Goal: Task Accomplishment & Management: Use online tool/utility

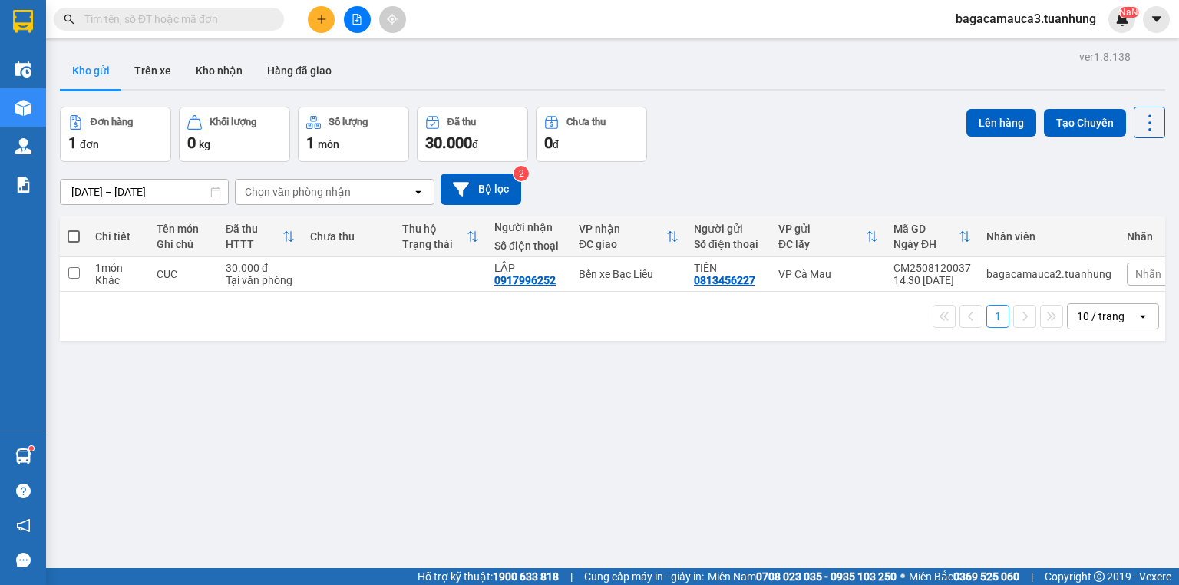
drag, startPoint x: 0, startPoint y: 40, endPoint x: 275, endPoint y: 20, distance: 275.6
click at [275, 20] on span at bounding box center [273, 19] width 9 height 17
click at [183, 20] on input "text" at bounding box center [174, 19] width 181 height 17
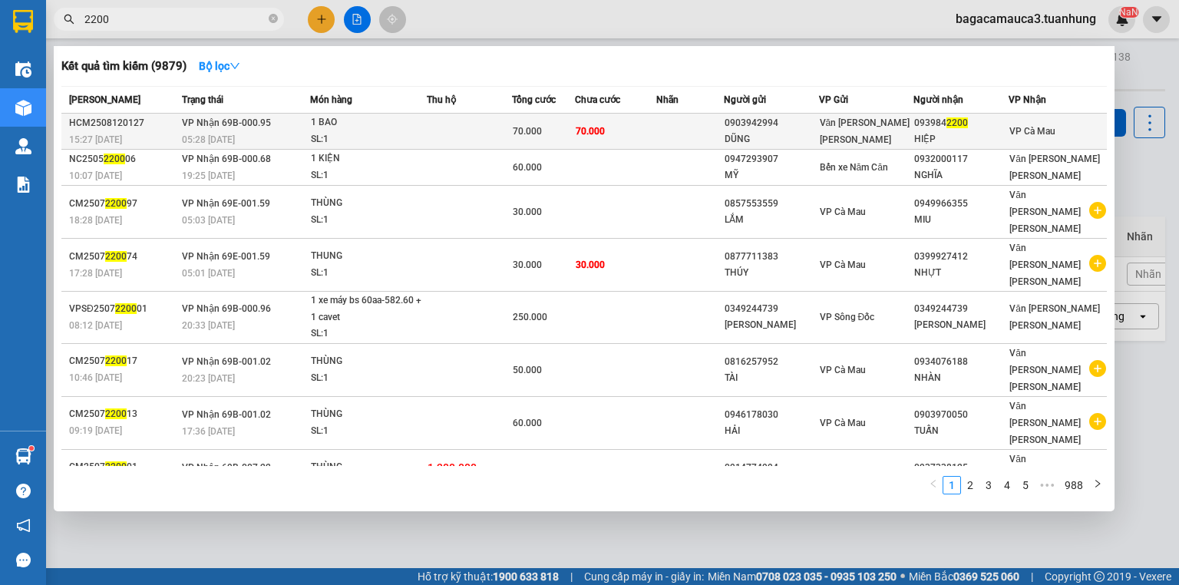
type input "2200"
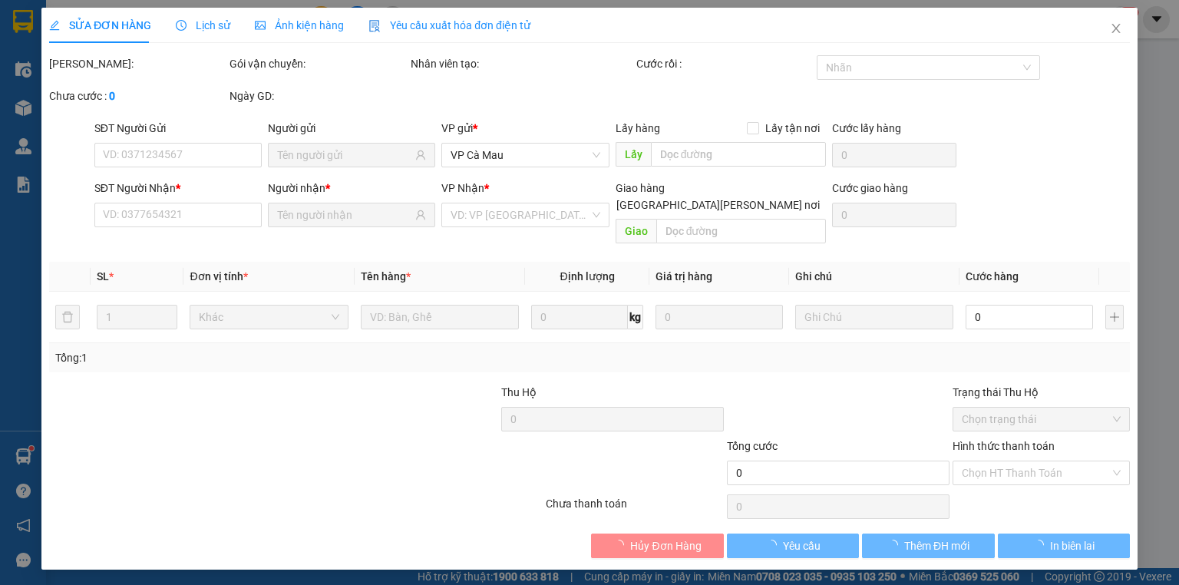
type input "0903942994"
type input "DŨNG"
type input "0939842200"
type input "HIỆP"
type input "70.000"
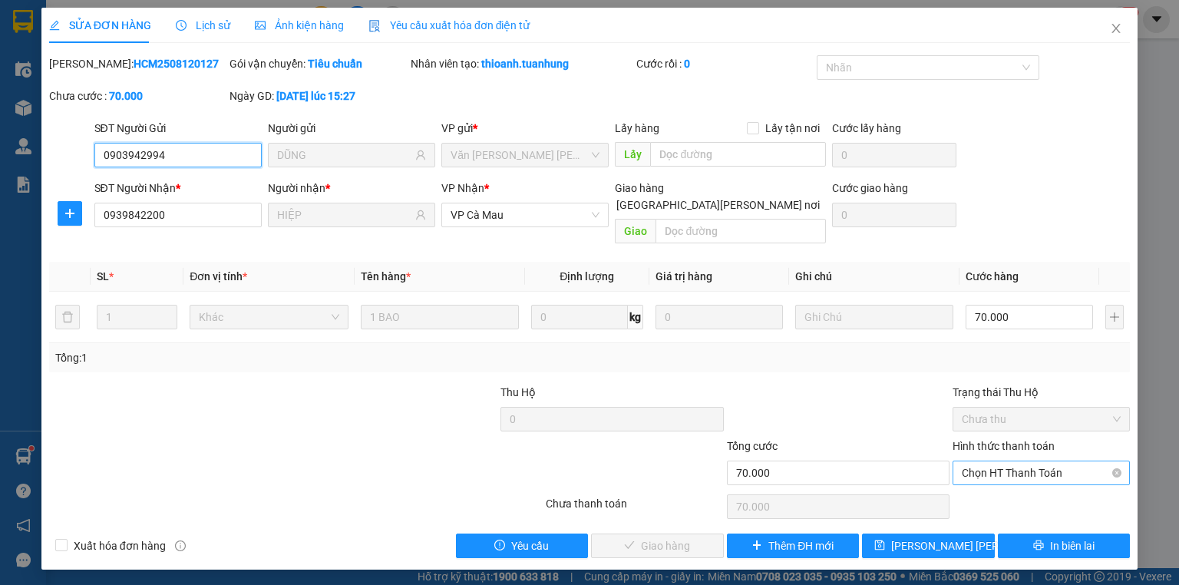
click at [1057, 461] on span "Chọn HT Thanh Toán" at bounding box center [1041, 472] width 159 height 23
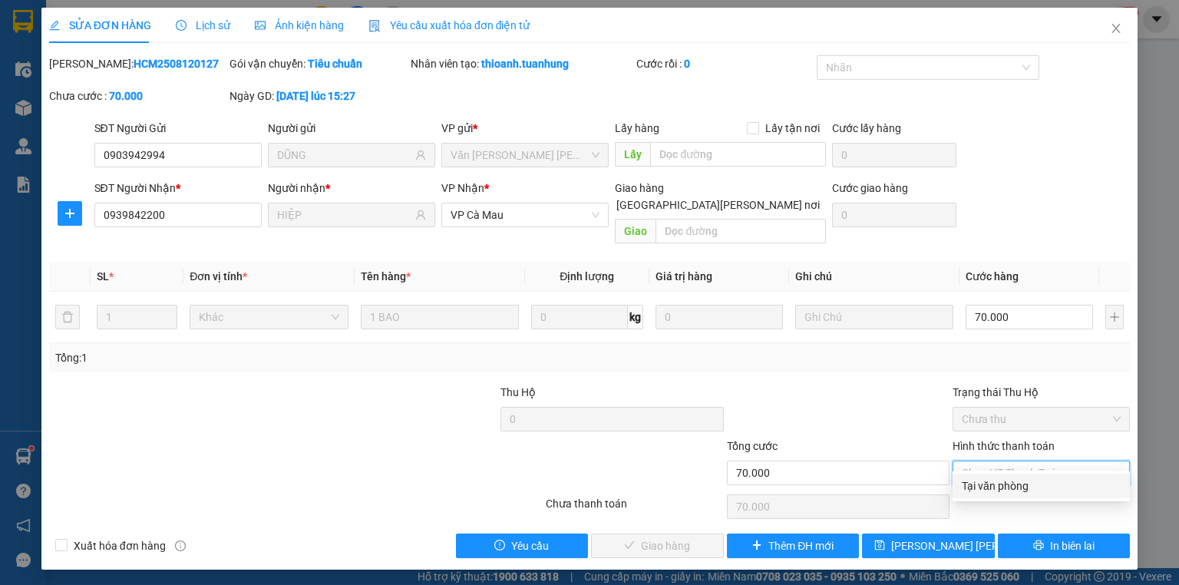
click at [1050, 495] on div "Tại văn phòng" at bounding box center [1041, 486] width 177 height 25
type input "0"
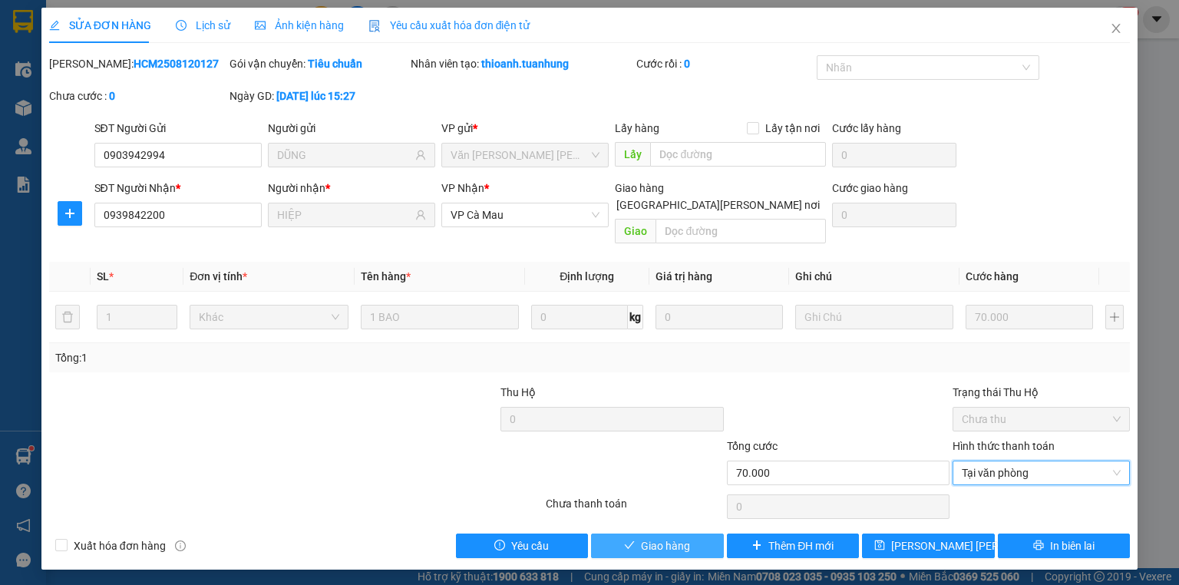
click at [670, 534] on button "Giao hàng" at bounding box center [657, 546] width 133 height 25
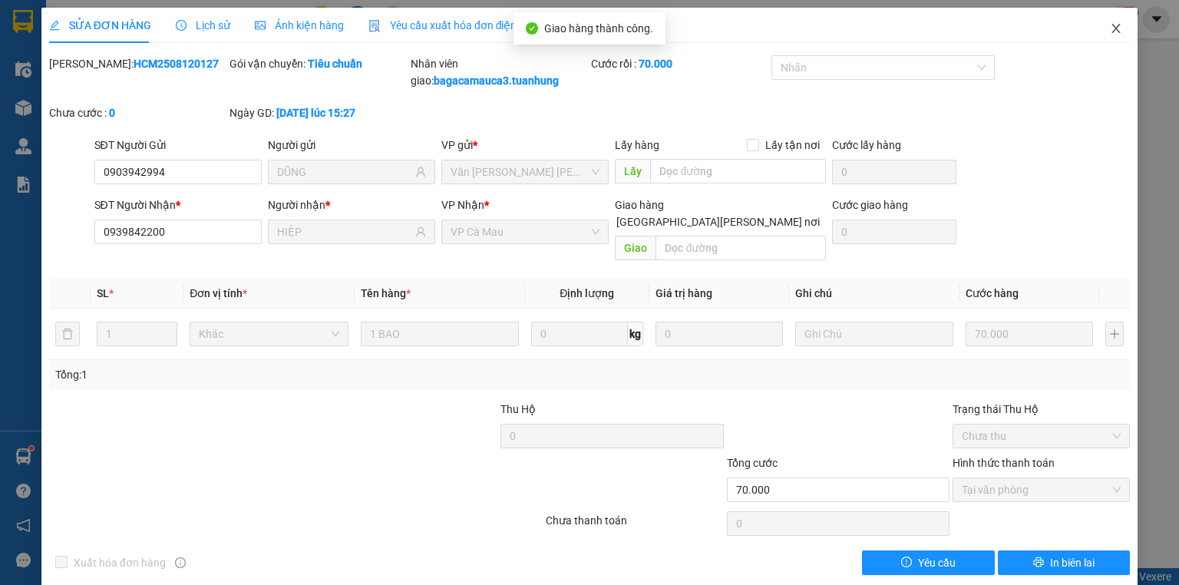
click at [1110, 37] on span "Close" at bounding box center [1116, 29] width 43 height 43
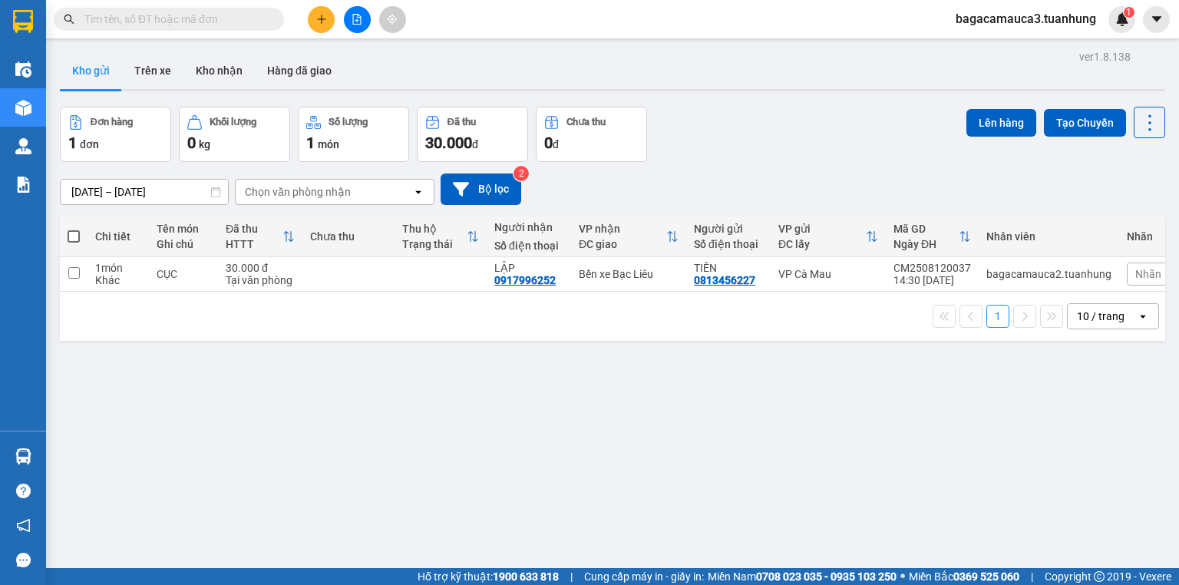
click at [227, 22] on input "text" at bounding box center [174, 19] width 181 height 17
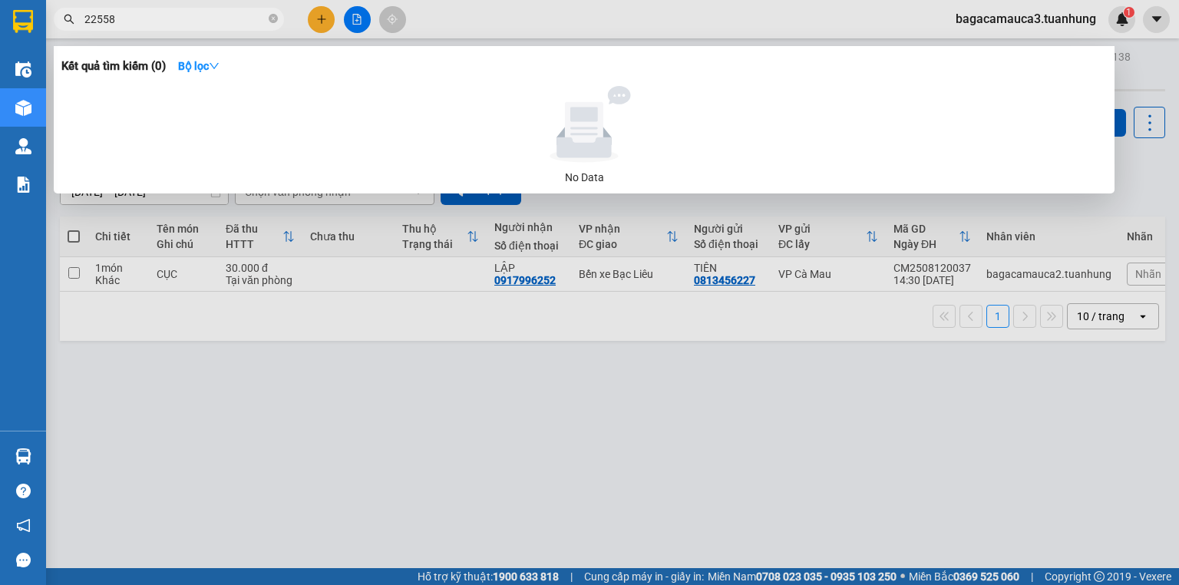
type input "225589"
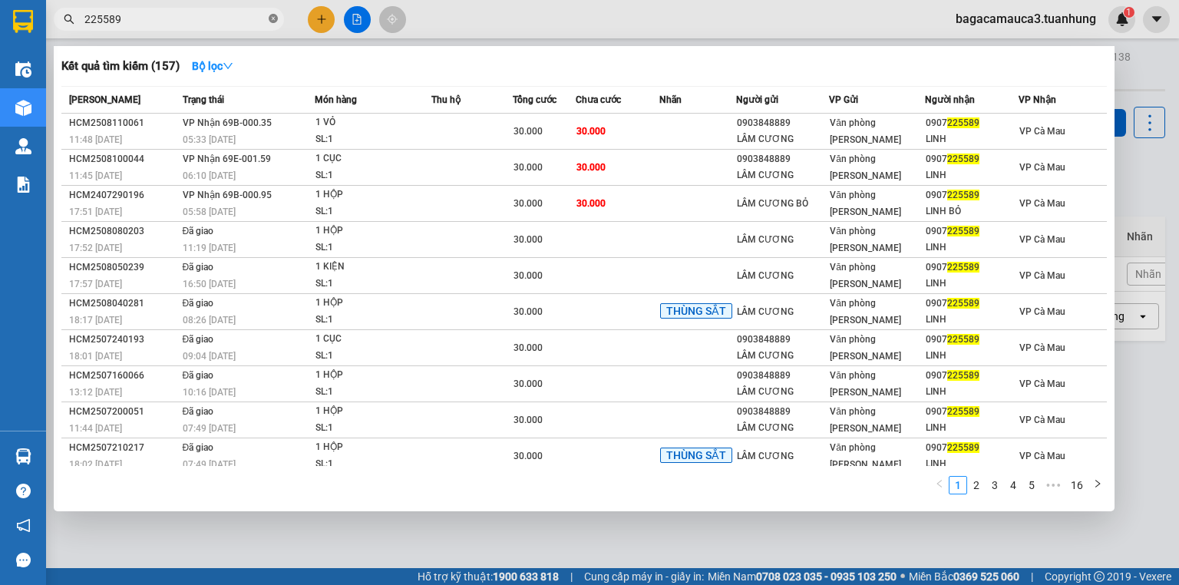
click at [272, 15] on icon "close-circle" at bounding box center [273, 18] width 9 height 9
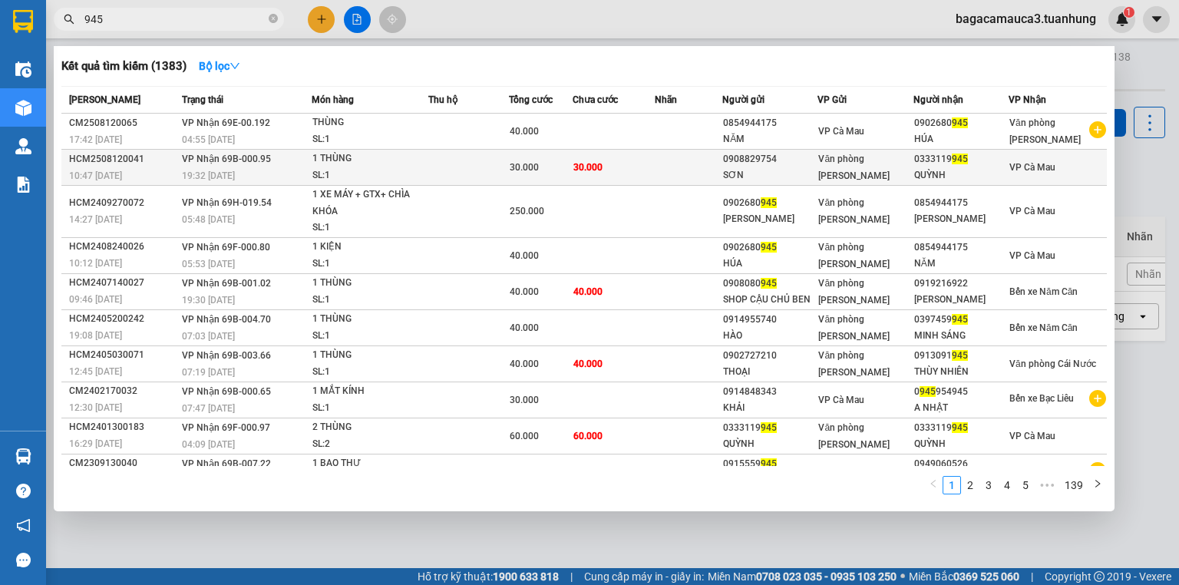
type input "945"
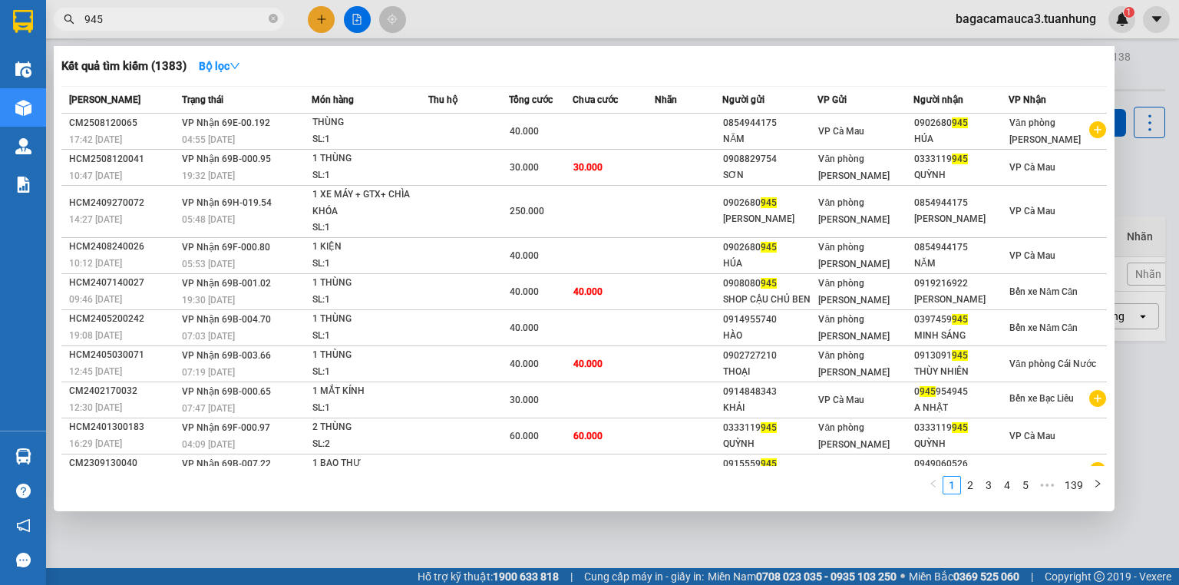
click at [571, 178] on td "30.000" at bounding box center [541, 168] width 64 height 36
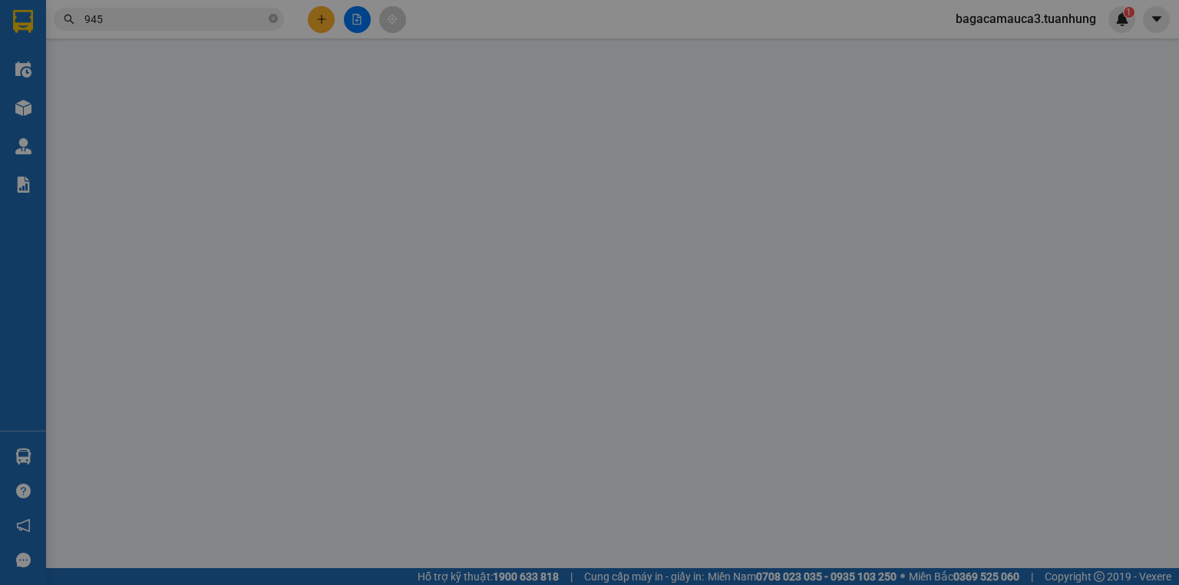
type input "0908829754"
type input "SƠN"
type input "0333119945"
type input "QUỲNH"
type input "30.000"
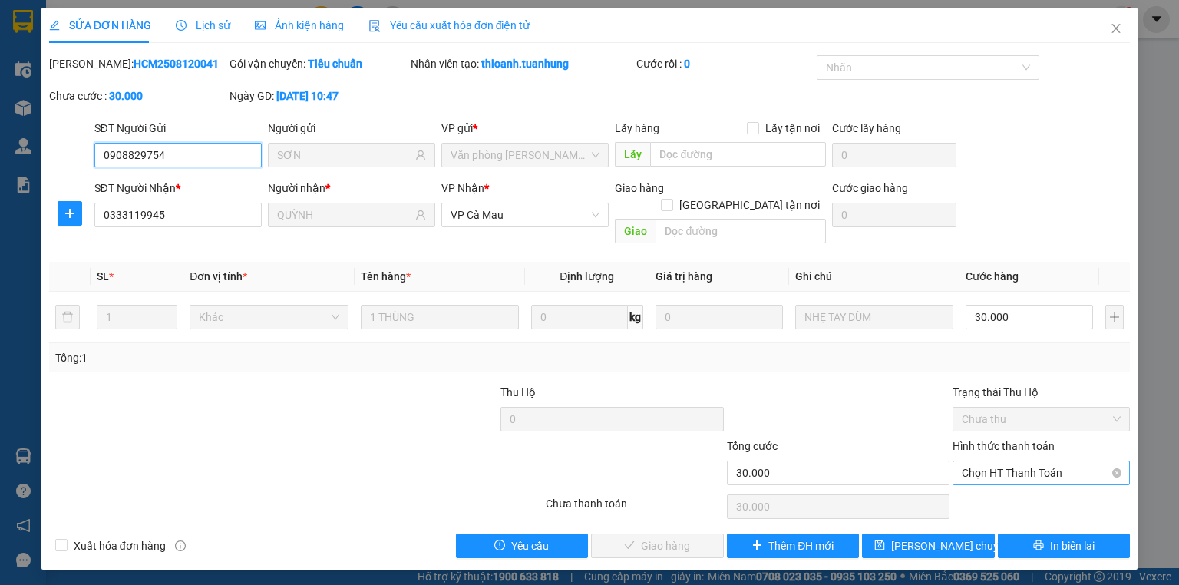
click at [1034, 461] on span "Chọn HT Thanh Toán" at bounding box center [1041, 472] width 159 height 23
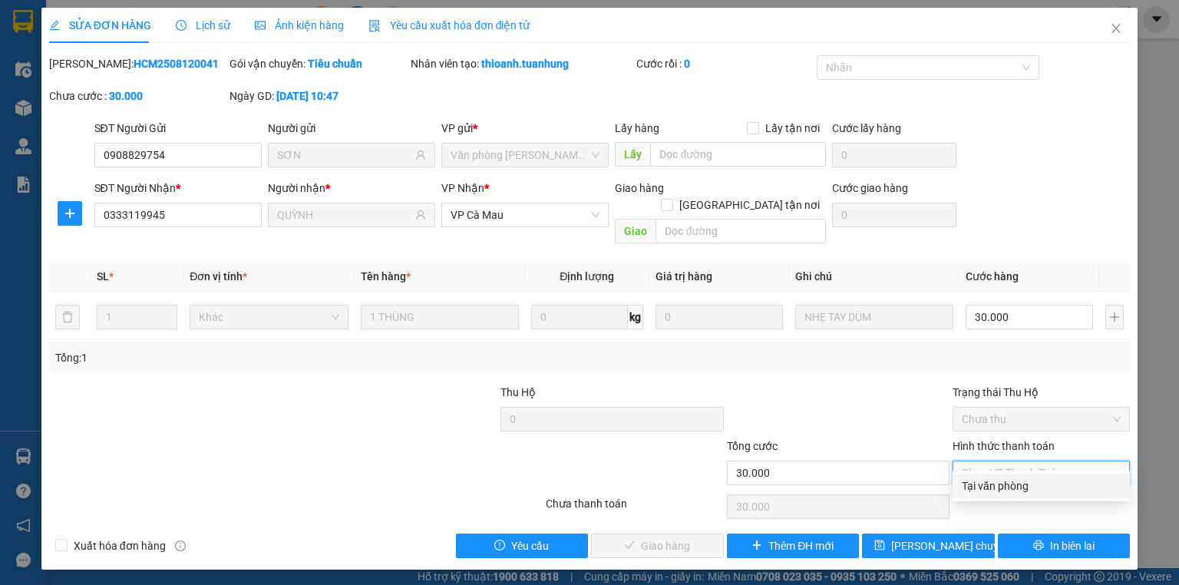
click at [1022, 491] on div "Tại văn phòng" at bounding box center [1041, 486] width 159 height 17
type input "0"
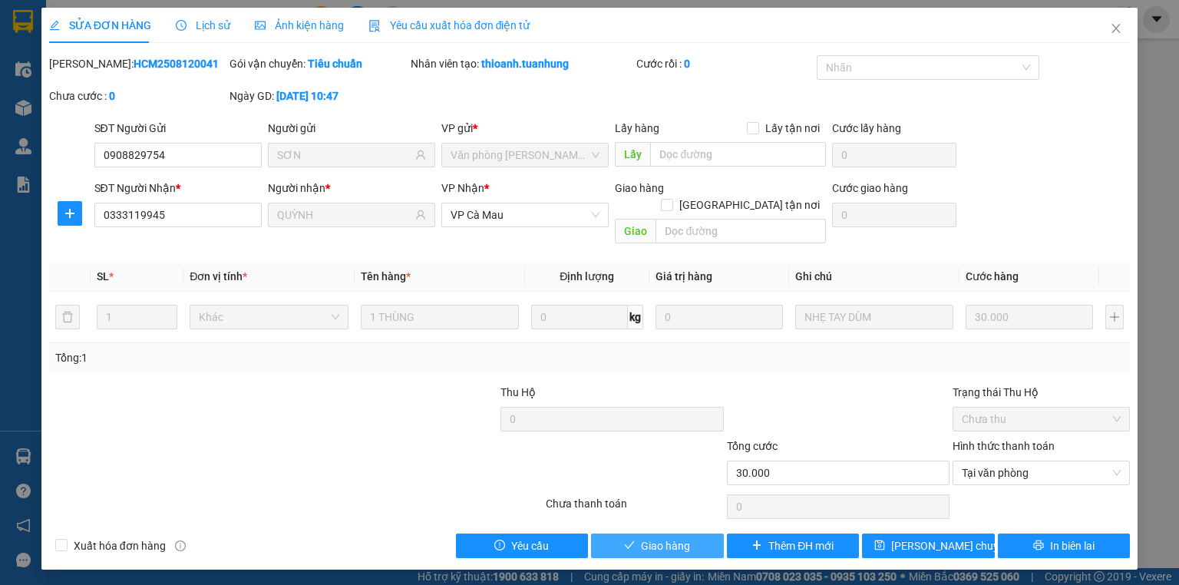
click at [658, 538] on span "Giao hàng" at bounding box center [665, 546] width 49 height 17
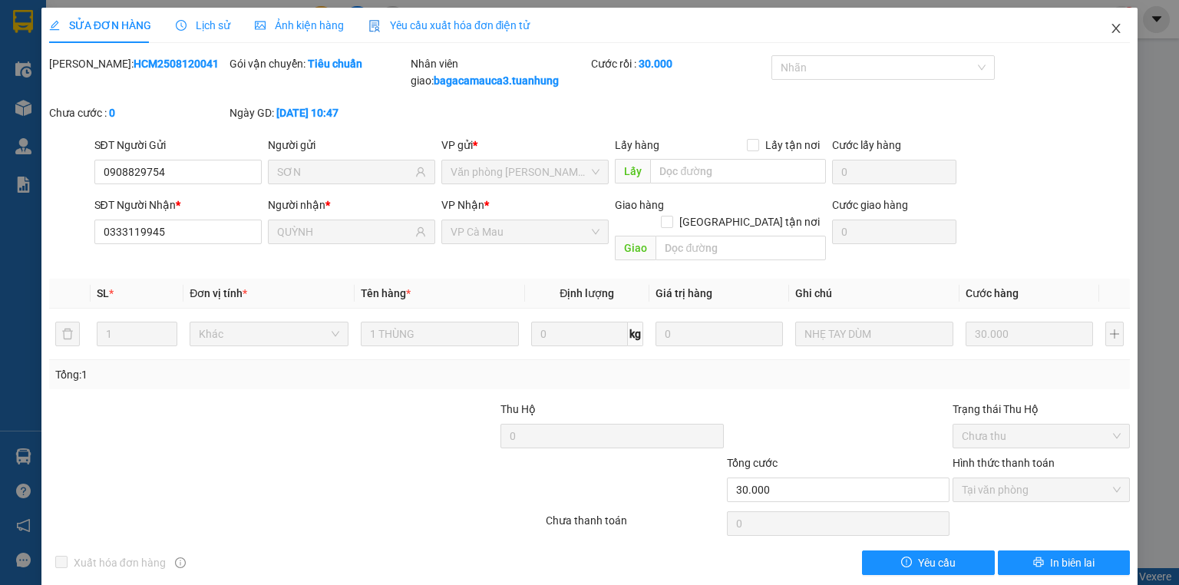
click at [1112, 28] on icon "close" at bounding box center [1116, 28] width 12 height 12
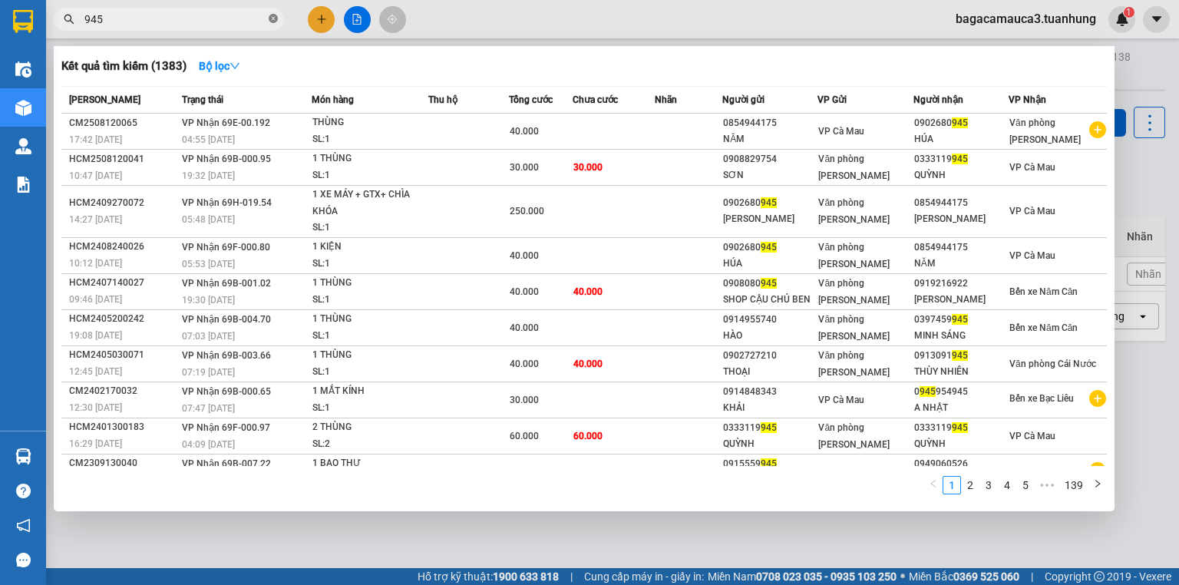
click at [270, 22] on icon "close-circle" at bounding box center [273, 18] width 9 height 9
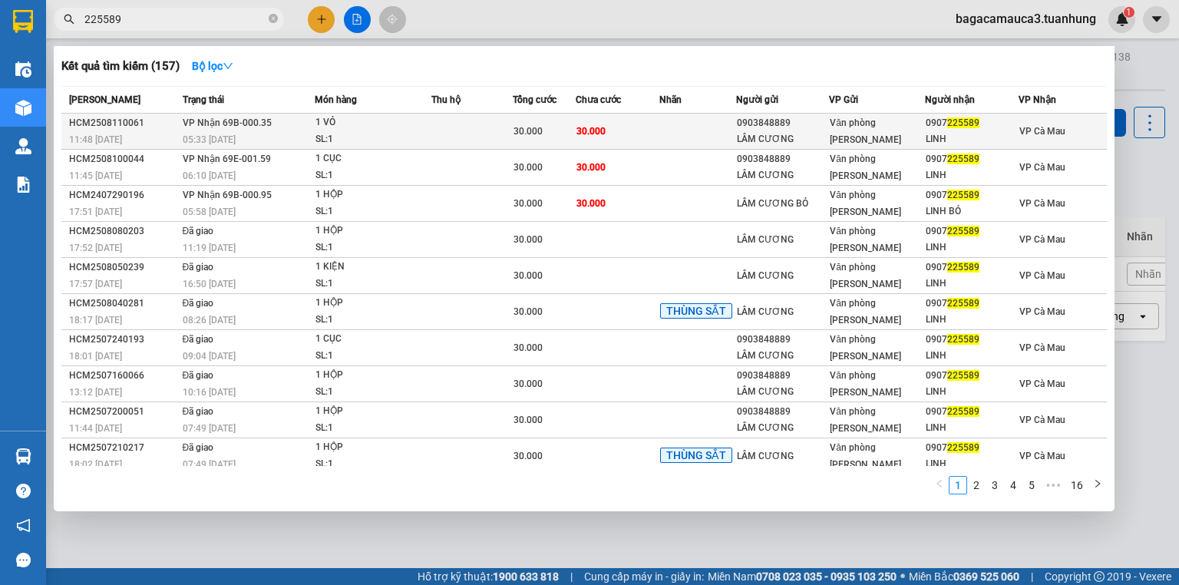
type input "225589"
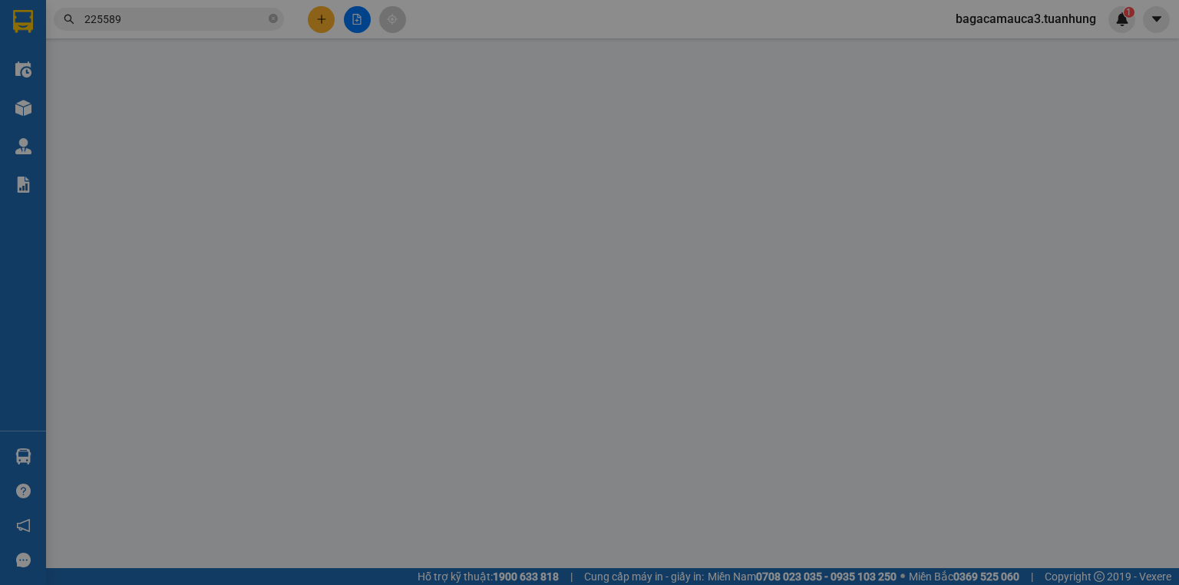
type input "0903848889"
type input "LÂM CƯƠNG"
type input "0907225589"
type input "LINH"
type input "30.000"
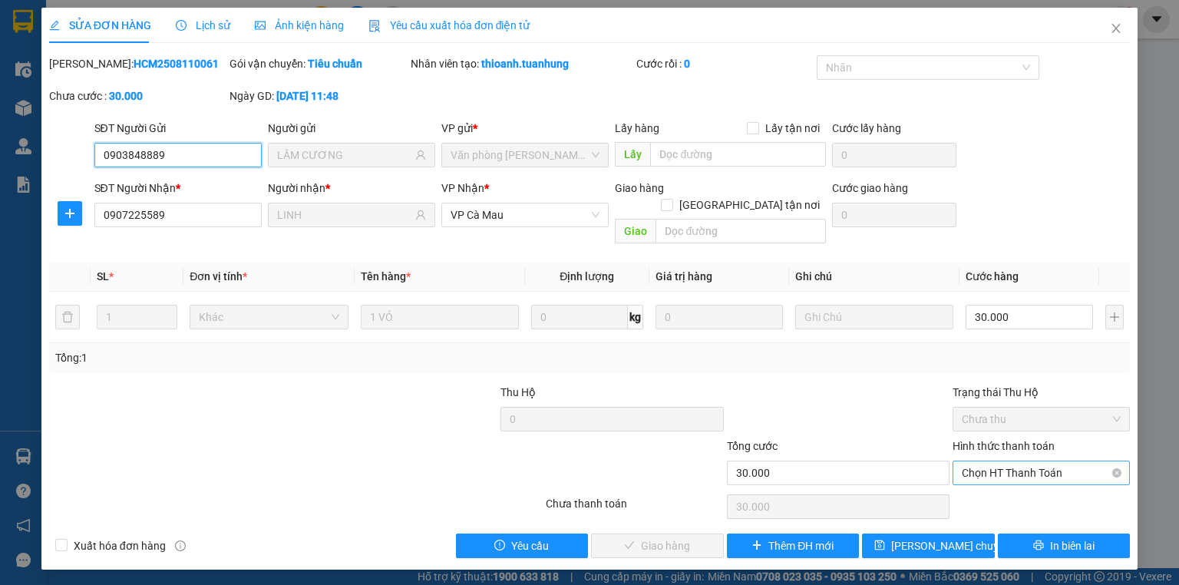
click at [1007, 461] on span "Chọn HT Thanh Toán" at bounding box center [1041, 472] width 159 height 23
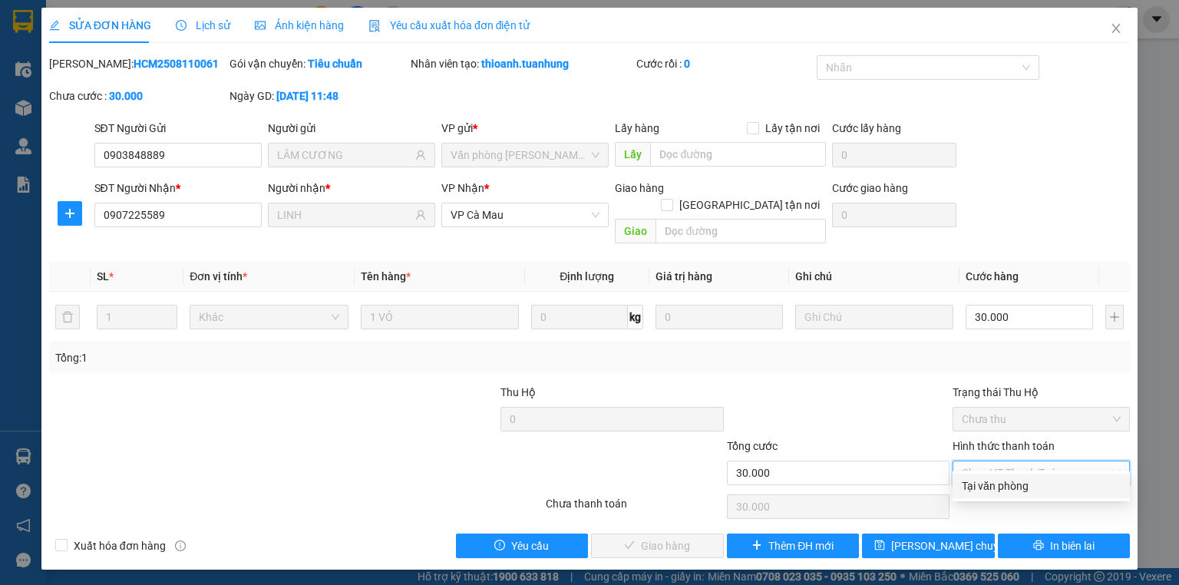
click at [1004, 488] on div "Tại văn phòng" at bounding box center [1041, 486] width 159 height 17
type input "0"
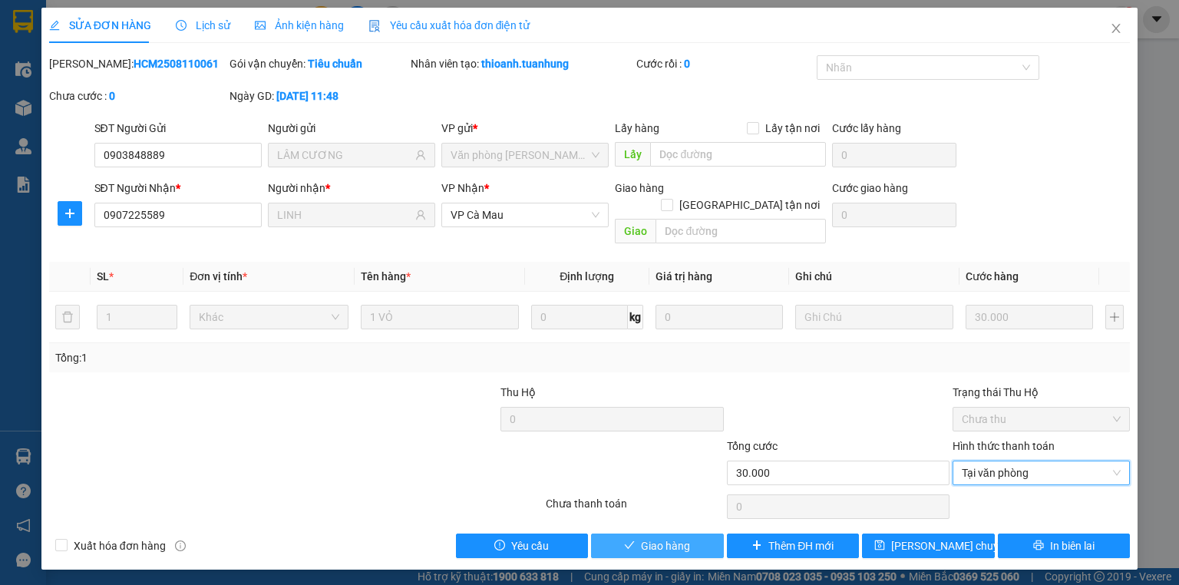
click at [683, 538] on span "Giao hàng" at bounding box center [665, 546] width 49 height 17
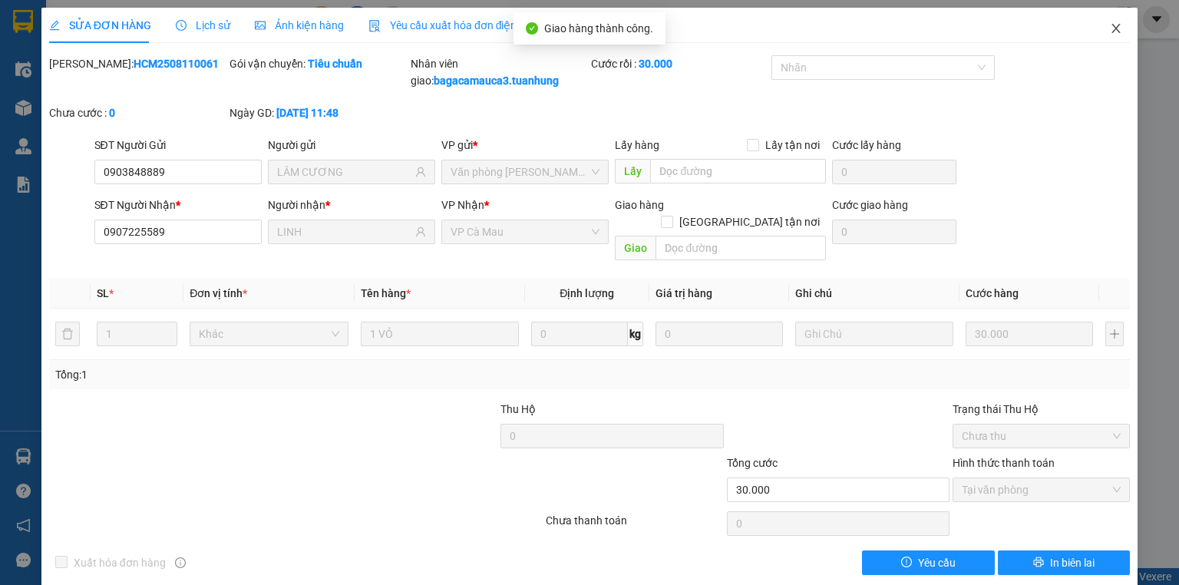
click at [1112, 25] on icon "close" at bounding box center [1116, 28] width 12 height 12
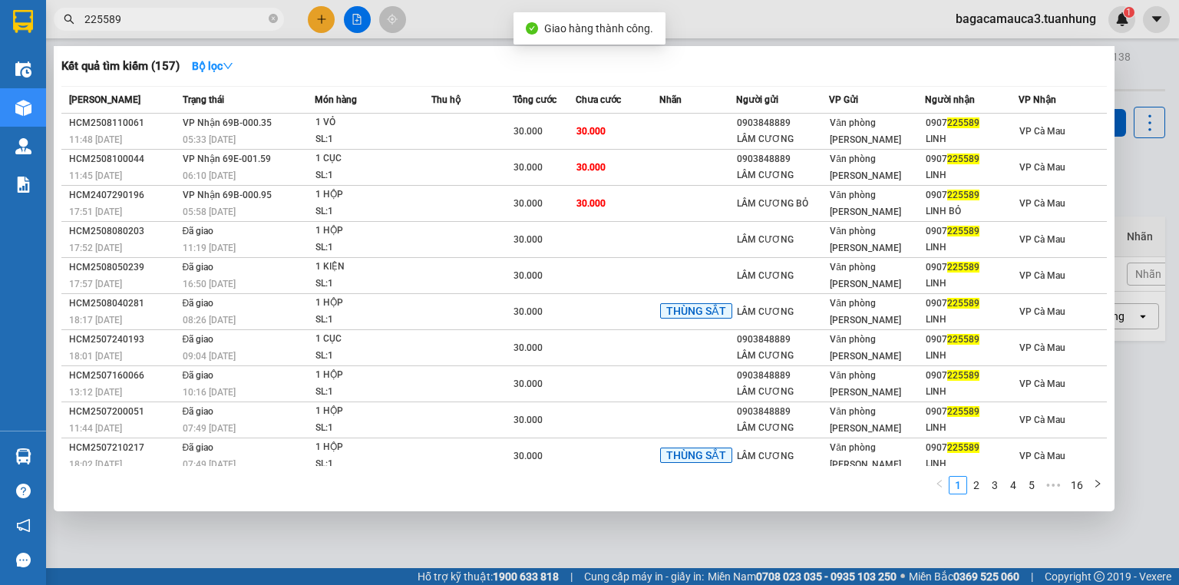
click at [171, 23] on input "225589" at bounding box center [174, 19] width 181 height 17
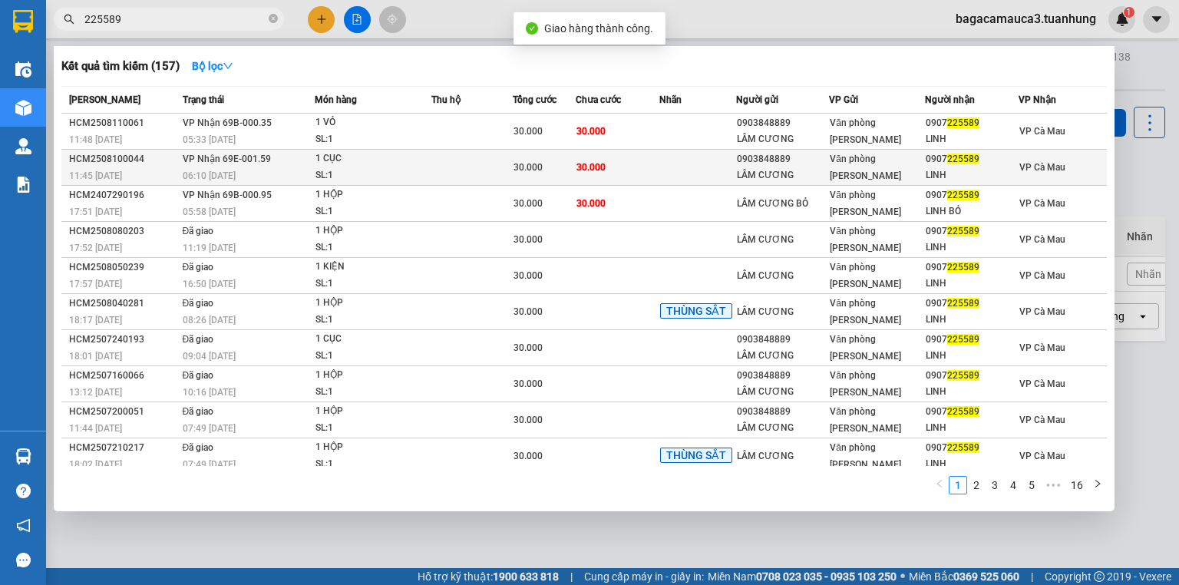
click at [355, 160] on div "1 CỤC" at bounding box center [373, 159] width 115 height 17
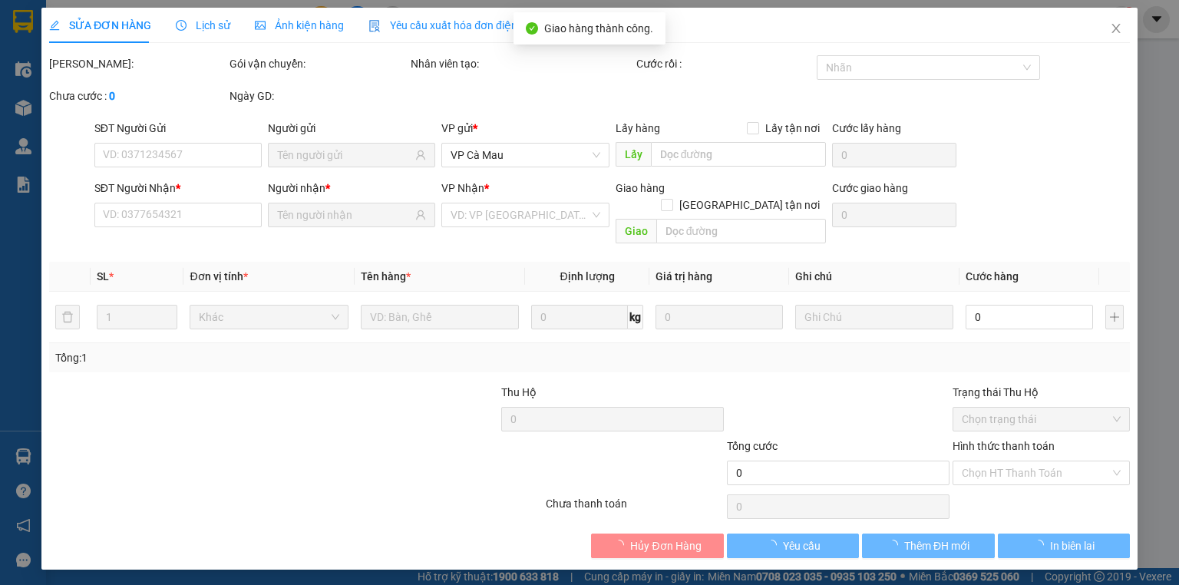
type input "0903848889"
type input "LÂM CƯƠNG"
type input "0907225589"
type input "LINH"
type input "30.000"
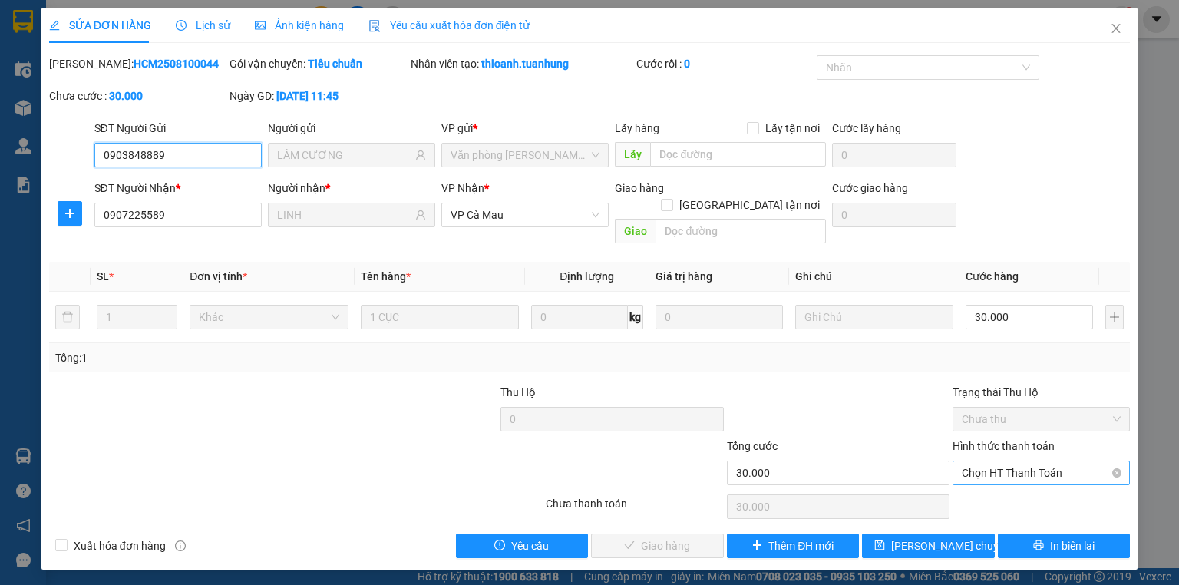
click at [1039, 461] on span "Chọn HT Thanh Toán" at bounding box center [1041, 472] width 159 height 23
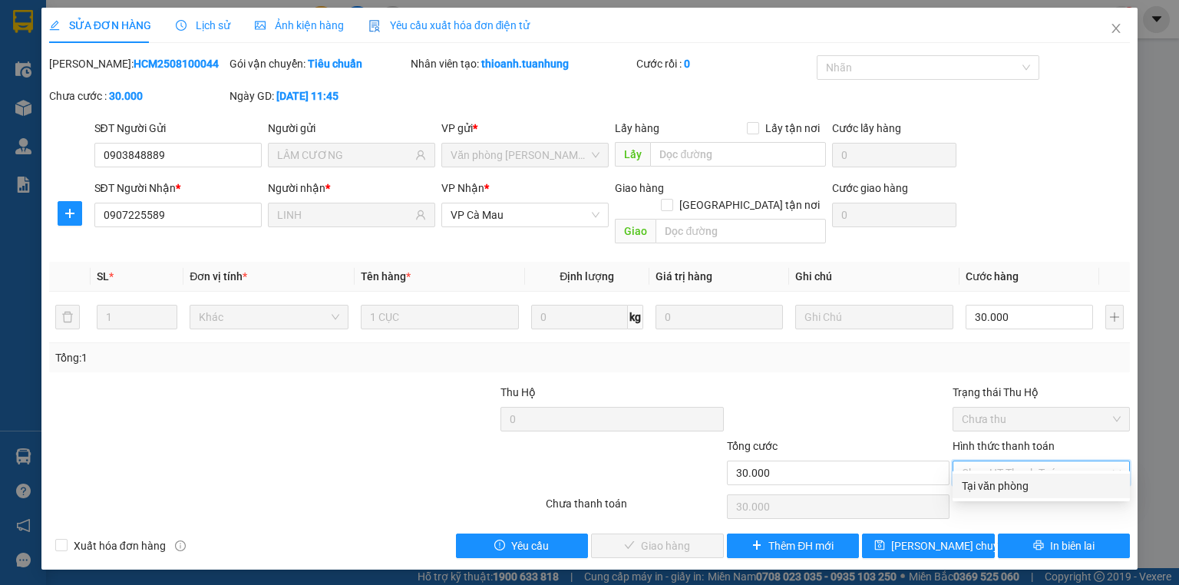
click at [1035, 494] on div "Tại văn phòng" at bounding box center [1041, 486] width 159 height 17
type input "0"
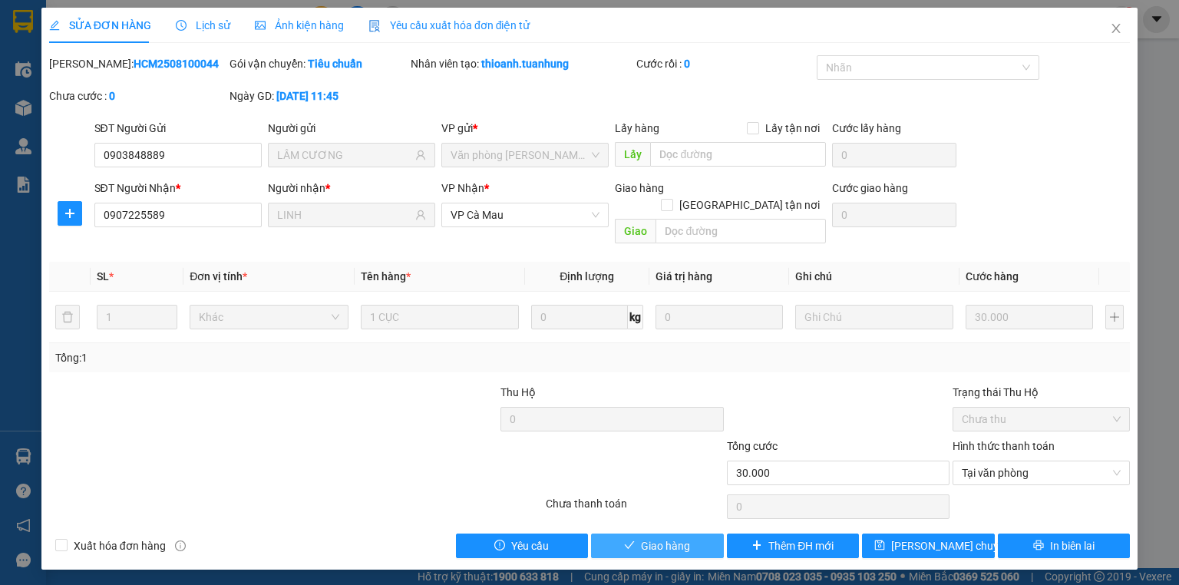
click at [626, 540] on icon "check" at bounding box center [629, 545] width 11 height 11
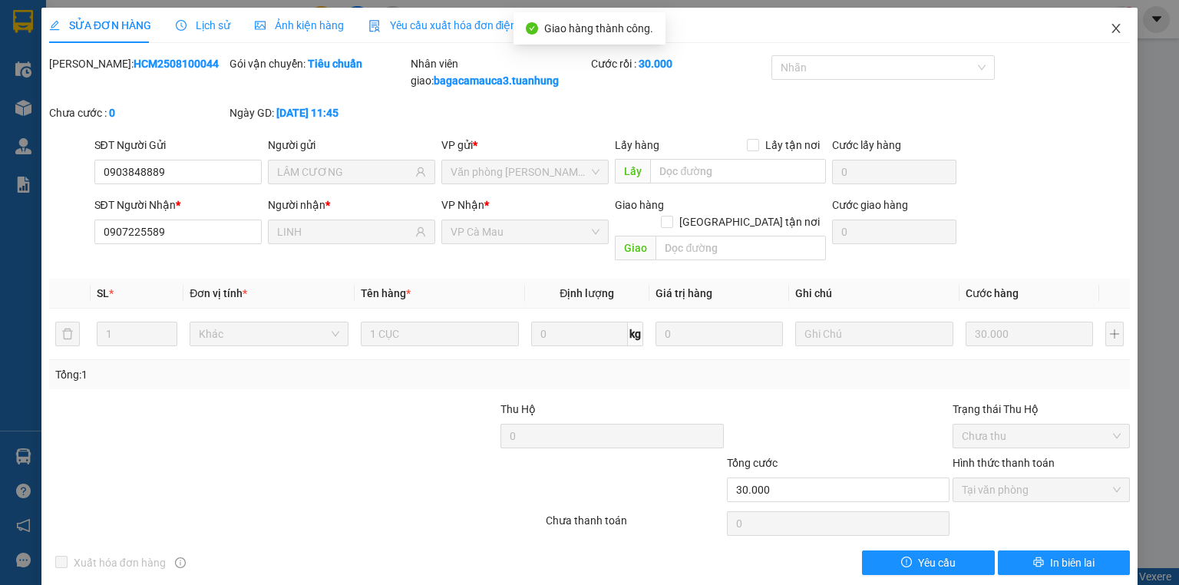
drag, startPoint x: 1116, startPoint y: 21, endPoint x: 719, endPoint y: 3, distance: 396.6
click at [1109, 22] on span "Close" at bounding box center [1116, 29] width 43 height 43
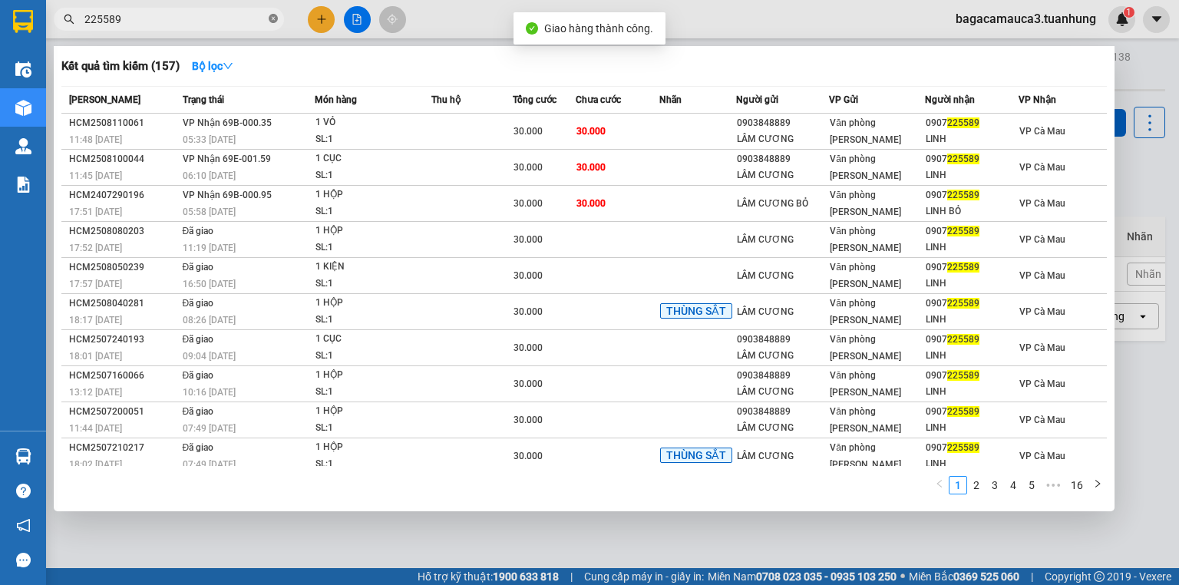
click at [272, 25] on span at bounding box center [273, 19] width 9 height 15
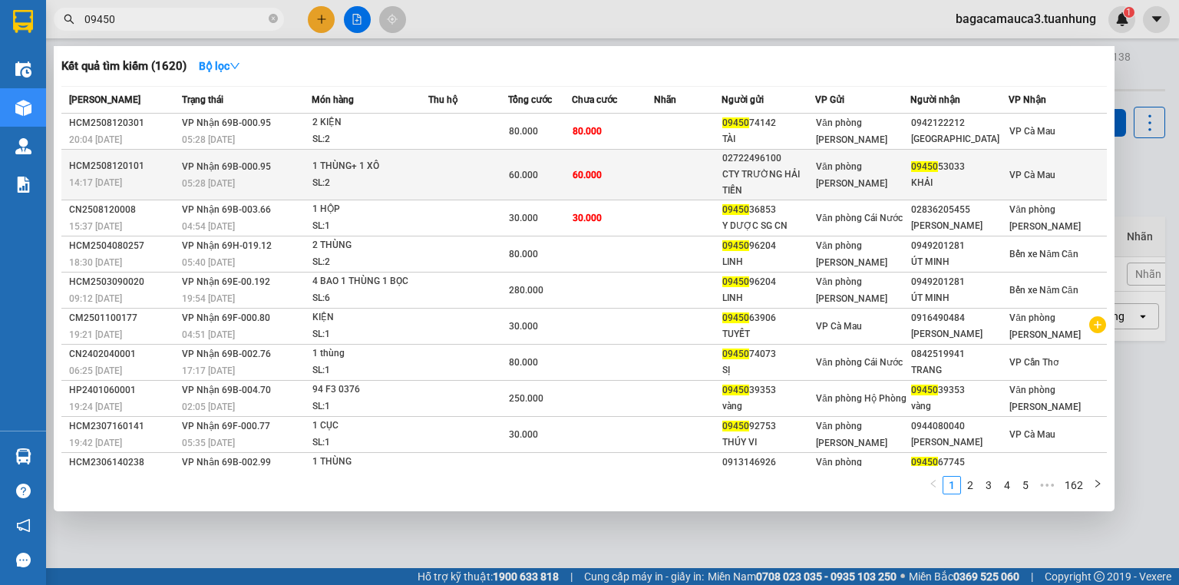
type input "09450"
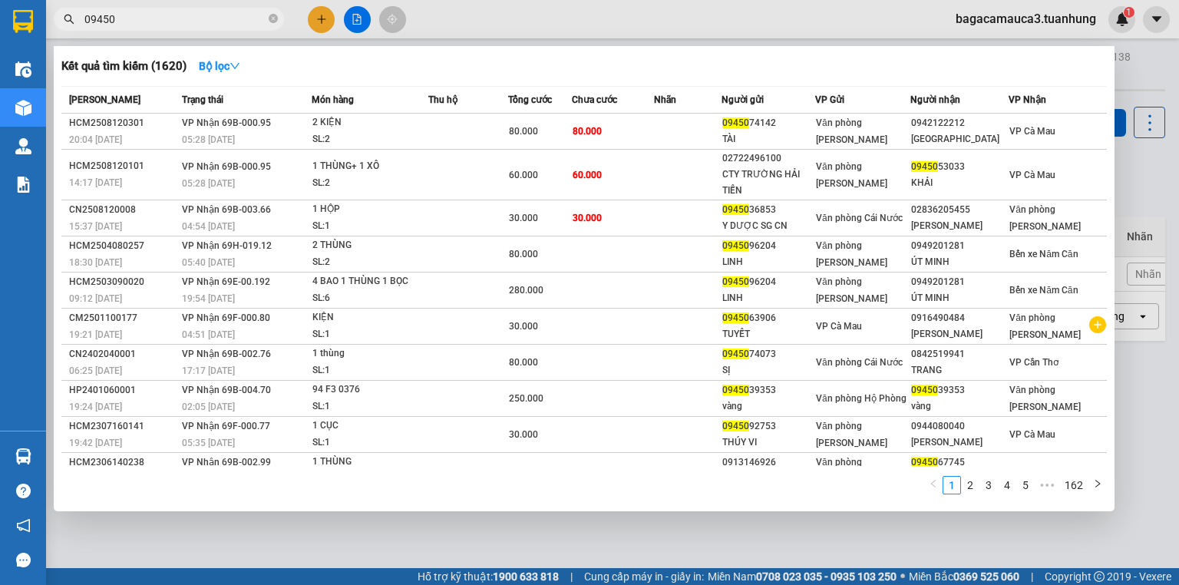
click at [567, 176] on div "60.000" at bounding box center [540, 175] width 62 height 17
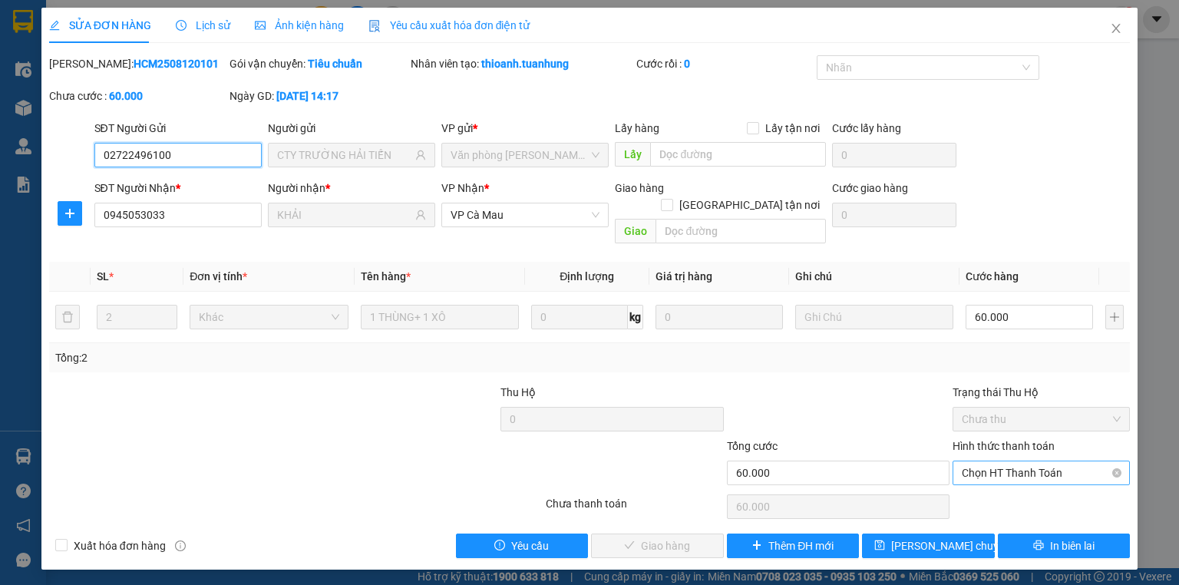
click at [1007, 461] on span "Chọn HT Thanh Toán" at bounding box center [1041, 472] width 159 height 23
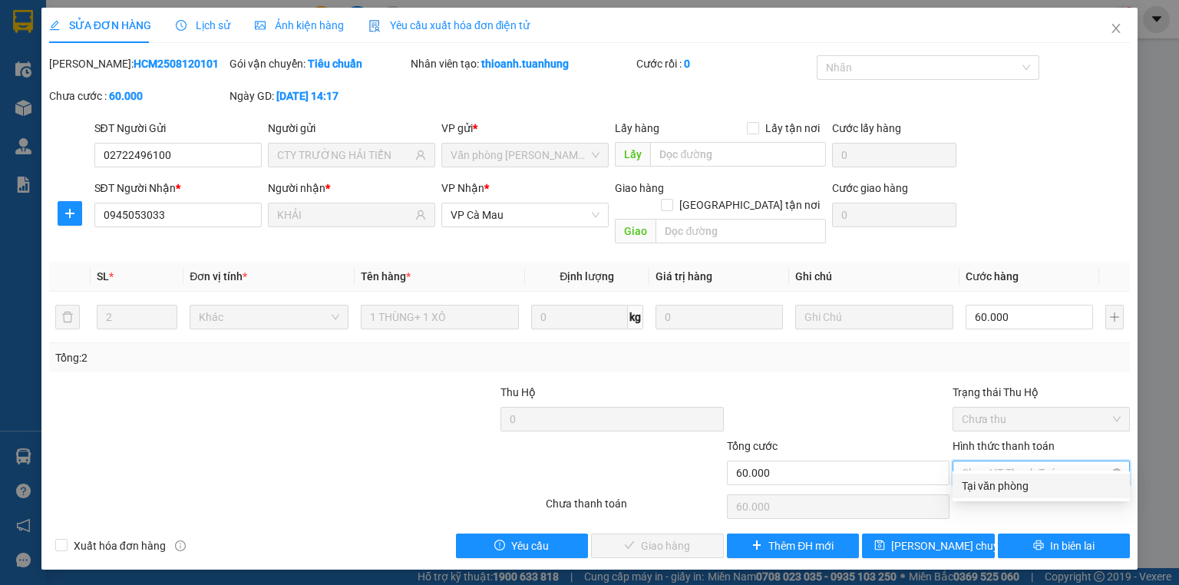
click at [1008, 481] on div "Tại văn phòng" at bounding box center [1041, 486] width 159 height 17
type input "0"
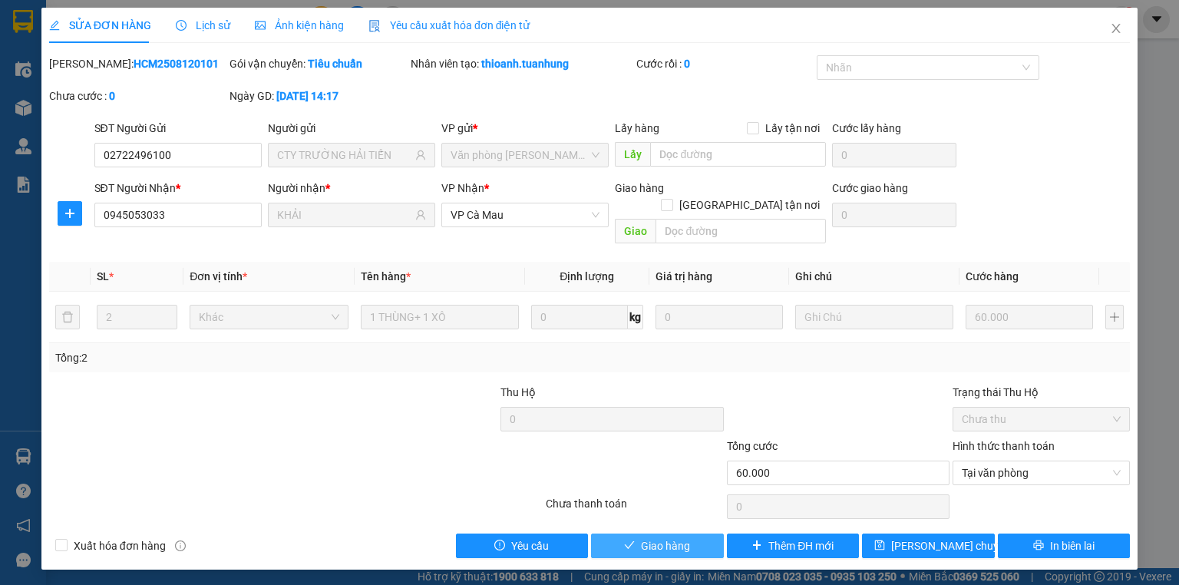
click at [670, 538] on span "Giao hàng" at bounding box center [665, 546] width 49 height 17
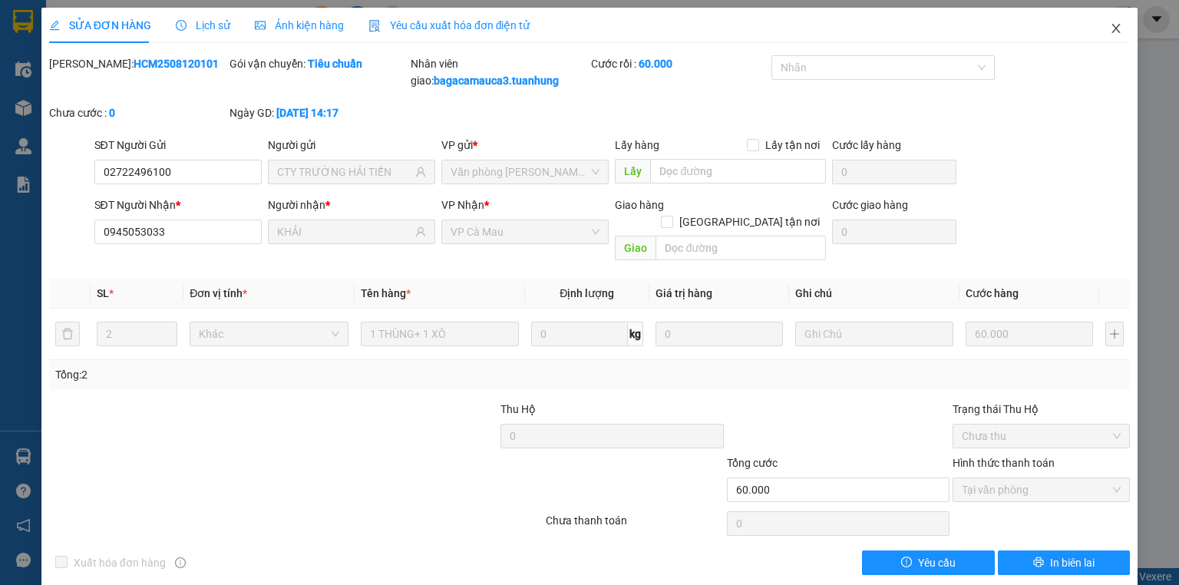
click at [1110, 25] on icon "close" at bounding box center [1116, 28] width 12 height 12
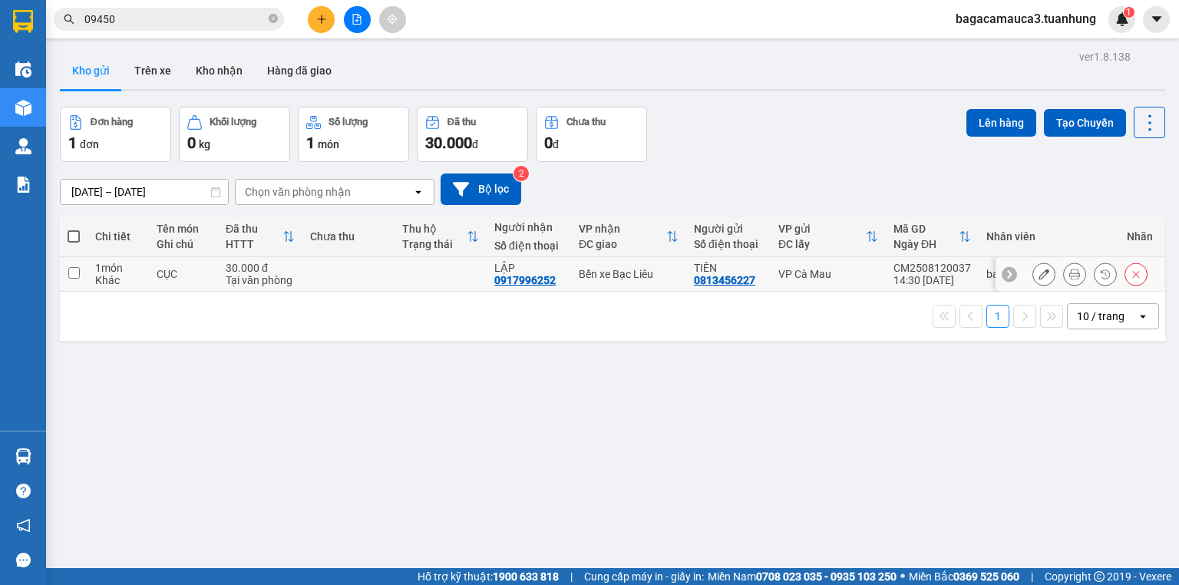
click at [78, 258] on td at bounding box center [74, 274] width 28 height 35
checkbox input "true"
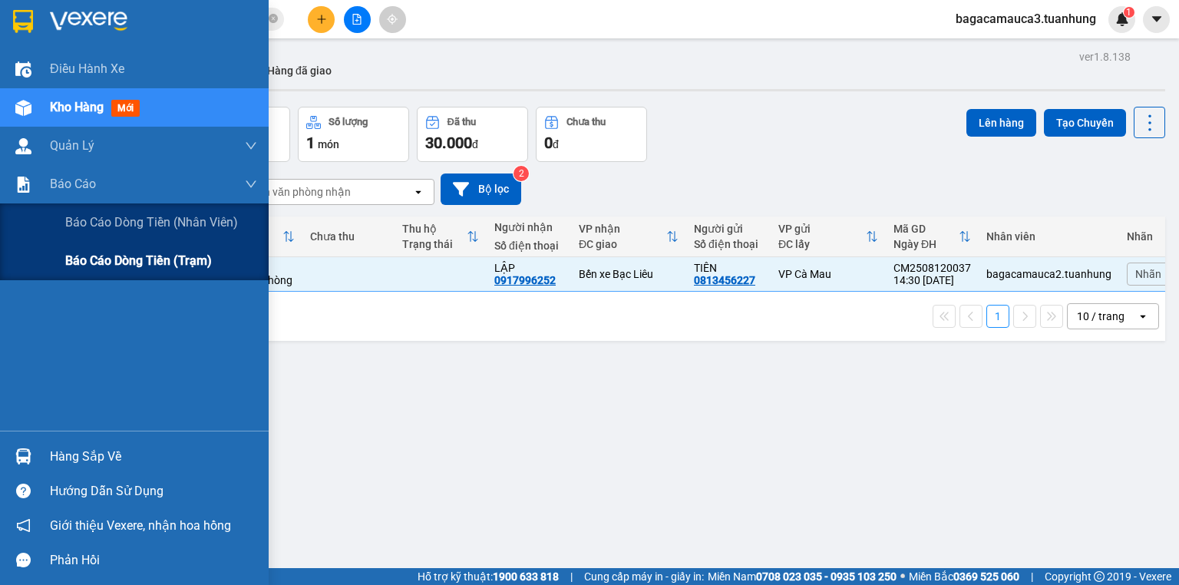
click at [102, 261] on span "Báo cáo dòng tiền (trạm)" at bounding box center [138, 260] width 147 height 19
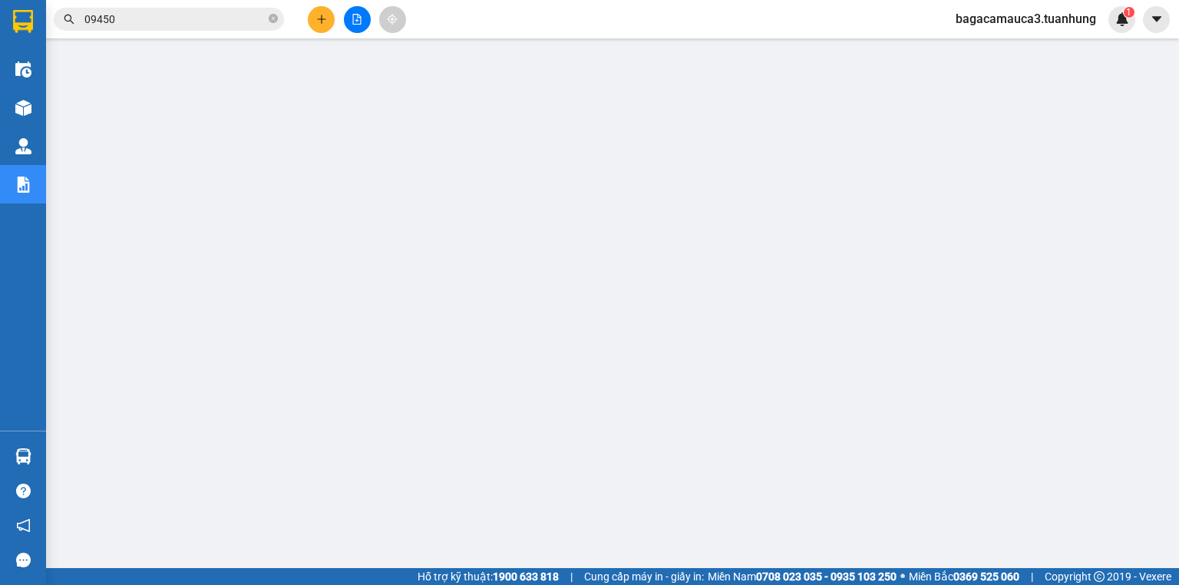
click at [1028, 20] on span "bagacamauca3.tuanhung" at bounding box center [1026, 18] width 165 height 19
click at [997, 49] on span "Đăng xuất" at bounding box center [1033, 47] width 131 height 17
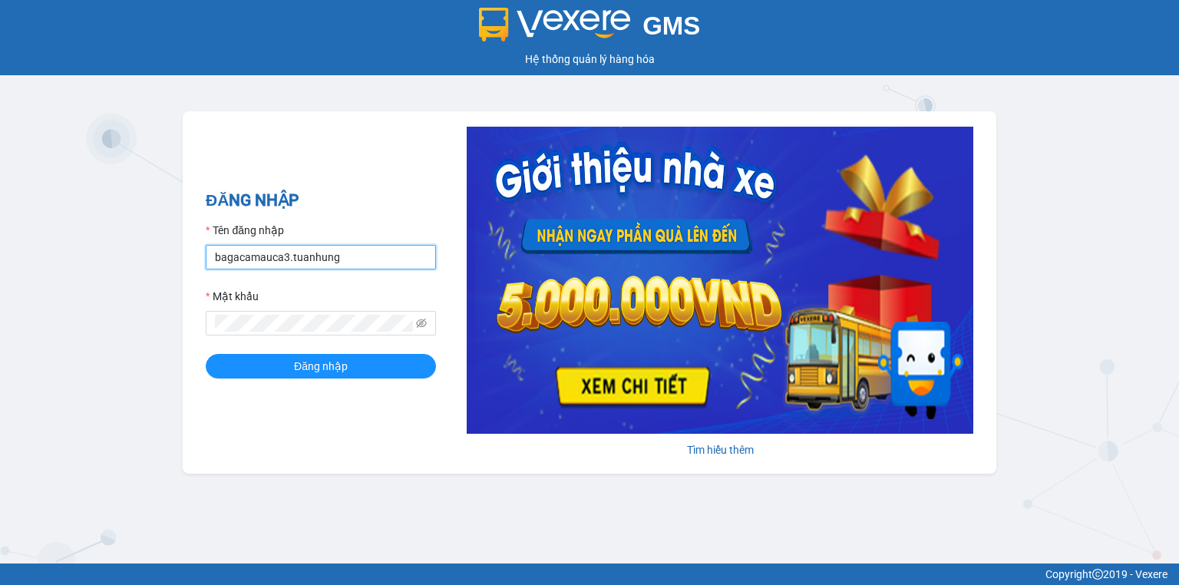
click at [323, 260] on input "bagacamauca3.tuanhung" at bounding box center [321, 257] width 230 height 25
type input "bagacamauca1.tuanhung"
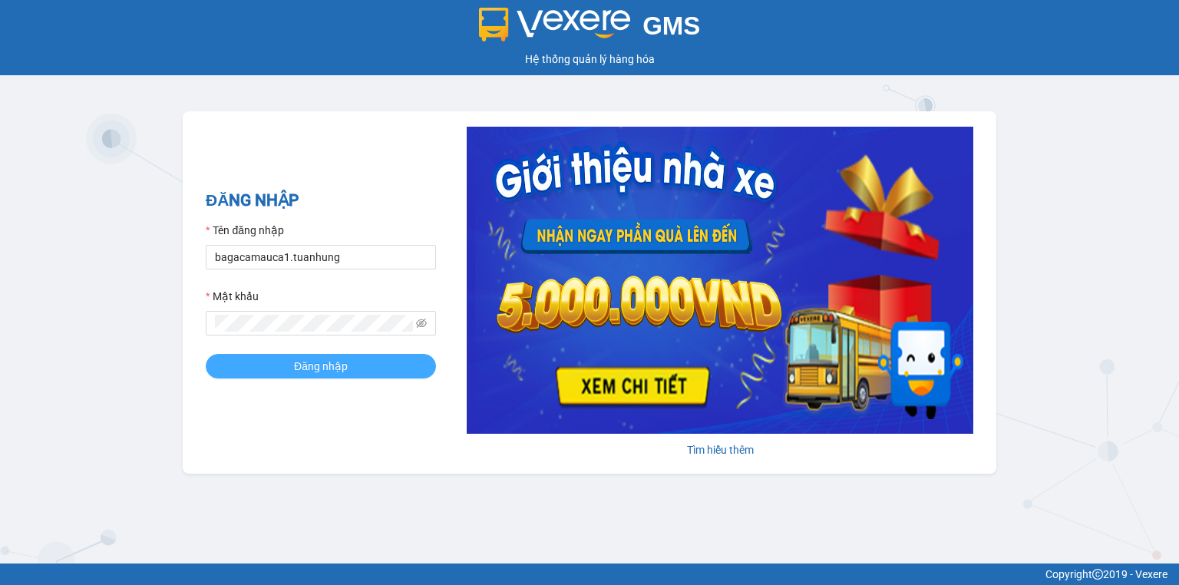
click at [340, 365] on span "Đăng nhập" at bounding box center [321, 366] width 54 height 17
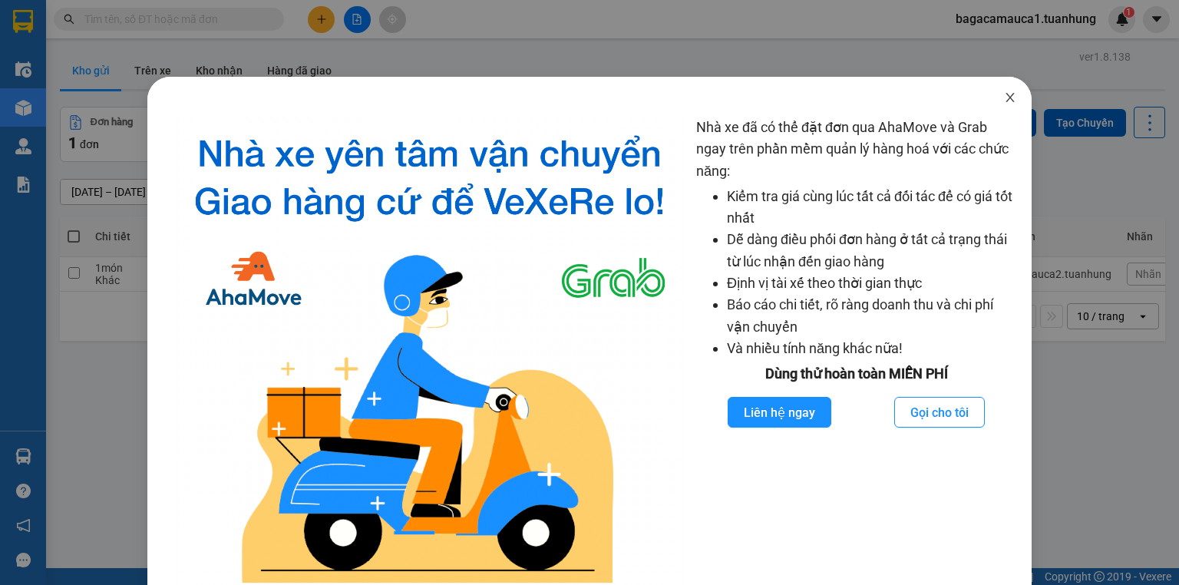
click at [1004, 99] on icon "close" at bounding box center [1010, 97] width 12 height 12
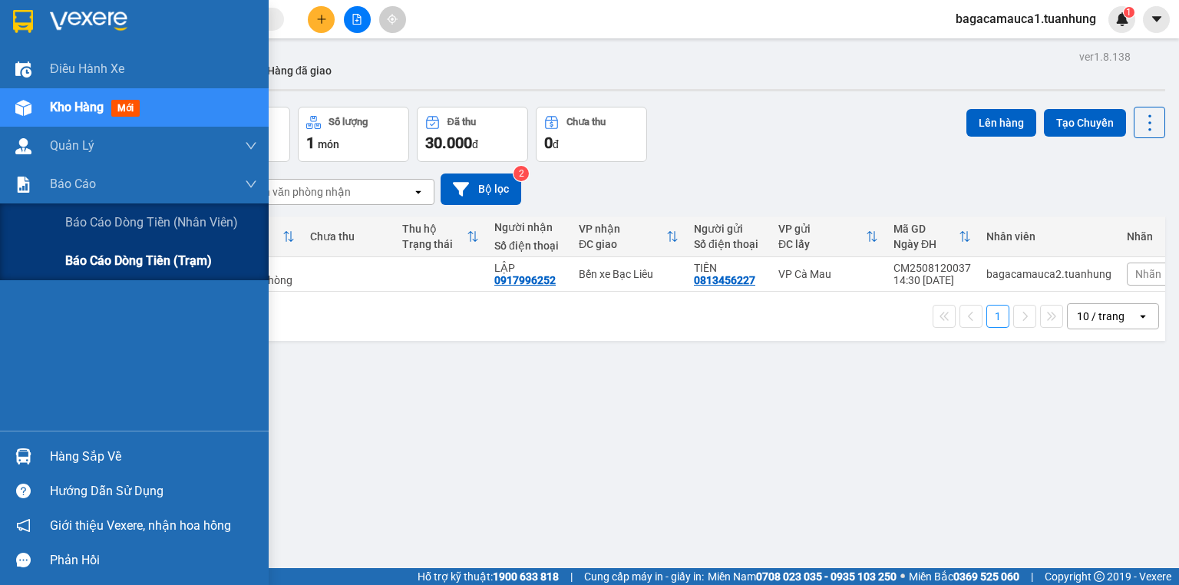
click at [83, 270] on span "Báo cáo dòng tiền (trạm)" at bounding box center [138, 260] width 147 height 19
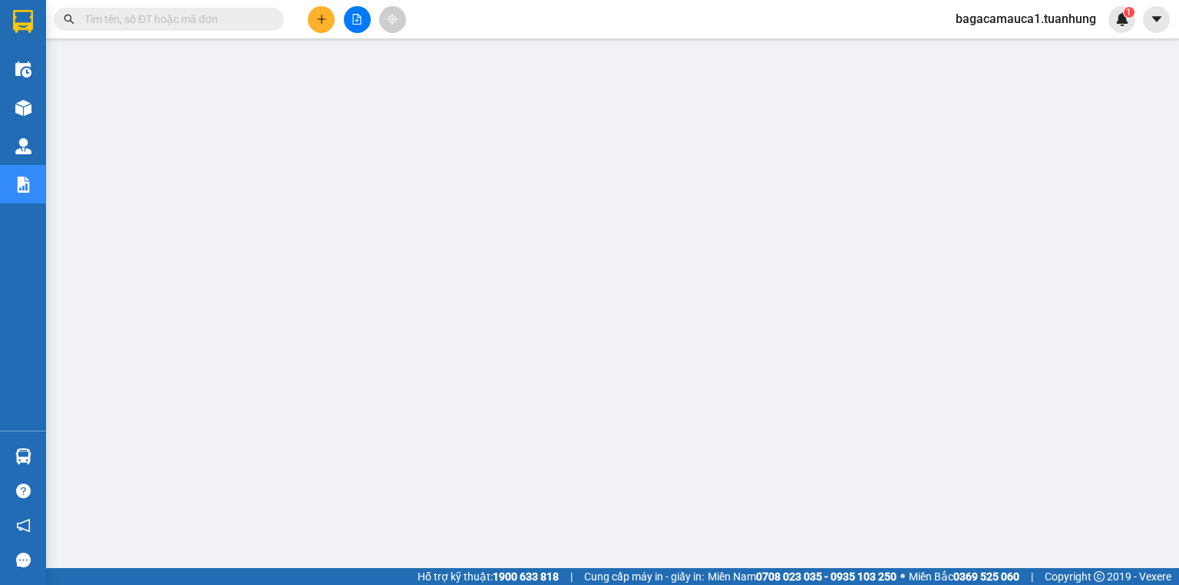
click at [175, 22] on input "text" at bounding box center [174, 19] width 181 height 17
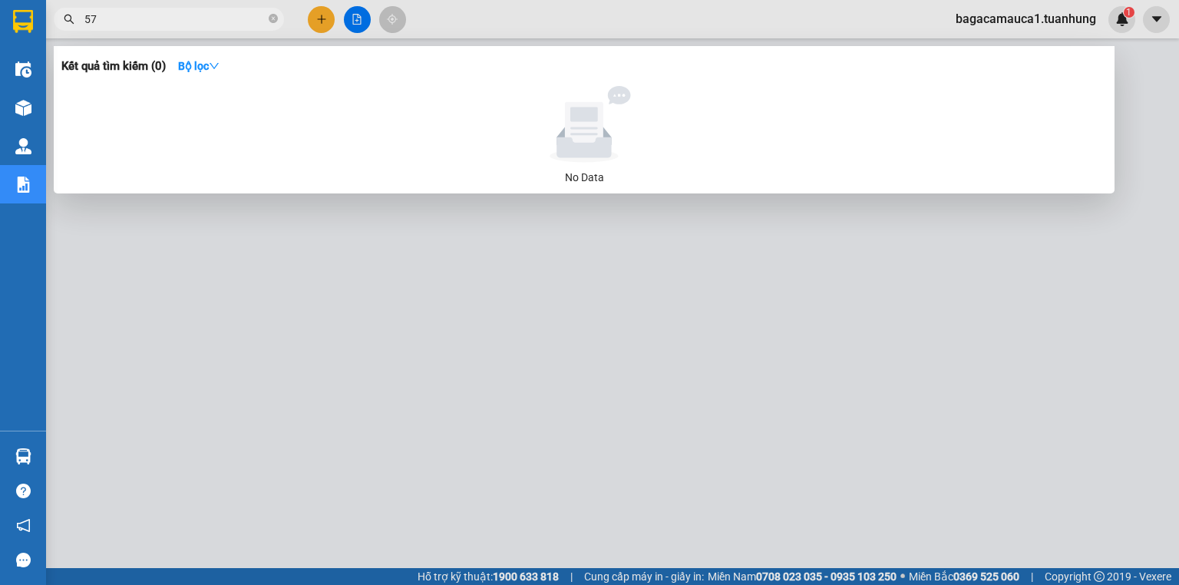
type input "574"
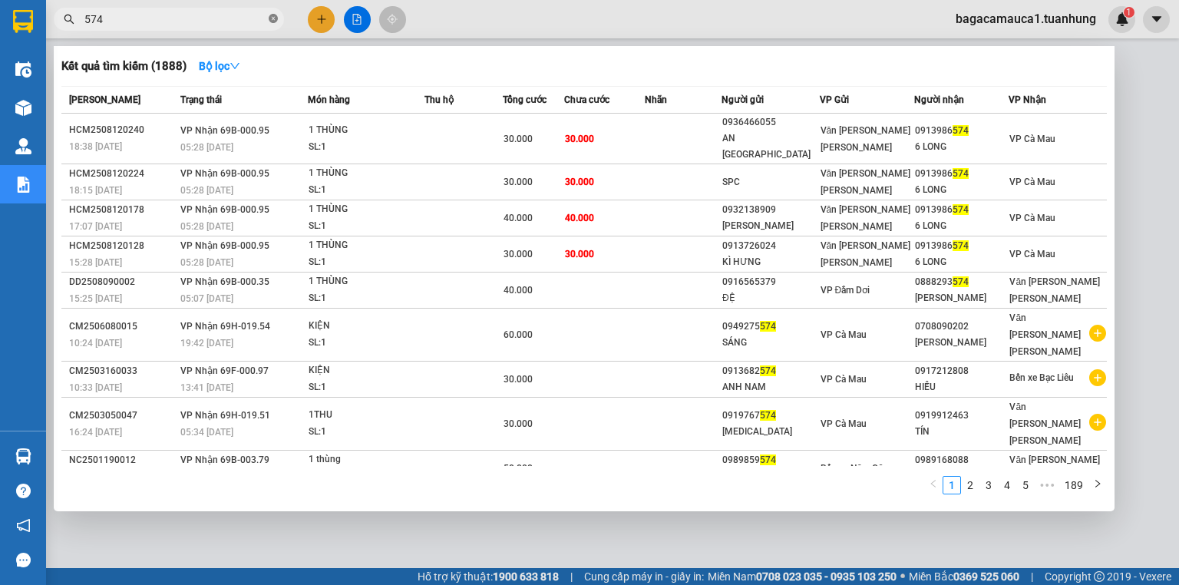
click at [270, 15] on icon "close-circle" at bounding box center [273, 18] width 9 height 9
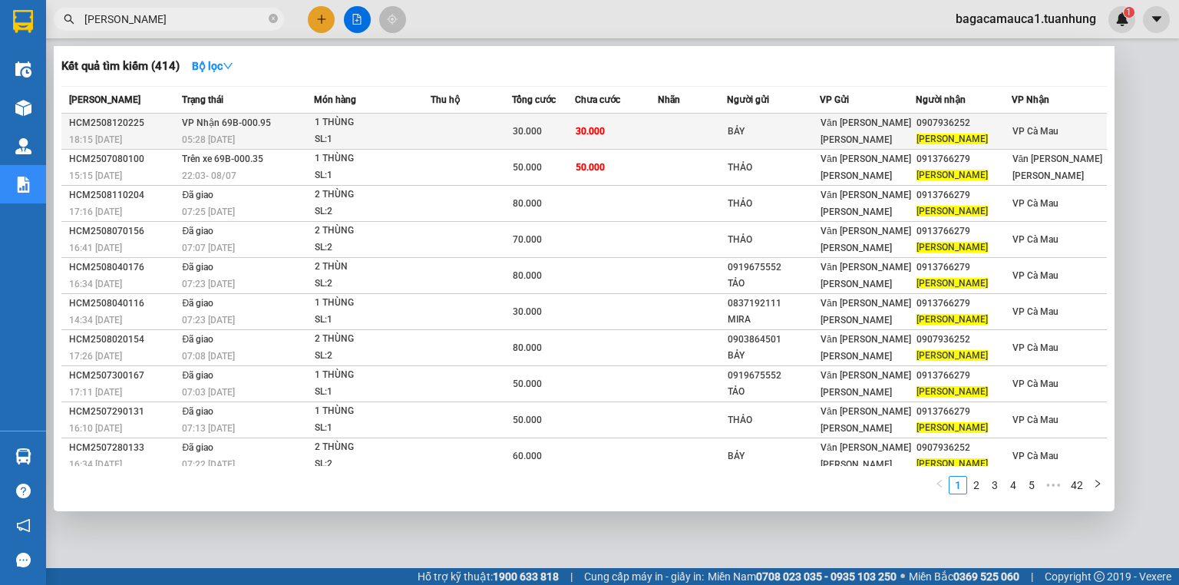
type input "[PERSON_NAME]"
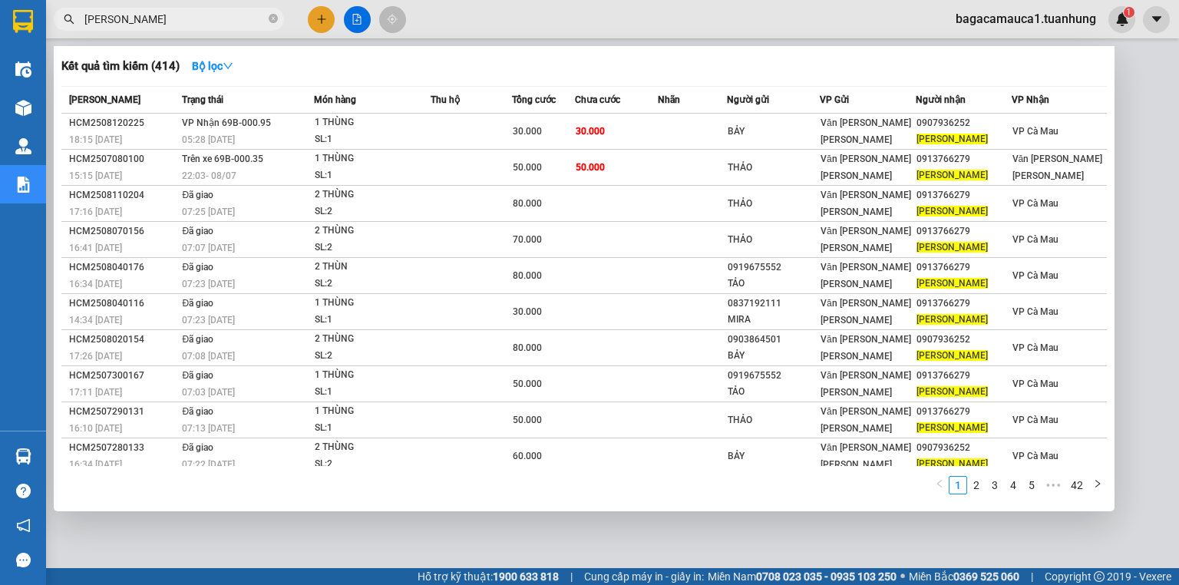
click at [342, 126] on div "1 THÙNG" at bounding box center [372, 122] width 115 height 17
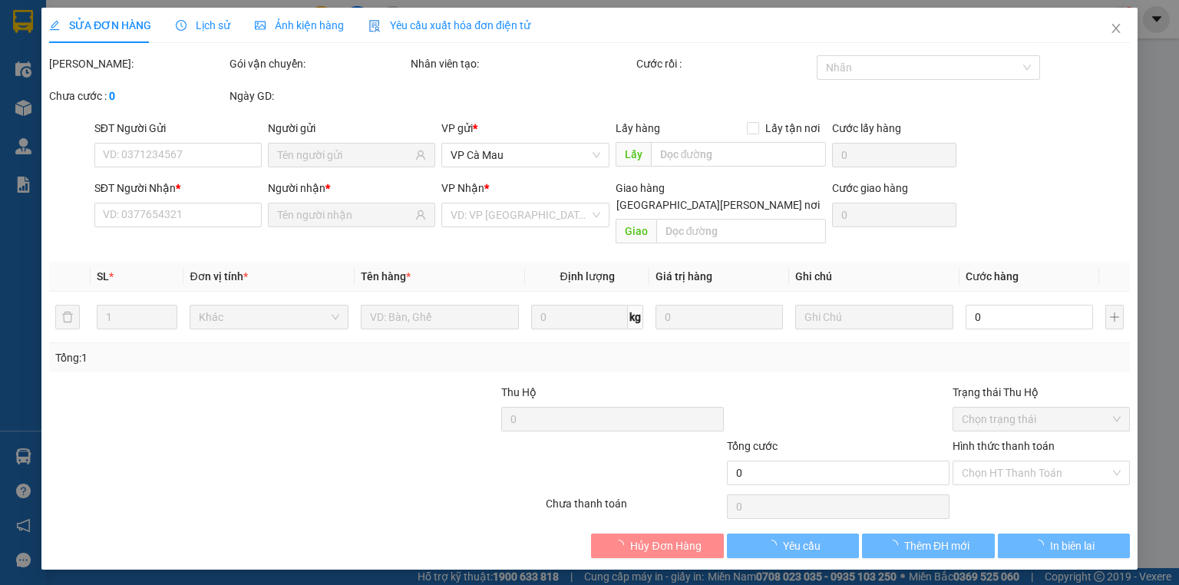
type input "BẢY"
type input "0907936252"
type input "[PERSON_NAME]"
type input "30.000"
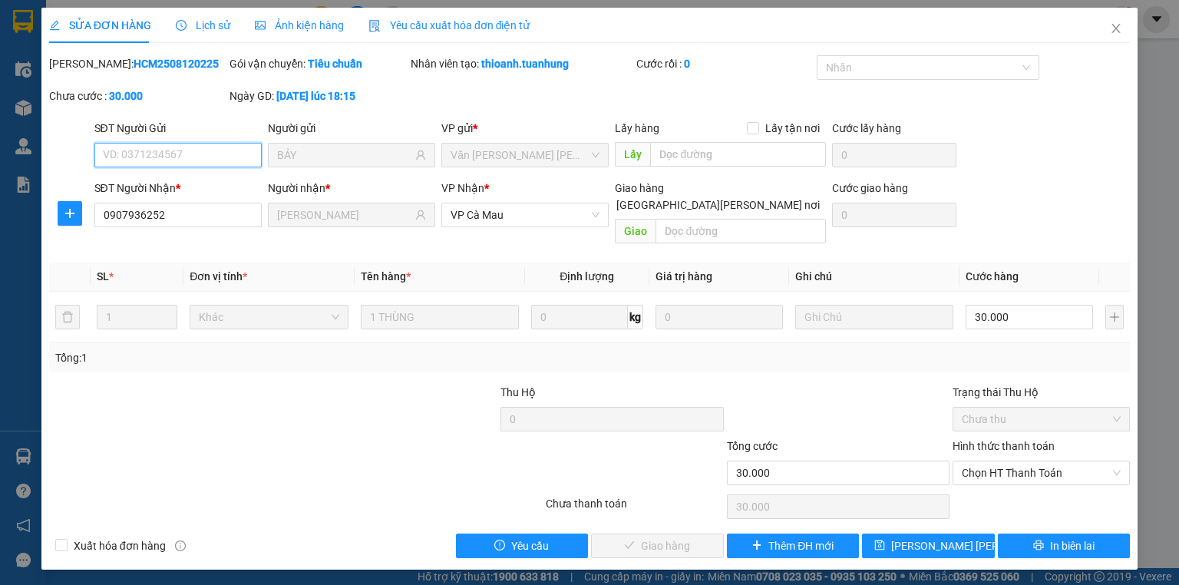
drag, startPoint x: 987, startPoint y: 451, endPoint x: 998, endPoint y: 502, distance: 52.6
click at [989, 461] on span "Chọn HT Thanh Toán" at bounding box center [1041, 472] width 159 height 23
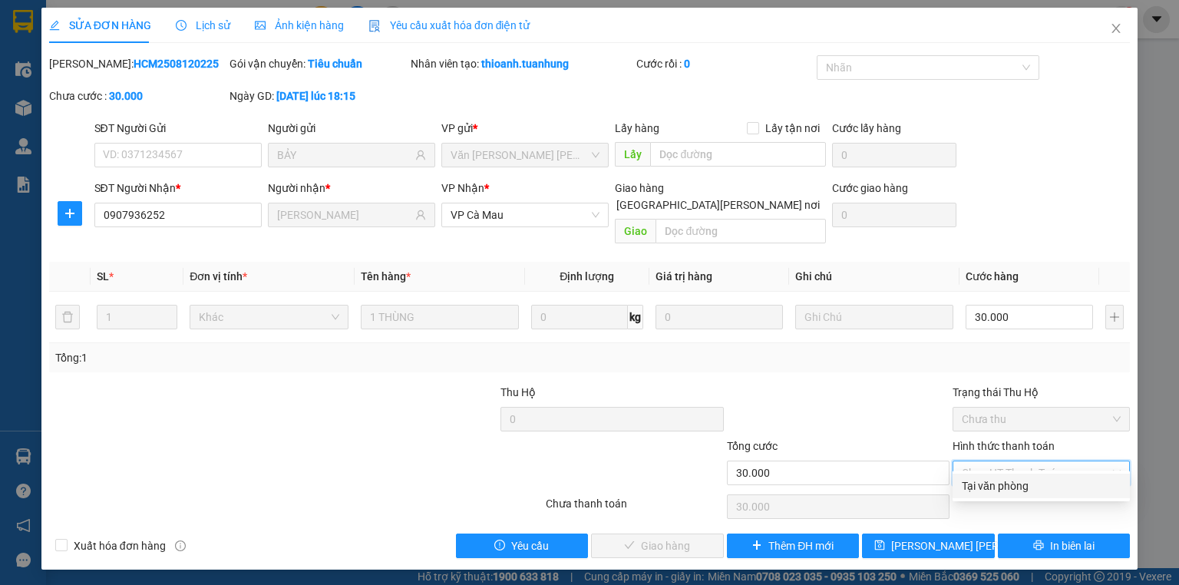
click at [993, 488] on div "Tại văn phòng" at bounding box center [1041, 486] width 159 height 17
type input "0"
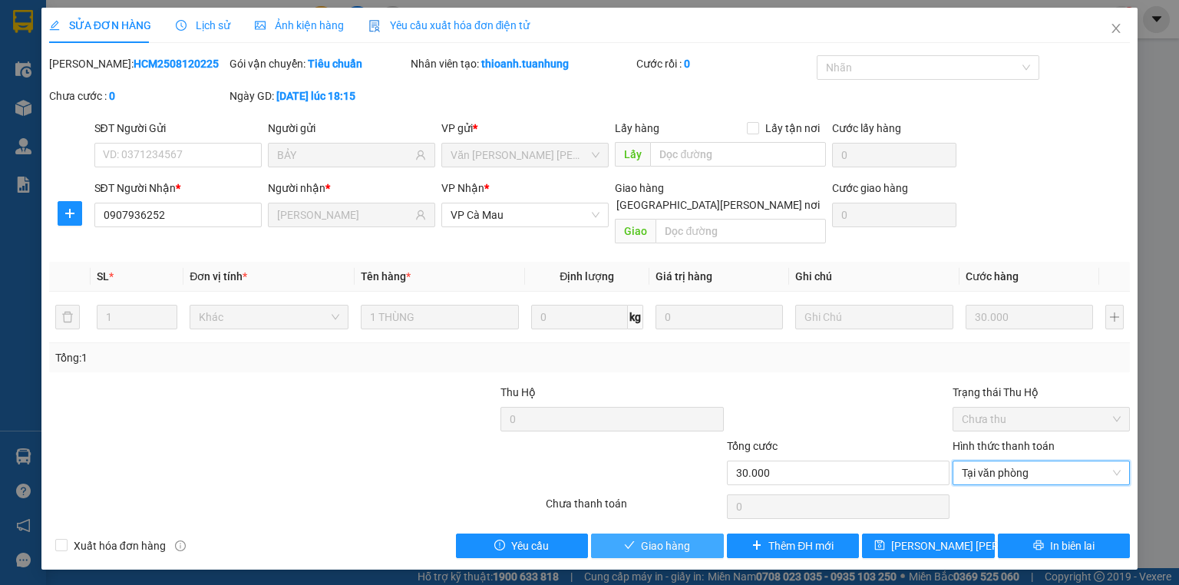
click at [633, 540] on icon "check" at bounding box center [629, 545] width 11 height 11
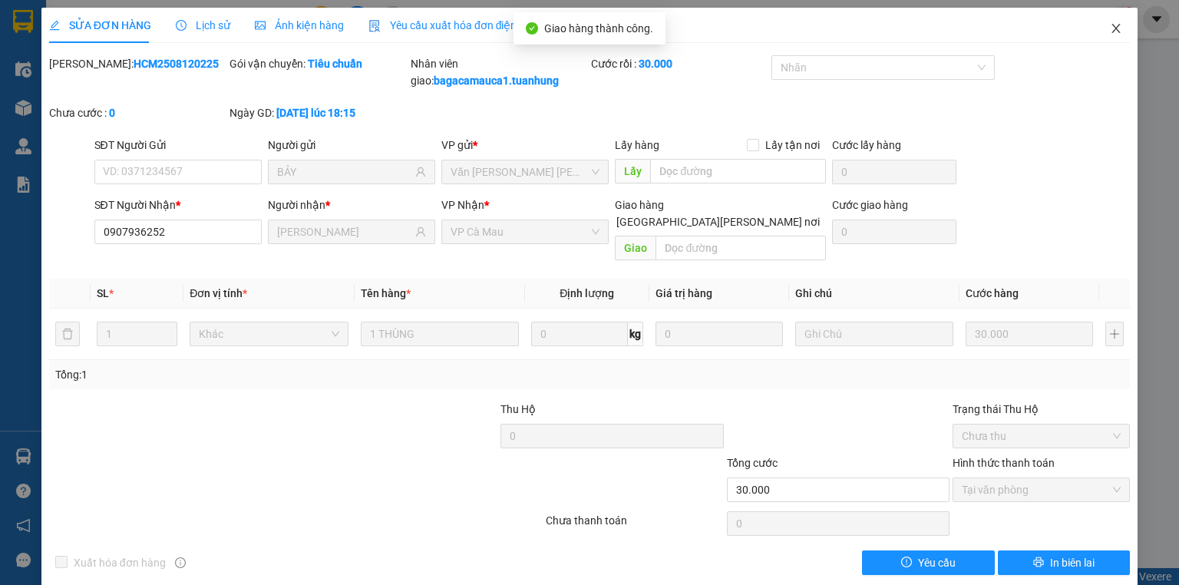
click at [1110, 31] on icon "close" at bounding box center [1116, 28] width 12 height 12
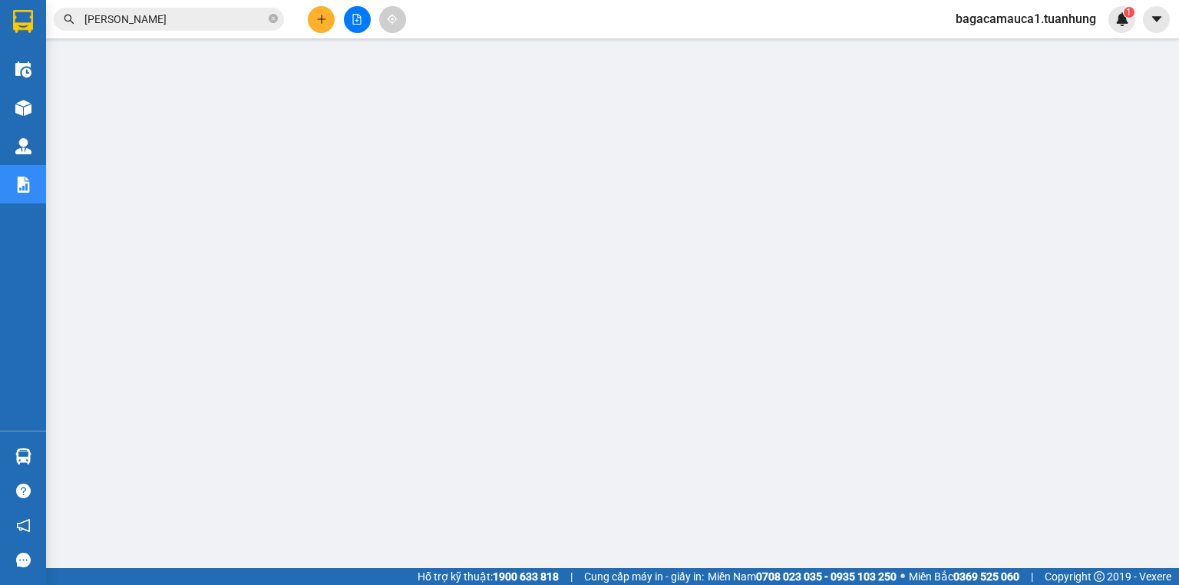
click at [210, 22] on input "[PERSON_NAME]" at bounding box center [174, 19] width 181 height 17
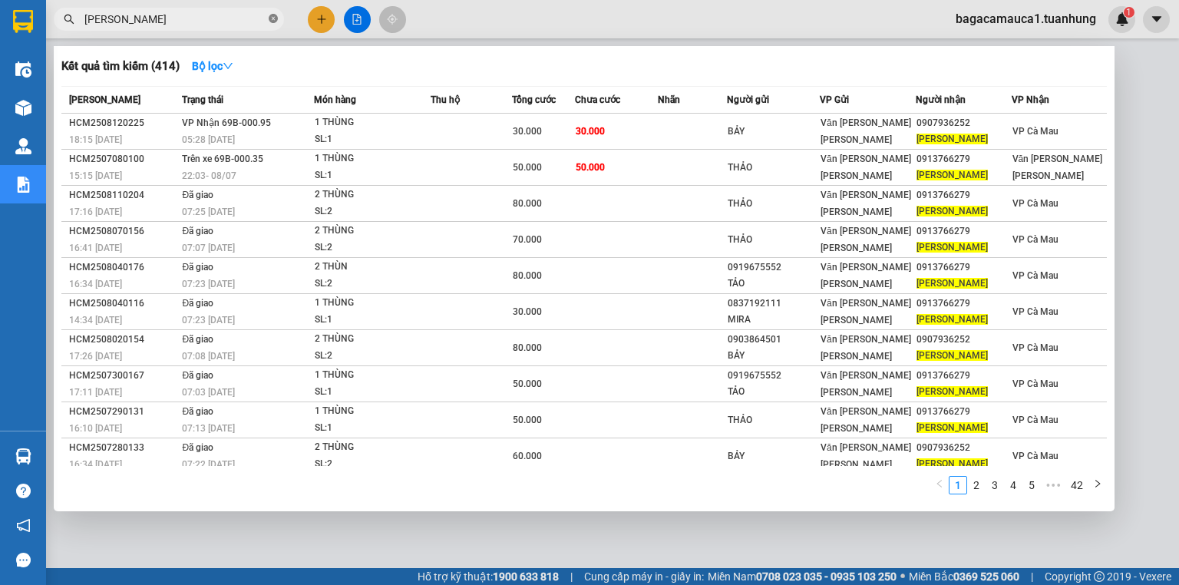
click at [276, 17] on icon "close-circle" at bounding box center [273, 18] width 9 height 9
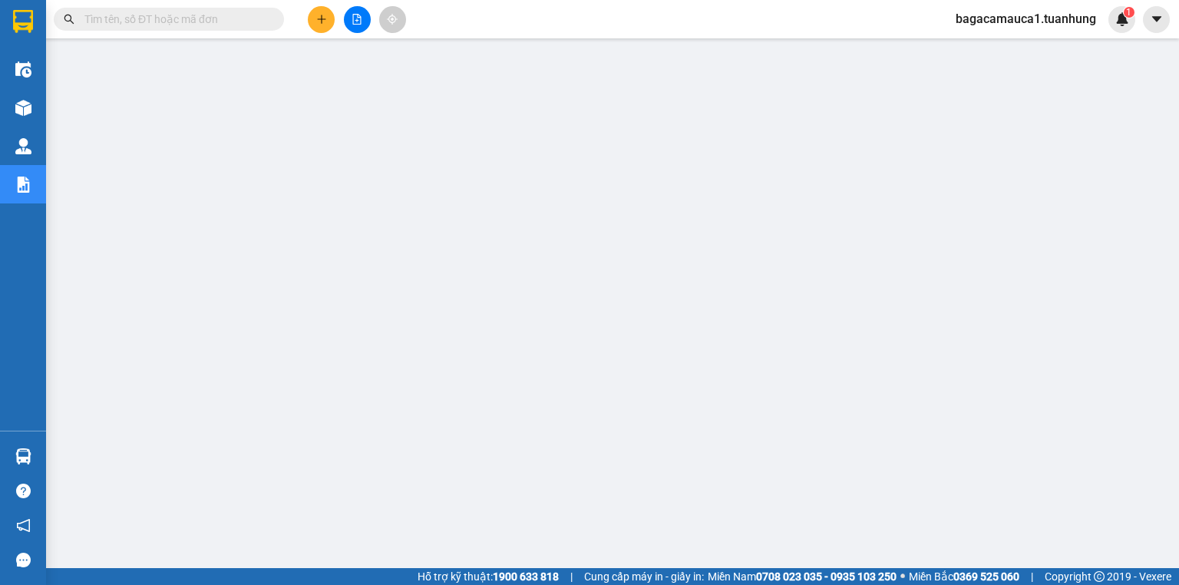
click at [227, 16] on input "text" at bounding box center [174, 19] width 181 height 17
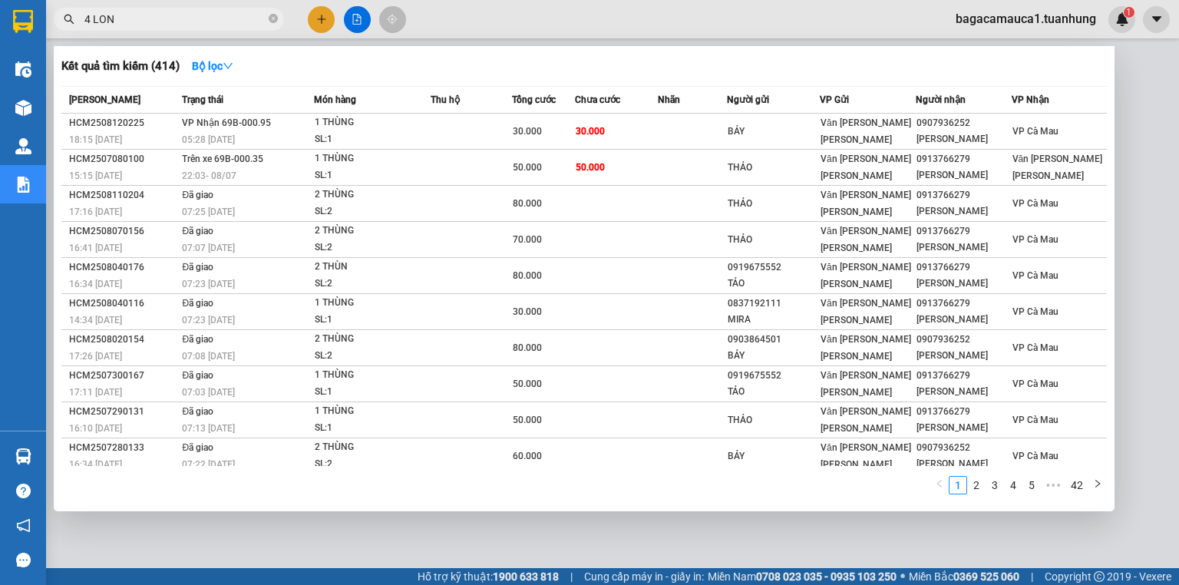
type input "4 LONG"
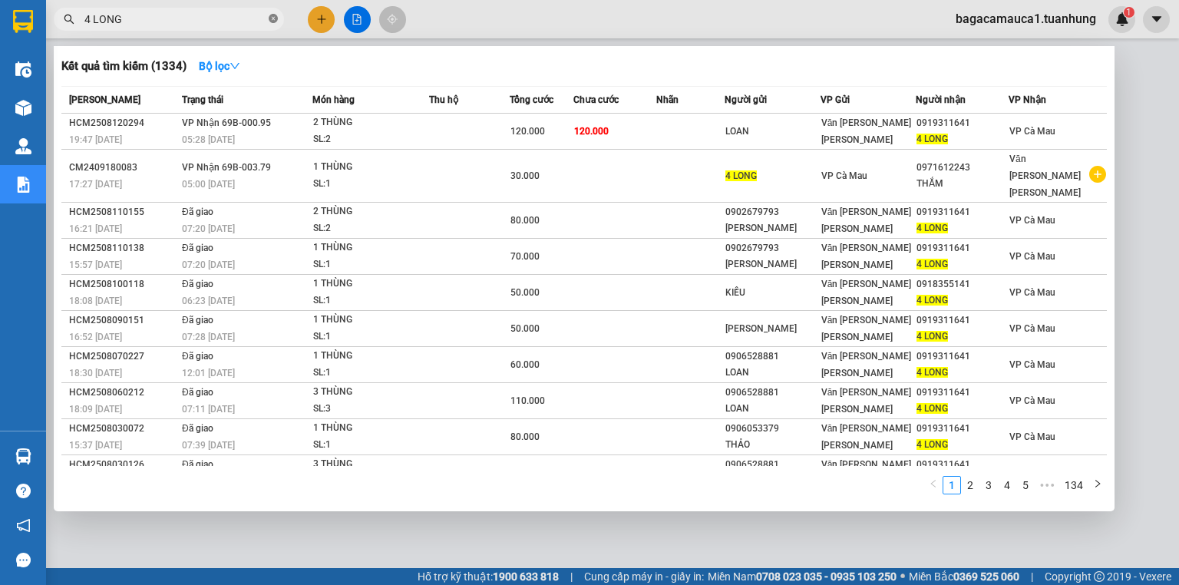
click at [272, 19] on icon "close-circle" at bounding box center [273, 18] width 9 height 9
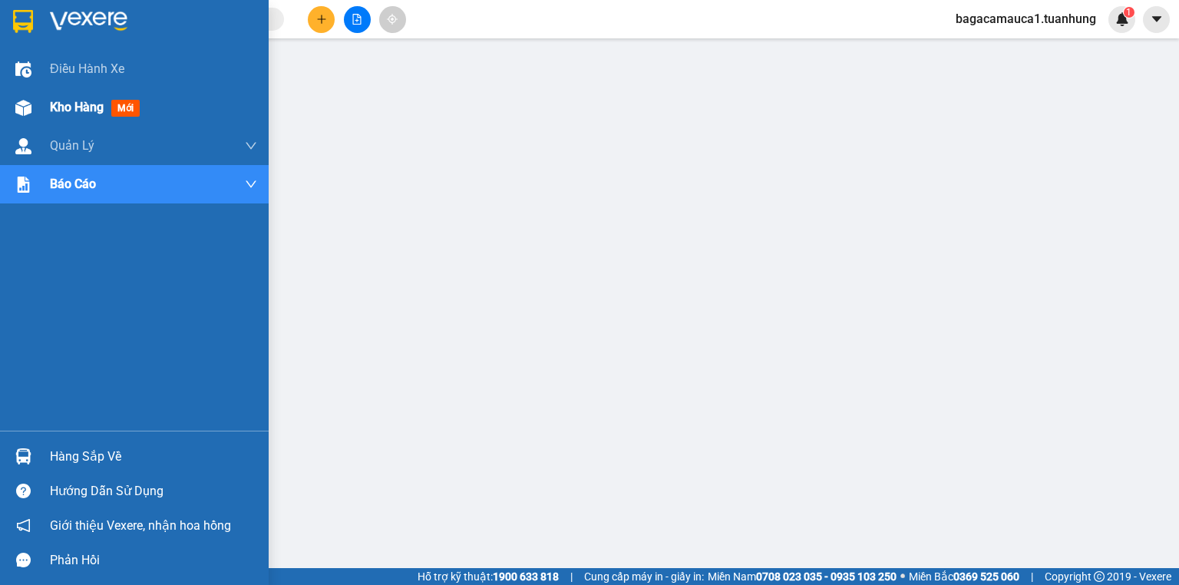
click at [0, 101] on div "Kho hàng mới" at bounding box center [134, 107] width 269 height 38
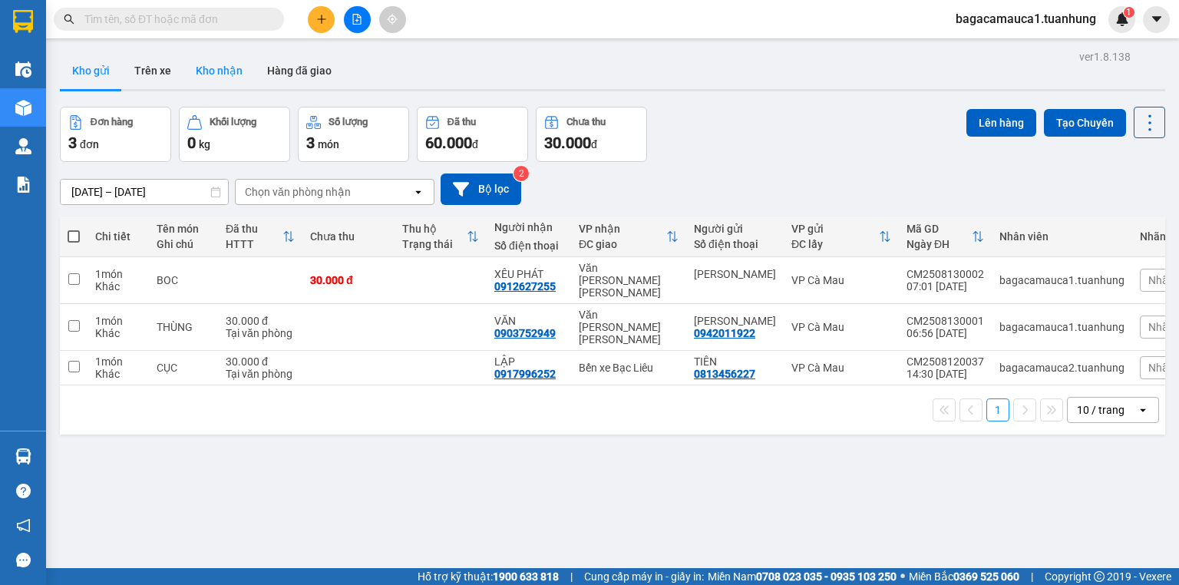
click at [211, 68] on button "Kho nhận" at bounding box center [219, 70] width 71 height 37
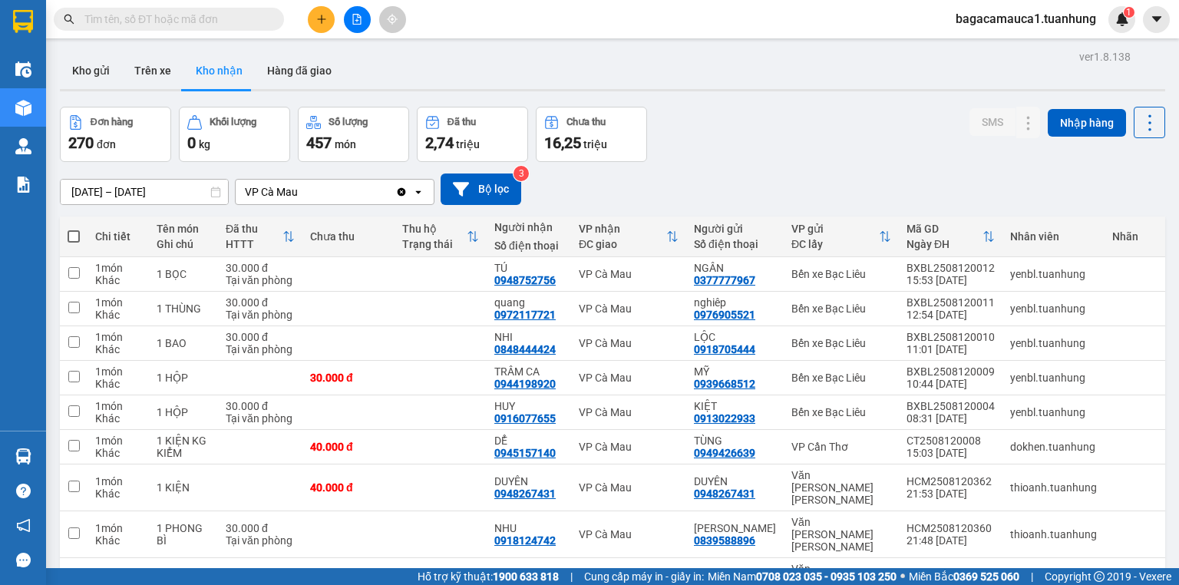
click at [131, 18] on input "text" at bounding box center [174, 19] width 181 height 17
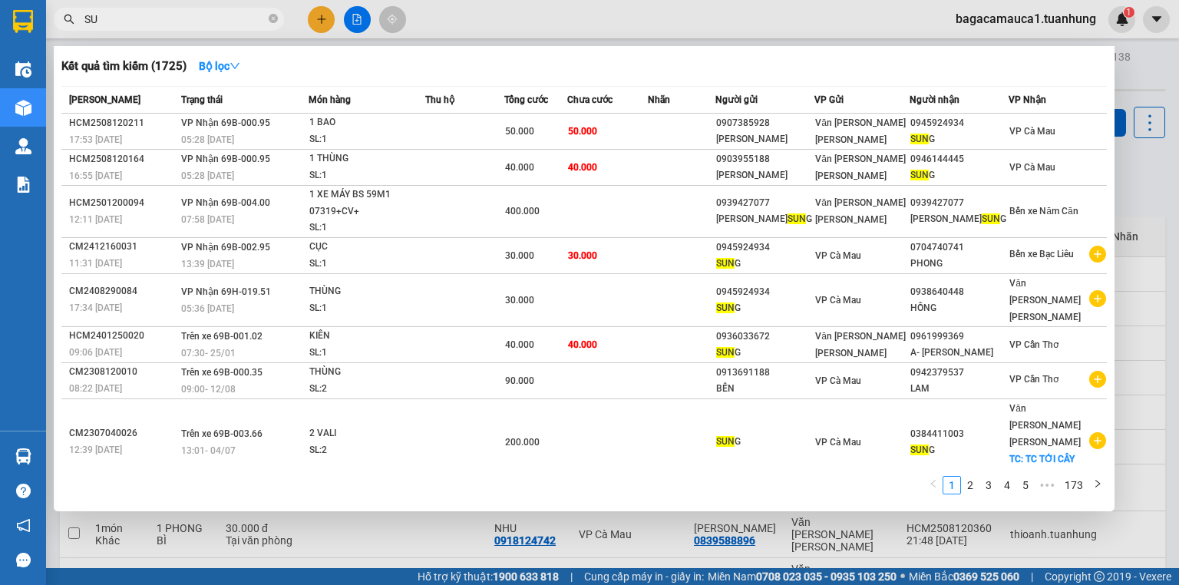
type input "S"
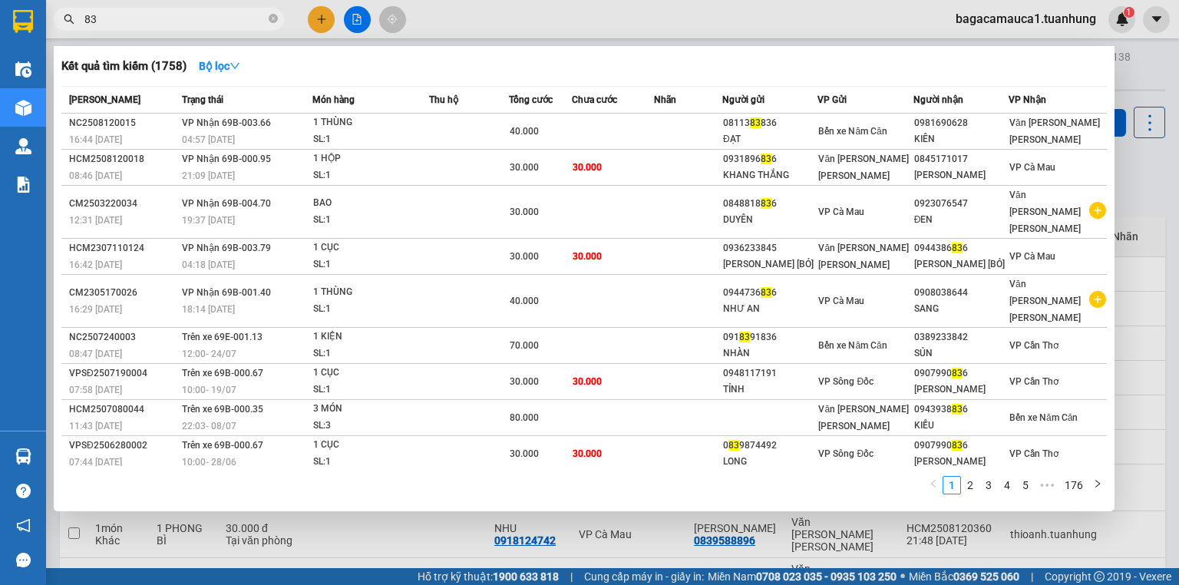
type input "8"
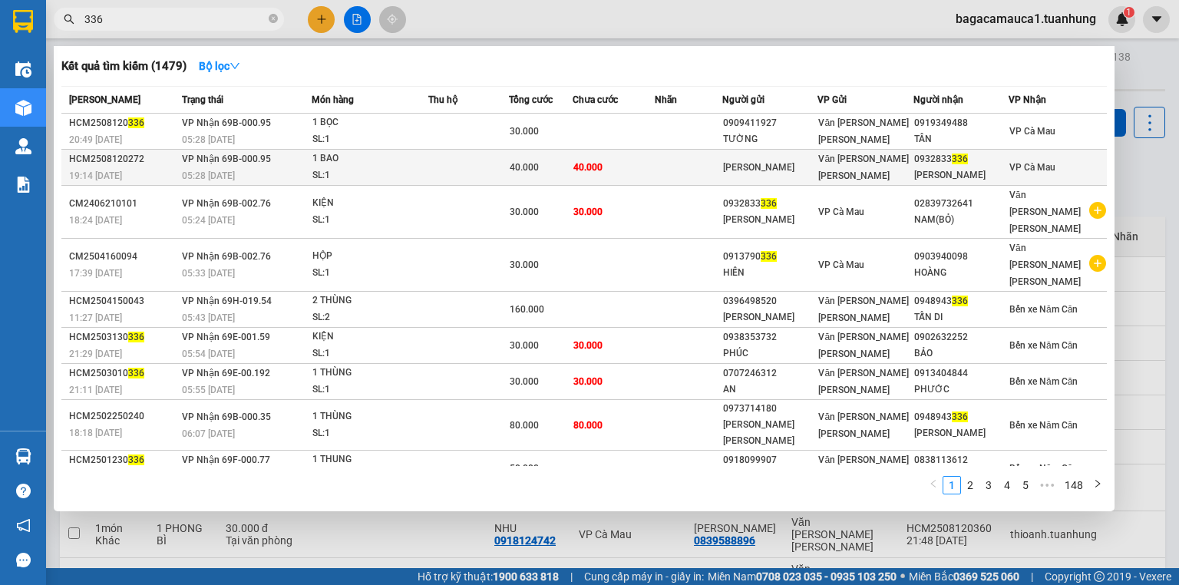
type input "336"
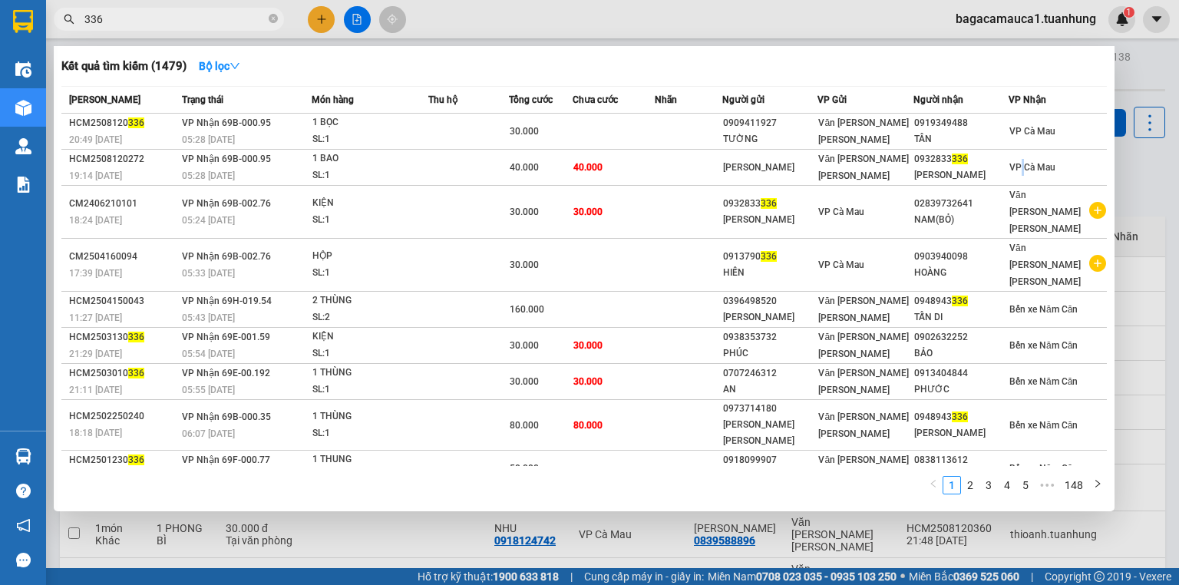
click at [1020, 165] on span "VP Cà Mau" at bounding box center [1033, 167] width 46 height 11
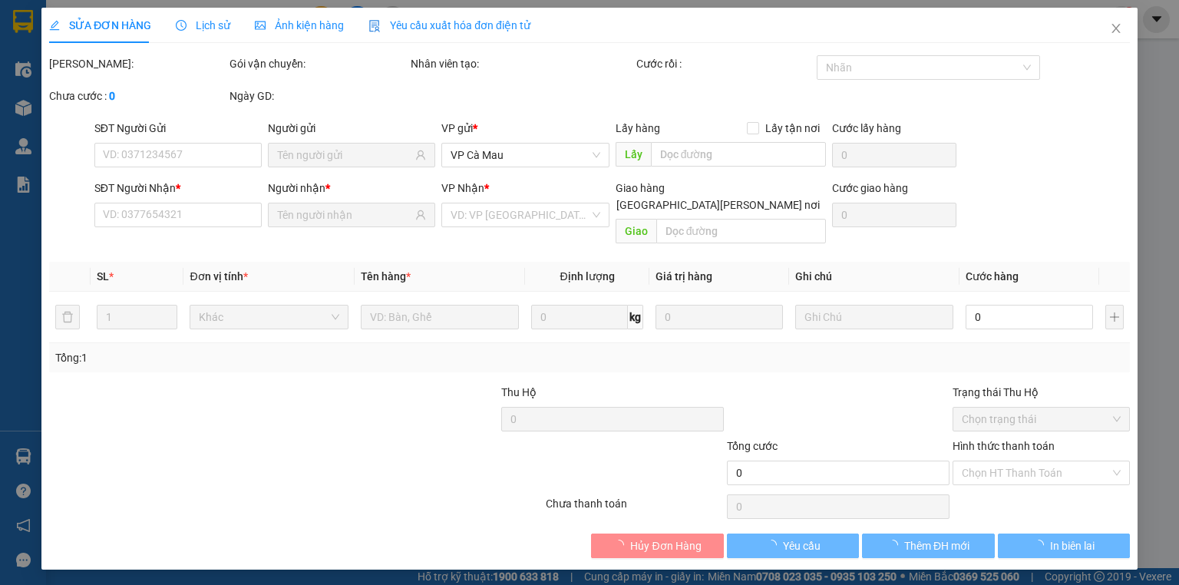
type input "[PERSON_NAME]"
type input "0932833336"
type input "[PERSON_NAME]"
type input "40.000"
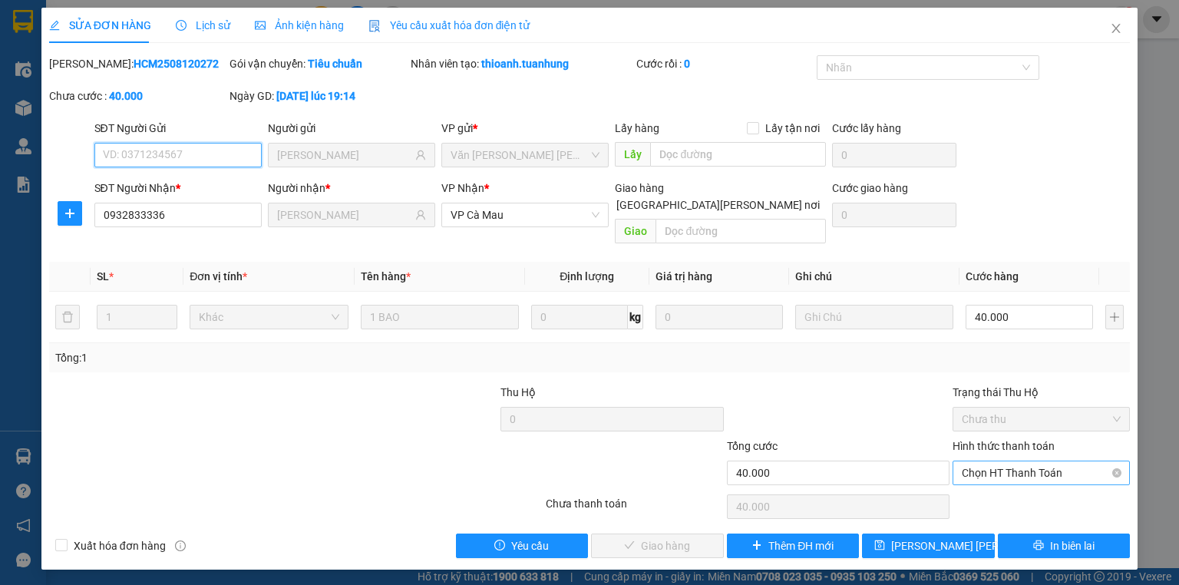
click at [1054, 461] on span "Chọn HT Thanh Toán" at bounding box center [1041, 472] width 159 height 23
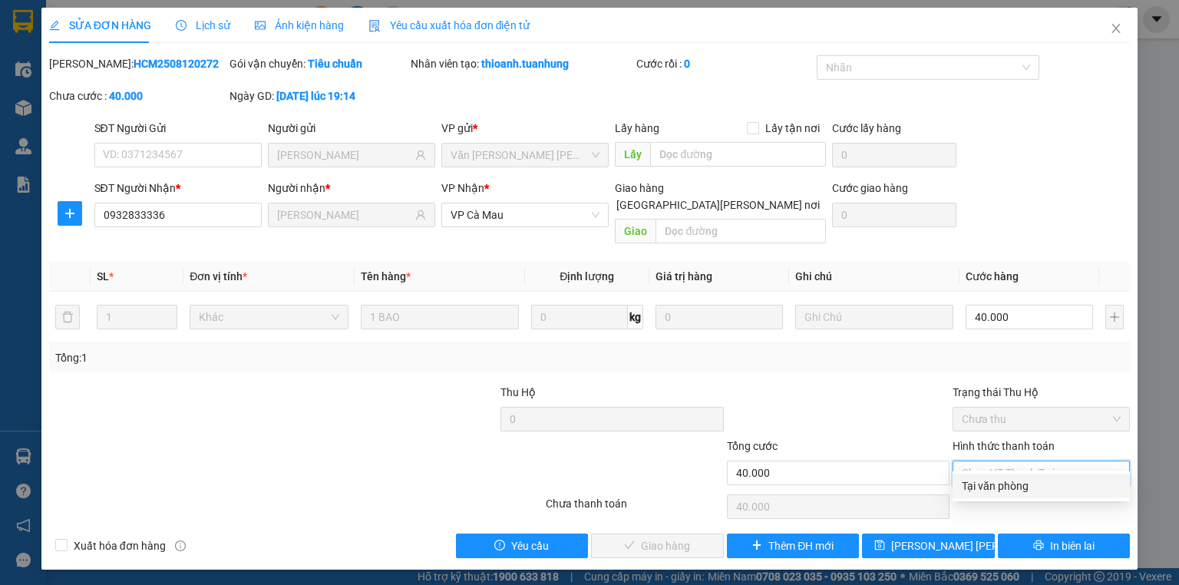
click at [1050, 484] on div "Tại văn phòng" at bounding box center [1041, 486] width 159 height 17
type input "0"
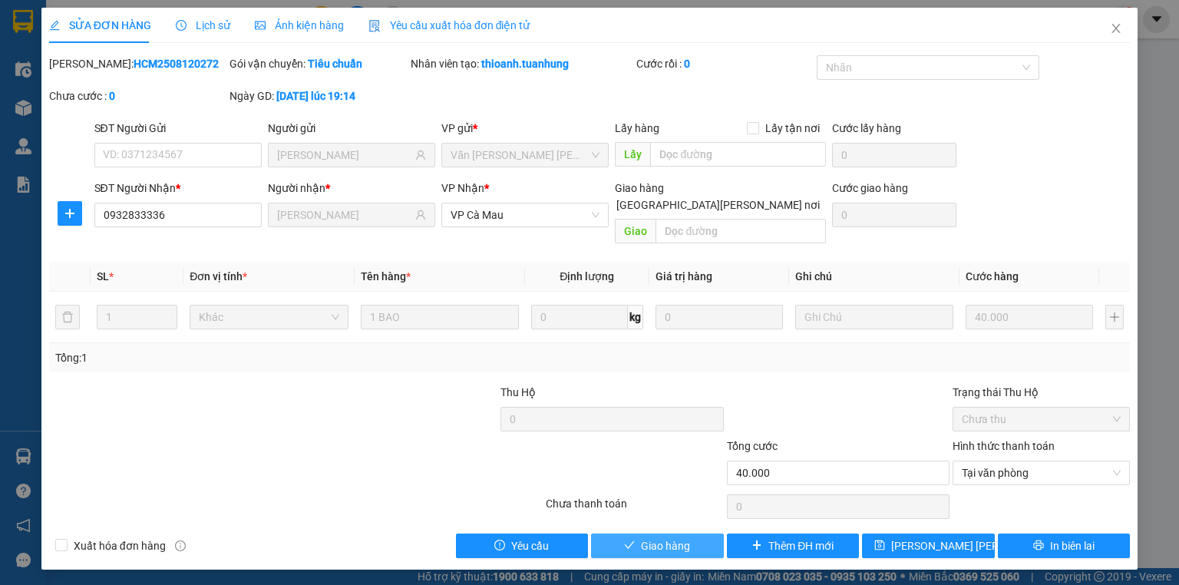
click at [624, 534] on button "Giao hàng" at bounding box center [657, 546] width 133 height 25
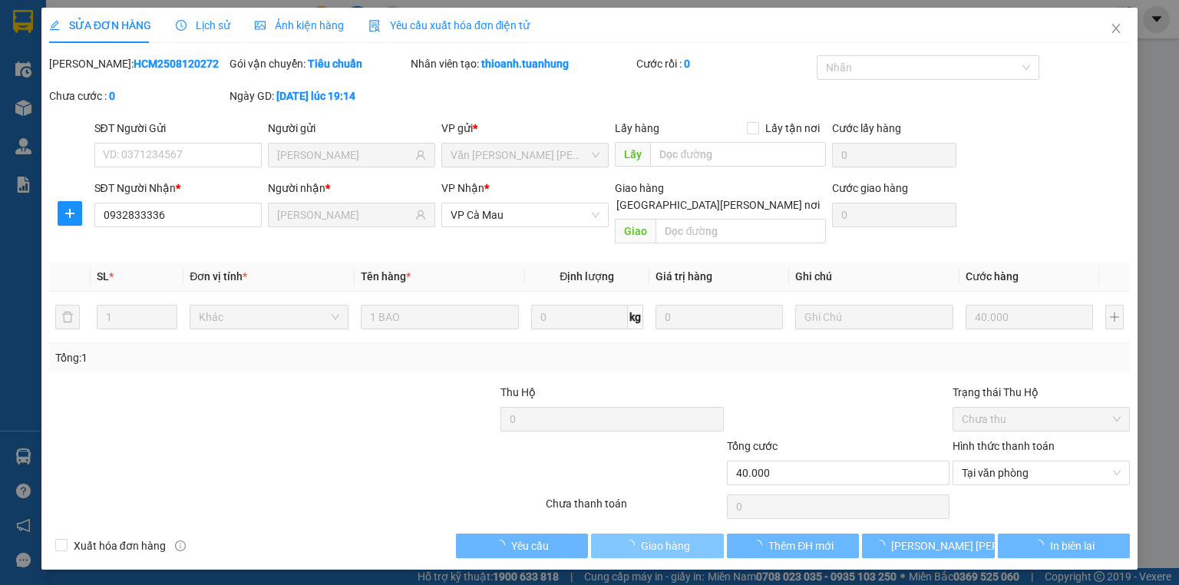
click at [624, 534] on button "Giao hàng" at bounding box center [657, 546] width 133 height 25
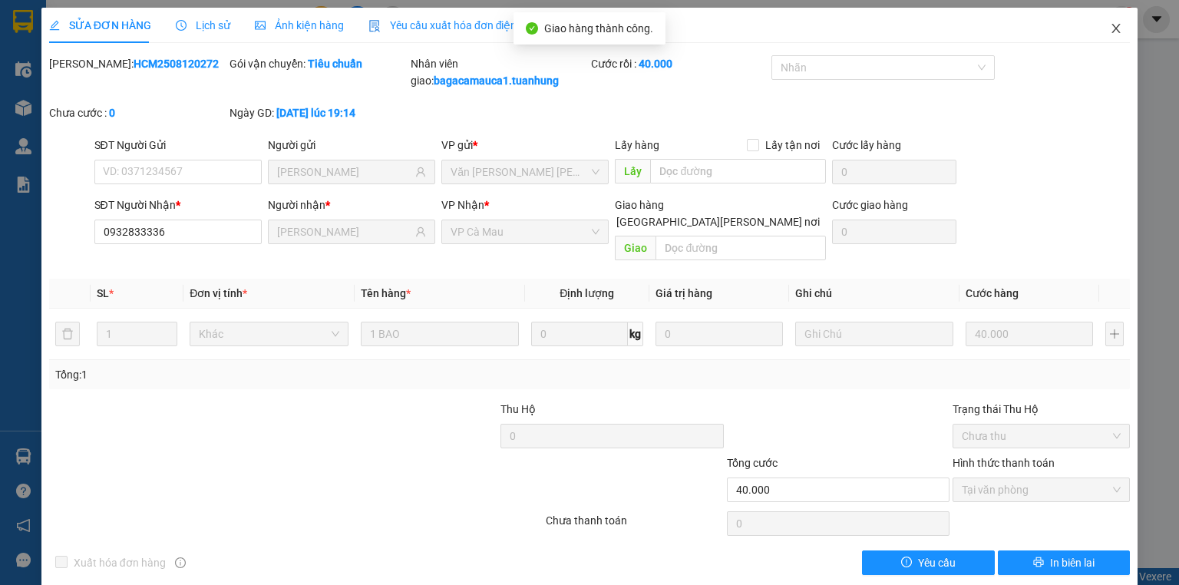
click at [1113, 25] on icon "close" at bounding box center [1117, 28] width 8 height 9
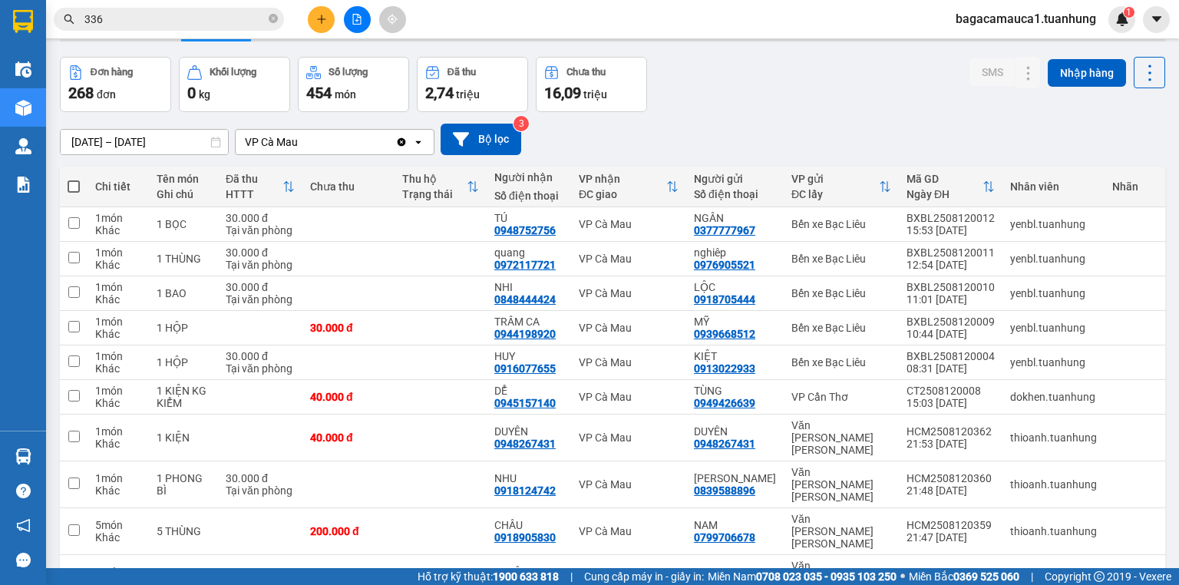
scroll to position [101, 0]
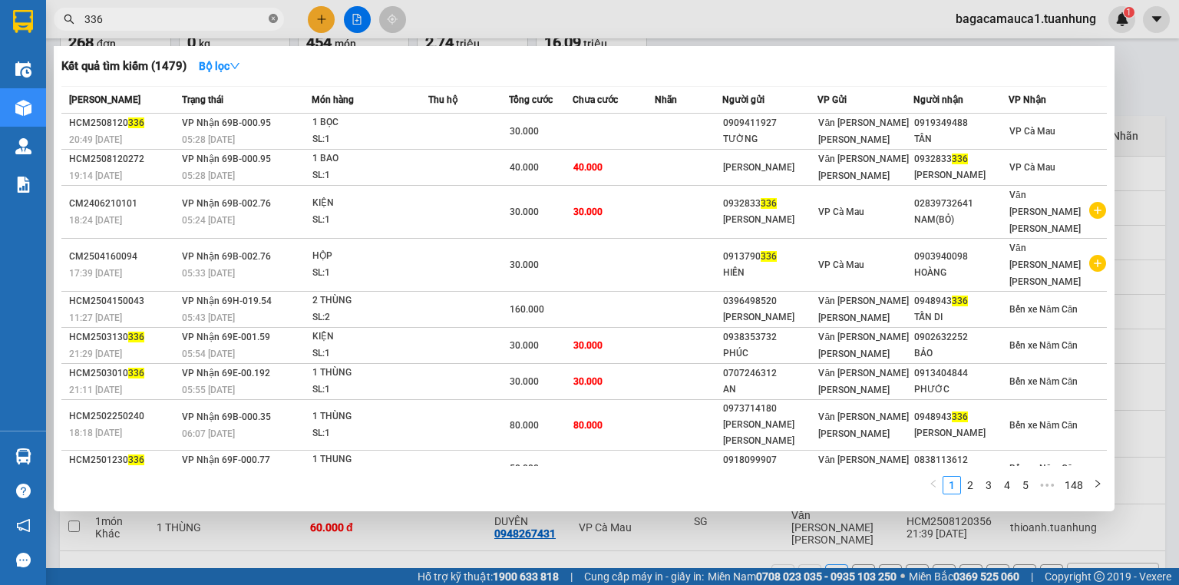
click at [273, 16] on icon "close-circle" at bounding box center [273, 18] width 9 height 9
type input "267431"
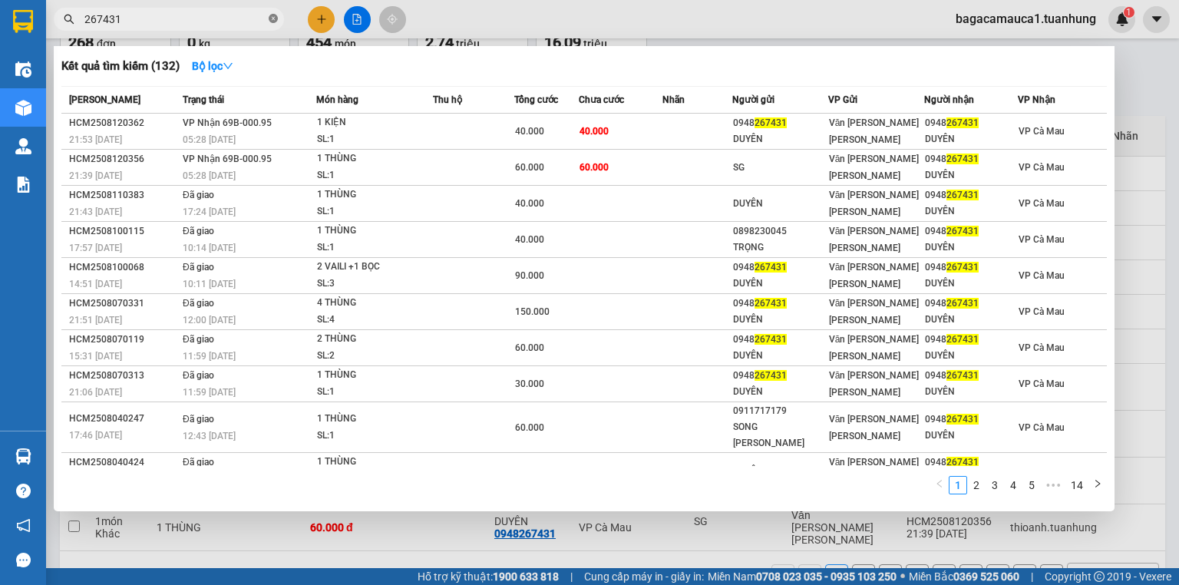
click at [273, 12] on span at bounding box center [273, 19] width 9 height 15
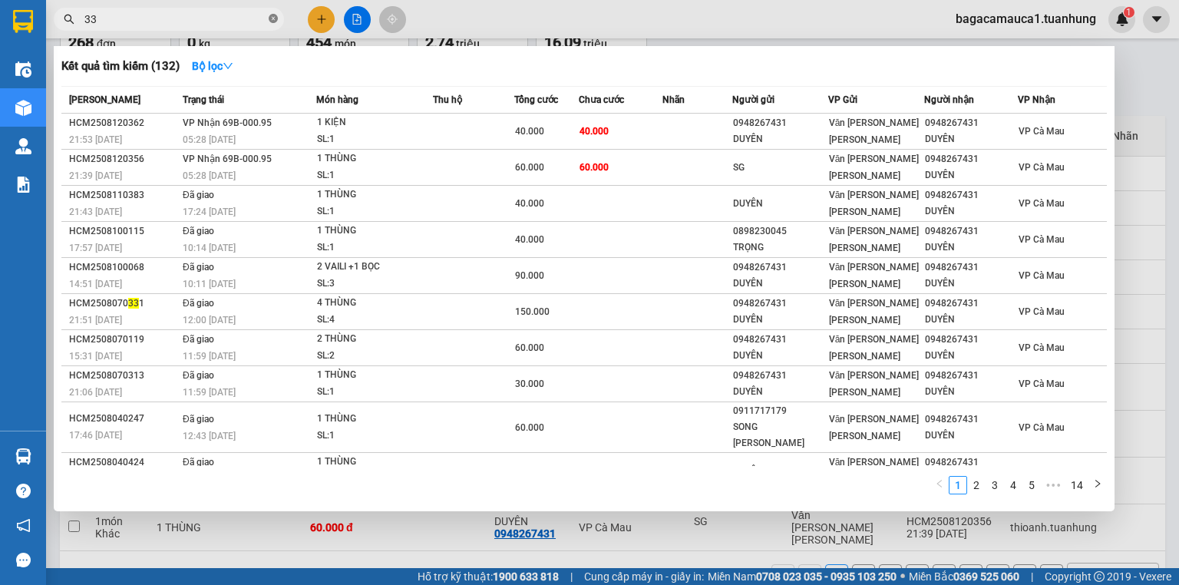
type input "336"
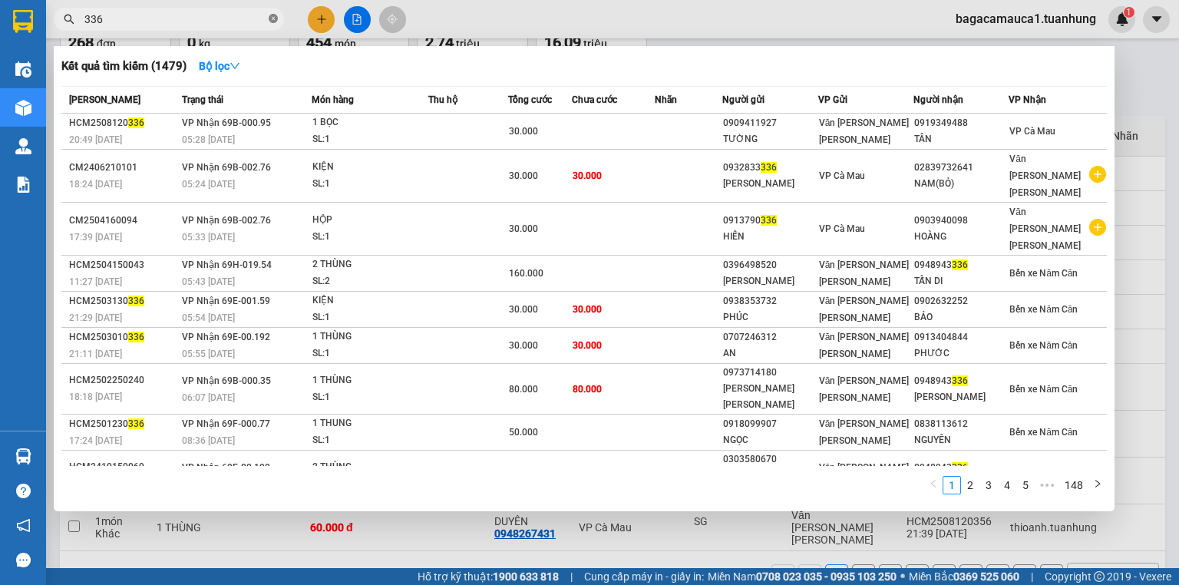
click at [273, 25] on span at bounding box center [273, 19] width 9 height 15
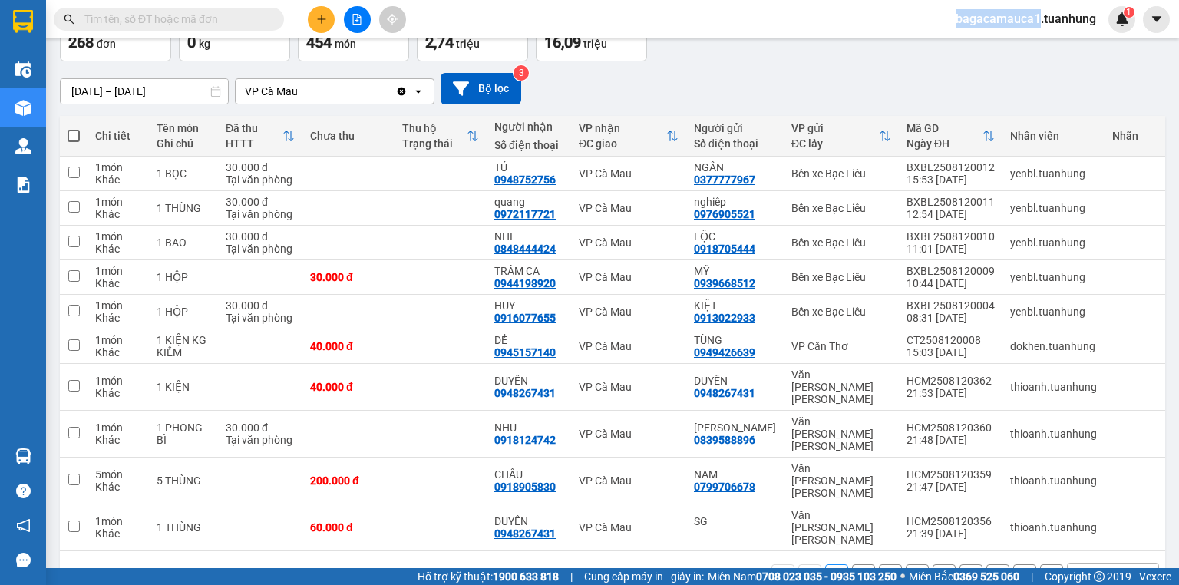
click at [273, 24] on span at bounding box center [273, 19] width 9 height 17
click at [253, 18] on input "text" at bounding box center [174, 19] width 181 height 17
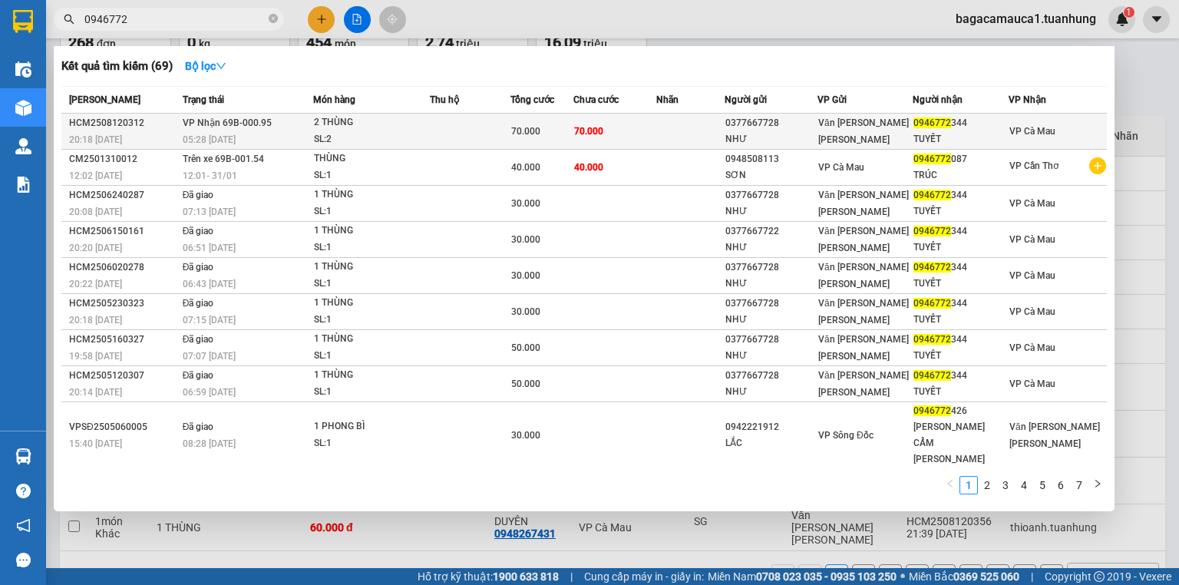
type input "0946772"
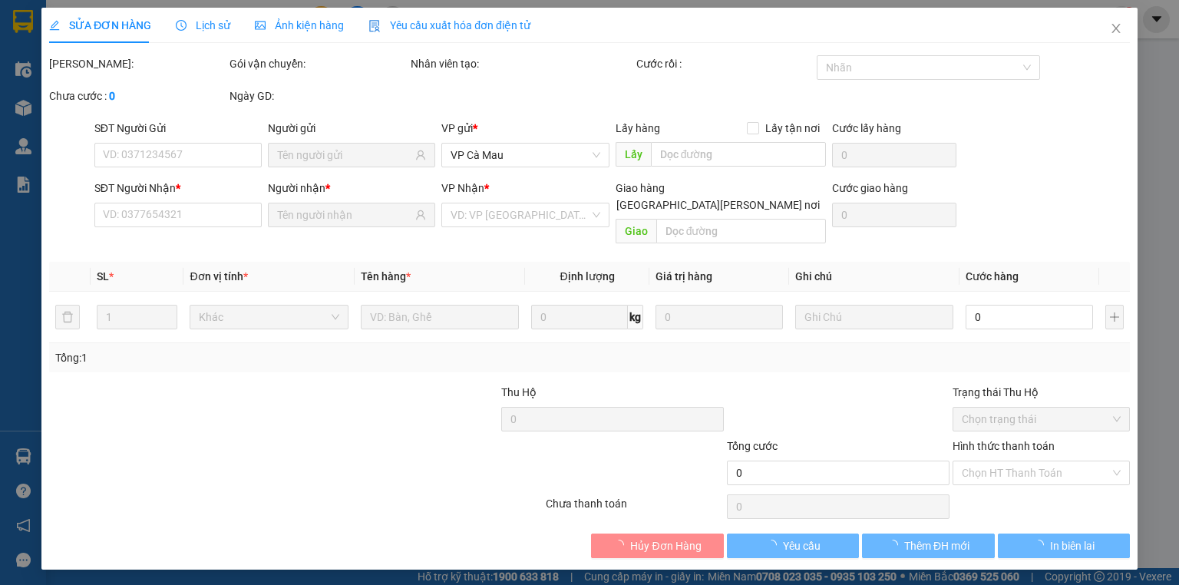
type input "0377667728"
type input "NHƯ"
type input "0946772344"
type input "TUYẾT"
type input "70.000"
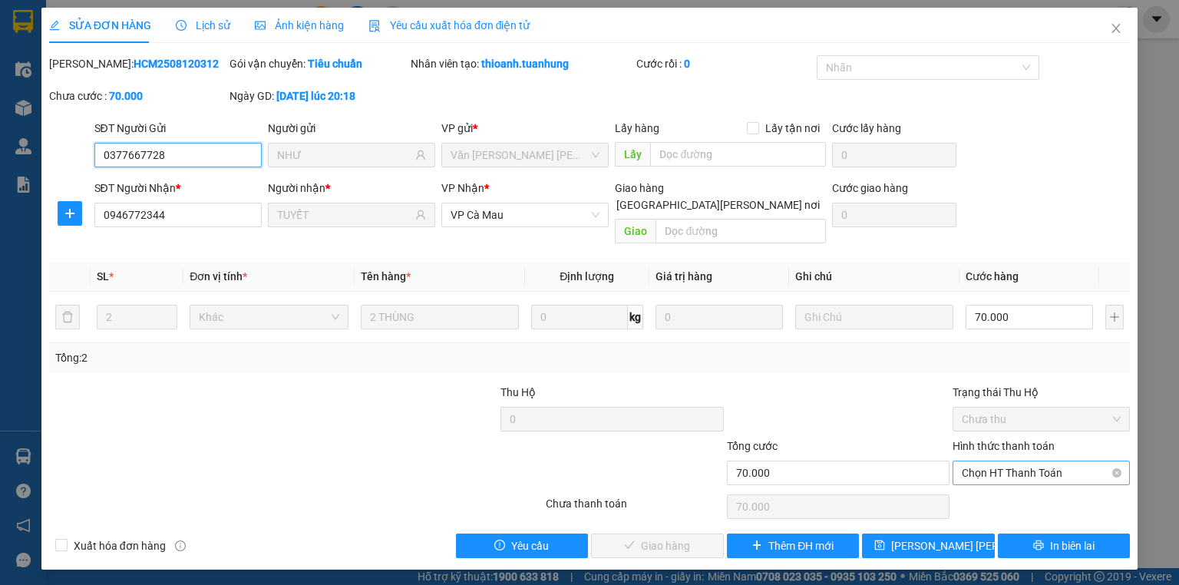
click at [992, 461] on span "Chọn HT Thanh Toán" at bounding box center [1041, 472] width 159 height 23
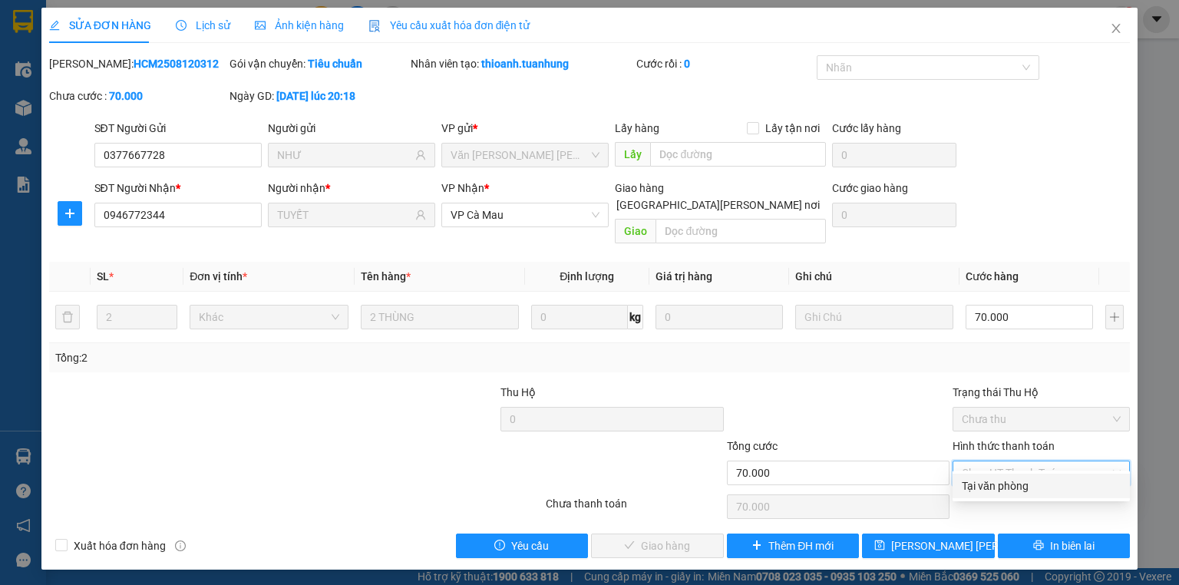
click at [992, 495] on div "Tại văn phòng" at bounding box center [1041, 486] width 177 height 25
type input "0"
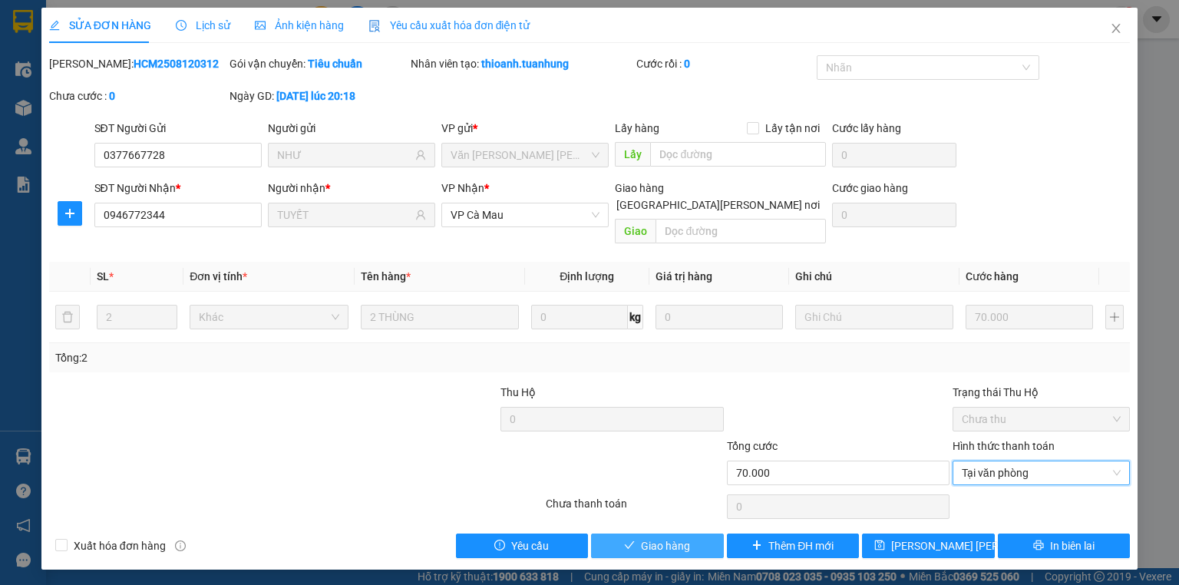
click at [659, 538] on span "Giao hàng" at bounding box center [665, 546] width 49 height 17
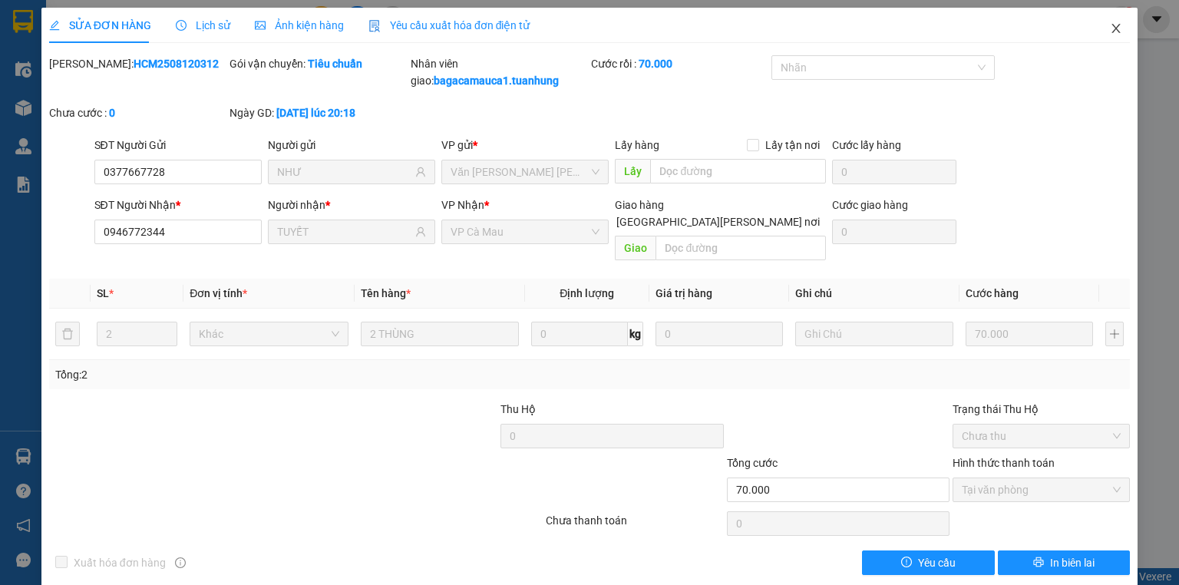
click at [1110, 34] on icon "close" at bounding box center [1116, 28] width 12 height 12
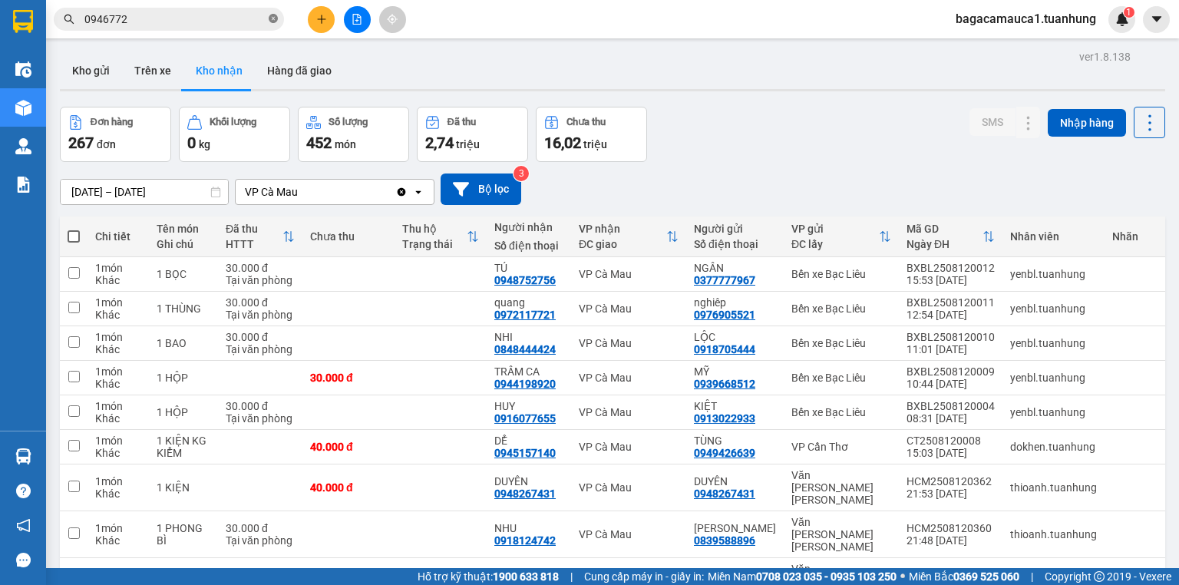
click at [276, 15] on icon "close-circle" at bounding box center [273, 18] width 9 height 9
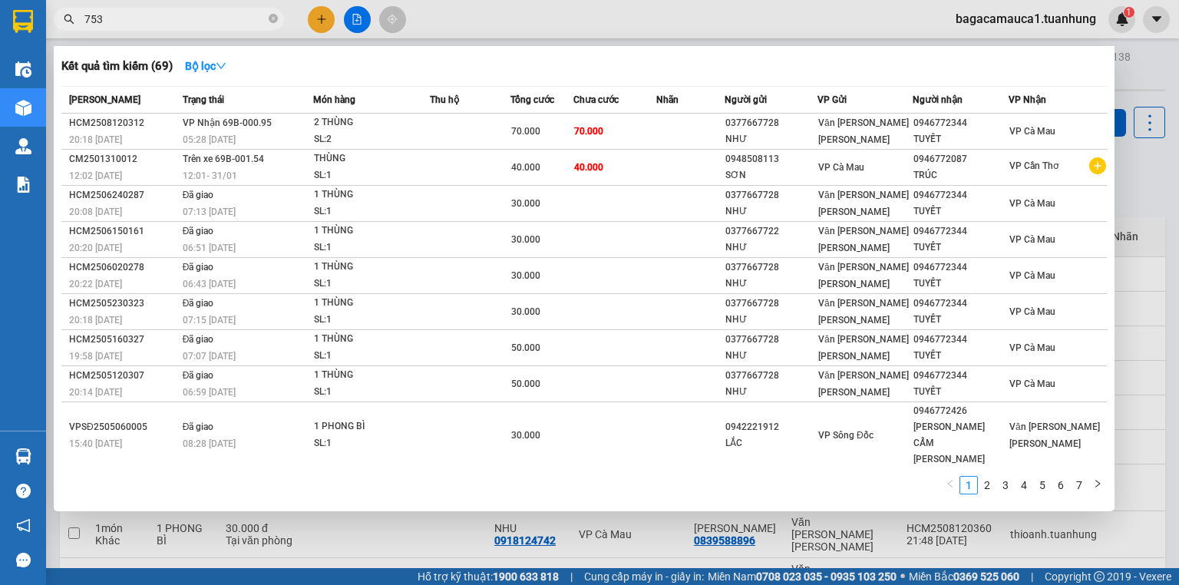
type input "7535"
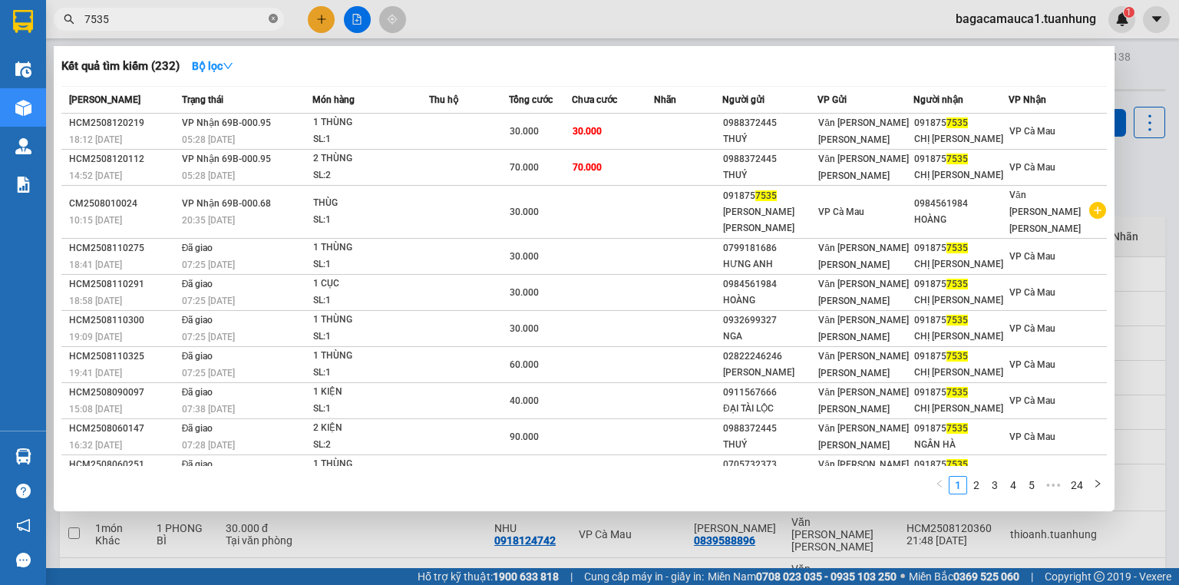
click at [272, 15] on icon "close-circle" at bounding box center [273, 18] width 9 height 9
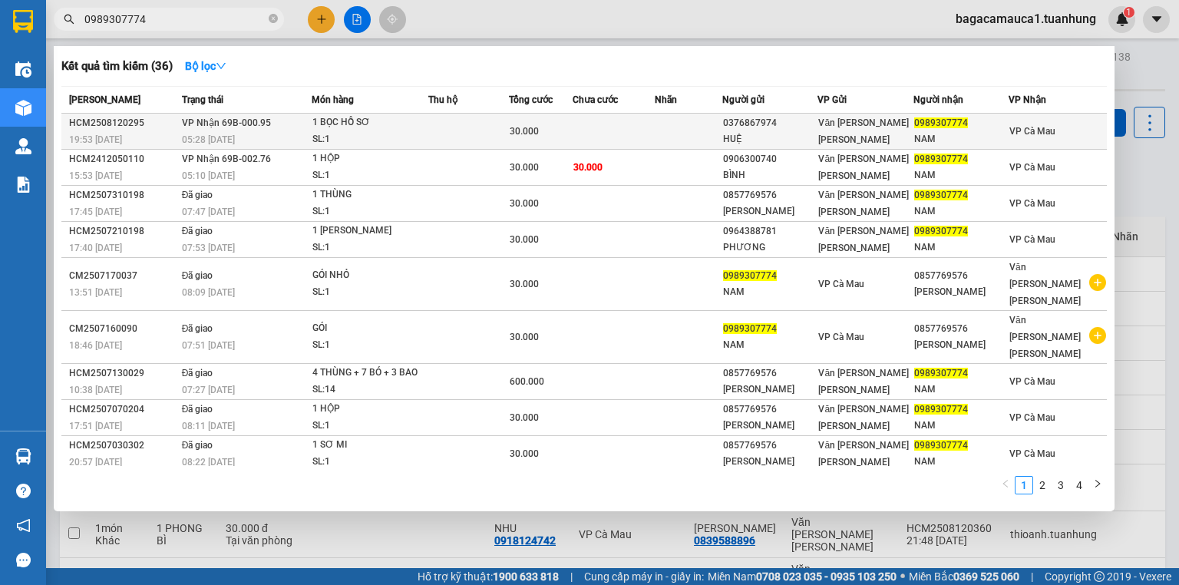
type input "0989307774"
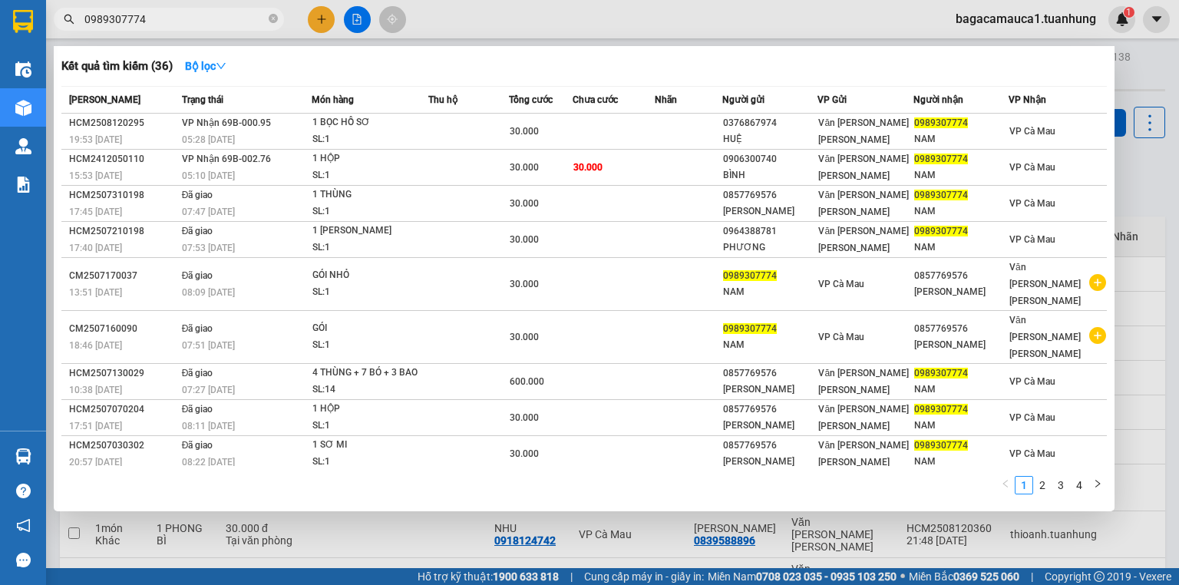
click at [471, 140] on td at bounding box center [468, 132] width 80 height 36
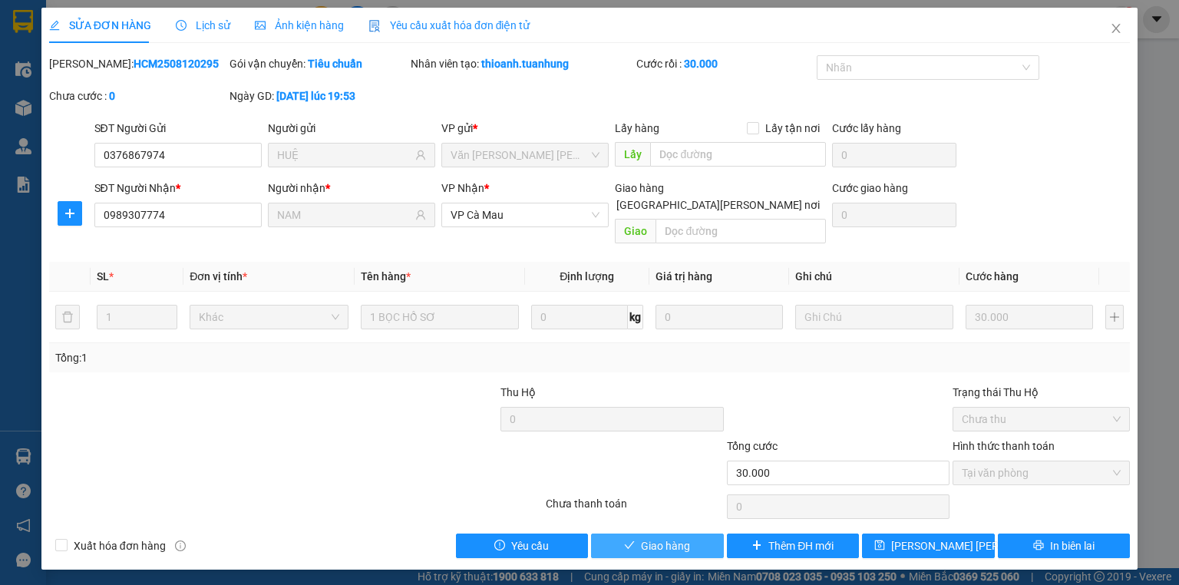
click at [675, 538] on span "Giao hàng" at bounding box center [665, 546] width 49 height 17
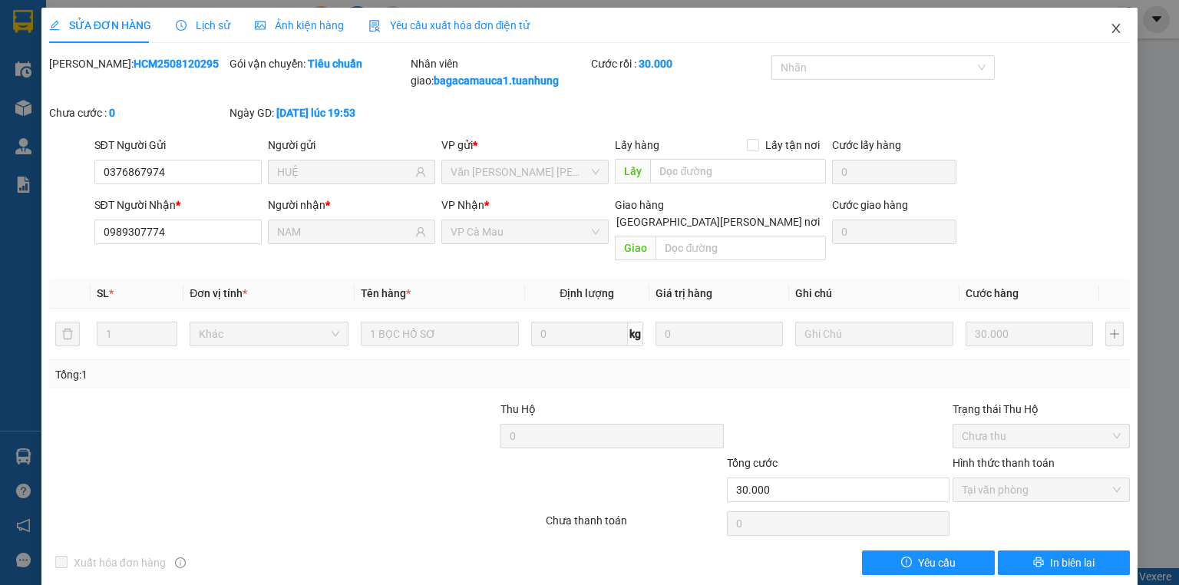
click at [1095, 29] on span "Close" at bounding box center [1116, 29] width 43 height 43
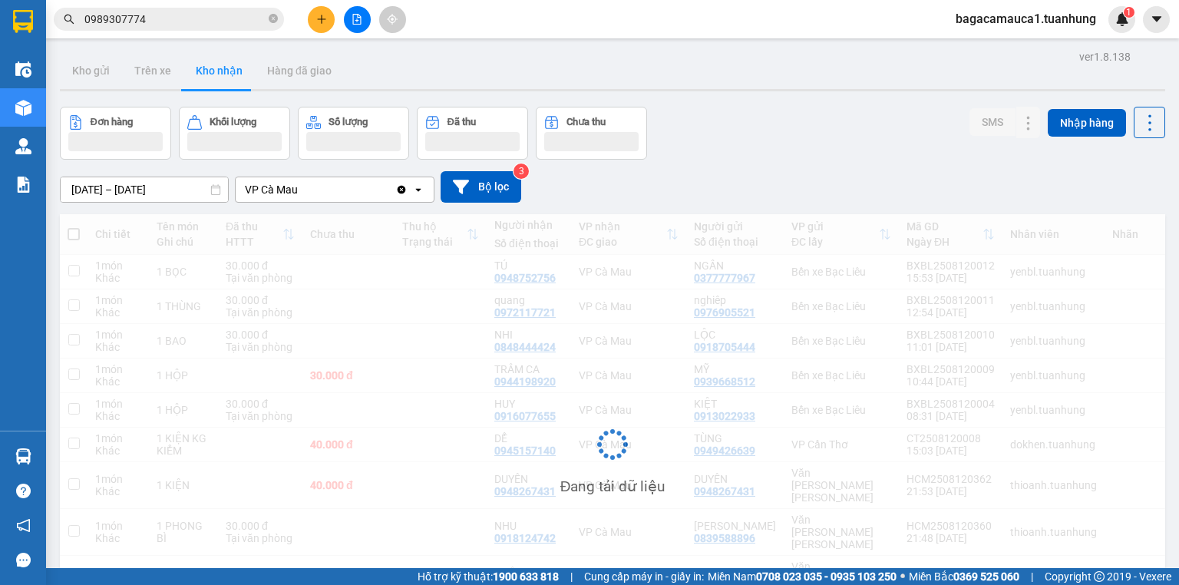
click at [1103, 26] on span "bagacamauca1.tuanhung" at bounding box center [1026, 18] width 165 height 19
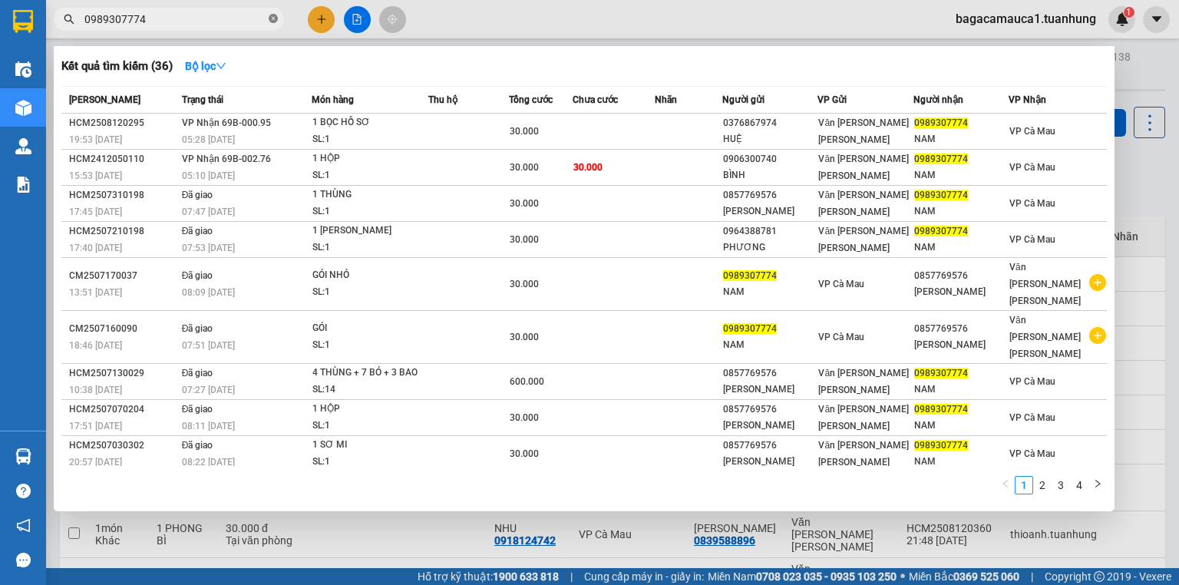
drag, startPoint x: 278, startPoint y: 14, endPoint x: 273, endPoint y: 20, distance: 8.2
click at [273, 19] on span "0989307774" at bounding box center [169, 19] width 230 height 23
click at [273, 20] on icon "close-circle" at bounding box center [273, 18] width 9 height 9
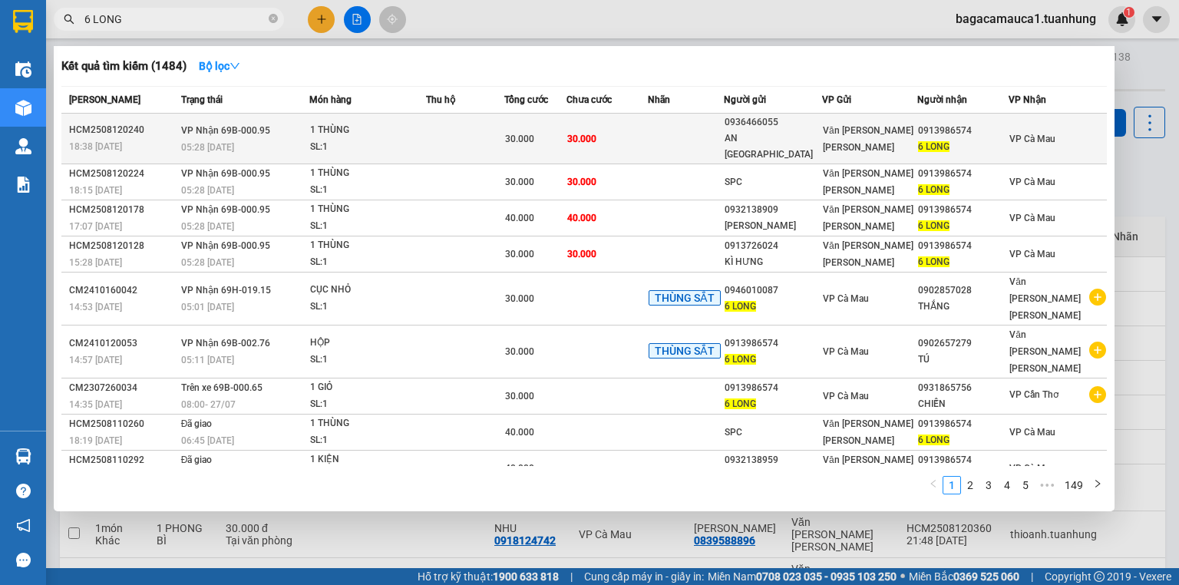
type input "6 LONG"
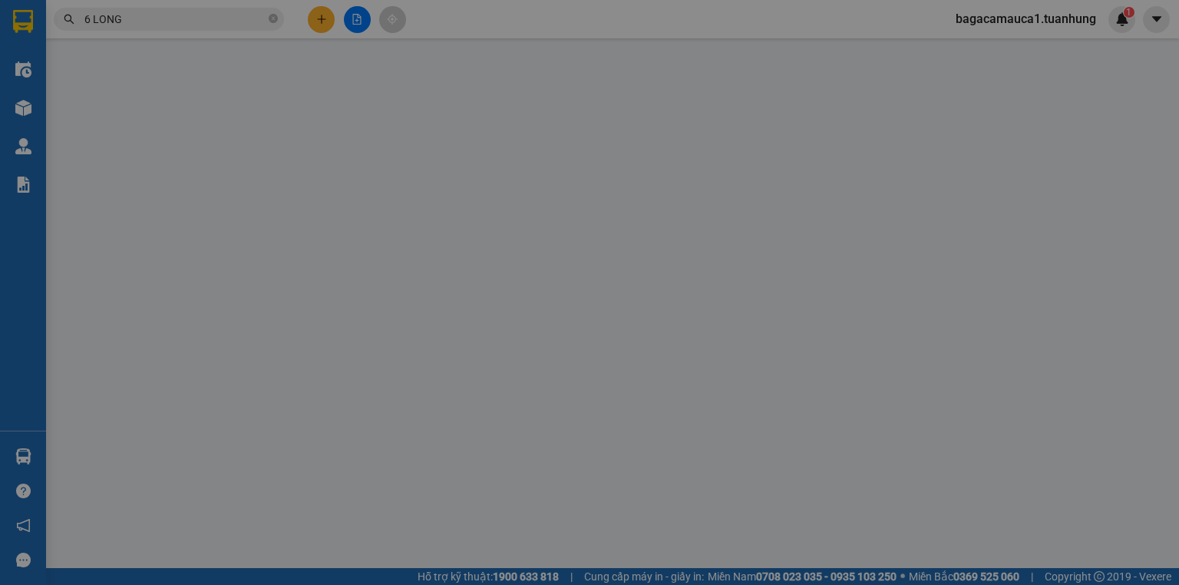
type input "0936466055"
type input "AN [GEOGRAPHIC_DATA]"
type input "0913986574"
type input "6 LONG"
type input "30.000"
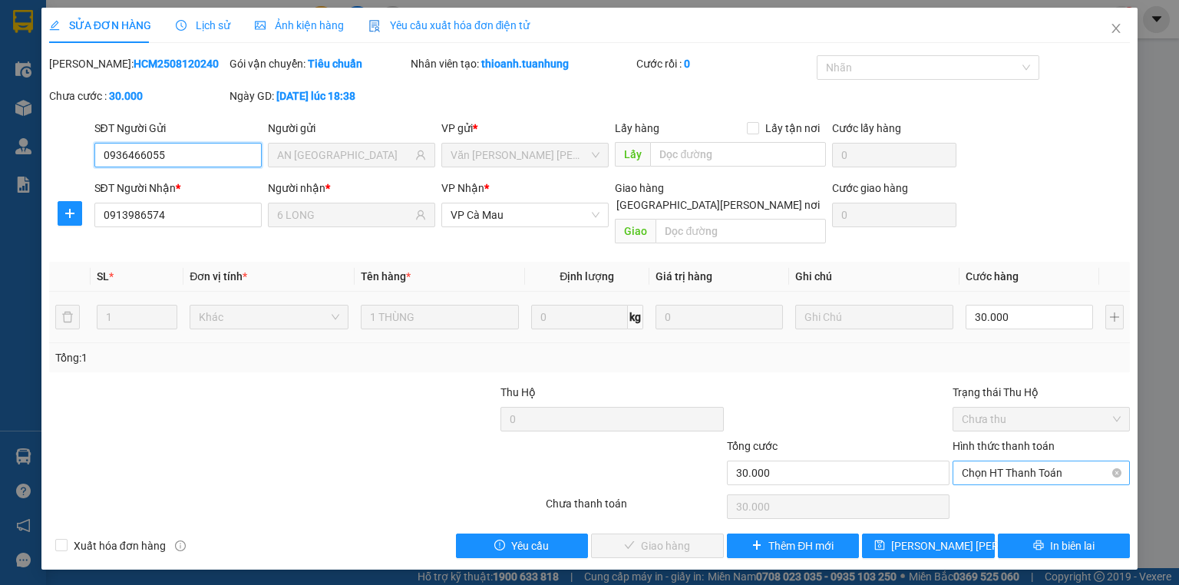
click at [994, 461] on span "Chọn HT Thanh Toán" at bounding box center [1041, 472] width 159 height 23
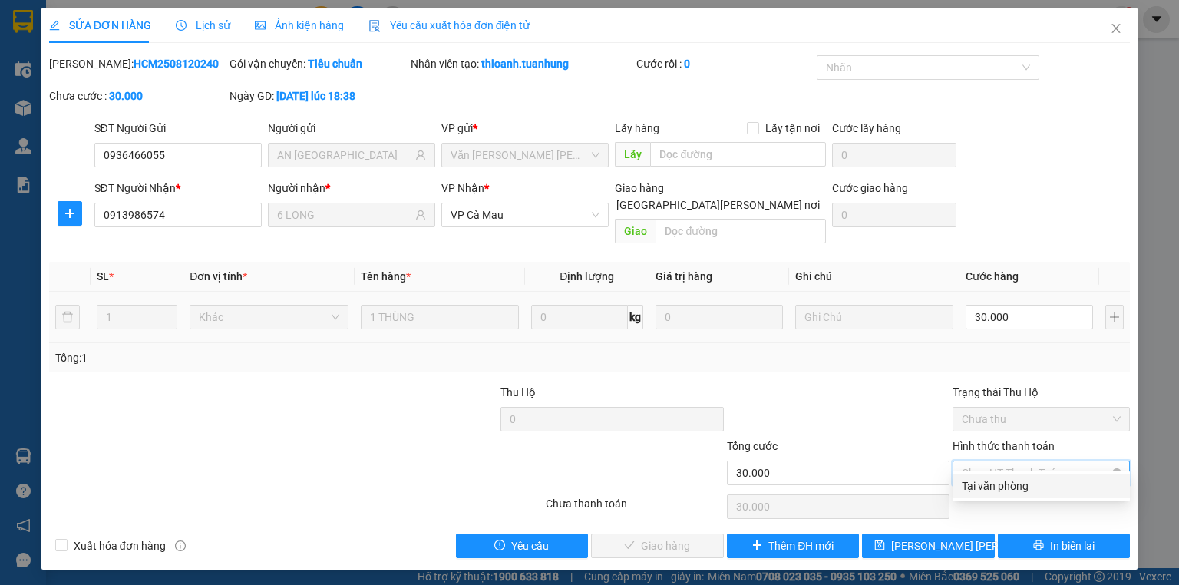
click at [992, 492] on div "Tại văn phòng" at bounding box center [1041, 486] width 159 height 17
type input "0"
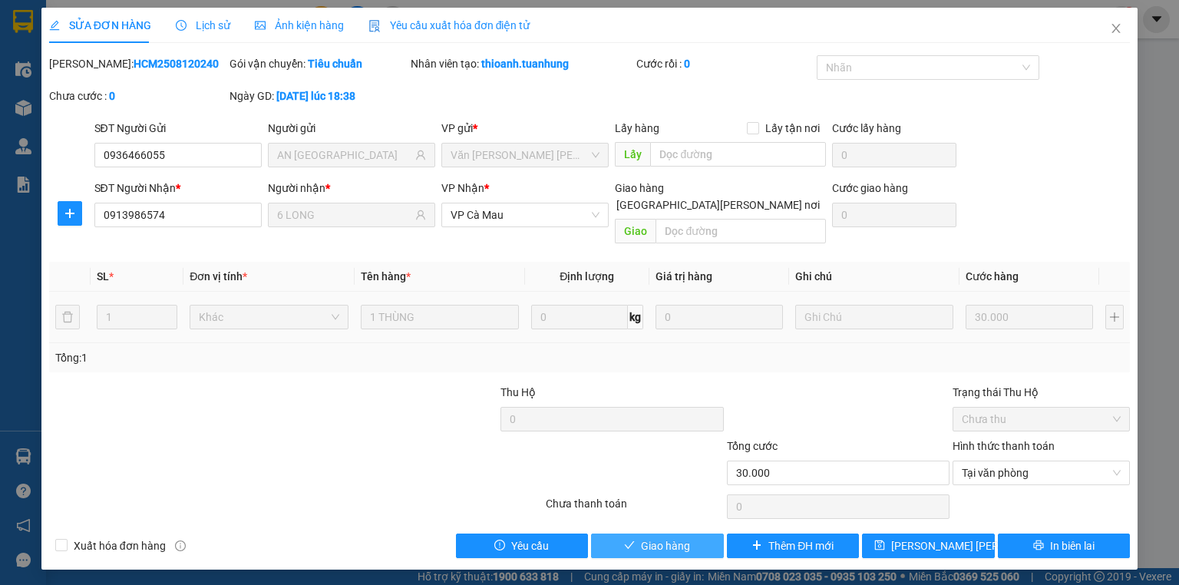
click at [653, 538] on span "Giao hàng" at bounding box center [665, 546] width 49 height 17
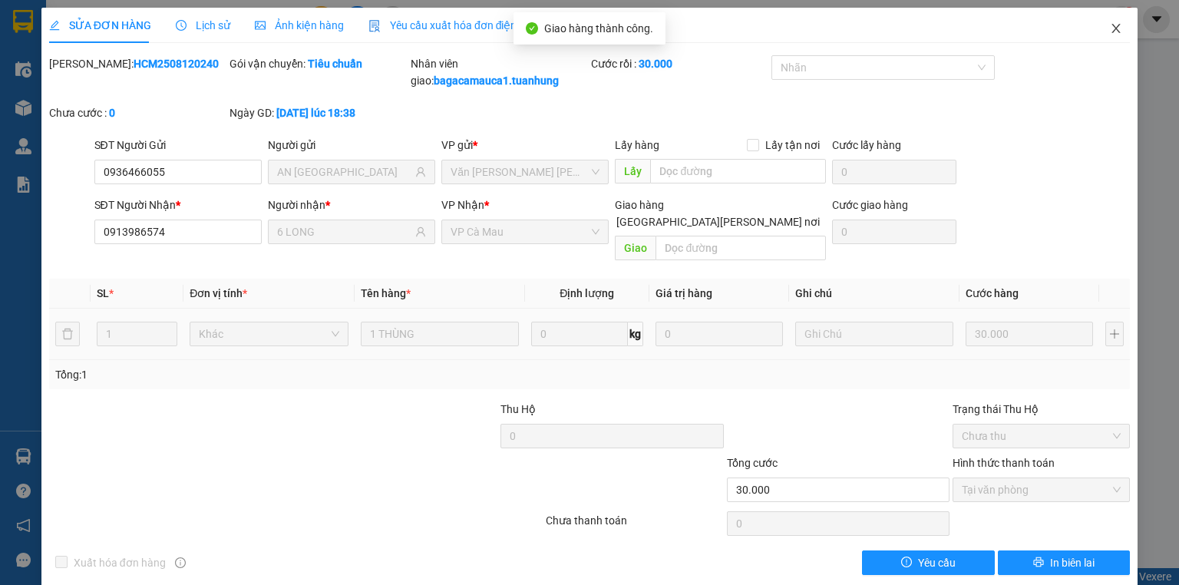
click at [1100, 28] on span "Close" at bounding box center [1116, 29] width 43 height 43
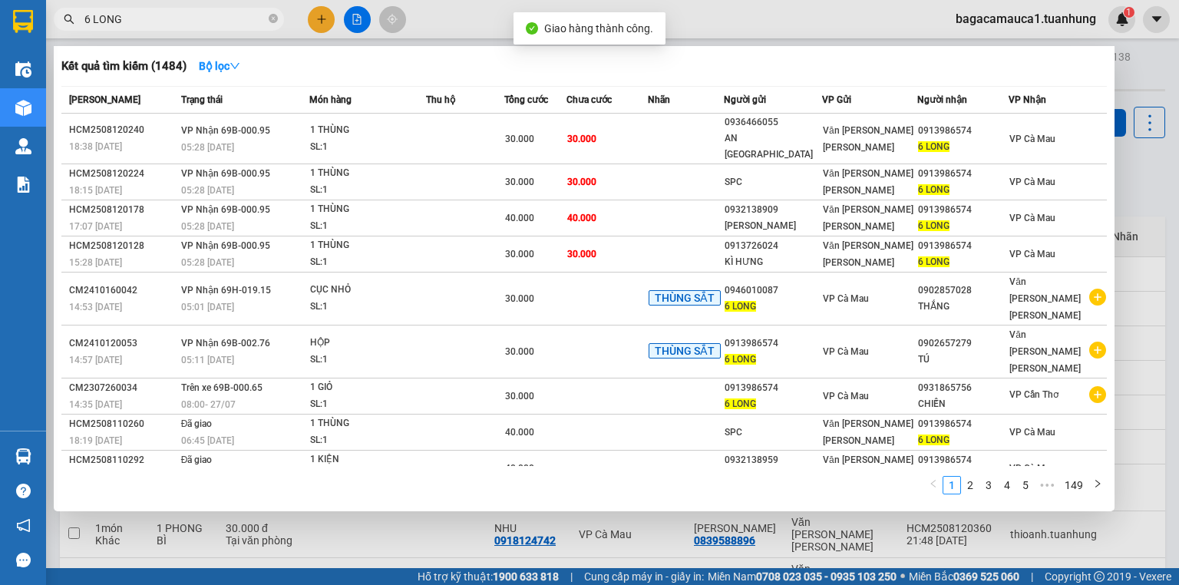
click at [205, 20] on input "6 LONG" at bounding box center [174, 19] width 181 height 17
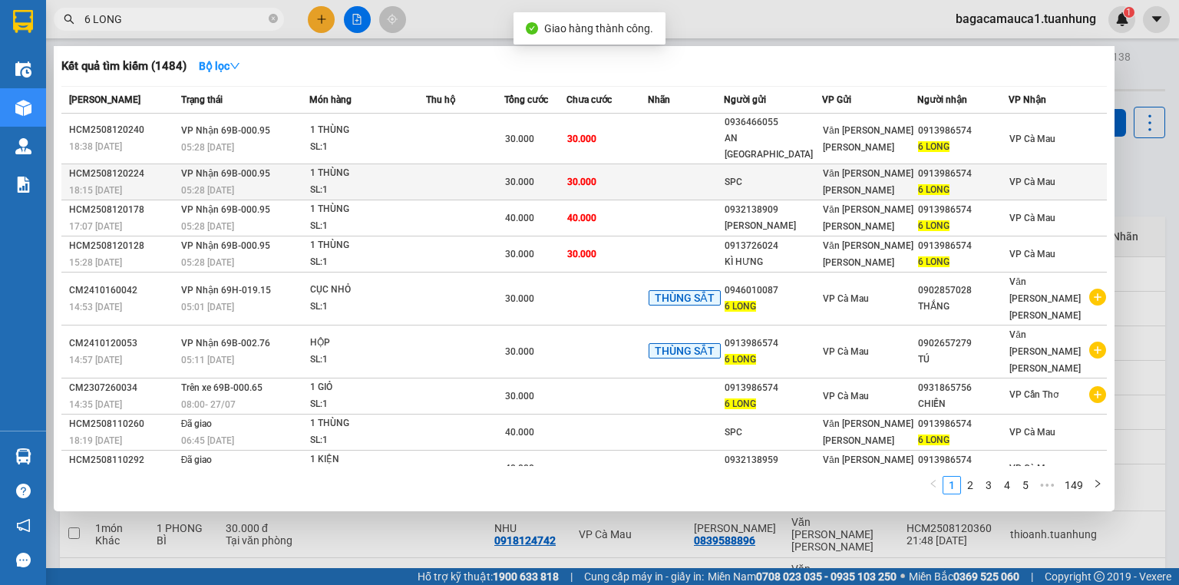
click at [481, 164] on td at bounding box center [465, 182] width 78 height 36
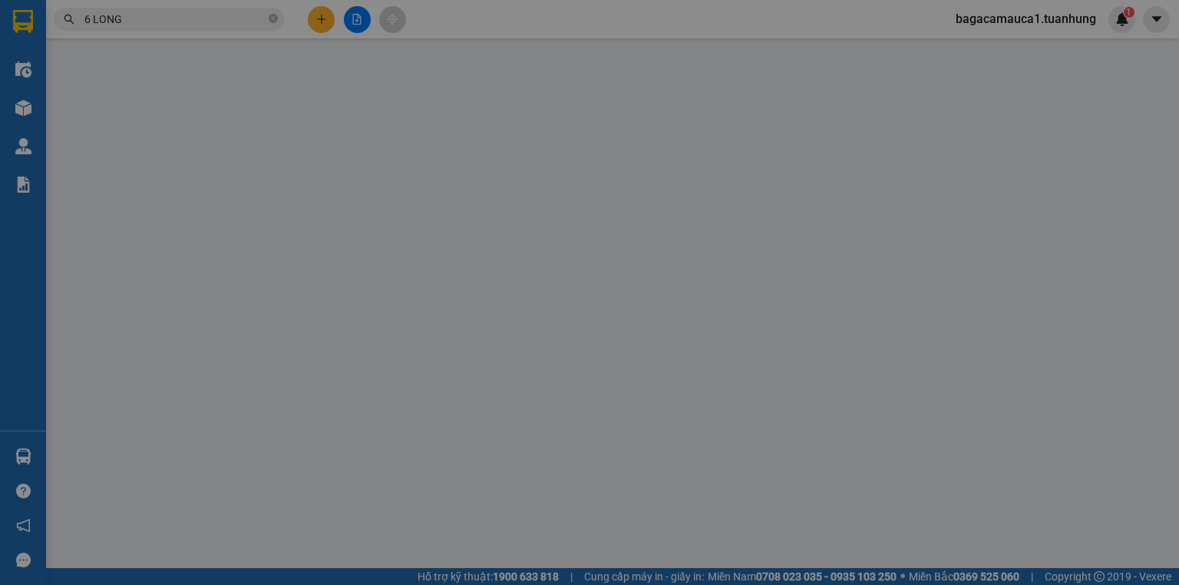
type input "SPC"
type input "0913986574"
type input "6 LONG"
type input "30.000"
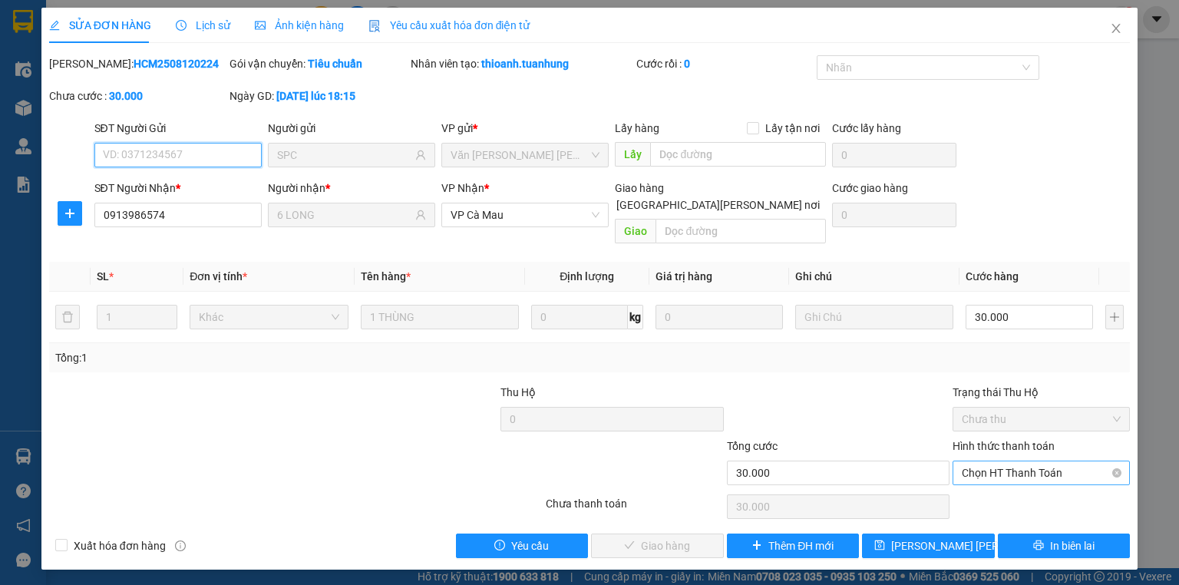
click at [985, 461] on span "Chọn HT Thanh Toán" at bounding box center [1041, 472] width 159 height 23
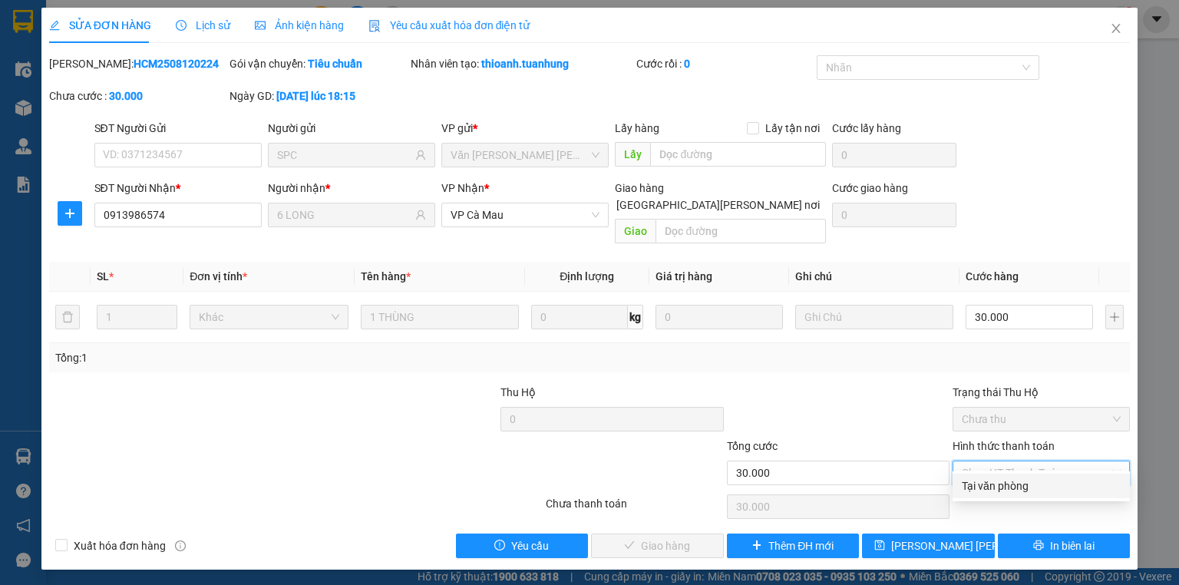
click at [987, 485] on div "Tại văn phòng" at bounding box center [1041, 486] width 159 height 17
type input "0"
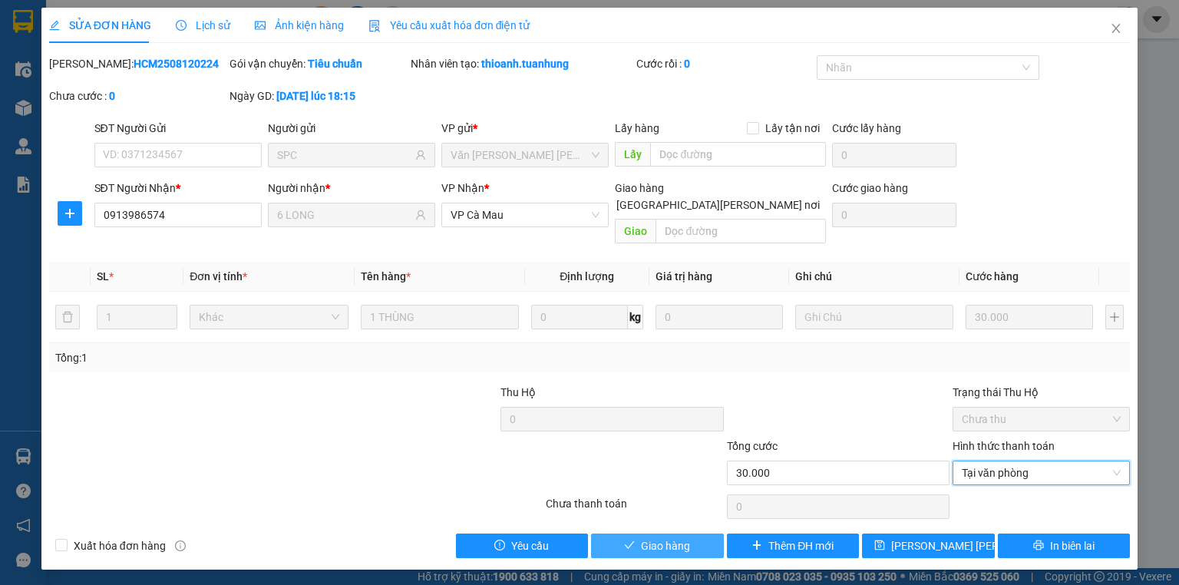
click at [702, 534] on button "Giao hàng" at bounding box center [657, 546] width 133 height 25
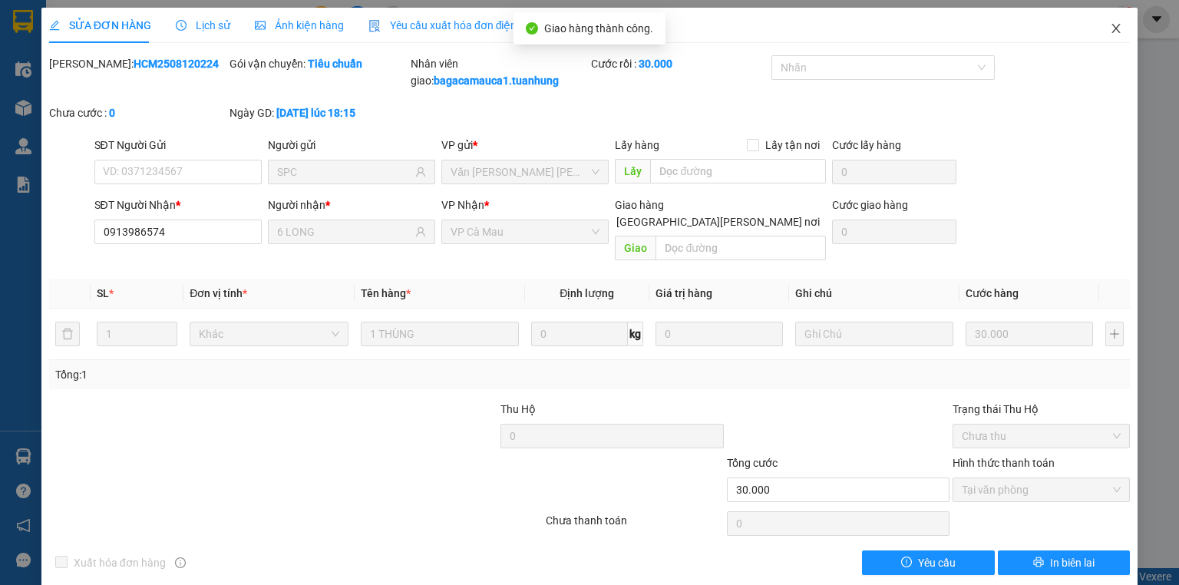
drag, startPoint x: 1108, startPoint y: 16, endPoint x: 95, endPoint y: 17, distance: 1012.8
click at [1106, 18] on span "Close" at bounding box center [1116, 29] width 43 height 43
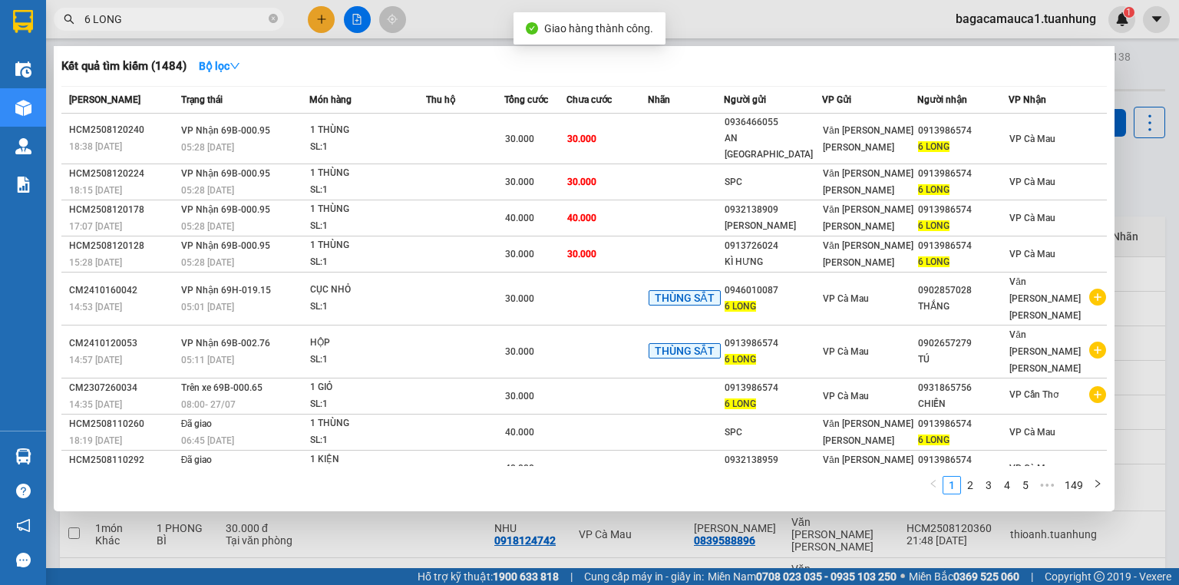
click at [223, 18] on input "6 LONG" at bounding box center [174, 19] width 181 height 17
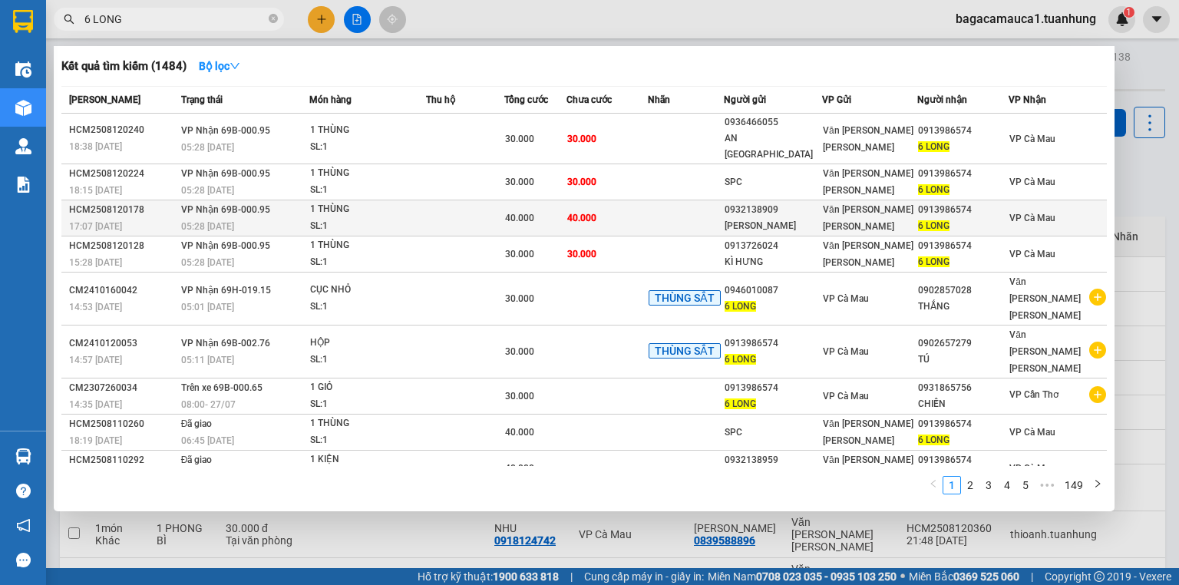
click at [593, 213] on span "40.000" at bounding box center [581, 218] width 29 height 11
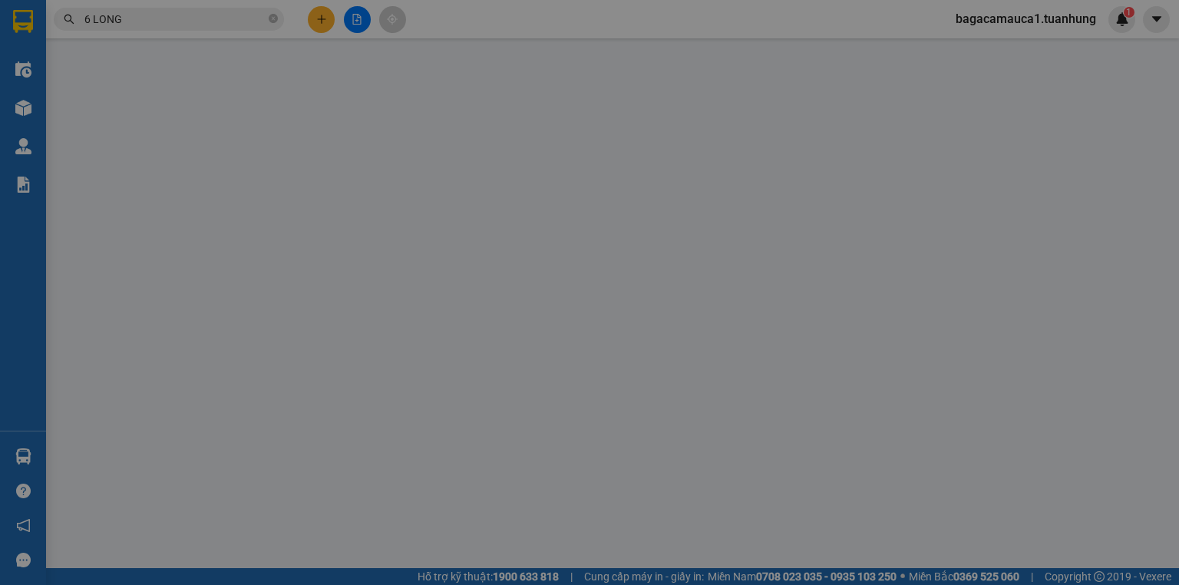
type input "0932138909"
type input "[PERSON_NAME]"
type input "0913986574"
type input "6 LONG"
type input "40.000"
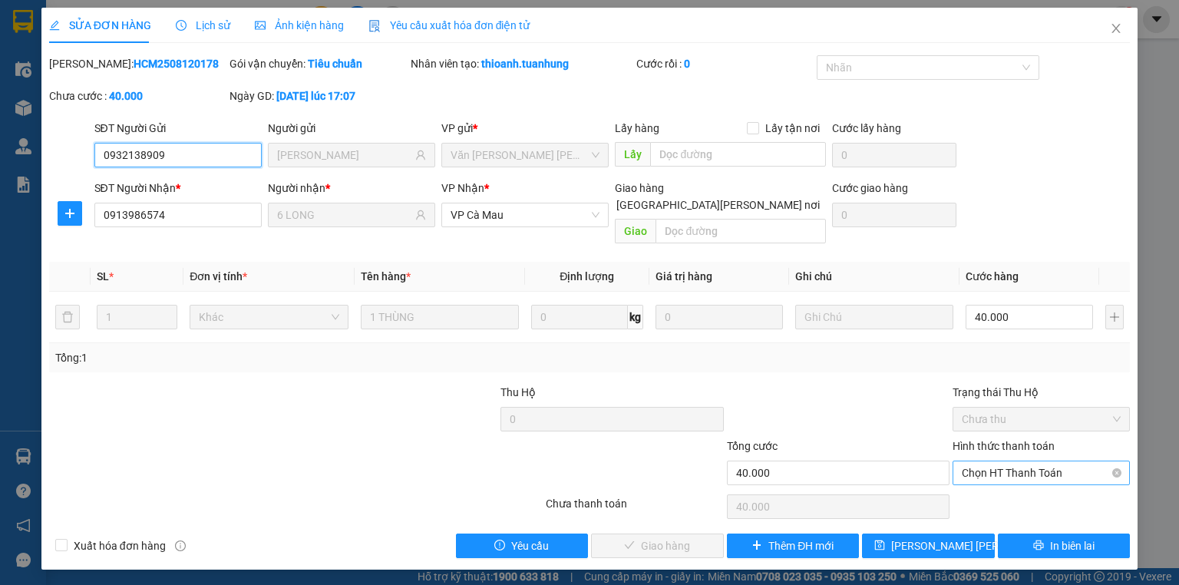
click at [1026, 464] on span "Chọn HT Thanh Toán" at bounding box center [1041, 472] width 159 height 23
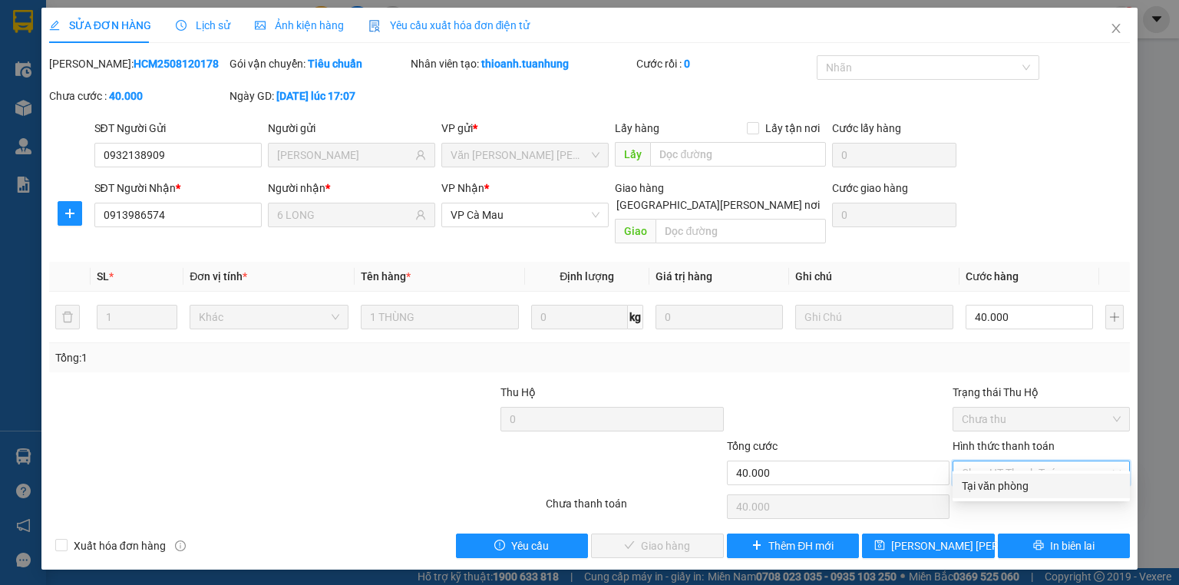
click at [1013, 493] on div "Tại văn phòng" at bounding box center [1041, 486] width 159 height 17
type input "0"
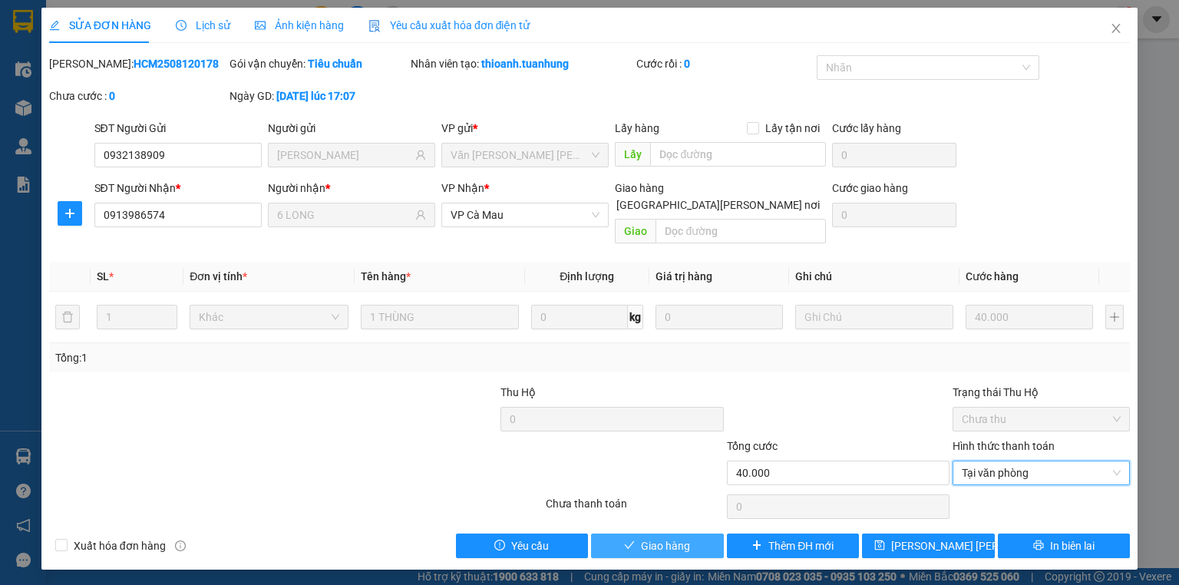
click at [679, 538] on span "Giao hàng" at bounding box center [665, 546] width 49 height 17
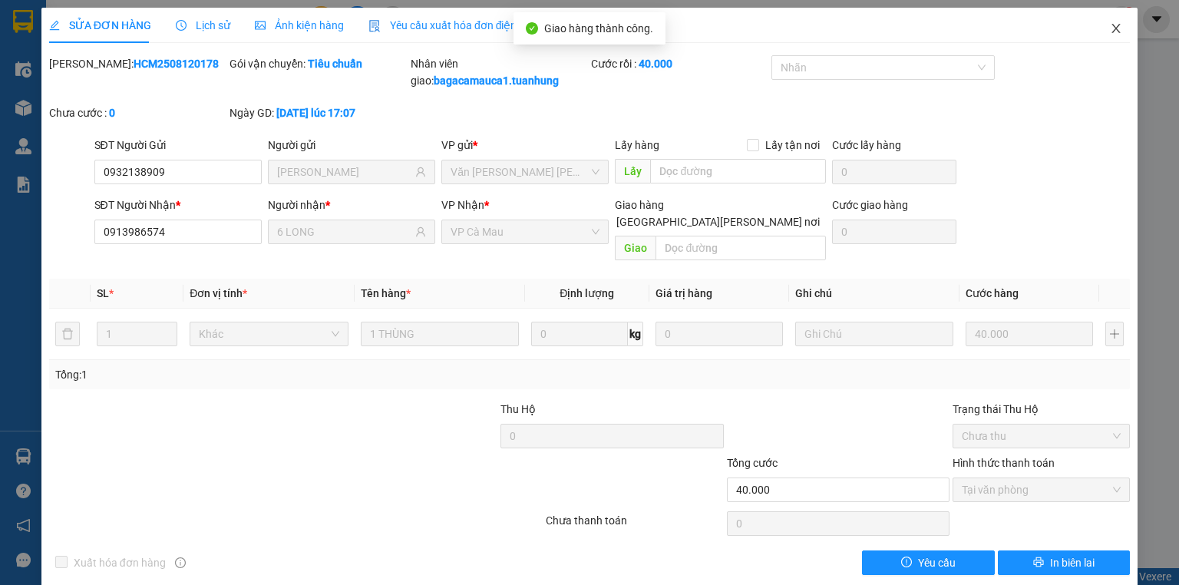
click at [1106, 22] on span "Close" at bounding box center [1116, 29] width 43 height 43
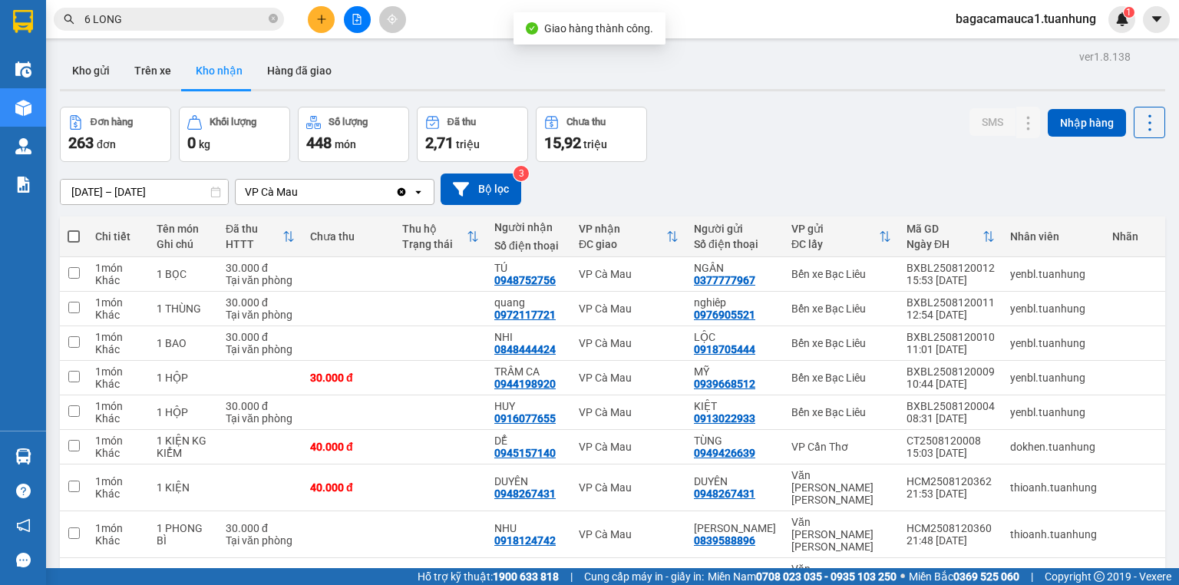
click at [187, 18] on input "6 LONG" at bounding box center [174, 19] width 181 height 17
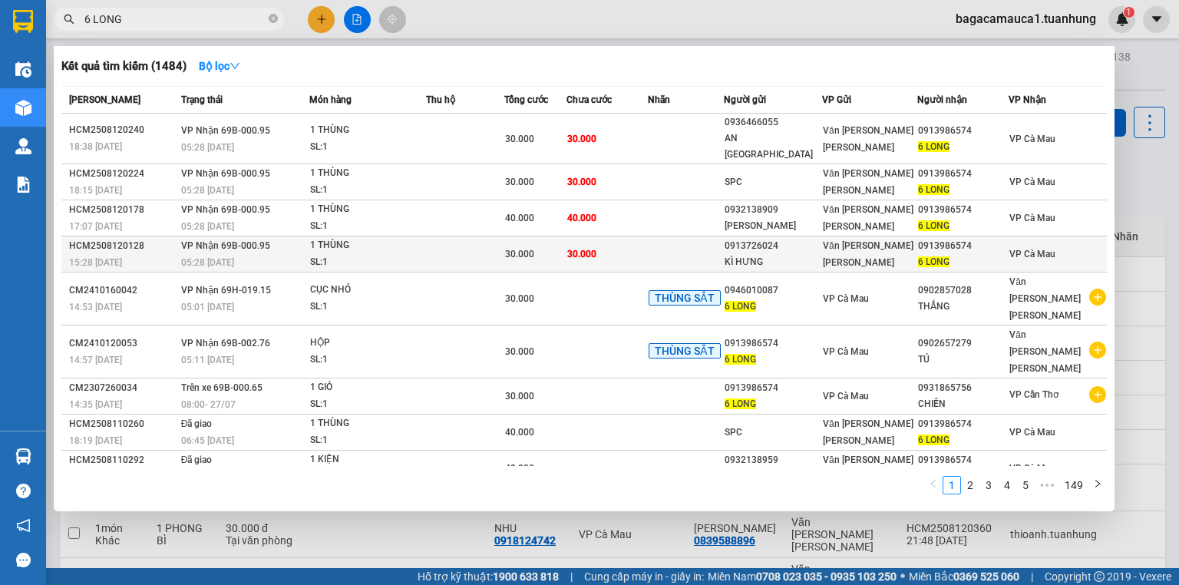
click at [585, 249] on span "30.000" at bounding box center [581, 254] width 29 height 11
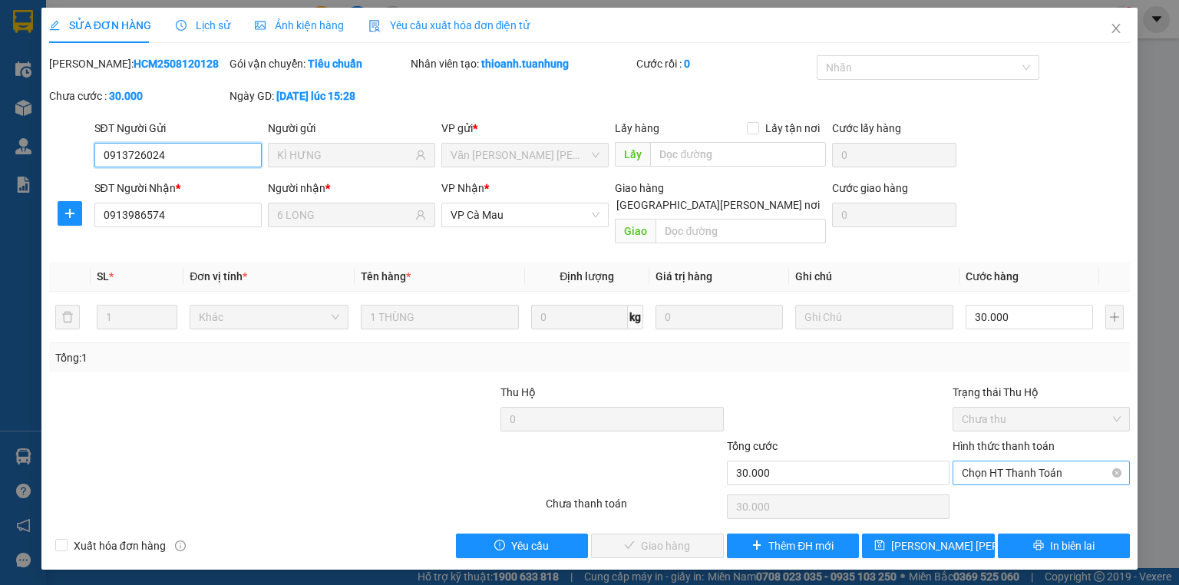
click at [1014, 461] on span "Chọn HT Thanh Toán" at bounding box center [1041, 472] width 159 height 23
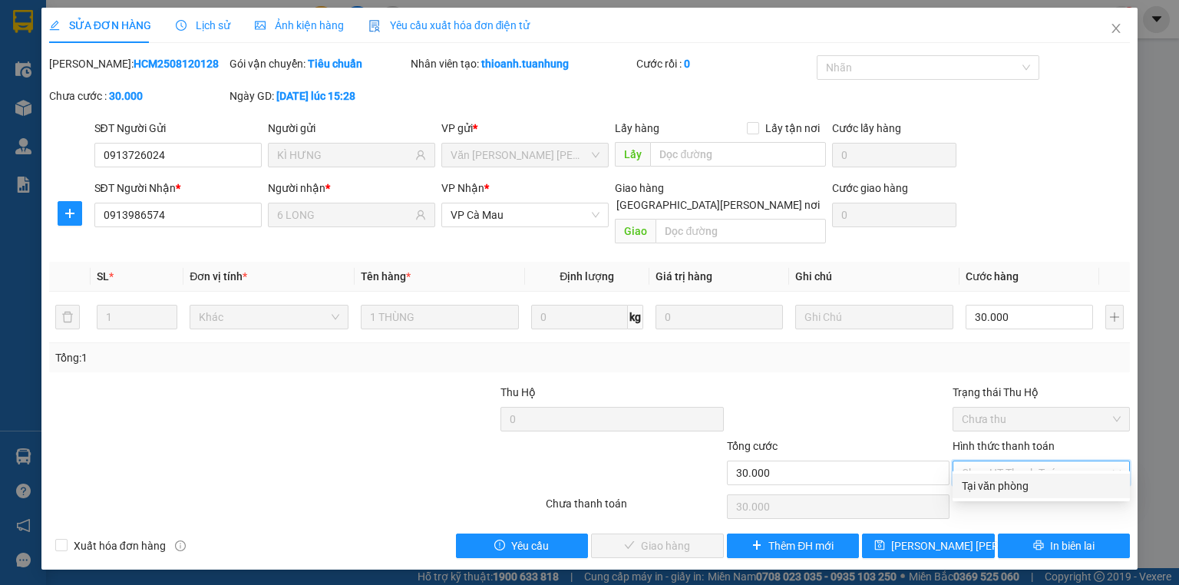
click at [1012, 480] on div "Tại văn phòng" at bounding box center [1041, 486] width 159 height 17
type input "0"
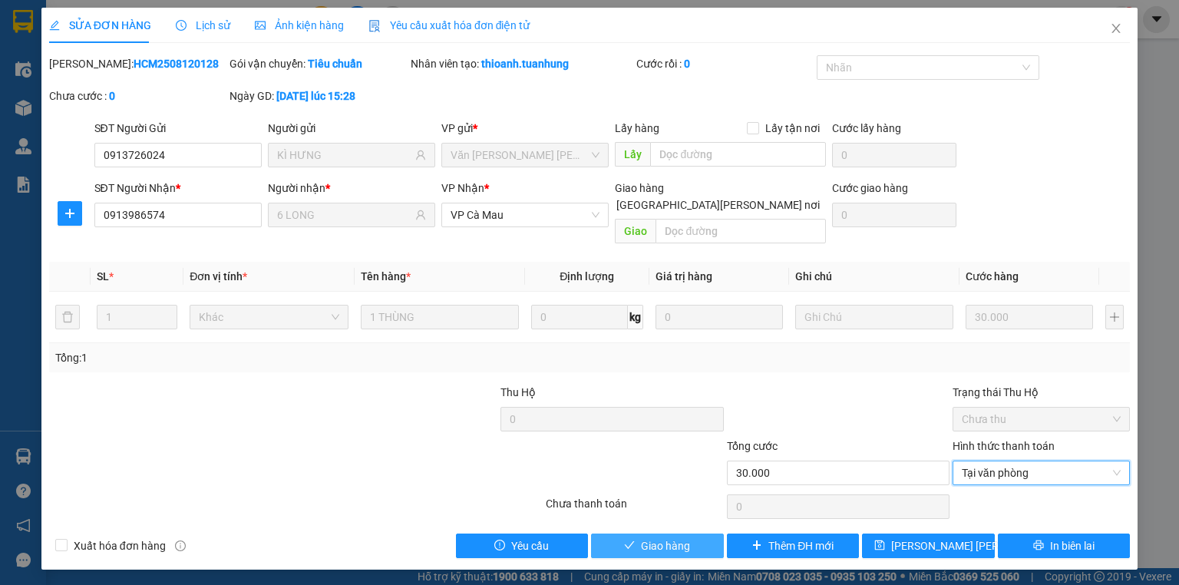
click at [681, 538] on span "Giao hàng" at bounding box center [665, 546] width 49 height 17
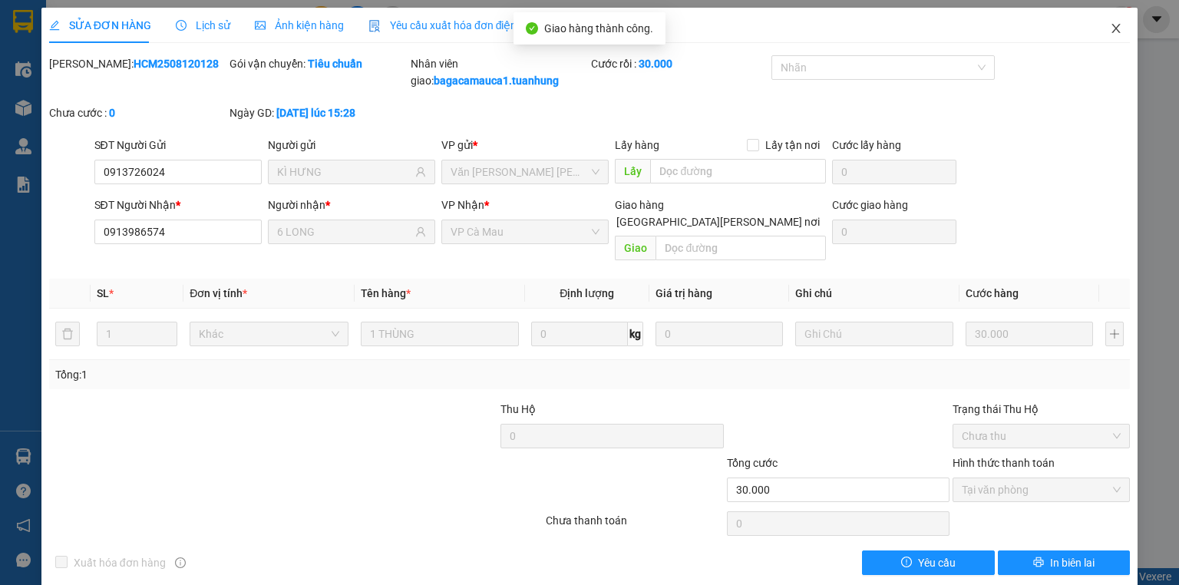
click at [1113, 24] on icon "close" at bounding box center [1116, 28] width 12 height 12
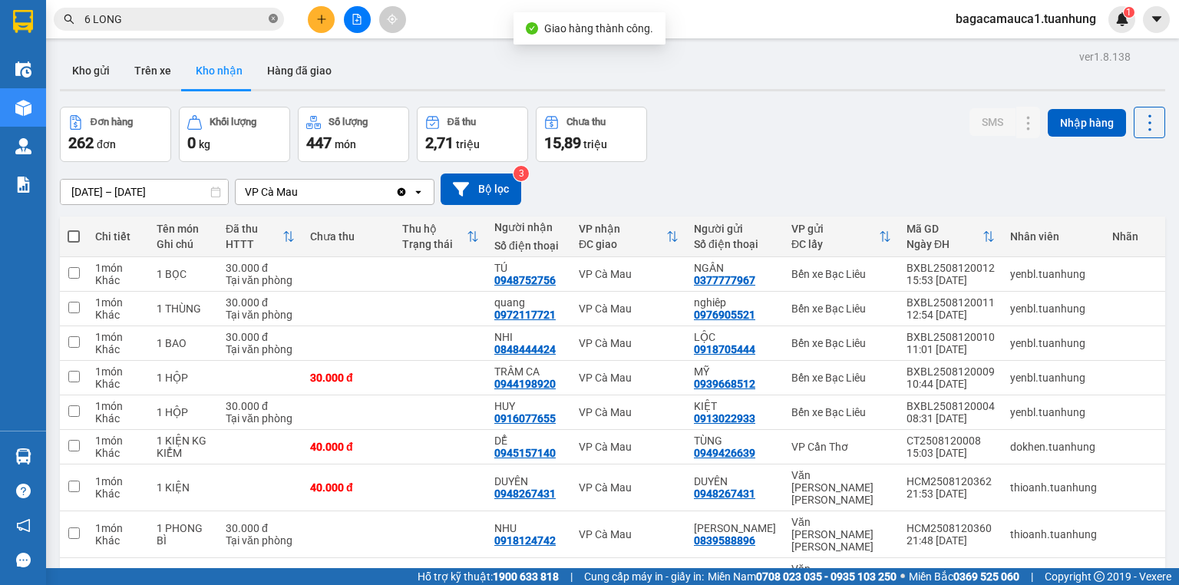
click at [274, 16] on icon "close-circle" at bounding box center [273, 18] width 9 height 9
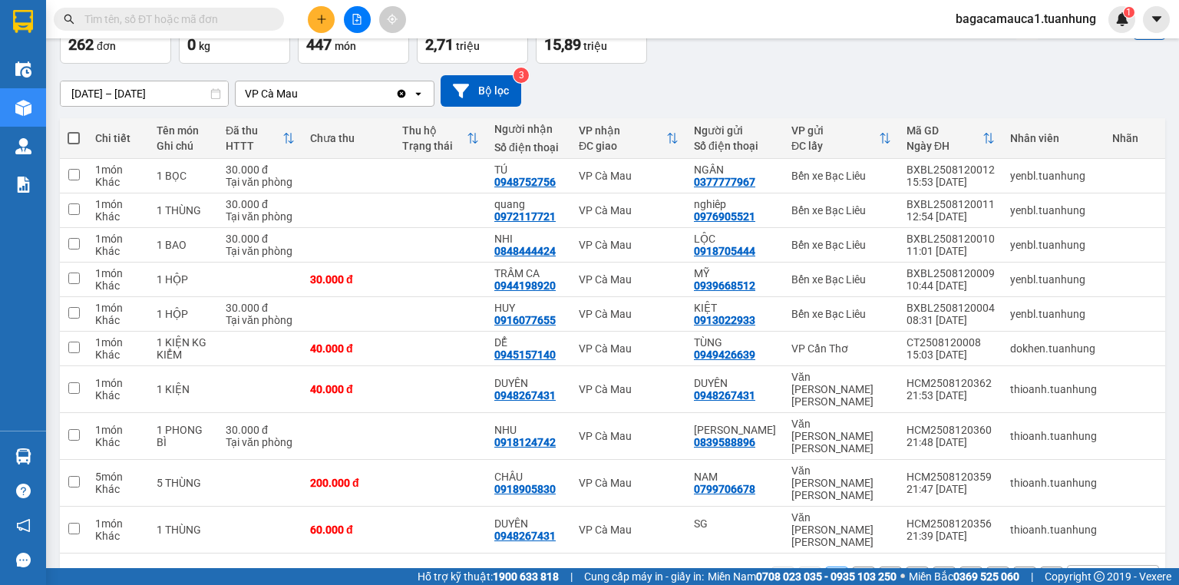
scroll to position [101, 0]
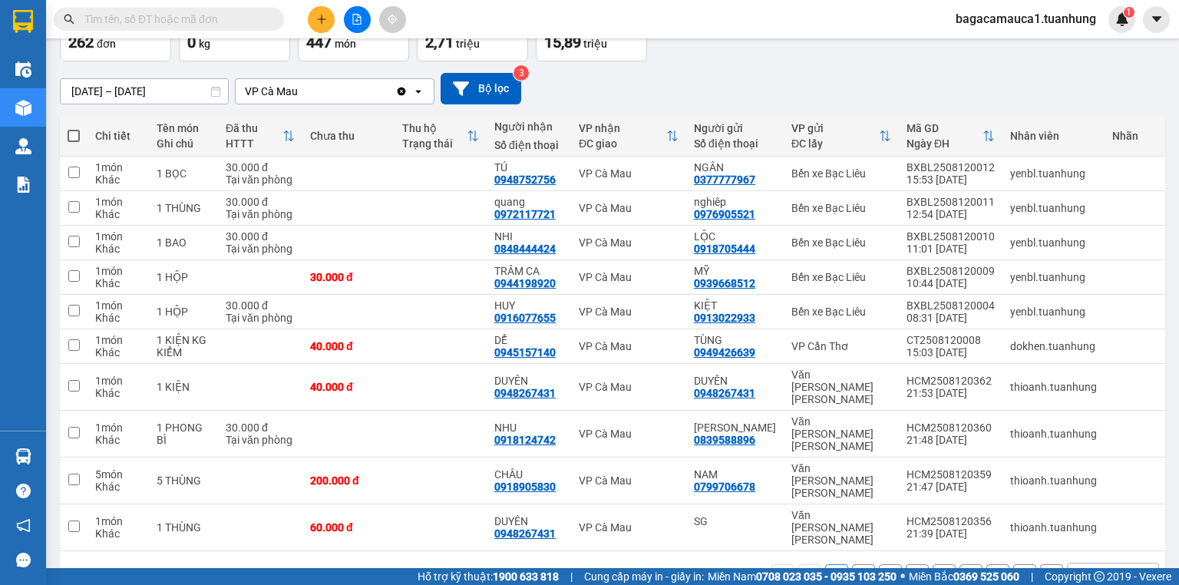
click at [852, 564] on button "2" at bounding box center [863, 575] width 23 height 23
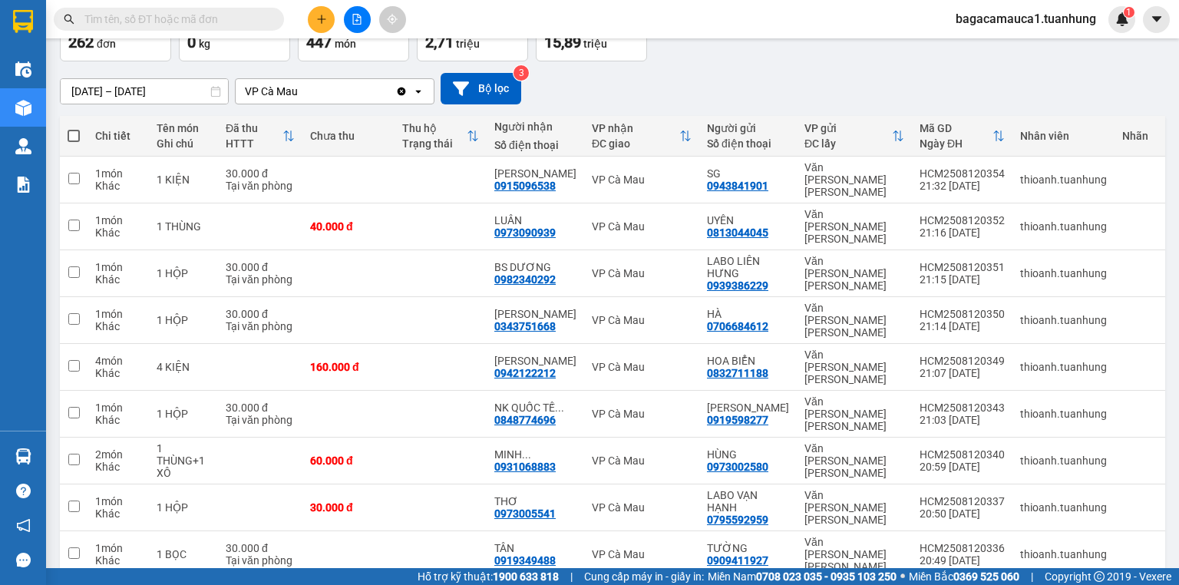
scroll to position [162, 0]
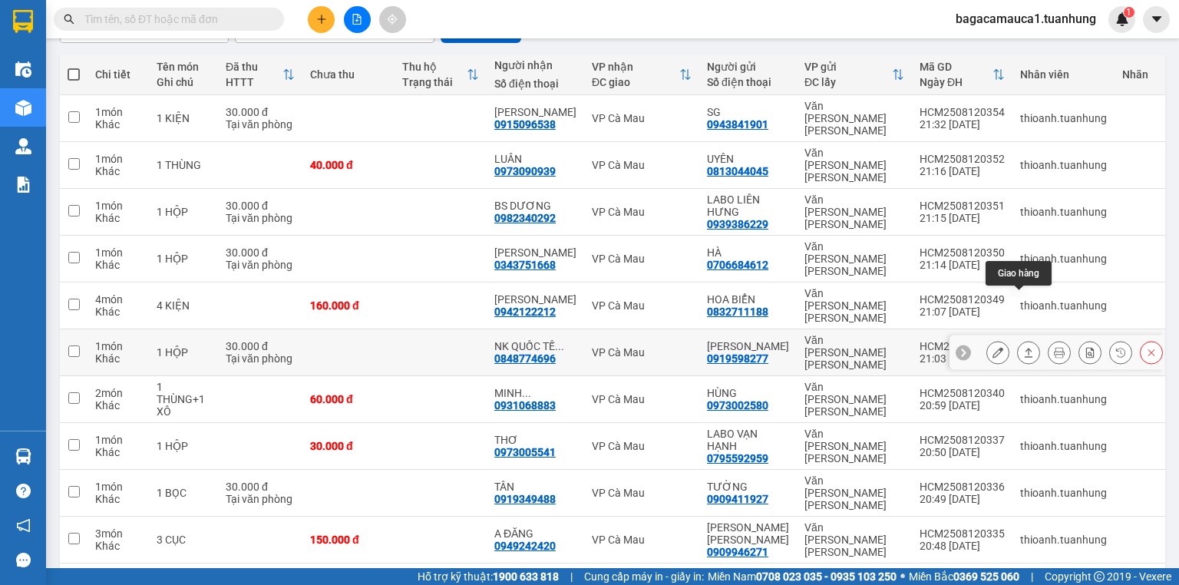
click at [1019, 339] on button at bounding box center [1029, 352] width 22 height 27
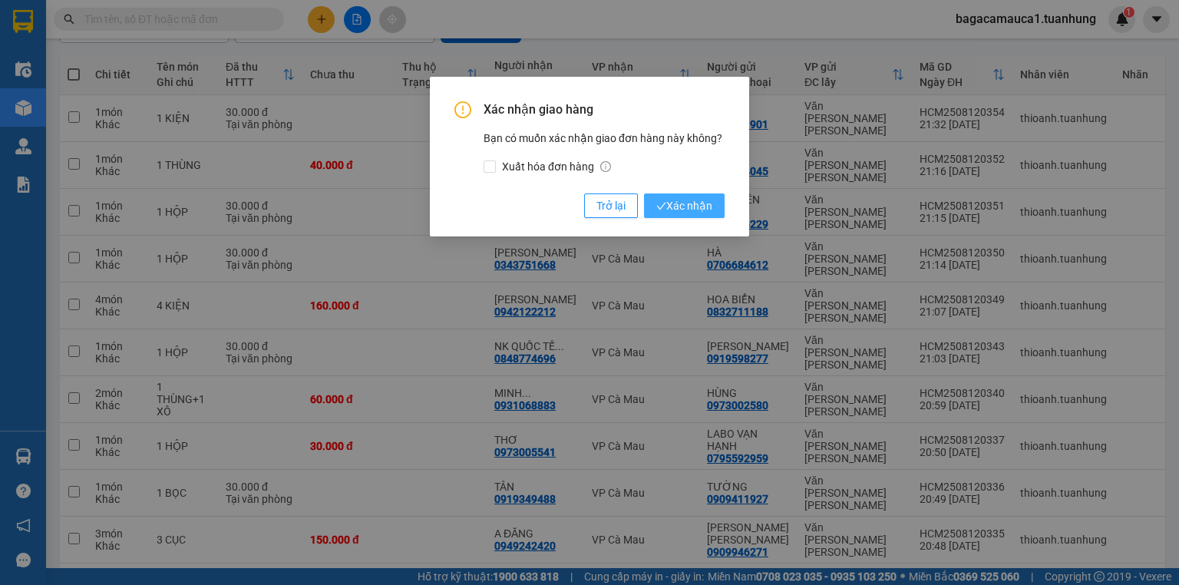
click at [687, 203] on span "Xác nhận" at bounding box center [685, 205] width 56 height 17
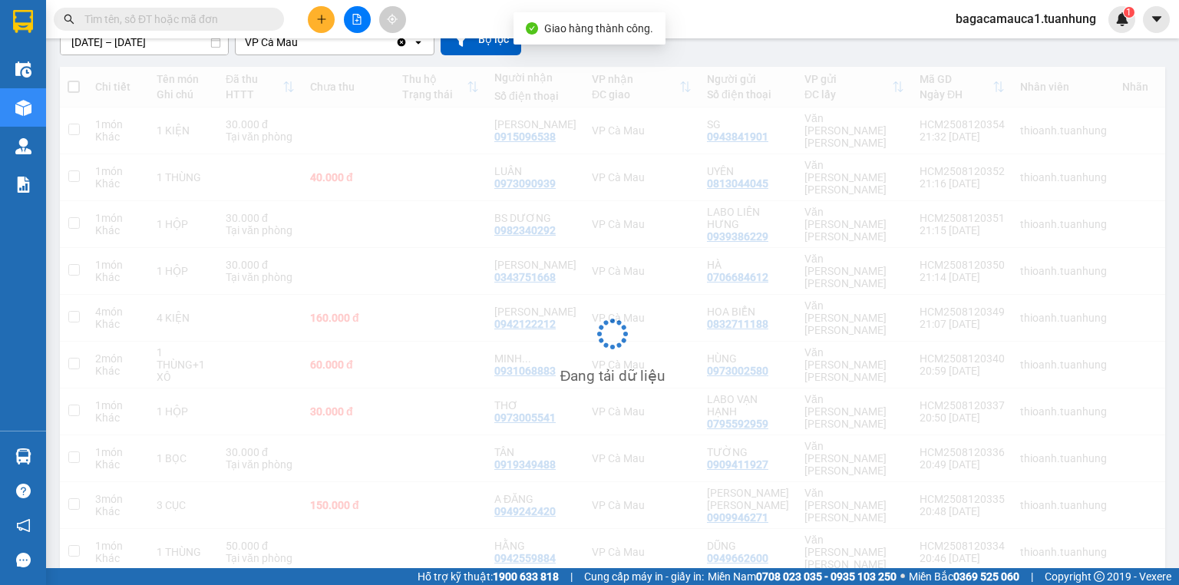
scroll to position [150, 0]
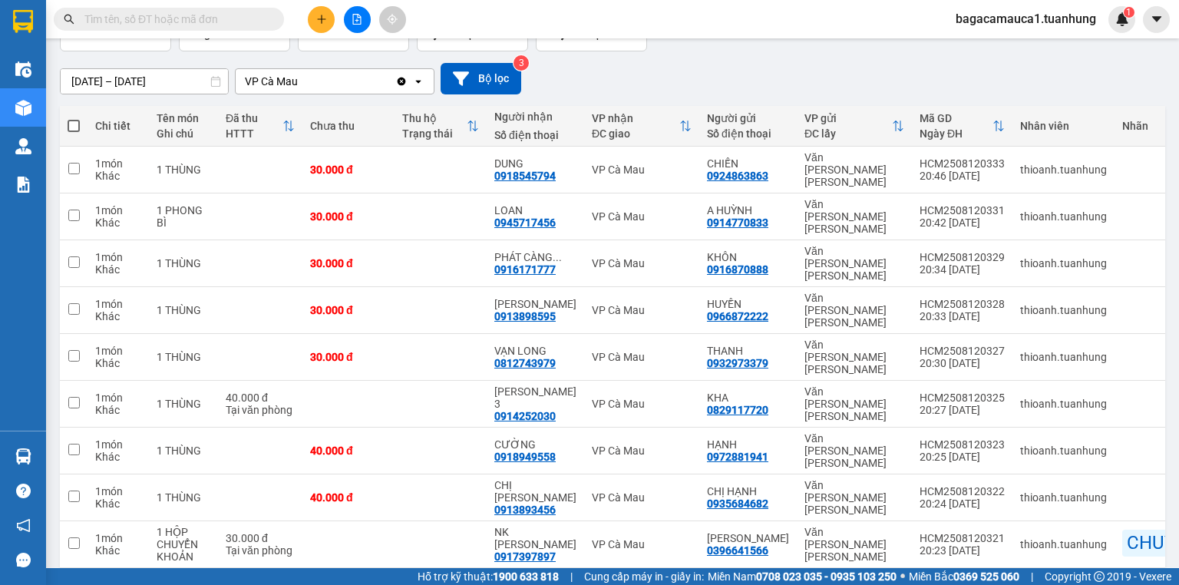
scroll to position [113, 0]
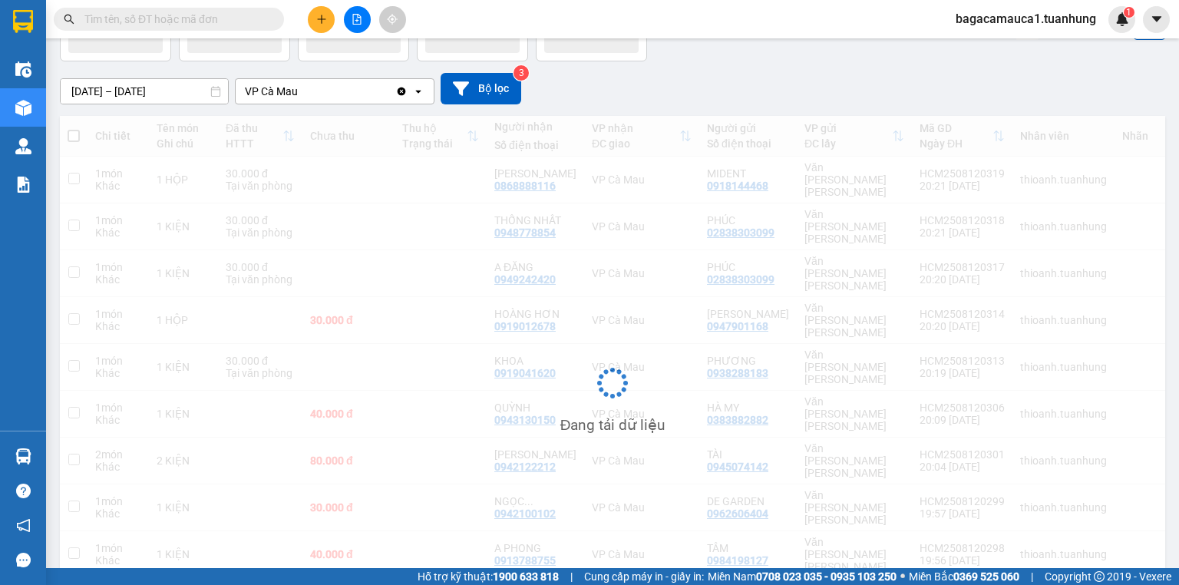
scroll to position [101, 0]
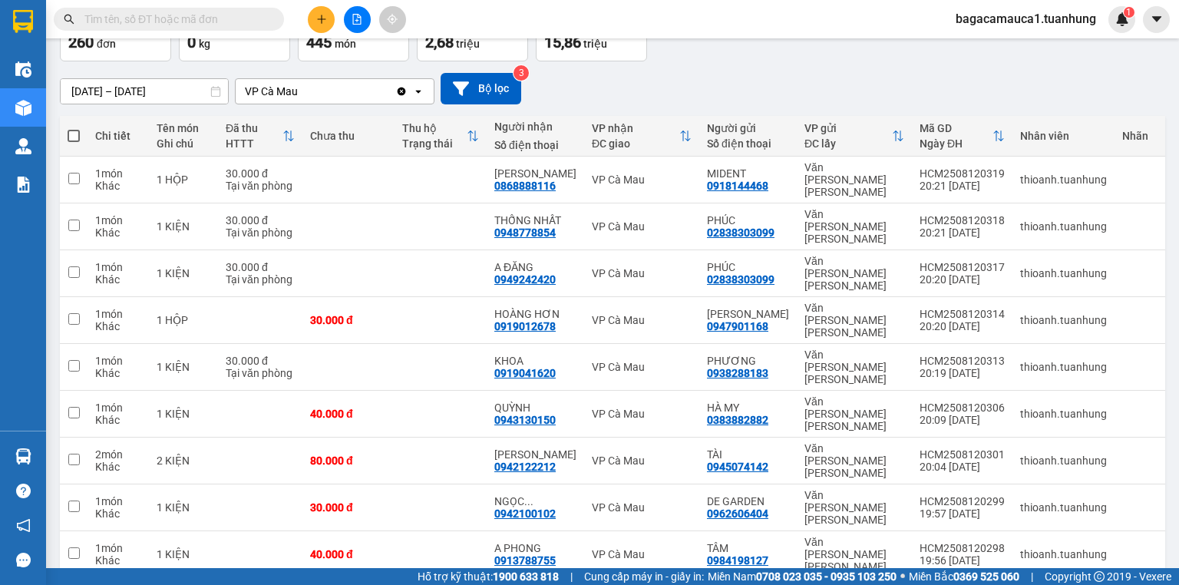
click at [95, 18] on input "text" at bounding box center [174, 19] width 181 height 17
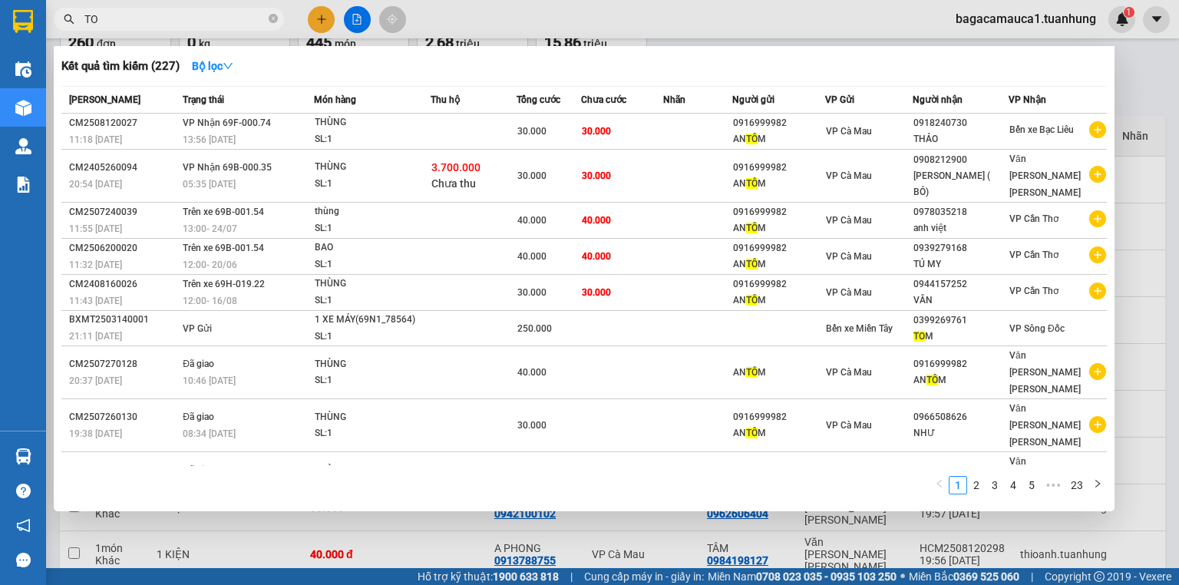
type input "T"
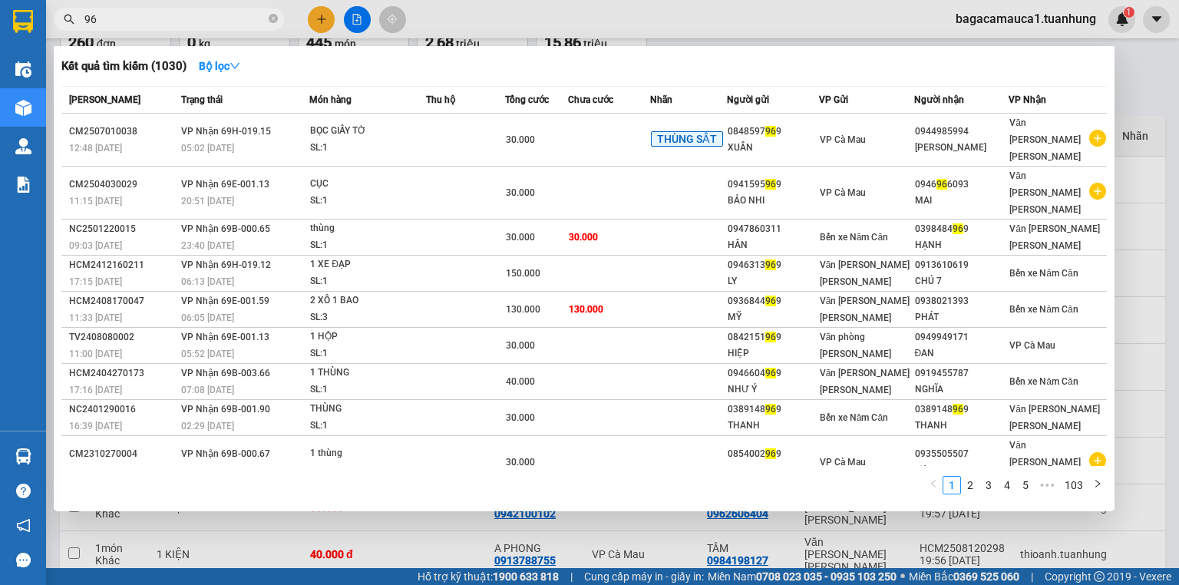
type input "9"
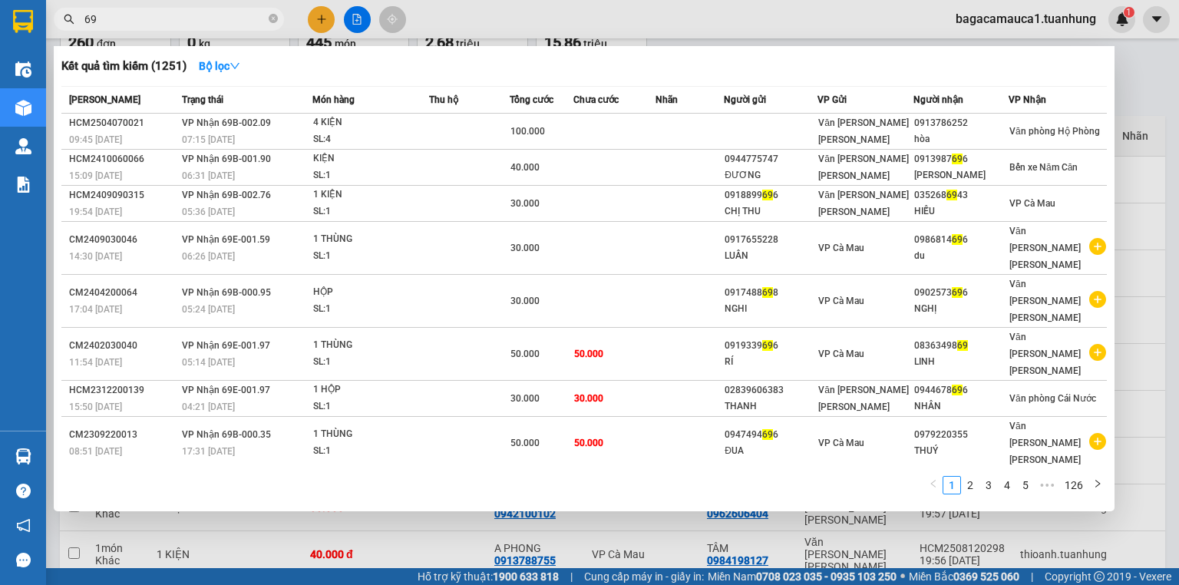
type input "6"
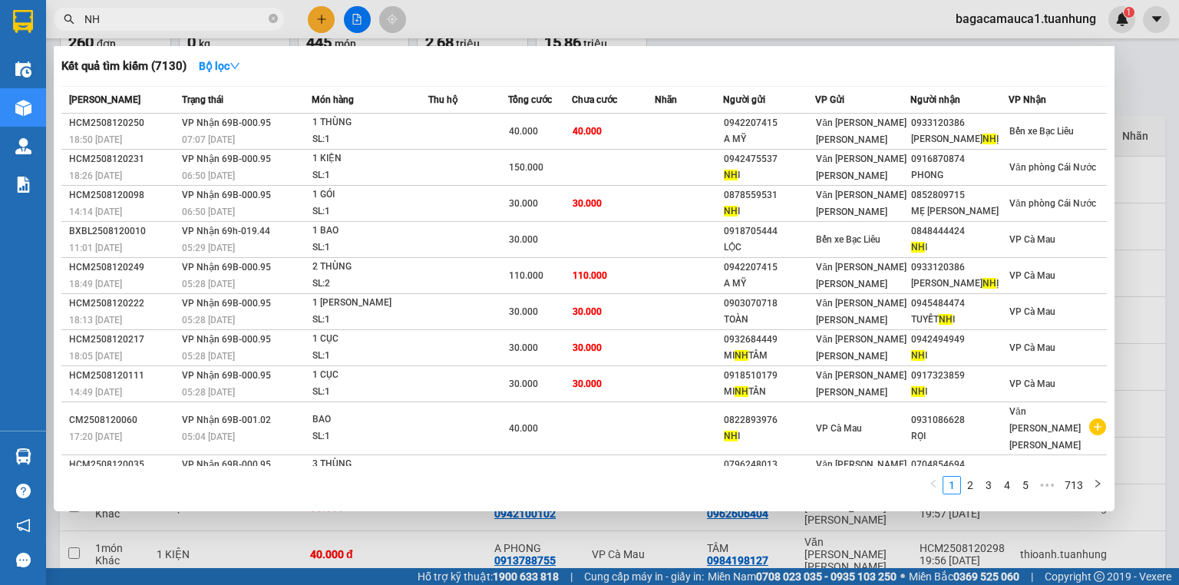
type input "N"
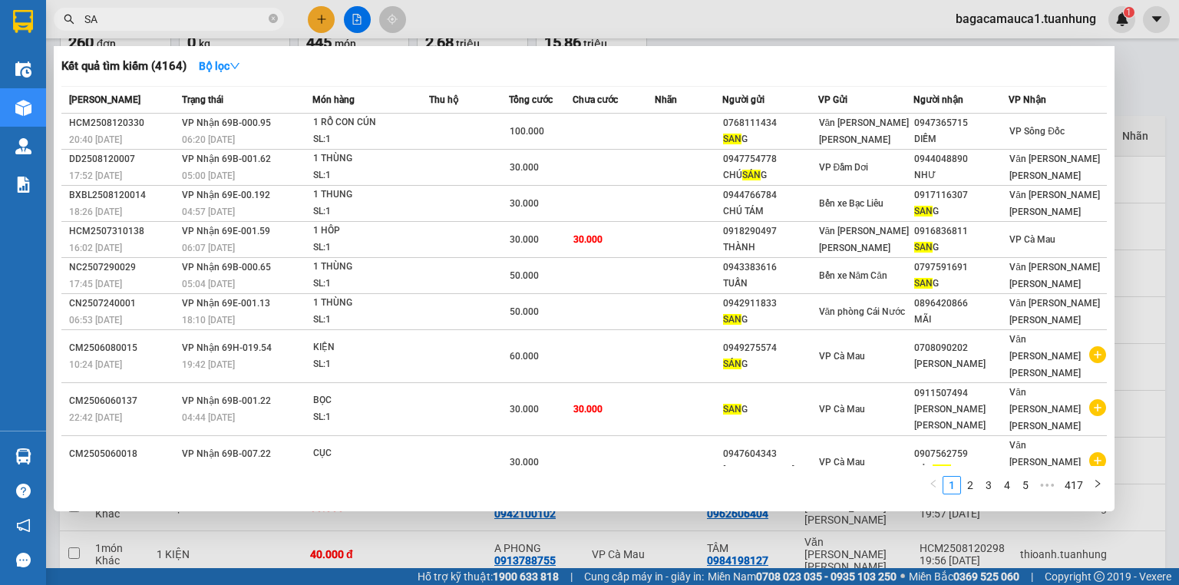
type input "S"
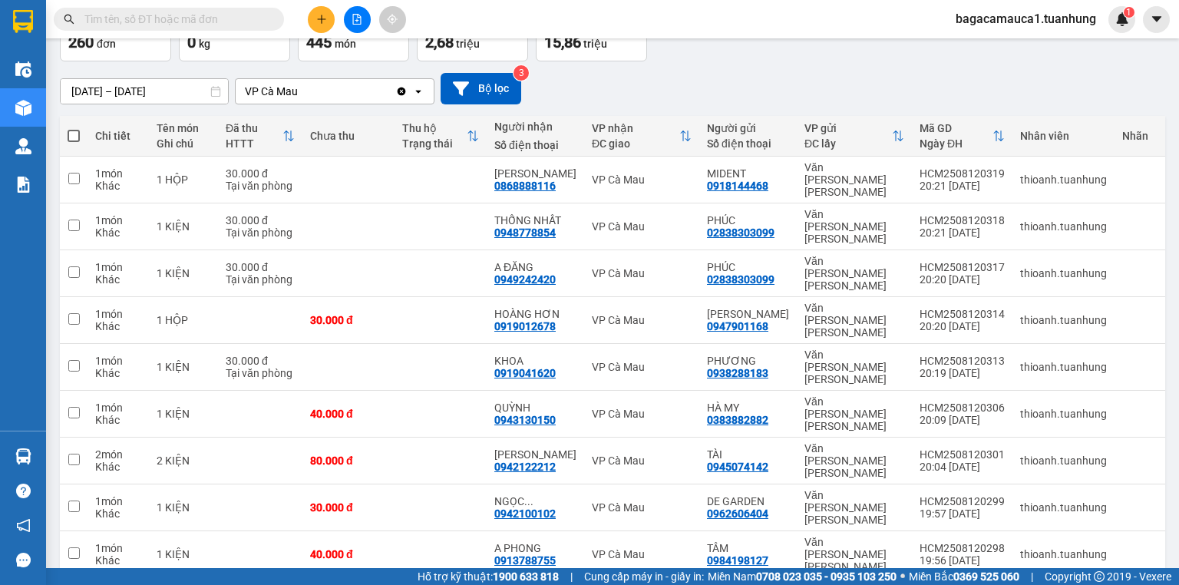
click at [207, 27] on input "text" at bounding box center [174, 19] width 181 height 17
click at [243, 9] on span at bounding box center [169, 19] width 230 height 23
click at [187, 30] on span at bounding box center [169, 19] width 230 height 23
click at [187, 14] on span at bounding box center [169, 19] width 230 height 23
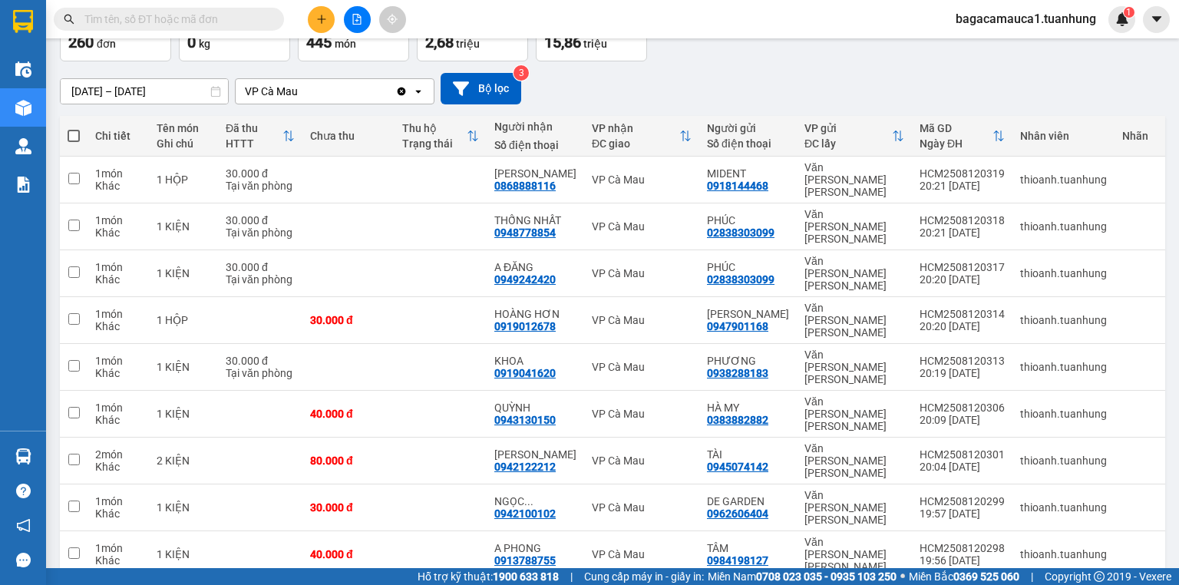
click at [187, 14] on input "text" at bounding box center [174, 19] width 181 height 17
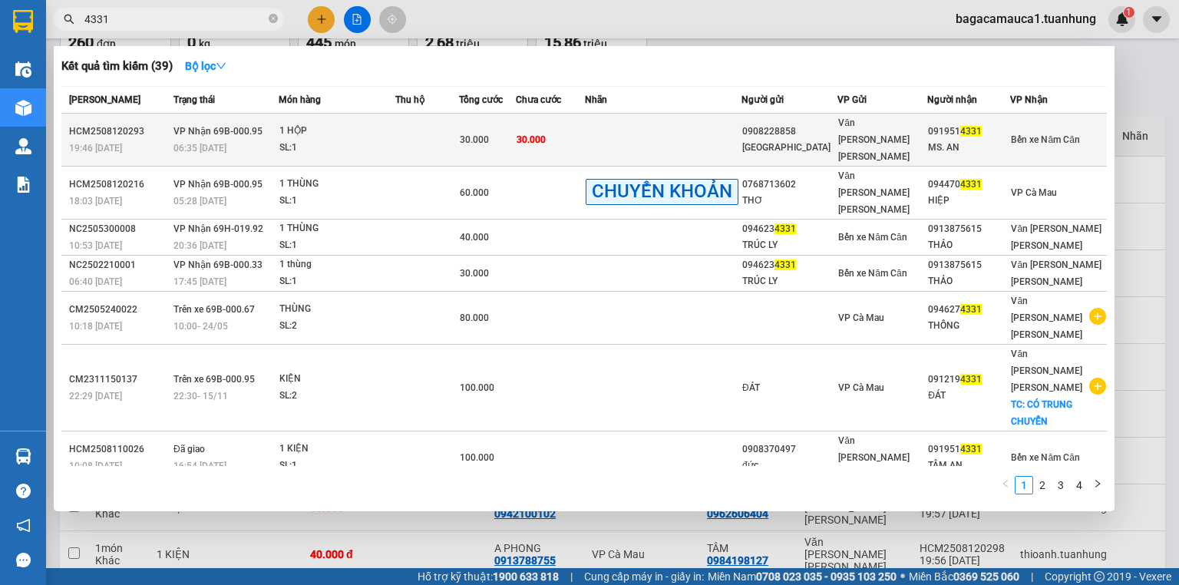
type input "4331"
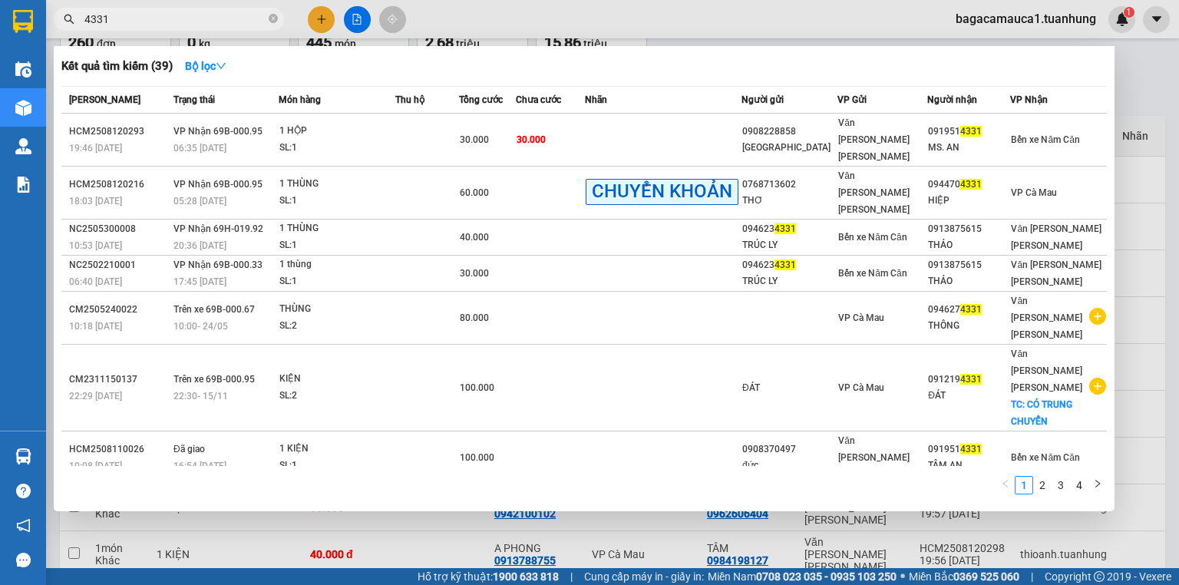
click at [975, 141] on div "MS. AN" at bounding box center [968, 148] width 81 height 16
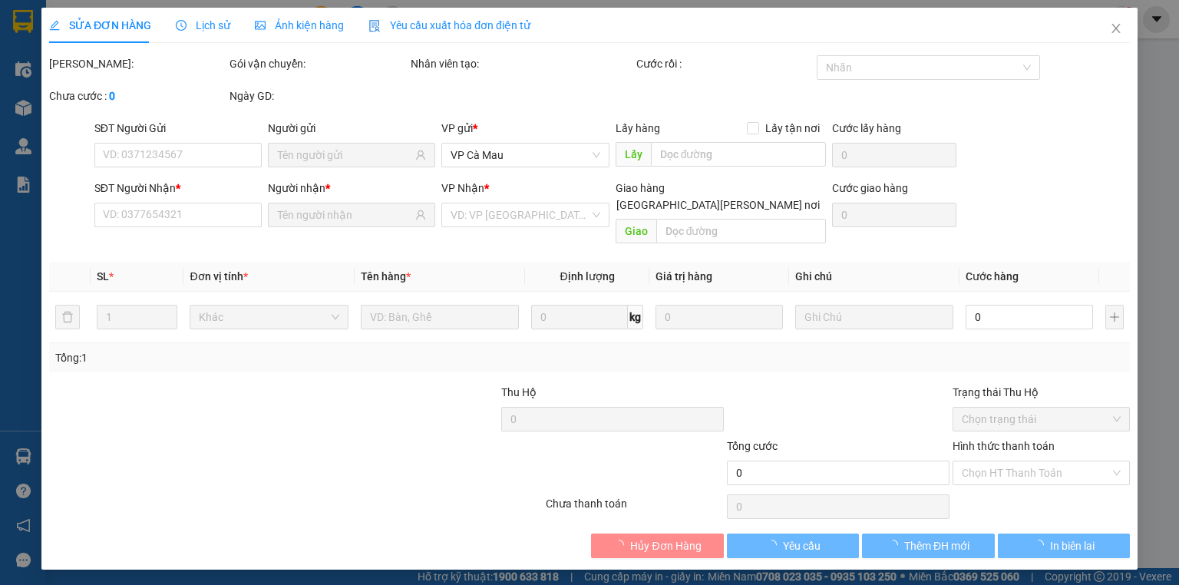
type input "0908228858"
type input "[GEOGRAPHIC_DATA]"
type input "0919514331"
type input "MS. AN"
type input "30.000"
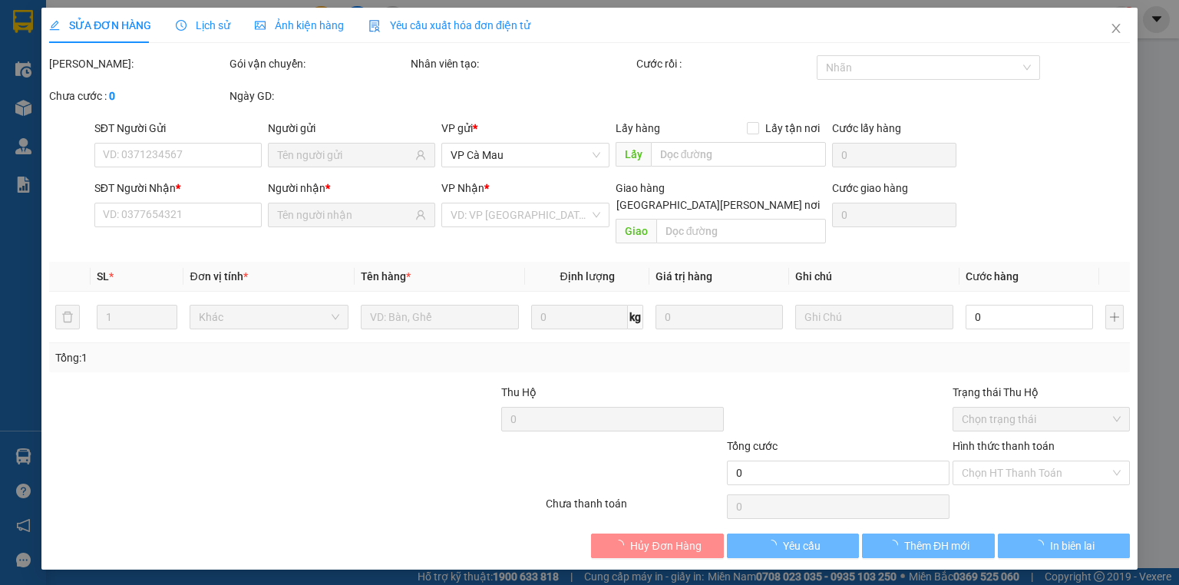
type input "30.000"
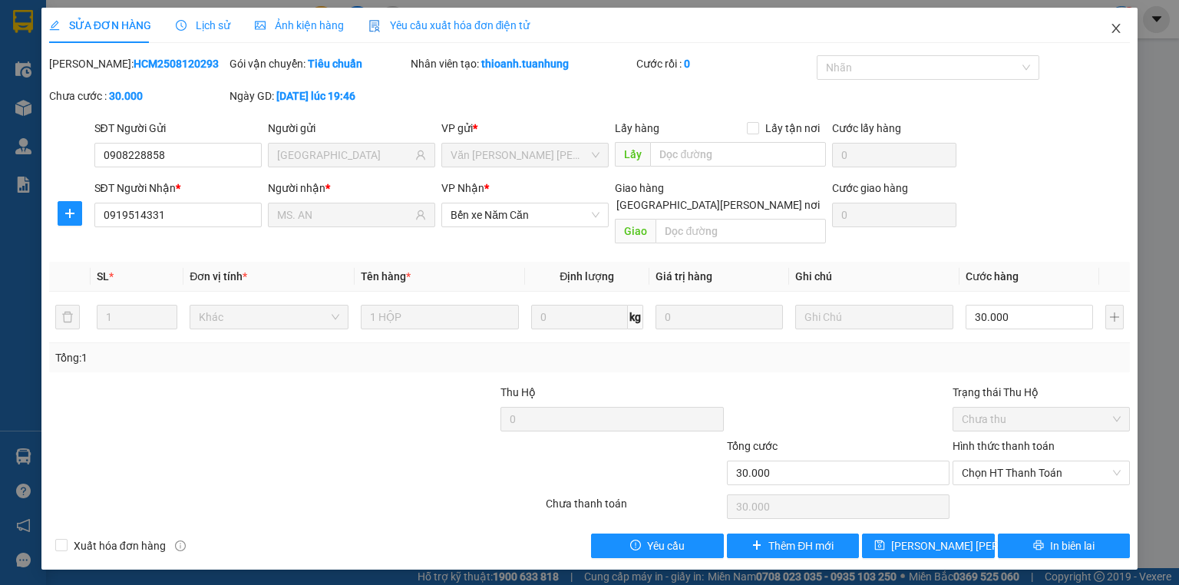
click at [1113, 24] on icon "close" at bounding box center [1116, 28] width 12 height 12
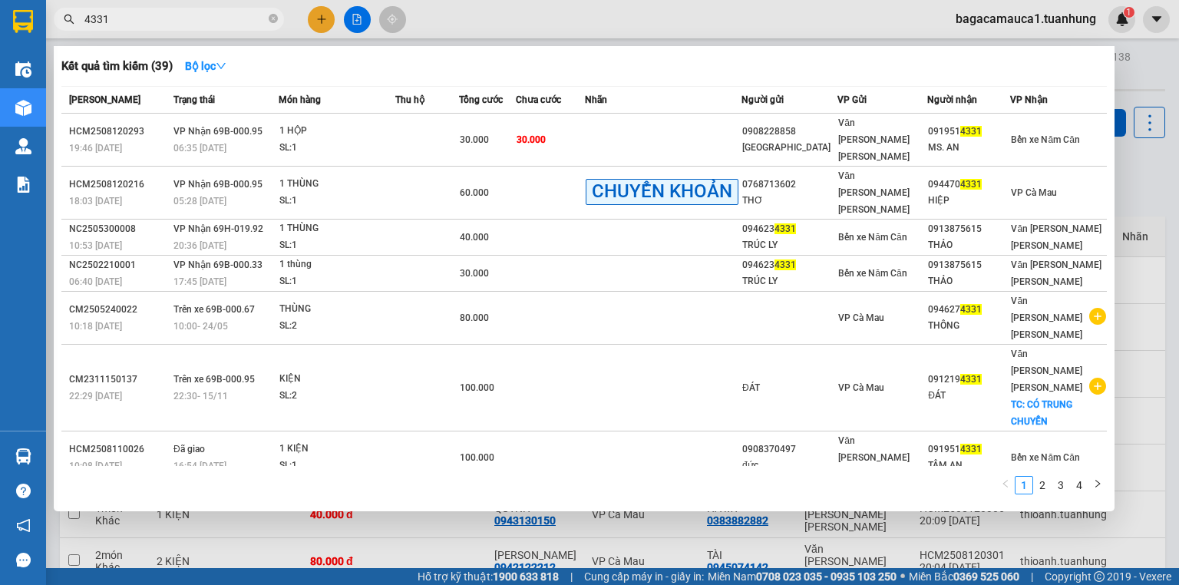
click at [180, 15] on input "4331" at bounding box center [174, 19] width 181 height 17
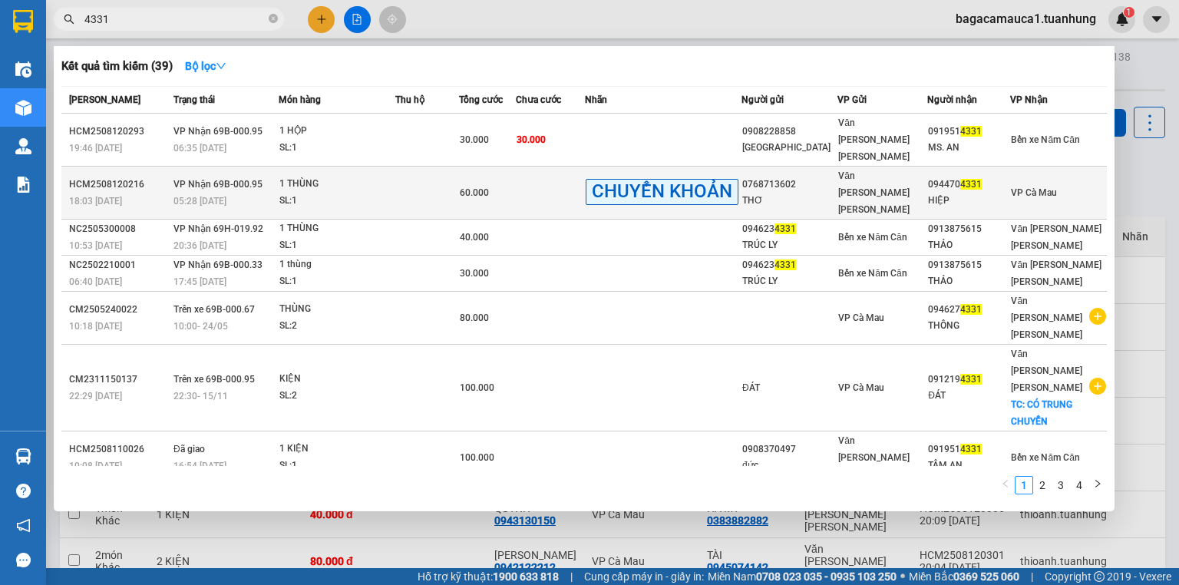
click at [934, 193] on div "HIỆP" at bounding box center [968, 201] width 81 height 16
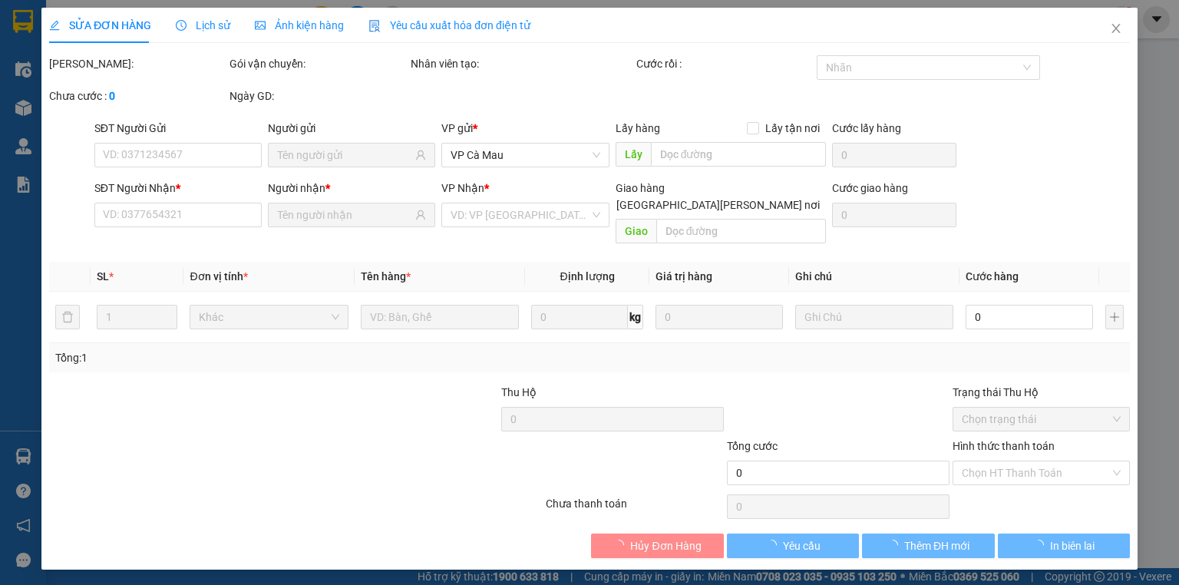
type input "0768713602"
type input "THƠ"
type input "0944704331"
type input "HIỆP"
type input "60.000"
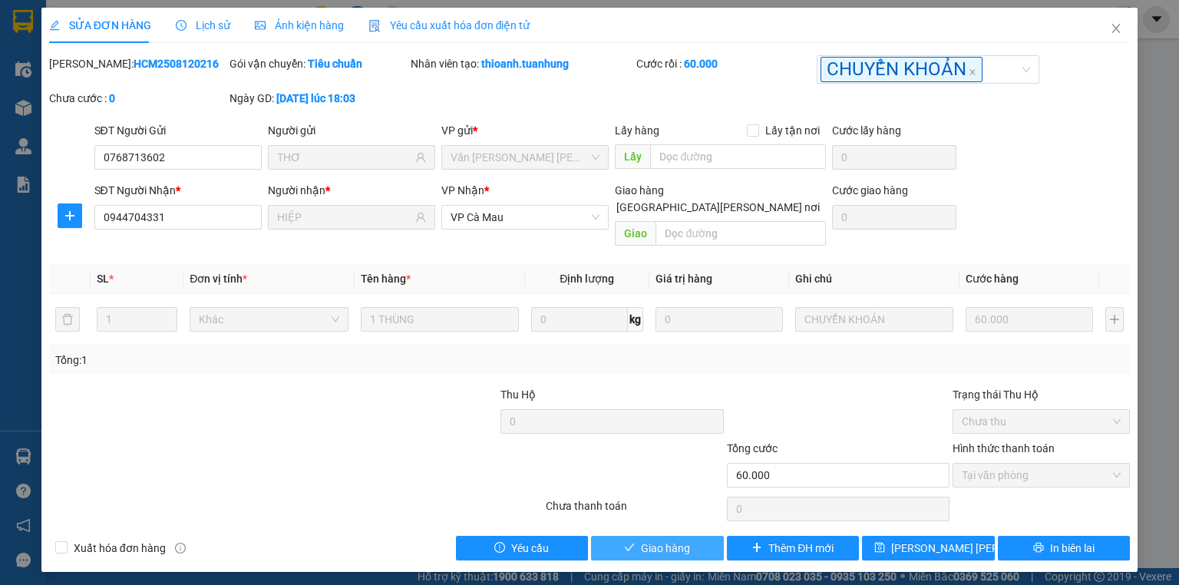
click at [700, 536] on button "Giao hàng" at bounding box center [657, 548] width 133 height 25
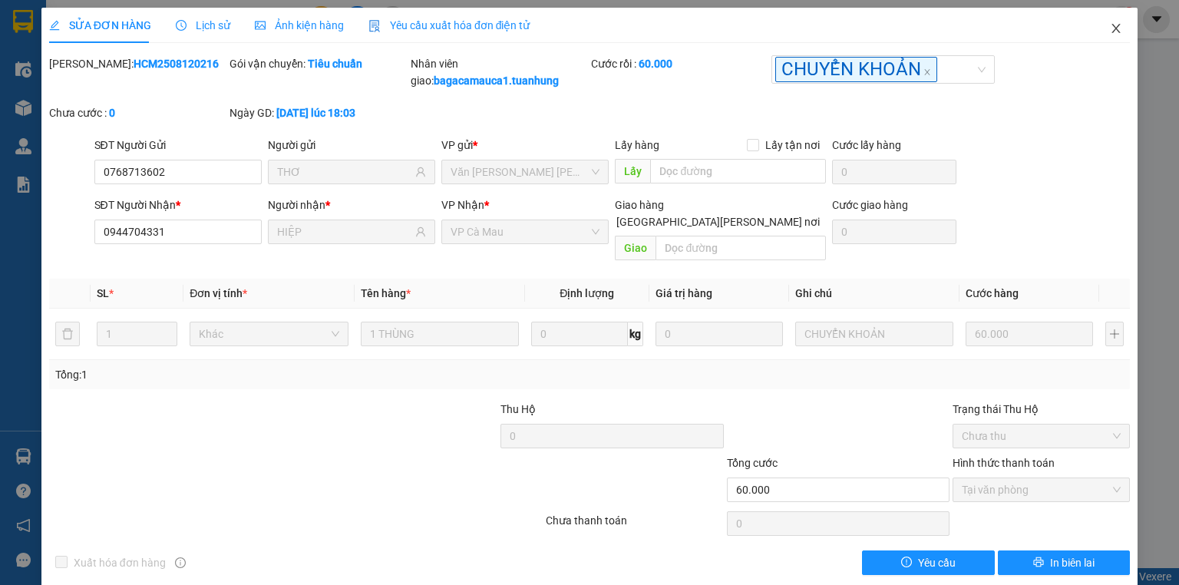
click at [1111, 30] on icon "close" at bounding box center [1116, 28] width 12 height 12
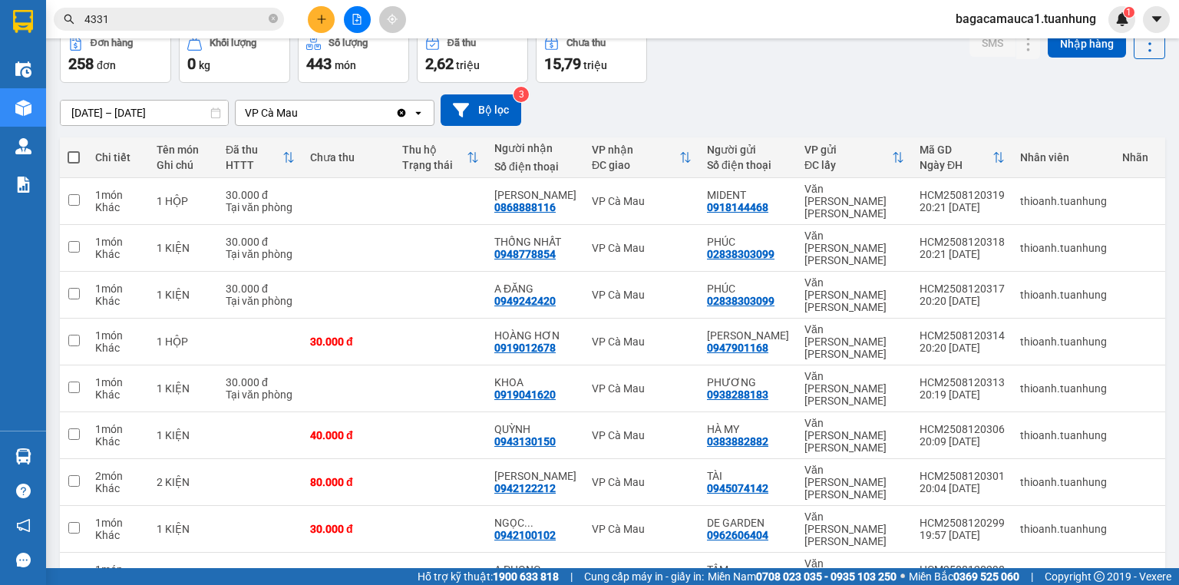
scroll to position [101, 0]
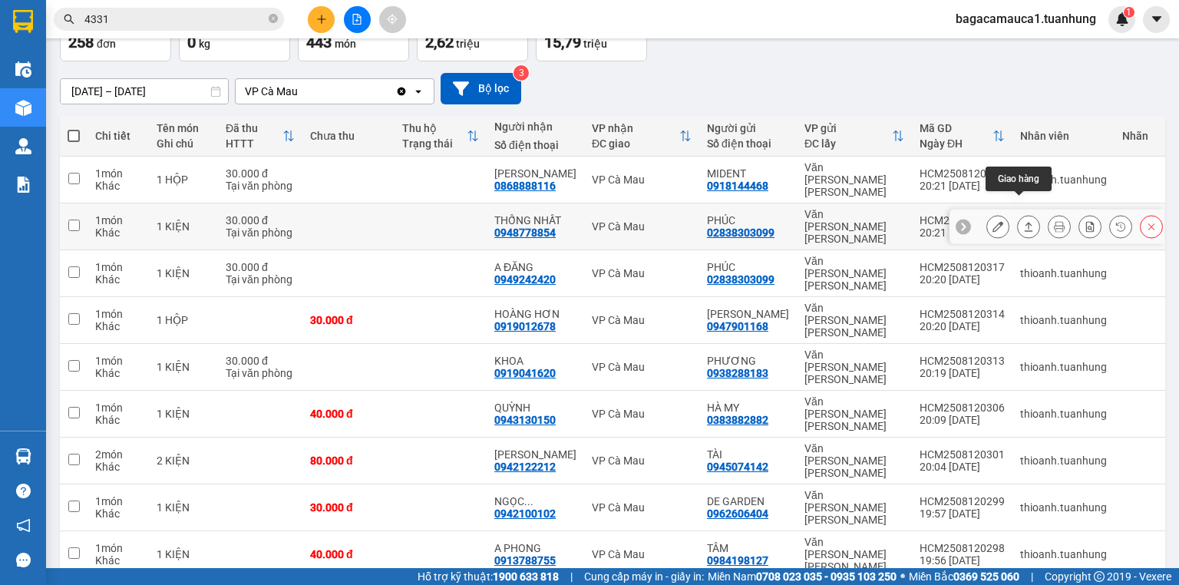
click at [1029, 213] on button at bounding box center [1029, 226] width 22 height 27
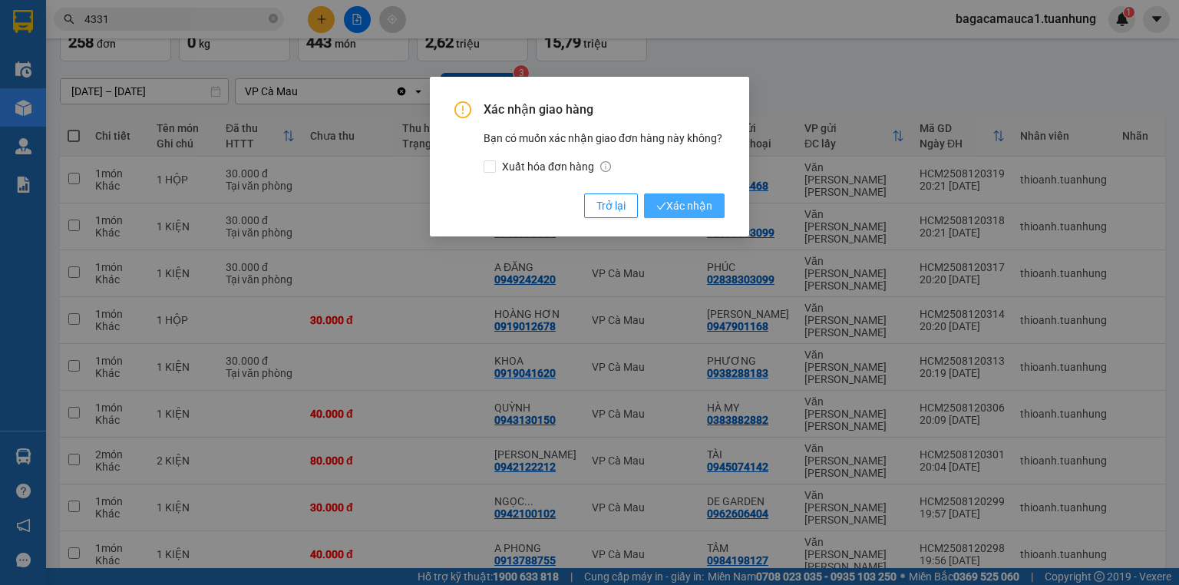
click at [669, 210] on span "Xác nhận" at bounding box center [685, 205] width 56 height 17
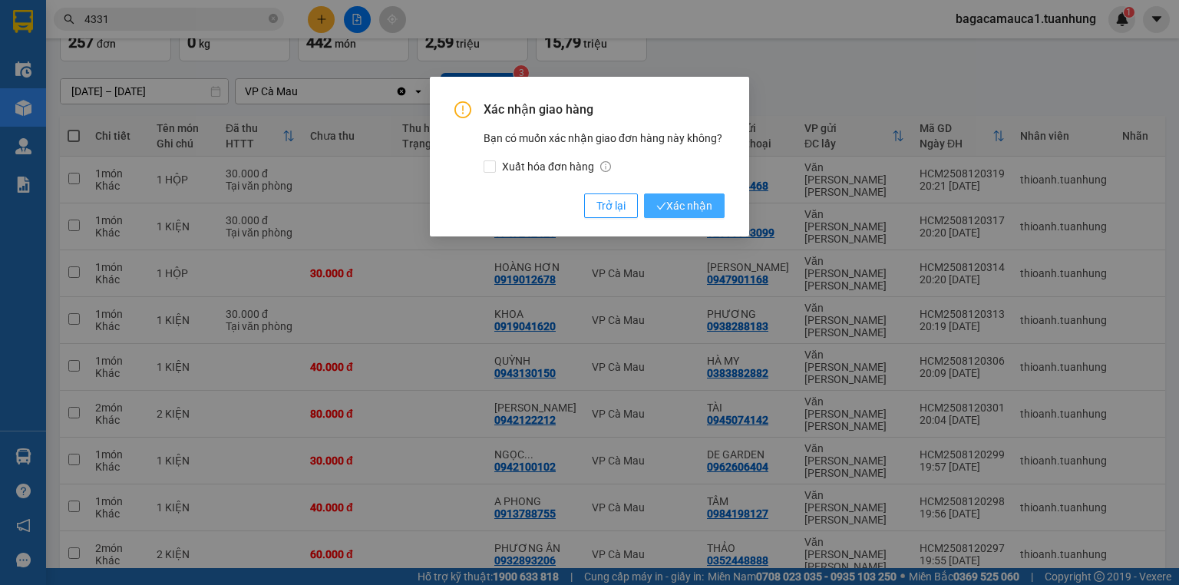
click at [711, 213] on span "Xác nhận" at bounding box center [685, 205] width 56 height 17
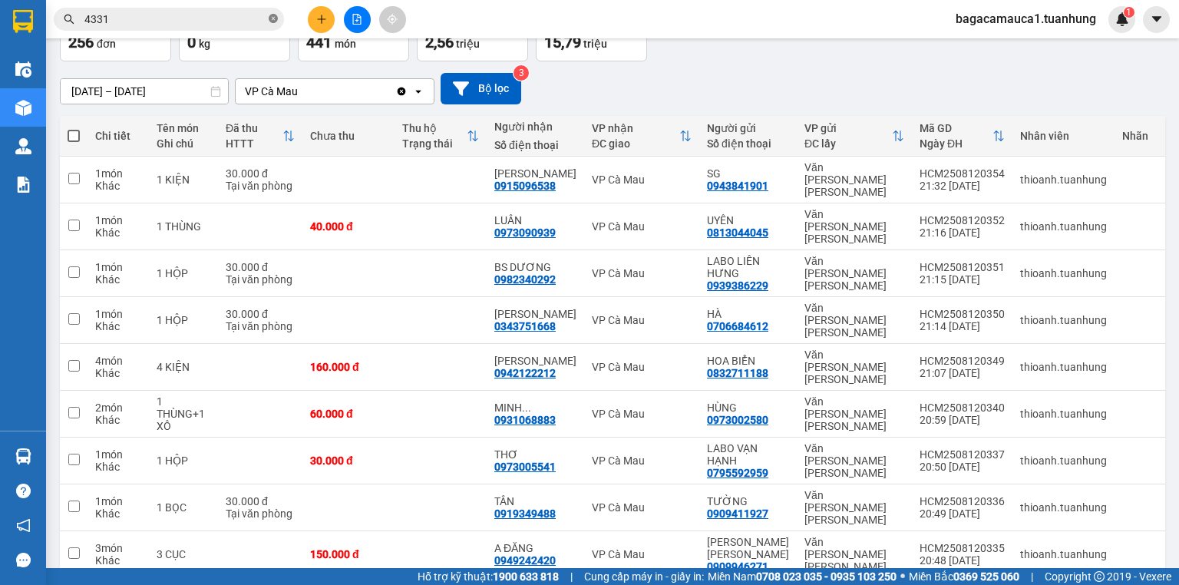
click at [271, 16] on icon "close-circle" at bounding box center [273, 18] width 9 height 9
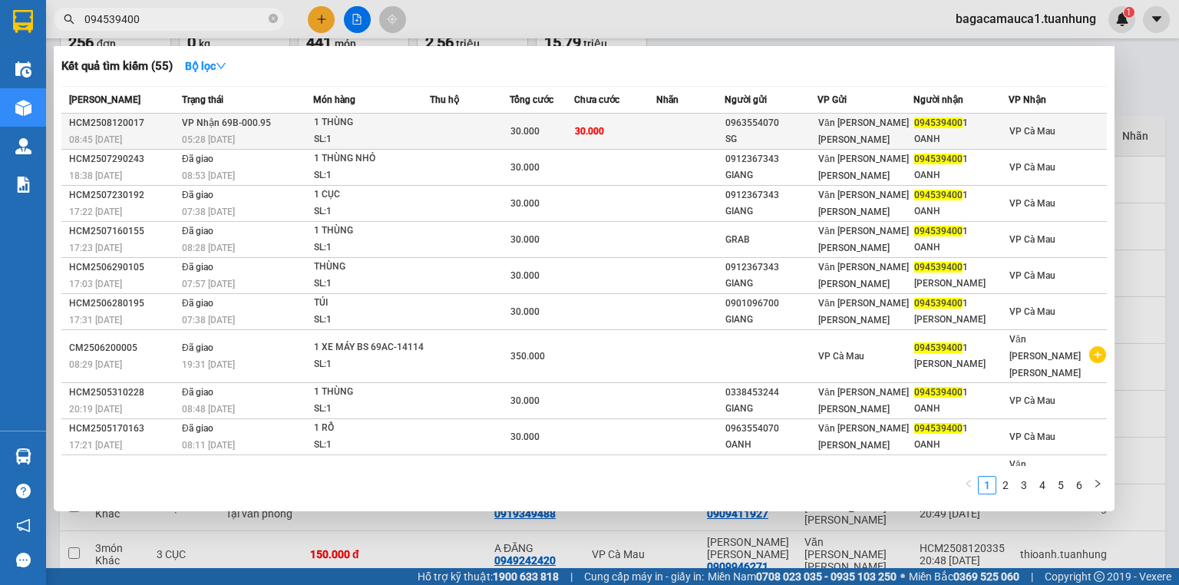
type input "094539400"
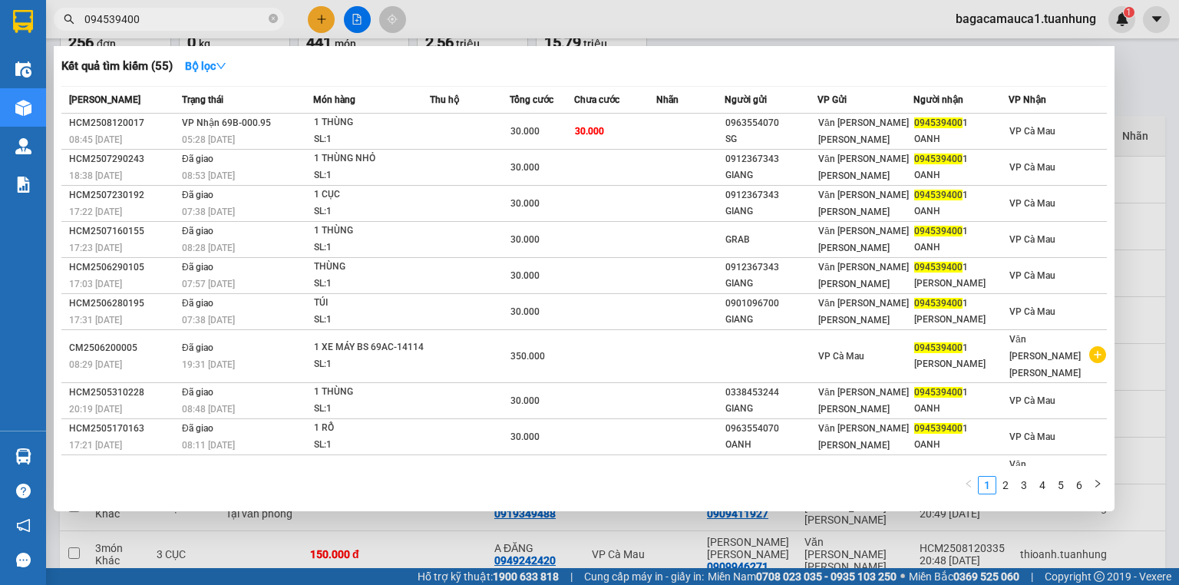
click at [798, 121] on div "0963554070" at bounding box center [771, 123] width 91 height 16
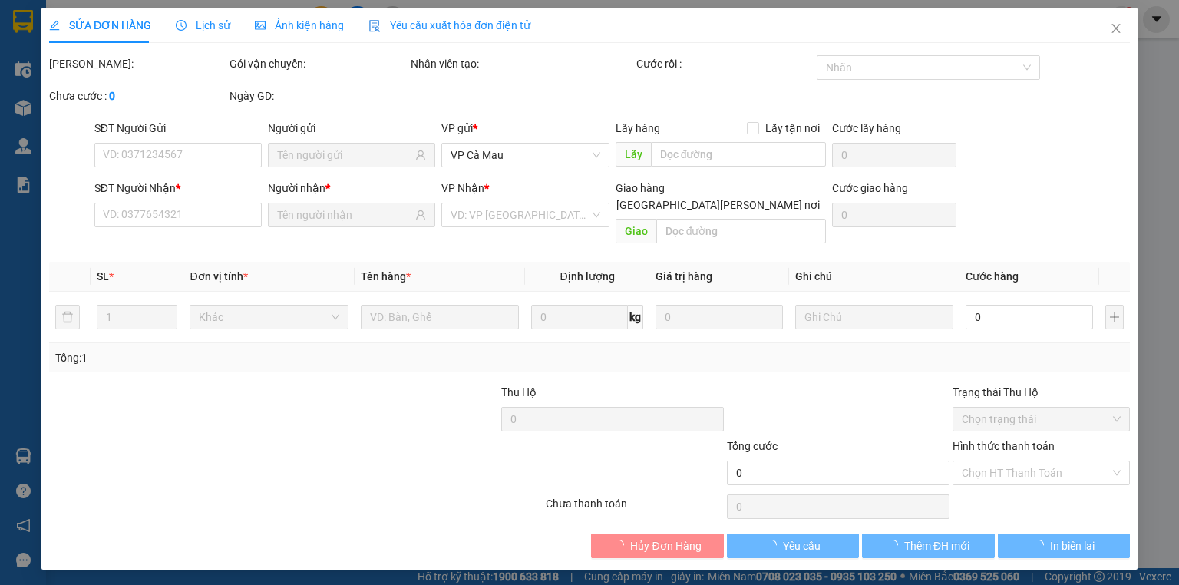
type input "0963554070"
type input "SG"
type input "0945394001"
type input "OANH"
type input "30.000"
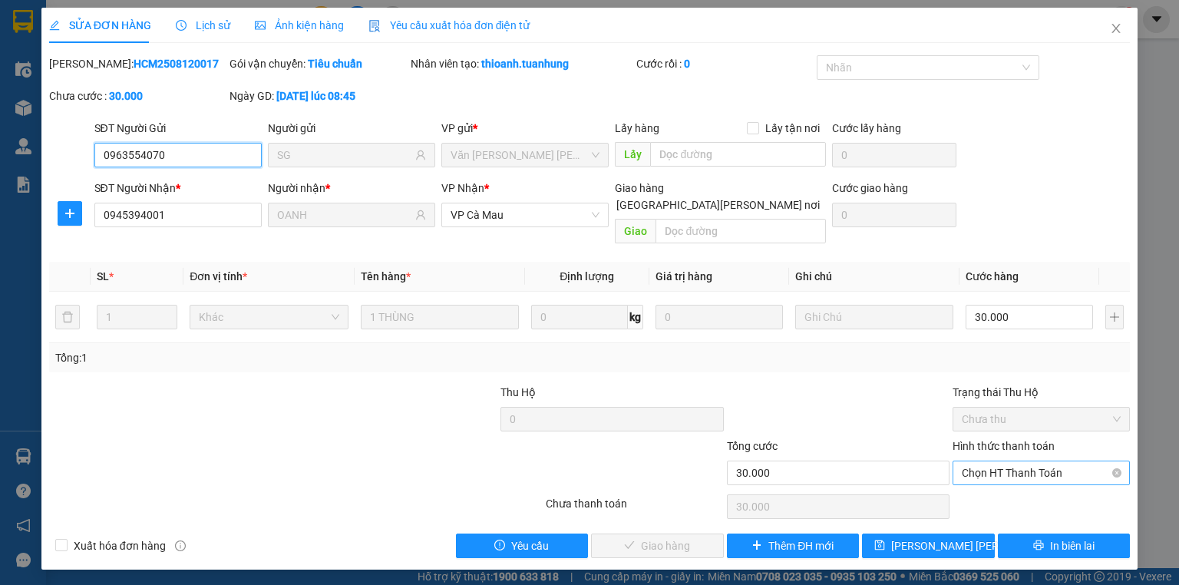
click at [1014, 461] on span "Chọn HT Thanh Toán" at bounding box center [1041, 472] width 159 height 23
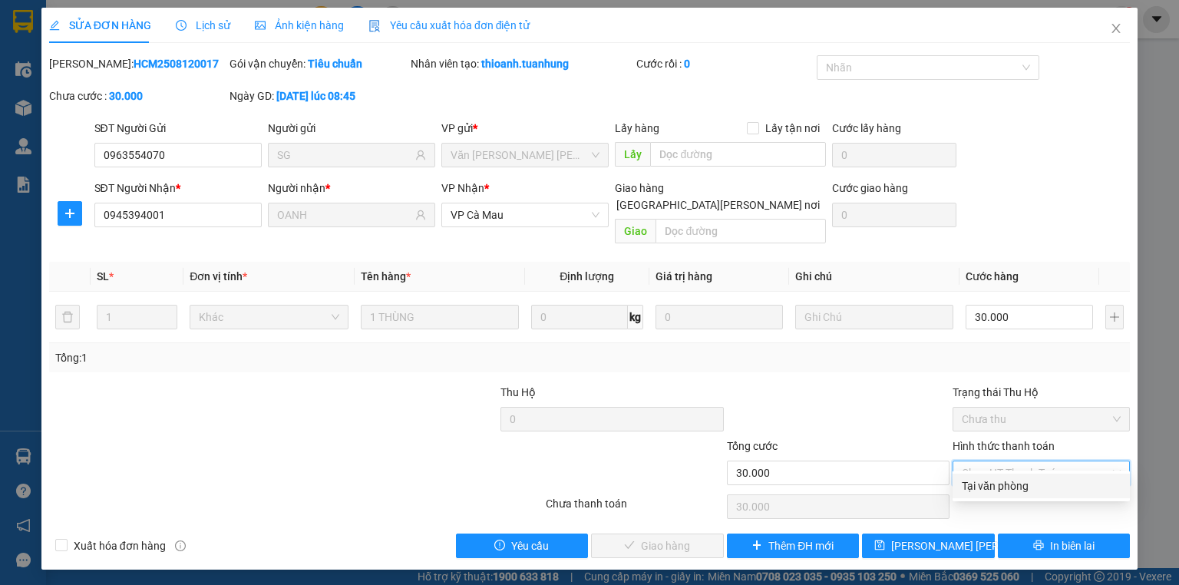
click at [1012, 472] on div "Total Paid Fee 0 Total UnPaid Fee 30.000 Cash Collection Total Fee Mã ĐH: HCM25…" at bounding box center [589, 306] width 1081 height 503
click at [1014, 464] on span "Chọn HT Thanh Toán" at bounding box center [1041, 472] width 159 height 23
click at [1020, 485] on div "Tại văn phòng" at bounding box center [1041, 486] width 159 height 17
type input "0"
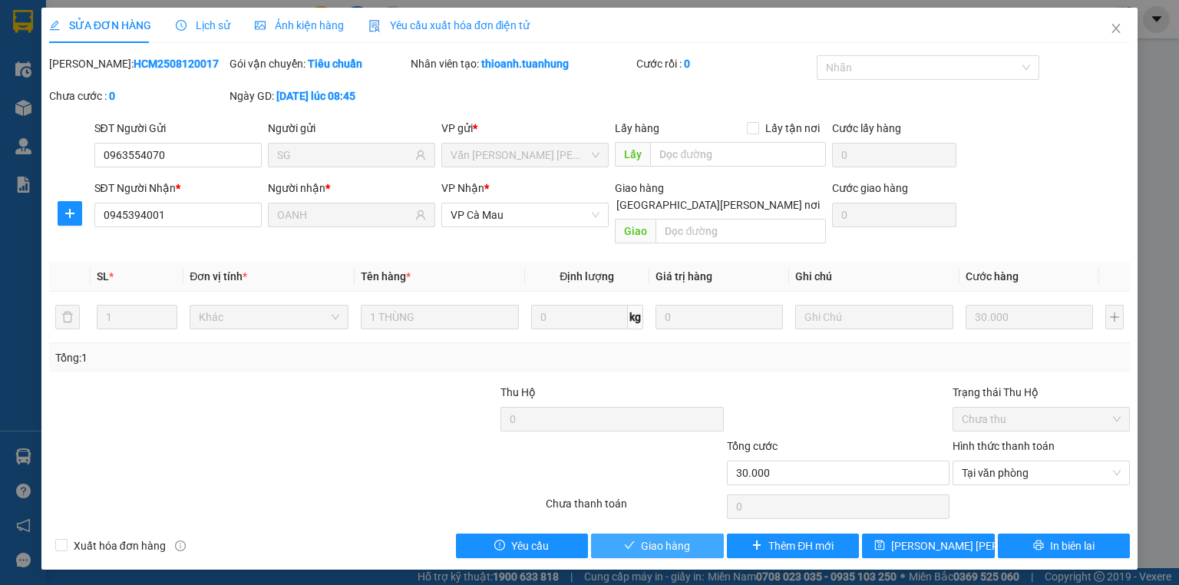
drag, startPoint x: 649, startPoint y: 534, endPoint x: 657, endPoint y: 534, distance: 8.5
click at [653, 538] on span "Giao hàng" at bounding box center [665, 546] width 49 height 17
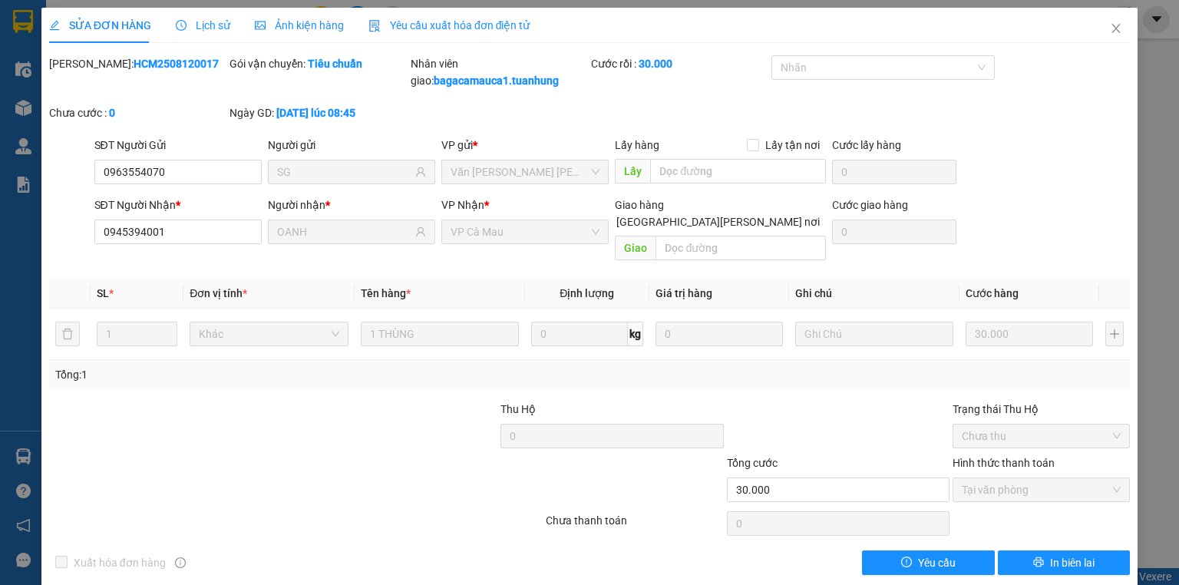
click at [660, 584] on html "Kết quả [PERSON_NAME] ( 55 ) Bộ lọc Mã ĐH Trạng thái Món hàng Thu hộ Tổng [PERS…" at bounding box center [589, 292] width 1179 height 585
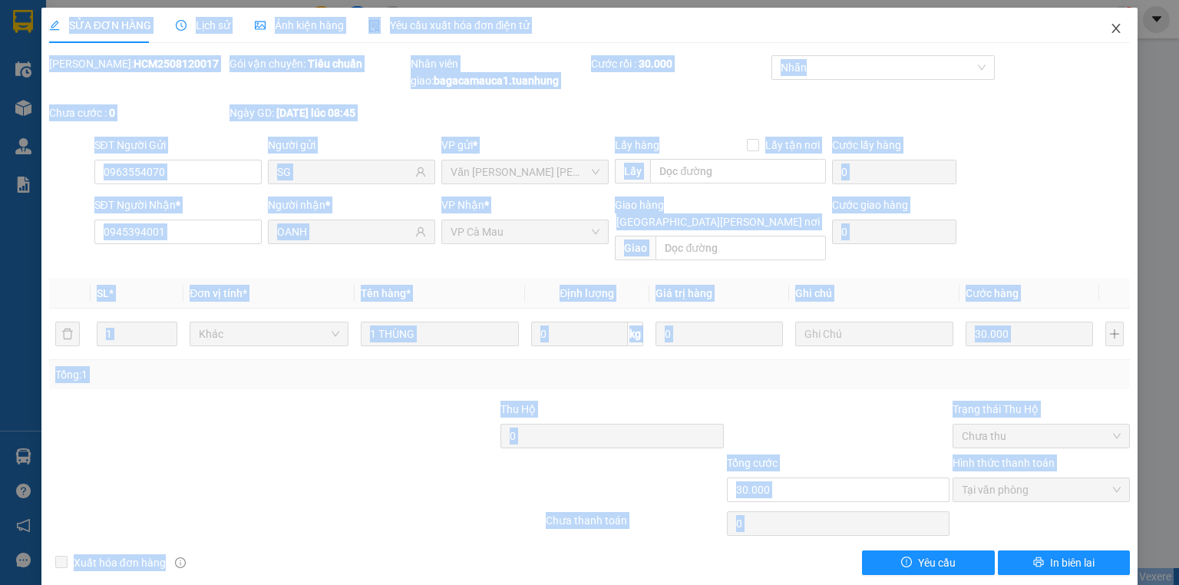
click at [1113, 28] on icon "close" at bounding box center [1117, 28] width 8 height 9
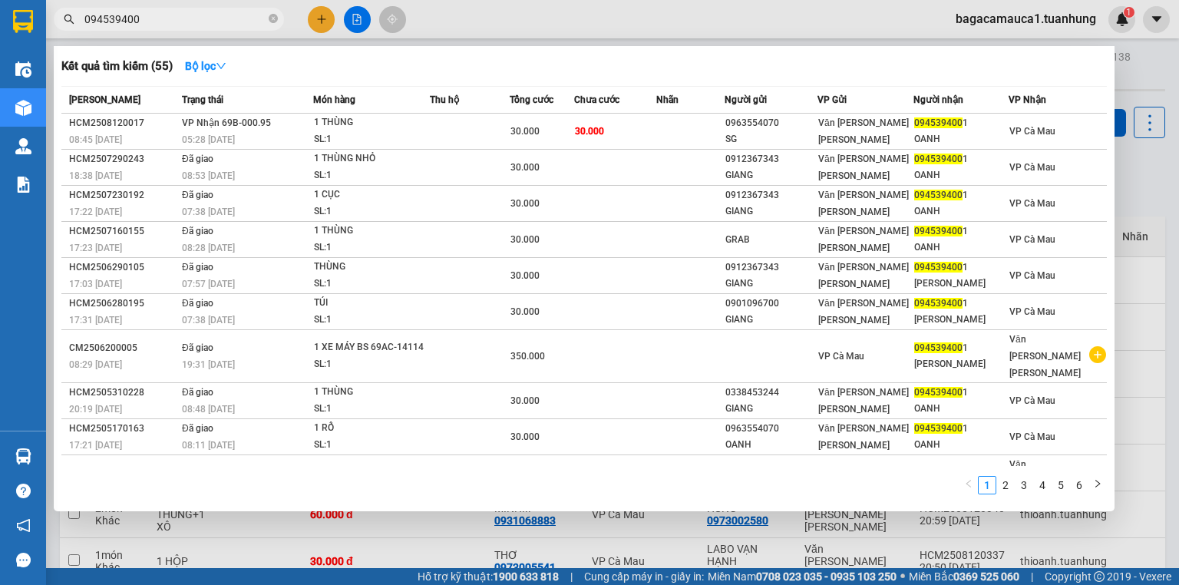
click at [189, 14] on input "094539400" at bounding box center [174, 19] width 181 height 17
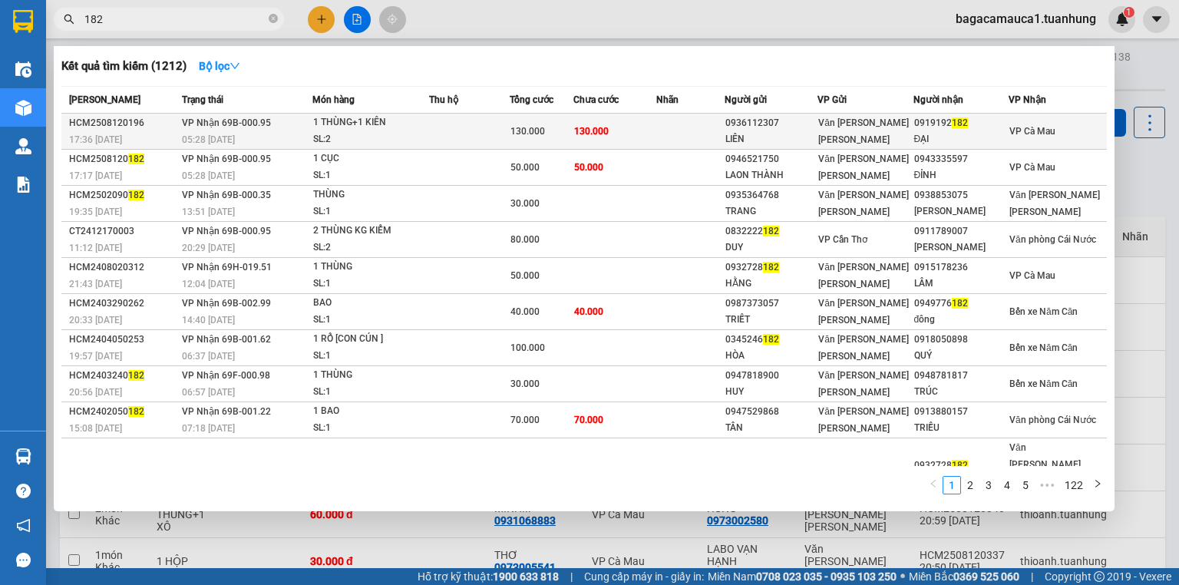
type input "182"
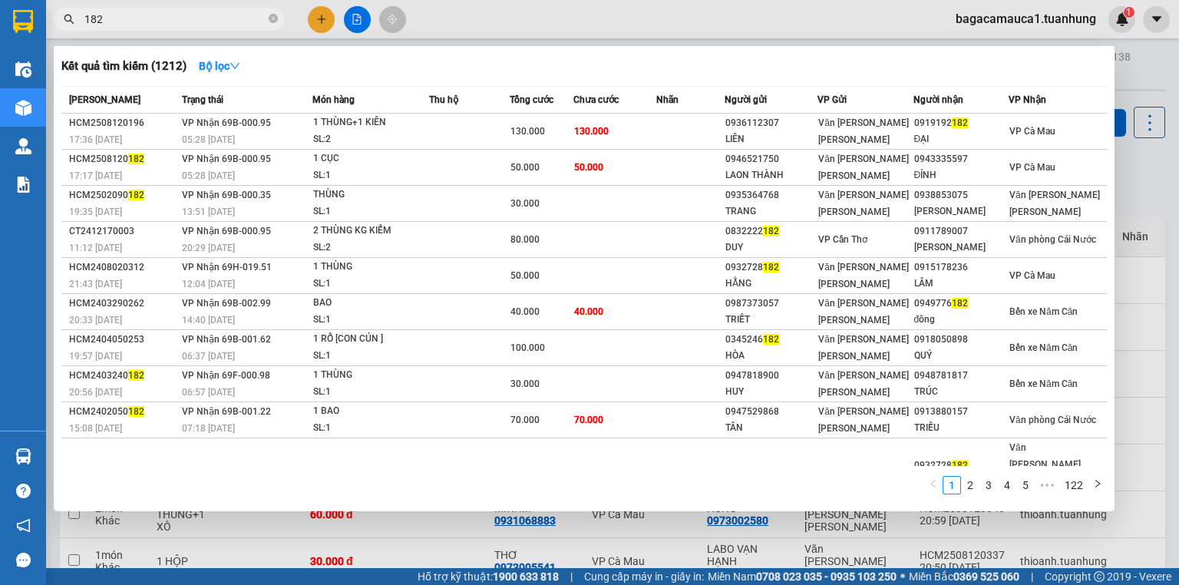
click at [421, 133] on div "SL: 2" at bounding box center [370, 139] width 115 height 17
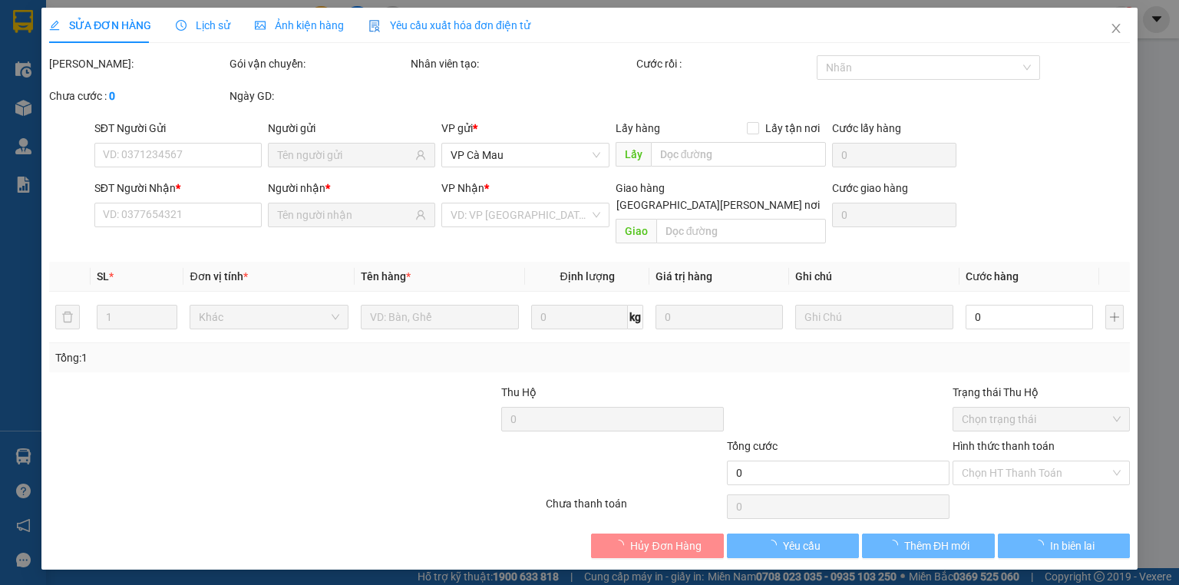
type input "0936112307"
type input "LIÊN"
type input "0919192182"
type input "ĐẠI"
type input "130.000"
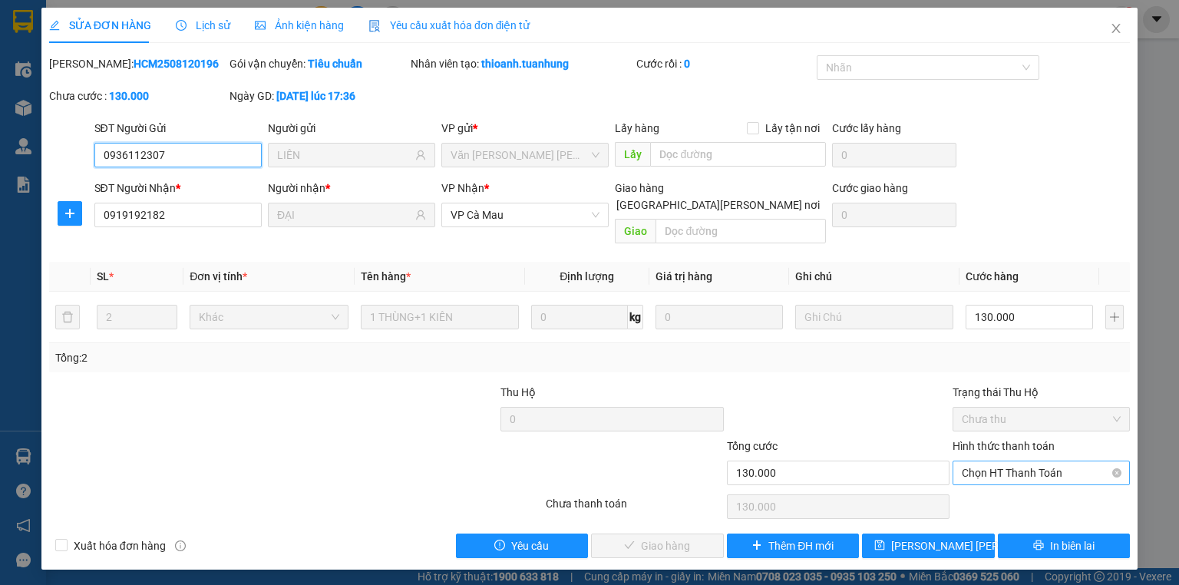
click at [1019, 461] on span "Chọn HT Thanh Toán" at bounding box center [1041, 472] width 159 height 23
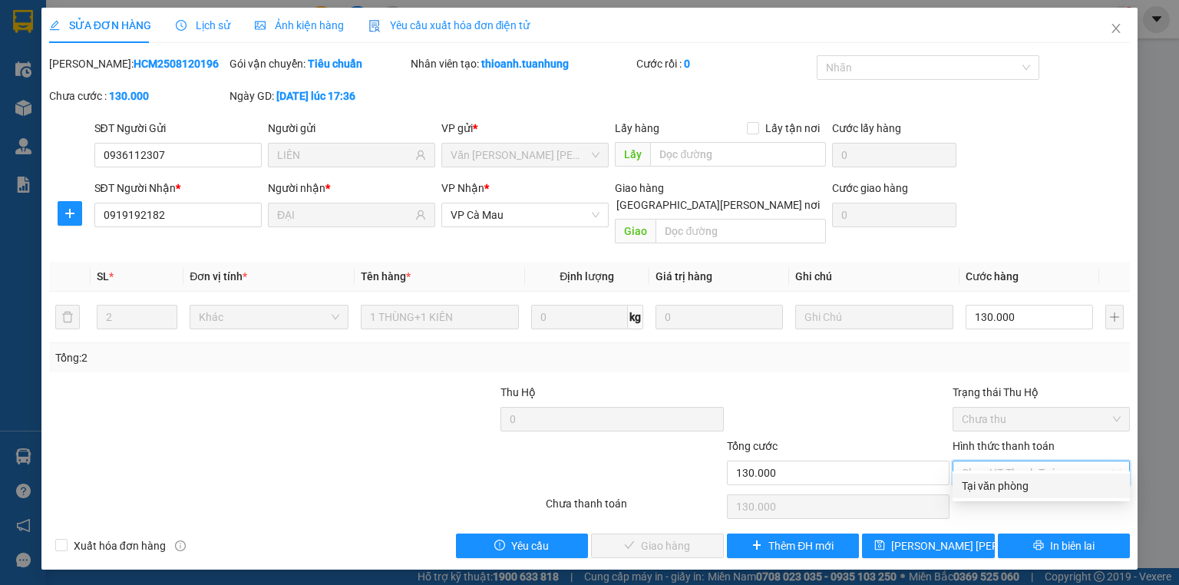
click at [1001, 490] on div "Tại văn phòng" at bounding box center [1041, 486] width 159 height 17
type input "0"
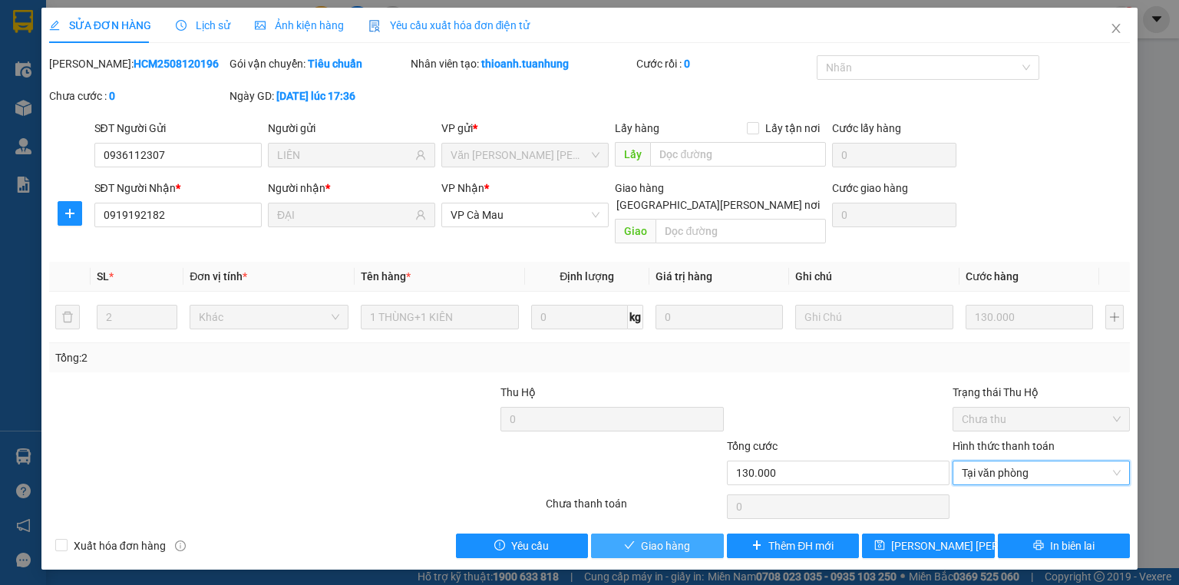
click at [686, 538] on span "Giao hàng" at bounding box center [665, 546] width 49 height 17
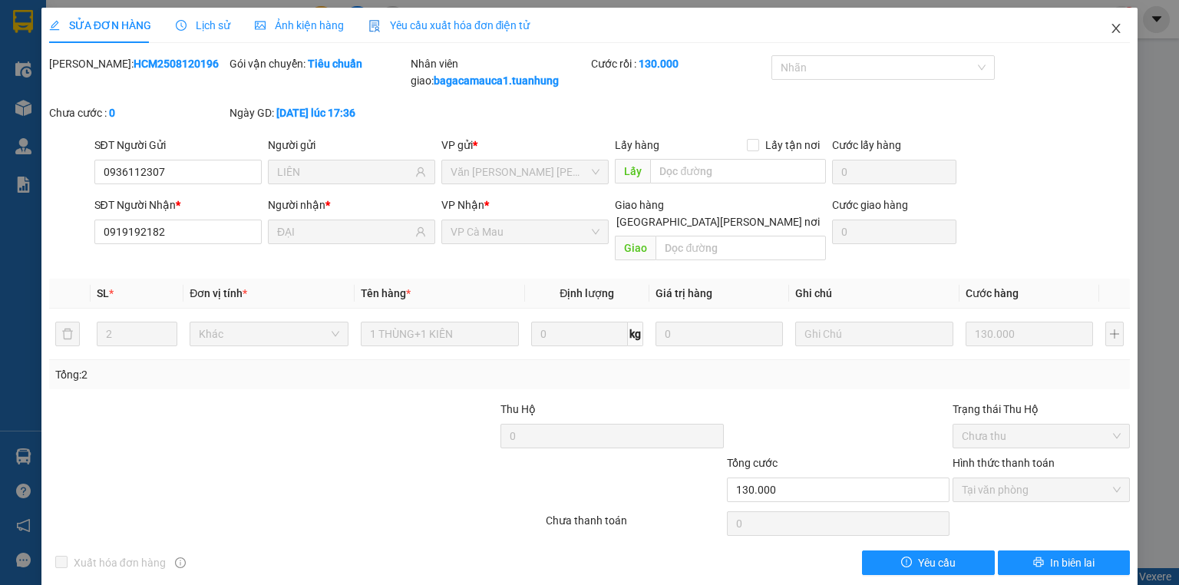
click at [1110, 25] on icon "close" at bounding box center [1116, 28] width 12 height 12
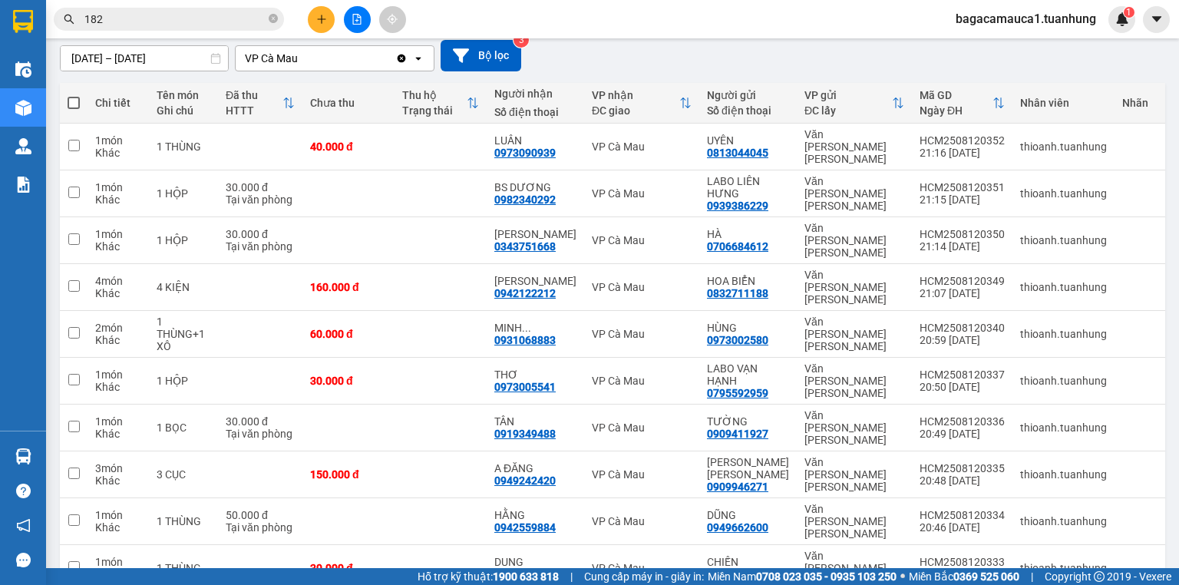
scroll to position [150, 0]
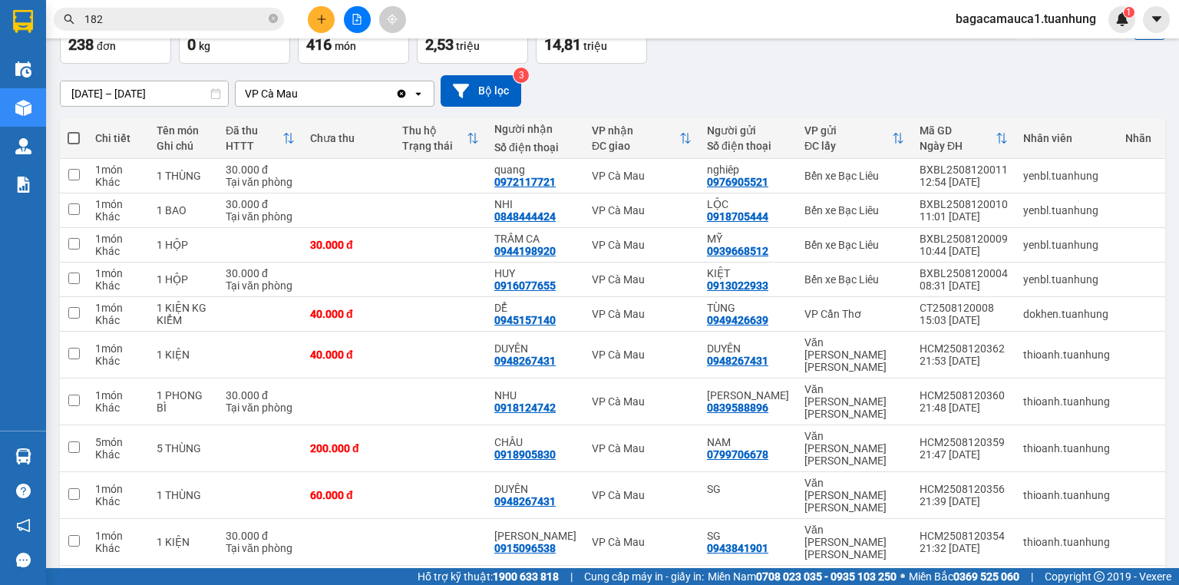
scroll to position [101, 0]
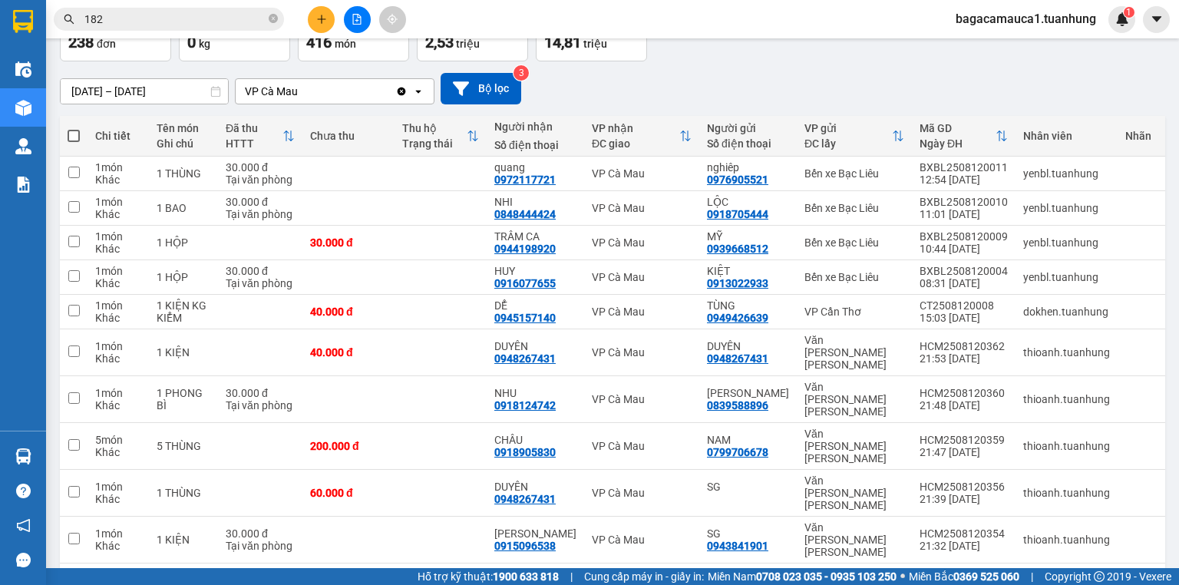
drag, startPoint x: 181, startPoint y: 18, endPoint x: 253, endPoint y: 30, distance: 72.5
click at [215, 25] on input "182" at bounding box center [174, 19] width 181 height 17
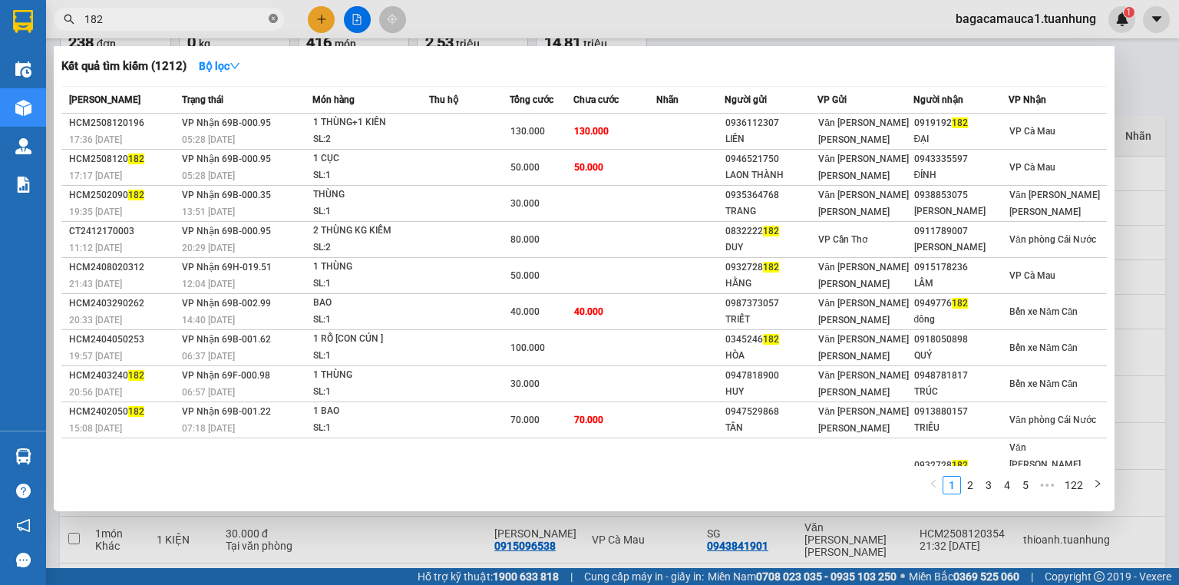
click at [273, 18] on icon "close-circle" at bounding box center [273, 18] width 9 height 9
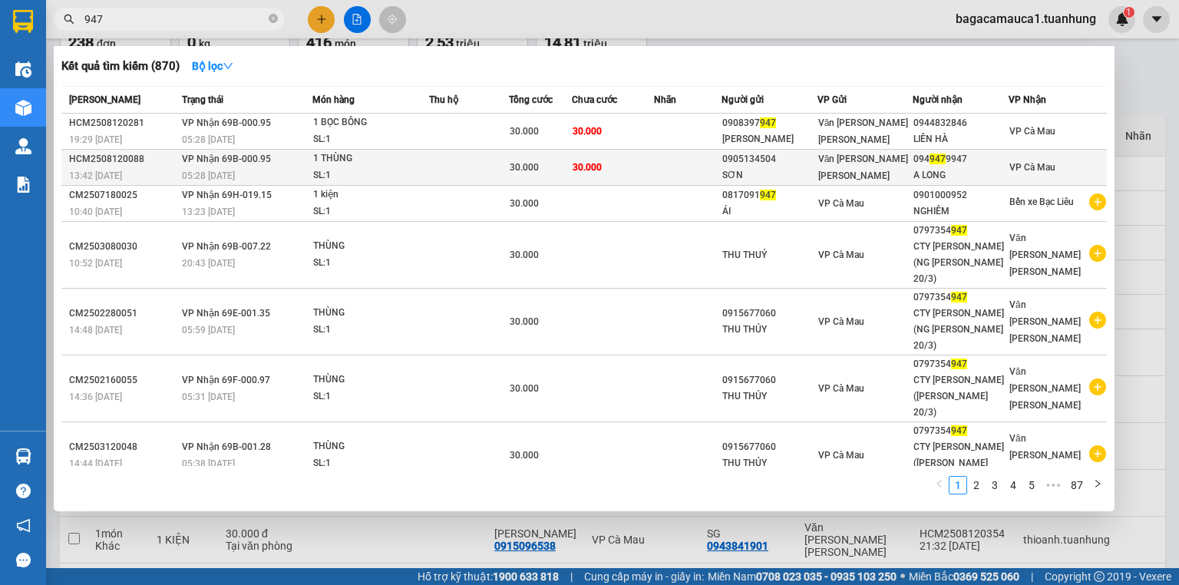
type input "947"
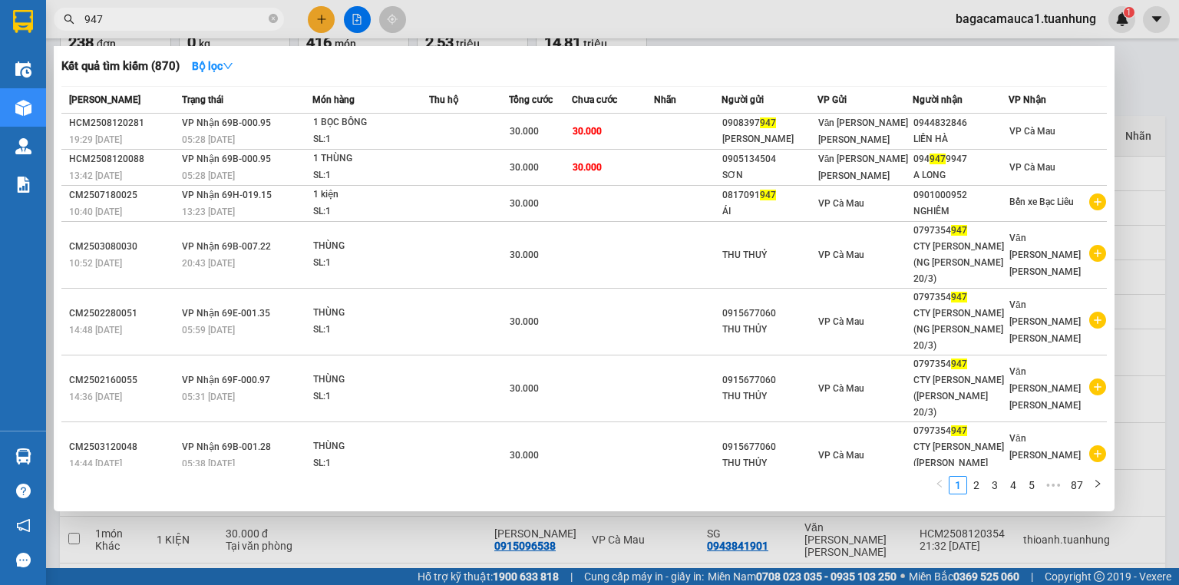
click at [409, 174] on div "SL: 1" at bounding box center [370, 175] width 115 height 17
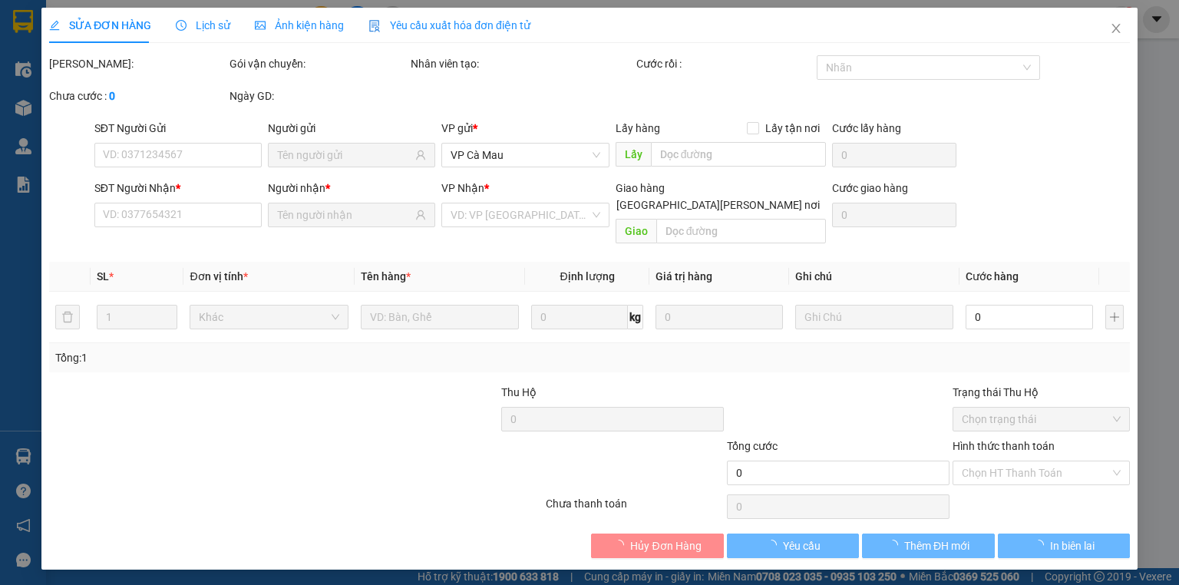
type input "0905134504"
type input "SƠN"
type input "0949479947"
type input "A LONG"
type input "30.000"
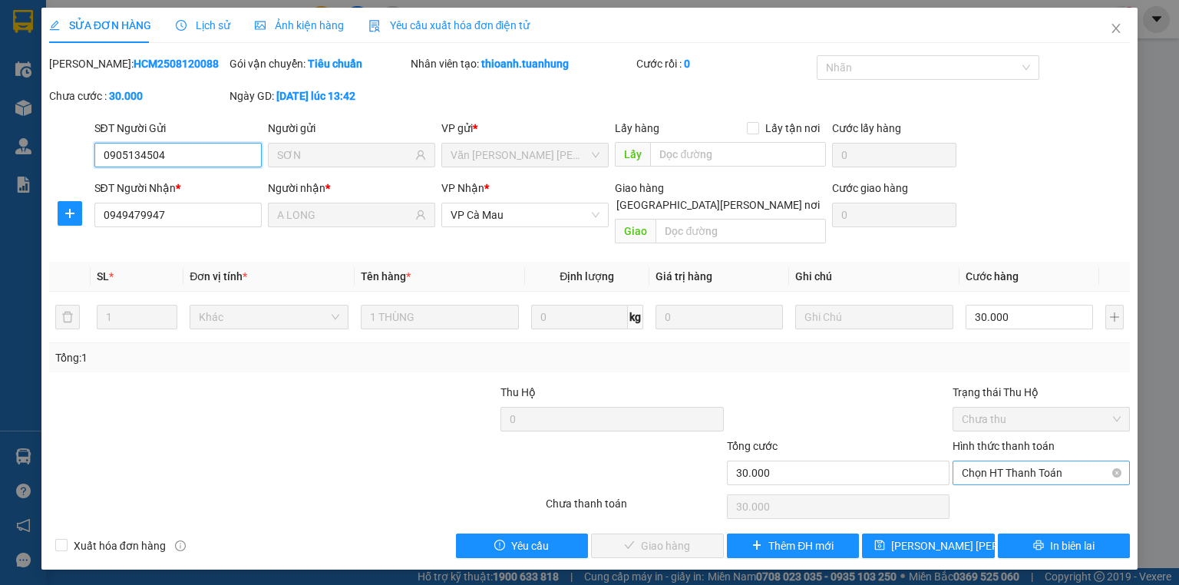
click at [1044, 461] on span "Chọn HT Thanh Toán" at bounding box center [1041, 472] width 159 height 23
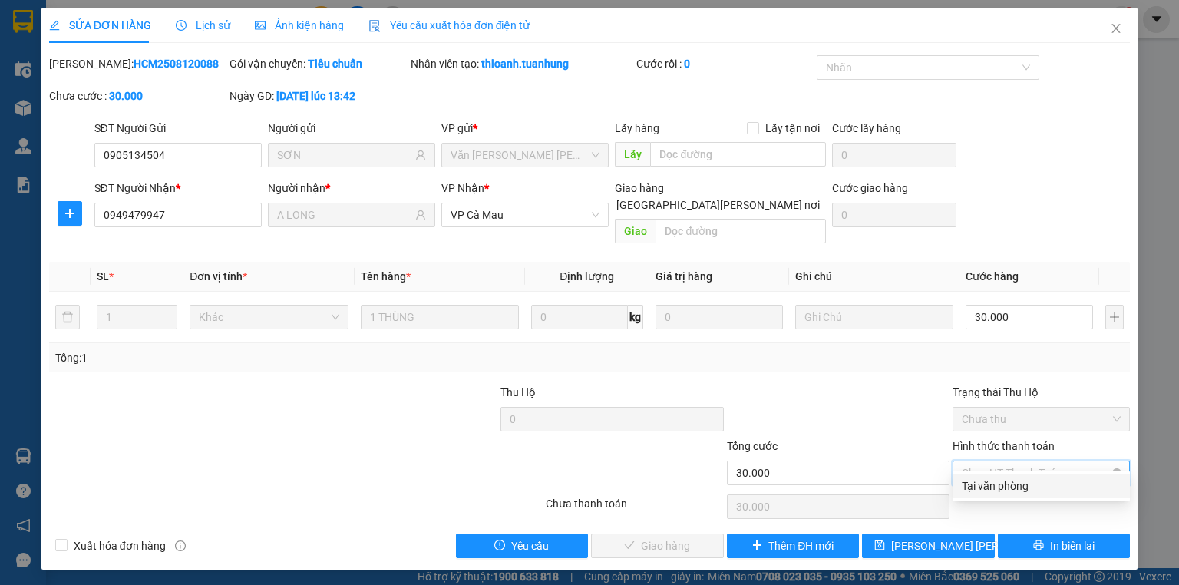
click at [1031, 495] on div "Tại văn phòng" at bounding box center [1041, 486] width 177 height 25
type input "0"
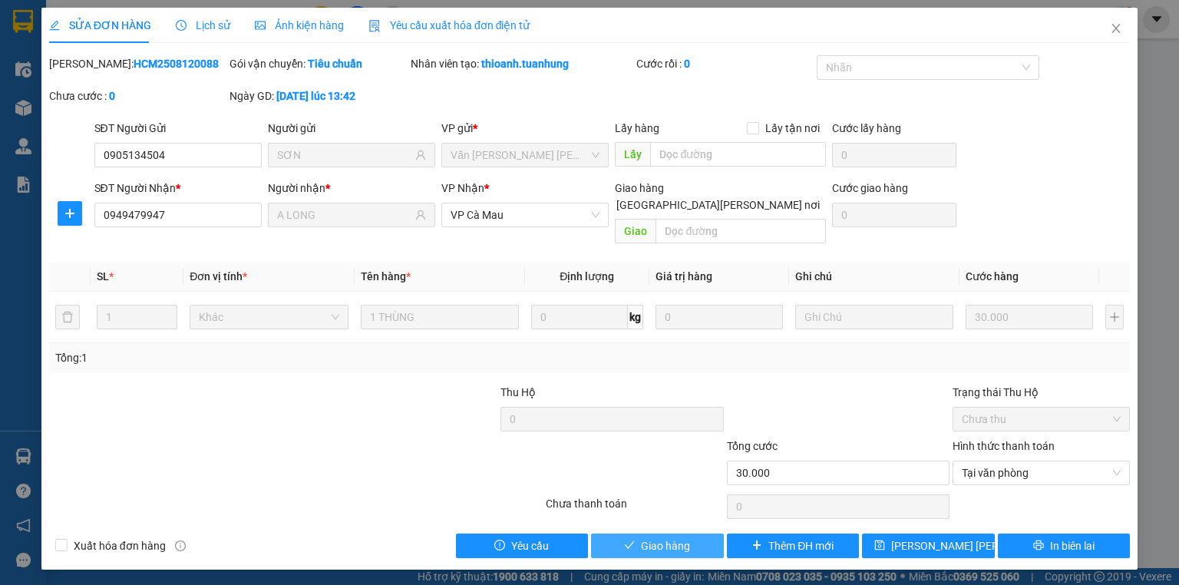
click at [676, 538] on span "Giao hàng" at bounding box center [665, 546] width 49 height 17
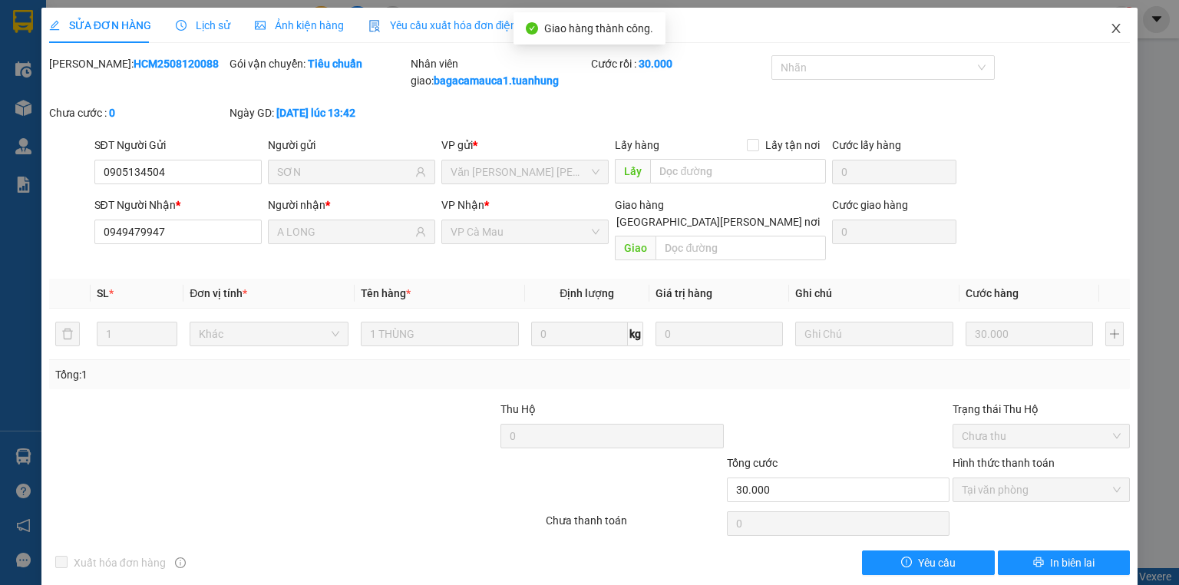
click at [1112, 28] on icon "close" at bounding box center [1116, 28] width 12 height 12
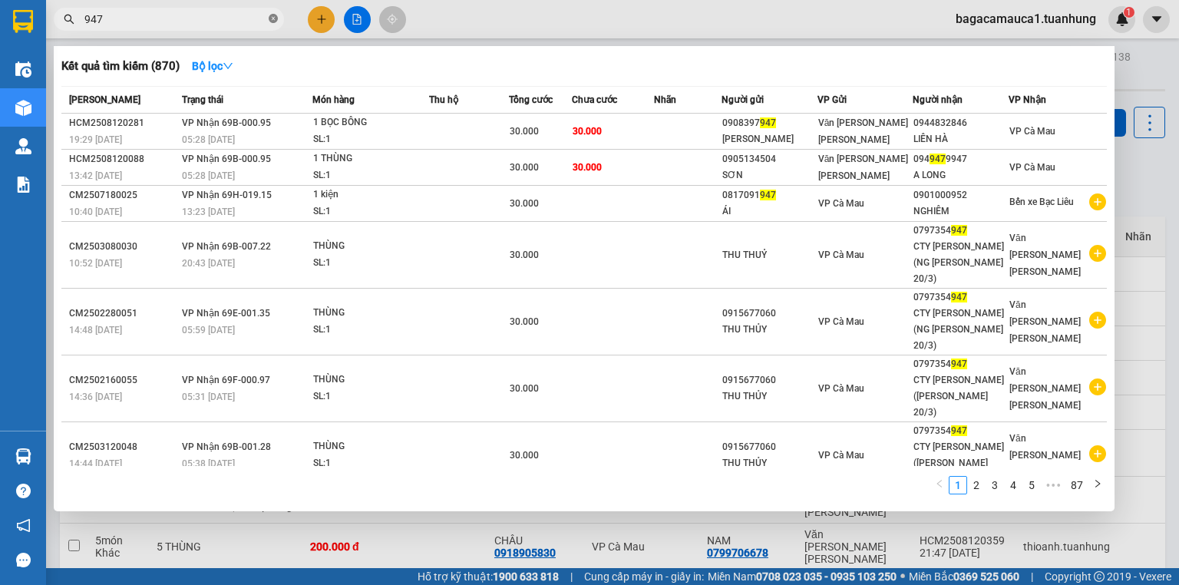
click at [273, 18] on icon "close-circle" at bounding box center [273, 18] width 9 height 9
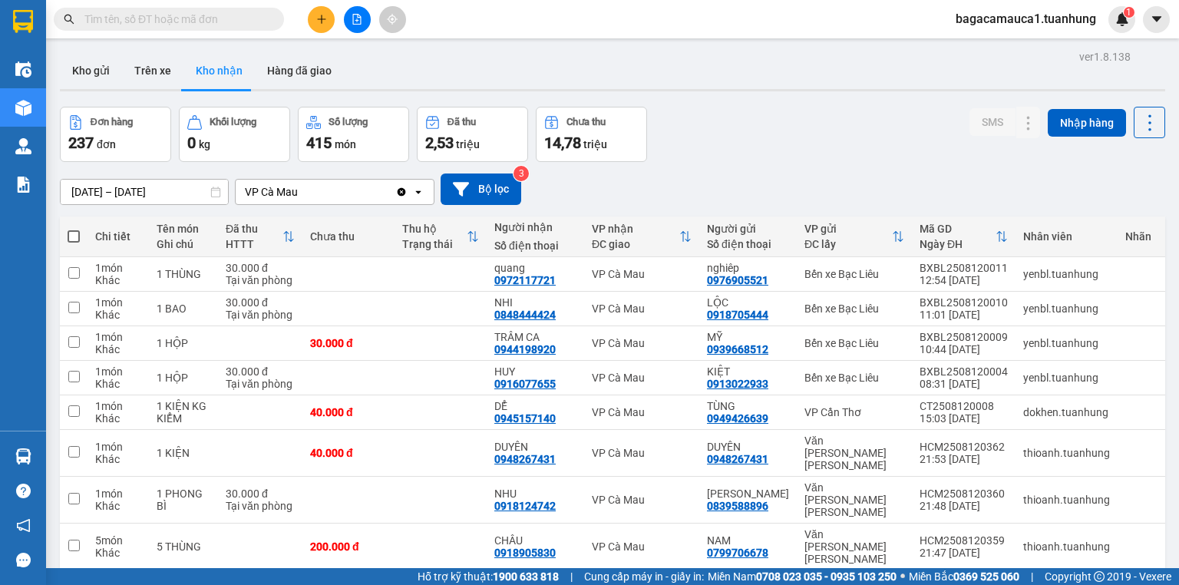
click at [224, 22] on input "text" at bounding box center [174, 19] width 181 height 17
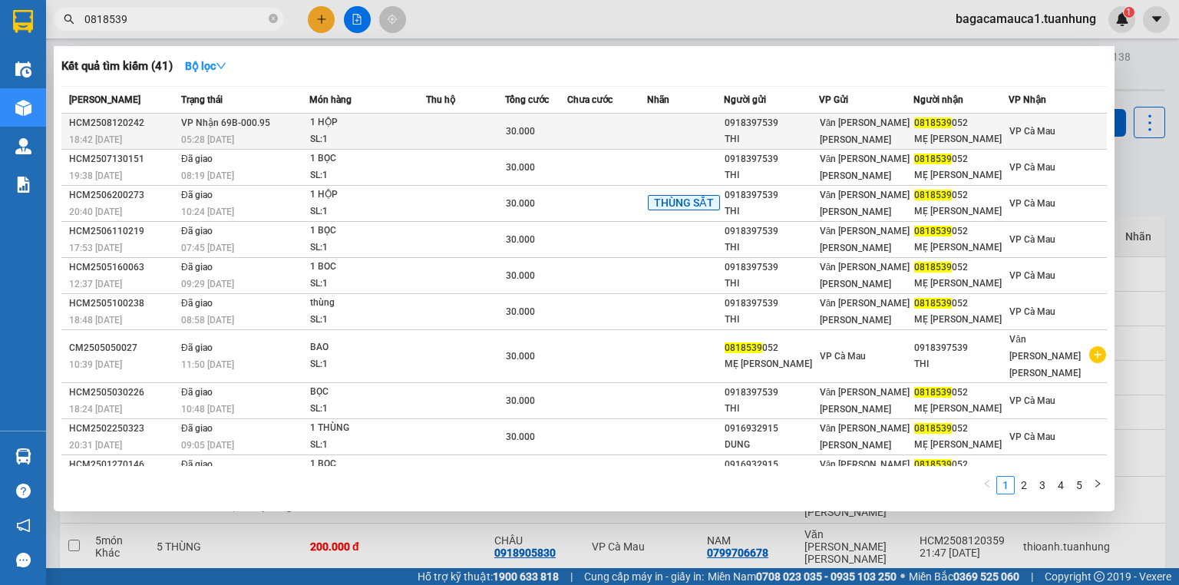
type input "0818539"
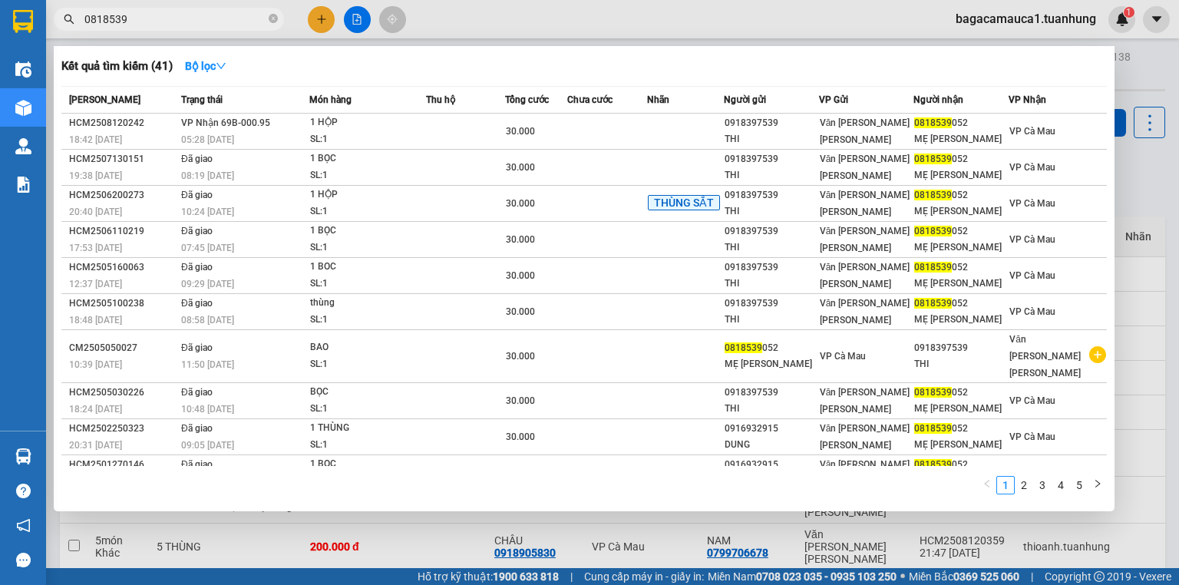
click at [414, 137] on div "SL: 1" at bounding box center [367, 139] width 115 height 17
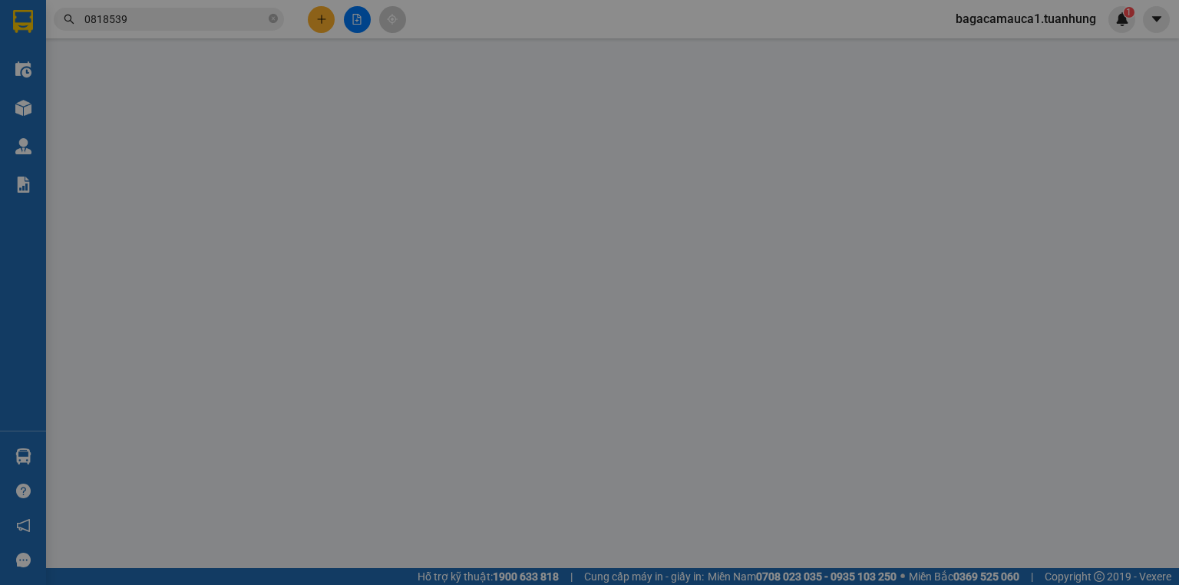
type input "0918397539"
type input "THI"
type input "0818539052"
type input "MẸ [PERSON_NAME]"
type input "30.000"
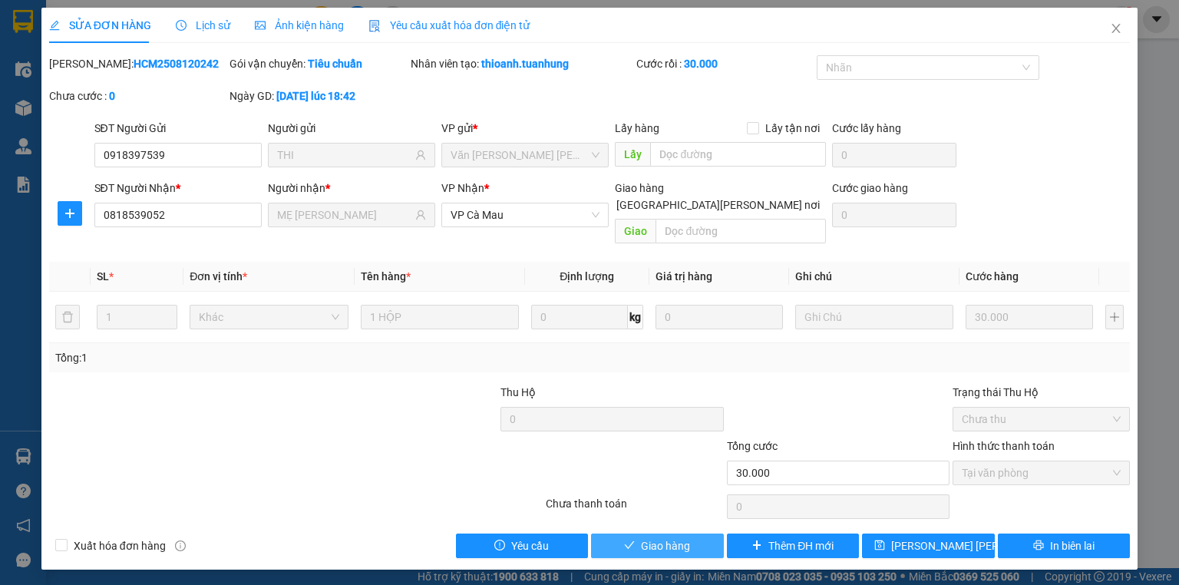
click at [623, 534] on button "Giao hàng" at bounding box center [657, 546] width 133 height 25
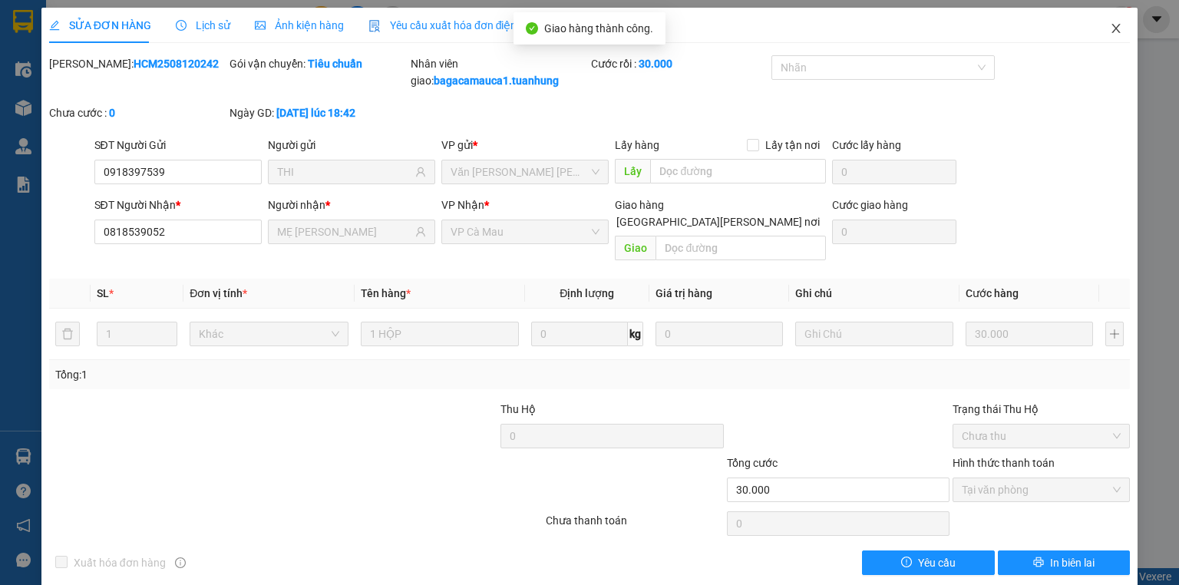
click at [1110, 25] on icon "close" at bounding box center [1116, 28] width 12 height 12
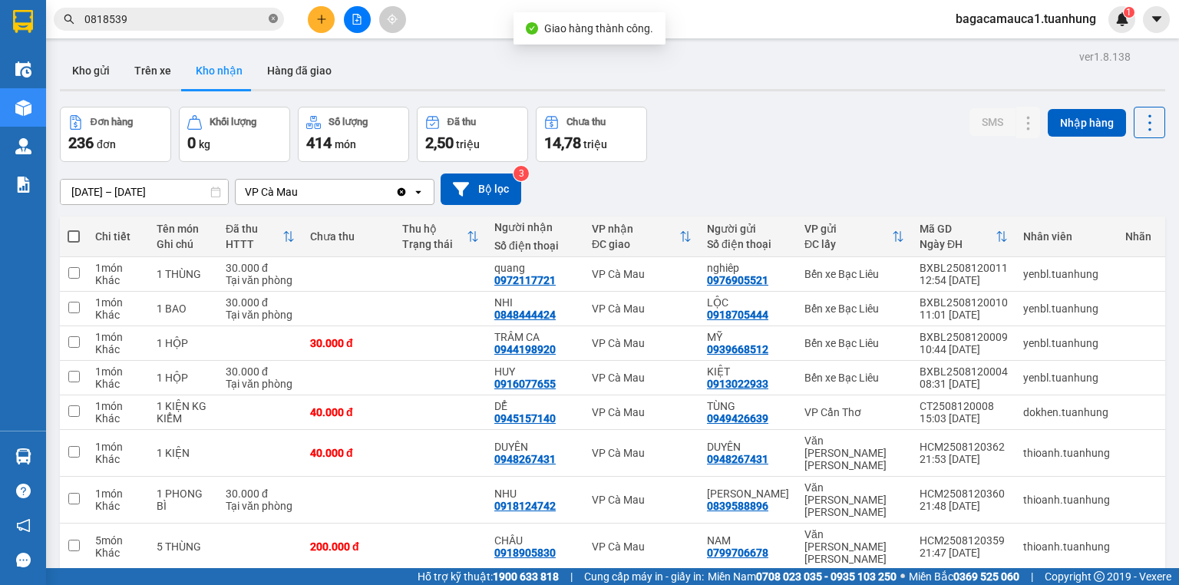
click at [276, 16] on icon "close-circle" at bounding box center [273, 18] width 9 height 9
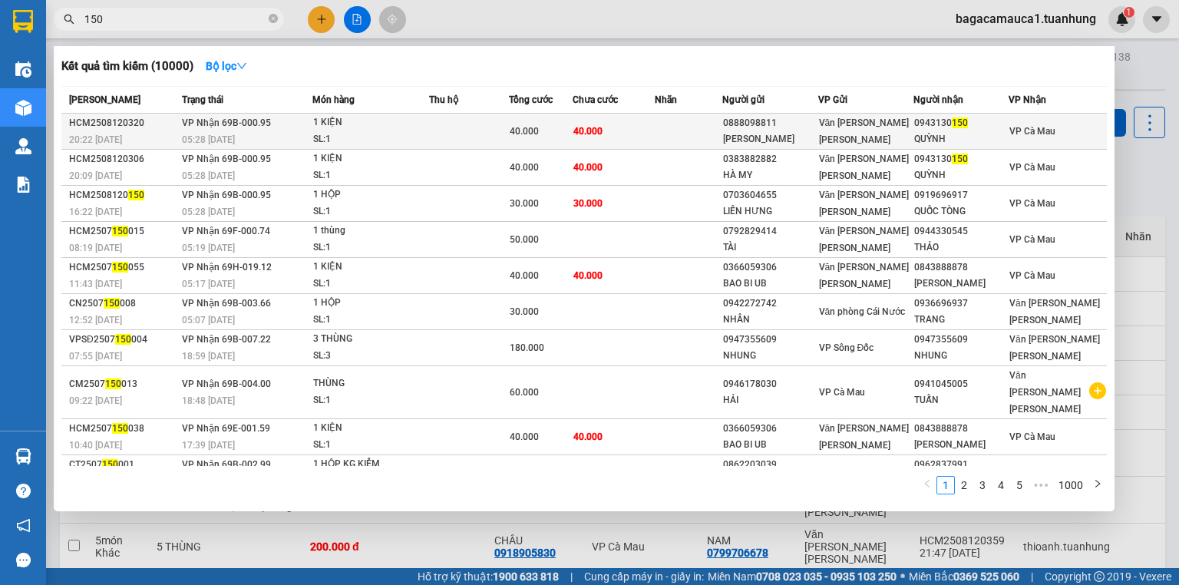
type input "150"
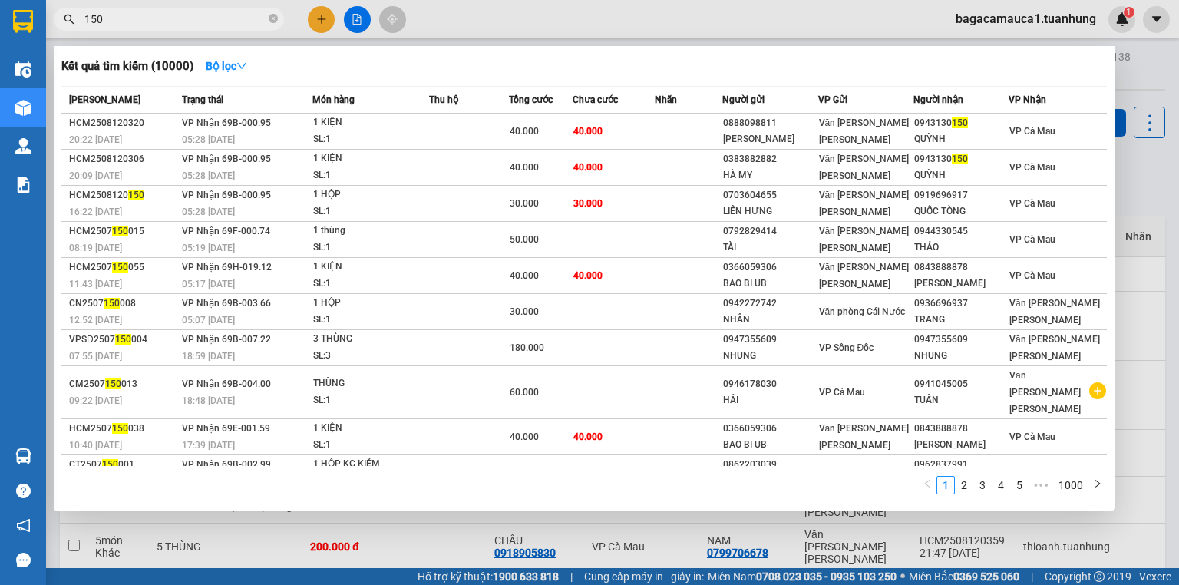
click at [319, 121] on div "1 KIỆN" at bounding box center [370, 122] width 115 height 17
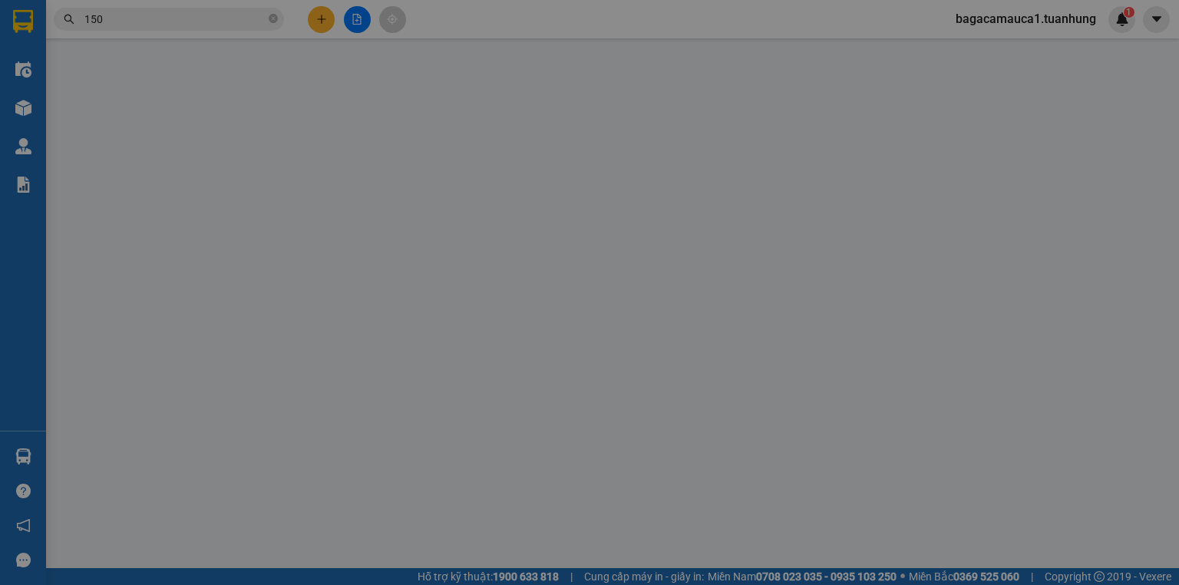
type input "0888098811"
type input "[PERSON_NAME]"
type input "0943130150"
type input "QUỲNH"
type input "40.000"
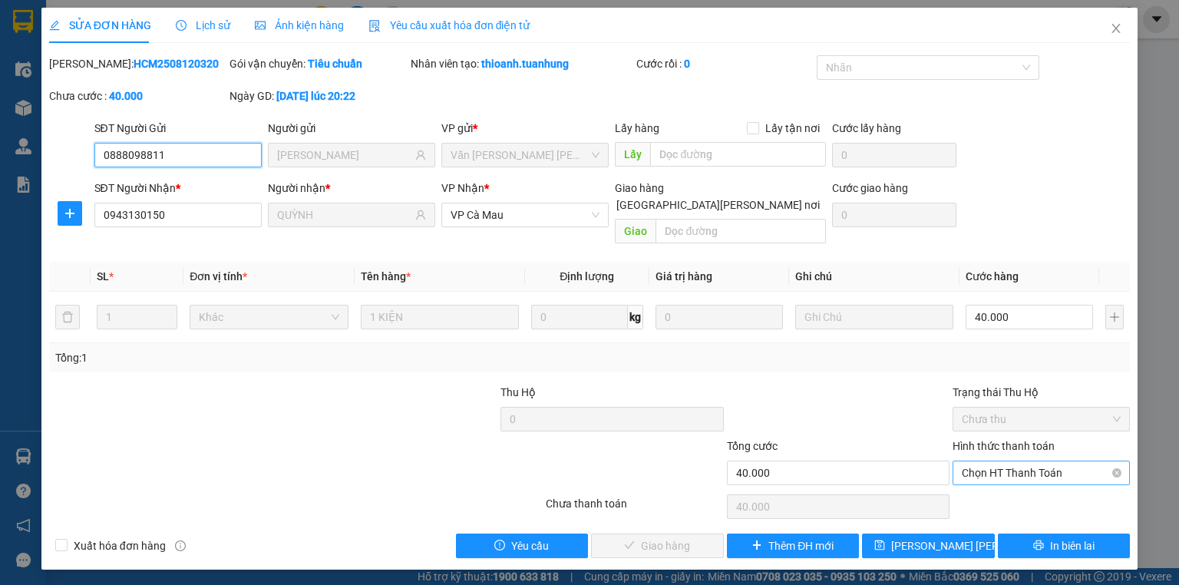
click at [1018, 461] on span "Chọn HT Thanh Toán" at bounding box center [1041, 472] width 159 height 23
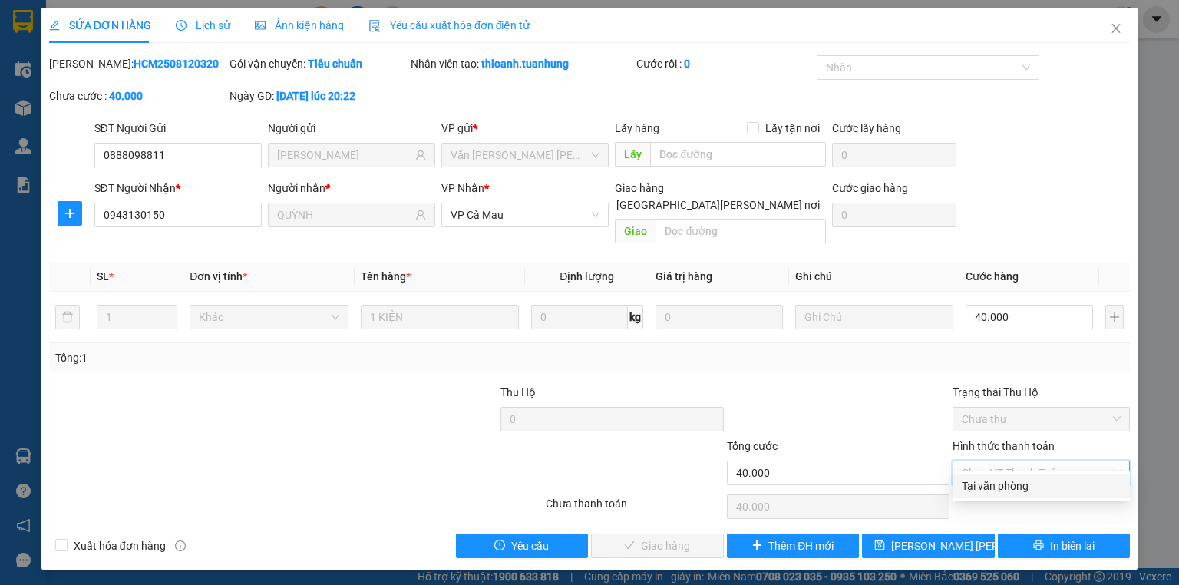
click at [1011, 482] on div "Tại văn phòng" at bounding box center [1041, 486] width 159 height 17
type input "0"
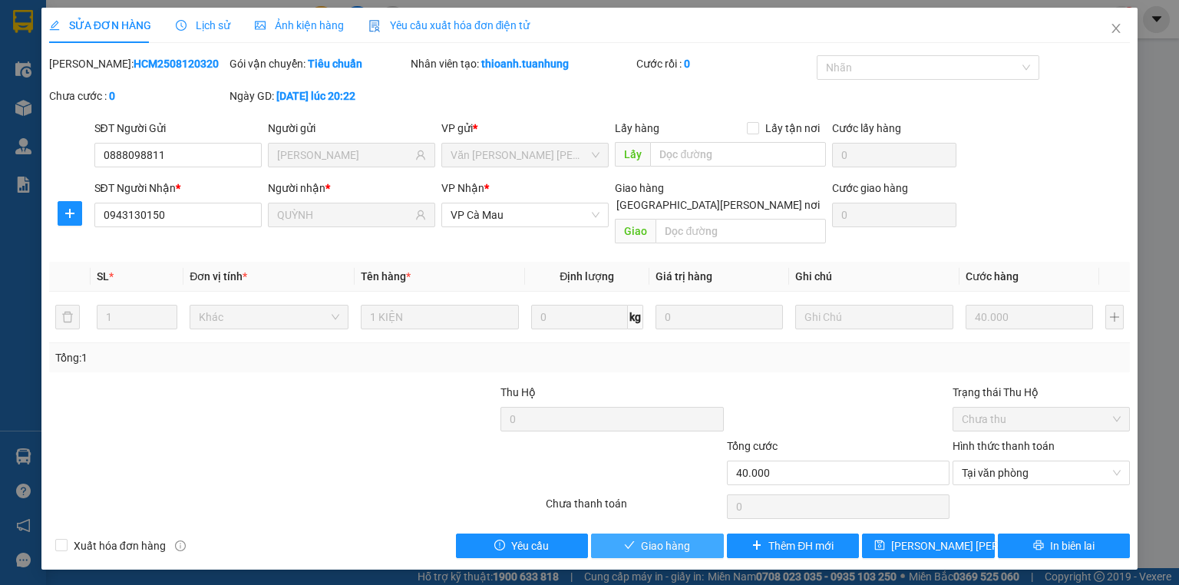
click at [656, 538] on span "Giao hàng" at bounding box center [665, 546] width 49 height 17
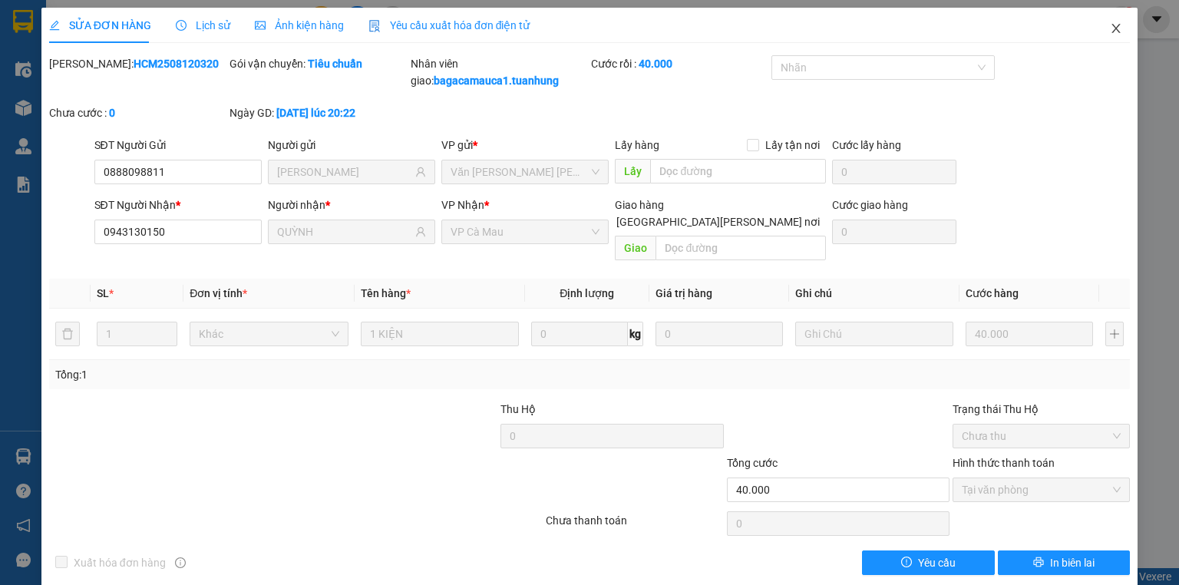
click at [1112, 28] on icon "close" at bounding box center [1116, 28] width 12 height 12
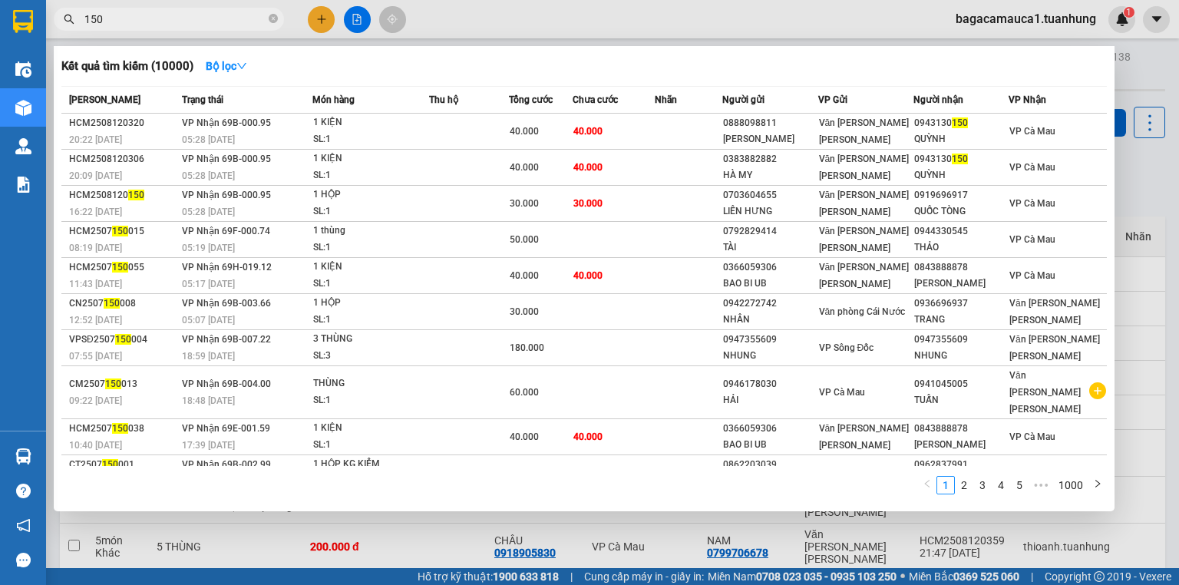
click at [239, 15] on input "150" at bounding box center [174, 19] width 181 height 17
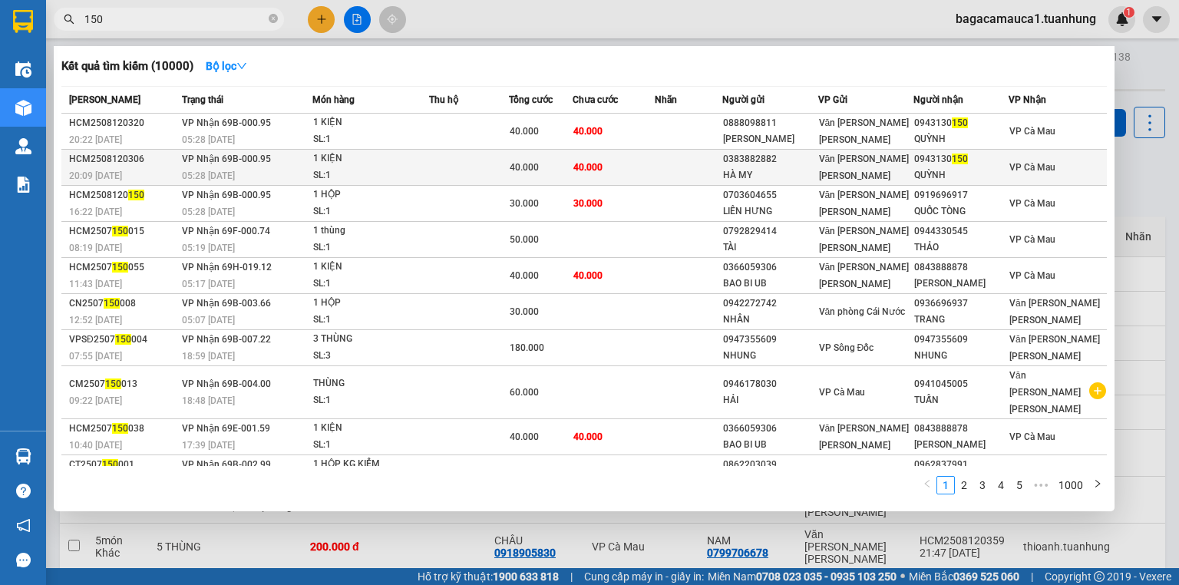
click at [432, 152] on td at bounding box center [469, 168] width 80 height 36
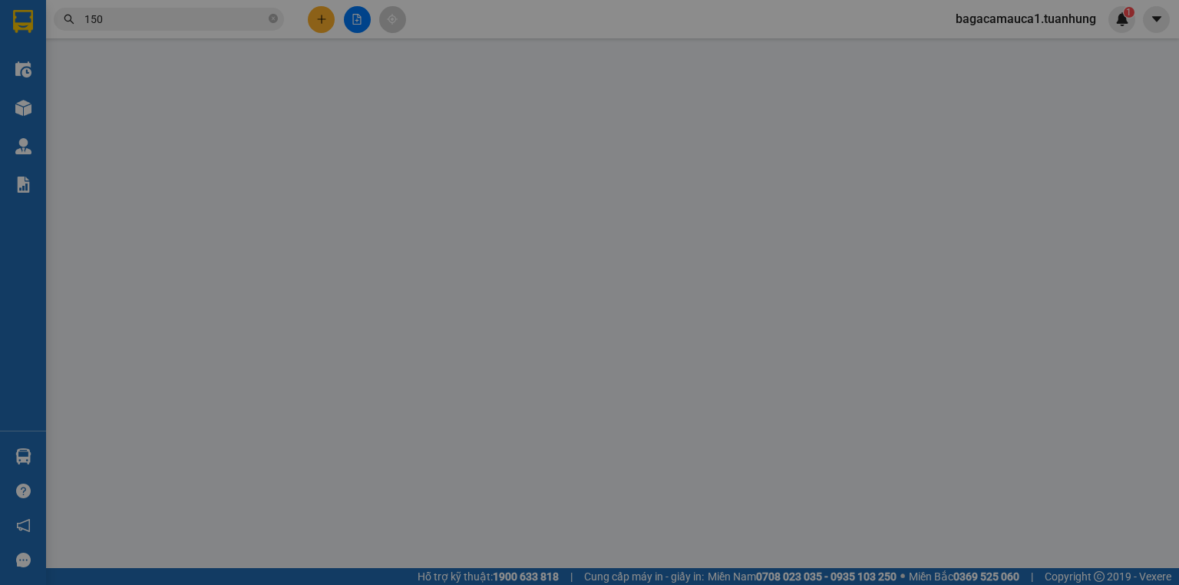
type input "0383882882"
type input "HÀ MY"
type input "0943130150"
type input "QUỲNH"
type input "40.000"
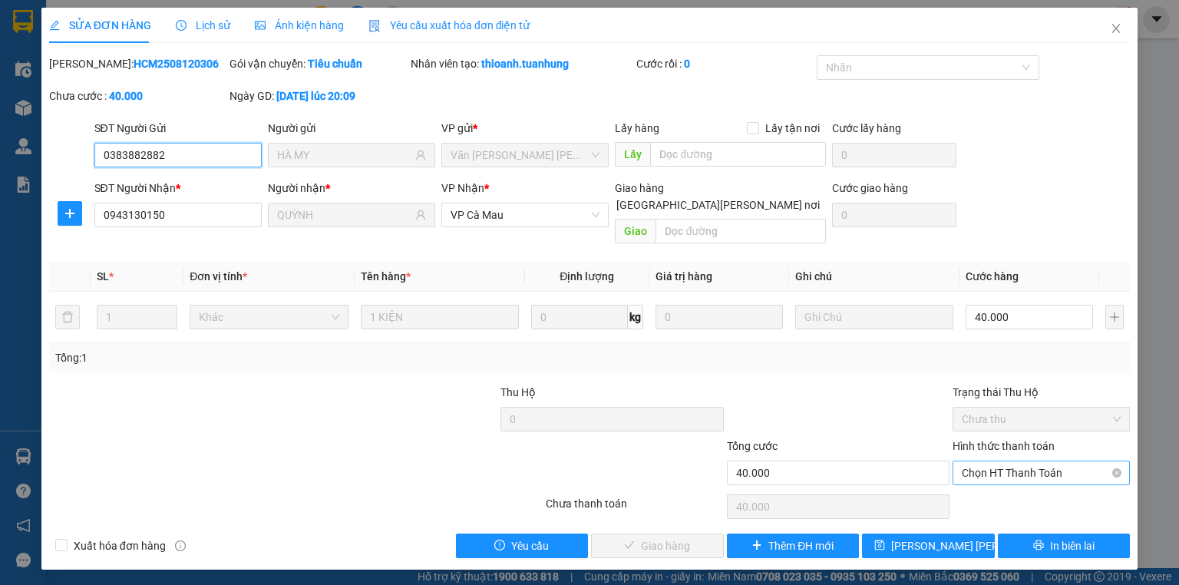
click at [1020, 461] on span "Chọn HT Thanh Toán" at bounding box center [1041, 472] width 159 height 23
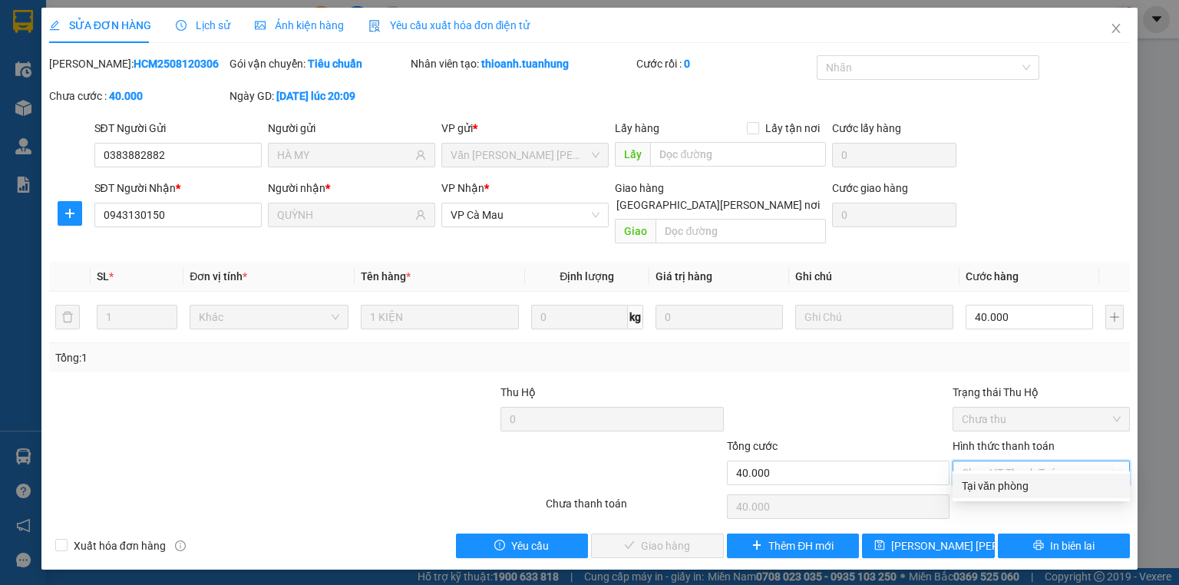
click at [1025, 481] on div "Tại văn phòng" at bounding box center [1041, 486] width 159 height 17
type input "0"
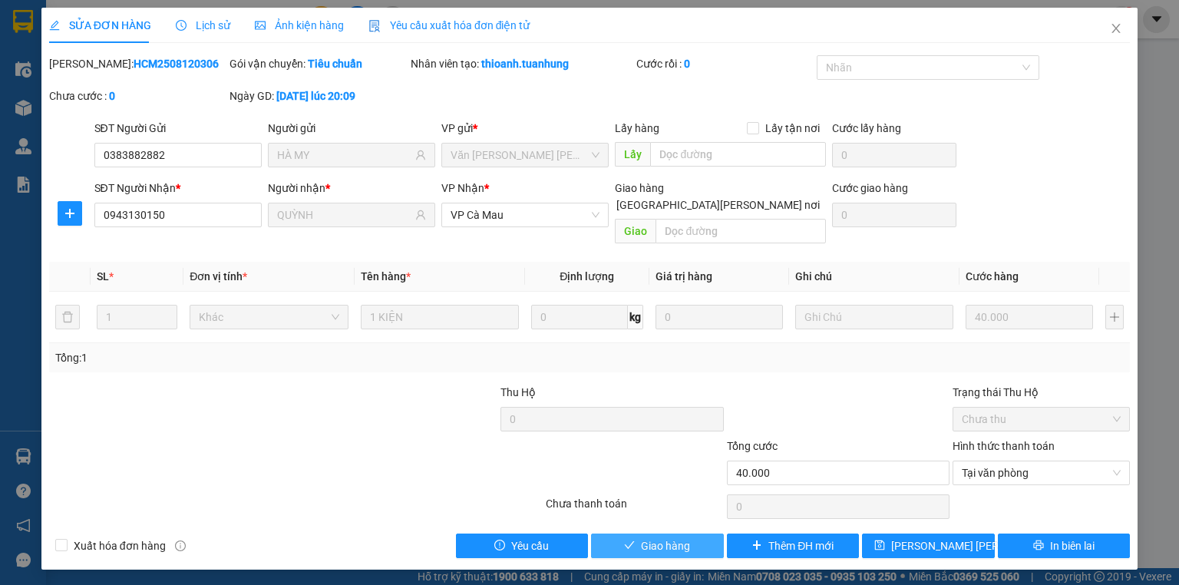
click at [659, 537] on button "Giao hàng" at bounding box center [657, 546] width 133 height 25
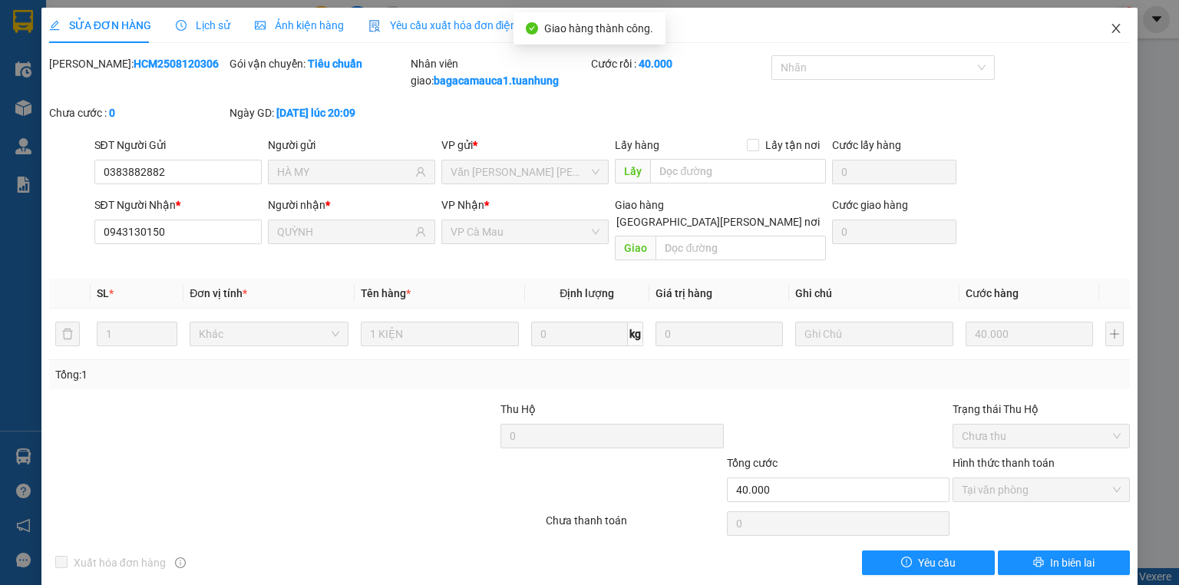
click at [1120, 36] on span "Close" at bounding box center [1116, 29] width 43 height 43
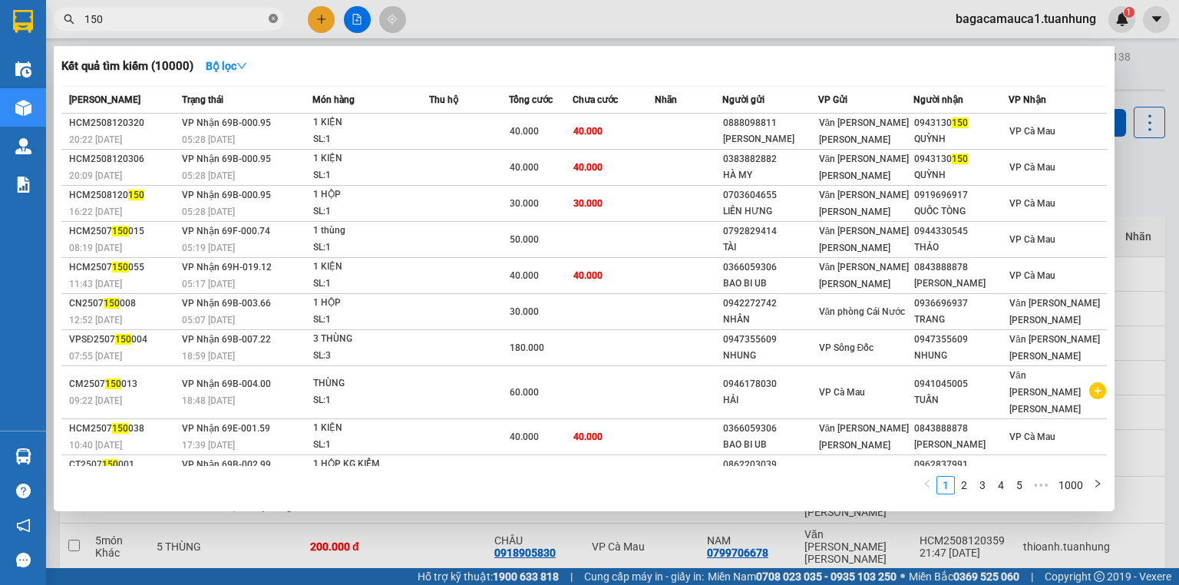
click at [273, 20] on icon "close-circle" at bounding box center [273, 18] width 9 height 9
type input "534"
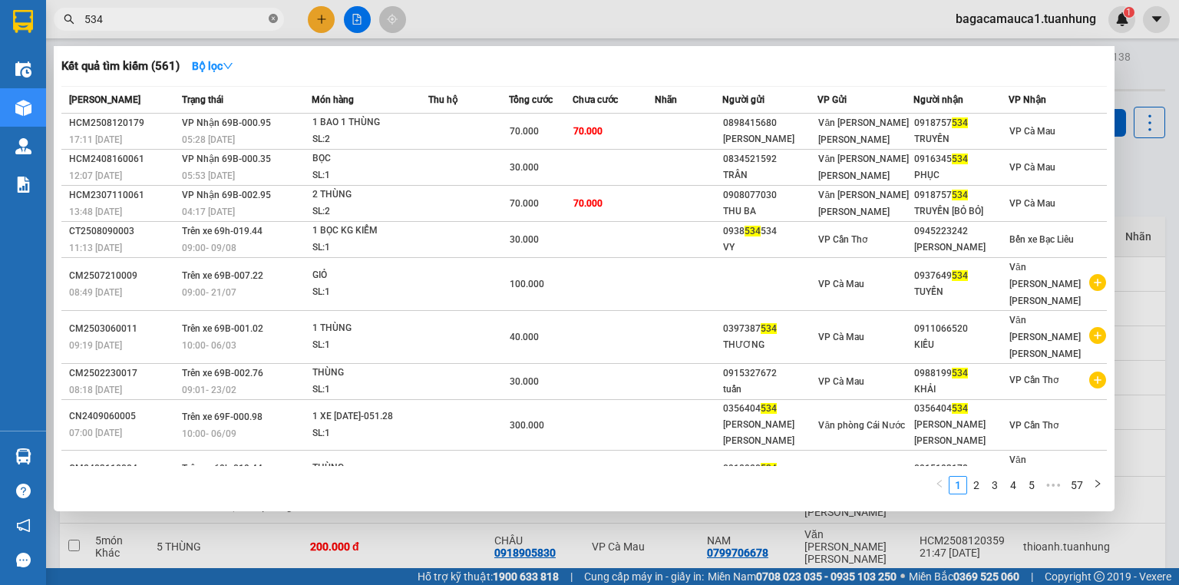
click at [272, 18] on icon "close-circle" at bounding box center [273, 18] width 9 height 9
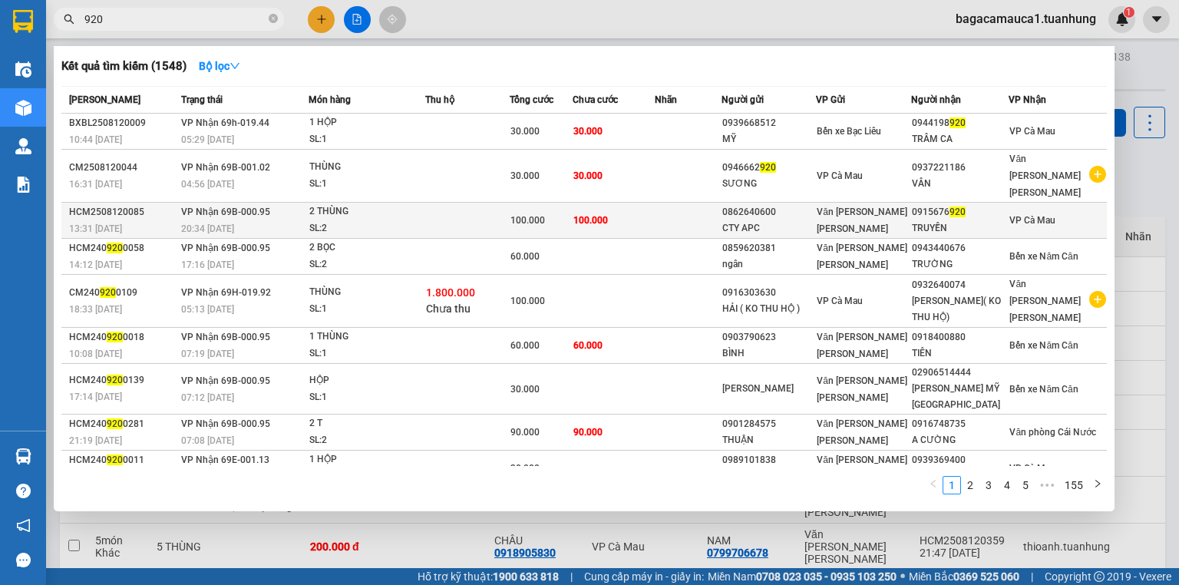
type input "920"
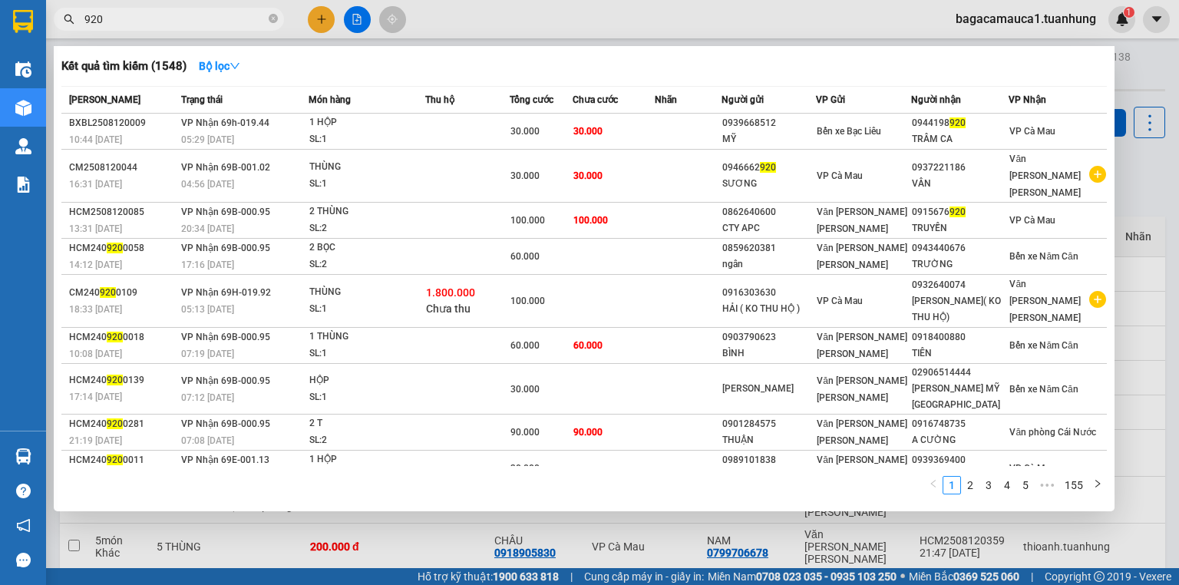
click at [608, 215] on span "100.000" at bounding box center [591, 220] width 35 height 11
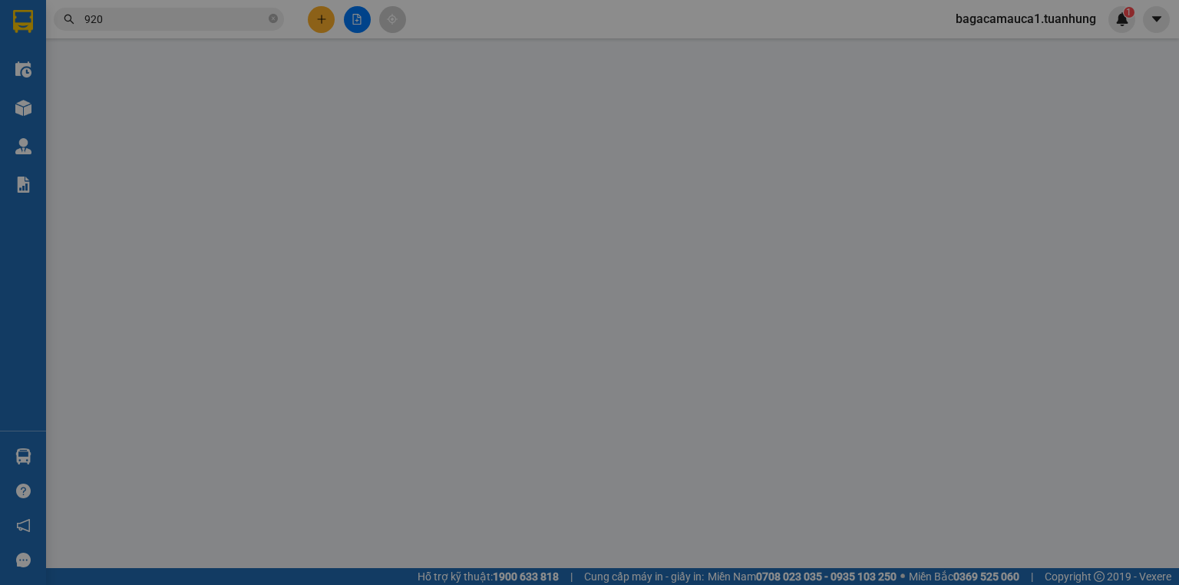
type input "0862640600"
type input "CTY APC"
type input "0915676920"
type input "TRUYỀN"
type input "100.000"
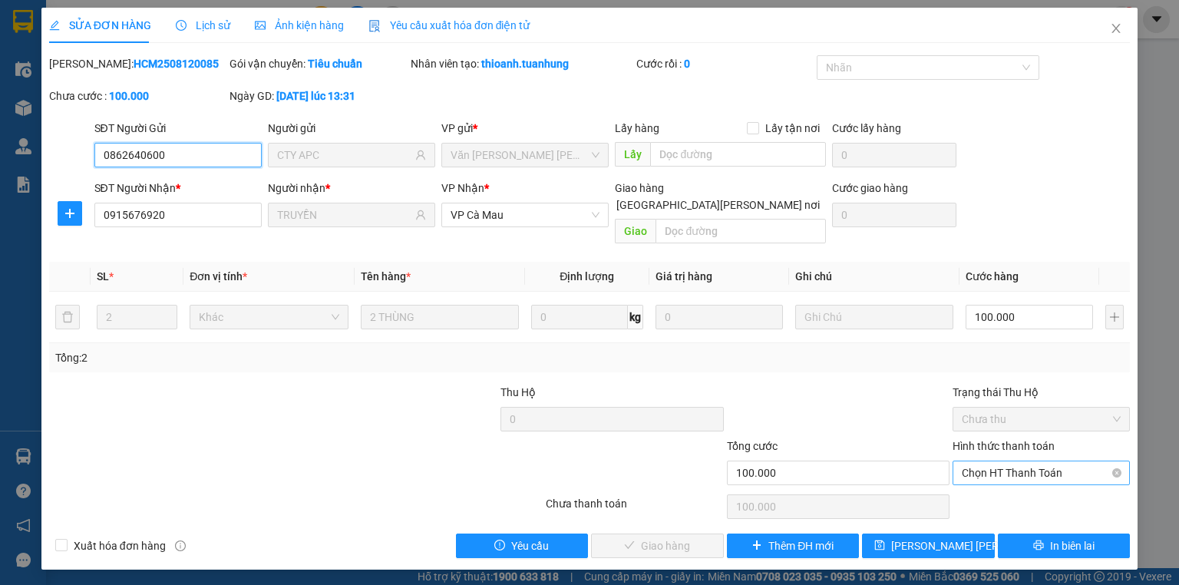
click at [981, 461] on span "Chọn HT Thanh Toán" at bounding box center [1041, 472] width 159 height 23
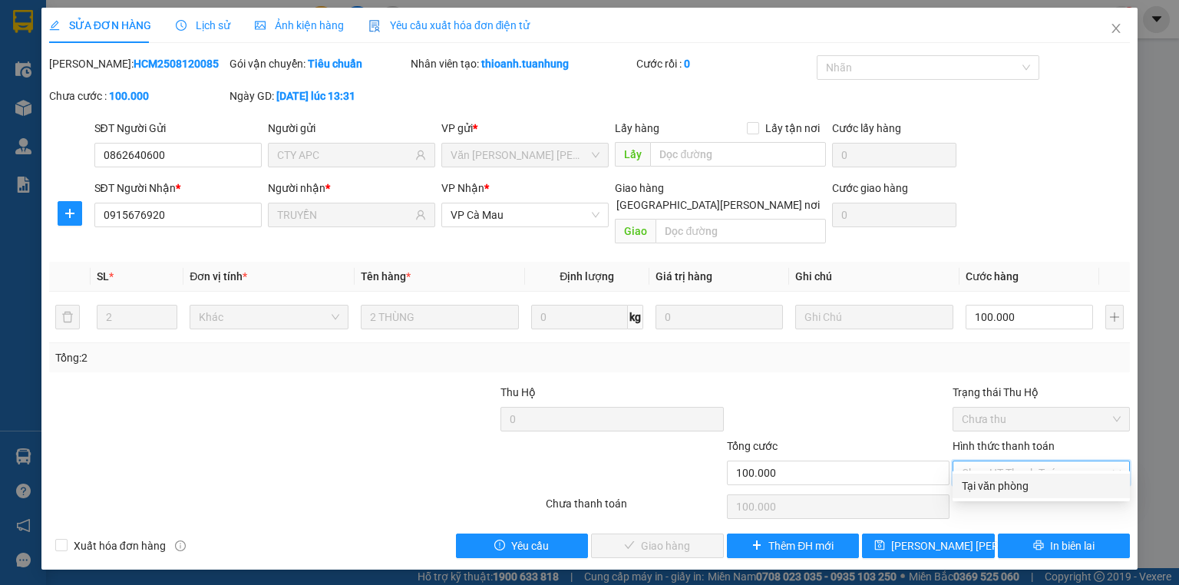
click at [983, 489] on div "Tại văn phòng" at bounding box center [1041, 486] width 159 height 17
type input "0"
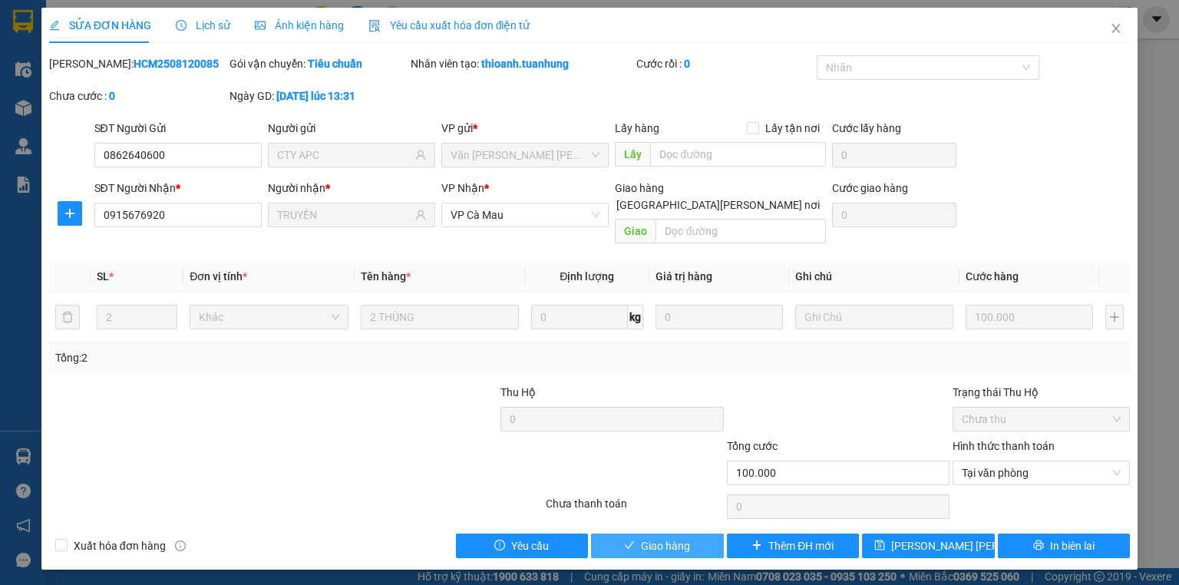
click at [674, 538] on span "Giao hàng" at bounding box center [665, 546] width 49 height 17
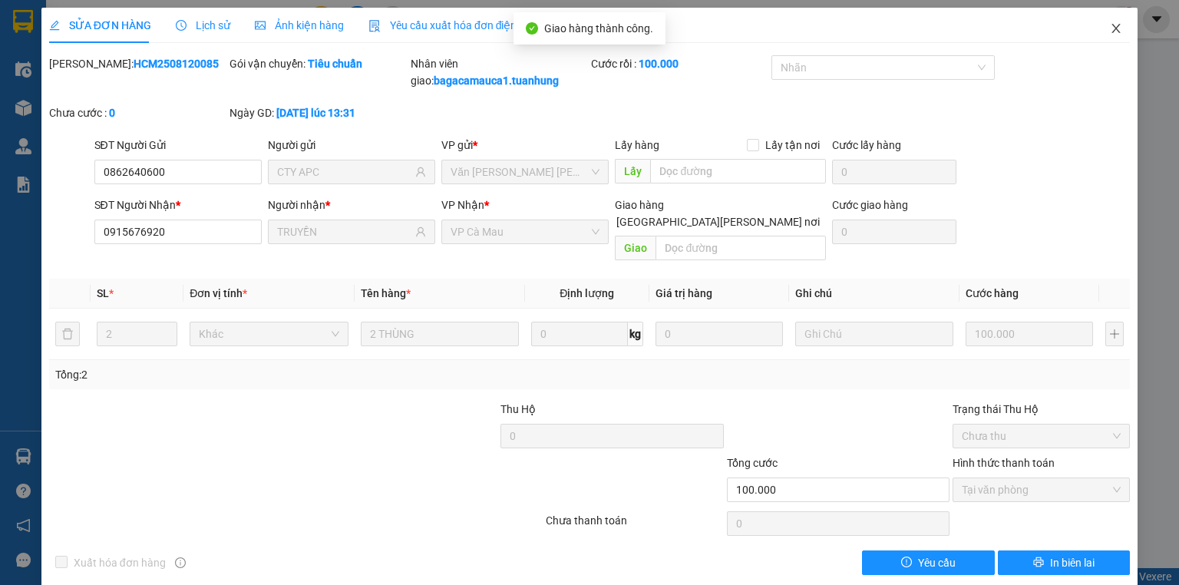
click at [1097, 27] on span "Close" at bounding box center [1116, 29] width 43 height 43
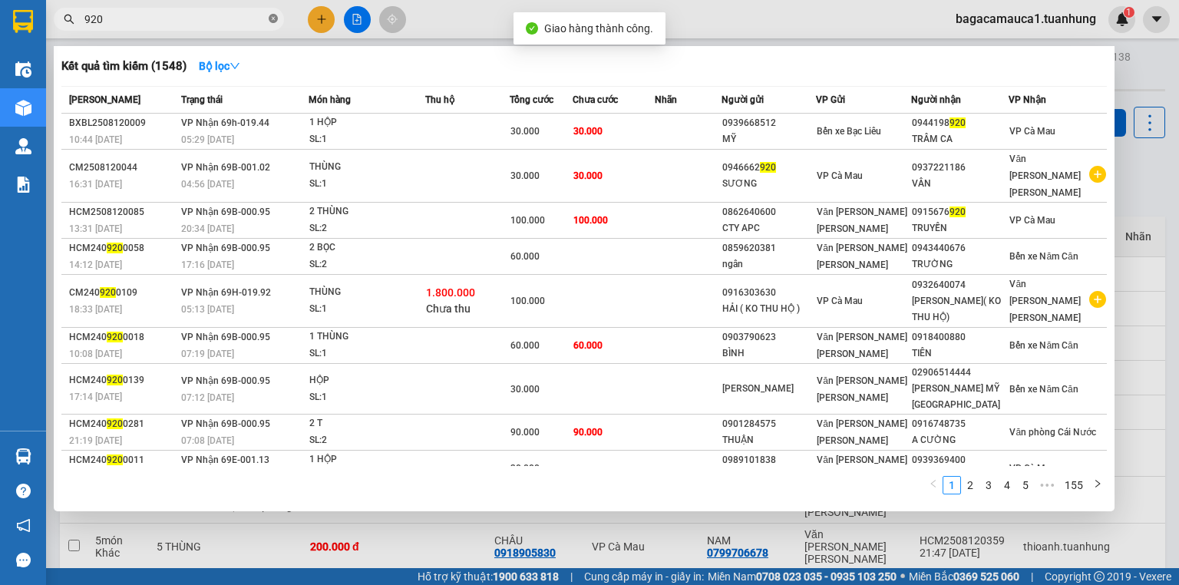
click at [276, 12] on span at bounding box center [273, 19] width 9 height 15
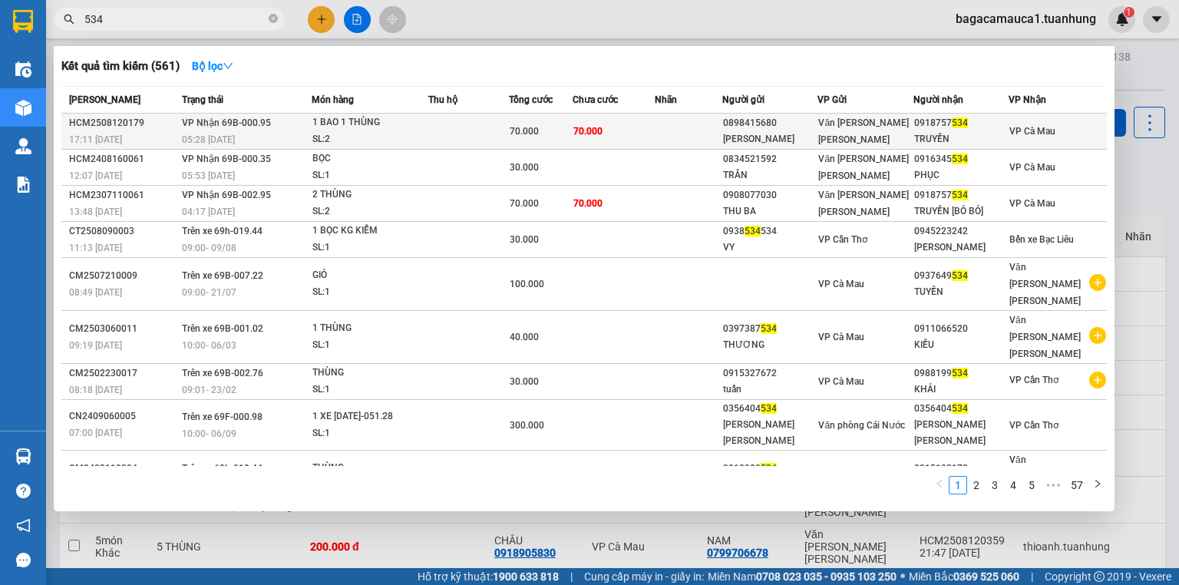
type input "534"
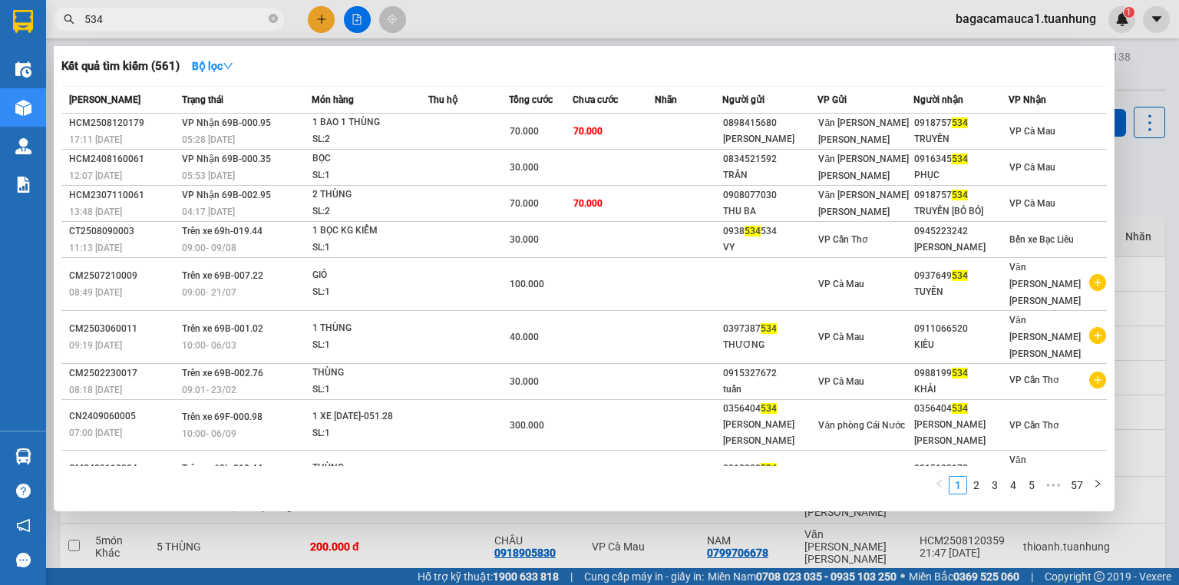
click at [640, 126] on td "70.000" at bounding box center [614, 132] width 82 height 36
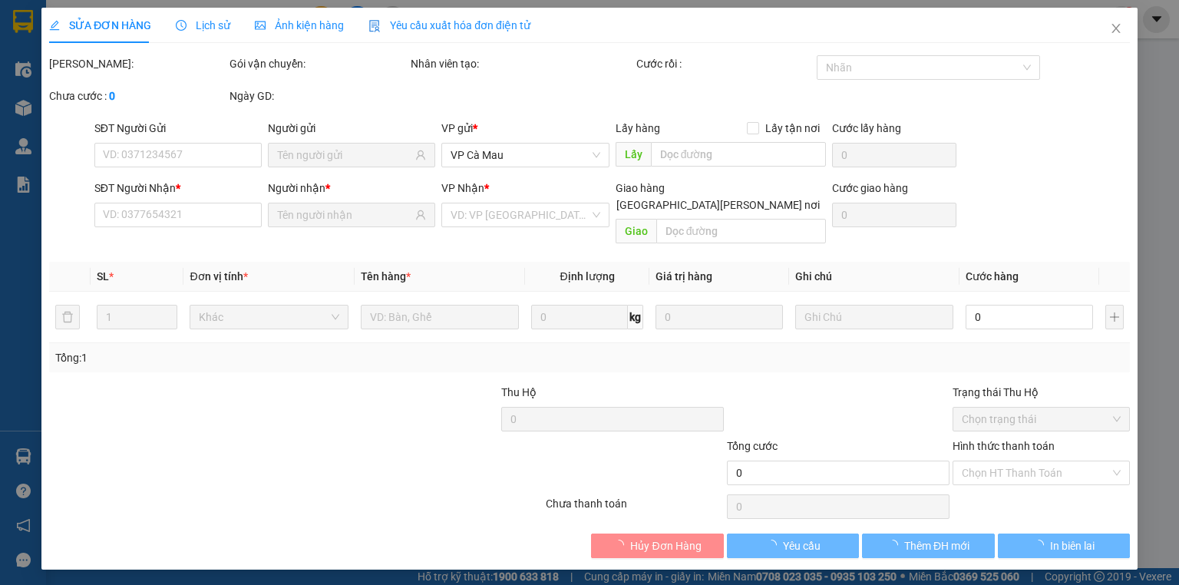
type input "0898415680"
type input "[PERSON_NAME]"
type input "0918757534"
type input "TRUYỀN"
type input "70.000"
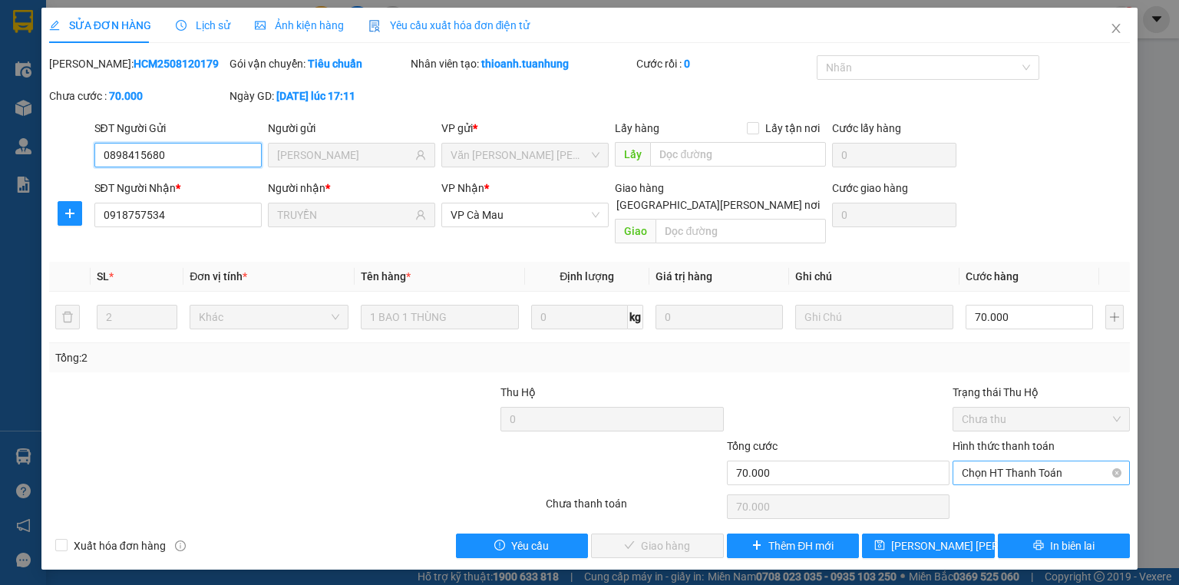
click at [1011, 461] on span "Chọn HT Thanh Toán" at bounding box center [1041, 472] width 159 height 23
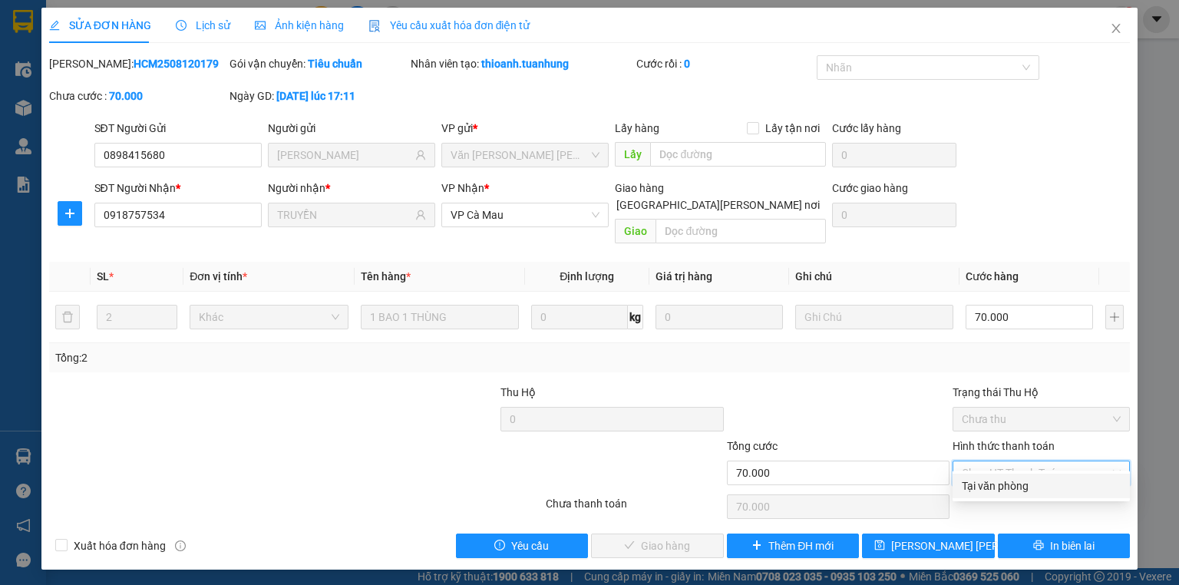
click at [1011, 501] on div "Total Paid Fee 0 Total UnPaid Fee 70.000 Cash Collection Total Fee Mã ĐH: HCM25…" at bounding box center [589, 306] width 1081 height 503
click at [976, 461] on span "Chọn HT Thanh Toán" at bounding box center [1041, 472] width 159 height 23
click at [971, 488] on div "Tại văn phòng" at bounding box center [1041, 486] width 159 height 17
type input "0"
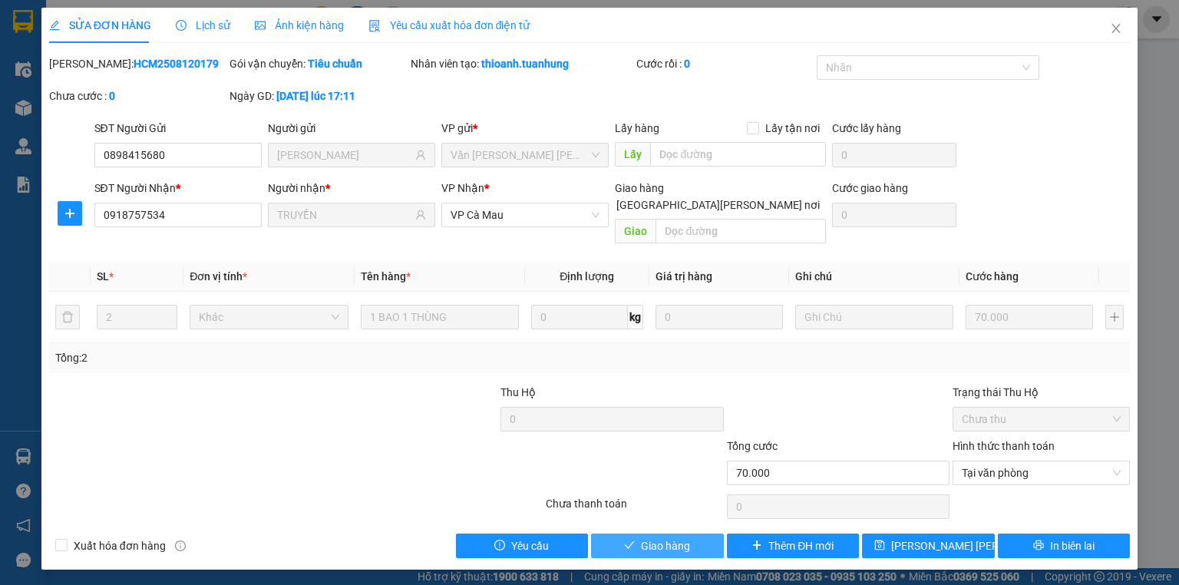
click at [639, 534] on button "Giao hàng" at bounding box center [657, 546] width 133 height 25
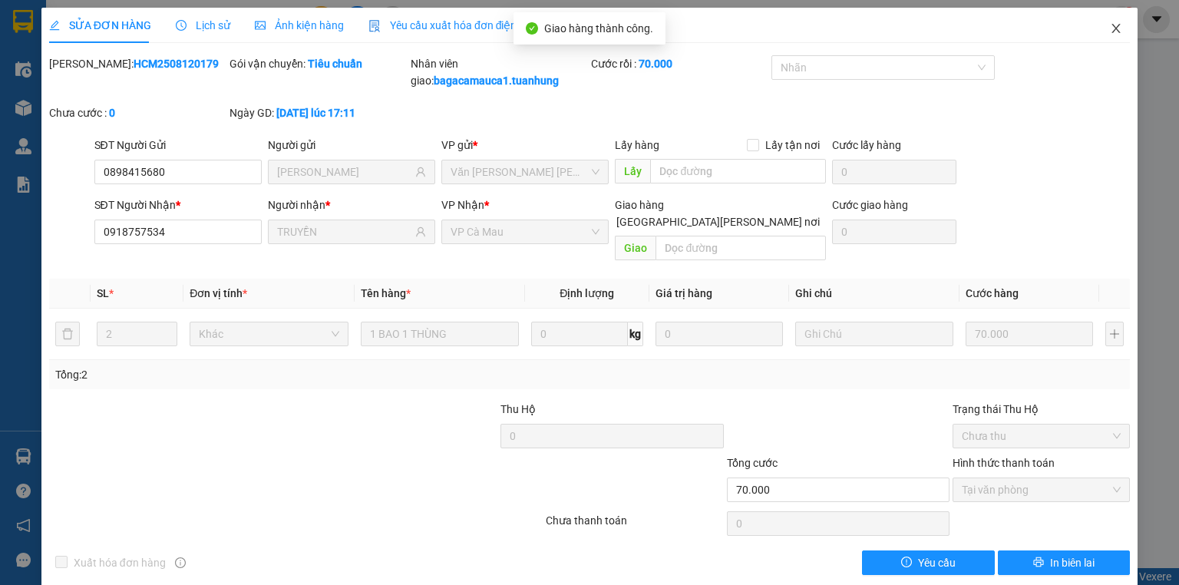
click at [1113, 28] on icon "close" at bounding box center [1117, 28] width 8 height 9
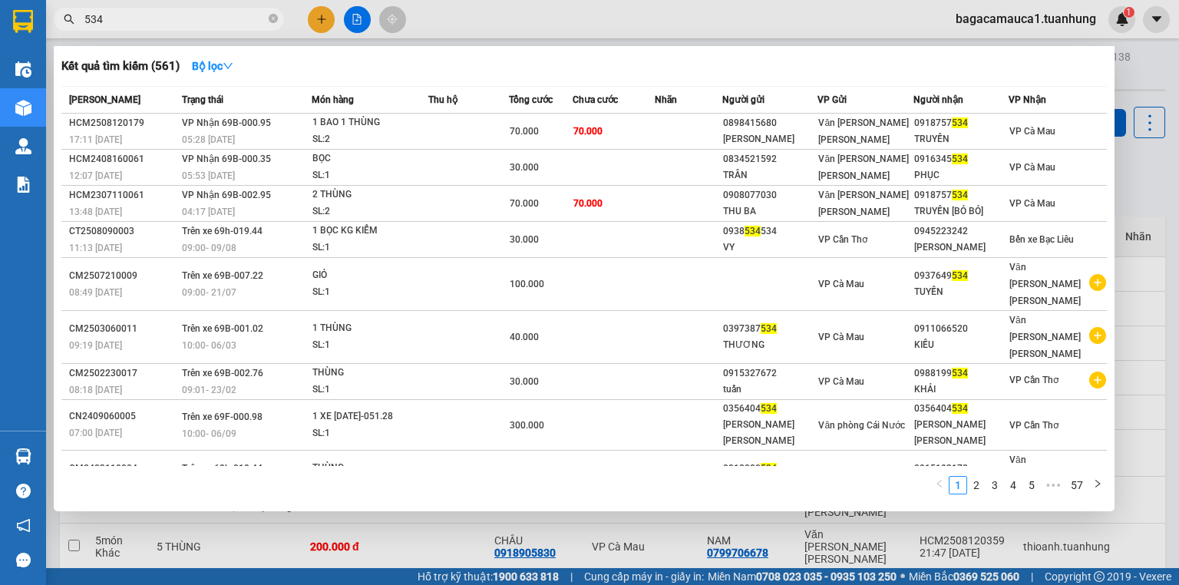
click at [266, 19] on span "534" at bounding box center [169, 19] width 230 height 23
click at [270, 18] on icon "close-circle" at bounding box center [273, 18] width 9 height 9
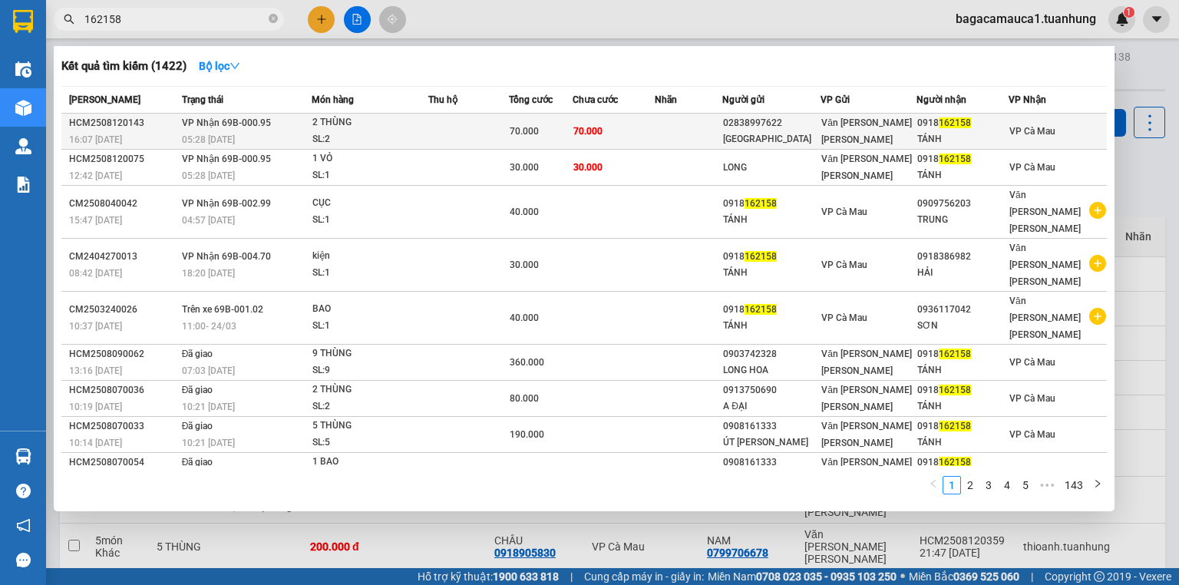
type input "162158"
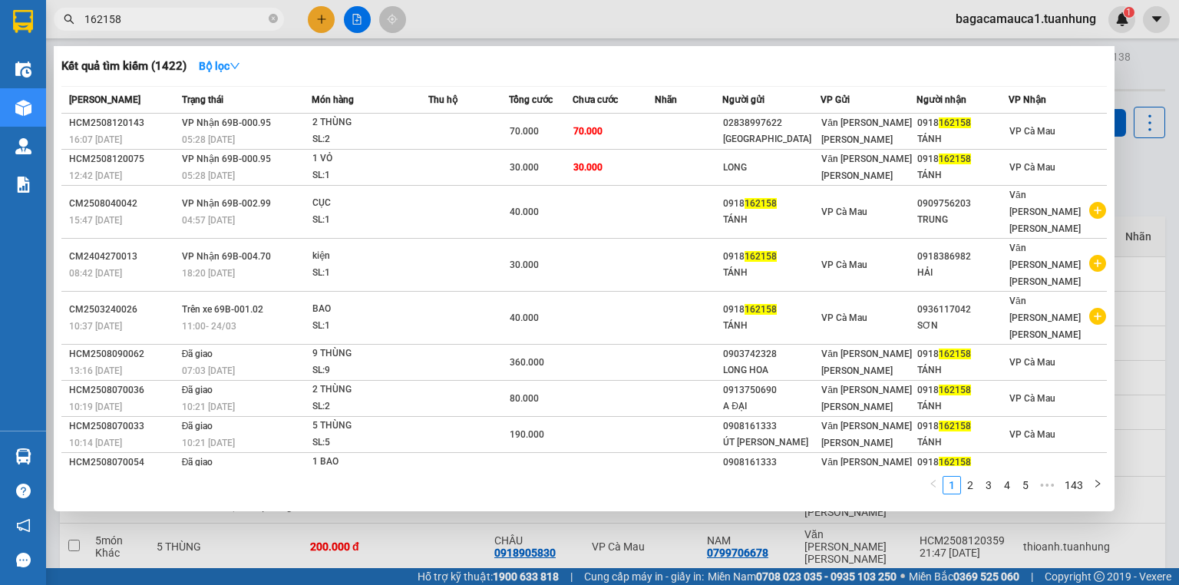
click at [559, 126] on div "70.000" at bounding box center [541, 131] width 62 height 17
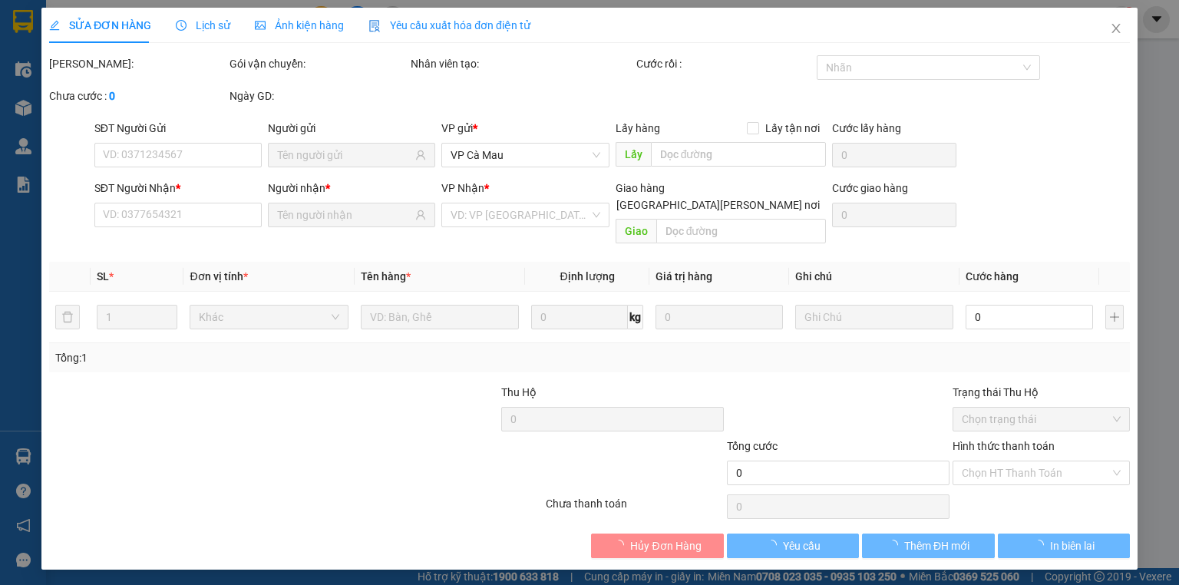
type input "02838997622"
type input "[GEOGRAPHIC_DATA]"
type input "0918162158"
type input "TÁNH"
type input "70.000"
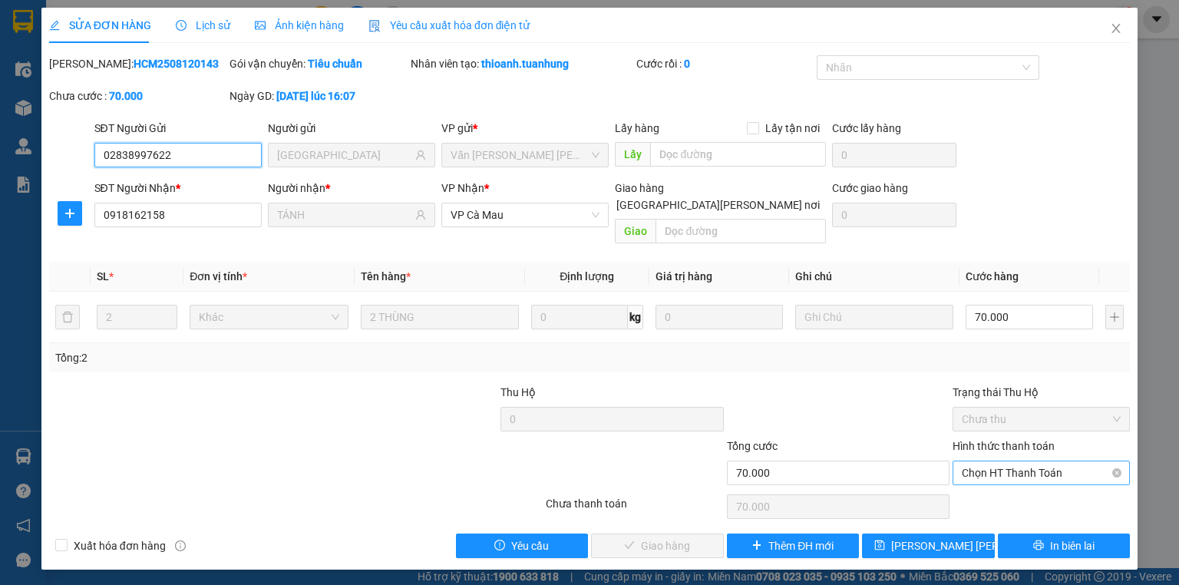
click at [1004, 461] on span "Chọn HT Thanh Toán" at bounding box center [1041, 472] width 159 height 23
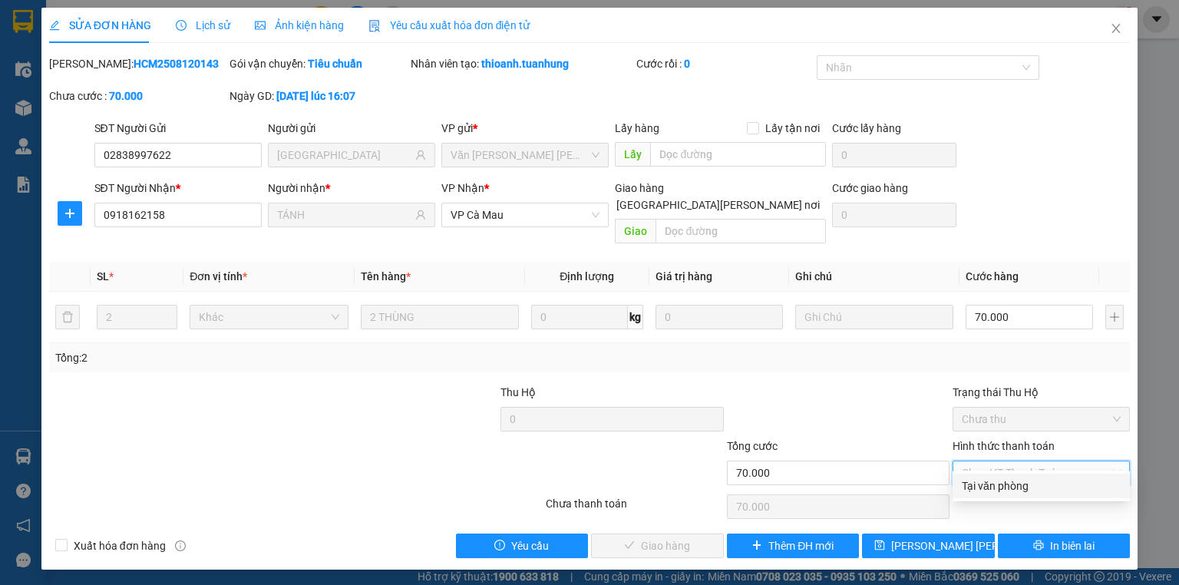
drag, startPoint x: 1001, startPoint y: 481, endPoint x: 681, endPoint y: 499, distance: 320.7
click at [999, 483] on div "Tại văn phòng" at bounding box center [1041, 486] width 159 height 17
type input "0"
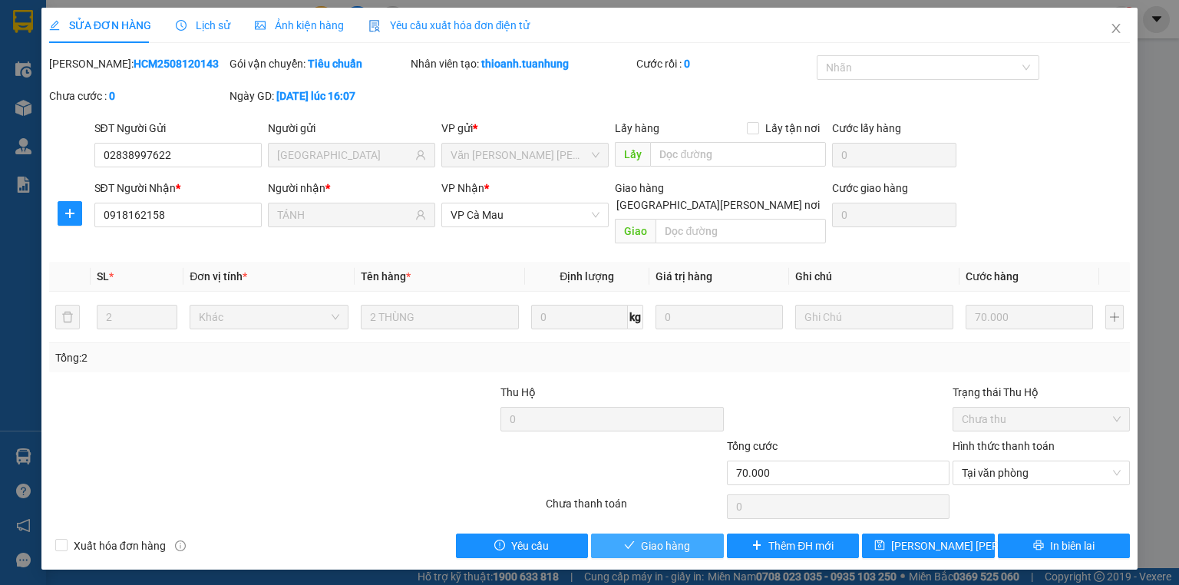
click at [682, 538] on span "Giao hàng" at bounding box center [665, 546] width 49 height 17
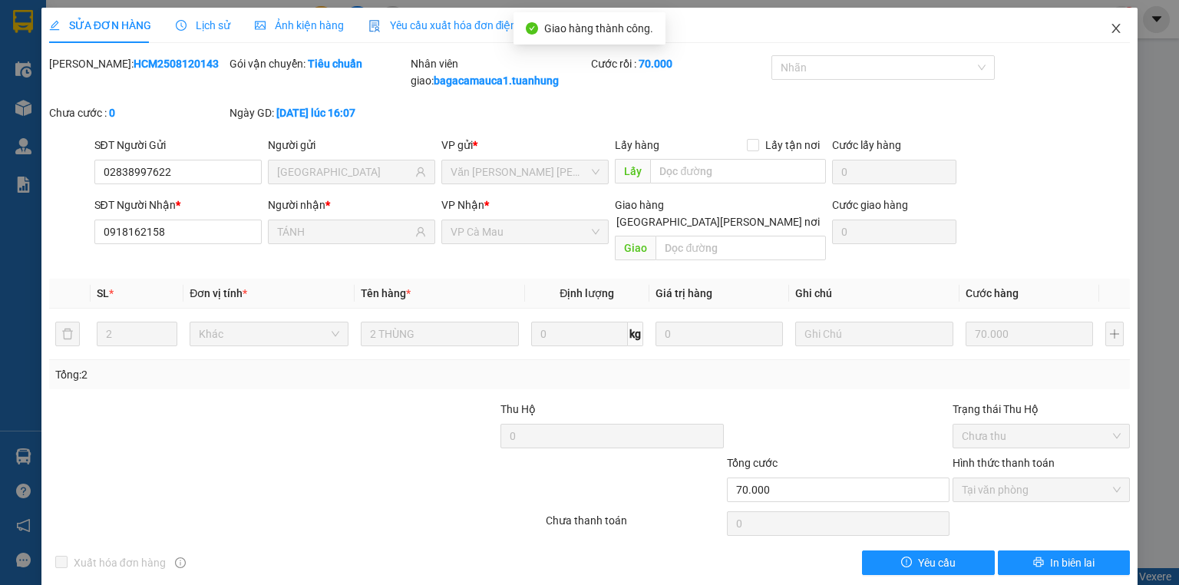
click at [1099, 31] on span "Close" at bounding box center [1116, 29] width 43 height 43
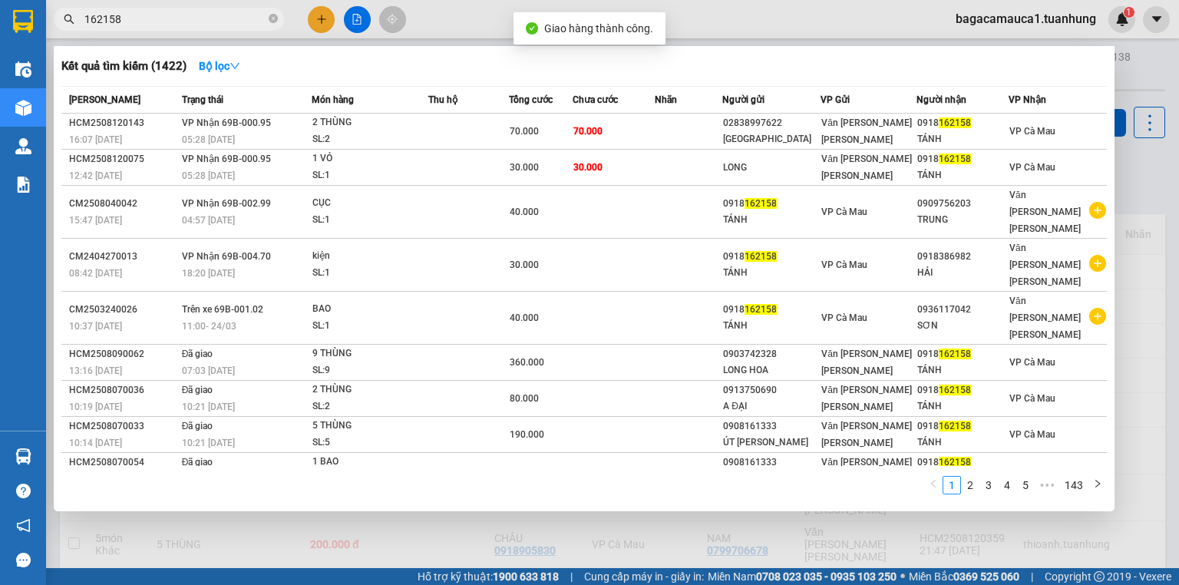
click at [186, 22] on input "162158" at bounding box center [174, 19] width 181 height 17
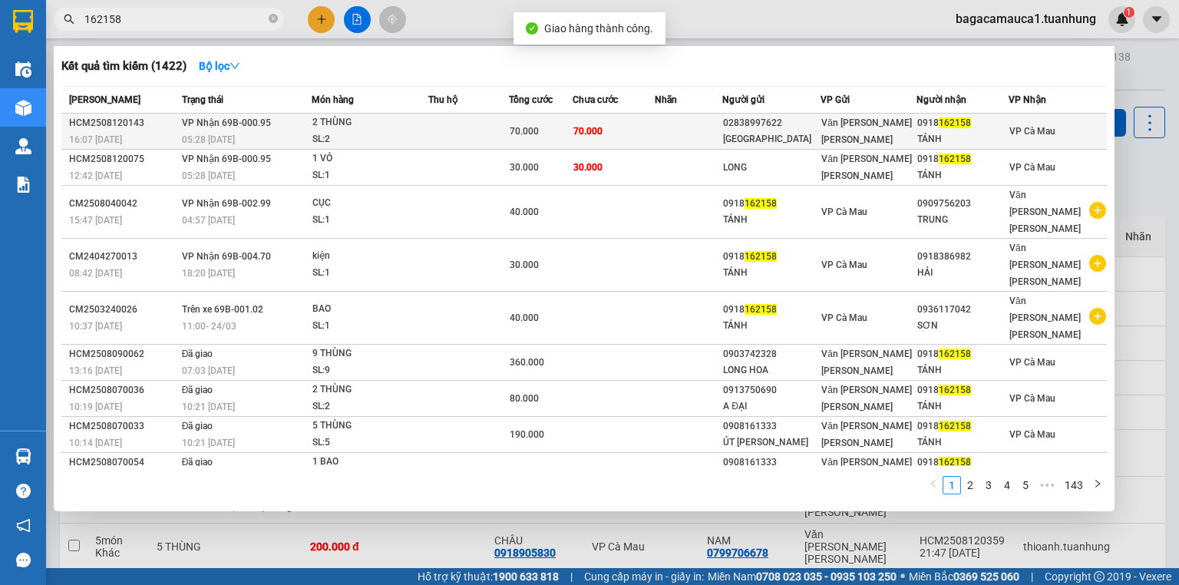
click at [501, 142] on td at bounding box center [468, 132] width 80 height 36
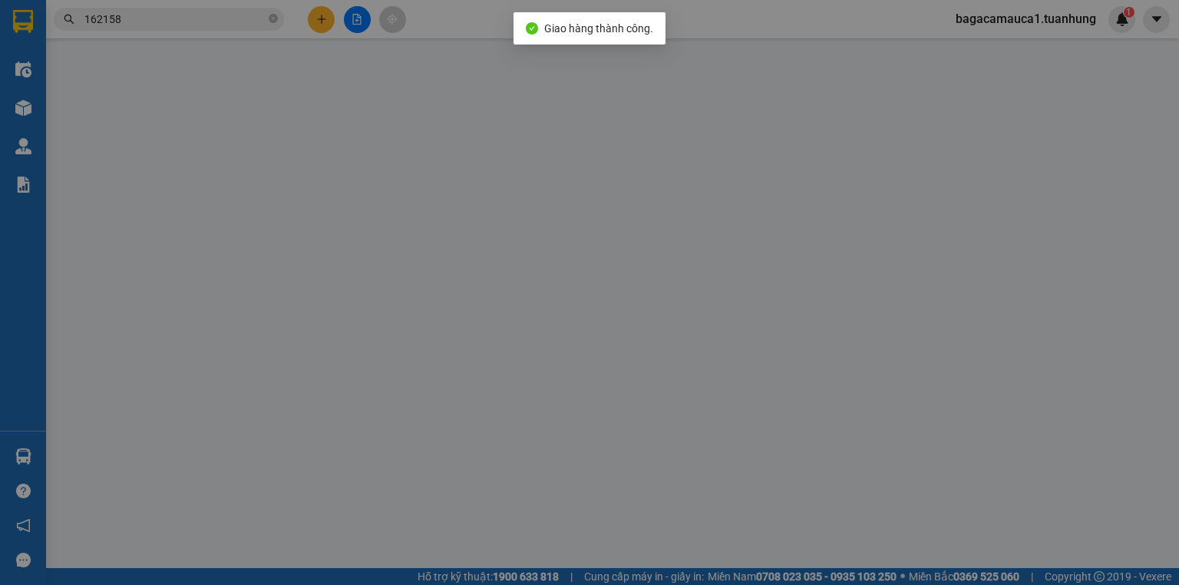
type input "02838997622"
type input "[GEOGRAPHIC_DATA]"
type input "0918162158"
type input "TÁNH"
type input "70.000"
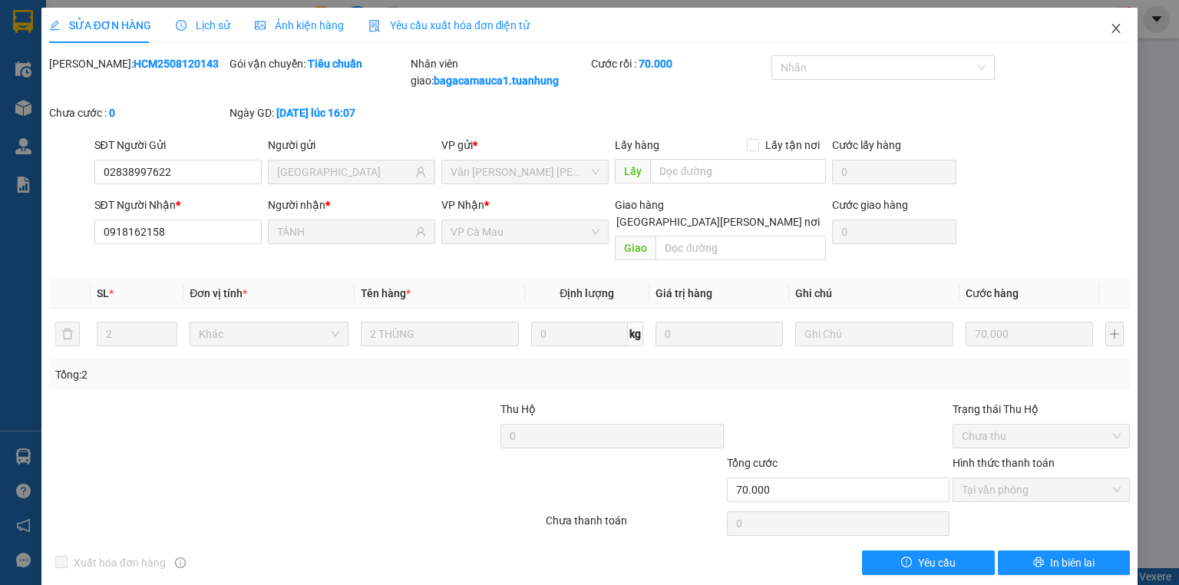
click at [1110, 25] on icon "close" at bounding box center [1116, 28] width 12 height 12
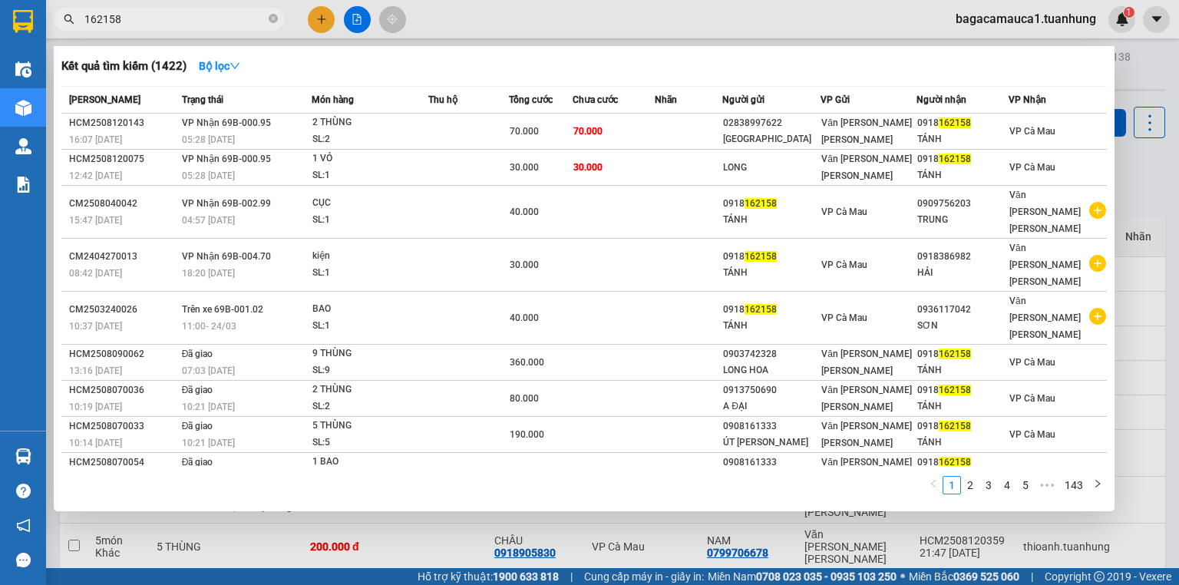
click at [212, 25] on input "162158" at bounding box center [174, 19] width 181 height 17
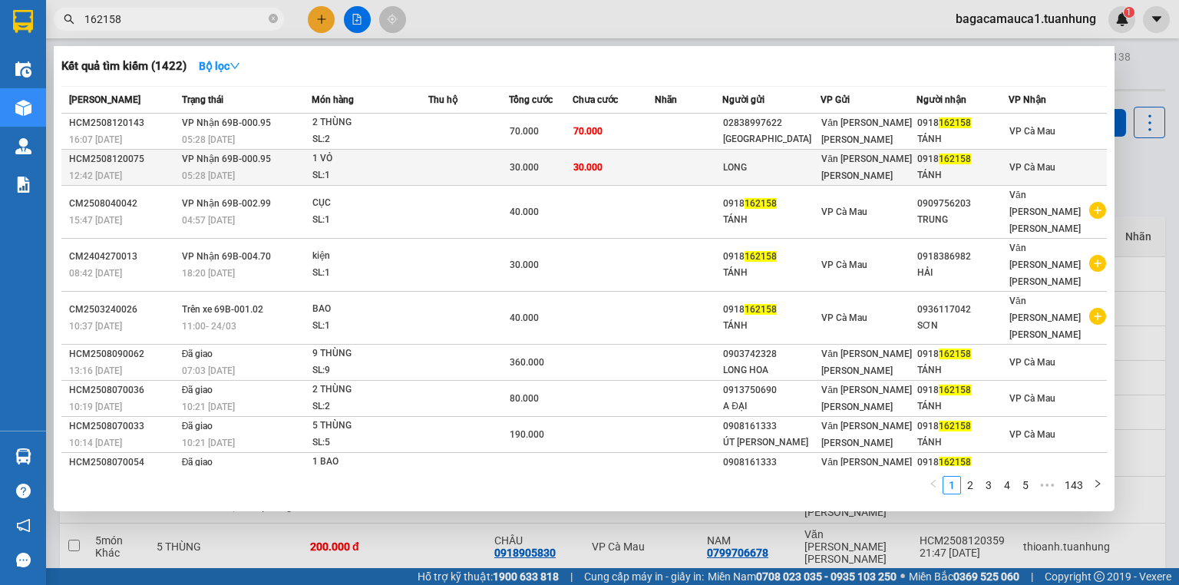
click at [520, 162] on span "30.000" at bounding box center [524, 167] width 29 height 11
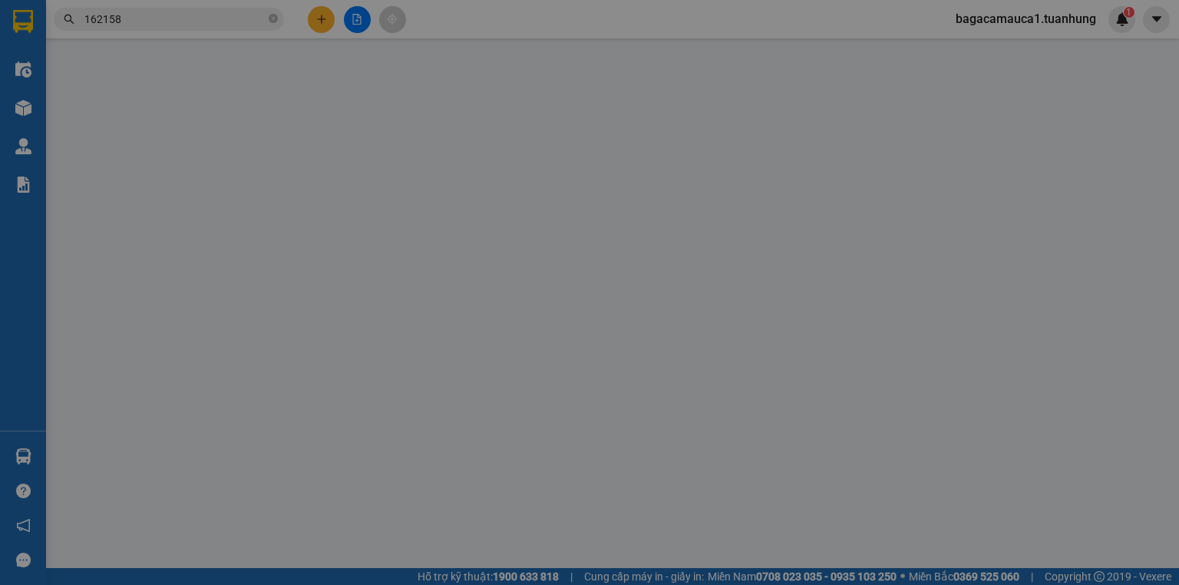
type input "LONG"
type input "0918162158"
type input "TÁNH"
type input "30.000"
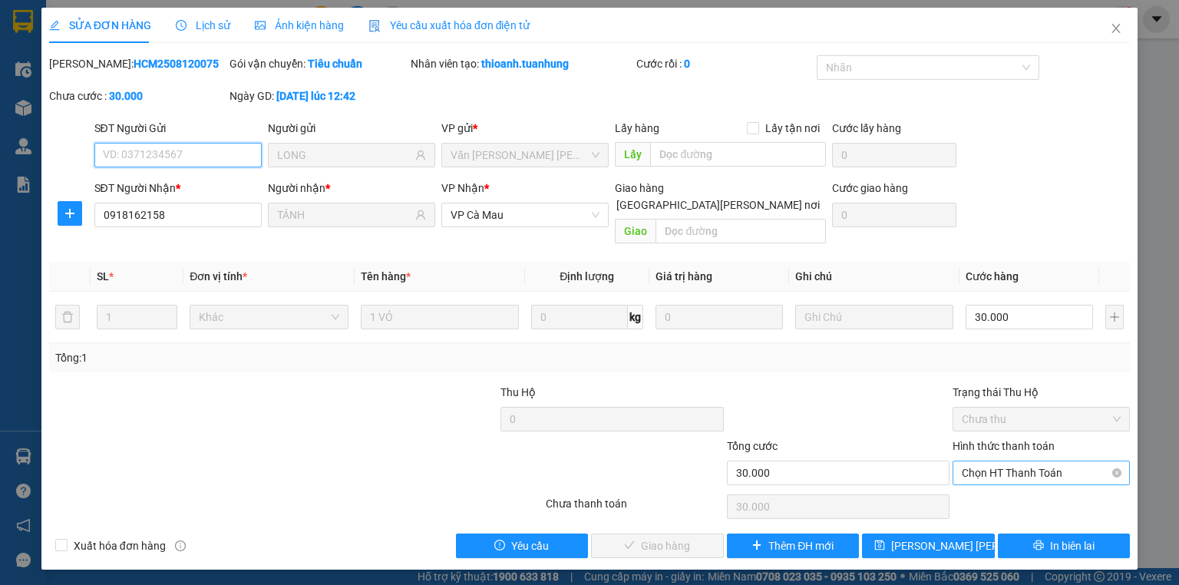
click at [1010, 461] on span "Chọn HT Thanh Toán" at bounding box center [1041, 472] width 159 height 23
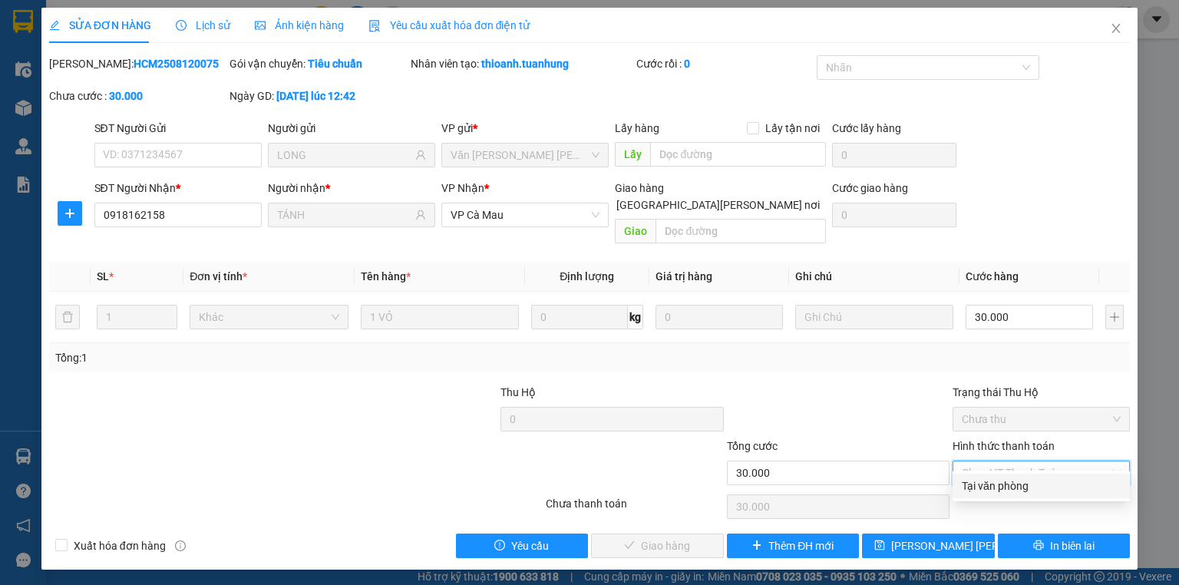
click at [1001, 488] on div "Tại văn phòng" at bounding box center [1041, 486] width 159 height 17
type input "0"
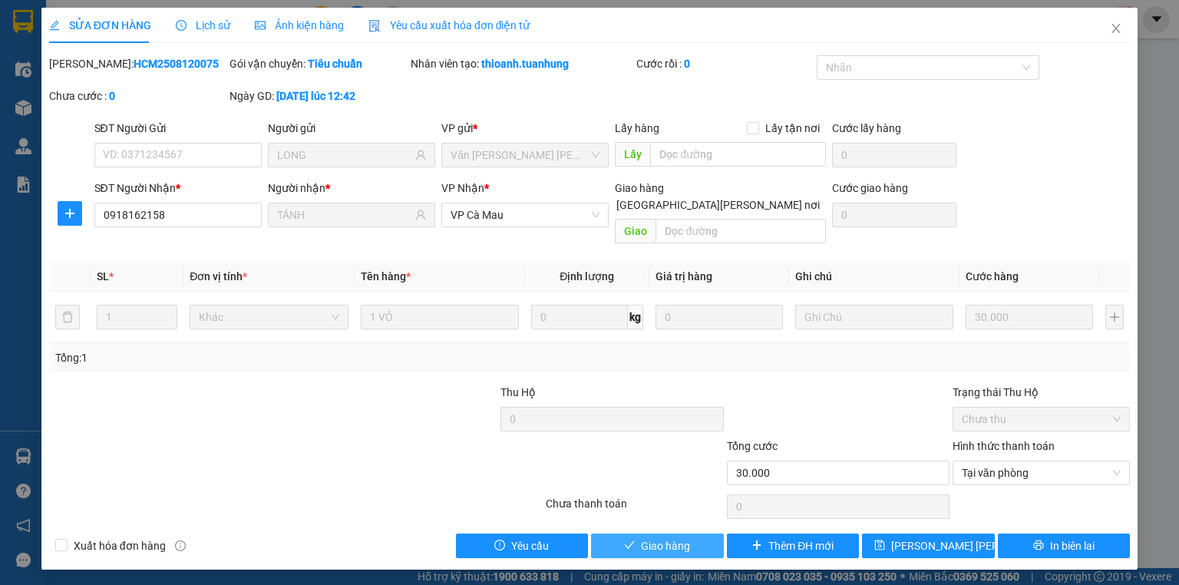
click at [670, 538] on span "Giao hàng" at bounding box center [665, 546] width 49 height 17
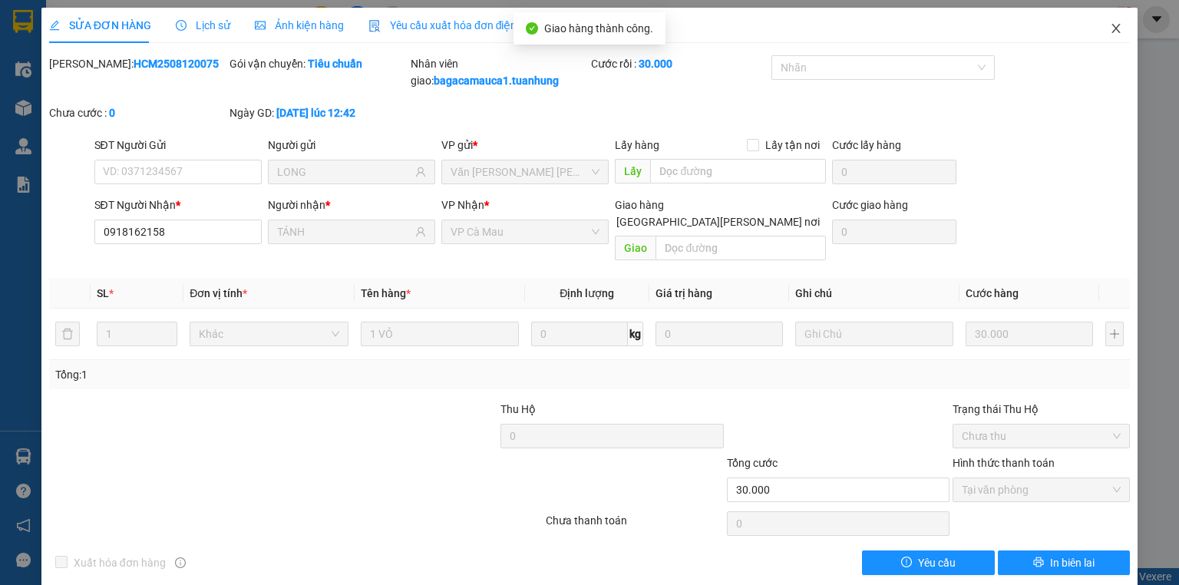
drag, startPoint x: 1110, startPoint y: 25, endPoint x: 249, endPoint y: 22, distance: 860.8
click at [1110, 27] on icon "close" at bounding box center [1116, 28] width 12 height 12
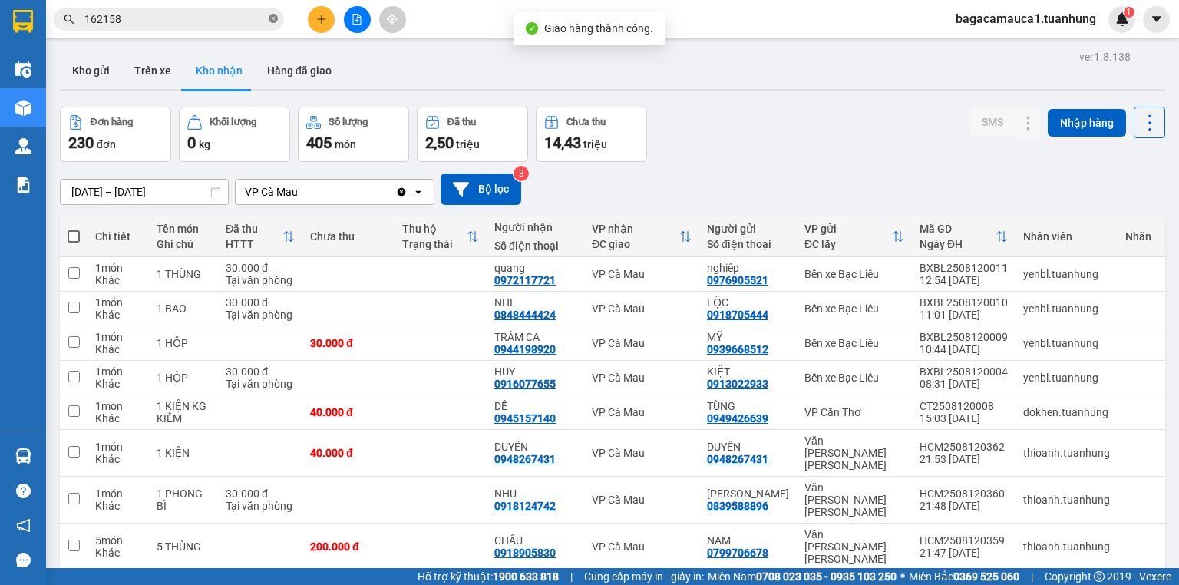
click at [272, 18] on icon "close-circle" at bounding box center [273, 18] width 9 height 9
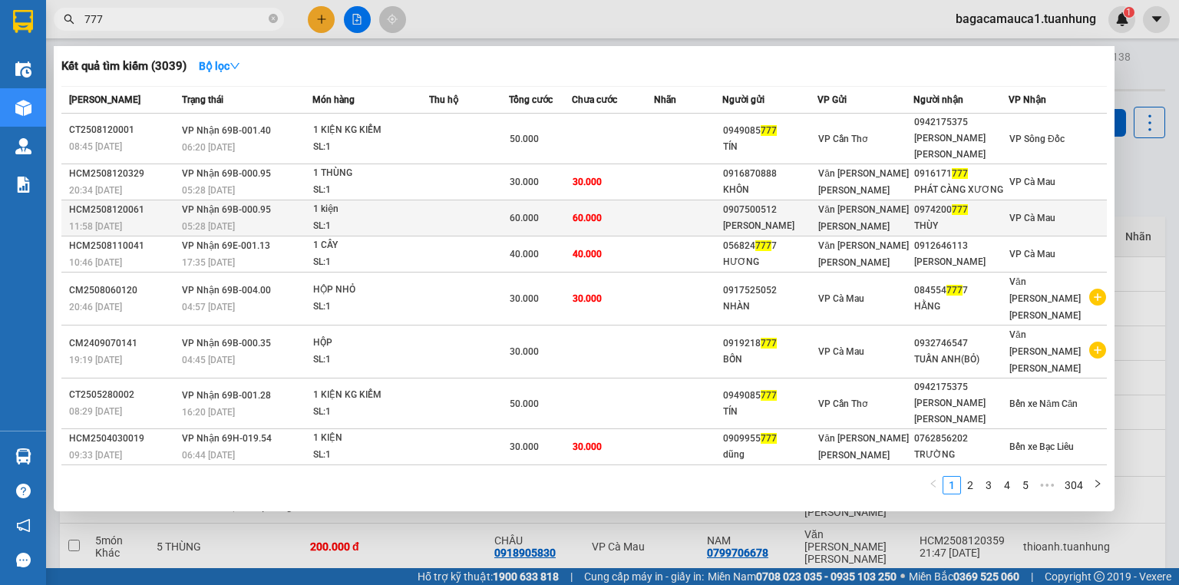
type input "777"
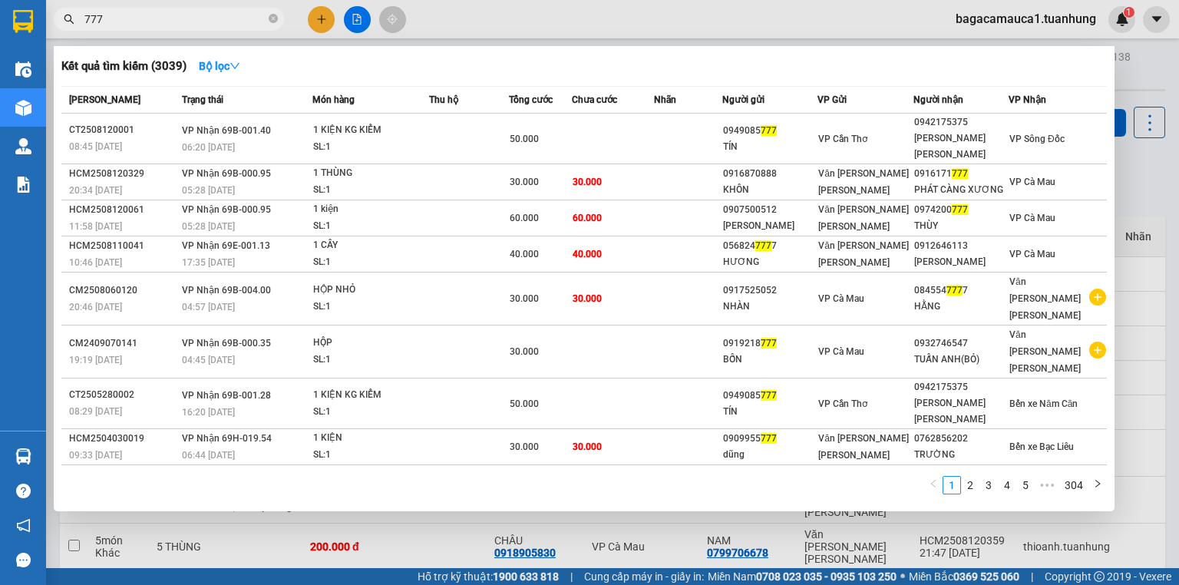
click at [747, 202] on div "0907500512" at bounding box center [770, 210] width 94 height 16
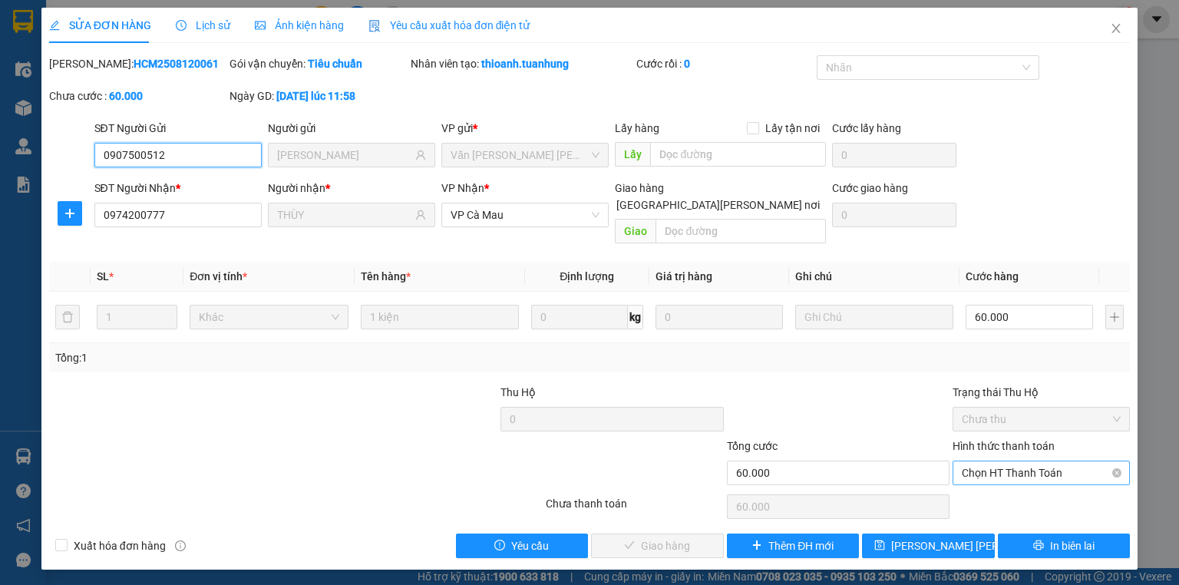
click at [1030, 461] on span "Chọn HT Thanh Toán" at bounding box center [1041, 472] width 159 height 23
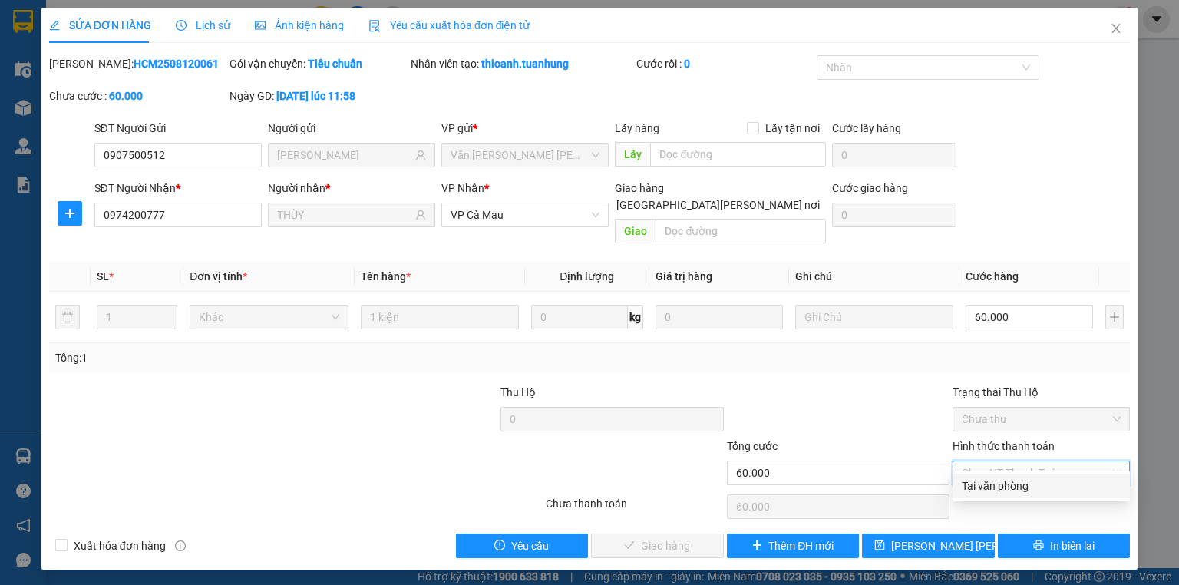
click at [1014, 491] on div "Tại văn phòng" at bounding box center [1041, 486] width 159 height 17
type input "0"
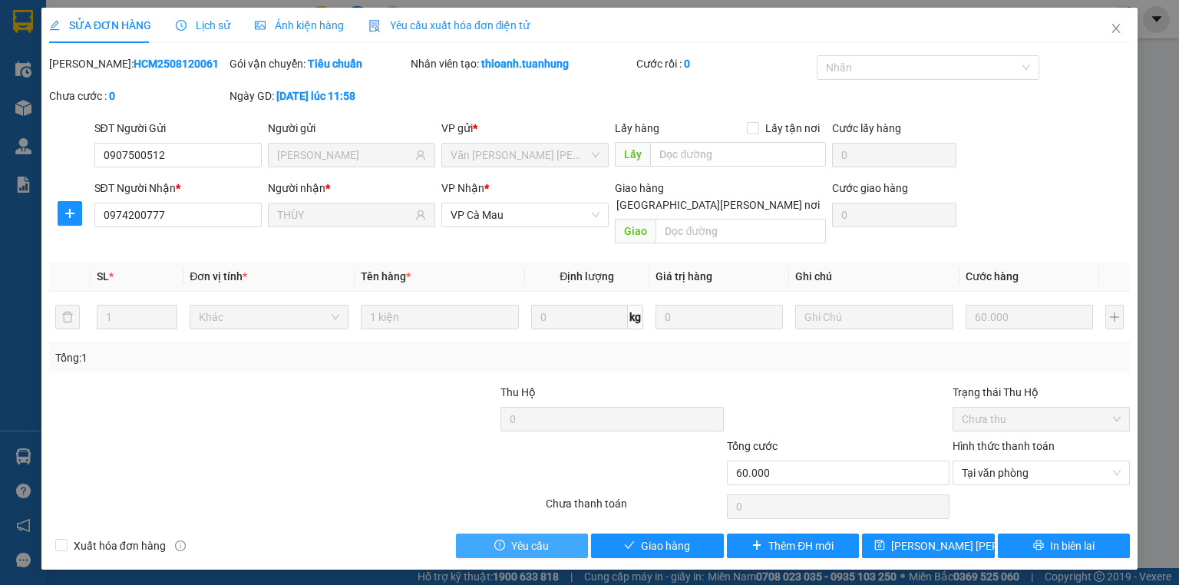
drag, startPoint x: 571, startPoint y: 541, endPoint x: 635, endPoint y: 550, distance: 64.4
click at [633, 553] on div "SỬA ĐƠN HÀNG Lịch sử [PERSON_NAME] hàng Yêu cầu xuất [PERSON_NAME] điện tử Tota…" at bounding box center [589, 292] width 1179 height 585
click at [640, 534] on button "Giao hàng" at bounding box center [657, 546] width 133 height 25
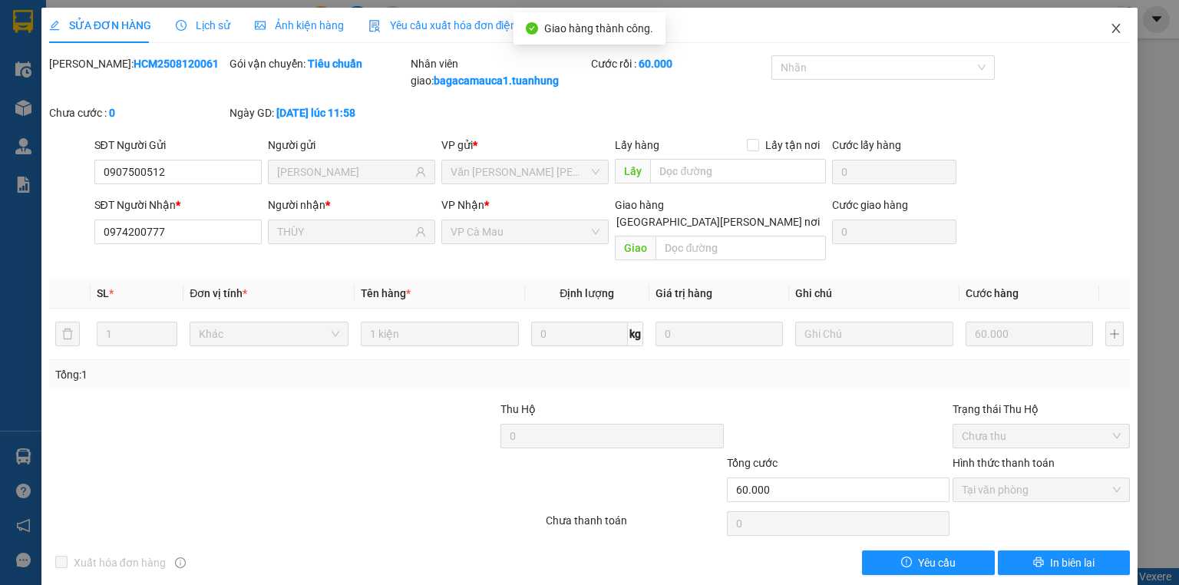
click at [1114, 23] on span "Close" at bounding box center [1116, 29] width 43 height 43
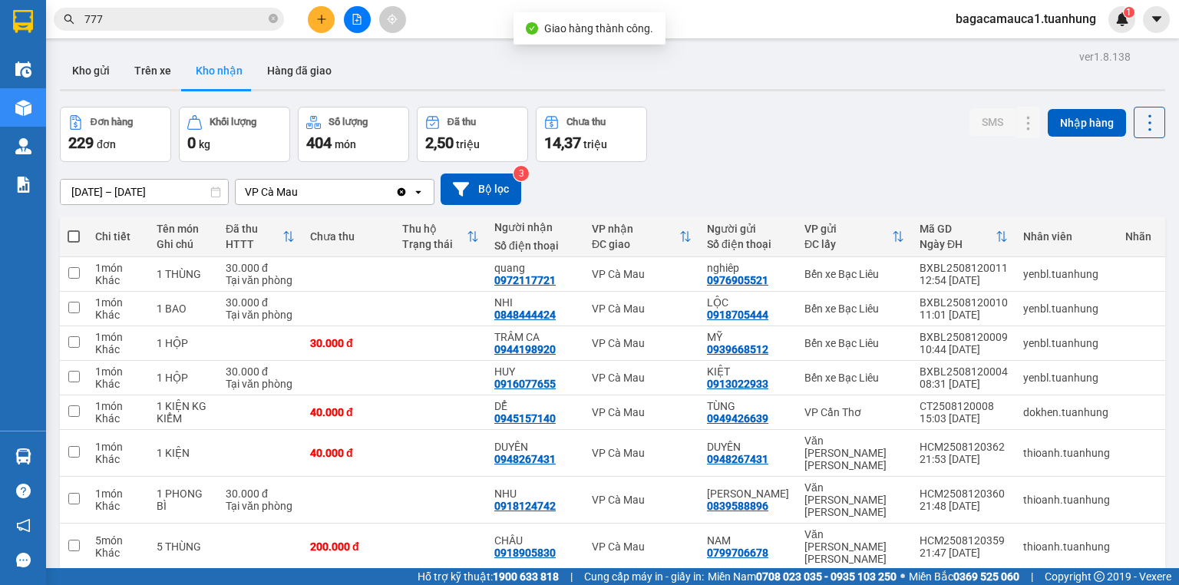
click at [267, 17] on span "777" at bounding box center [169, 19] width 230 height 23
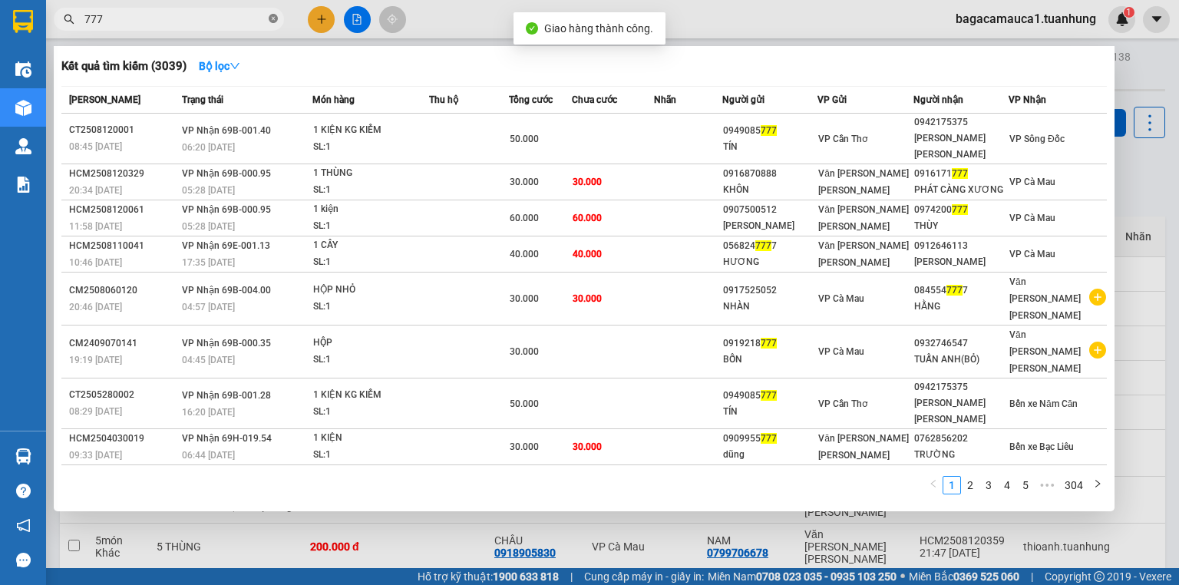
drag, startPoint x: 267, startPoint y: 17, endPoint x: 276, endPoint y: 15, distance: 8.6
click at [273, 16] on span "777" at bounding box center [169, 19] width 230 height 23
click at [276, 15] on icon "close-circle" at bounding box center [273, 18] width 9 height 9
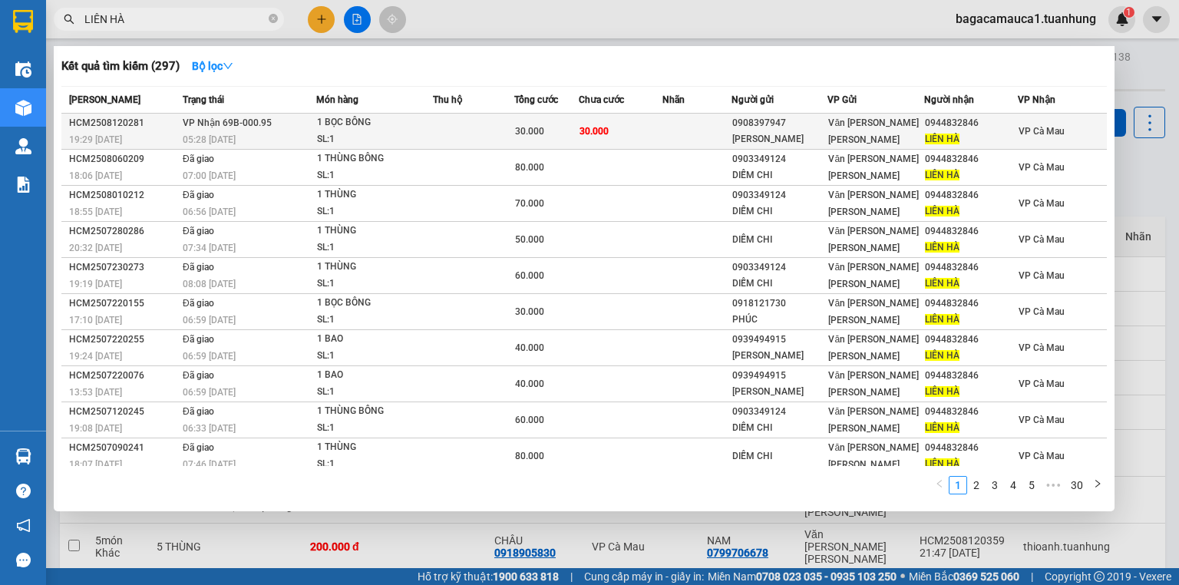
type input "LIÊN HÀ"
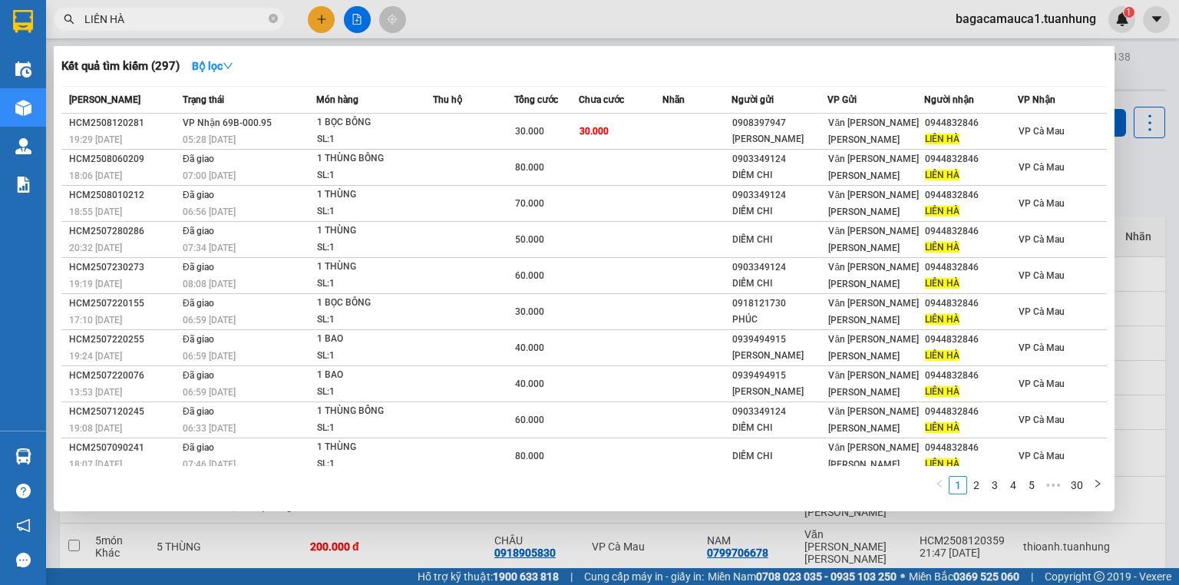
click at [575, 132] on div "30.000" at bounding box center [546, 131] width 62 height 17
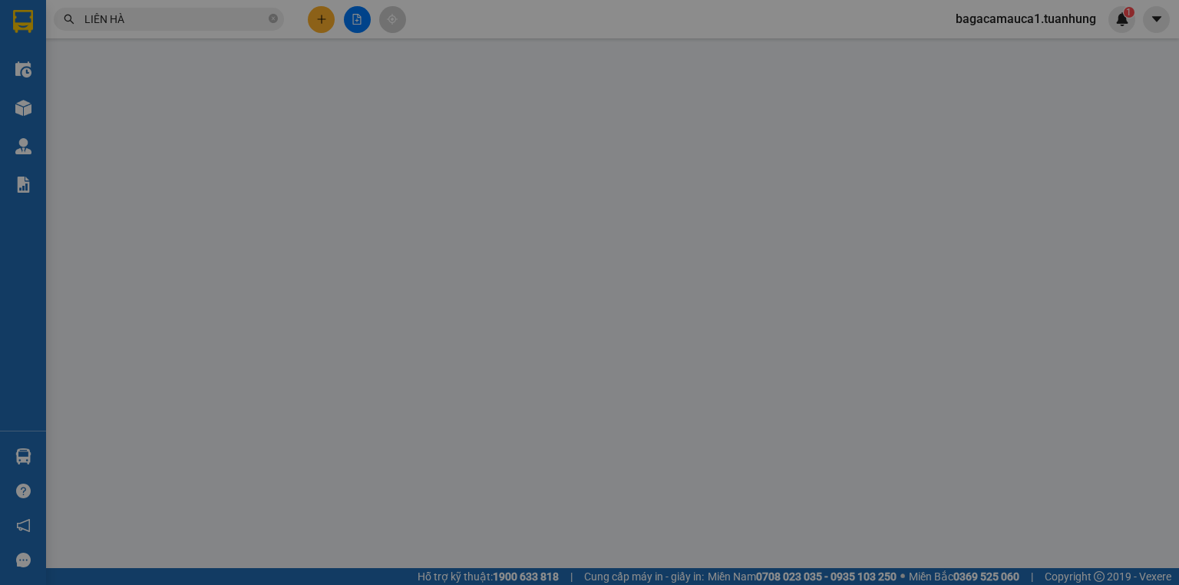
type input "0908397947"
type input "[PERSON_NAME]"
type input "0944832846"
type input "LIÊN HÀ"
type input "30.000"
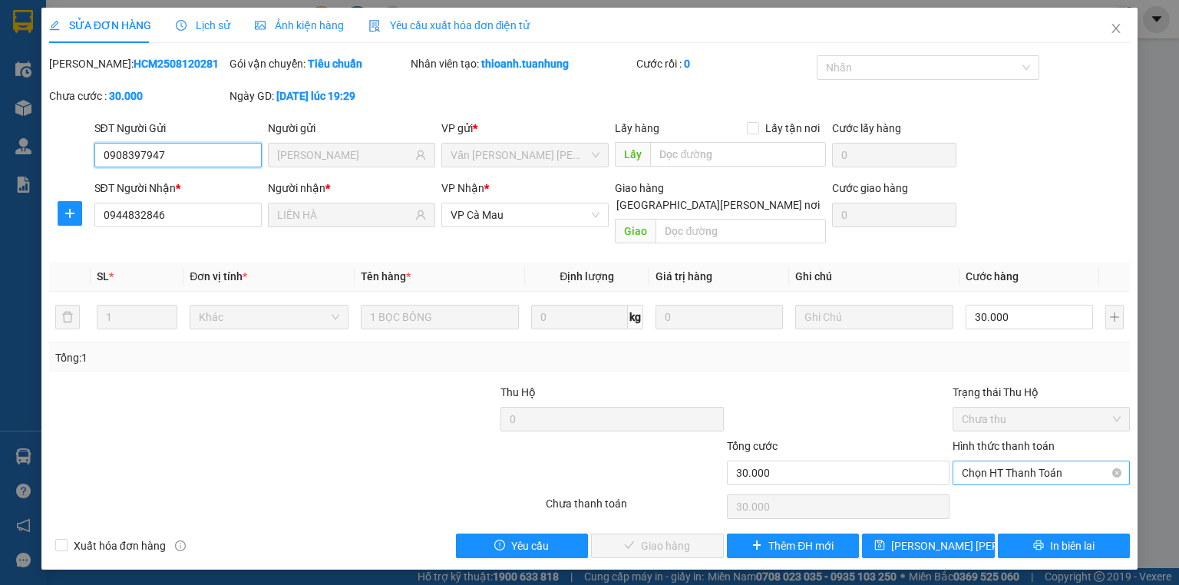
click at [1040, 461] on span "Chọn HT Thanh Toán" at bounding box center [1041, 472] width 159 height 23
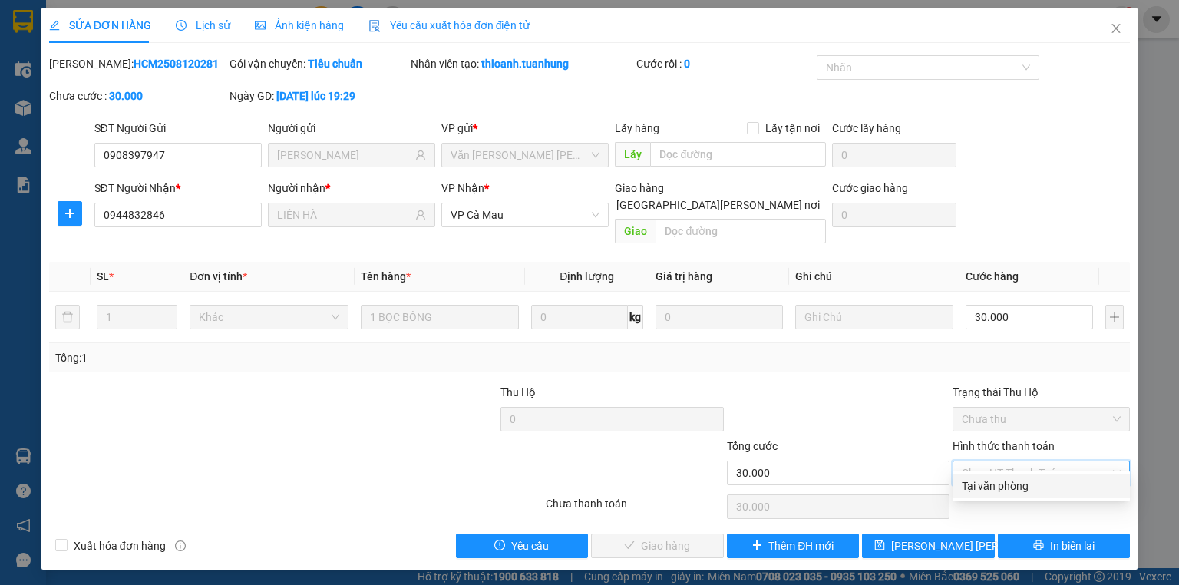
click at [1038, 487] on div "Tại văn phòng" at bounding box center [1041, 486] width 159 height 17
type input "0"
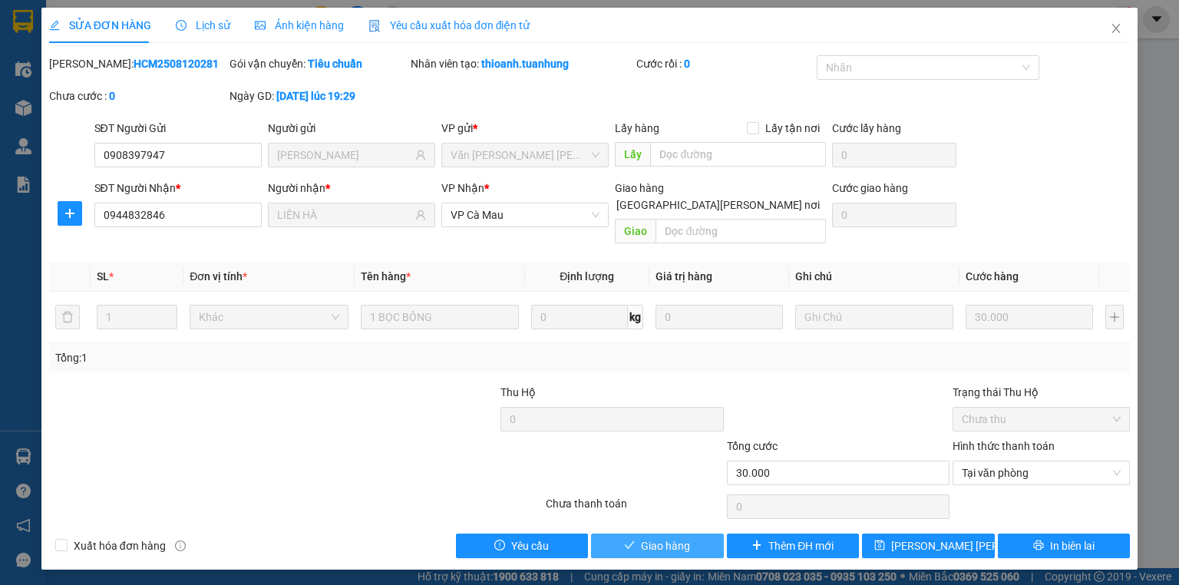
click at [688, 538] on span "Giao hàng" at bounding box center [665, 546] width 49 height 17
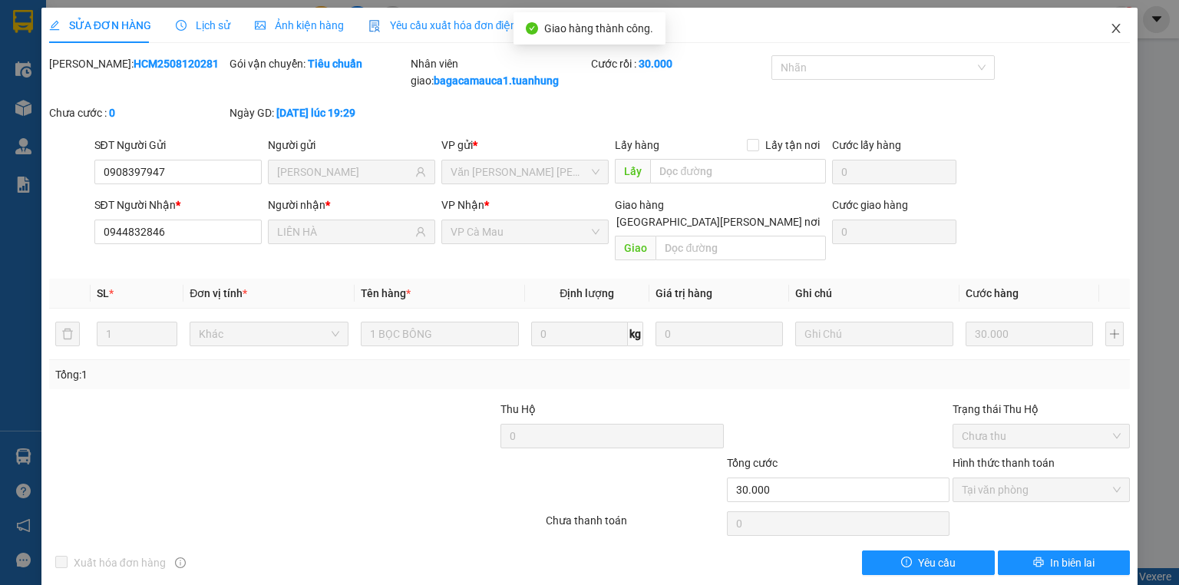
click at [1100, 25] on span "Close" at bounding box center [1116, 29] width 43 height 43
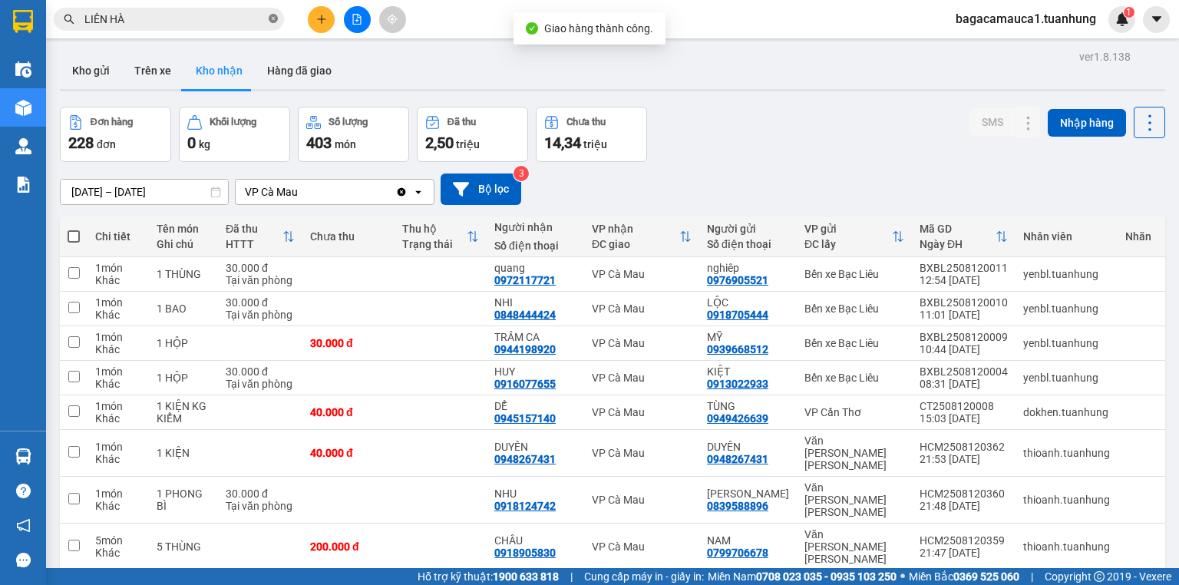
click at [270, 21] on icon "close-circle" at bounding box center [273, 18] width 9 height 9
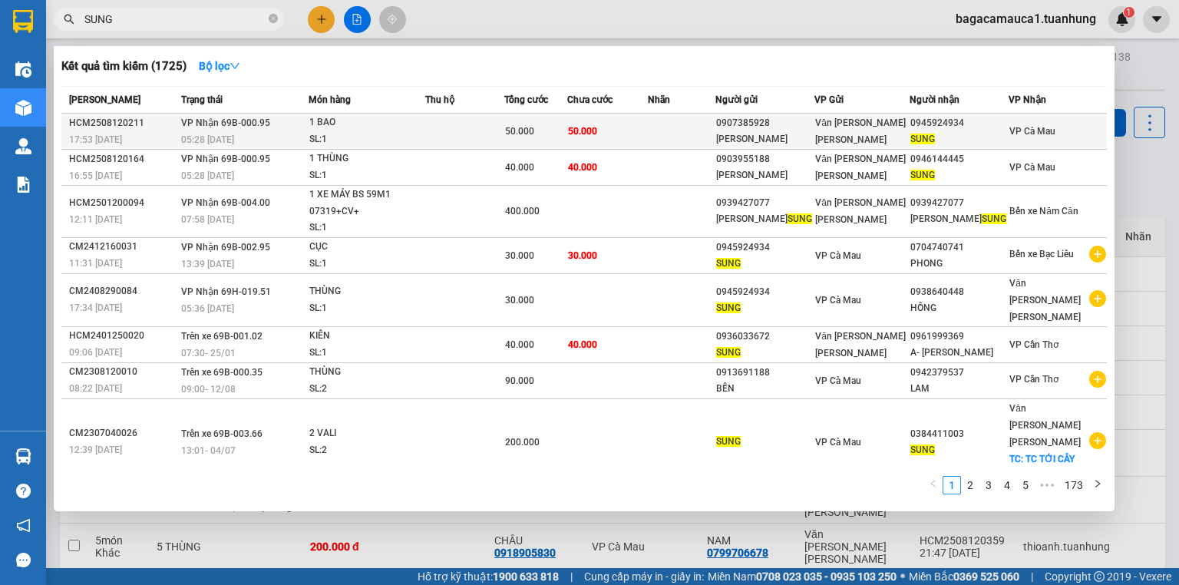
type input "SUNG"
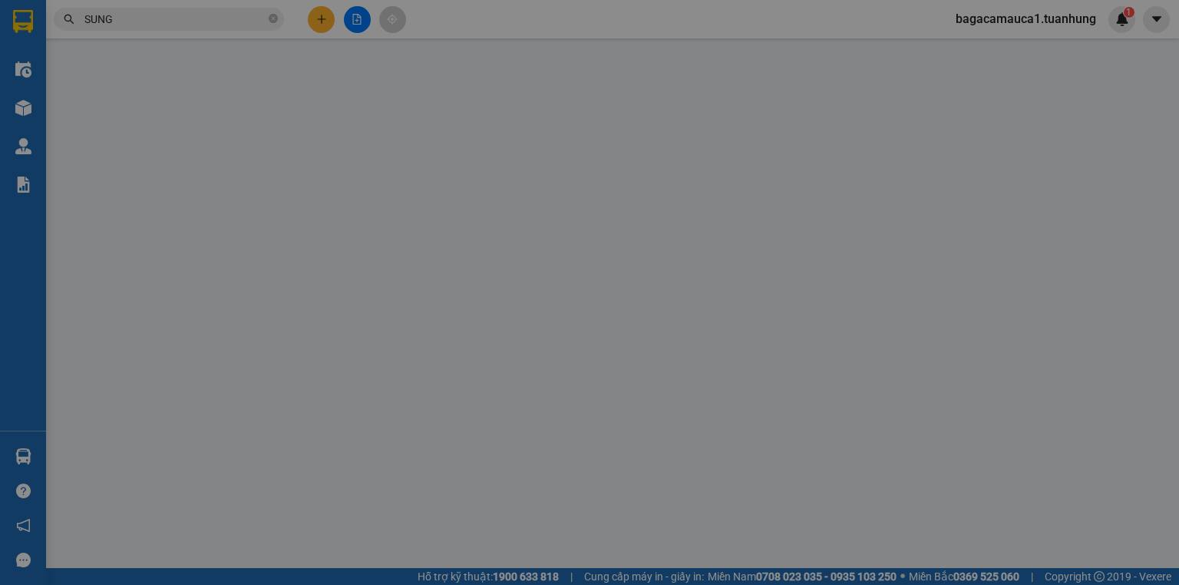
type input "0907385928"
type input "[PERSON_NAME]"
type input "0945924934"
type input "SUNG"
type input "50.000"
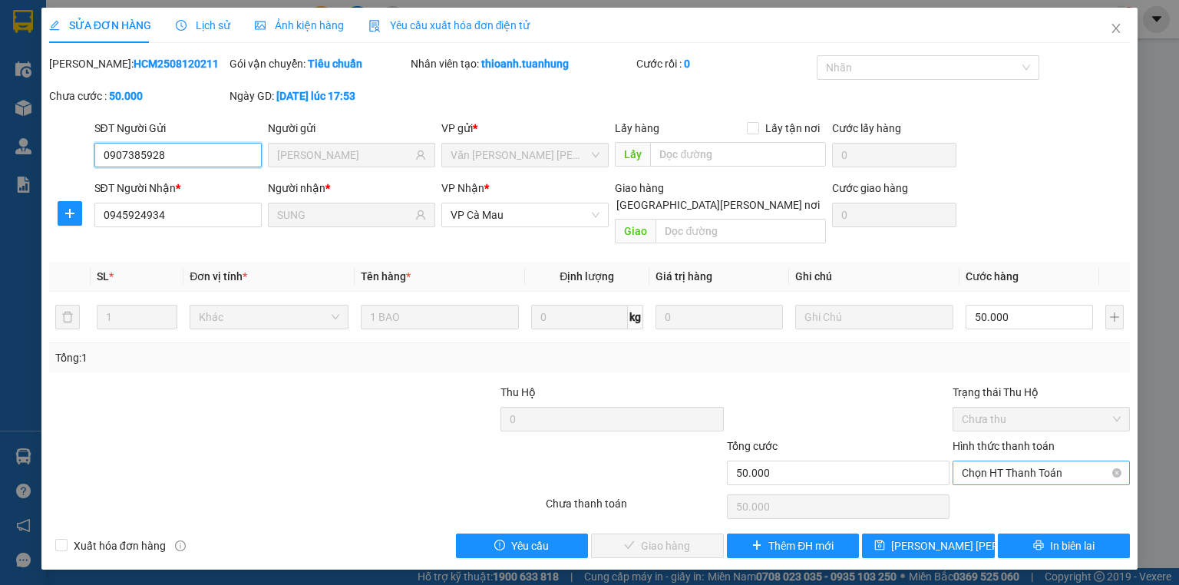
click at [1060, 461] on span "Chọn HT Thanh Toán" at bounding box center [1041, 472] width 159 height 23
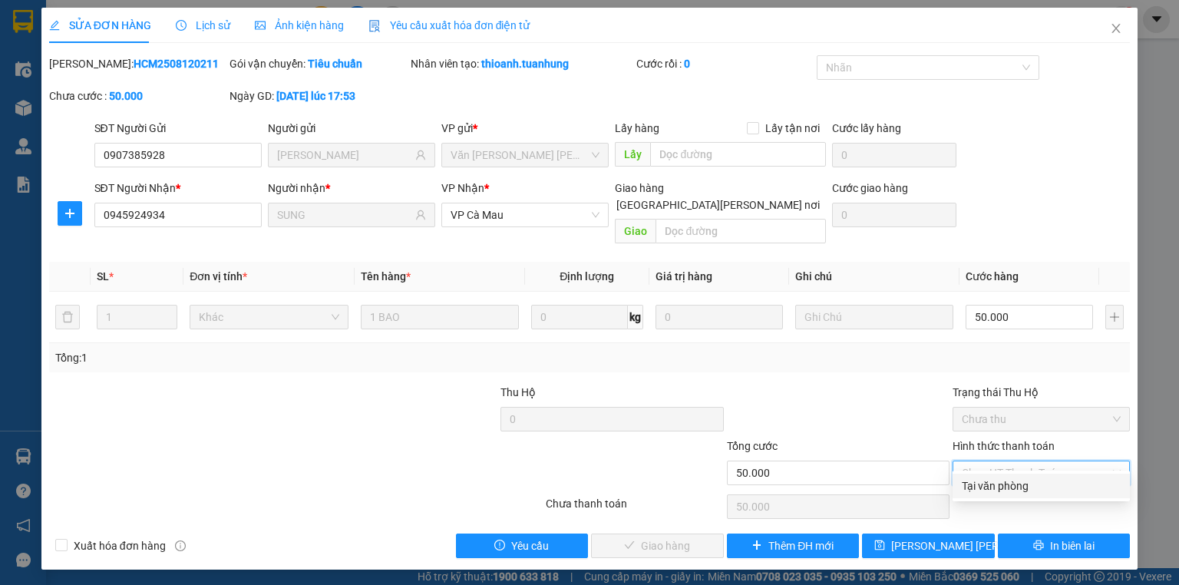
click at [1050, 482] on div "Tại văn phòng" at bounding box center [1041, 486] width 159 height 17
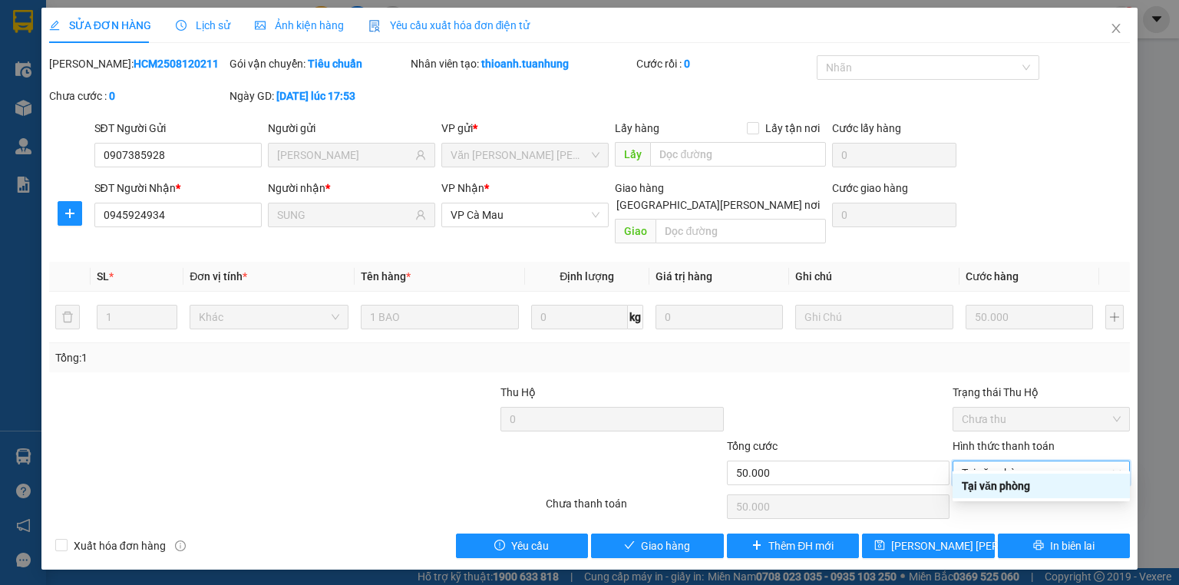
type input "0"
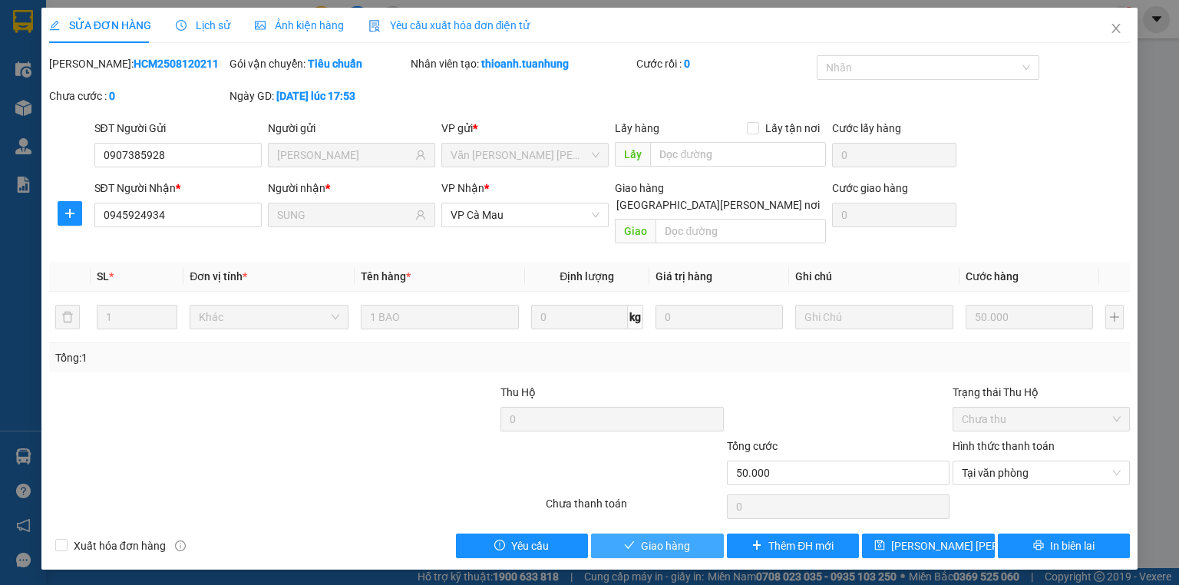
click at [615, 534] on button "Giao hàng" at bounding box center [657, 546] width 133 height 25
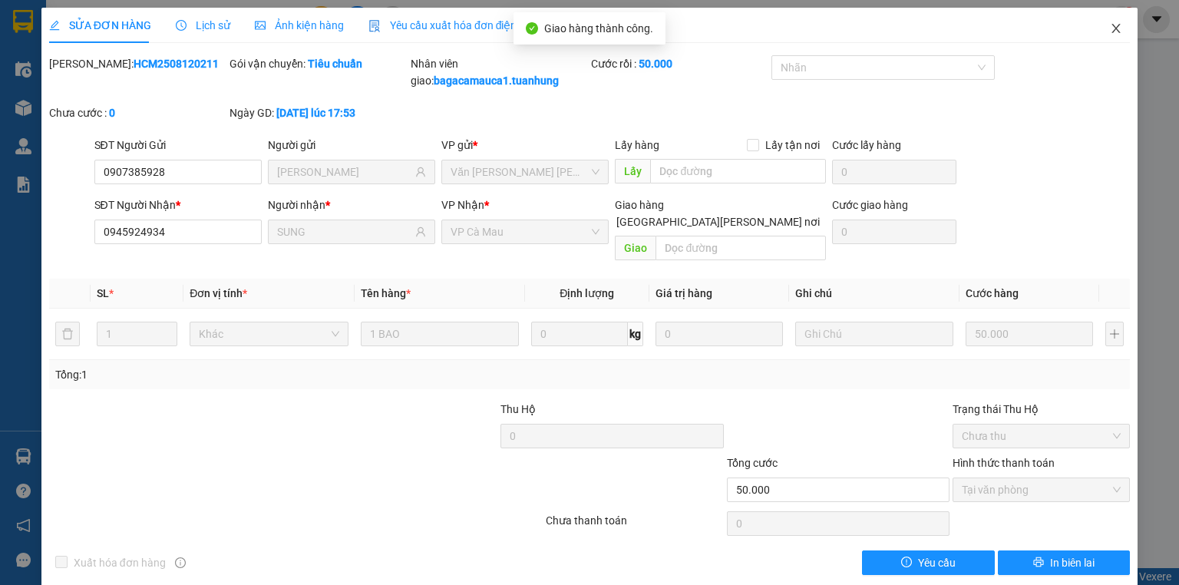
click at [1115, 31] on span "Close" at bounding box center [1116, 29] width 43 height 43
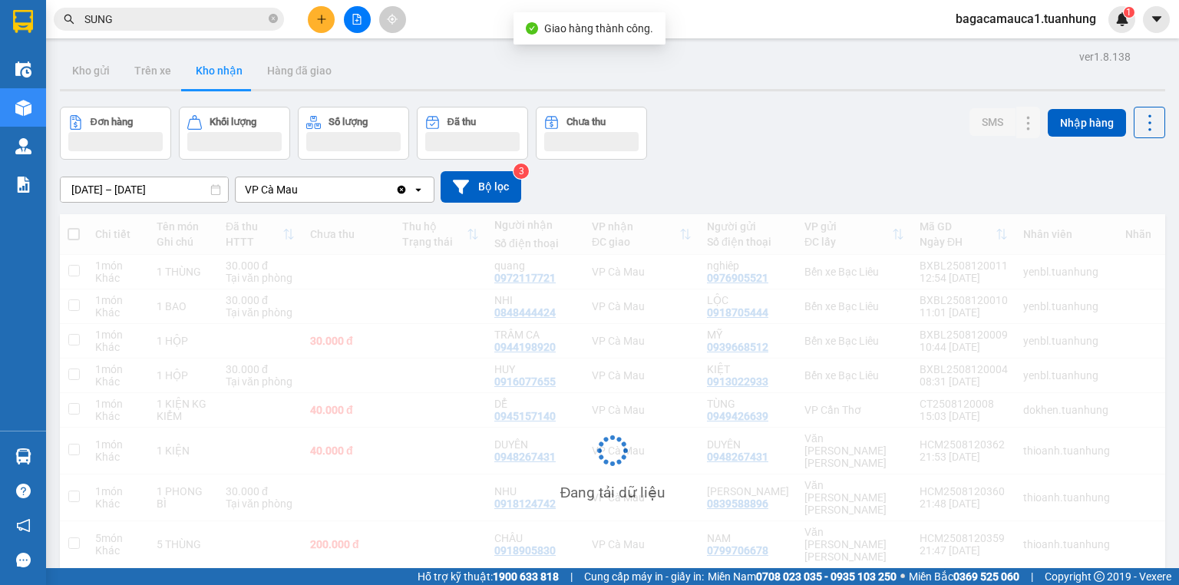
click at [217, 17] on input "SUNG" at bounding box center [174, 19] width 181 height 17
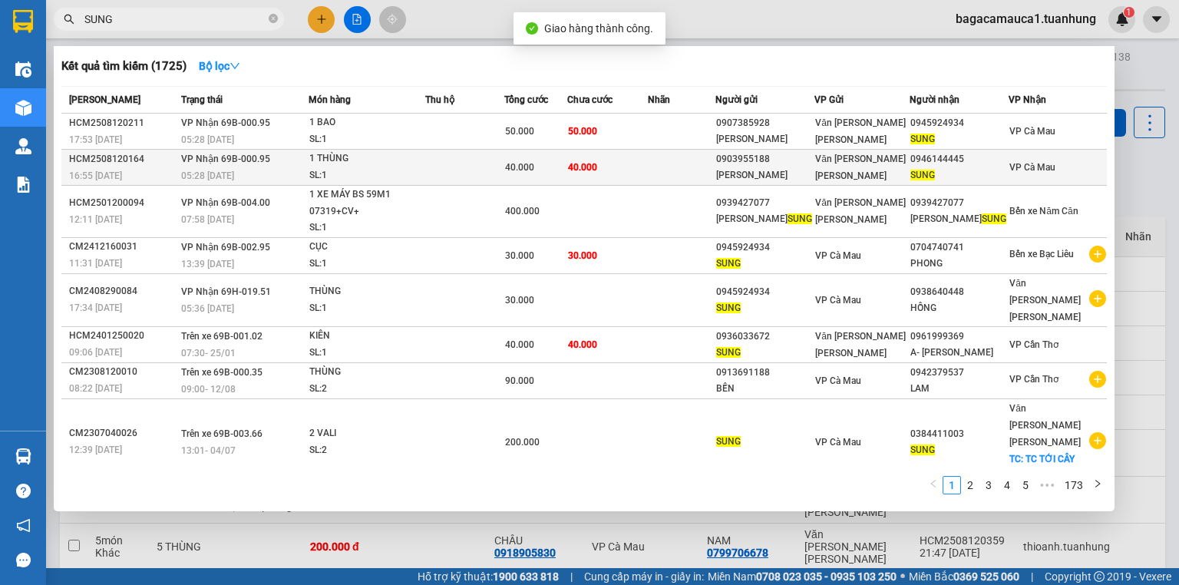
click at [504, 158] on td at bounding box center [464, 168] width 78 height 36
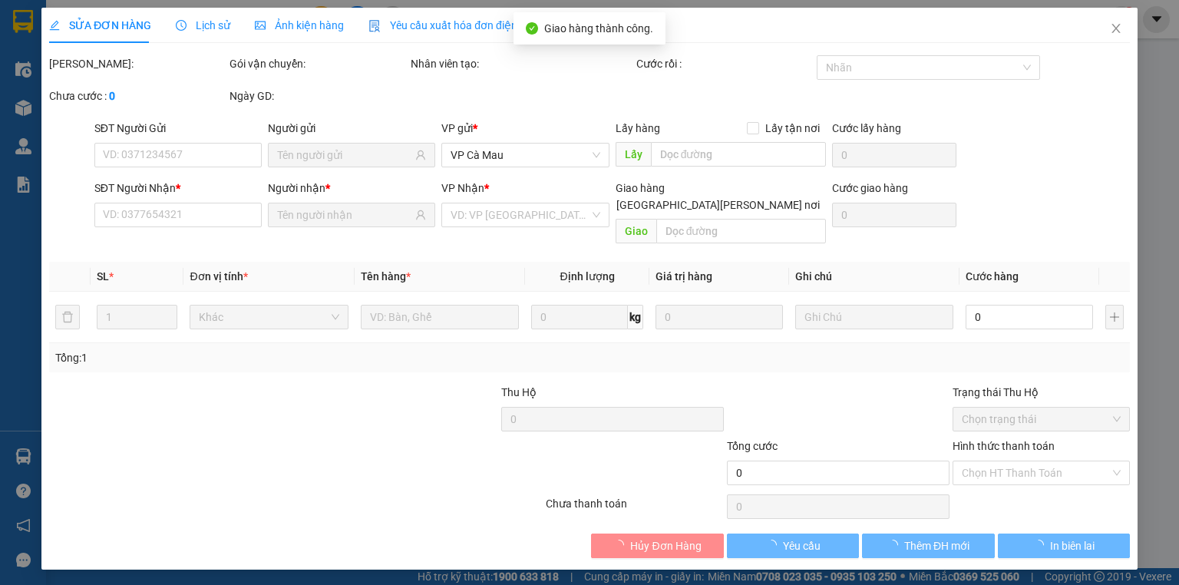
type input "0903955188"
type input "[PERSON_NAME]"
type input "0946144445"
type input "SUNG"
type input "40.000"
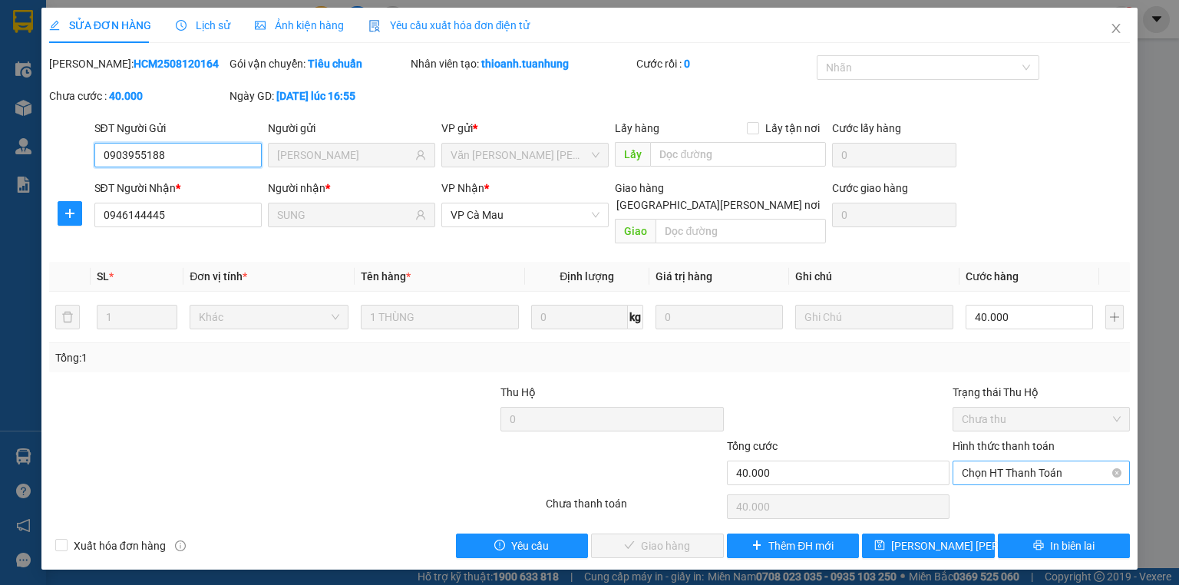
click at [1039, 461] on span "Chọn HT Thanh Toán" at bounding box center [1041, 472] width 159 height 23
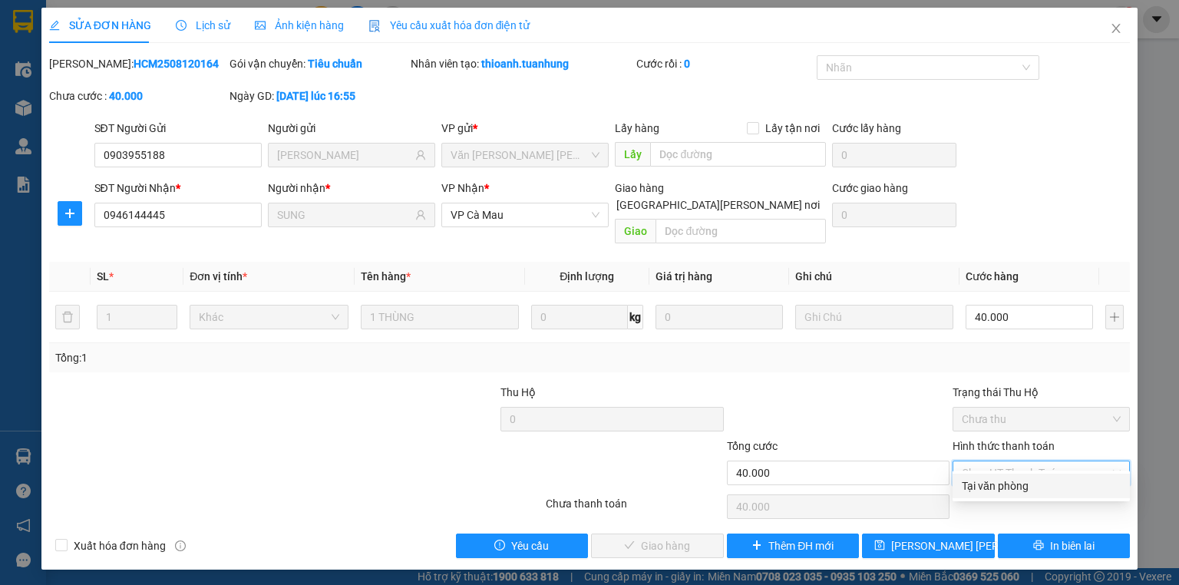
click at [1024, 485] on div "Tại văn phòng" at bounding box center [1041, 486] width 159 height 17
type input "0"
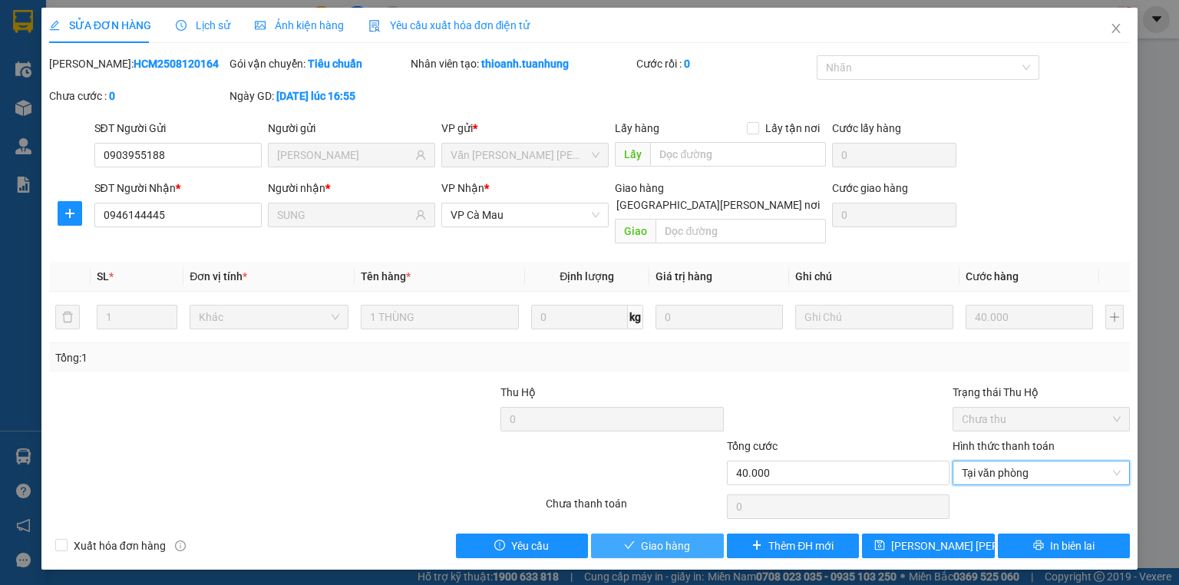
click at [670, 538] on span "Giao hàng" at bounding box center [665, 546] width 49 height 17
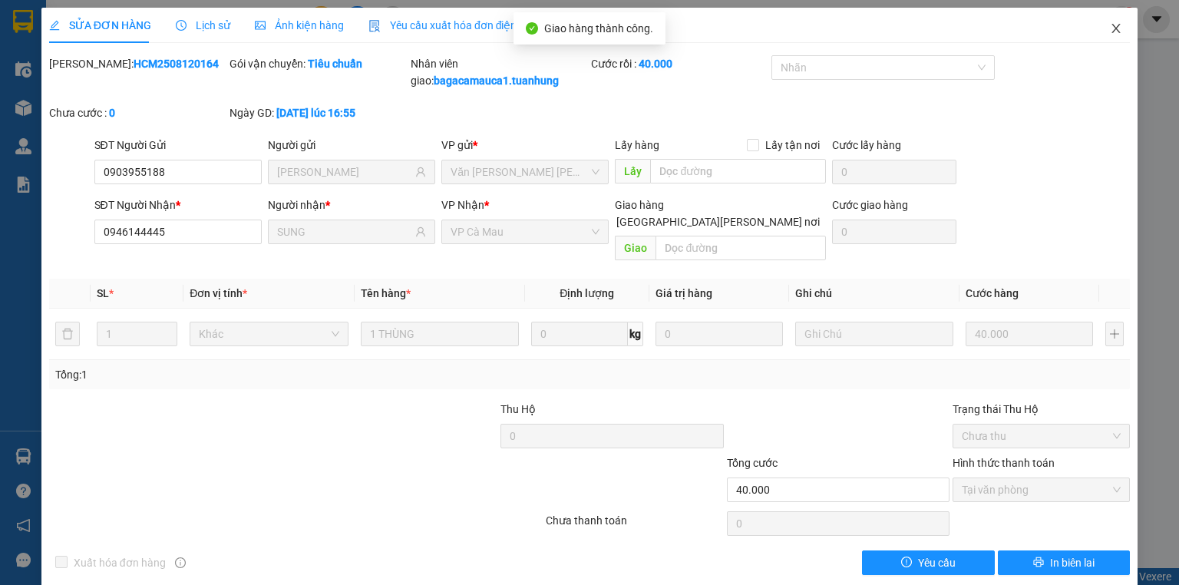
click at [1110, 22] on span "Close" at bounding box center [1116, 29] width 43 height 43
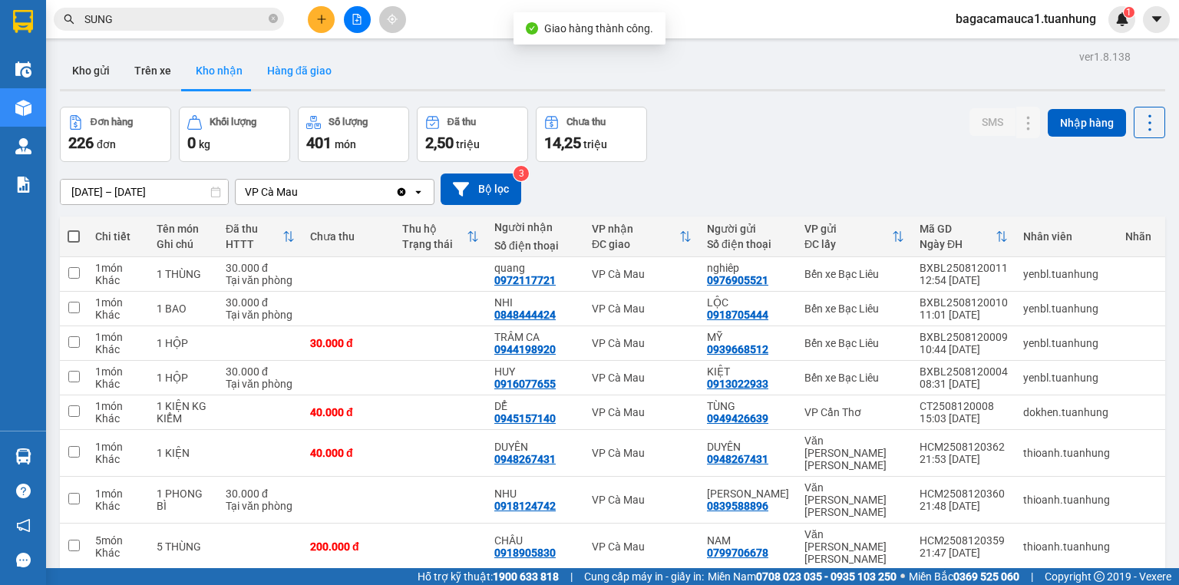
click at [323, 70] on button "Hàng đã giao" at bounding box center [299, 70] width 89 height 37
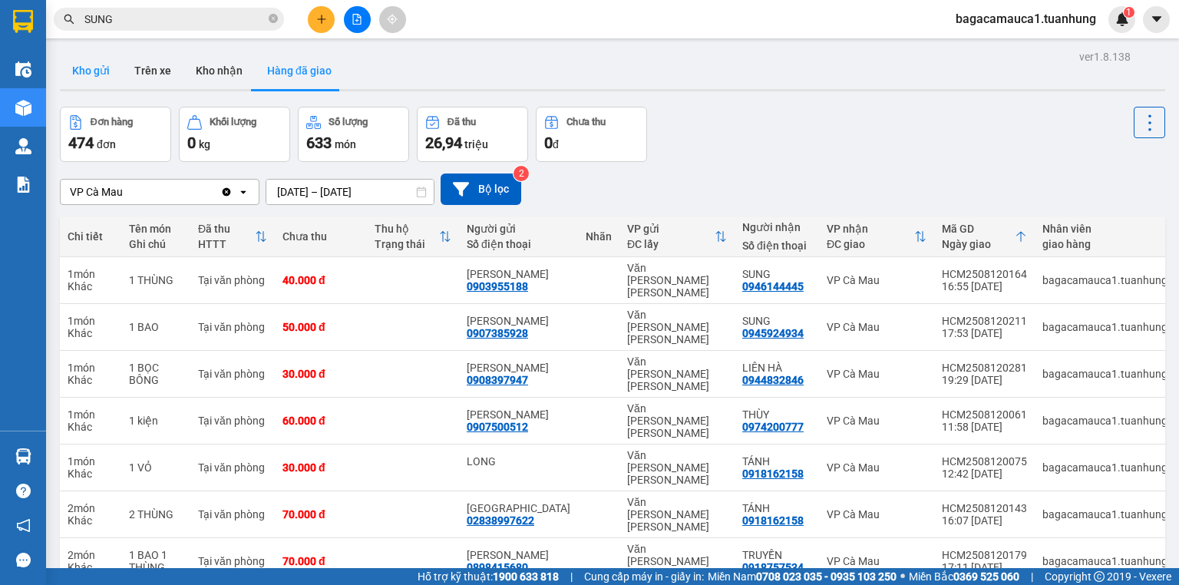
click at [110, 74] on button "Kho gửi" at bounding box center [91, 70] width 62 height 37
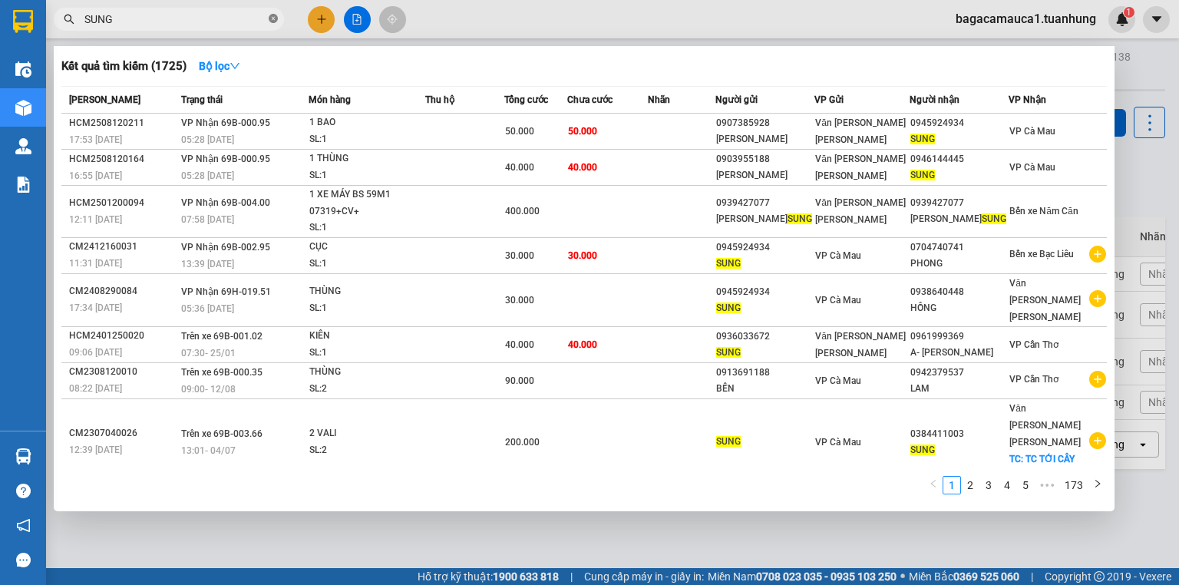
click at [270, 18] on icon "close-circle" at bounding box center [273, 18] width 9 height 9
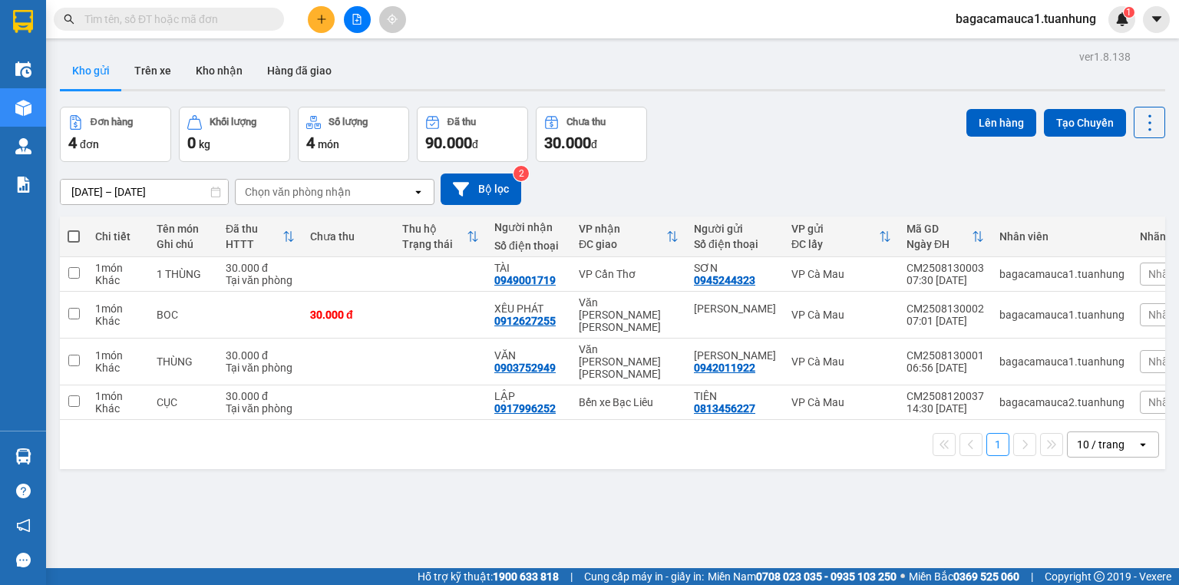
drag, startPoint x: 131, startPoint y: 25, endPoint x: 120, endPoint y: 27, distance: 11.0
click at [120, 27] on input "text" at bounding box center [174, 19] width 181 height 17
type input "909"
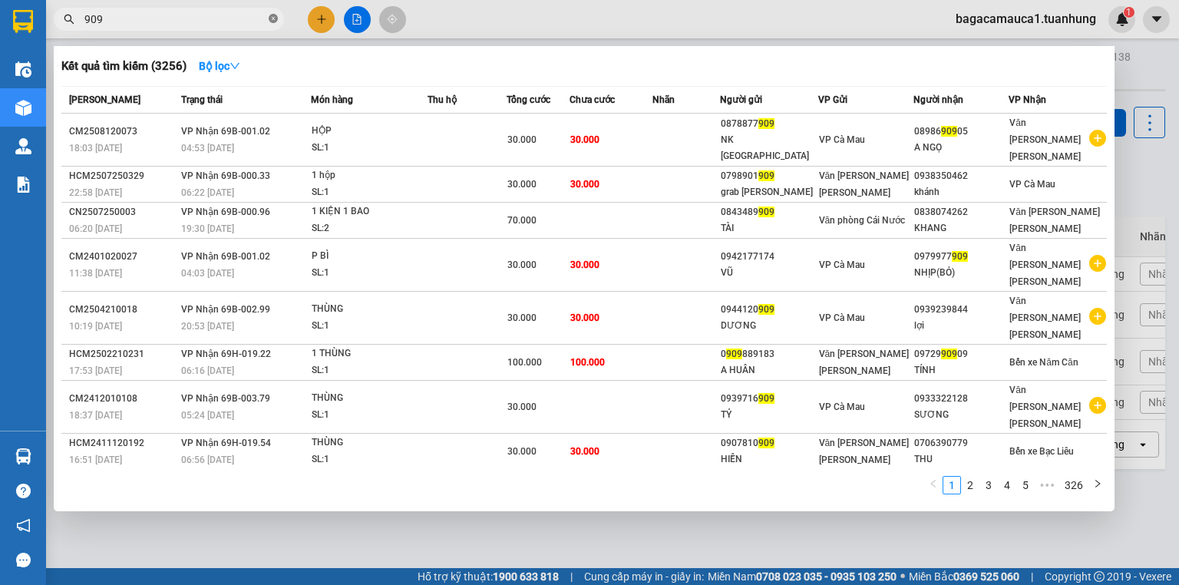
click at [273, 18] on icon "close-circle" at bounding box center [273, 18] width 9 height 9
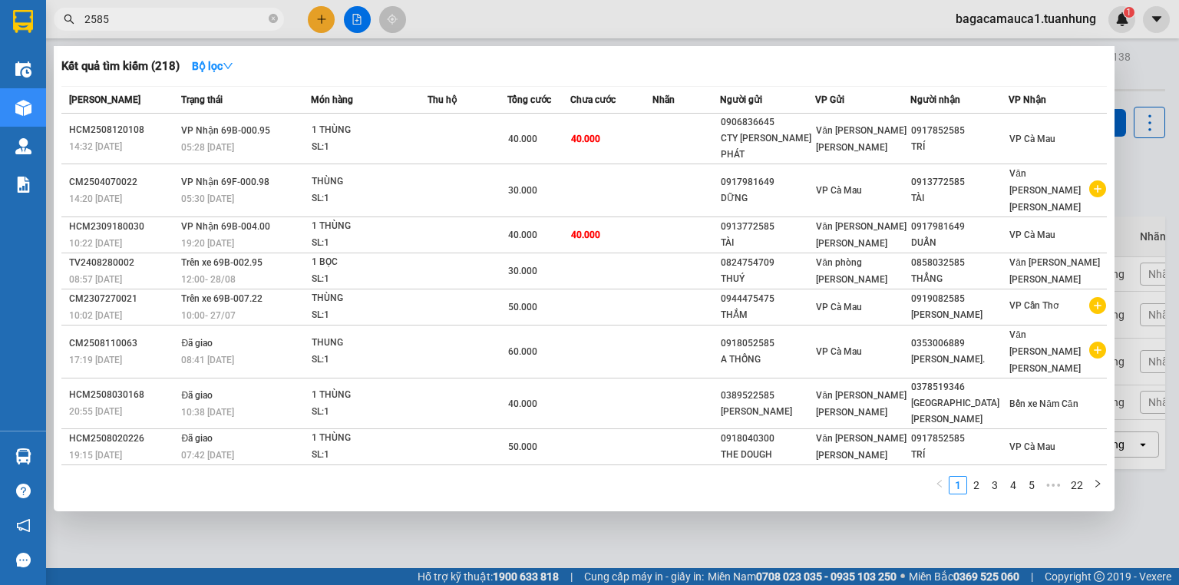
click at [163, 15] on input "2585" at bounding box center [174, 19] width 181 height 17
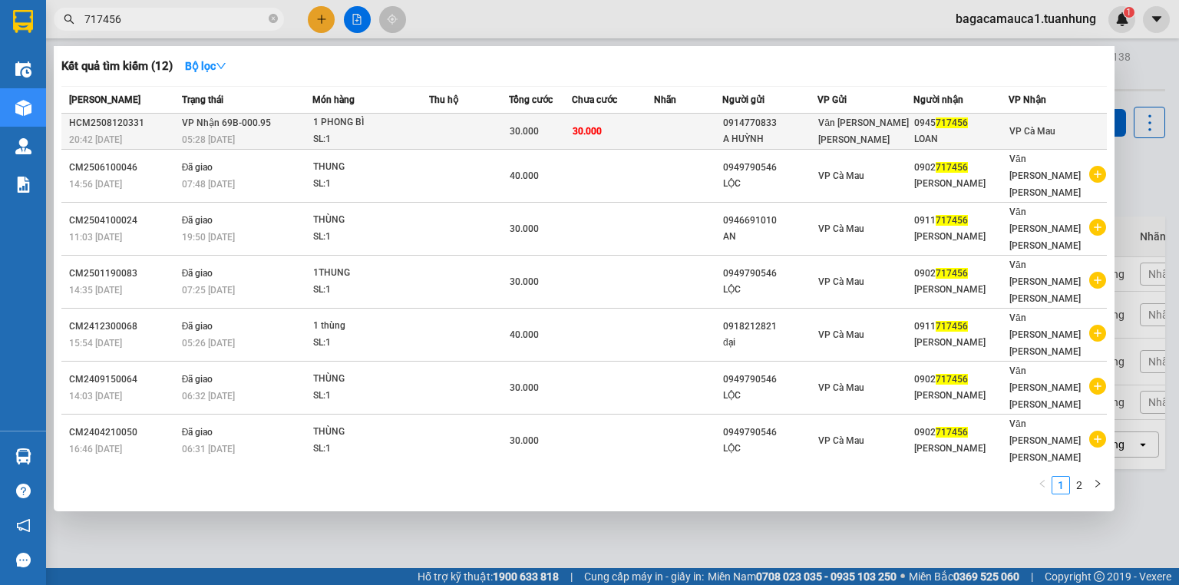
type input "717456"
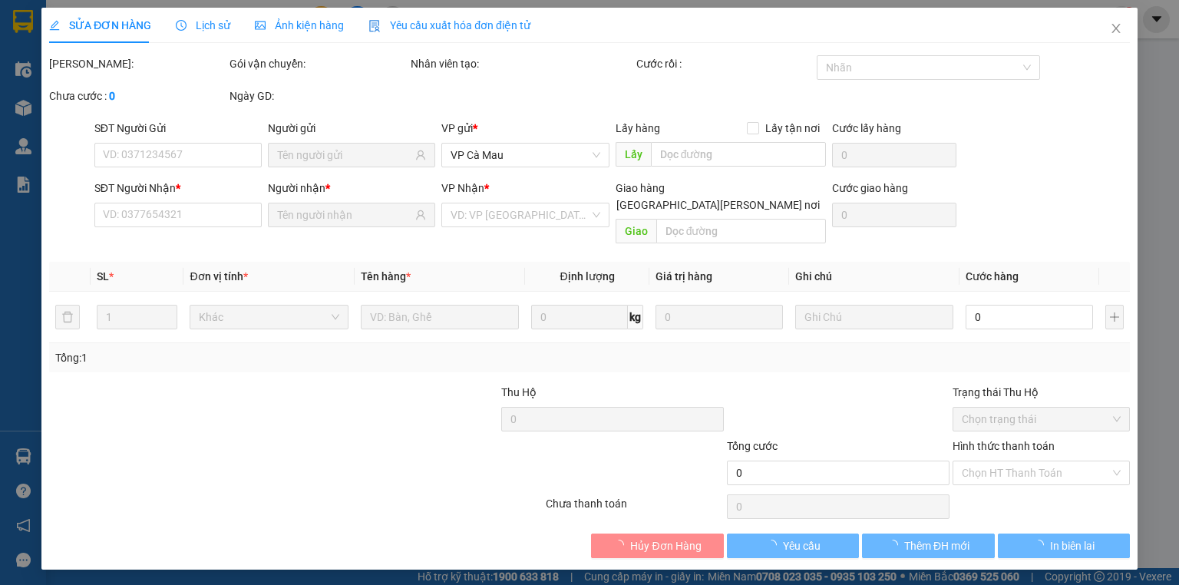
type input "0914770833"
type input "A HUỲNH"
type input "0945717456"
type input "LOAN"
type input "30.000"
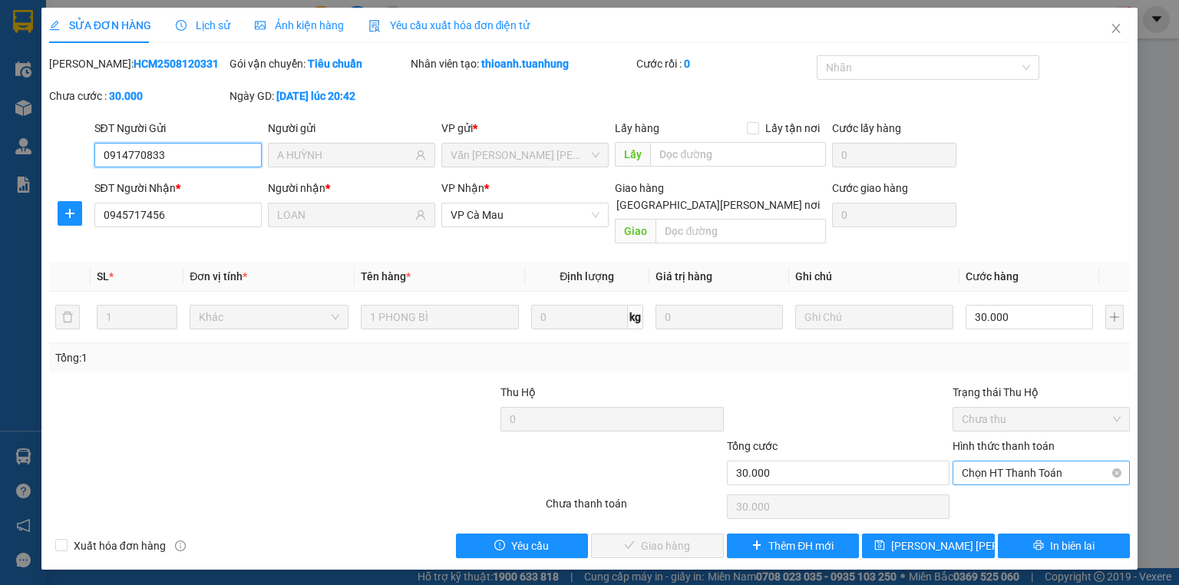
click at [1050, 461] on span "Chọn HT Thanh Toán" at bounding box center [1041, 472] width 159 height 23
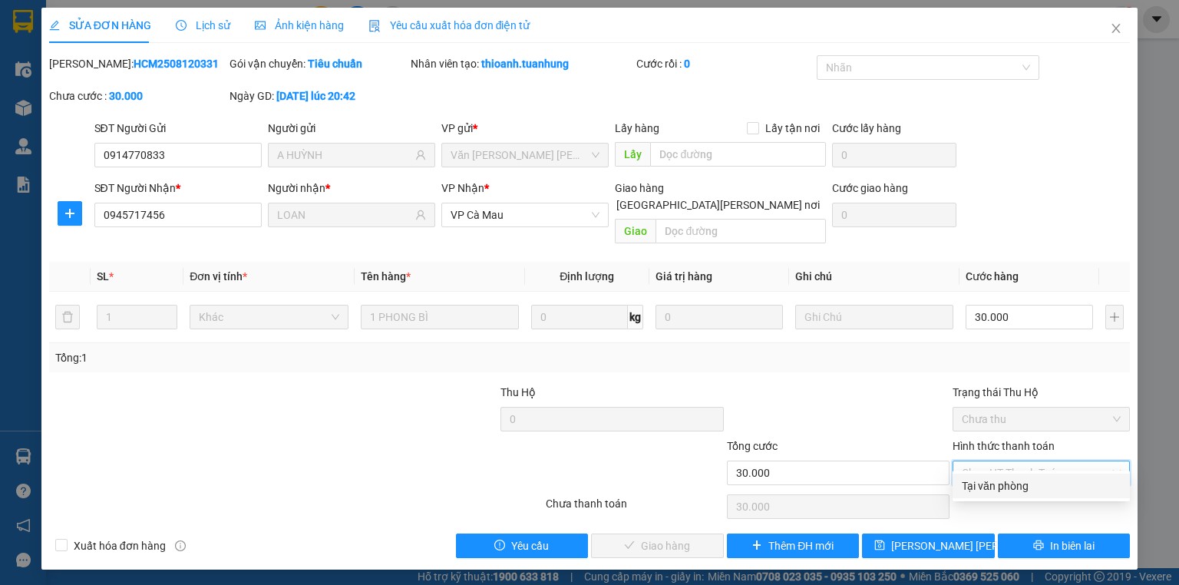
click at [1031, 489] on div "Tại văn phòng" at bounding box center [1041, 486] width 159 height 17
type input "0"
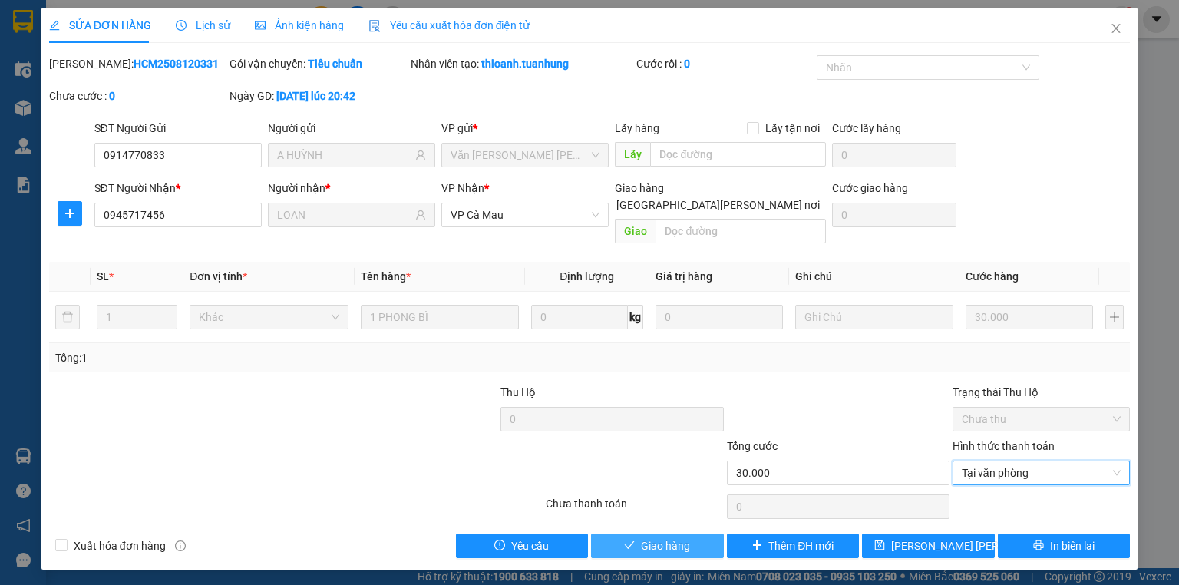
click at [638, 534] on button "Giao hàng" at bounding box center [657, 546] width 133 height 25
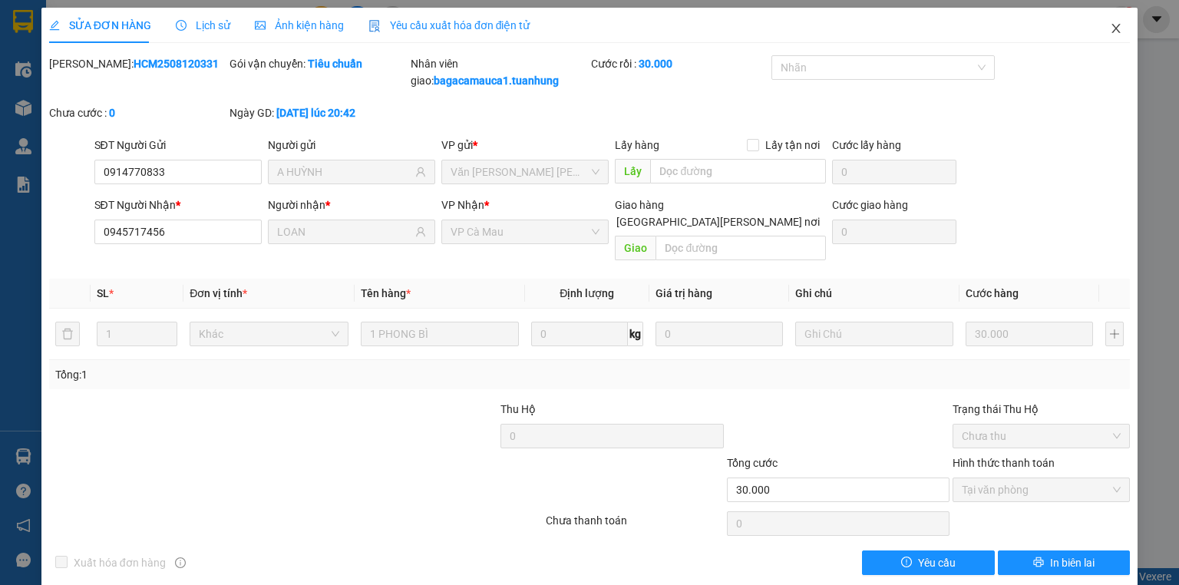
click at [1110, 22] on span "Close" at bounding box center [1116, 29] width 43 height 43
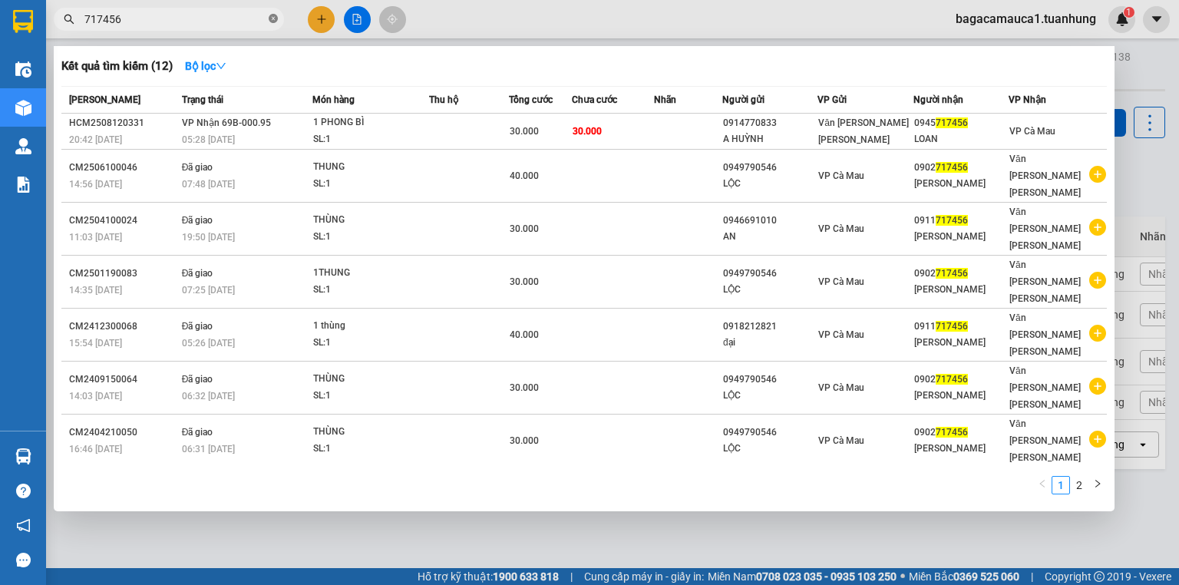
click at [276, 15] on icon "close-circle" at bounding box center [273, 18] width 9 height 9
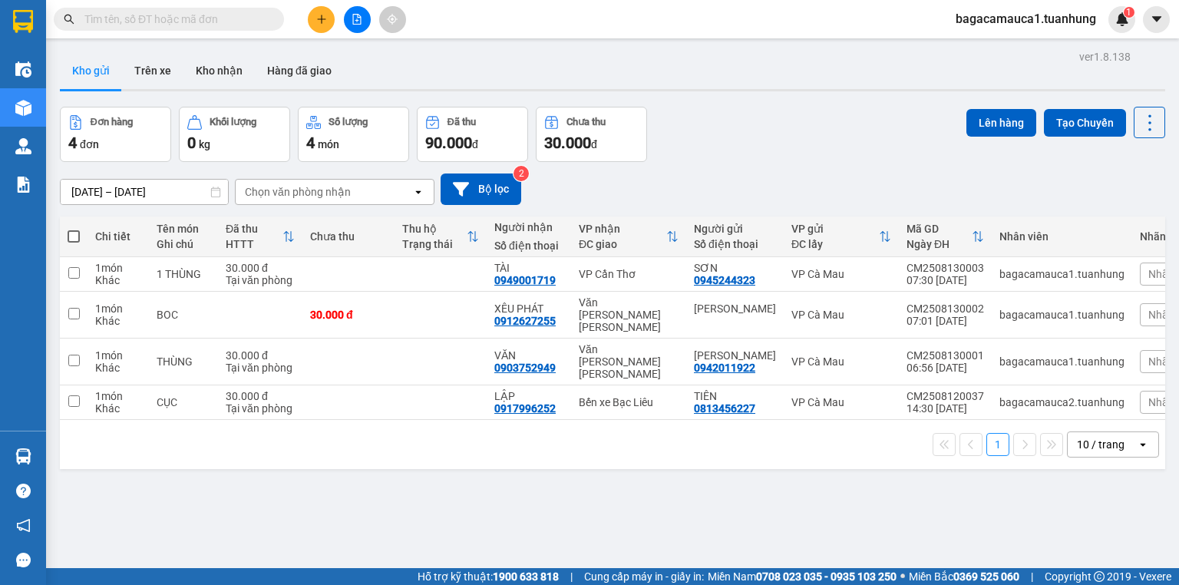
click at [218, 20] on input "text" at bounding box center [174, 19] width 181 height 17
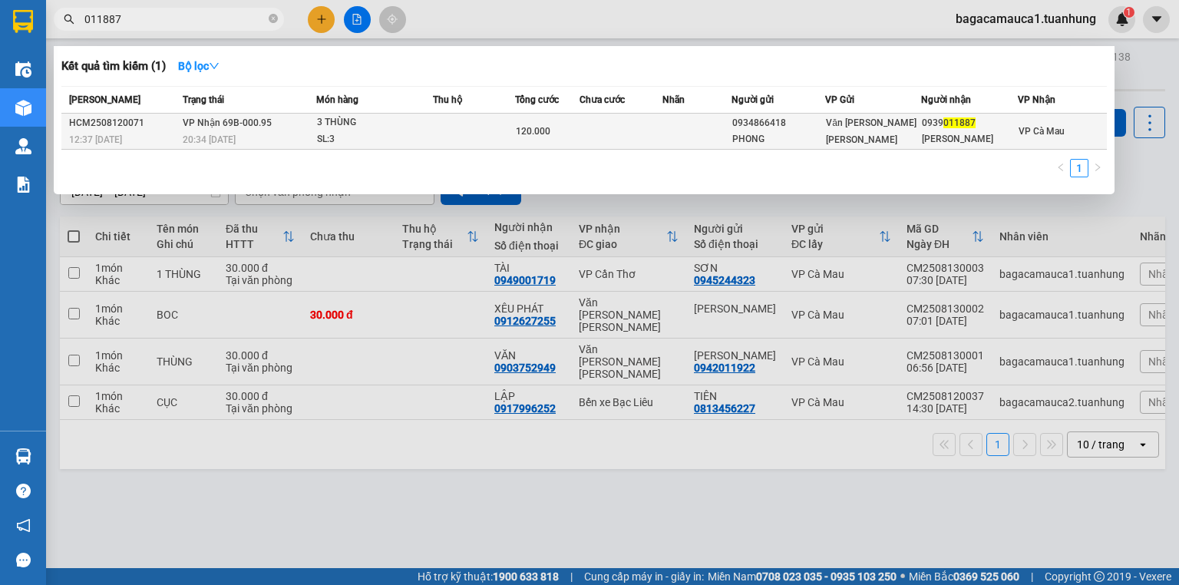
type input "011887"
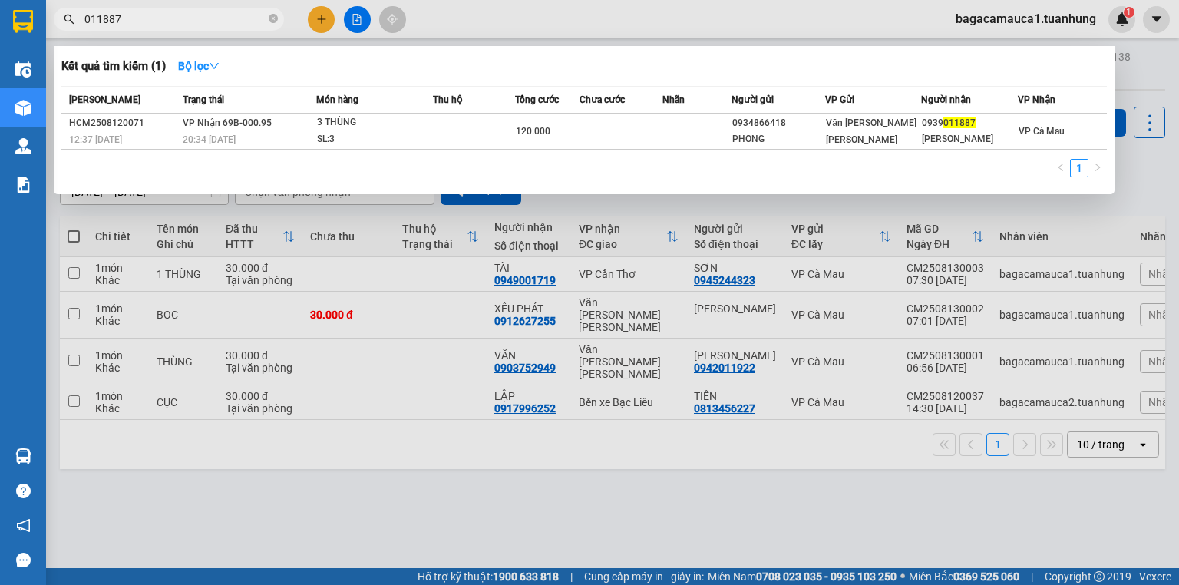
click at [478, 134] on td at bounding box center [474, 132] width 82 height 36
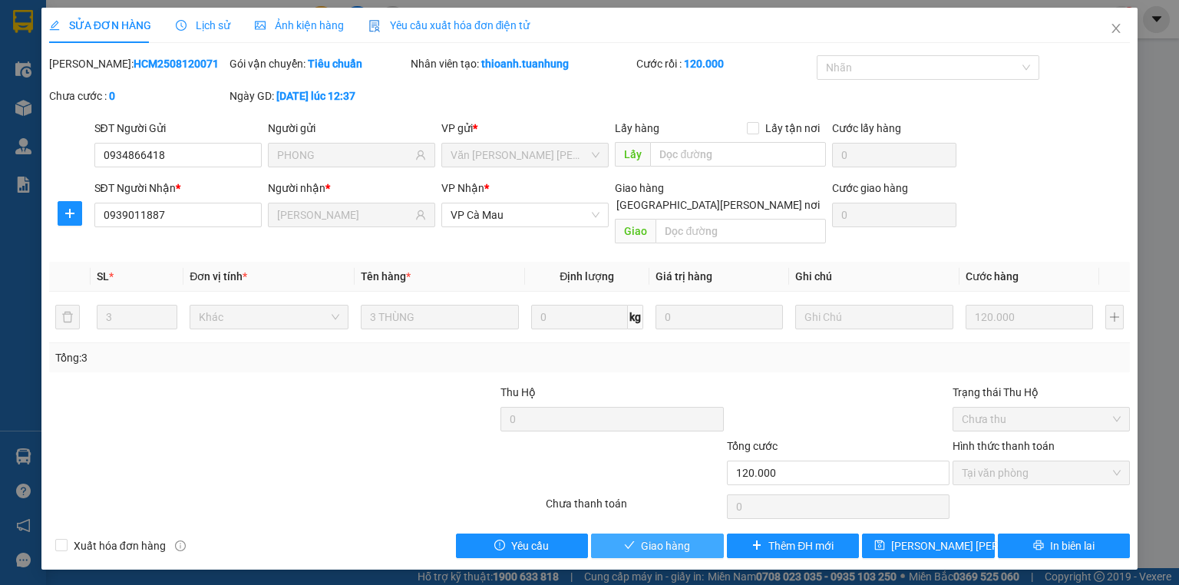
click at [640, 534] on button "Giao hàng" at bounding box center [657, 546] width 133 height 25
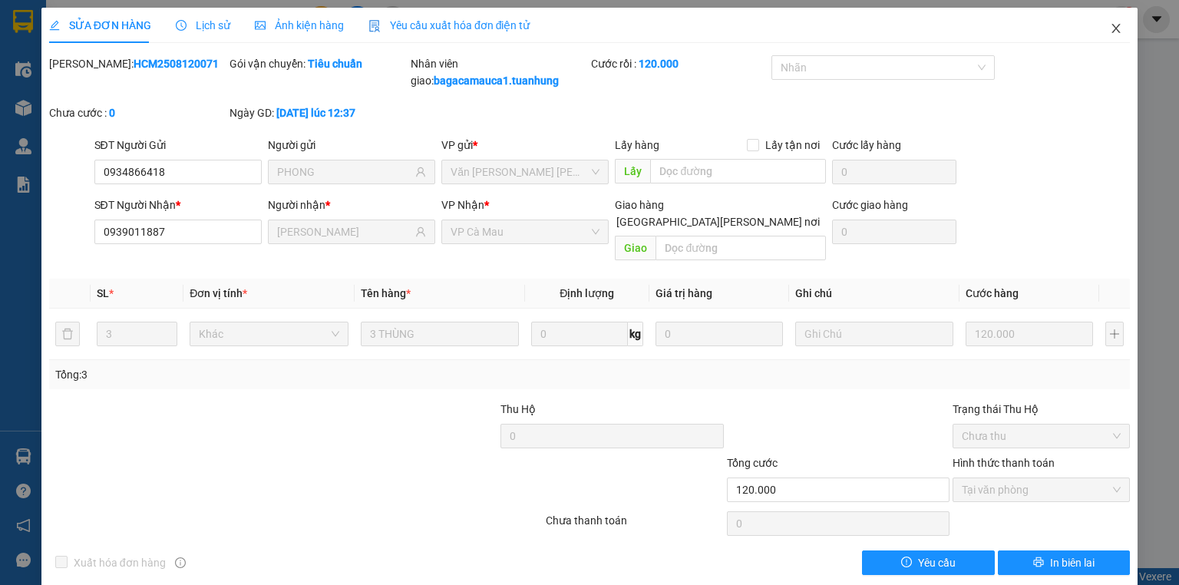
drag, startPoint x: 1107, startPoint y: 28, endPoint x: 1030, endPoint y: 8, distance: 79.3
click at [1100, 28] on span "Close" at bounding box center [1116, 29] width 43 height 43
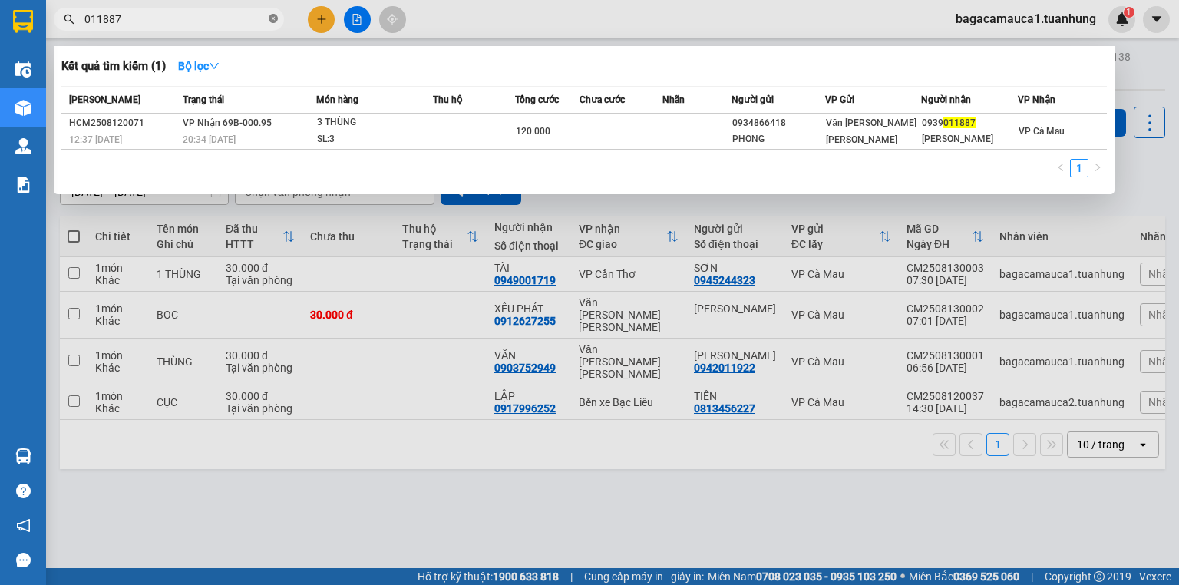
click at [273, 23] on icon "close-circle" at bounding box center [273, 18] width 9 height 9
type input "827089"
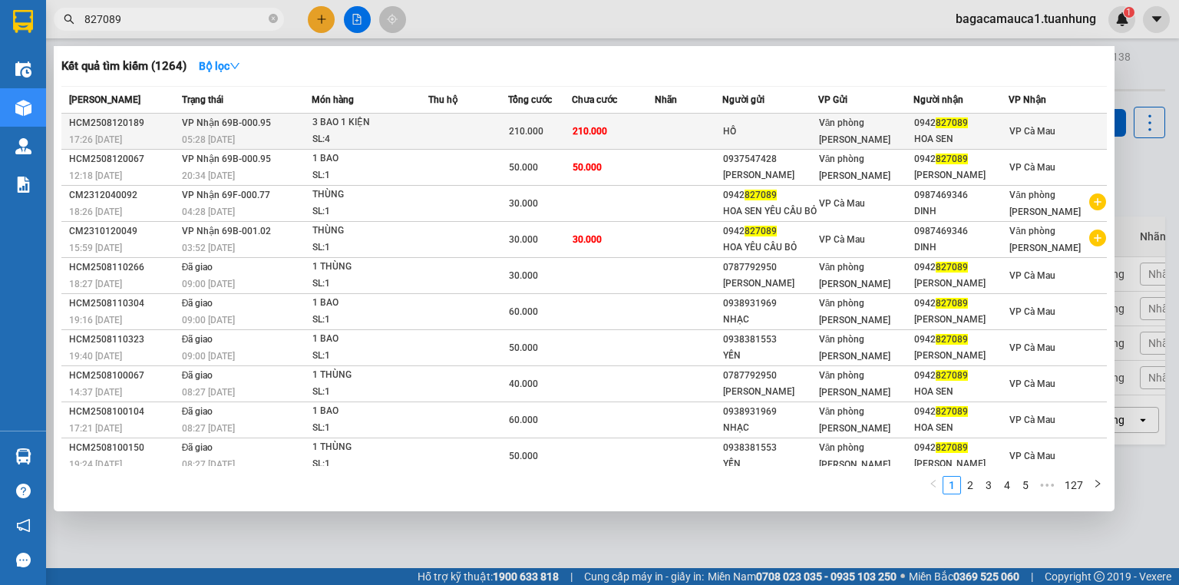
type input "827089"
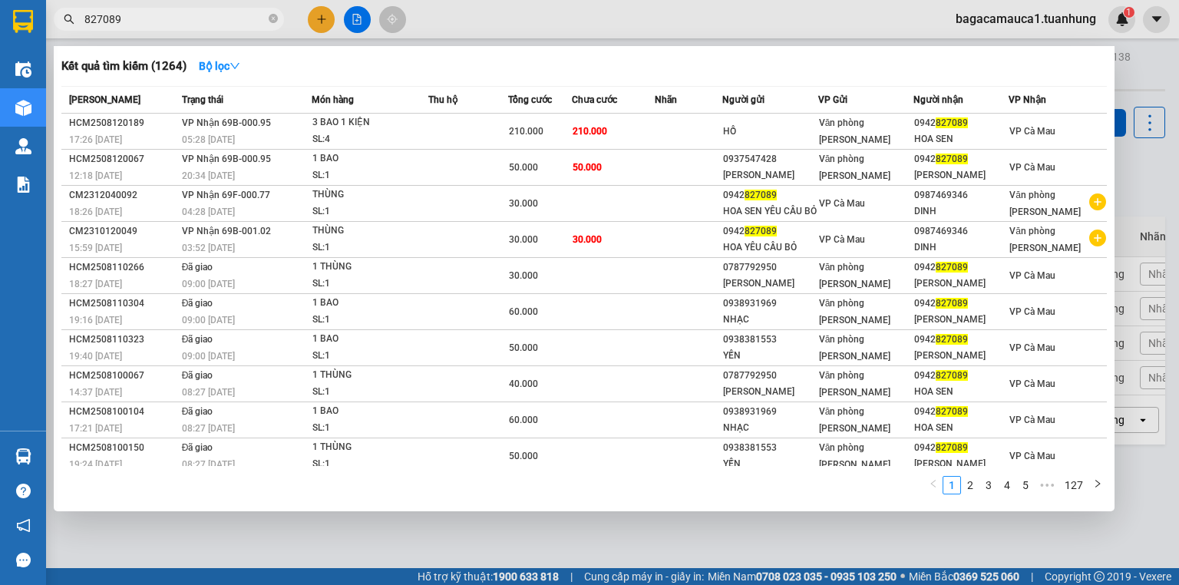
click at [375, 135] on div "SL: 4" at bounding box center [370, 139] width 115 height 17
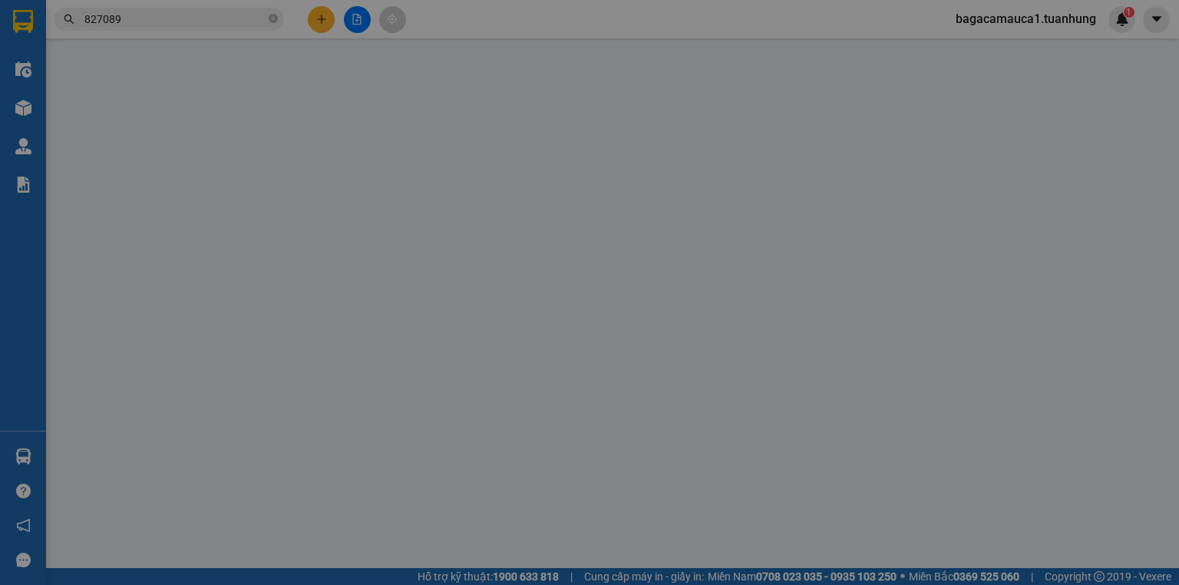
type input "HỒ"
type input "0942827089"
type input "HOA SEN"
type input "210.000"
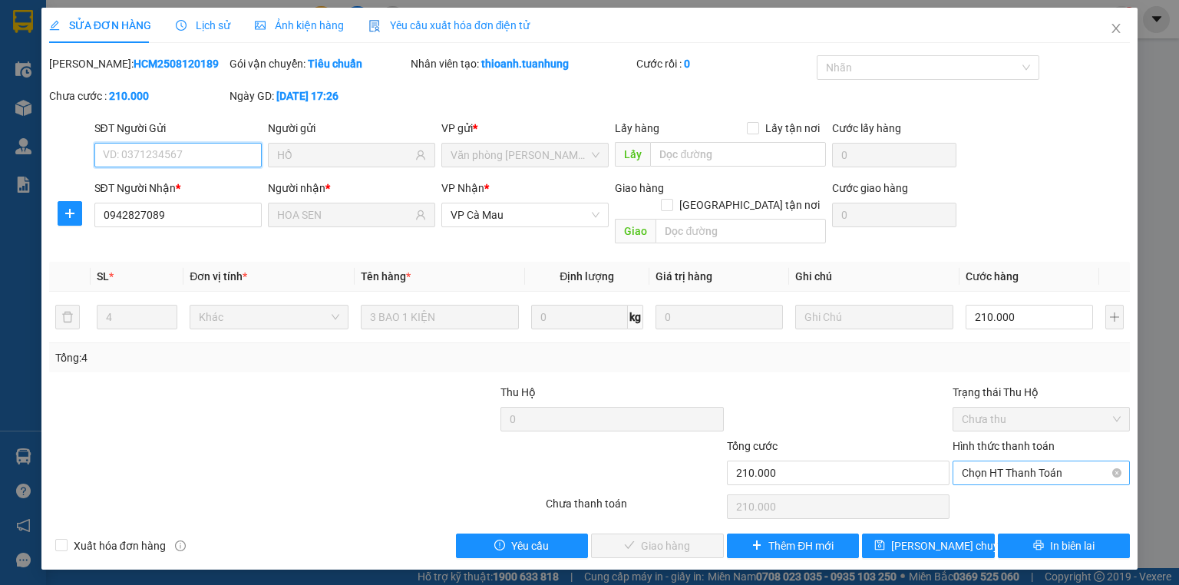
click at [1004, 461] on span "Chọn HT Thanh Toán" at bounding box center [1041, 472] width 159 height 23
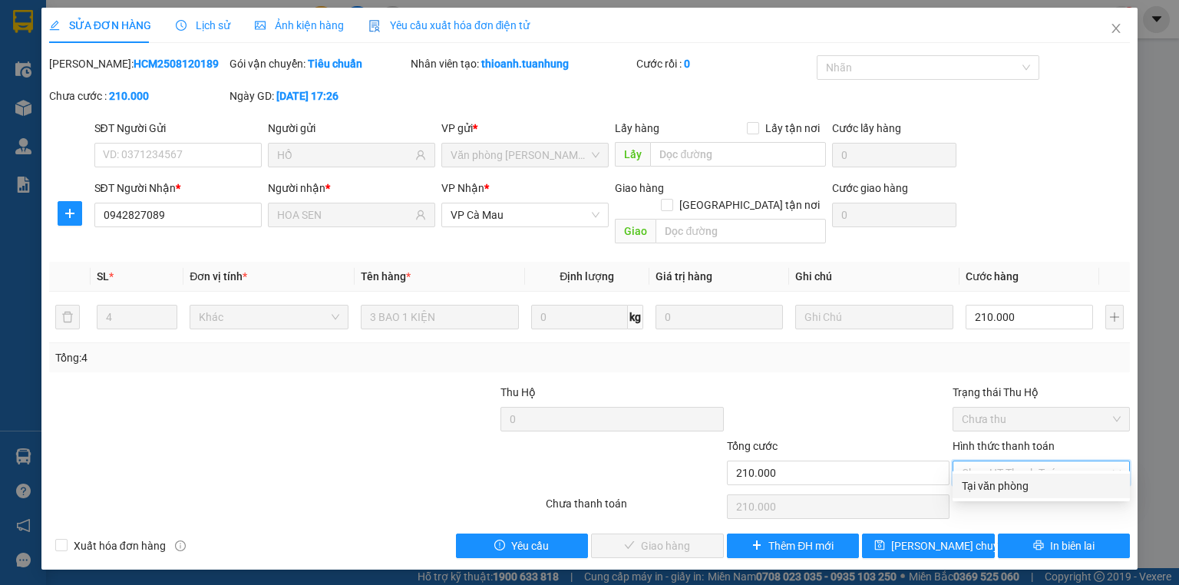
click at [994, 496] on div "Tại văn phòng" at bounding box center [1041, 486] width 177 height 25
type input "0"
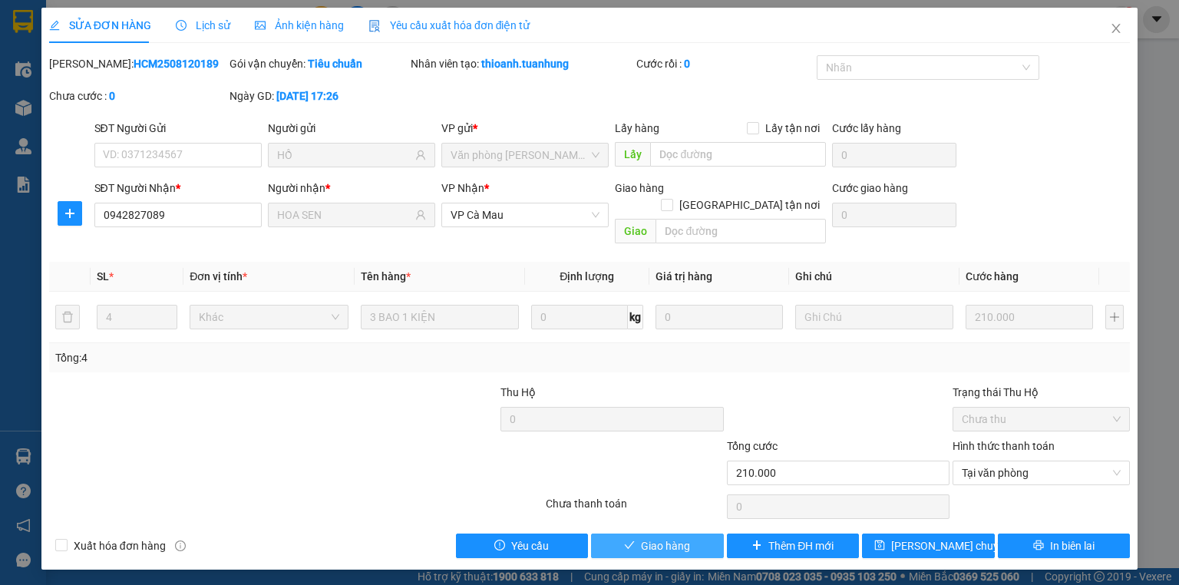
click at [660, 538] on span "Giao hàng" at bounding box center [665, 546] width 49 height 17
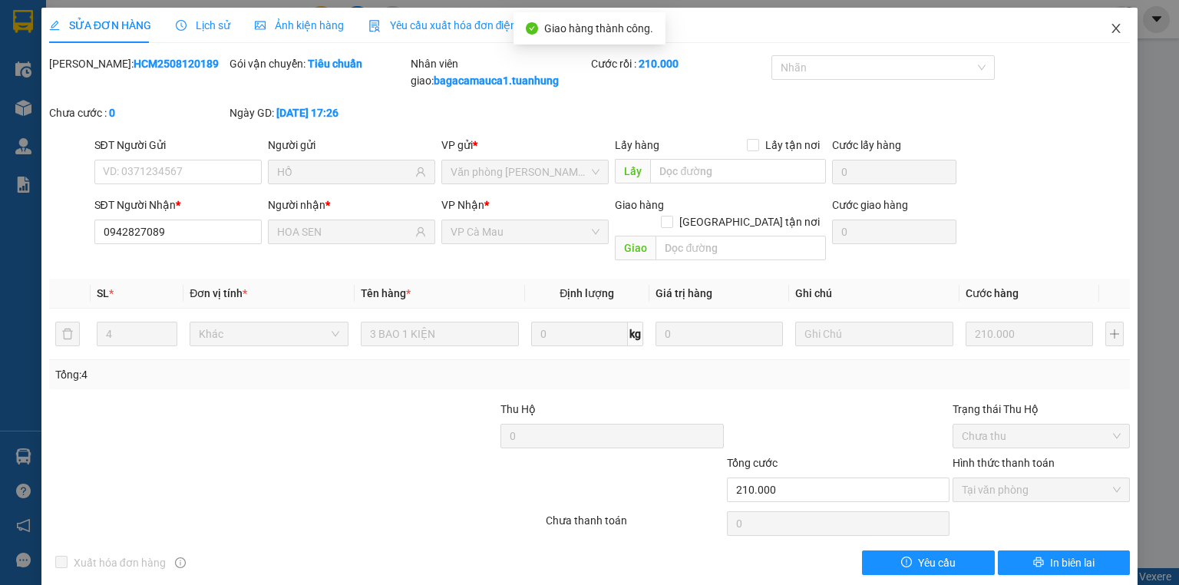
drag, startPoint x: 1106, startPoint y: 36, endPoint x: 1011, endPoint y: 1, distance: 101.6
click at [1104, 36] on span "Close" at bounding box center [1116, 29] width 43 height 43
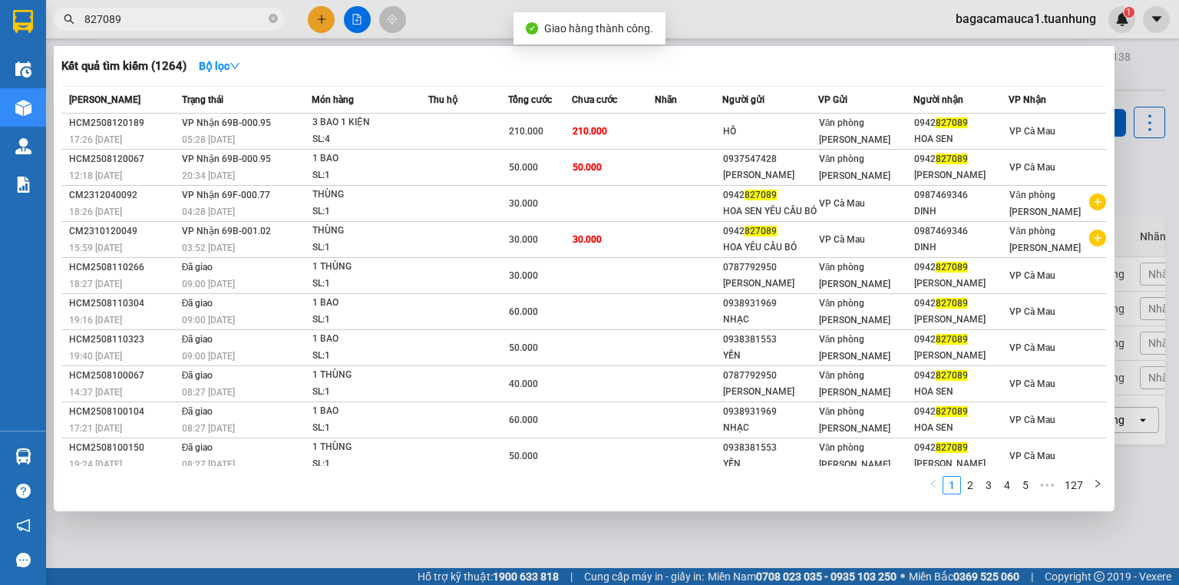
click at [226, 18] on input "827089" at bounding box center [174, 19] width 181 height 17
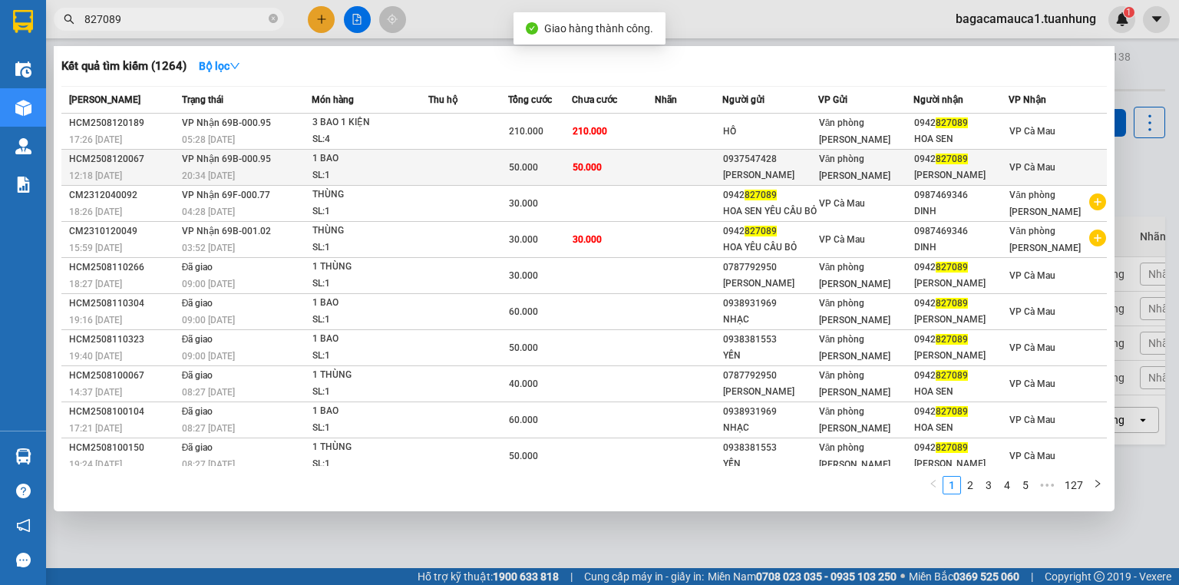
click at [521, 172] on span "50.000" at bounding box center [523, 167] width 29 height 11
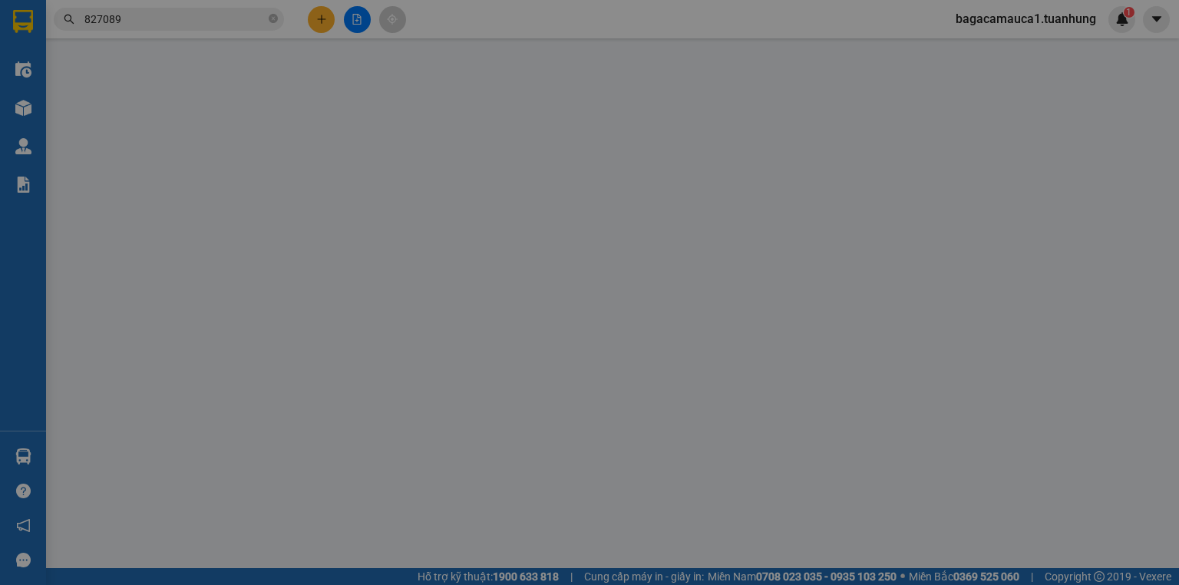
type input "0937547428"
type input "[PERSON_NAME]"
type input "0942827089"
type input "[PERSON_NAME]"
type input "50.000"
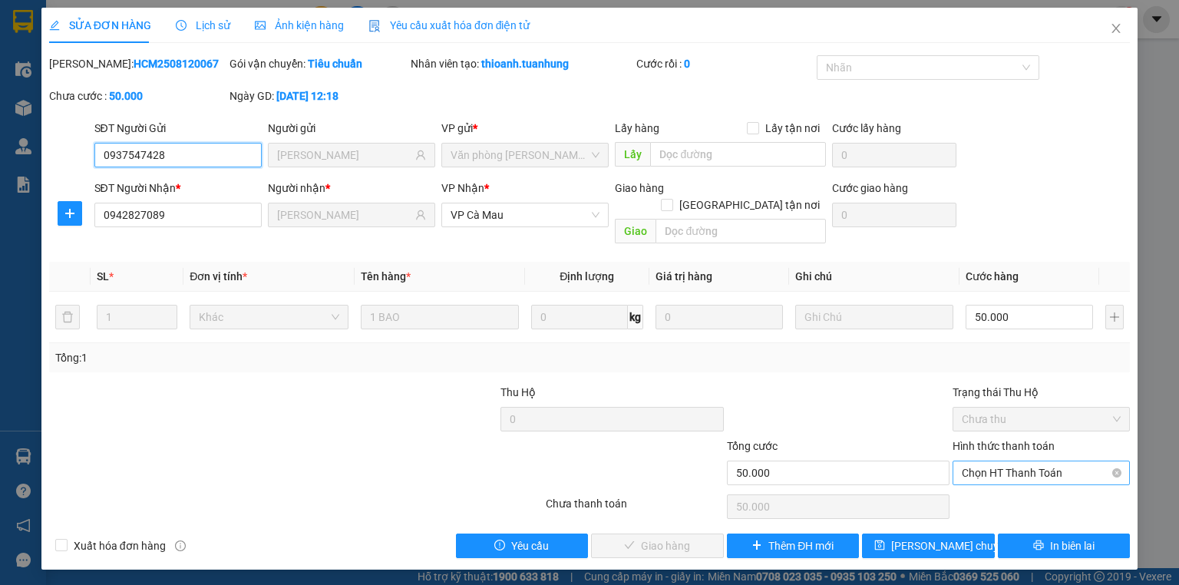
click at [1073, 461] on span "Chọn HT Thanh Toán" at bounding box center [1041, 472] width 159 height 23
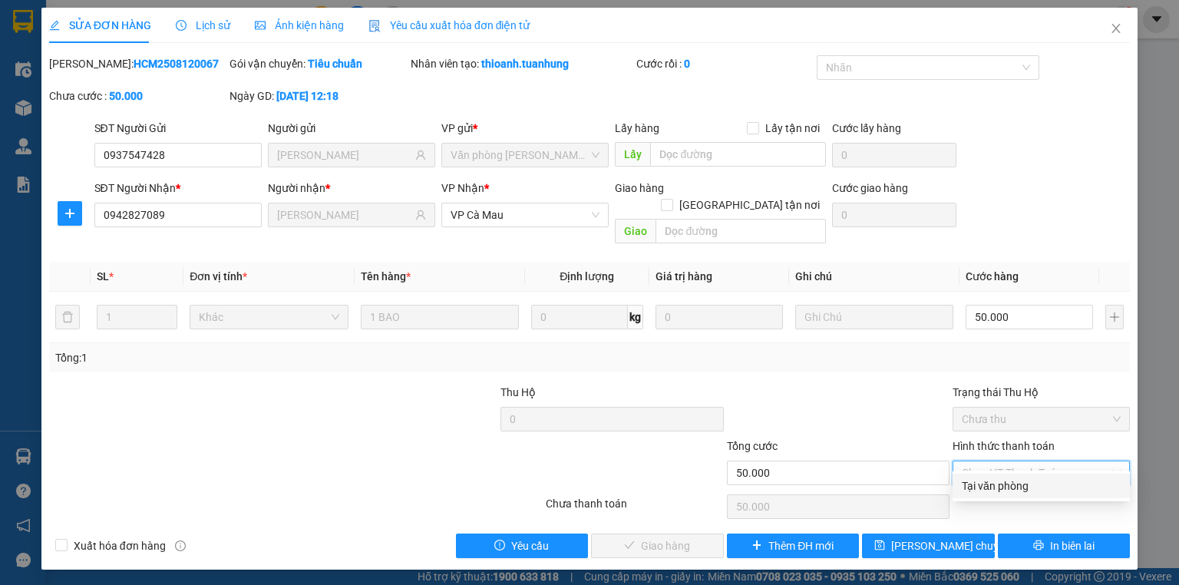
click at [1060, 495] on div "Tại văn phòng" at bounding box center [1041, 486] width 177 height 25
type input "0"
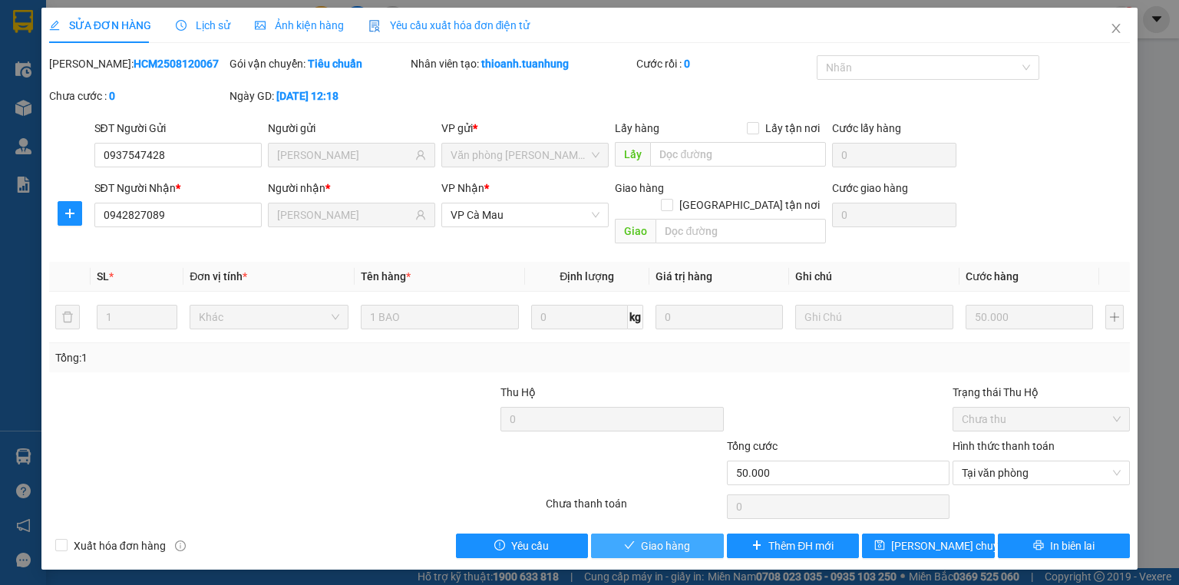
click at [664, 538] on span "Giao hàng" at bounding box center [665, 546] width 49 height 17
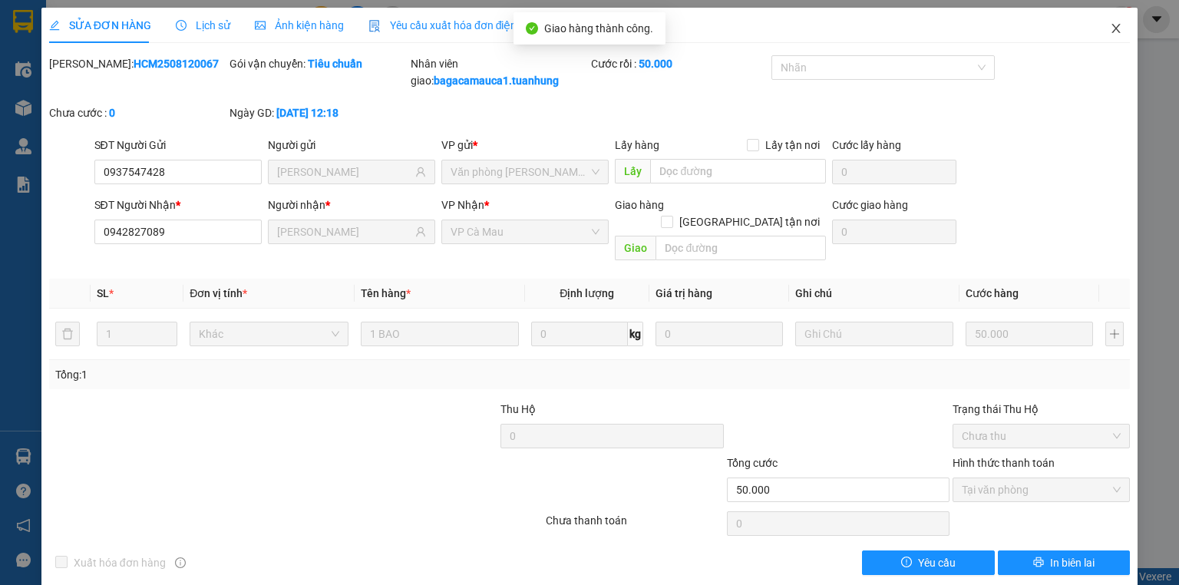
click at [1110, 28] on icon "close" at bounding box center [1116, 28] width 12 height 12
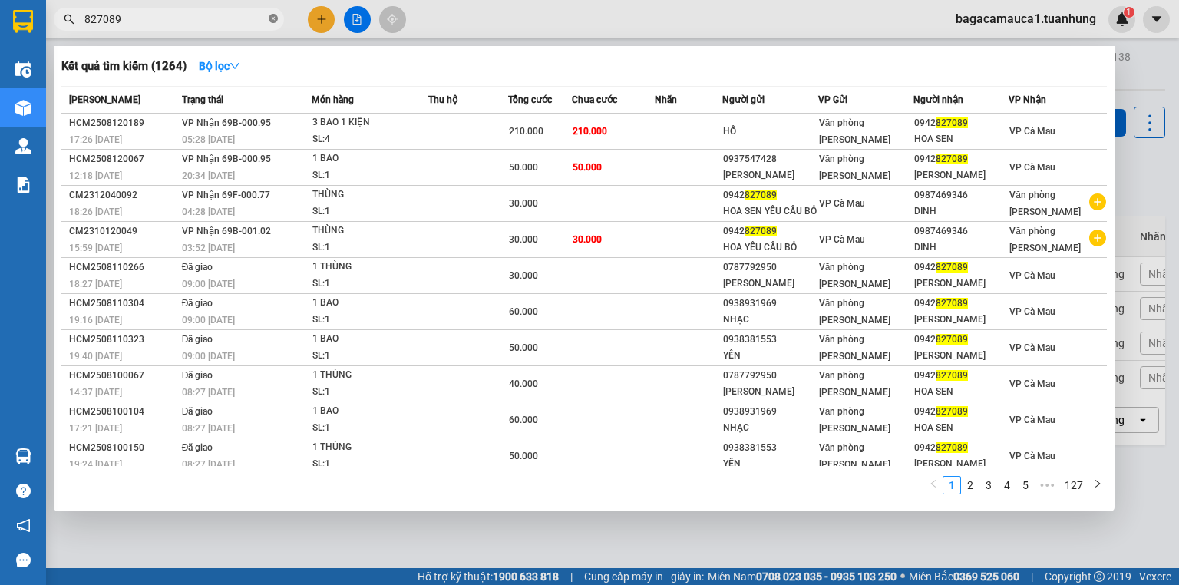
click at [270, 12] on span at bounding box center [273, 19] width 9 height 15
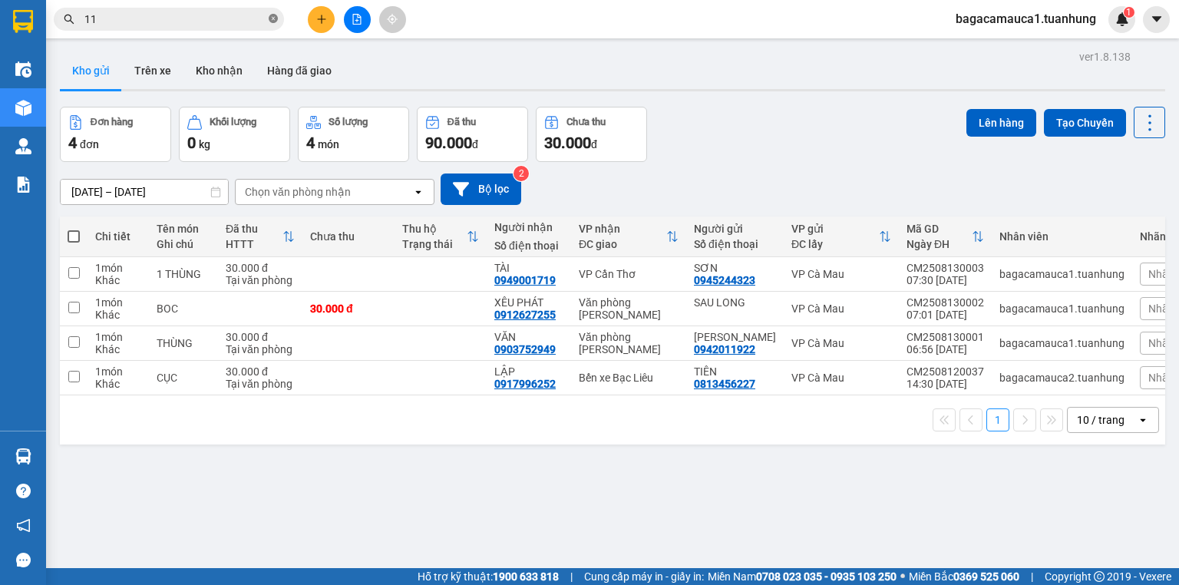
type input "111"
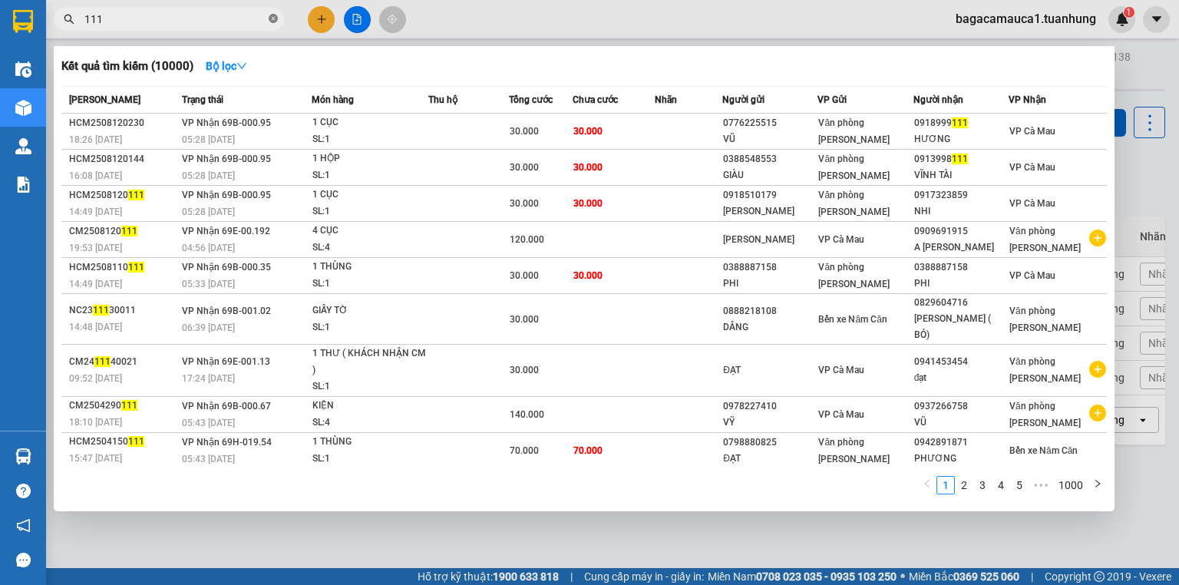
click at [270, 12] on span at bounding box center [273, 19] width 9 height 15
type input "444"
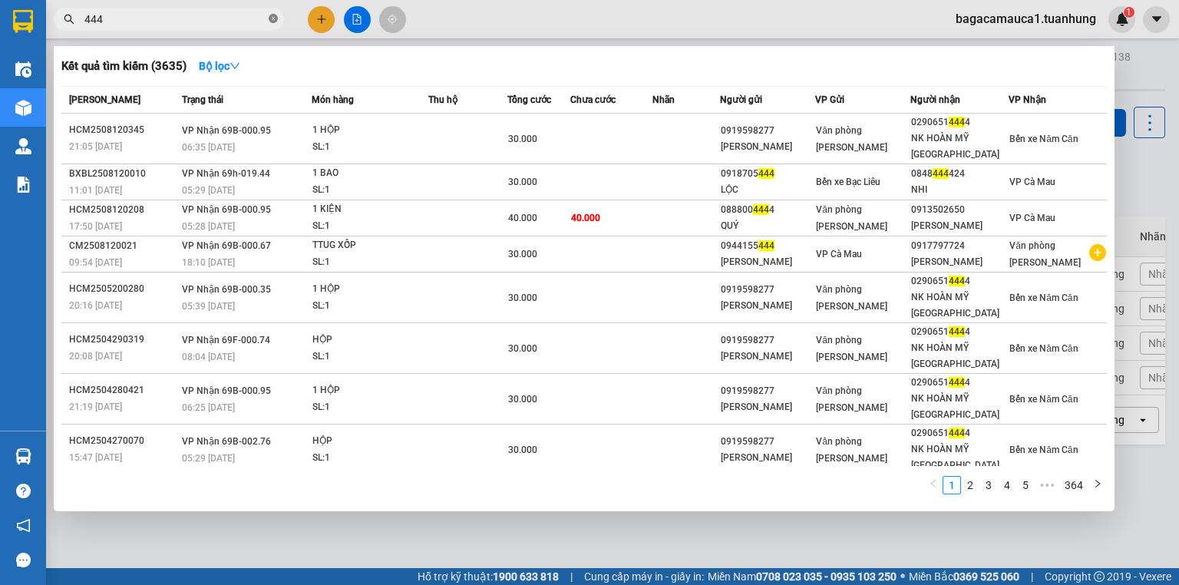
click at [270, 12] on span at bounding box center [273, 19] width 9 height 15
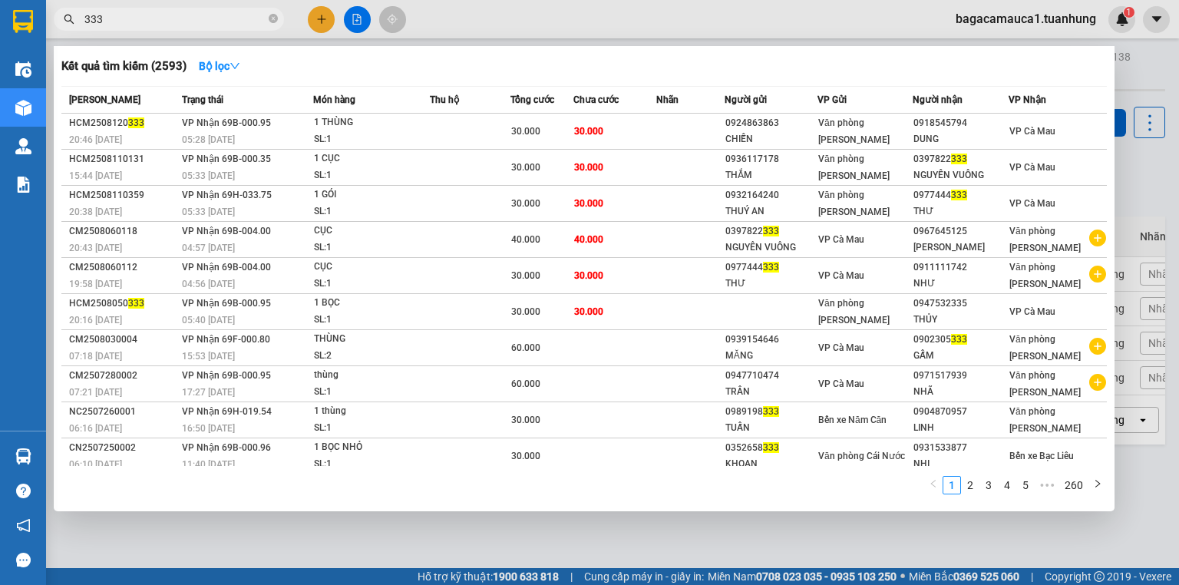
click at [176, 15] on input "333" at bounding box center [174, 19] width 181 height 17
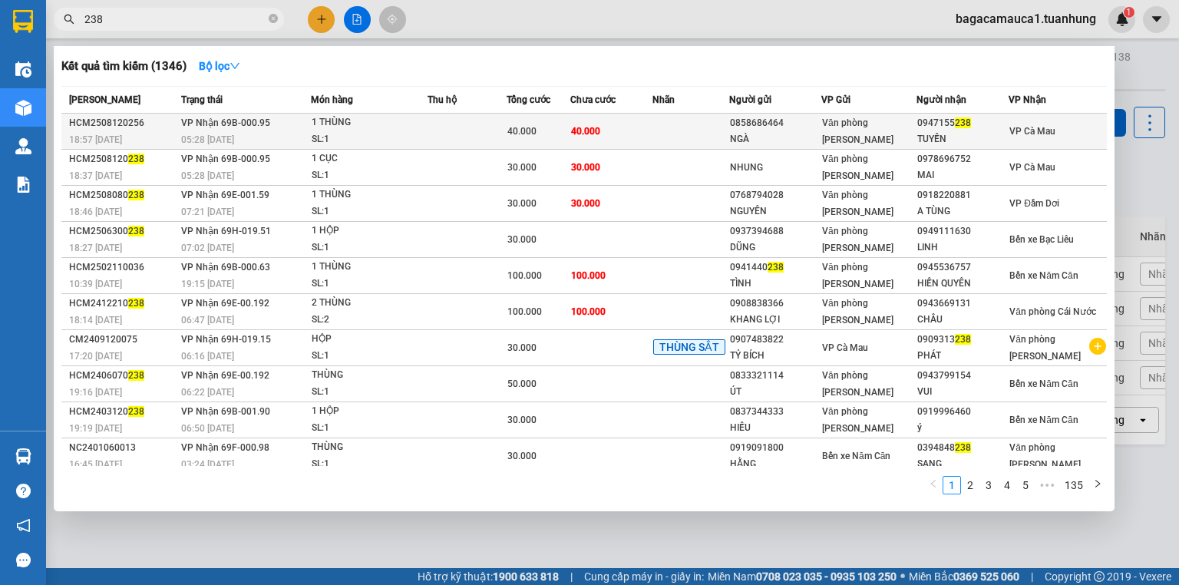
type input "238"
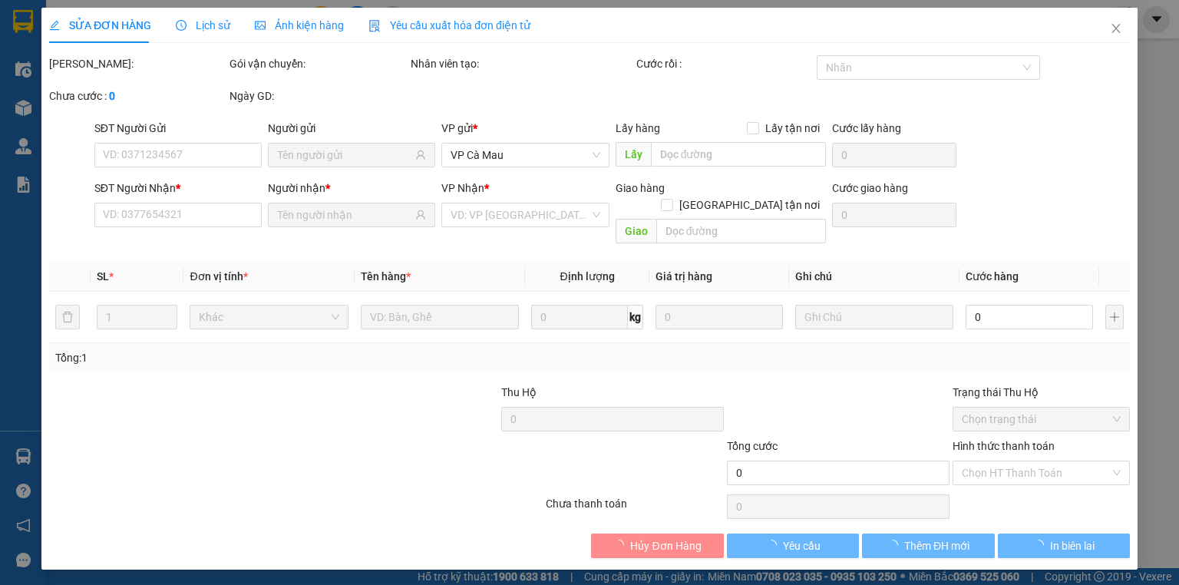
type input "0858686464"
type input "NGÀ"
type input "0947155238"
type input "TUYỀN"
type input "40.000"
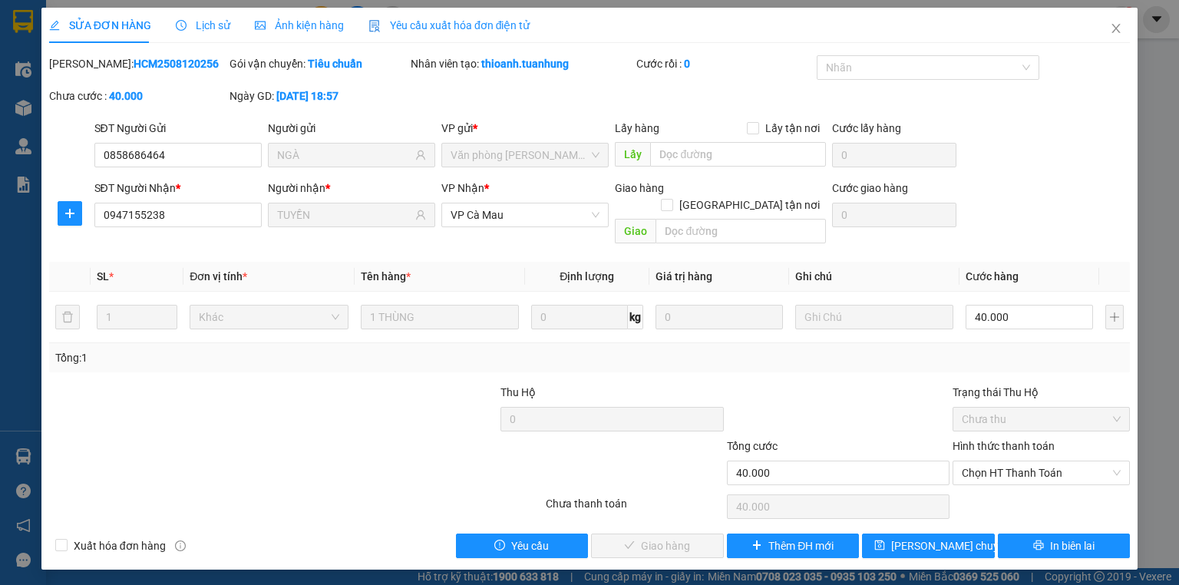
click at [1014, 468] on div "Hình thức thanh toán Chọn HT Thanh Toán" at bounding box center [1041, 465] width 177 height 54
click at [1017, 461] on span "Chọn HT Thanh Toán" at bounding box center [1041, 472] width 159 height 23
click at [1017, 483] on div "Tại văn phòng" at bounding box center [1041, 486] width 159 height 17
type input "0"
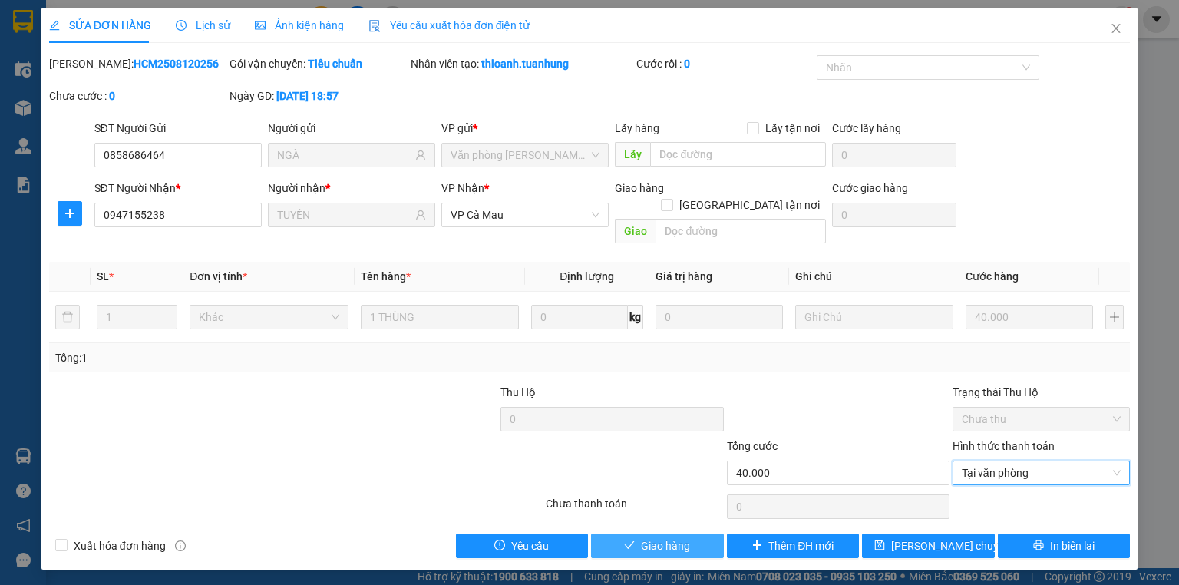
click at [677, 538] on span "Giao hàng" at bounding box center [665, 546] width 49 height 17
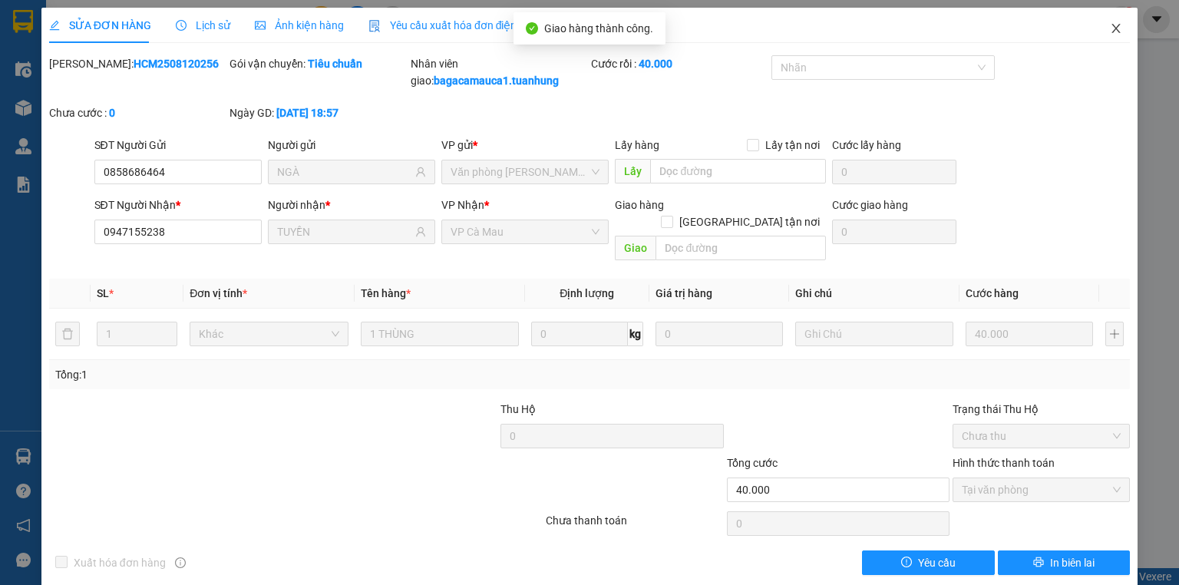
click at [1110, 25] on icon "close" at bounding box center [1116, 28] width 12 height 12
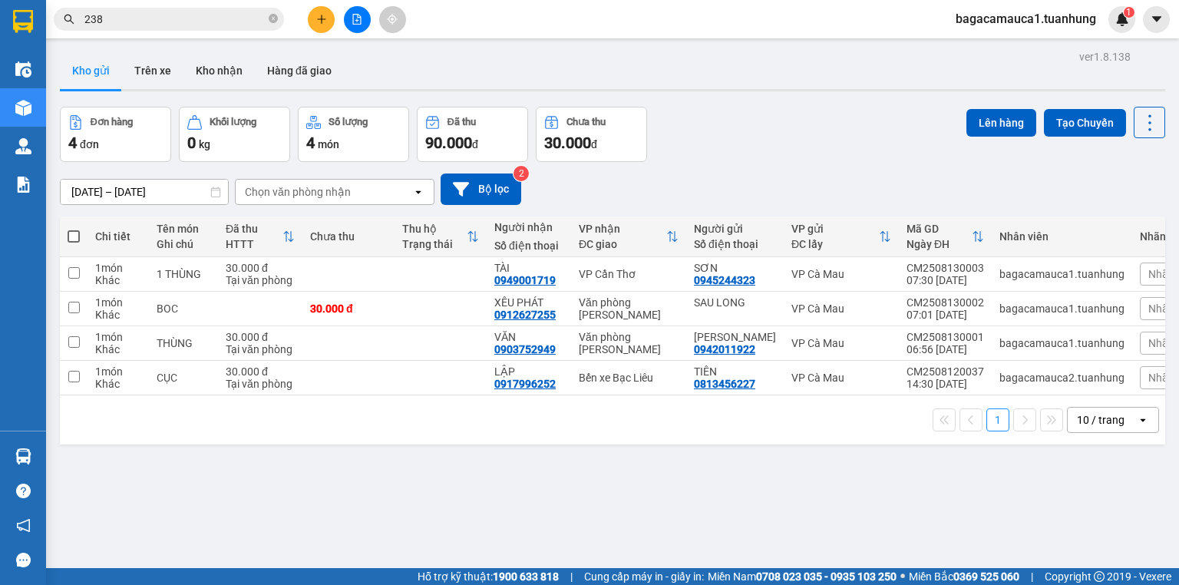
click at [114, 17] on input "238" at bounding box center [174, 19] width 181 height 17
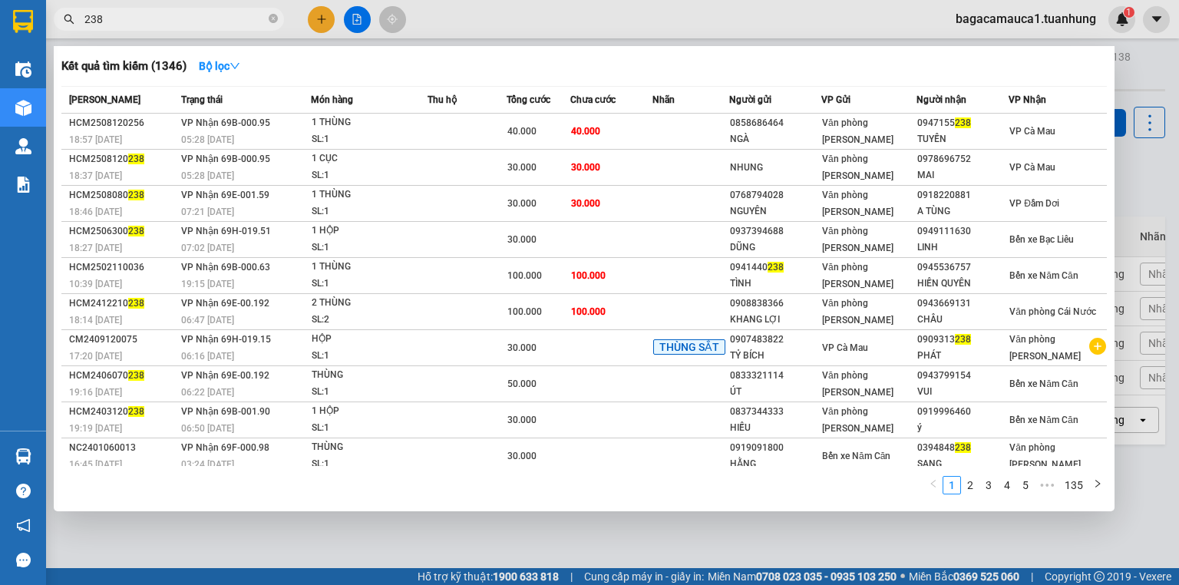
click at [114, 17] on input "238" at bounding box center [174, 19] width 181 height 17
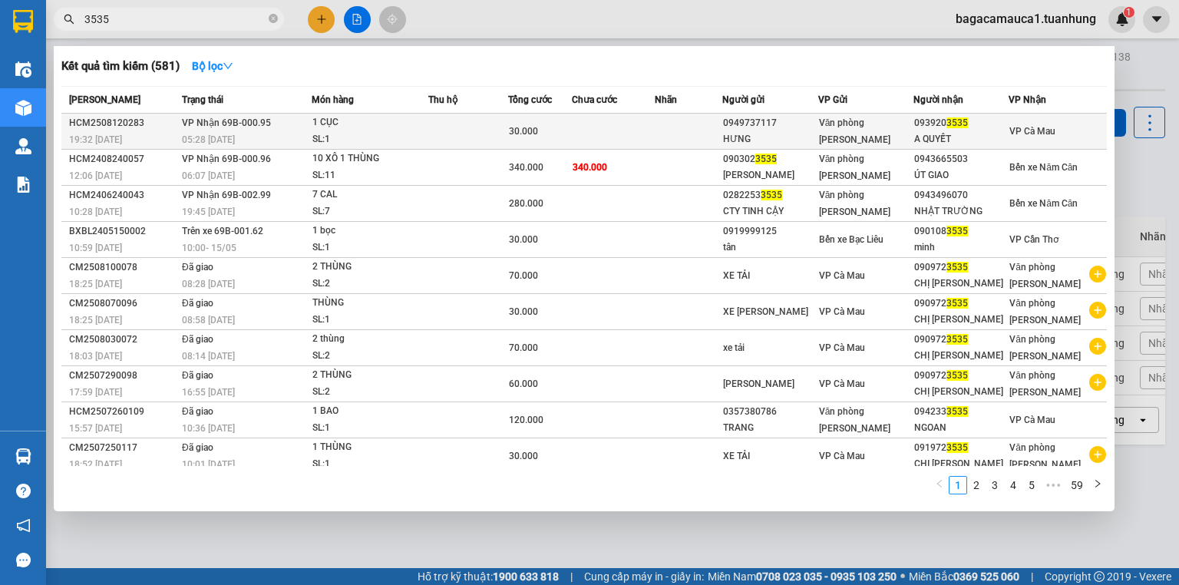
type input "3535"
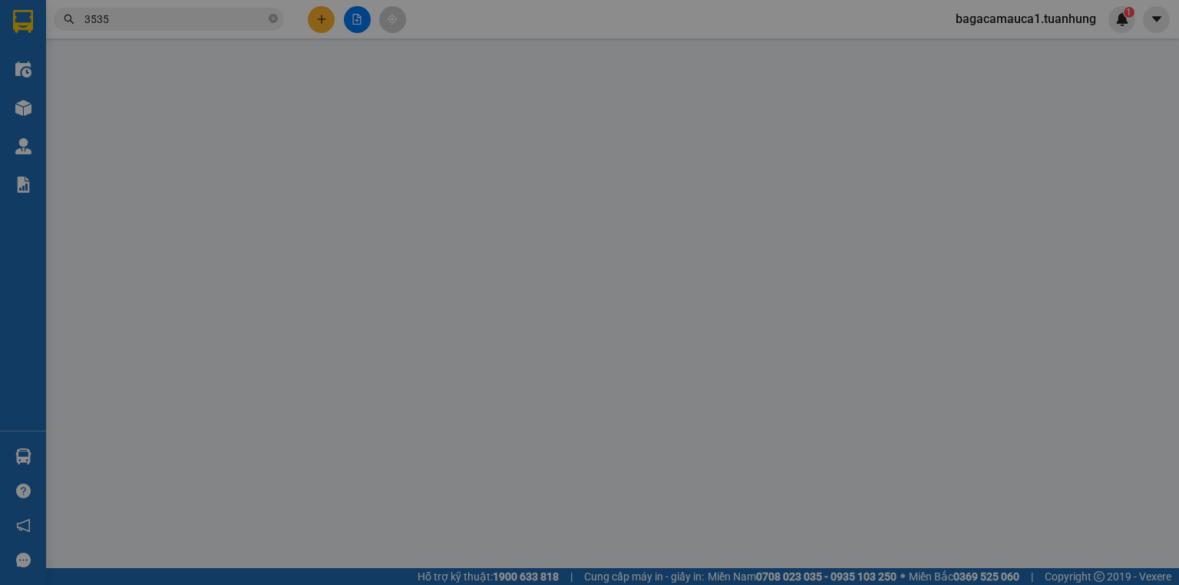
type input "0949737117"
type input "HƯNG"
type input "0939203535"
type input "A QUYẾT"
type input "30.000"
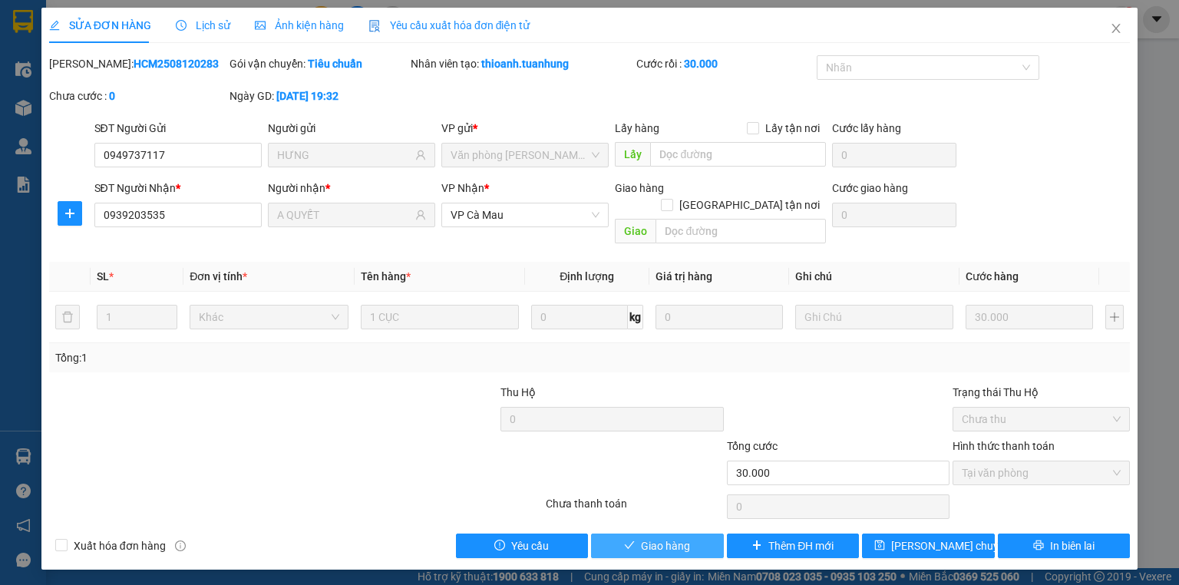
click at [676, 538] on span "Giao hàng" at bounding box center [665, 546] width 49 height 17
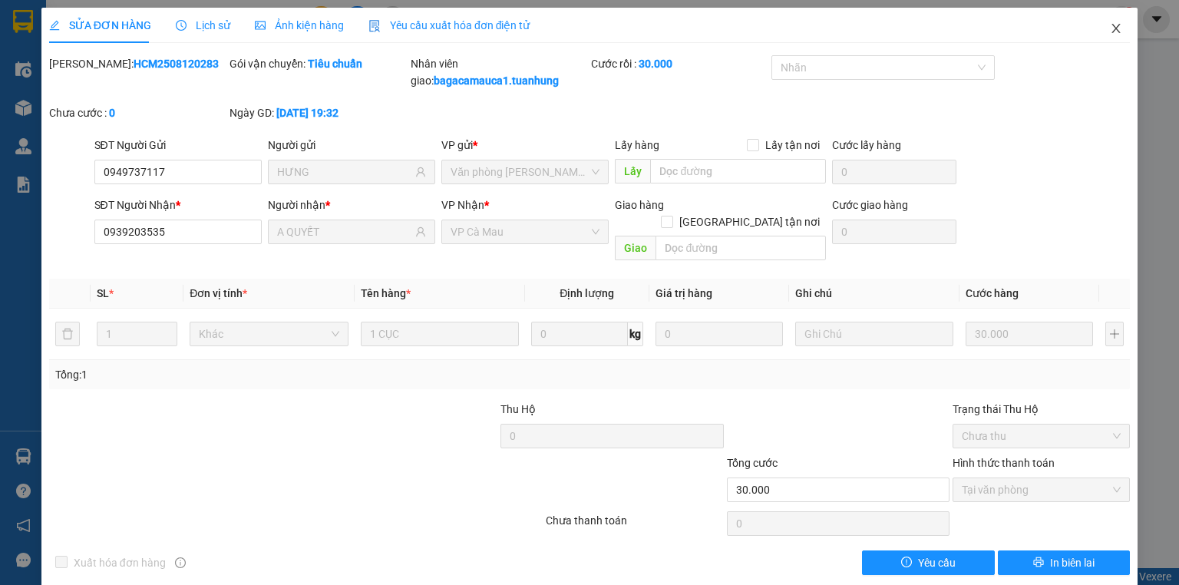
click at [1110, 25] on icon "close" at bounding box center [1116, 28] width 12 height 12
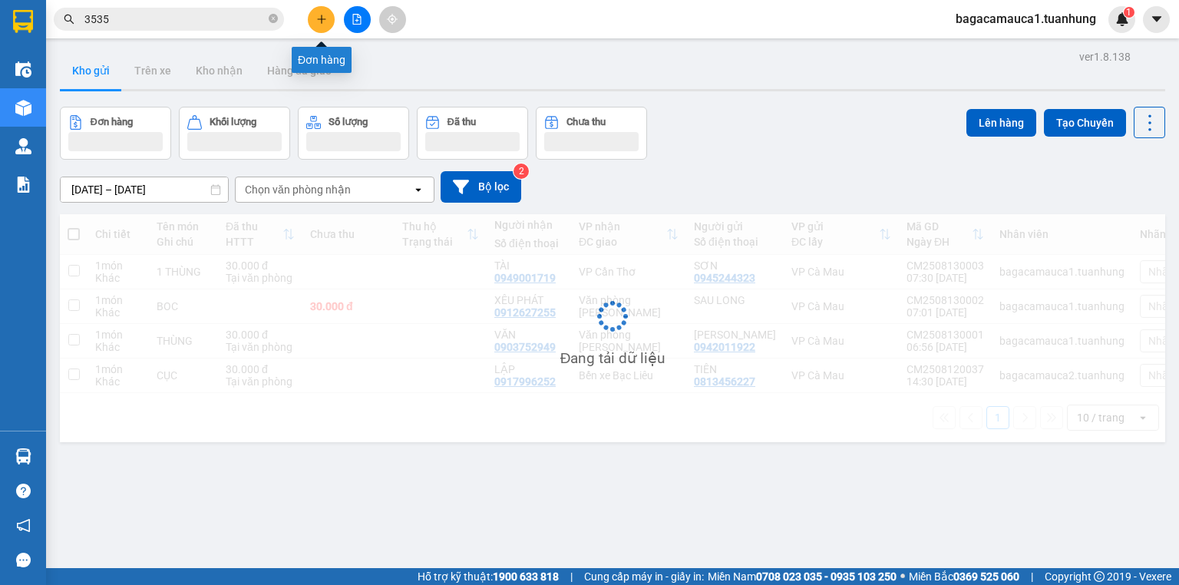
click at [316, 17] on icon "plus" at bounding box center [321, 19] width 11 height 11
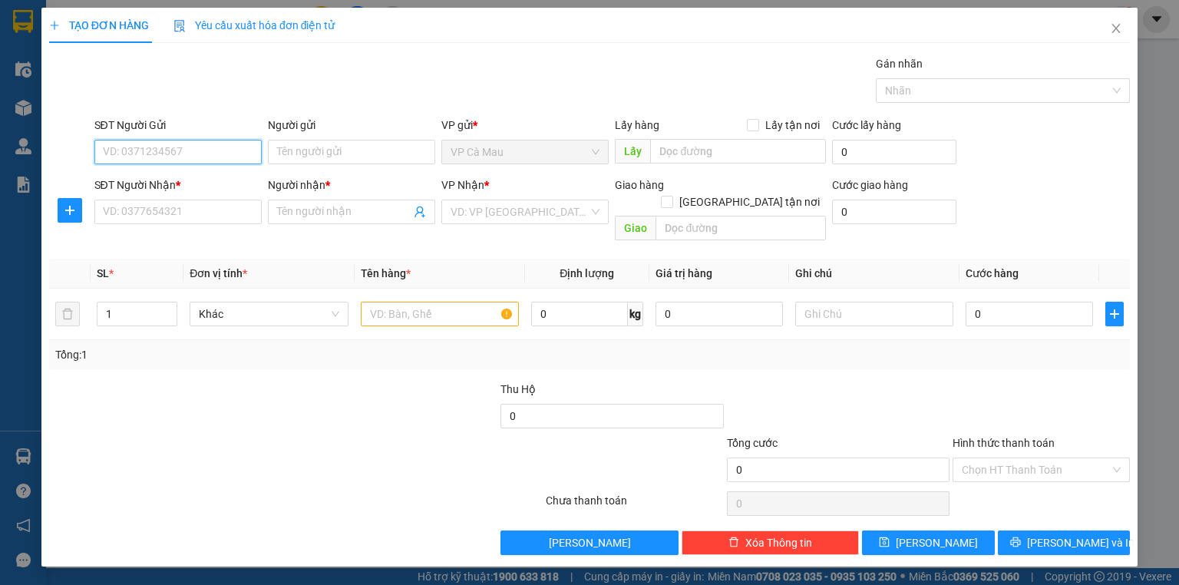
click at [132, 154] on input "SĐT Người Gửi" at bounding box center [177, 152] width 167 height 25
type input "0918012521"
click at [172, 174] on div "0918012521 - CHÍNH" at bounding box center [178, 182] width 149 height 17
type input "CHÍNH"
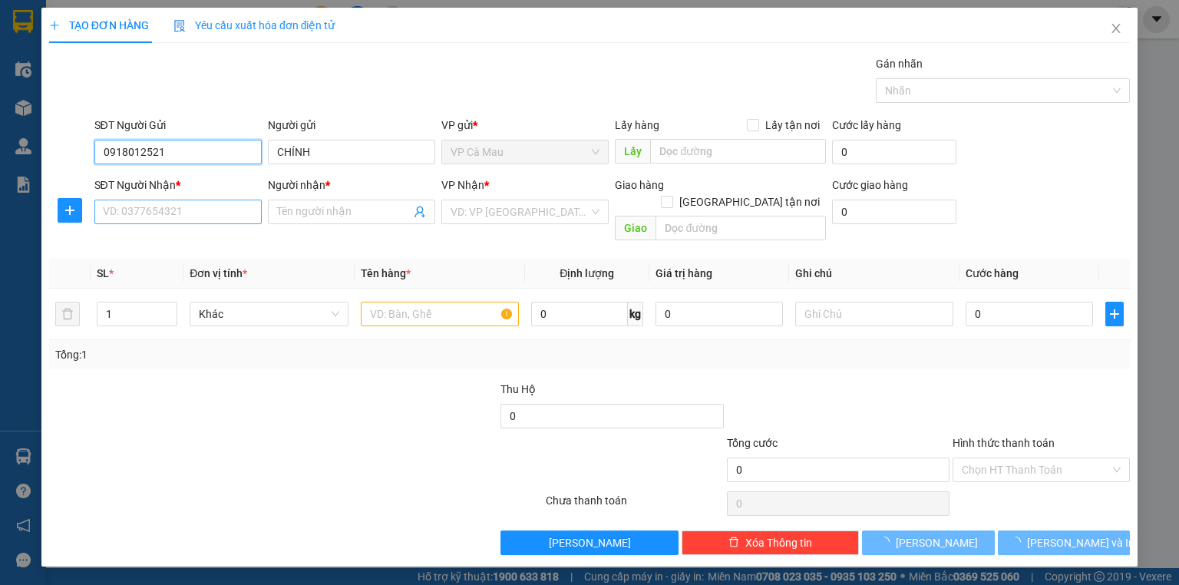
type input "0918012521"
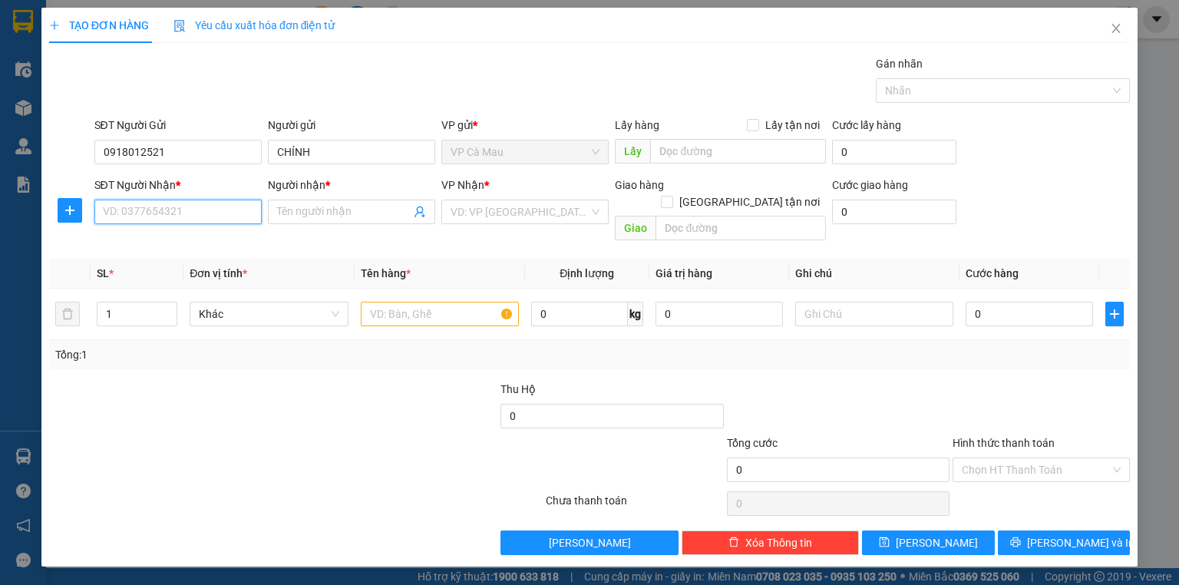
click at [184, 206] on input "SĐT Người Nhận *" at bounding box center [177, 212] width 167 height 25
click at [152, 263] on div "0913988193 - HUỆ" at bounding box center [178, 266] width 149 height 17
type input "0913988193"
type input "HUỆ"
click at [403, 303] on input "text" at bounding box center [440, 314] width 158 height 25
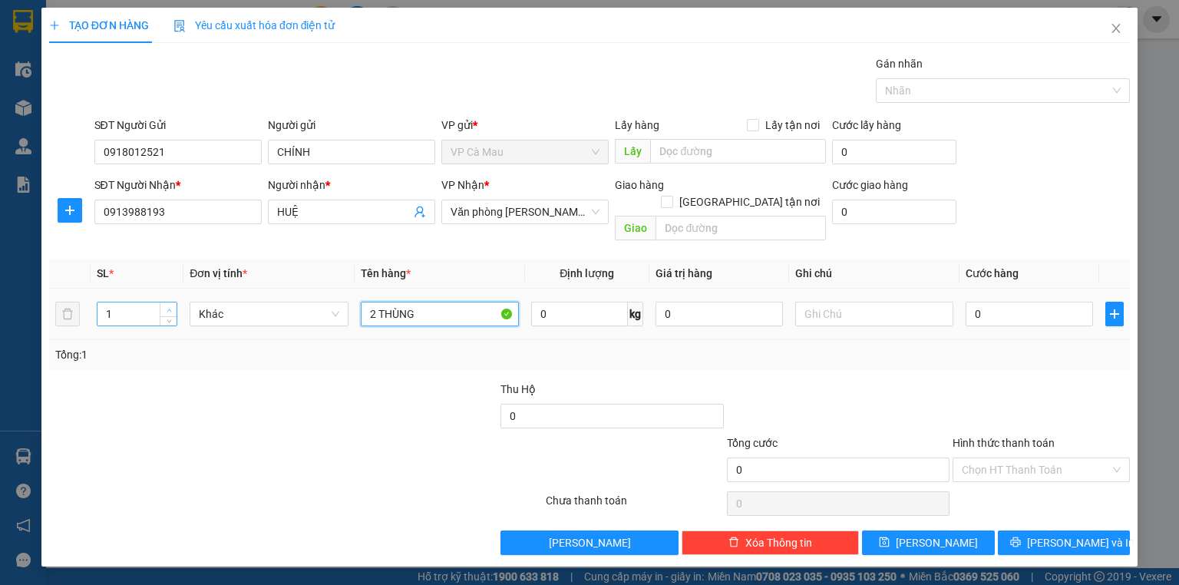
type input "2 THÙNG"
type input "2"
click at [172, 306] on span "up" at bounding box center [168, 310] width 9 height 9
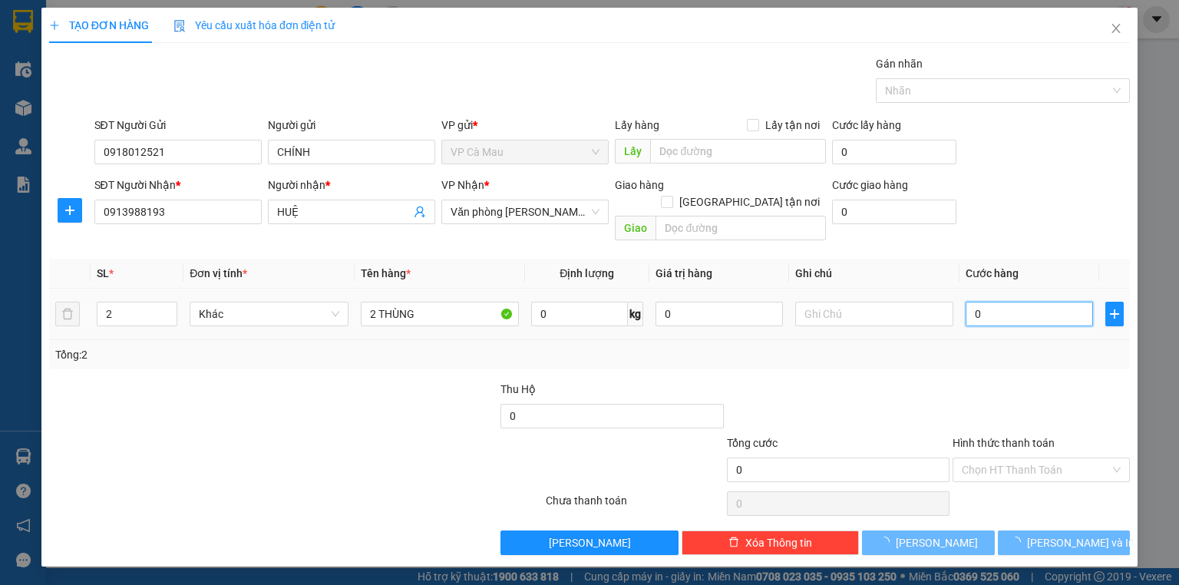
click at [1050, 302] on input "0" at bounding box center [1029, 314] width 127 height 25
type input "8"
type input "80"
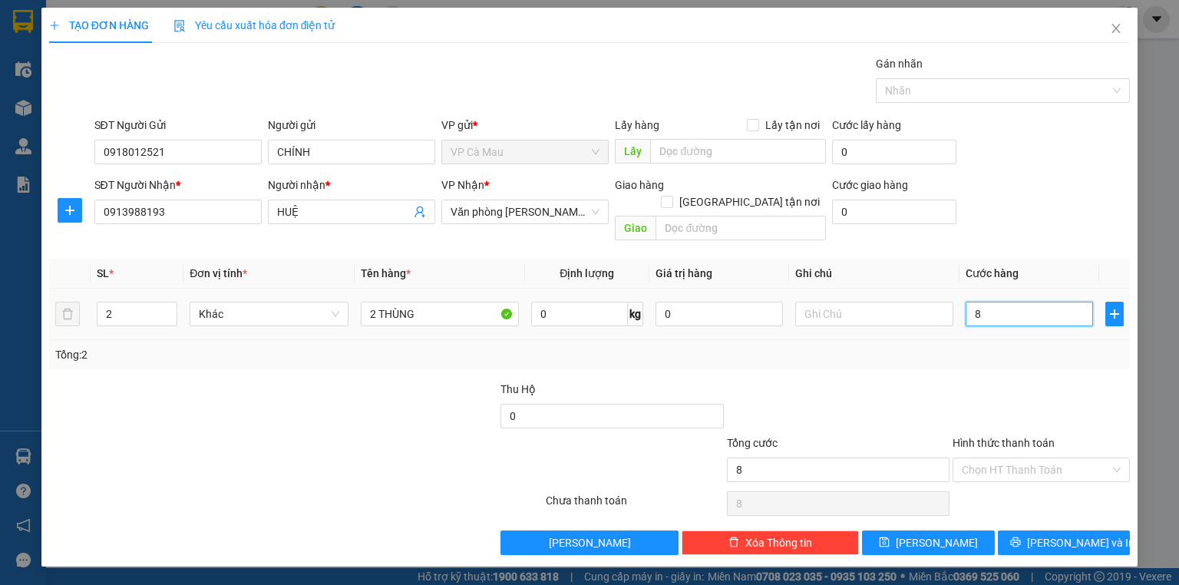
type input "80"
type input "80.000"
click at [1047, 458] on input "Hình thức thanh toán" at bounding box center [1036, 469] width 148 height 23
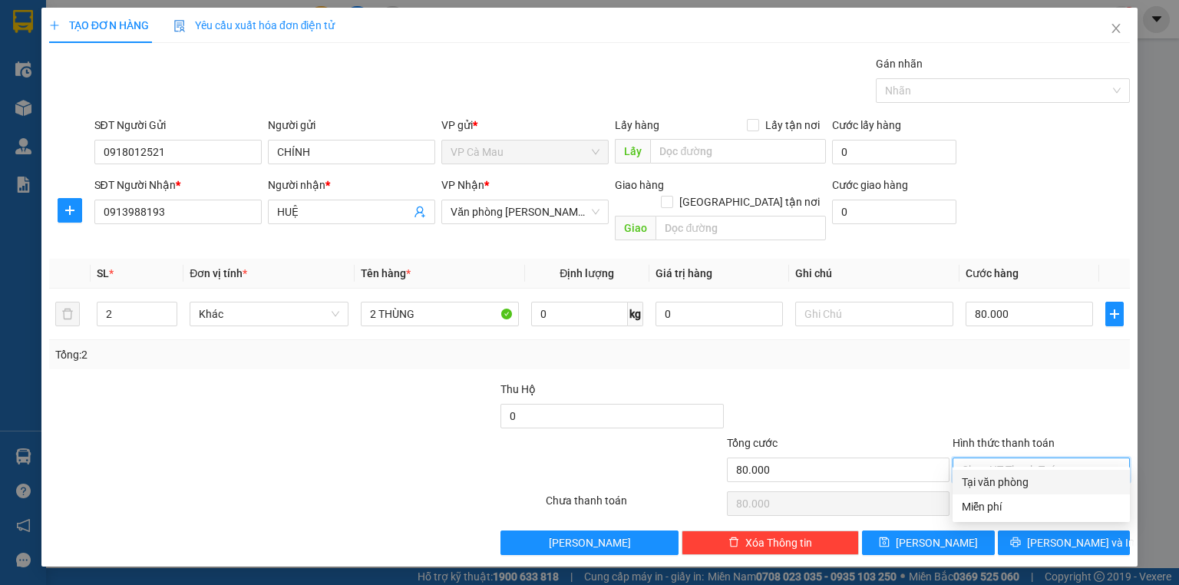
click at [1047, 476] on div "Tại văn phòng" at bounding box center [1041, 482] width 159 height 17
type input "0"
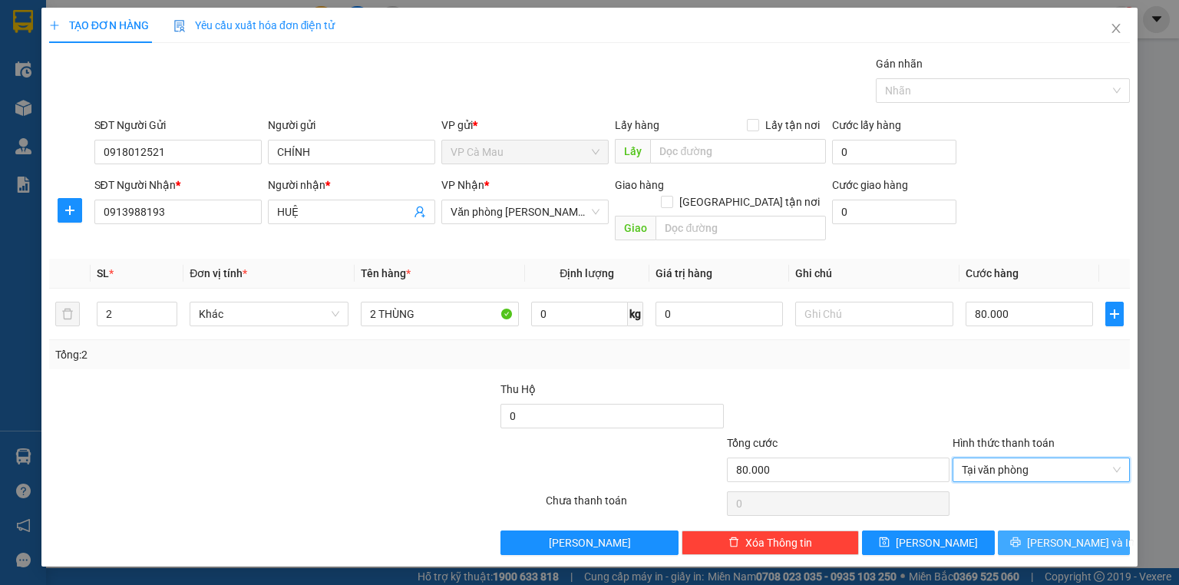
click at [1072, 534] on span "Lưu và In" at bounding box center [1081, 542] width 108 height 17
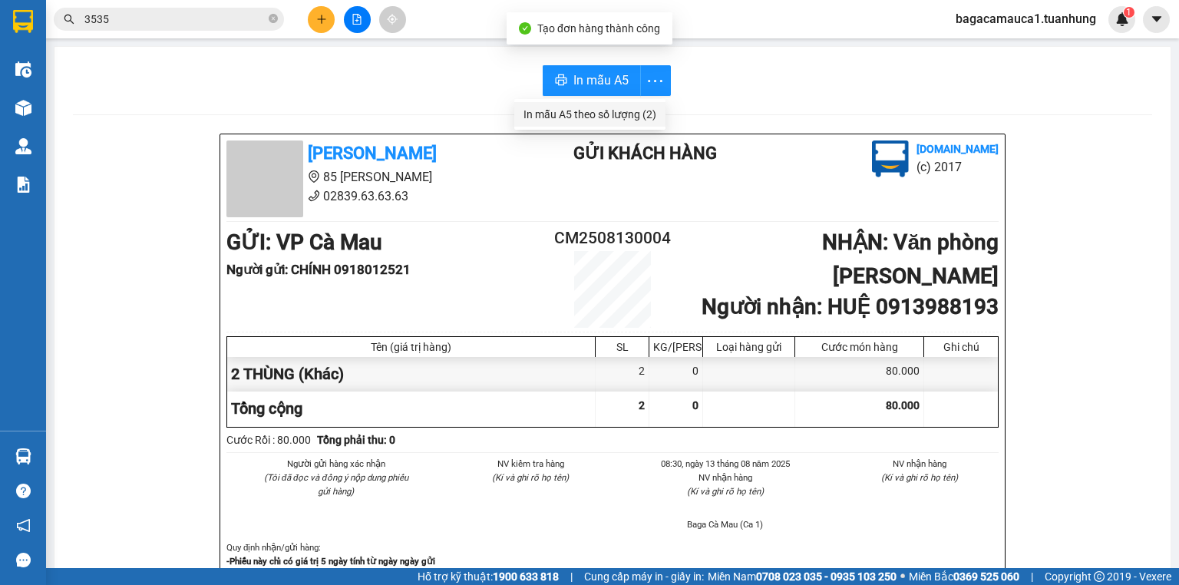
click at [626, 108] on div "In mẫu A5 theo số lượng (2)" at bounding box center [590, 114] width 133 height 17
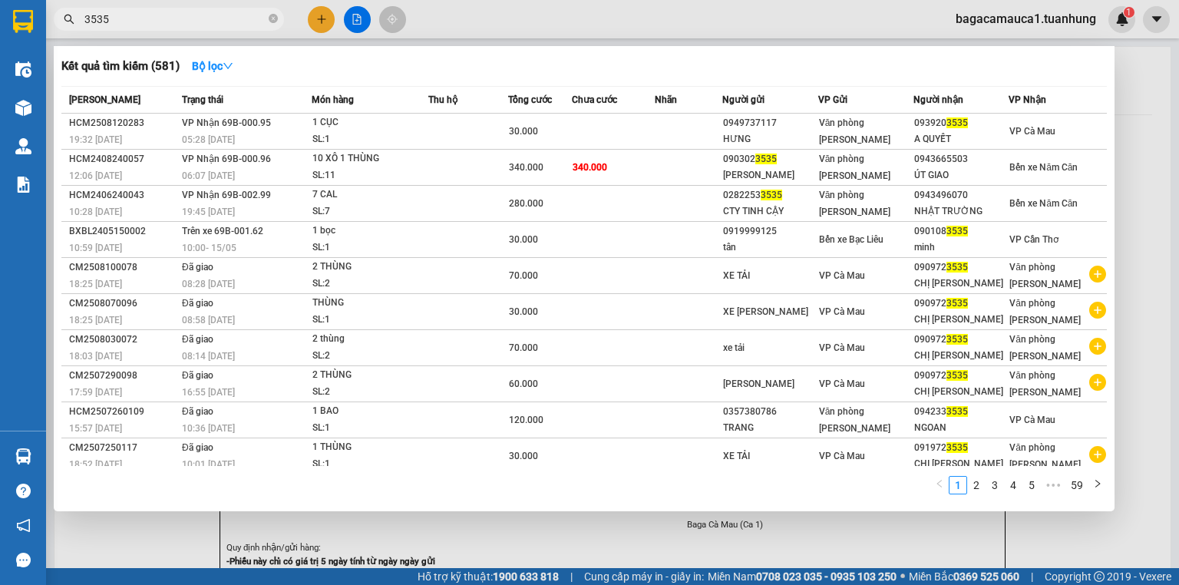
click at [245, 23] on input "3535" at bounding box center [174, 19] width 181 height 17
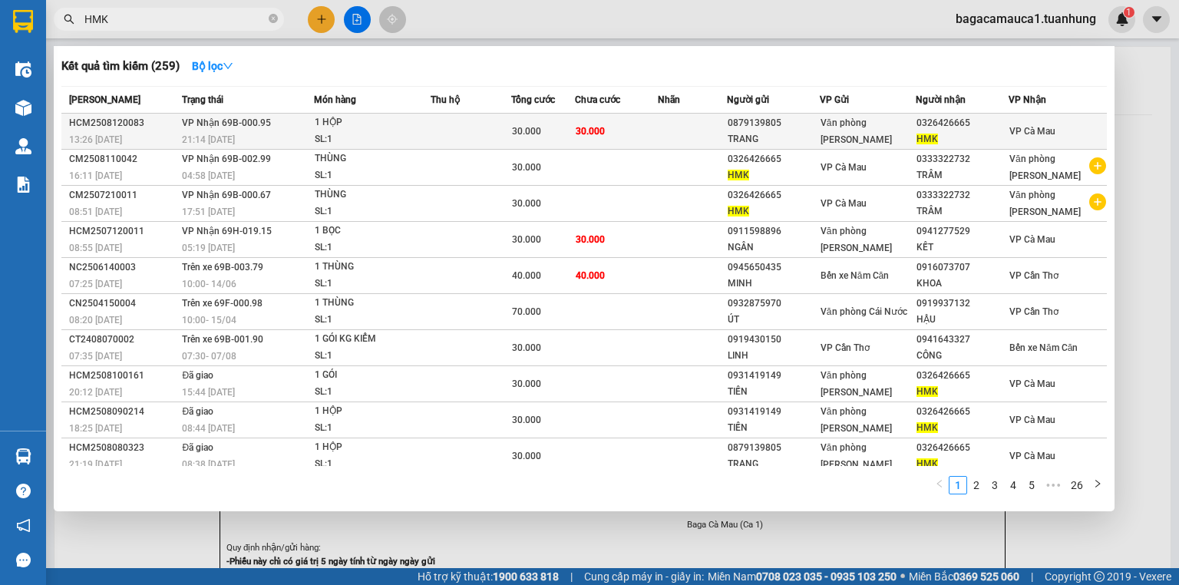
type input "HMK"
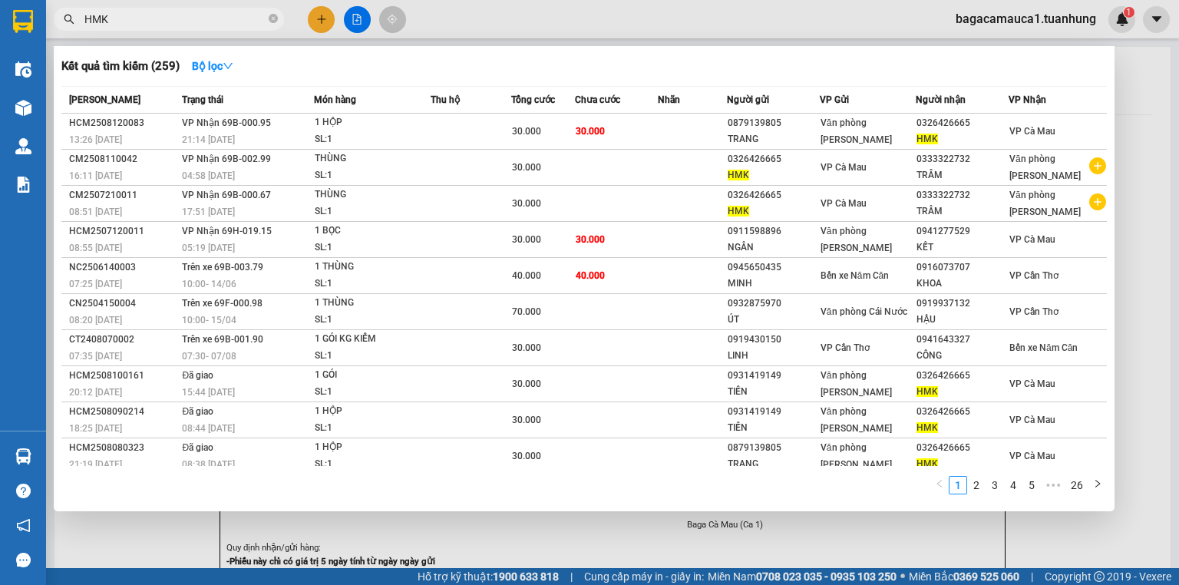
click at [505, 127] on td at bounding box center [471, 132] width 81 height 36
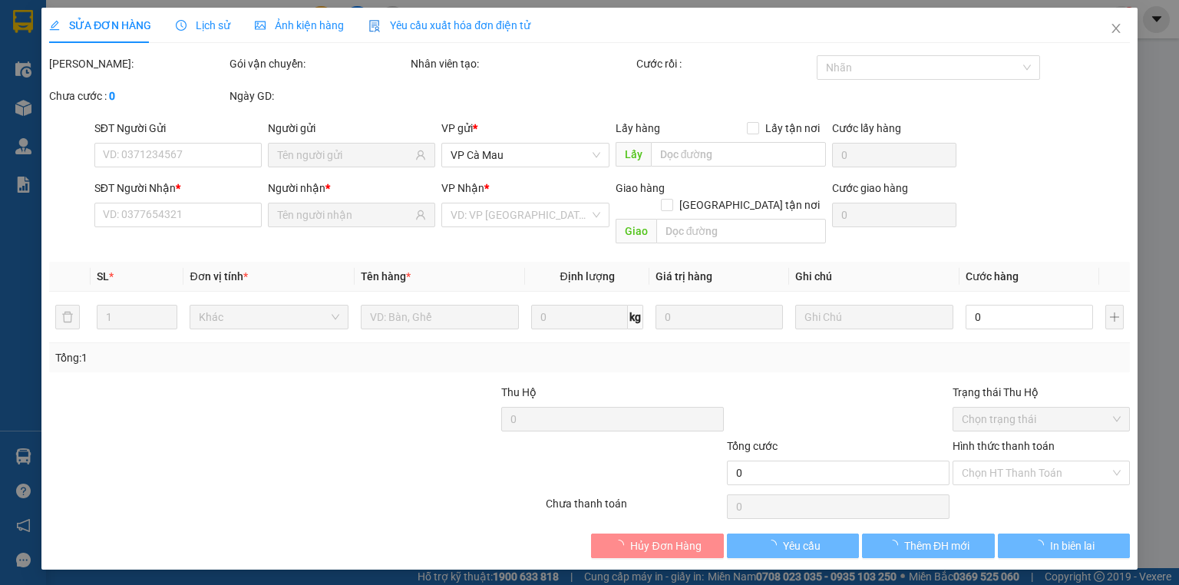
type input "0879139805"
type input "TRANG"
type input "0326426665"
type input "HMK"
type input "30.000"
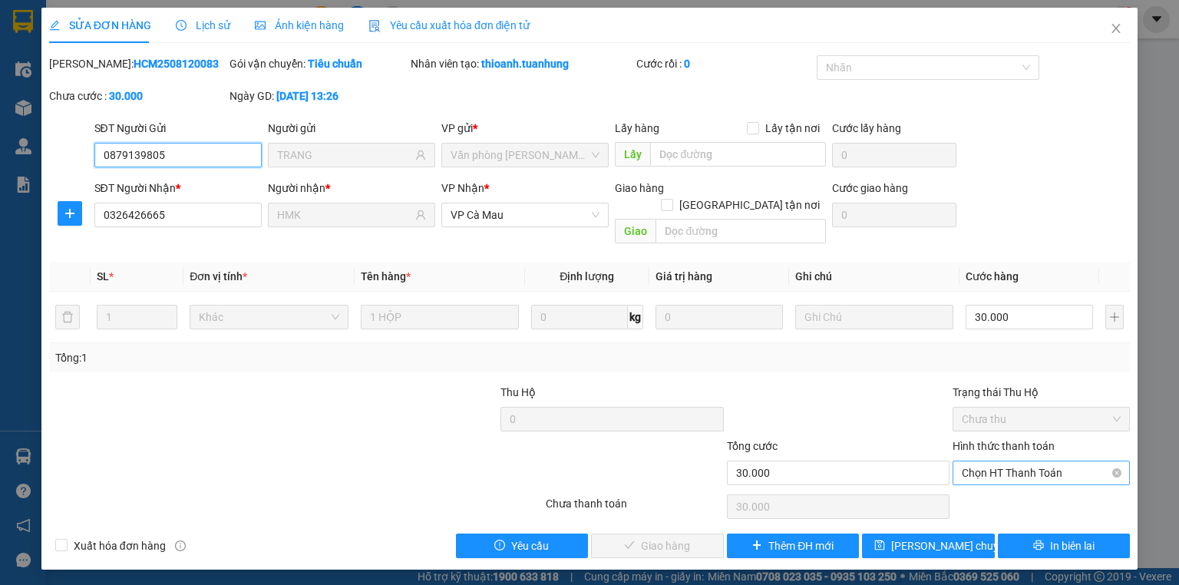
click at [987, 461] on span "Chọn HT Thanh Toán" at bounding box center [1041, 472] width 159 height 23
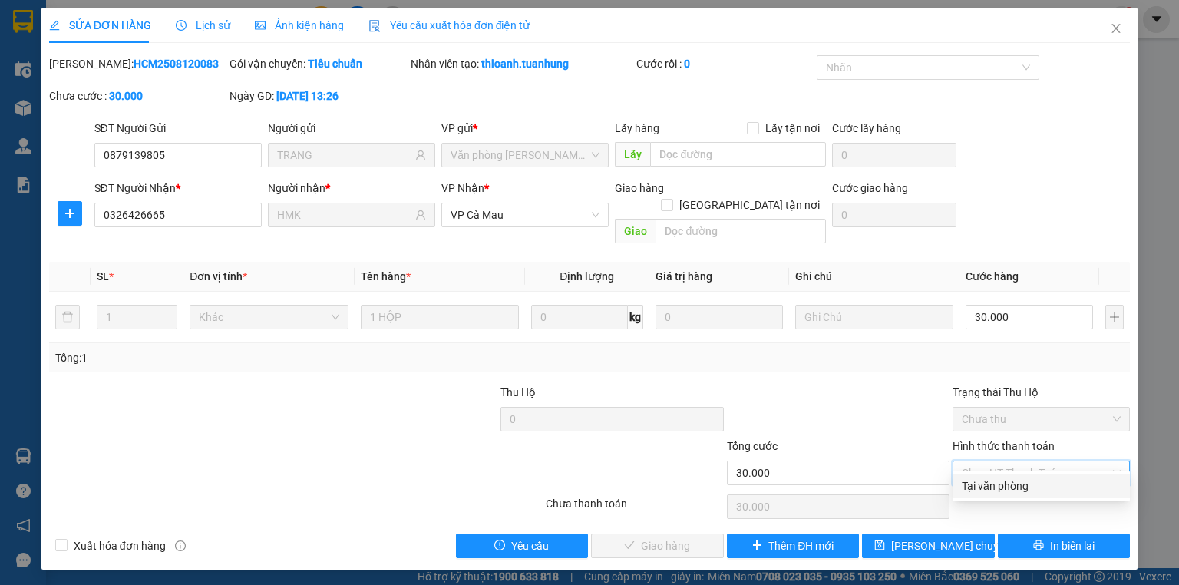
click at [987, 485] on div "Tại văn phòng" at bounding box center [1041, 486] width 159 height 17
type input "0"
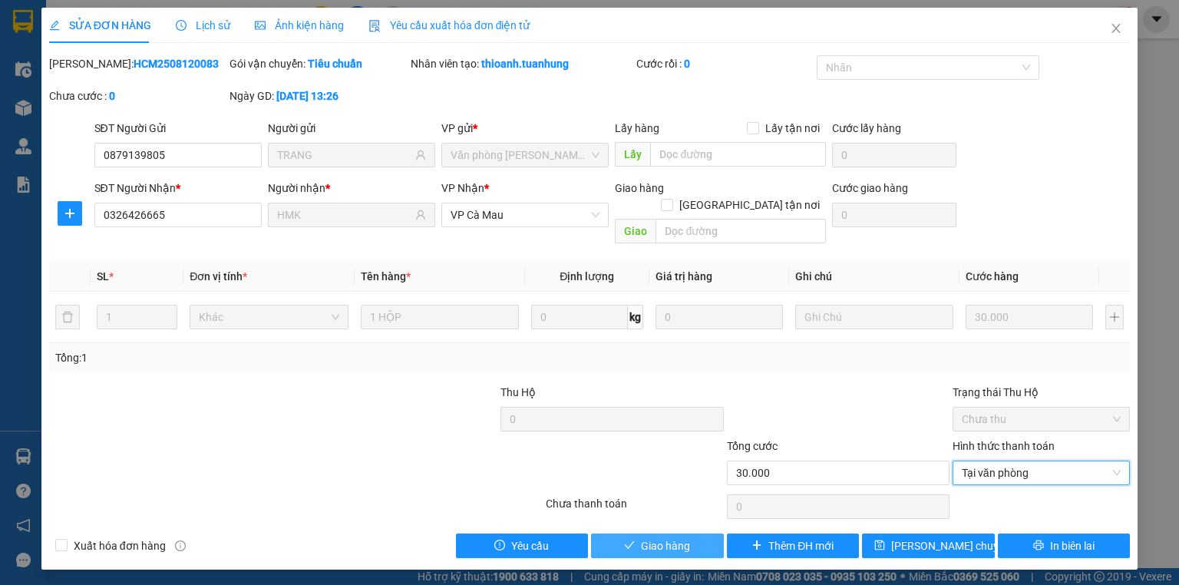
click at [615, 534] on button "Giao hàng" at bounding box center [657, 546] width 133 height 25
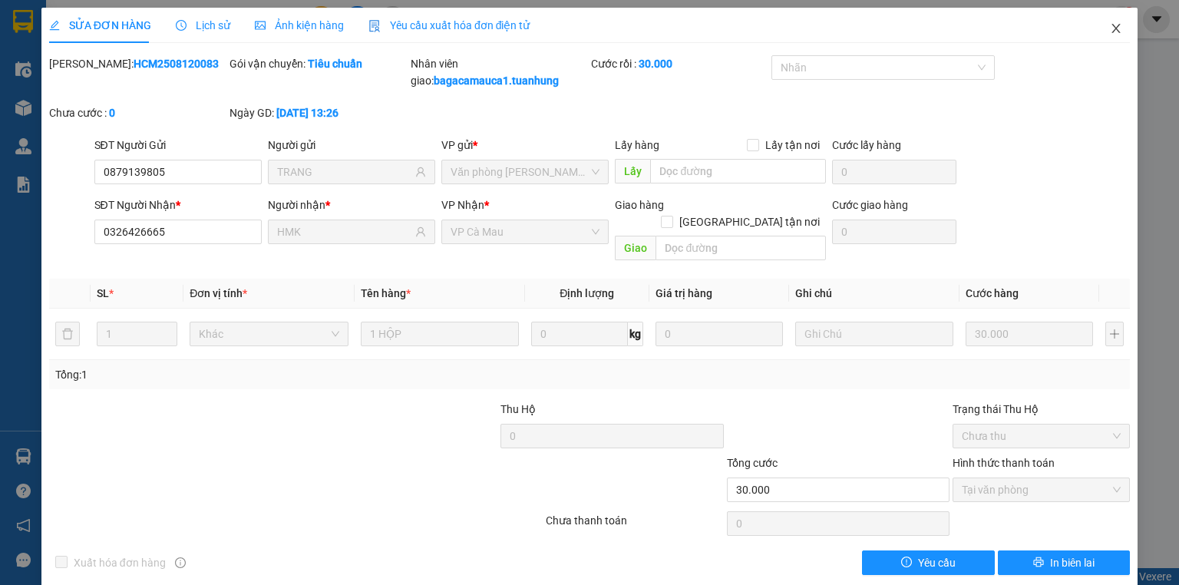
click at [1113, 26] on icon "close" at bounding box center [1117, 28] width 8 height 9
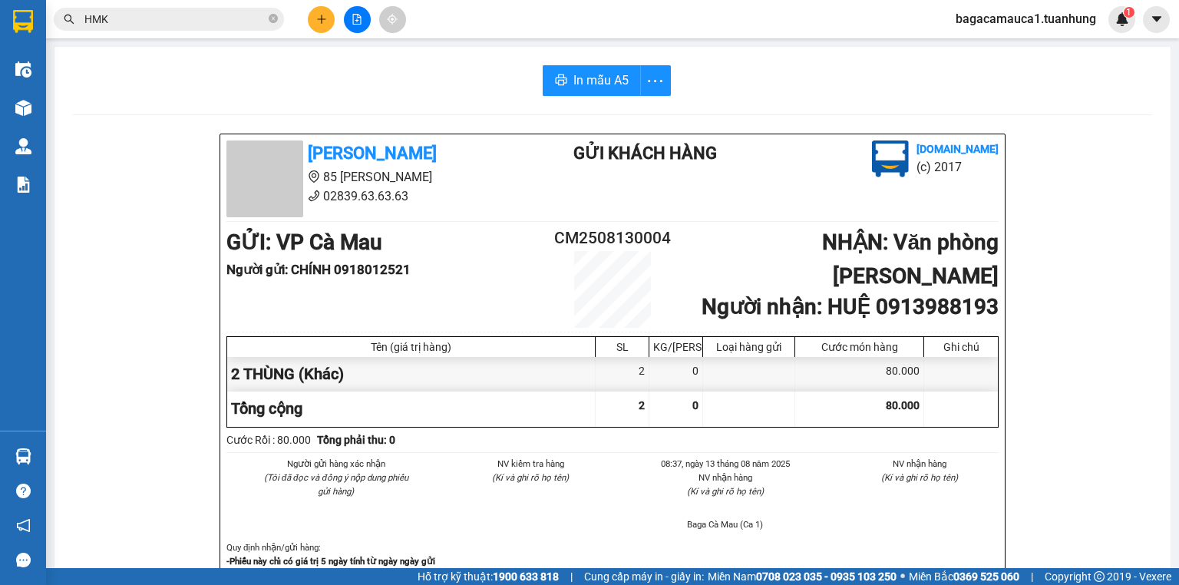
click at [221, 28] on span "HMK" at bounding box center [169, 19] width 230 height 23
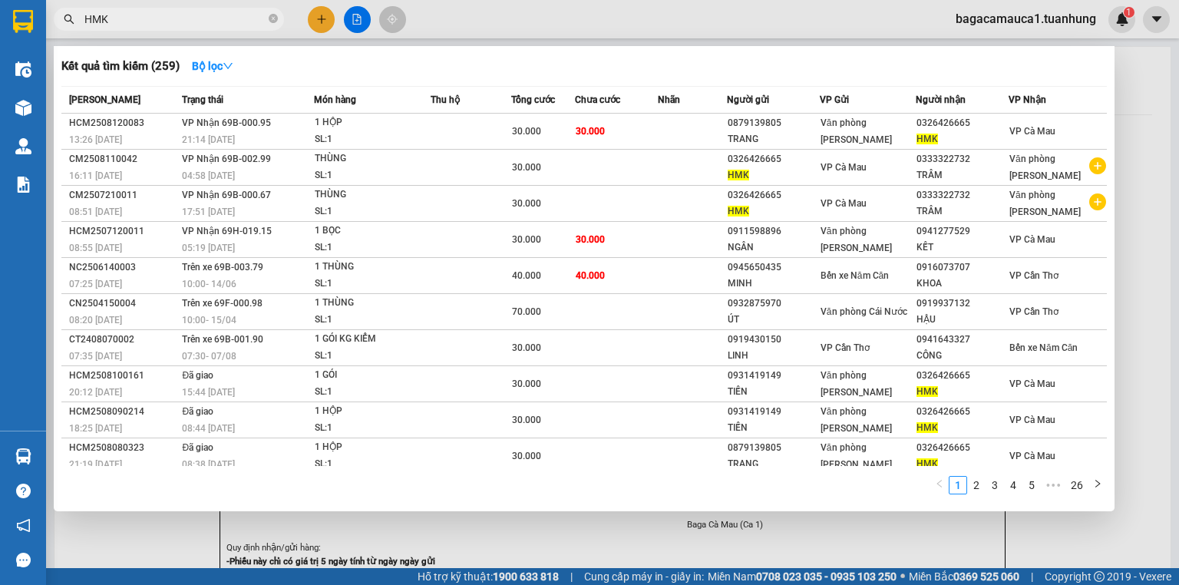
click at [219, 27] on input "HMK" at bounding box center [174, 19] width 181 height 17
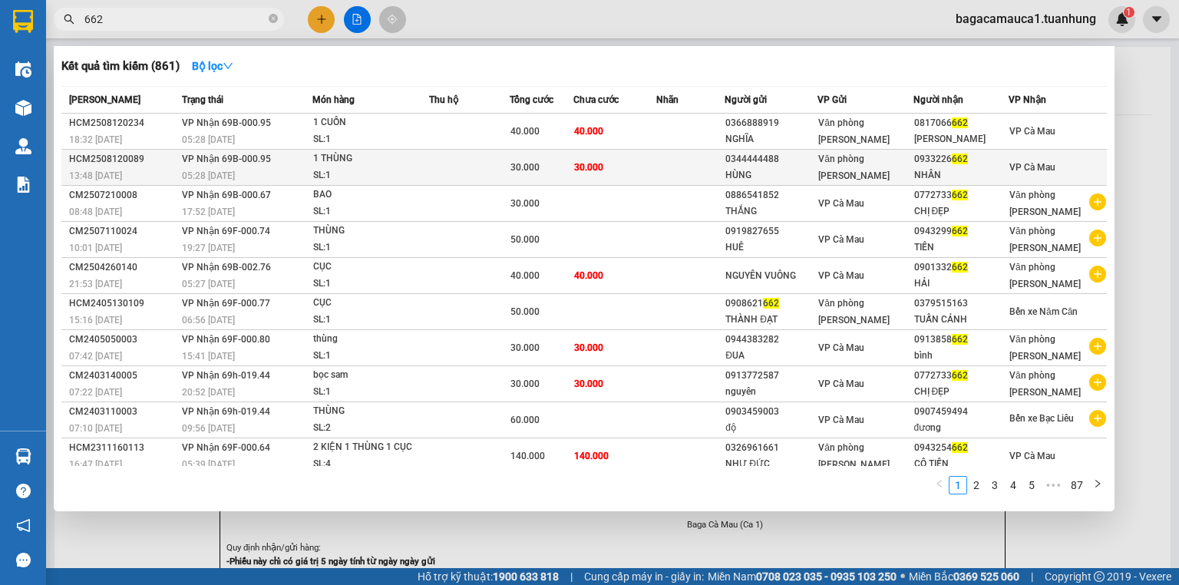
type input "662"
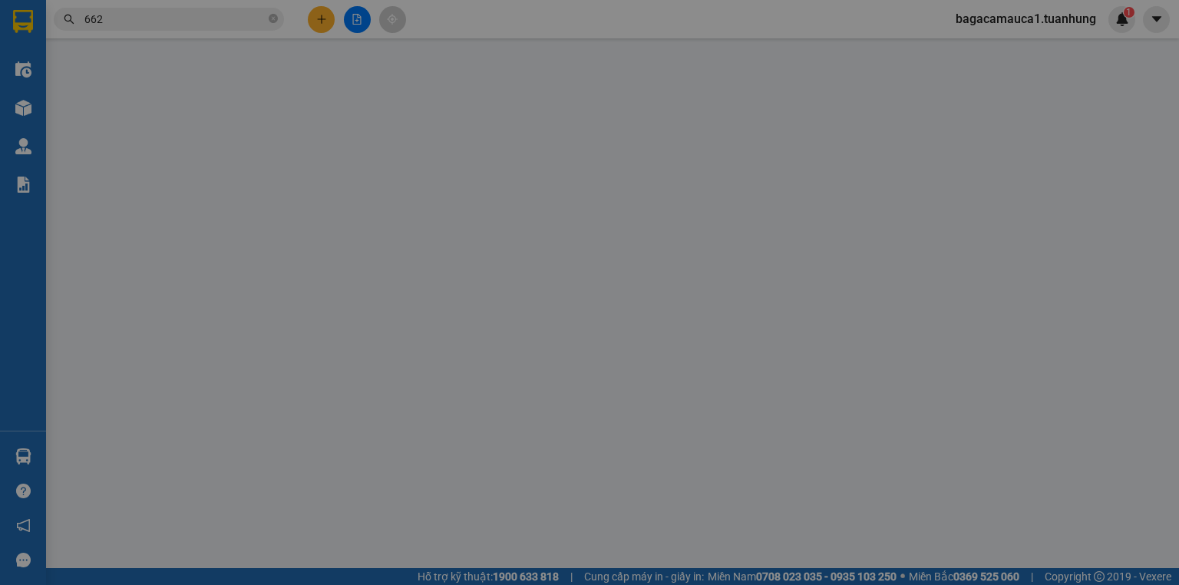
type input "0344444488"
type input "HÙNG"
type input "0933226662"
type input "NHÂN"
type input "30.000"
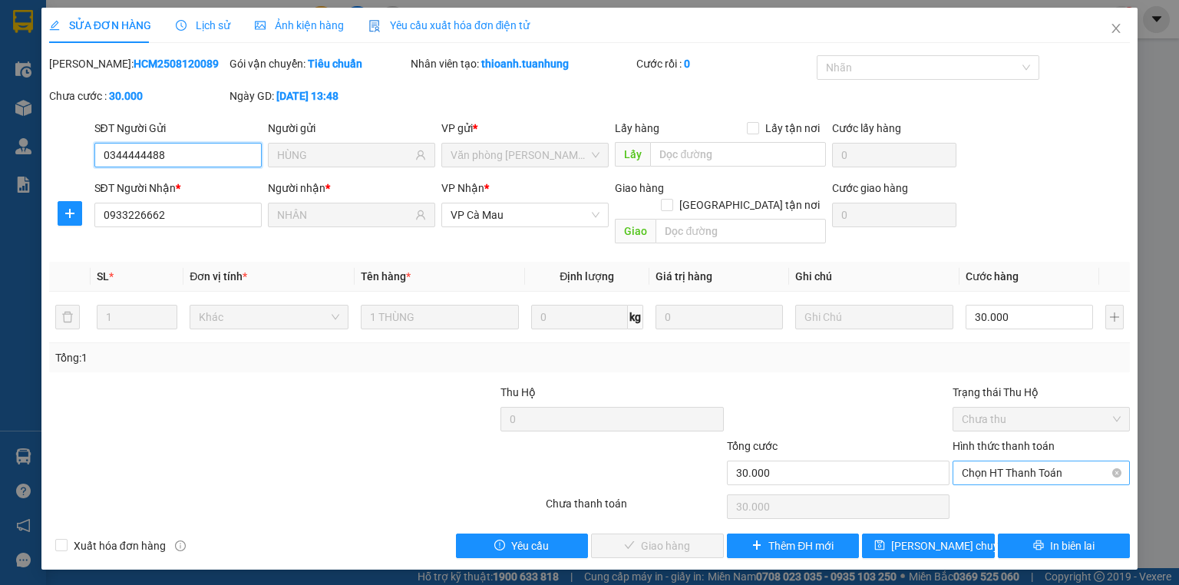
click at [975, 461] on span "Chọn HT Thanh Toán" at bounding box center [1041, 472] width 159 height 23
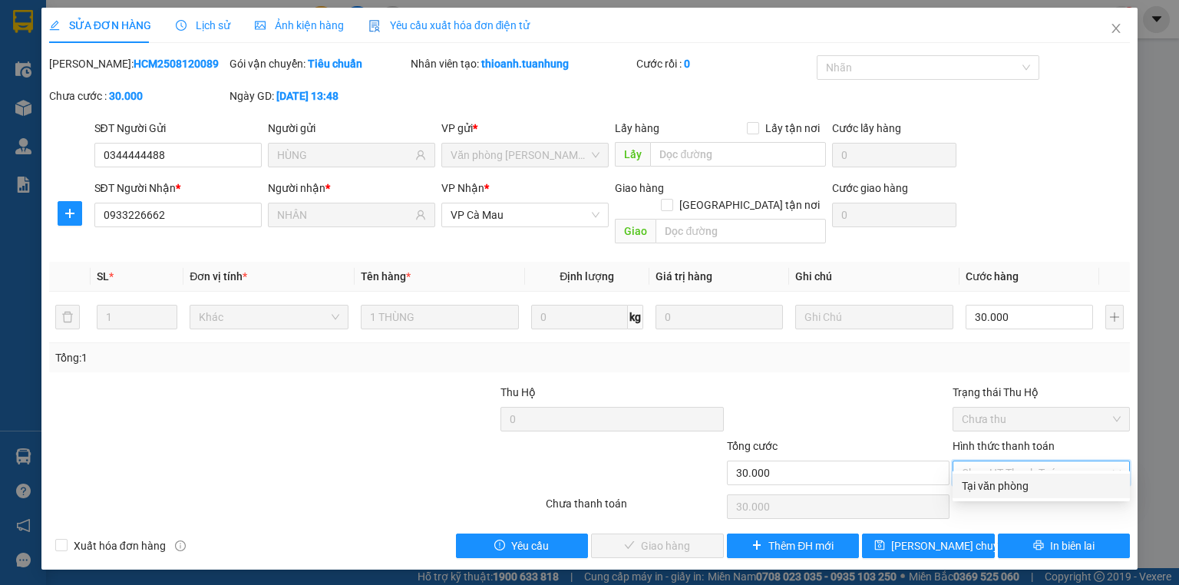
click at [972, 485] on div "Tại văn phòng" at bounding box center [1041, 486] width 159 height 17
type input "0"
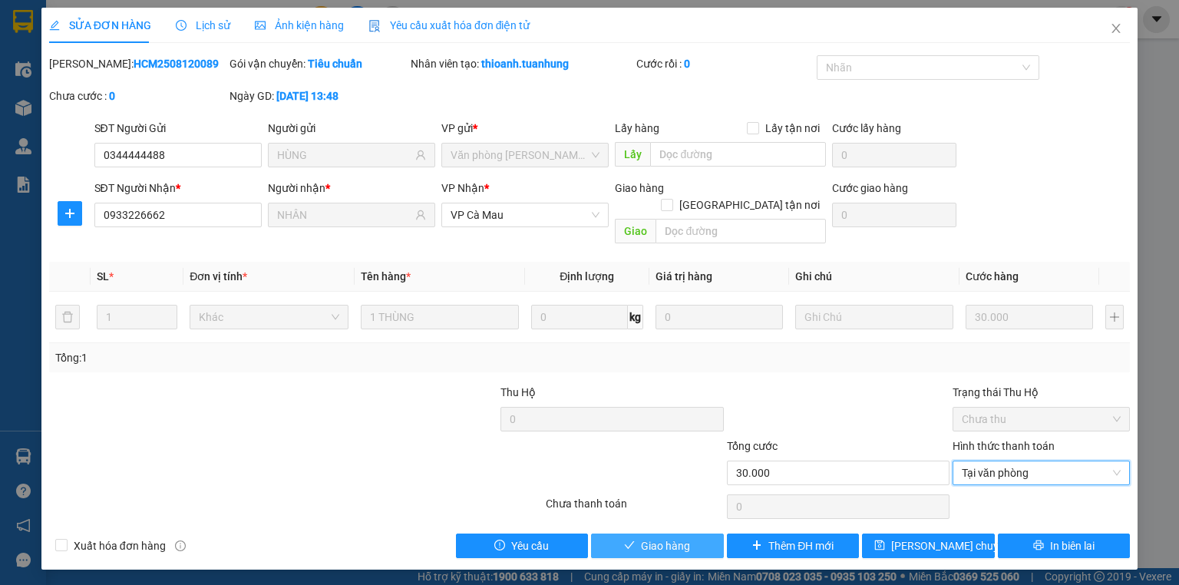
drag, startPoint x: 634, startPoint y: 522, endPoint x: 587, endPoint y: 508, distance: 48.8
click at [633, 534] on button "Giao hàng" at bounding box center [657, 546] width 133 height 25
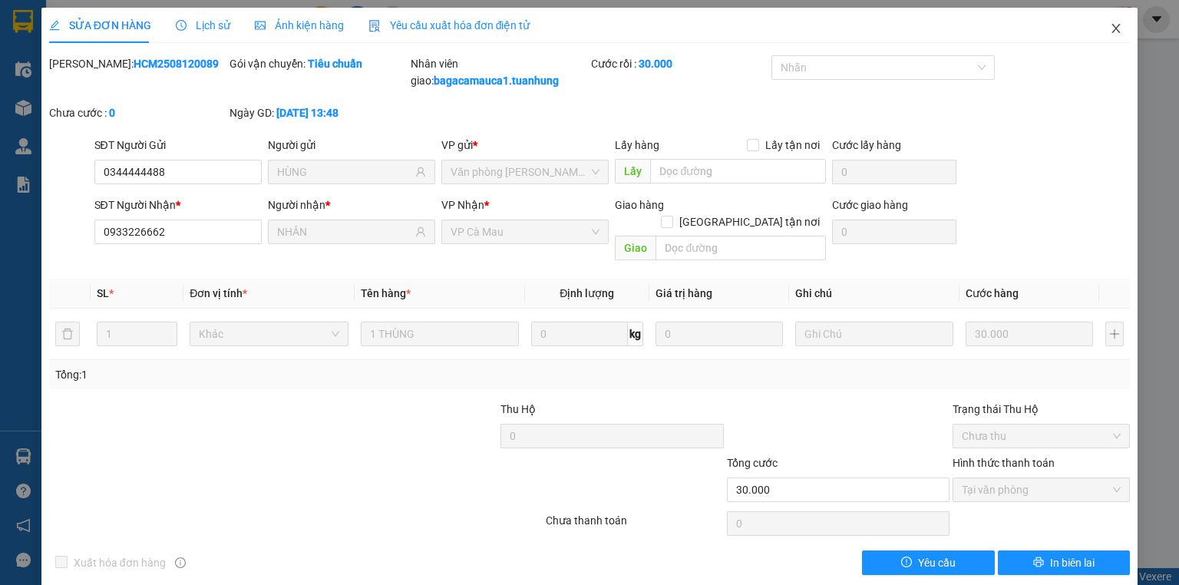
click at [1110, 27] on icon "close" at bounding box center [1116, 28] width 12 height 12
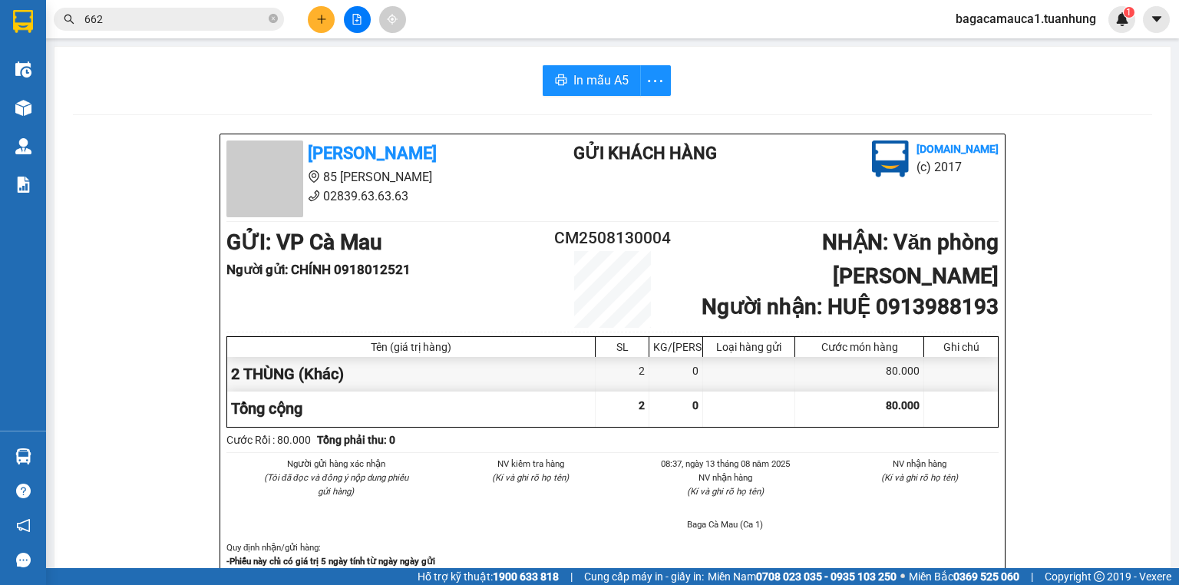
click at [200, 19] on input "662" at bounding box center [174, 19] width 181 height 17
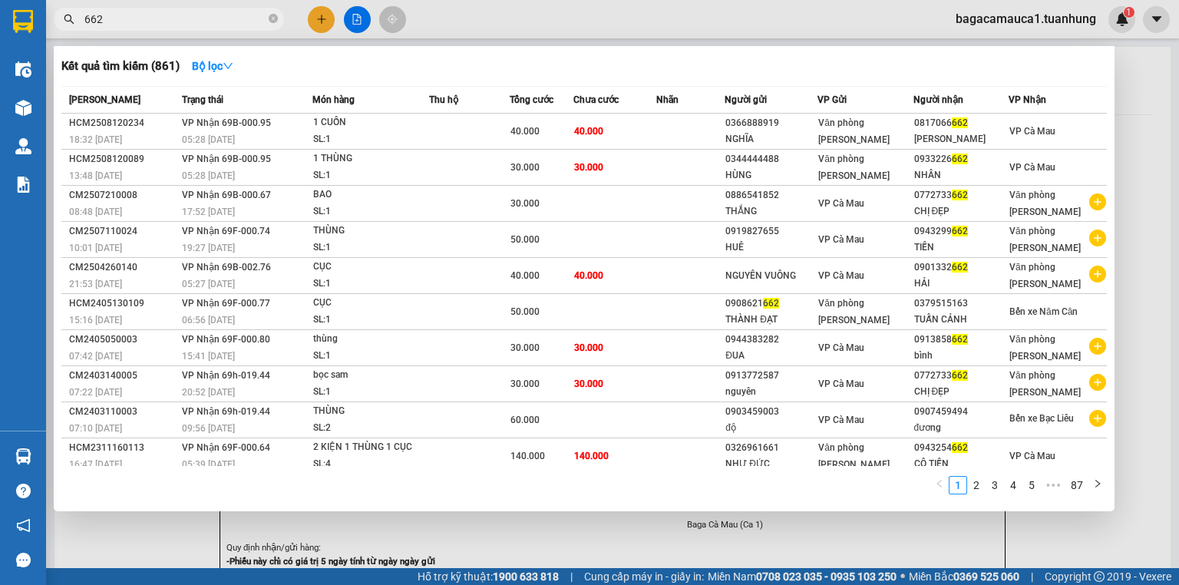
click at [199, 18] on input "662" at bounding box center [174, 19] width 181 height 17
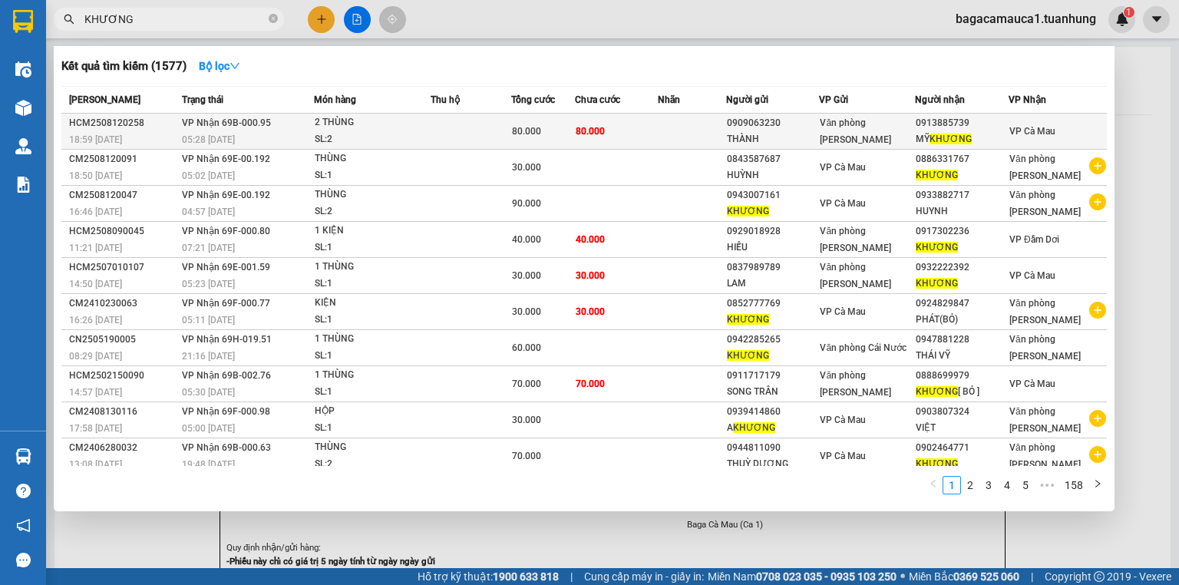
type input "KHƯƠNG"
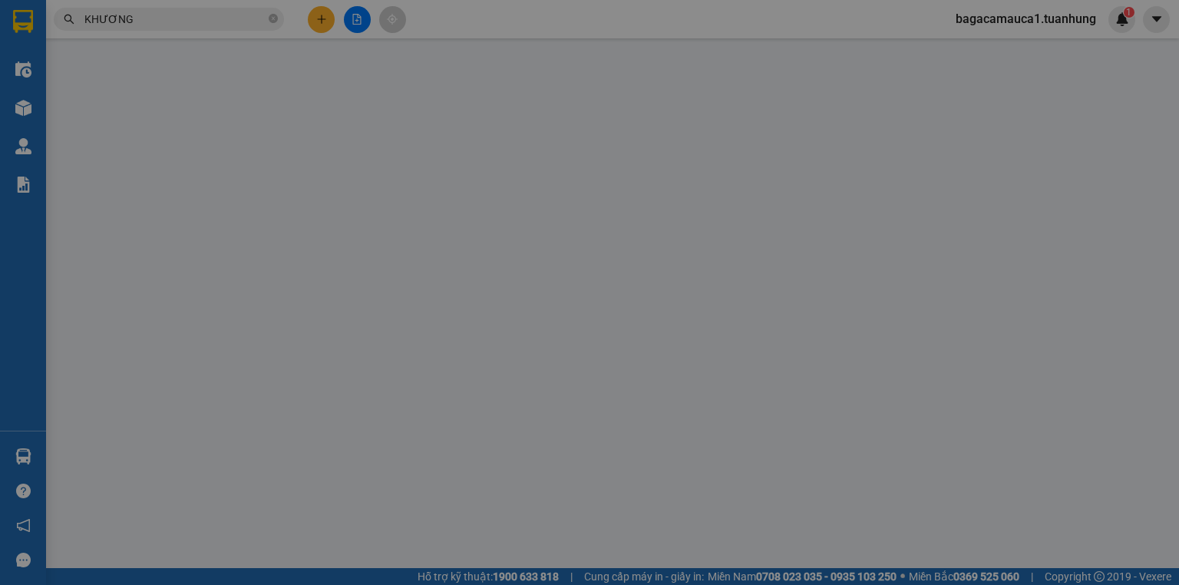
type input "0909063230"
type input "THÀNH"
type input "0913885739"
type input "MỸ KHƯƠNG"
type input "80.000"
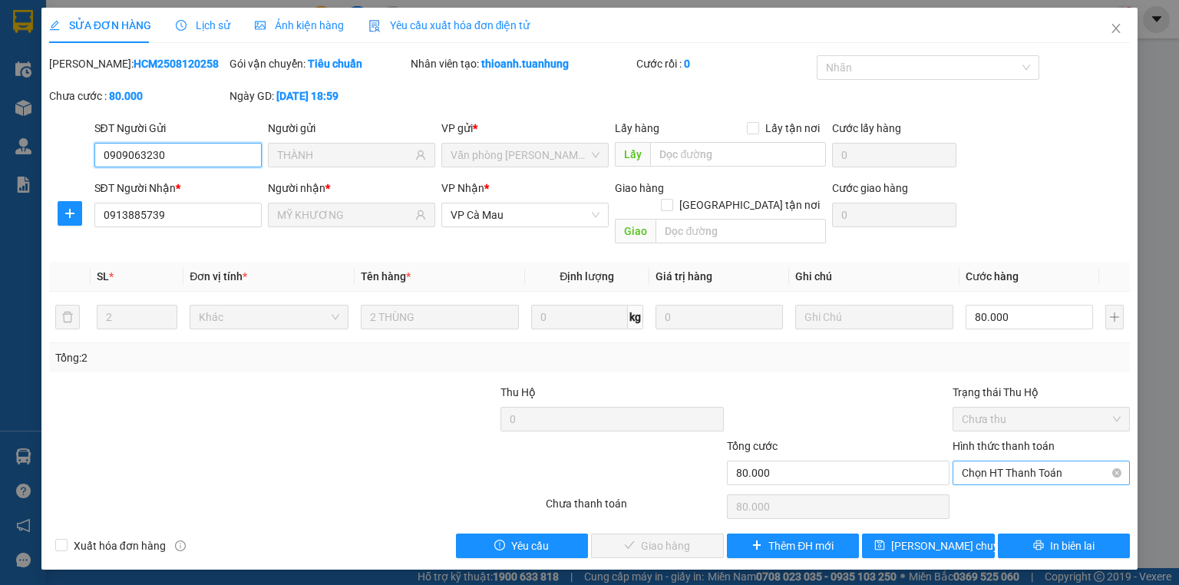
click at [1061, 461] on span "Chọn HT Thanh Toán" at bounding box center [1041, 472] width 159 height 23
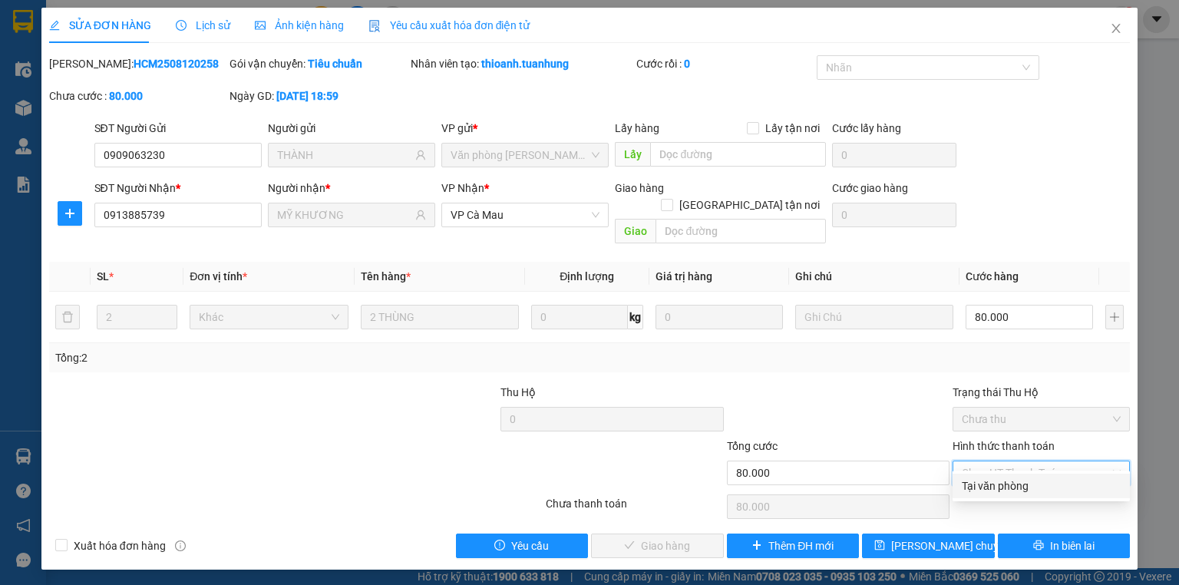
click at [1054, 488] on div "Tại văn phòng" at bounding box center [1041, 486] width 159 height 17
type input "0"
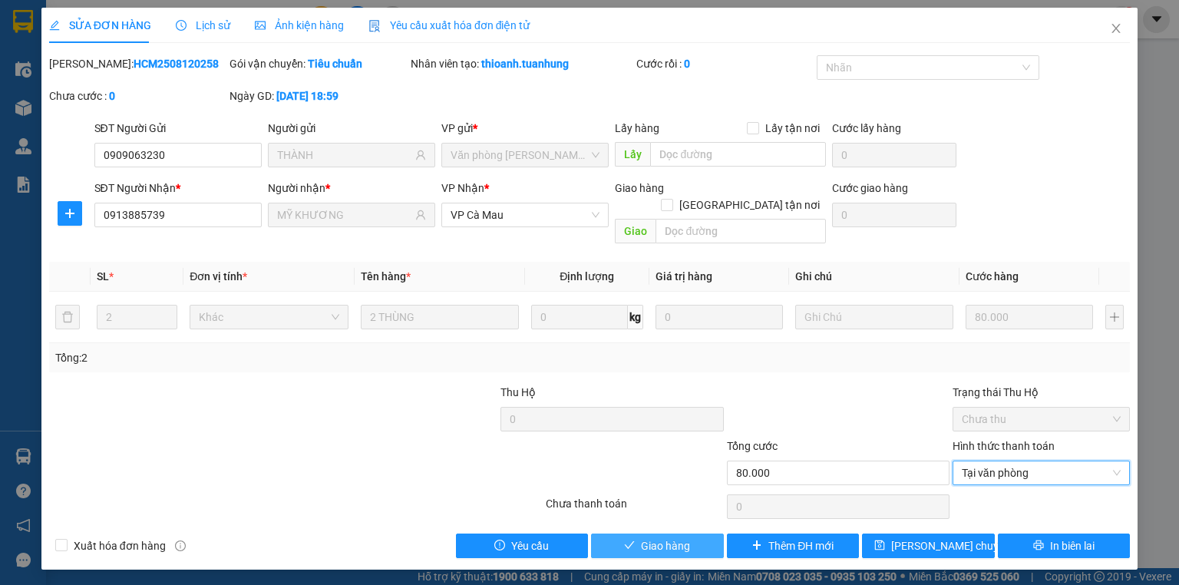
click at [646, 534] on button "Giao hàng" at bounding box center [657, 546] width 133 height 25
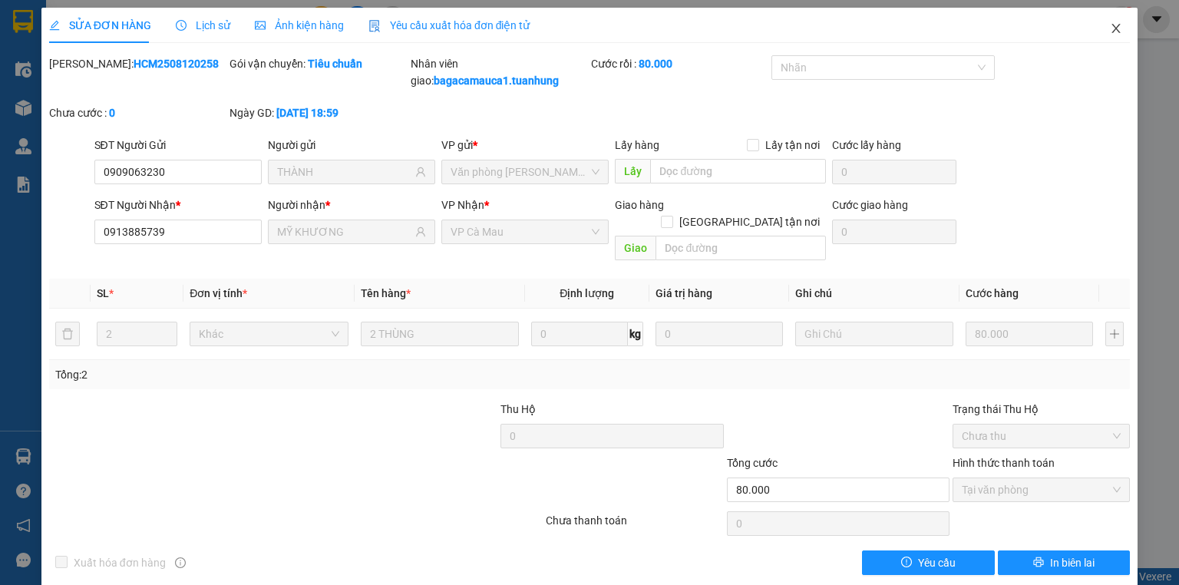
click at [1110, 26] on icon "close" at bounding box center [1116, 28] width 12 height 12
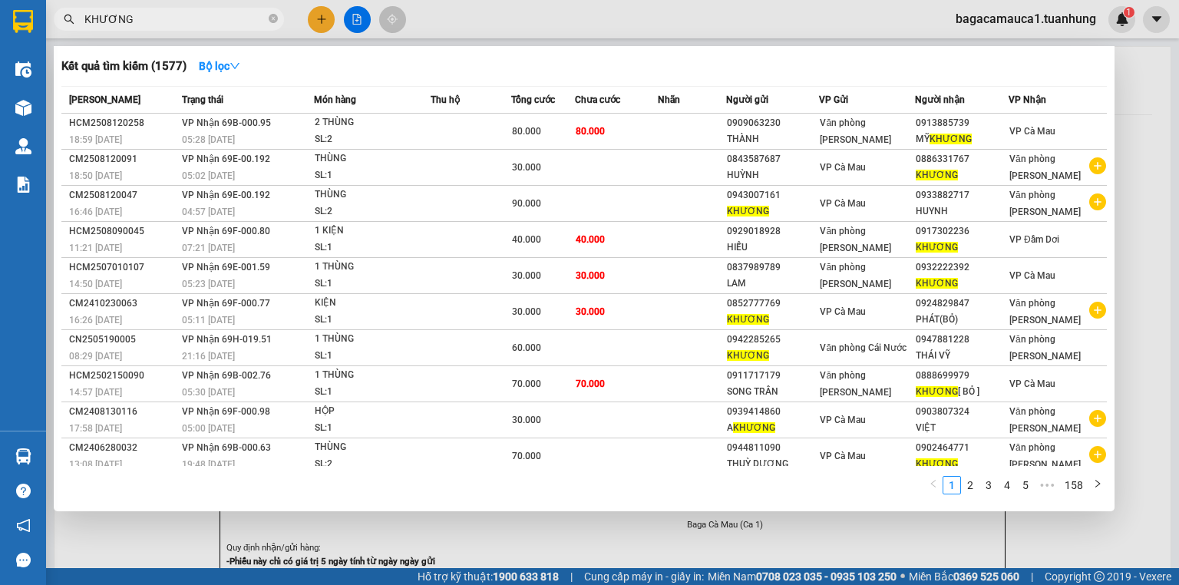
click at [139, 18] on input "KHƯƠNG" at bounding box center [174, 19] width 181 height 17
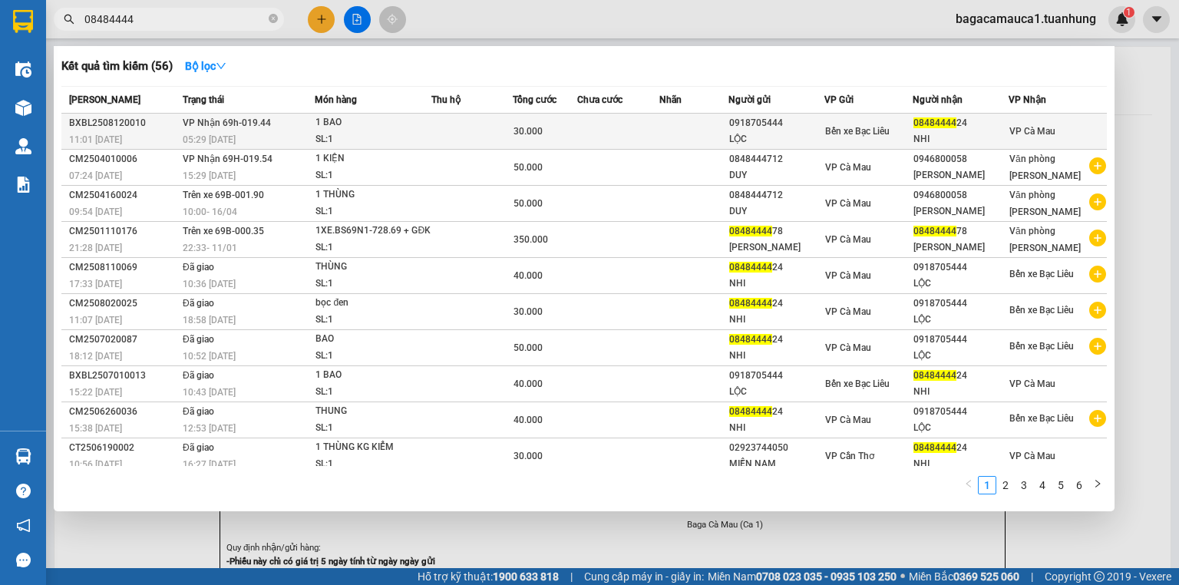
type input "08484444"
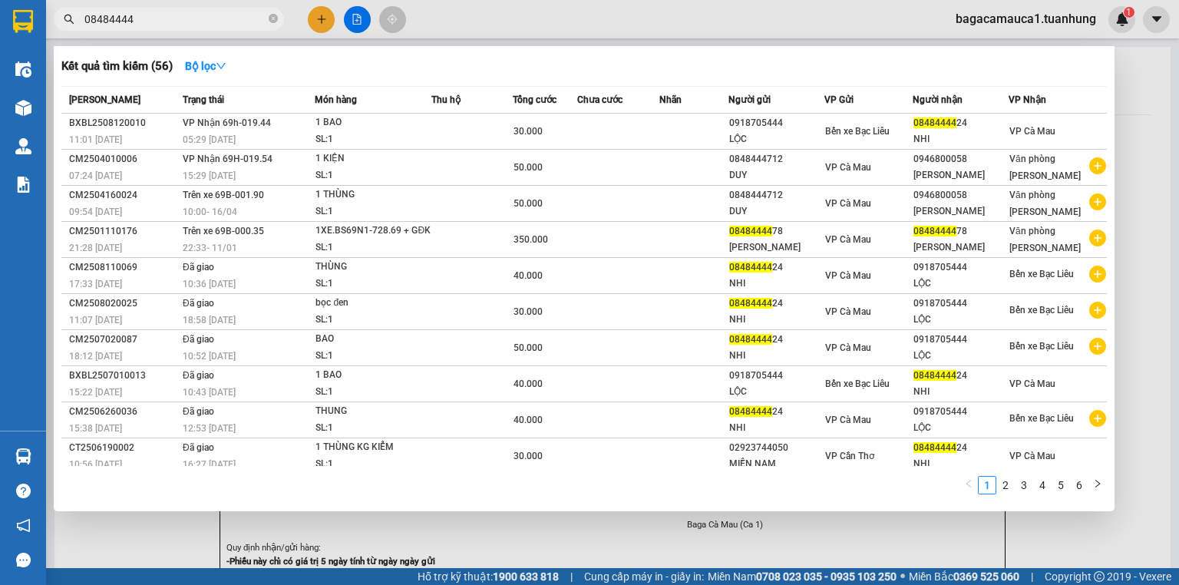
click at [397, 124] on div "1 BAO" at bounding box center [373, 122] width 115 height 17
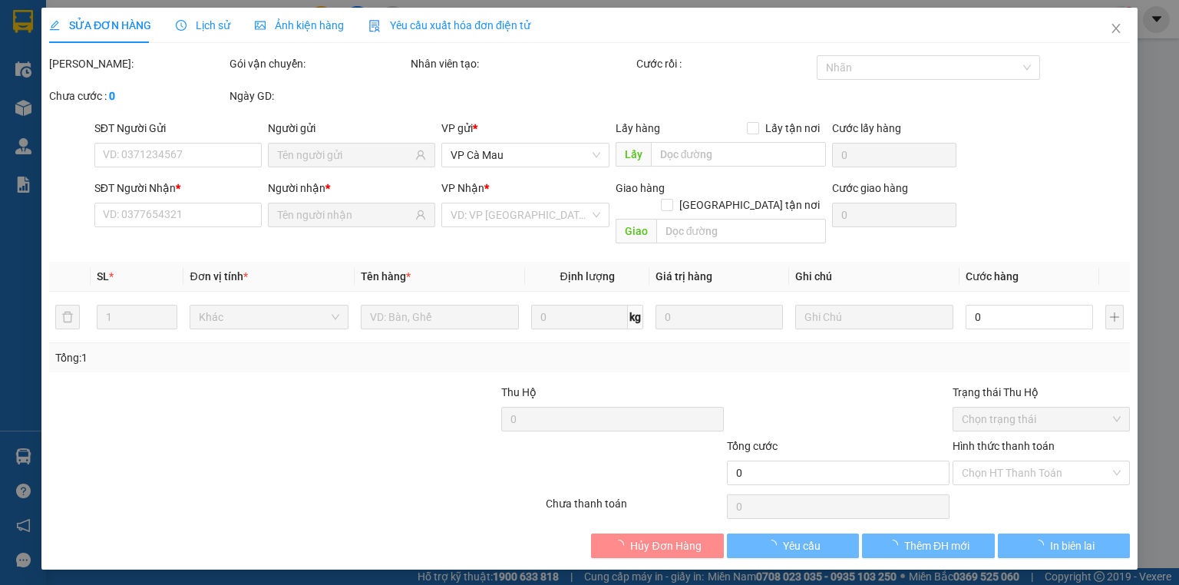
type input "0918705444"
type input "LỘC"
type input "0848444424"
type input "NHI"
type input "30.000"
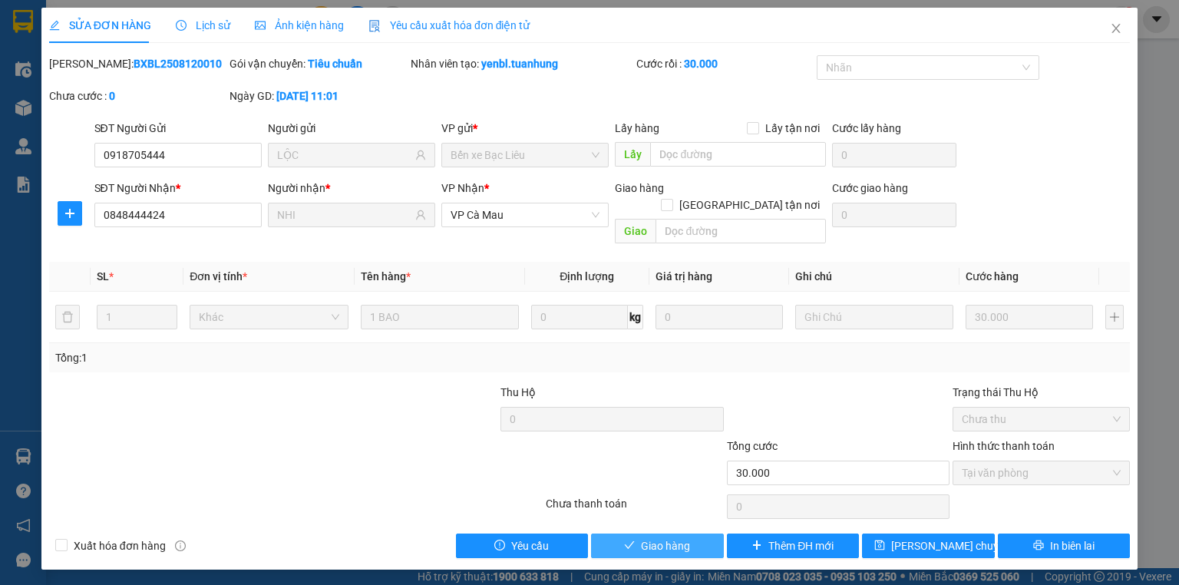
click at [681, 538] on span "Giao hàng" at bounding box center [665, 546] width 49 height 17
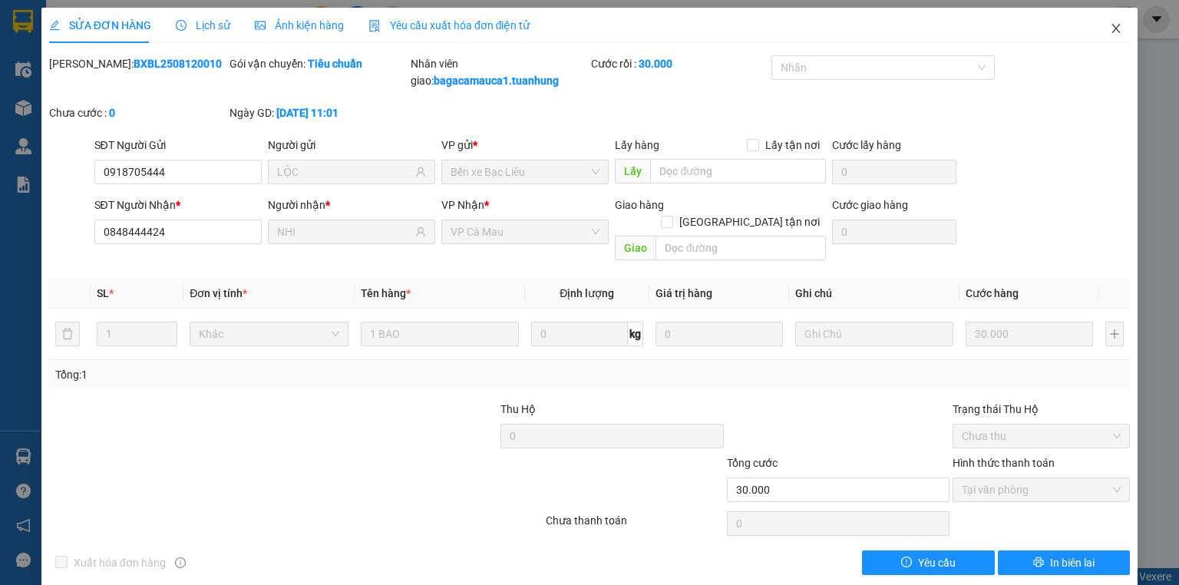
click at [1100, 22] on span "Close" at bounding box center [1116, 29] width 43 height 43
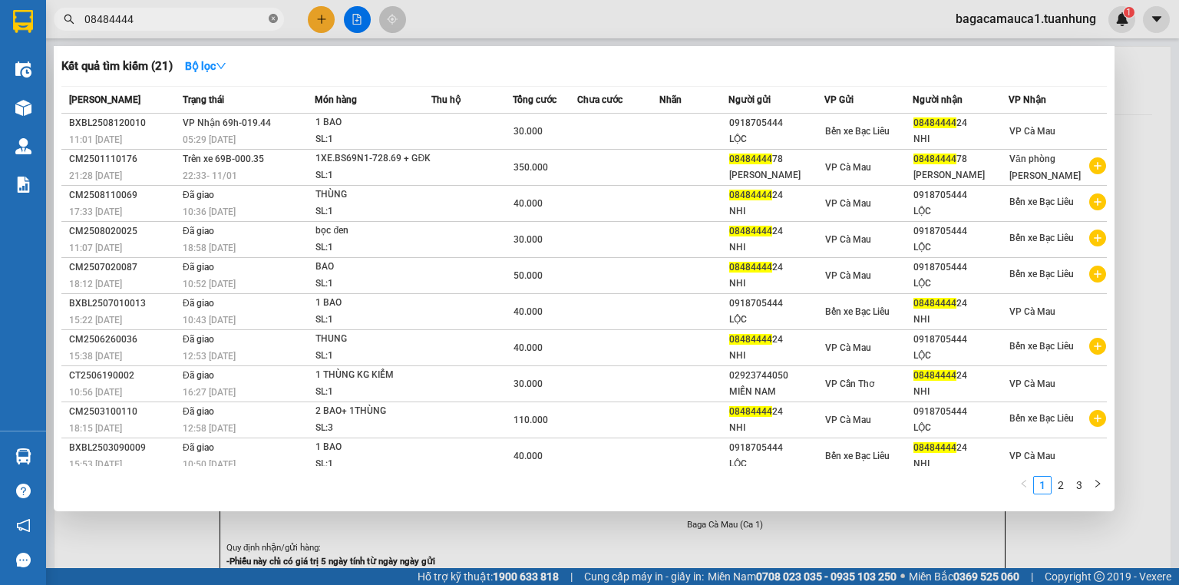
drag, startPoint x: 271, startPoint y: 18, endPoint x: 232, endPoint y: 10, distance: 40.1
click at [270, 17] on icon "close-circle" at bounding box center [273, 18] width 9 height 9
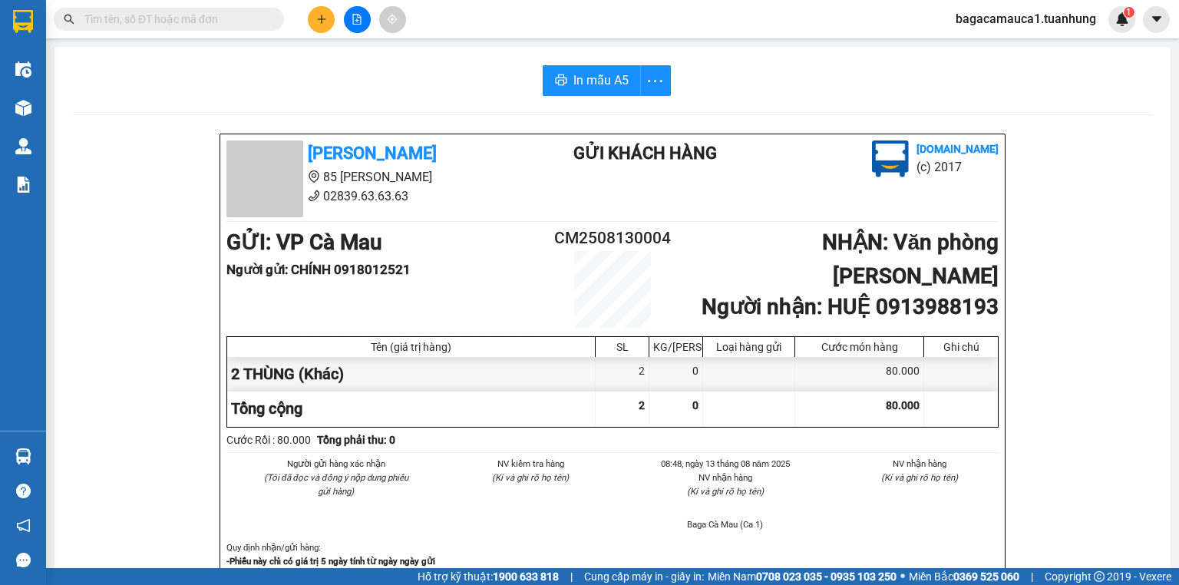
click at [138, 23] on input "text" at bounding box center [174, 19] width 181 height 17
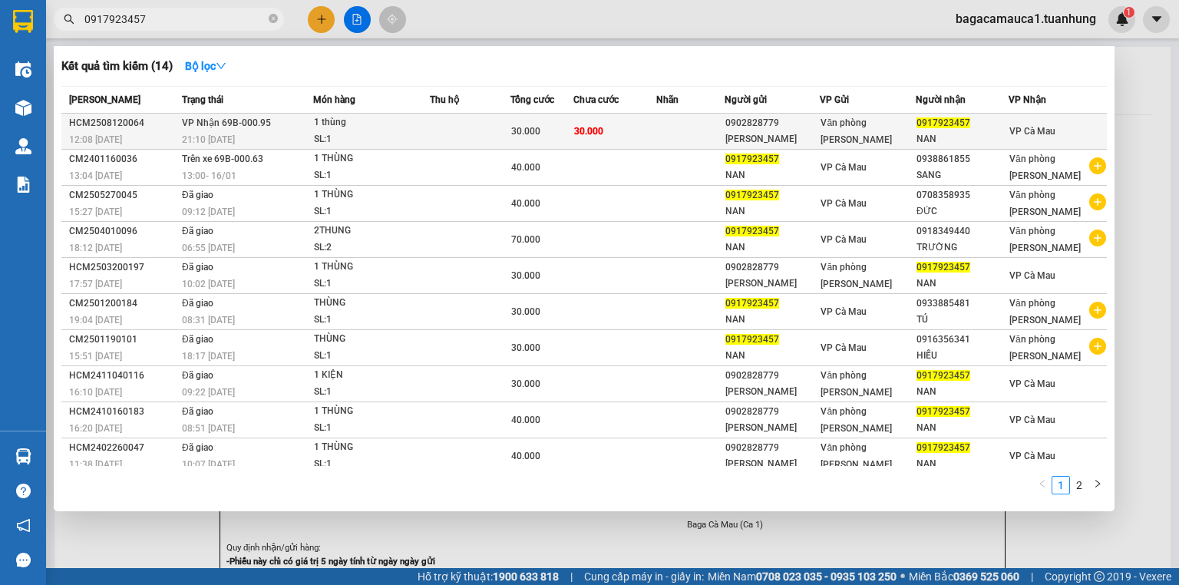
type input "0917923457"
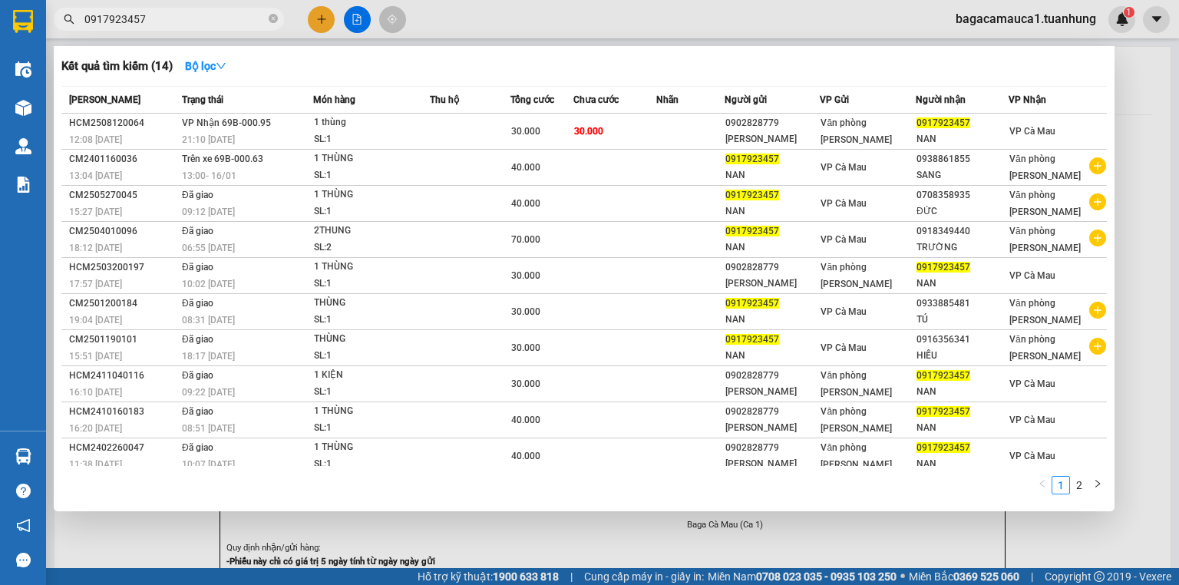
click at [362, 140] on div "SL: 1" at bounding box center [371, 139] width 115 height 17
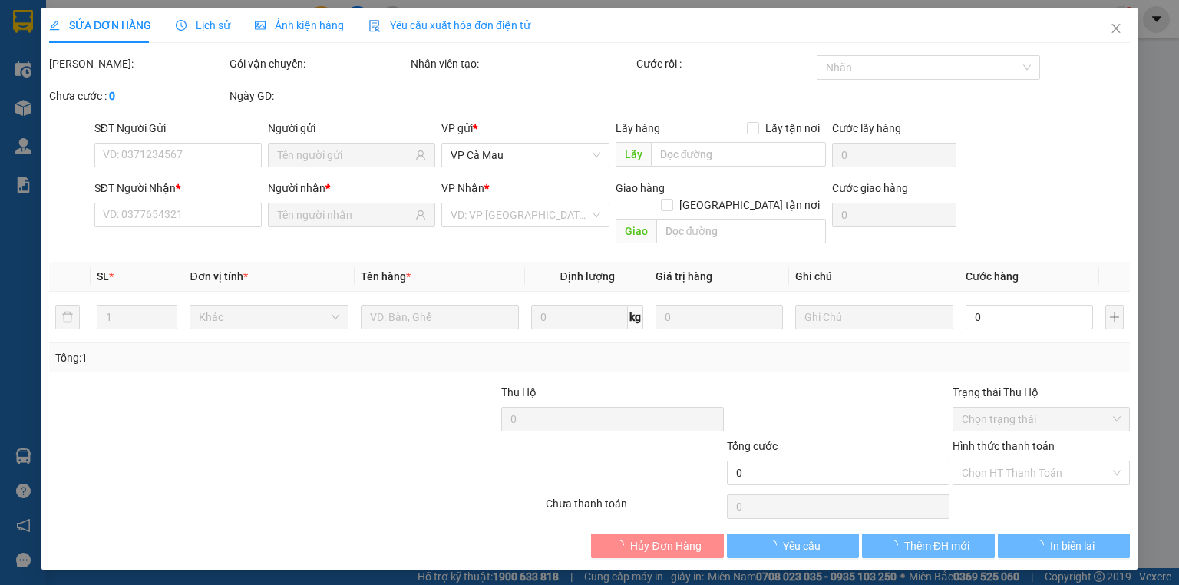
type input "0902828779"
type input "PHƯƠNG QUANG"
type input "0917923457"
type input "NAN"
type input "30.000"
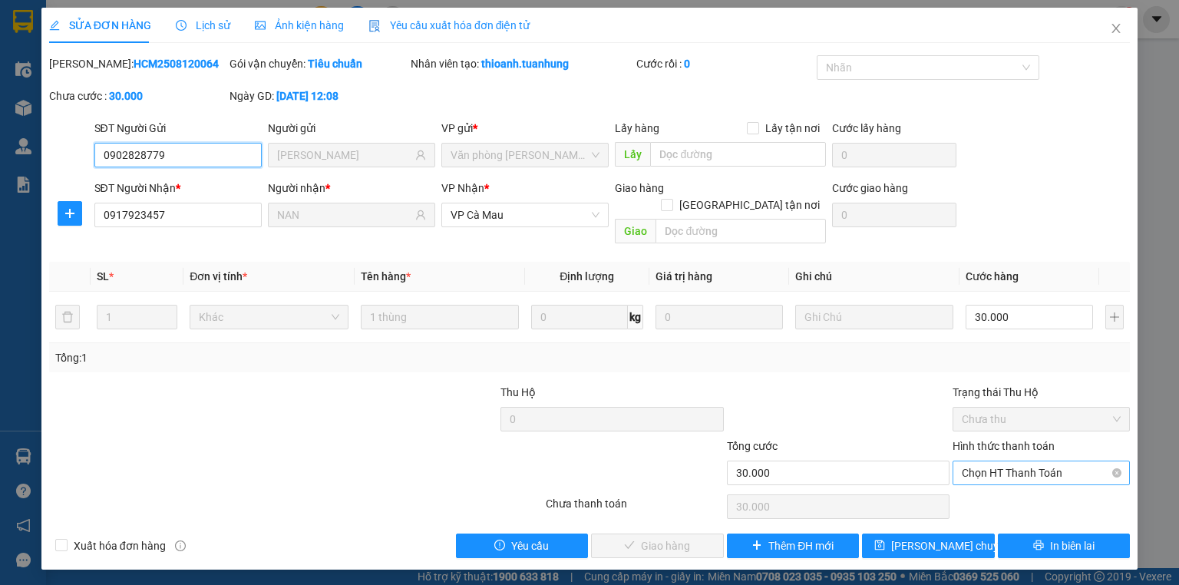
click at [1006, 461] on span "Chọn HT Thanh Toán" at bounding box center [1041, 472] width 159 height 23
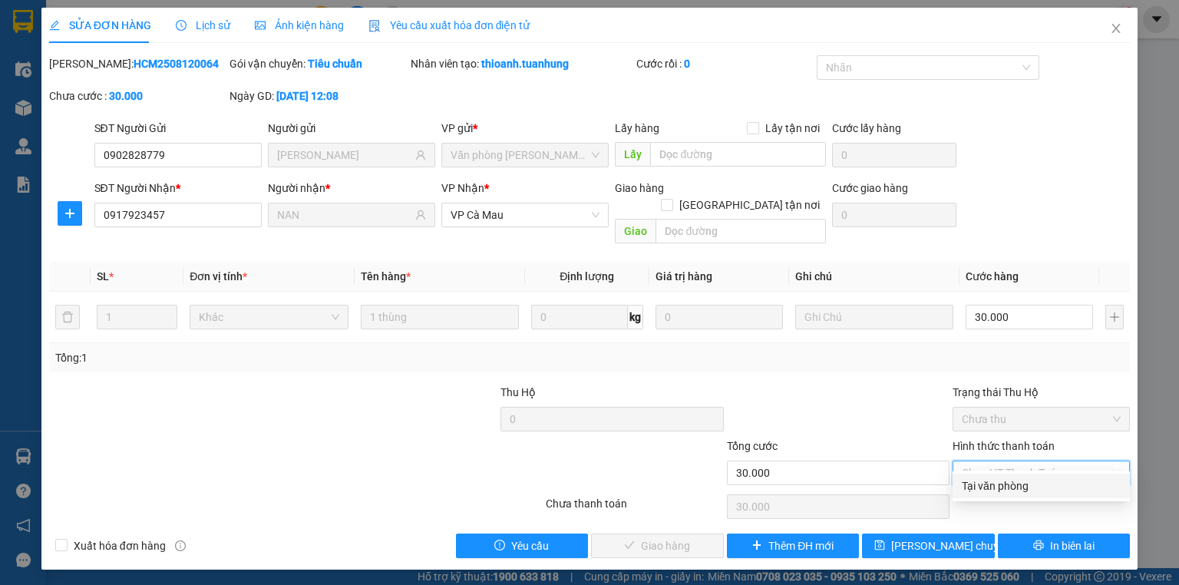
click at [995, 498] on div "Tại văn phòng" at bounding box center [1041, 486] width 177 height 25
type input "0"
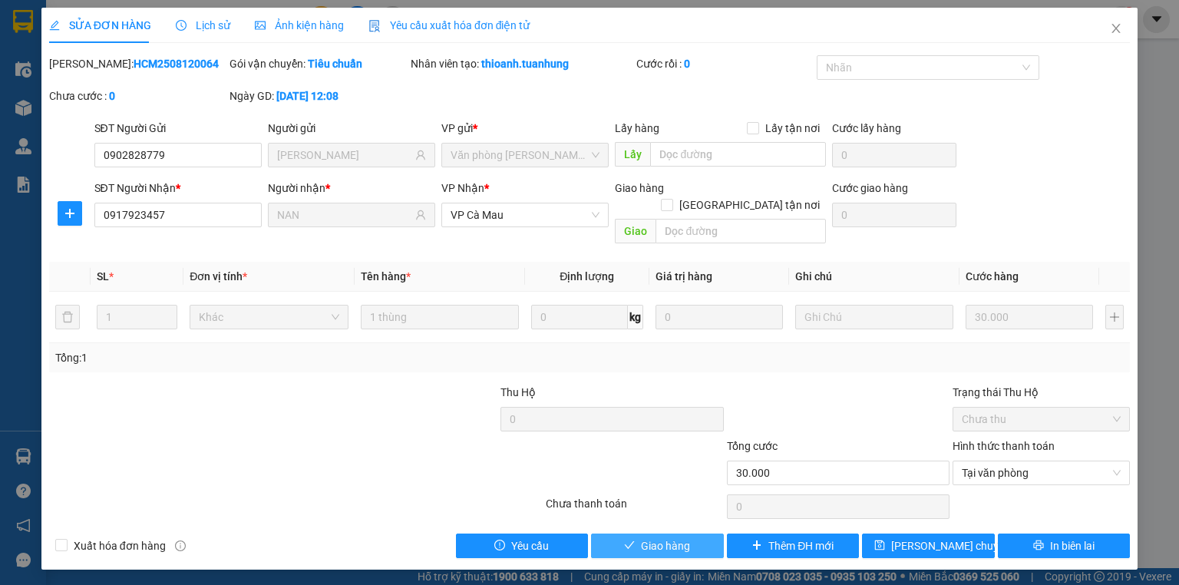
click at [671, 538] on span "Giao hàng" at bounding box center [665, 546] width 49 height 17
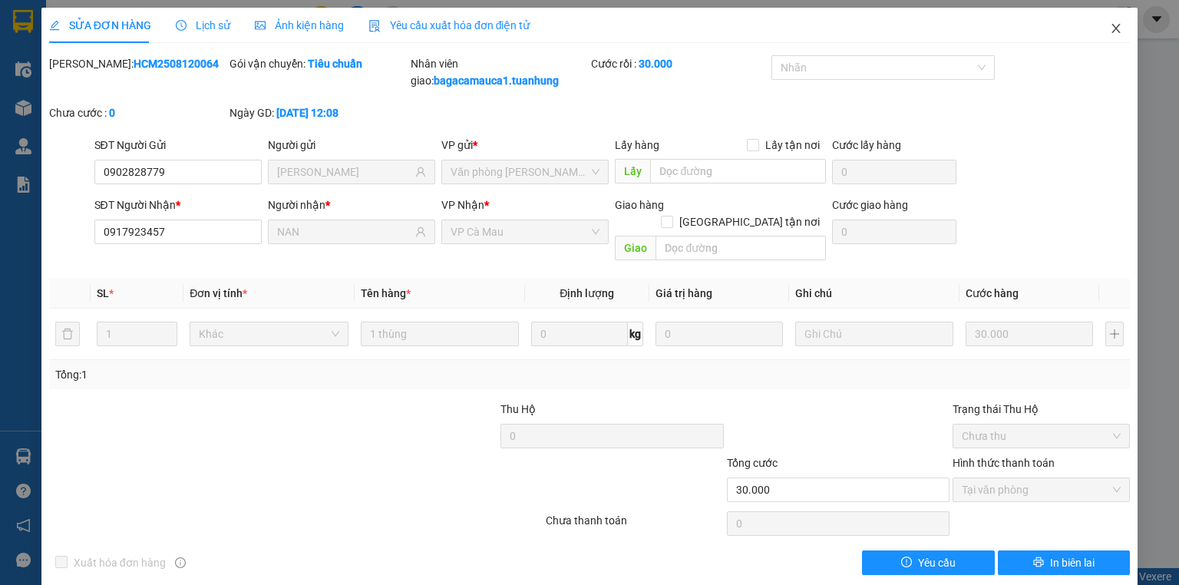
click at [1110, 26] on icon "close" at bounding box center [1116, 28] width 12 height 12
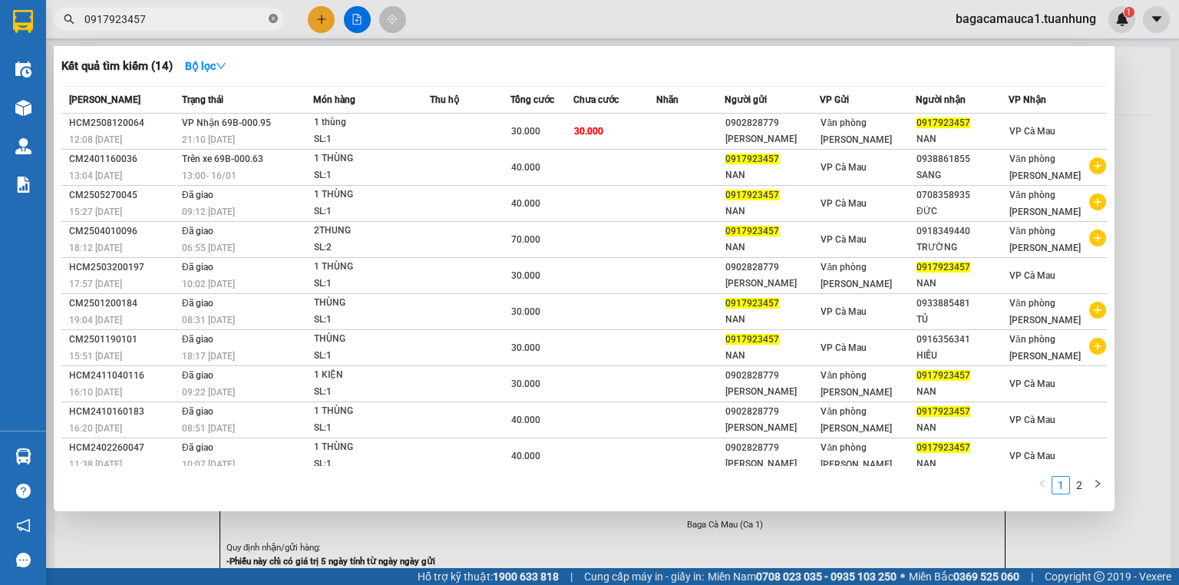
click at [273, 18] on icon "close-circle" at bounding box center [273, 18] width 9 height 9
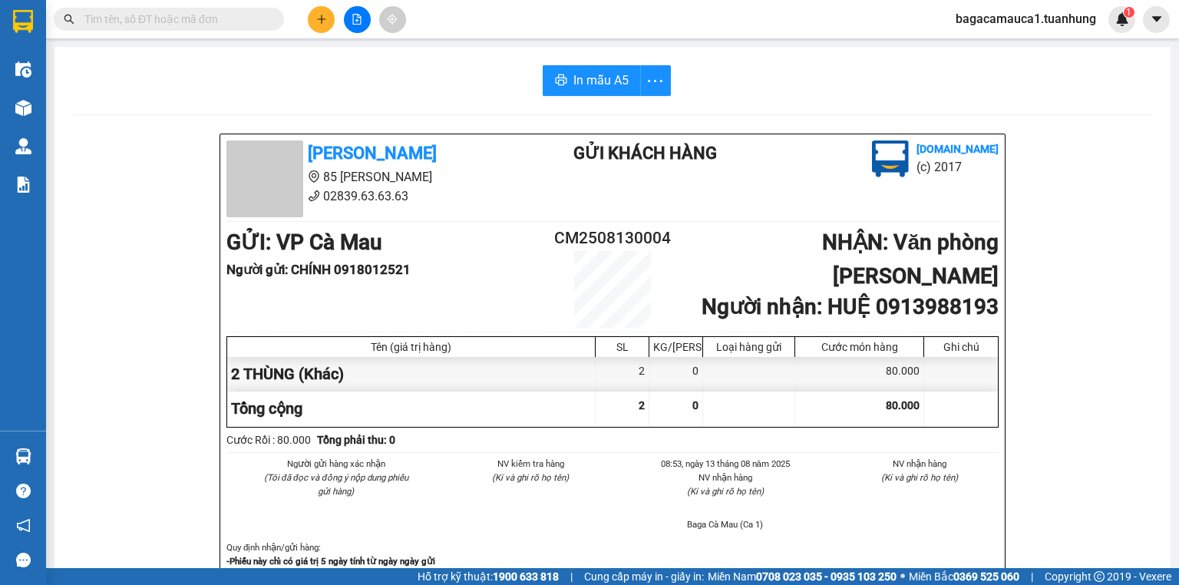
click at [233, 25] on input "text" at bounding box center [174, 19] width 181 height 17
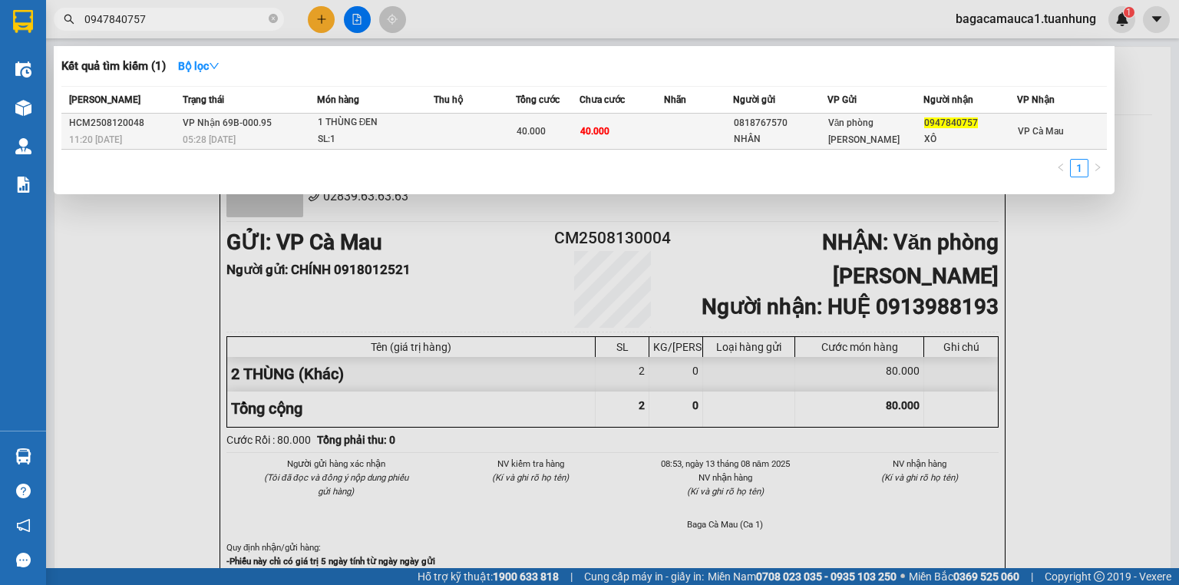
type input "0947840757"
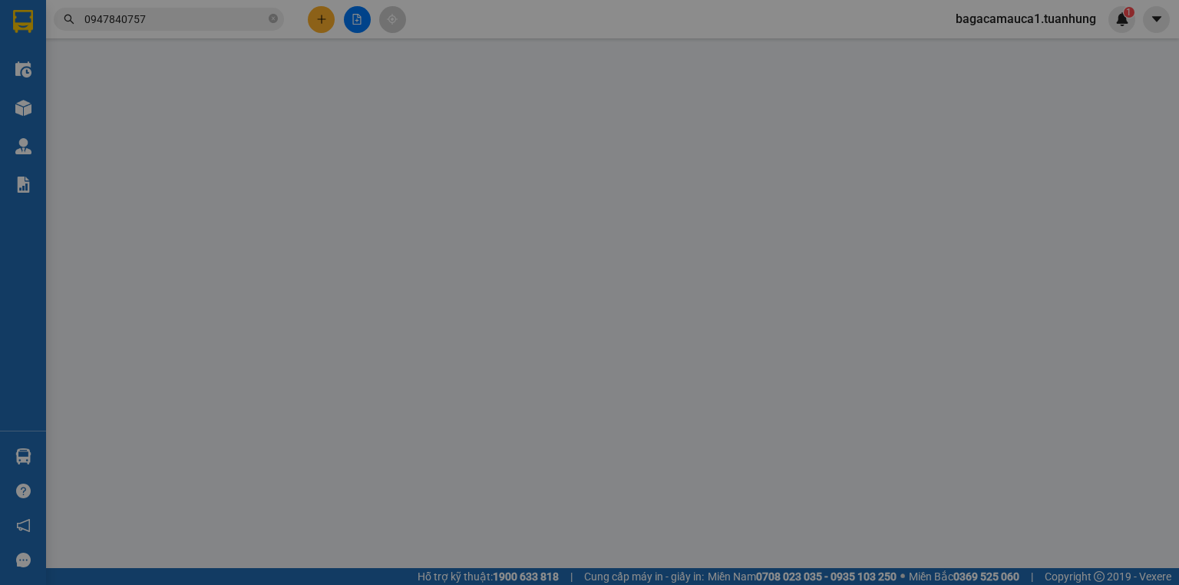
type input "0818767570"
type input "NHÂN"
type input "0947840757"
type input "XÔ"
type input "40.000"
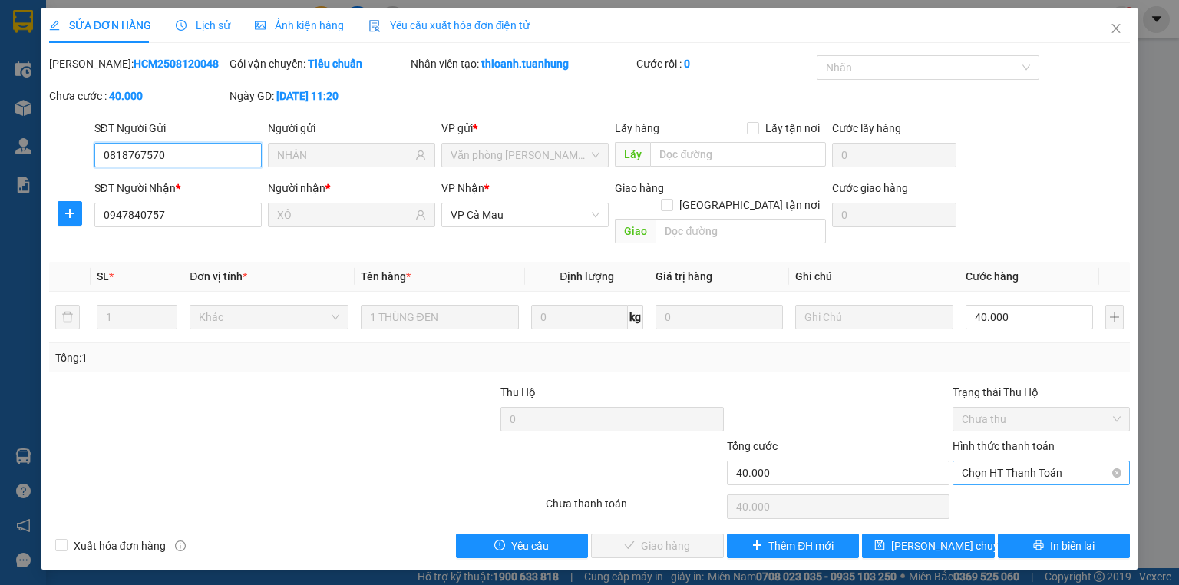
click at [983, 461] on span "Chọn HT Thanh Toán" at bounding box center [1041, 472] width 159 height 23
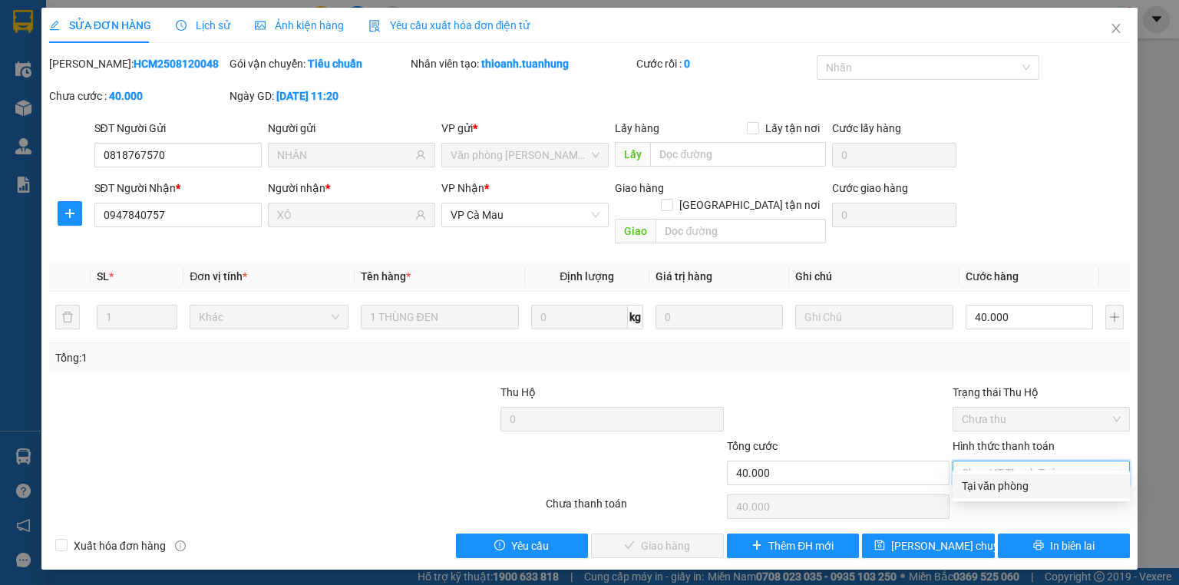
click at [1001, 483] on div "Tại văn phòng" at bounding box center [1041, 486] width 159 height 17
type input "0"
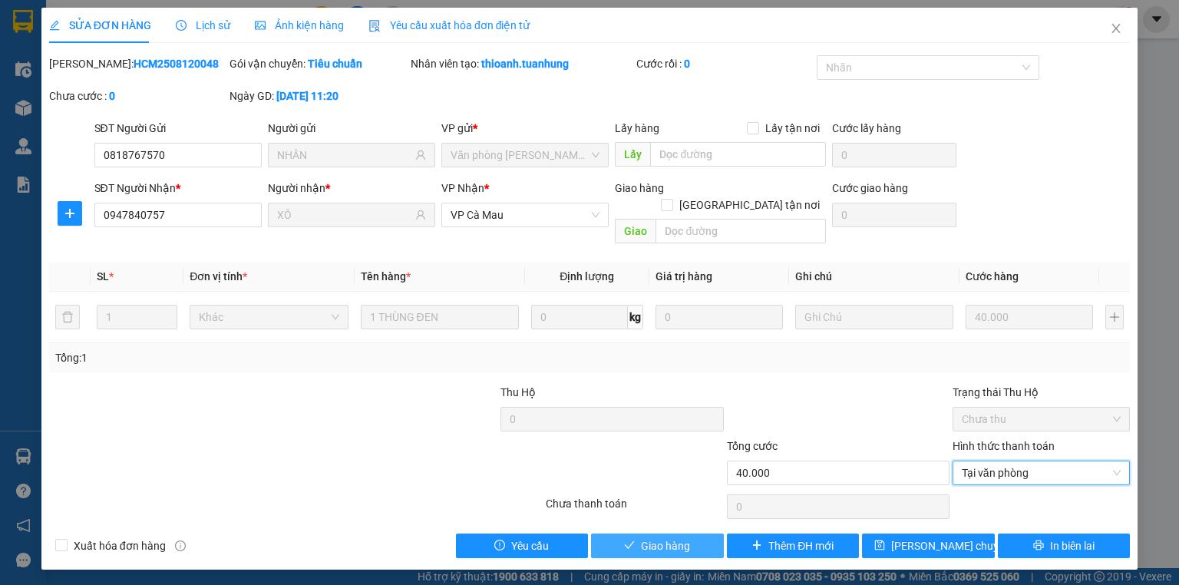
click at [682, 538] on span "Giao hàng" at bounding box center [665, 546] width 49 height 17
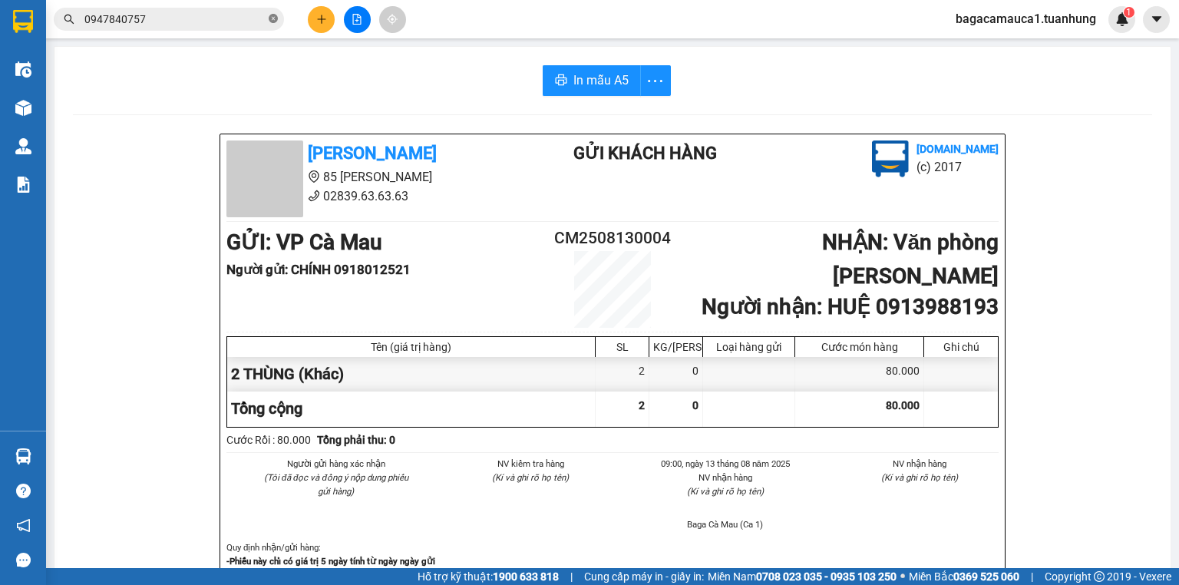
click at [273, 15] on icon "close-circle" at bounding box center [273, 18] width 9 height 9
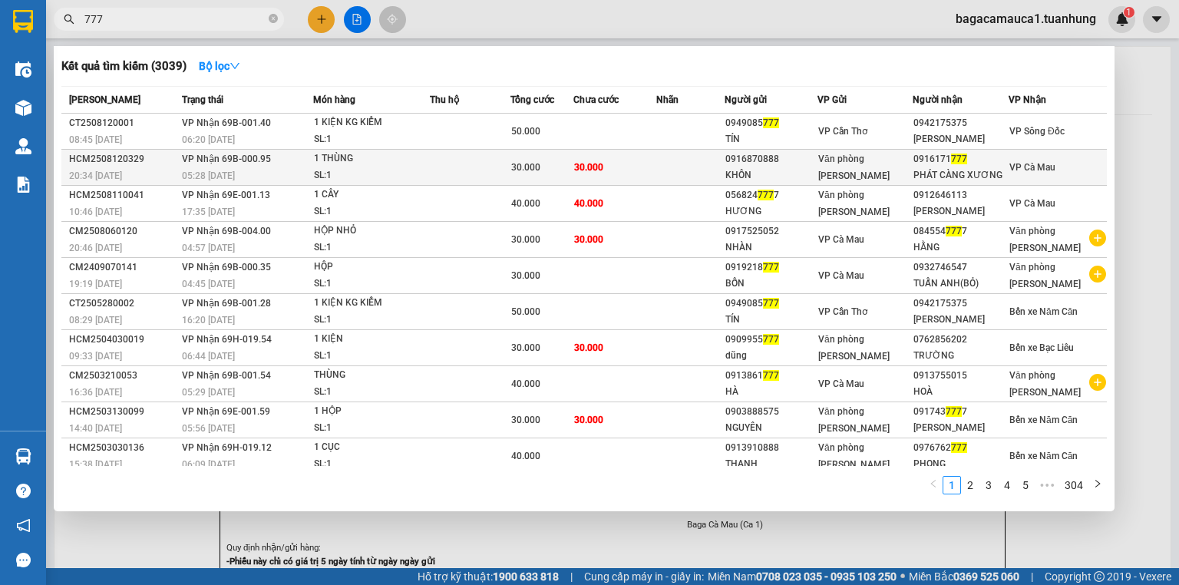
type input "777"
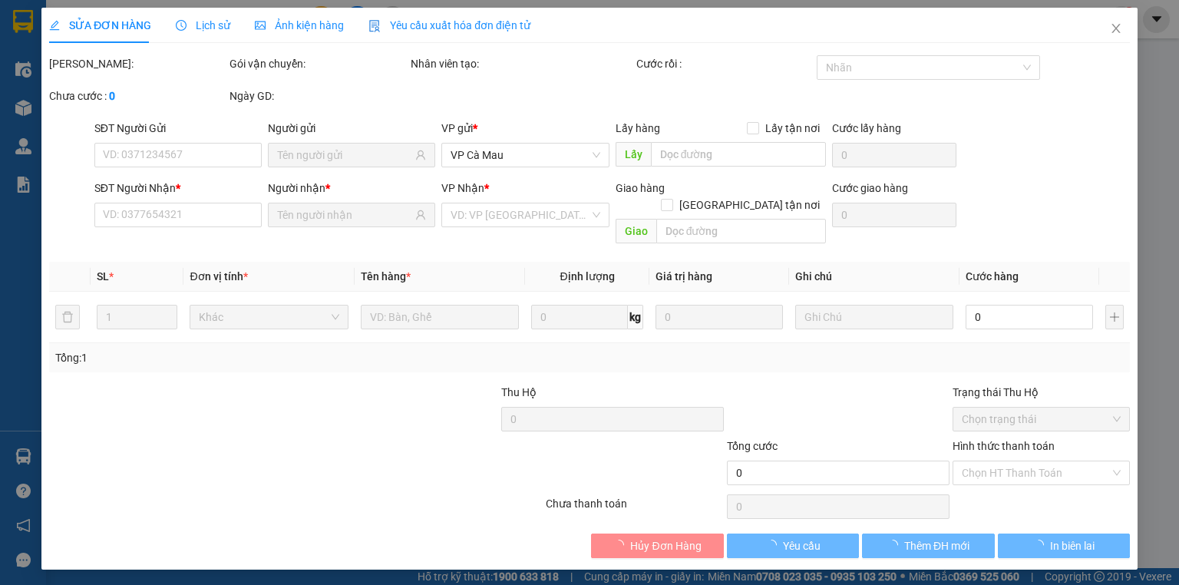
type input "0916870888"
type input "KHÔN"
type input "0916171777"
type input "PHÁT CÀNG XƯƠNG"
type input "30.000"
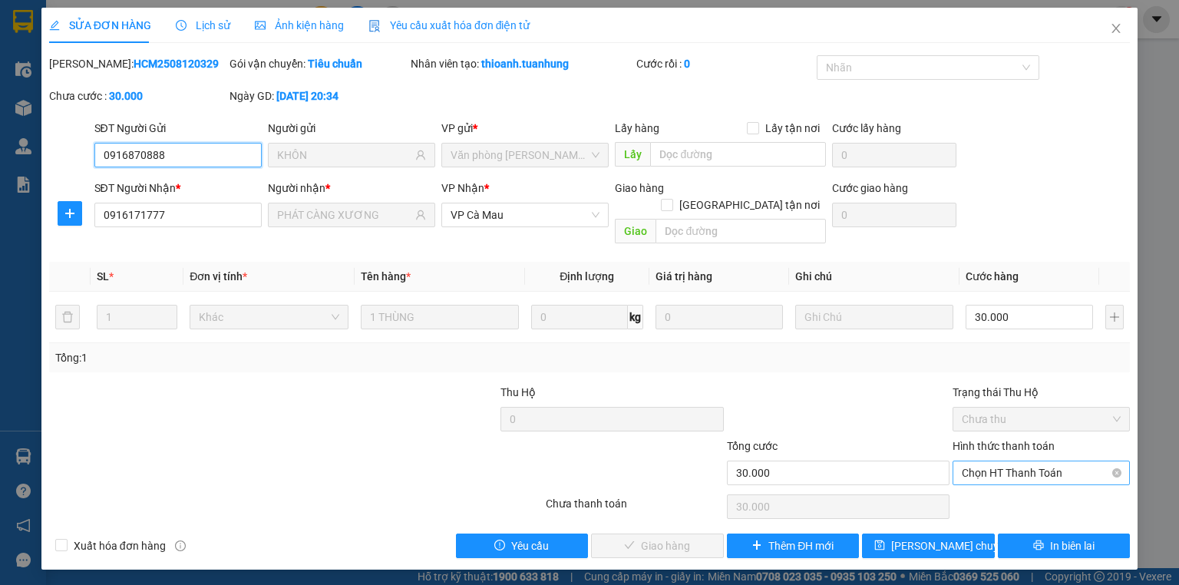
click at [998, 461] on span "Chọn HT Thanh Toán" at bounding box center [1041, 472] width 159 height 23
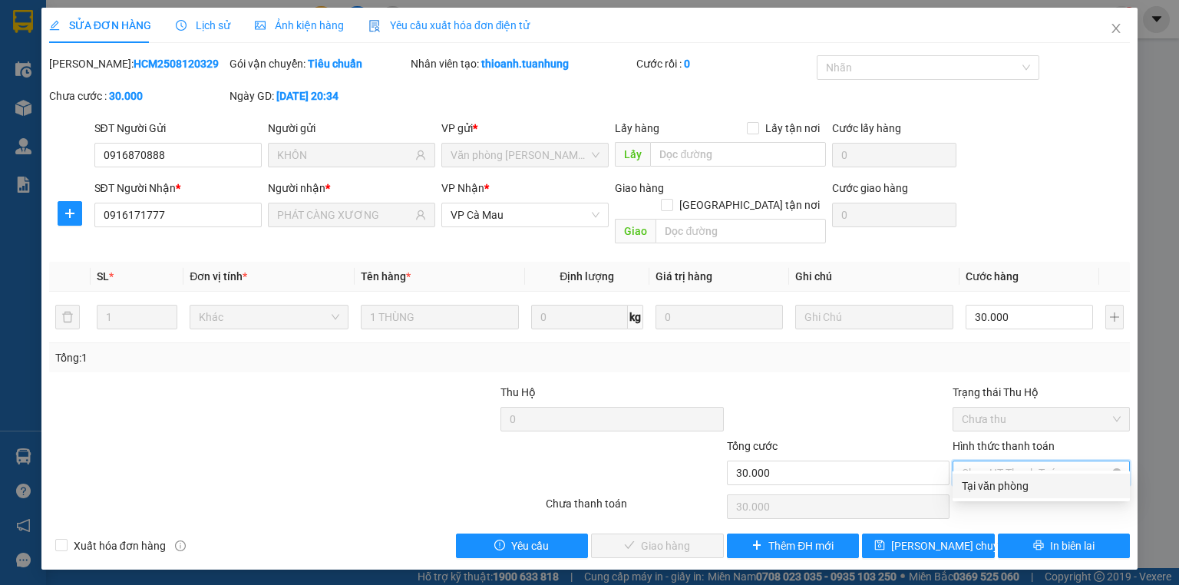
click at [994, 487] on div "Tại văn phòng" at bounding box center [1041, 486] width 159 height 17
type input "0"
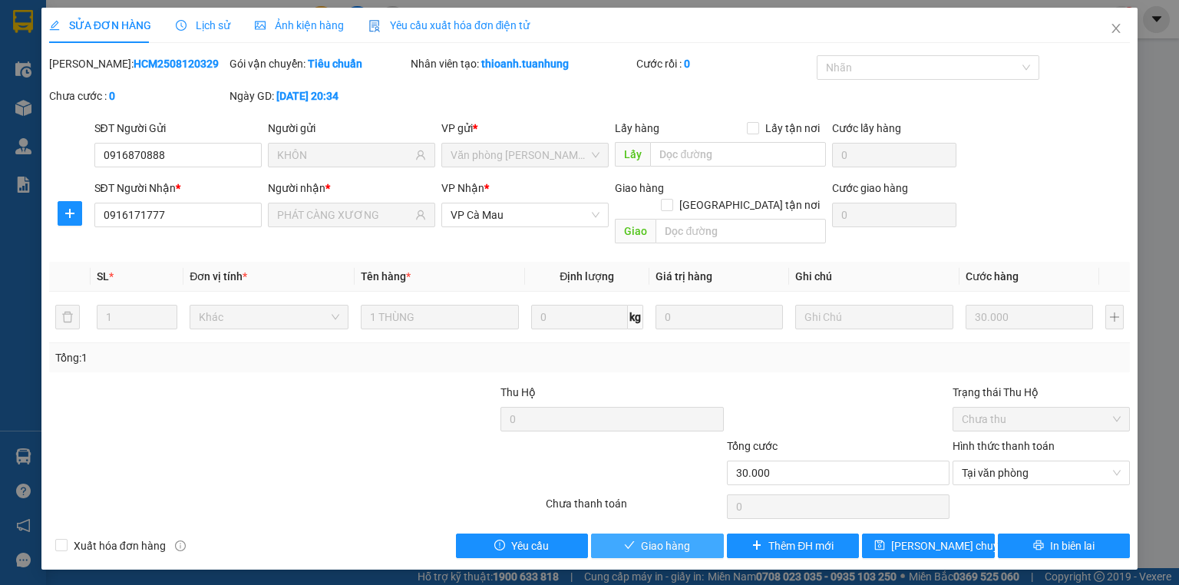
click at [668, 538] on span "Giao hàng" at bounding box center [665, 546] width 49 height 17
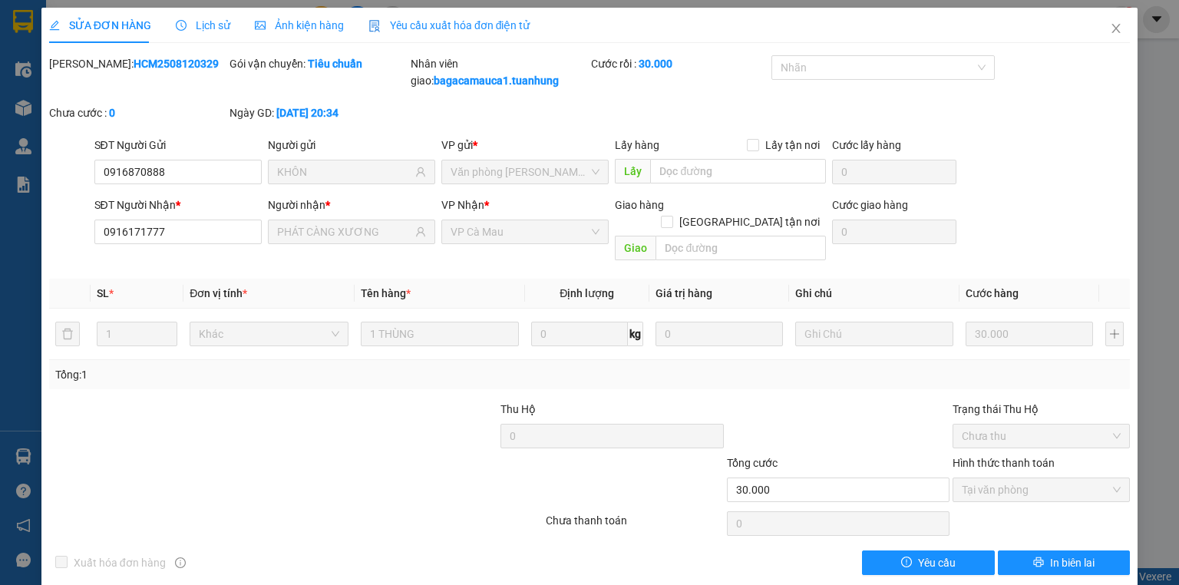
scroll to position [2, 0]
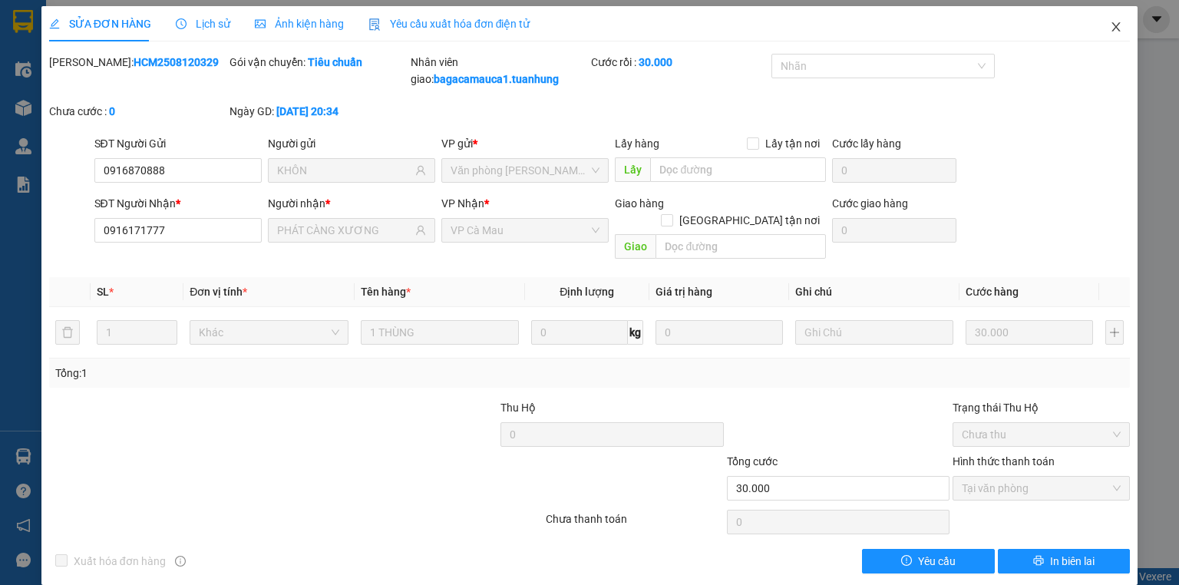
click at [1110, 22] on icon "close" at bounding box center [1116, 27] width 12 height 12
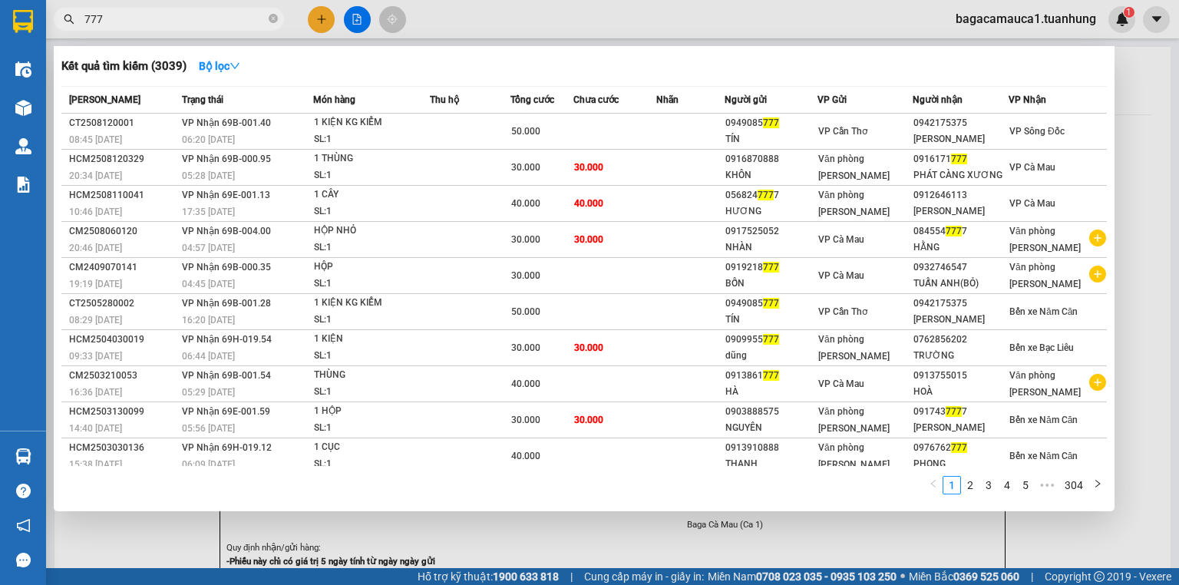
click at [121, 20] on input "777" at bounding box center [174, 19] width 181 height 17
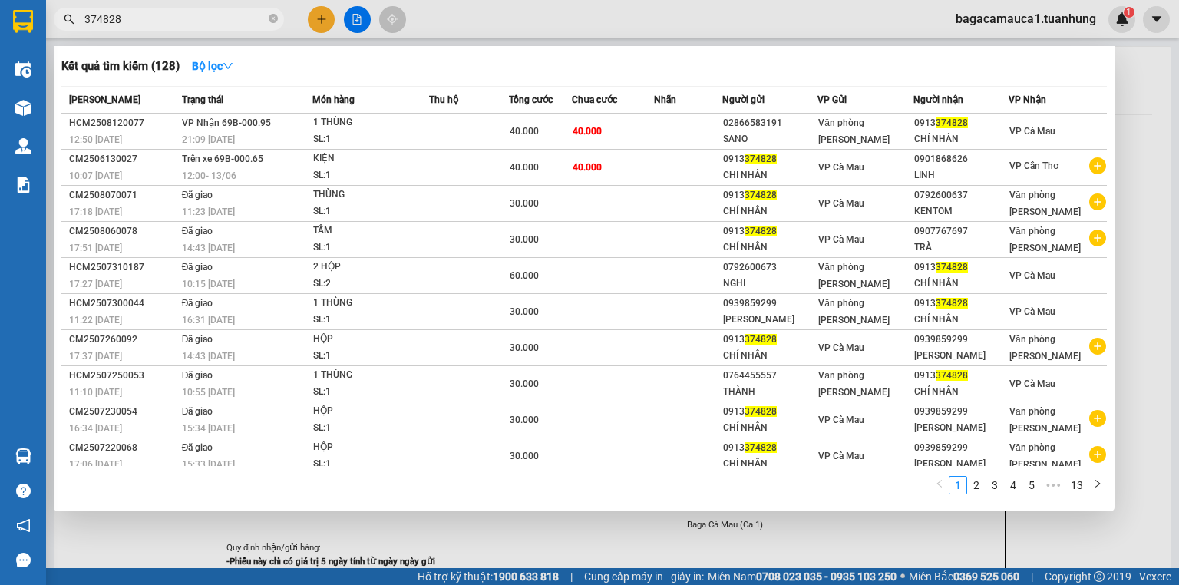
click at [175, 22] on input "374828" at bounding box center [174, 19] width 181 height 17
click at [175, 21] on input "374828" at bounding box center [174, 19] width 181 height 17
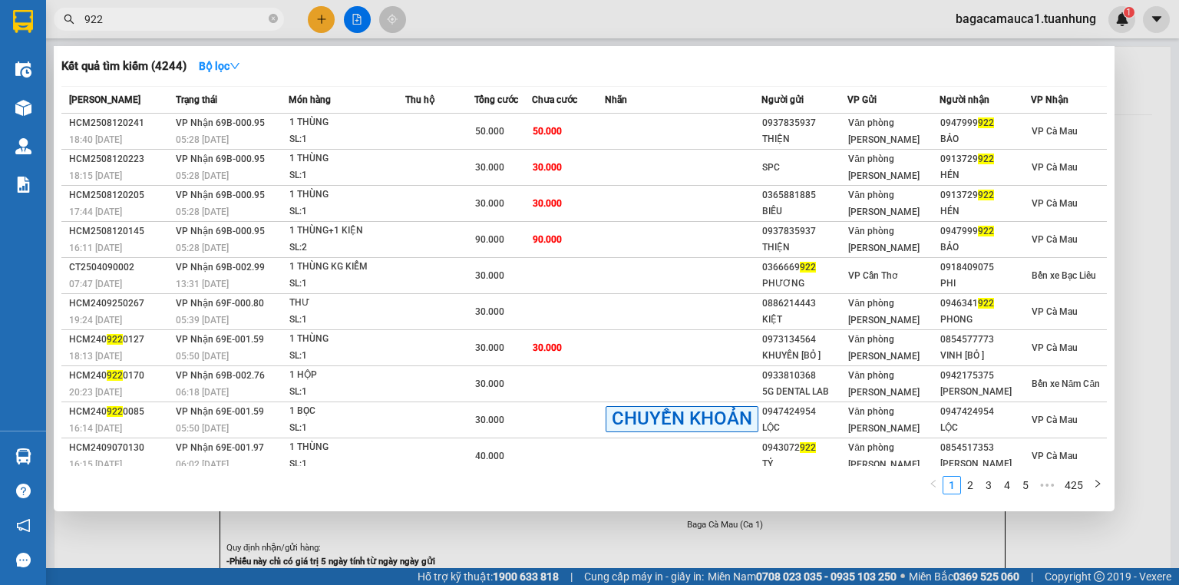
click at [167, 18] on input "922" at bounding box center [174, 19] width 181 height 17
type input "922"
click at [319, 15] on div at bounding box center [589, 292] width 1179 height 585
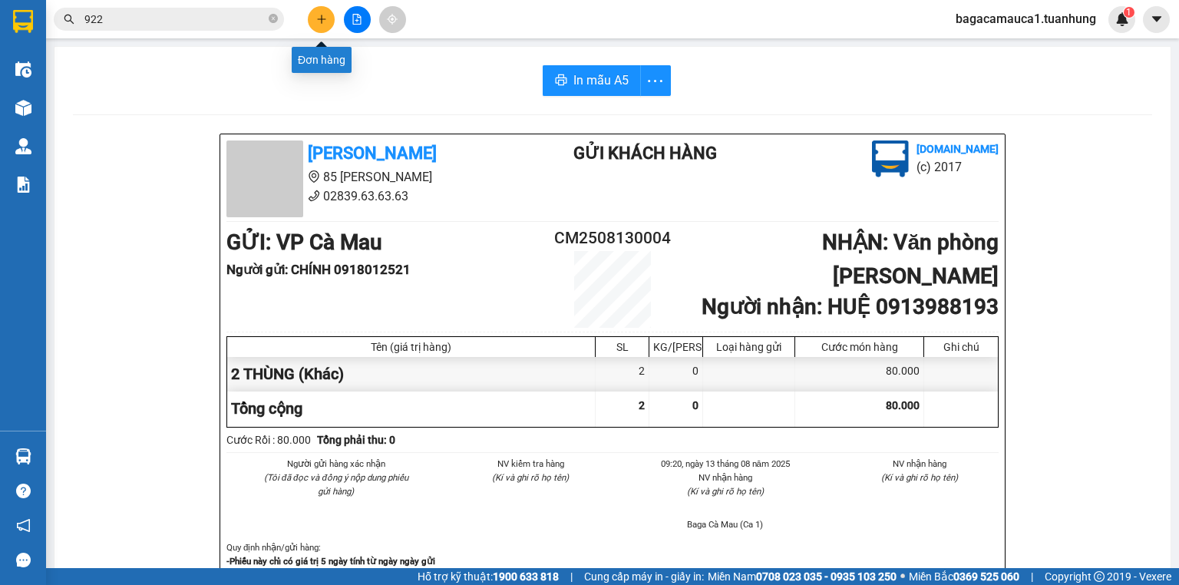
click at [322, 16] on icon "plus" at bounding box center [321, 19] width 1 height 8
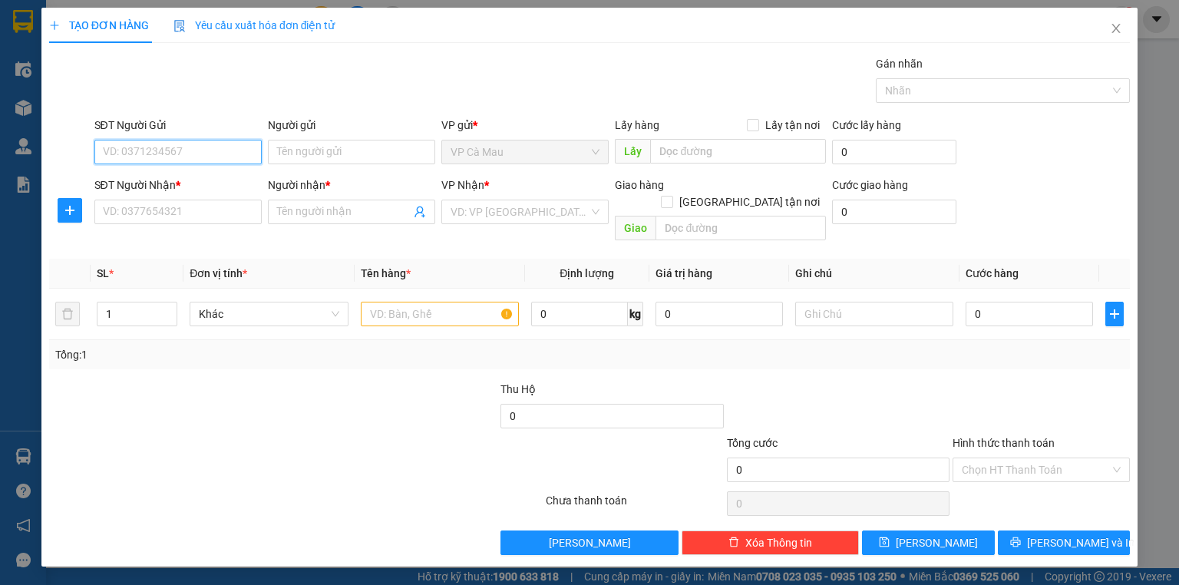
drag, startPoint x: 200, startPoint y: 148, endPoint x: 177, endPoint y: 144, distance: 23.4
click at [200, 147] on input "SĐT Người Gửi" at bounding box center [177, 152] width 167 height 25
type input "0916776374"
click at [193, 179] on div "0916776374 - TÀI" at bounding box center [178, 182] width 149 height 17
type input "TÀI"
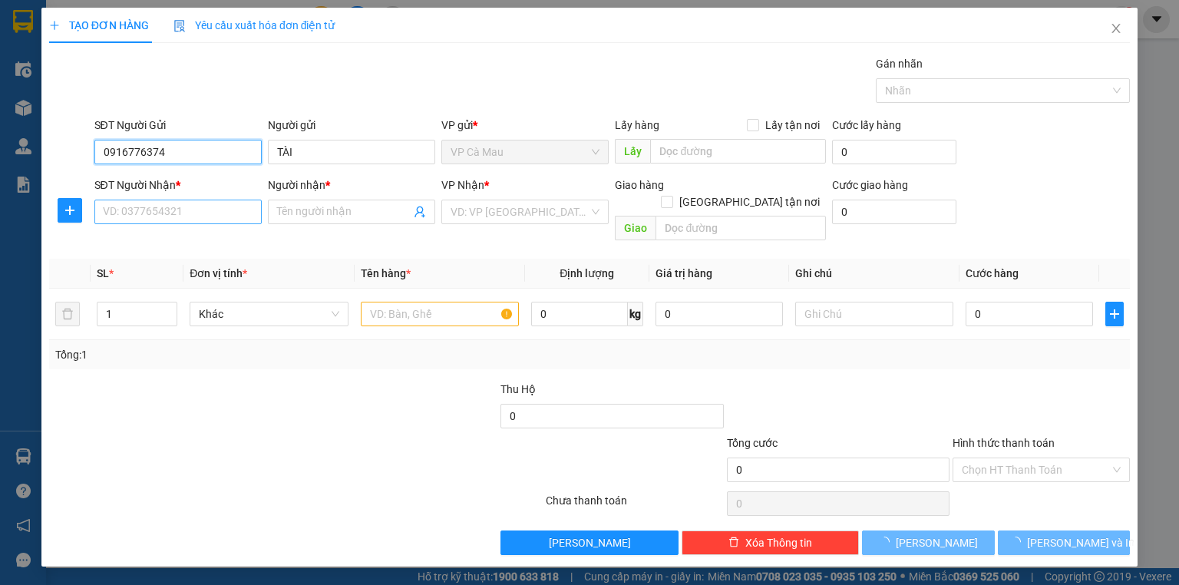
type input "0916776374"
click at [237, 221] on input "SĐT Người Nhận *" at bounding box center [177, 212] width 167 height 25
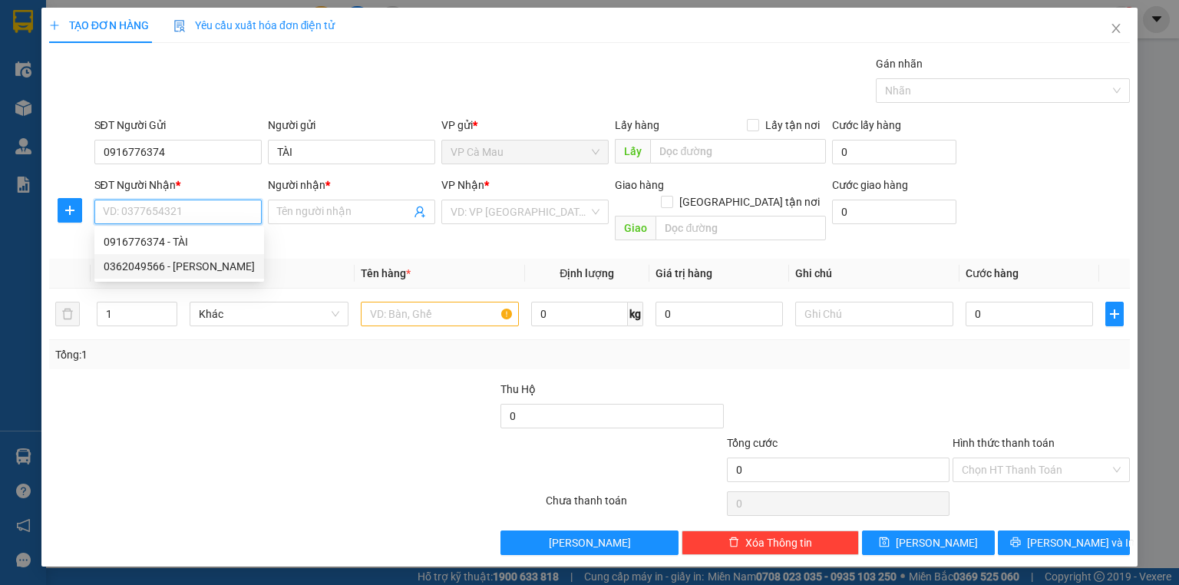
click at [194, 261] on div "0362049566 - NGUYỄN TẤN LỢI" at bounding box center [179, 266] width 151 height 17
type input "0362049566"
type input "NGUYỄN TẤN LỢI"
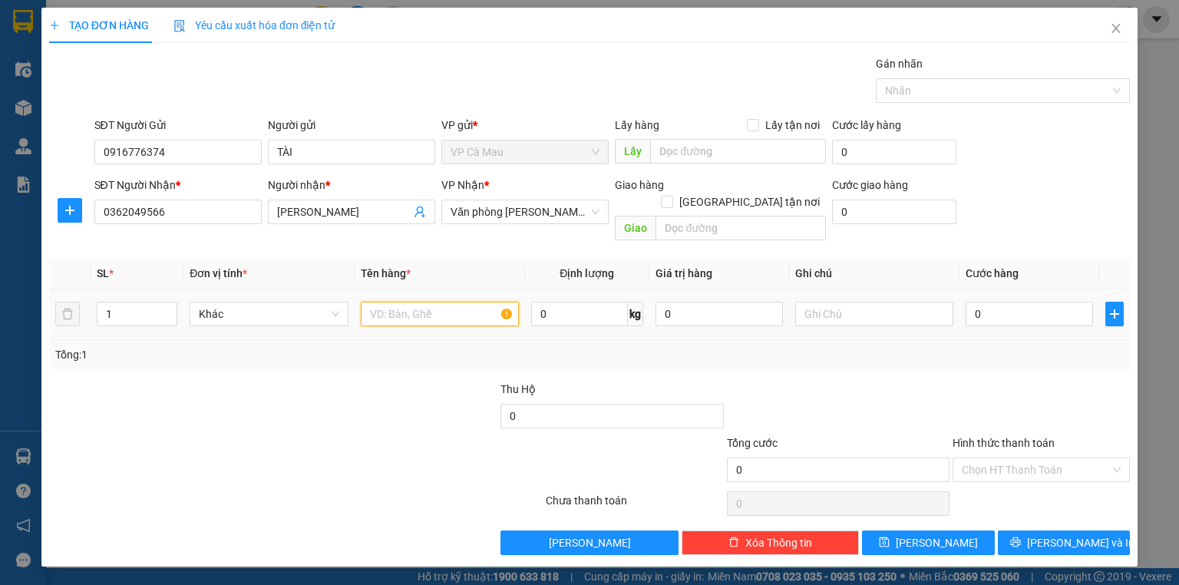
click at [389, 302] on input "text" at bounding box center [440, 314] width 158 height 25
type input "2 THÙNG"
type input "2"
click at [168, 306] on span "up" at bounding box center [168, 310] width 9 height 9
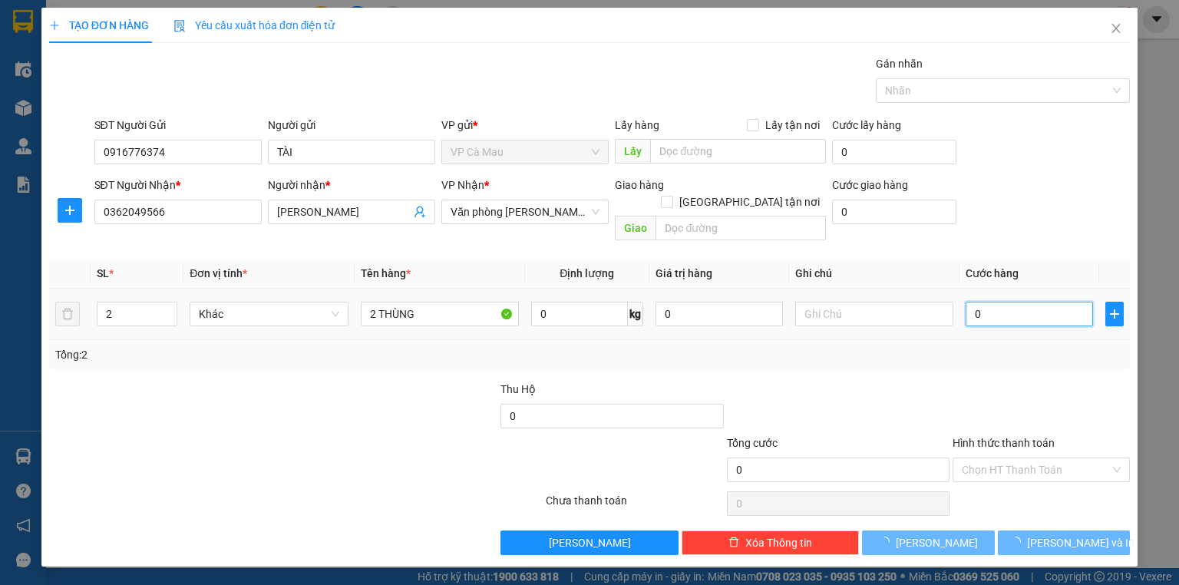
click at [1008, 302] on input "0" at bounding box center [1029, 314] width 127 height 25
type input "7"
type input "70"
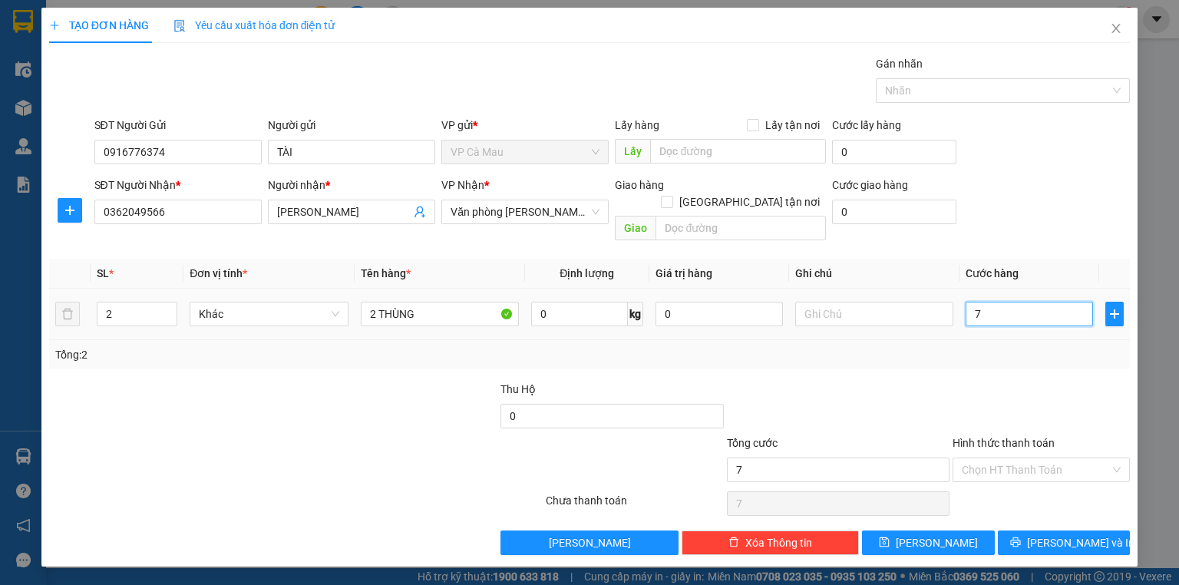
type input "70"
type input "70.000"
click at [1023, 458] on input "Hình thức thanh toán" at bounding box center [1036, 469] width 148 height 23
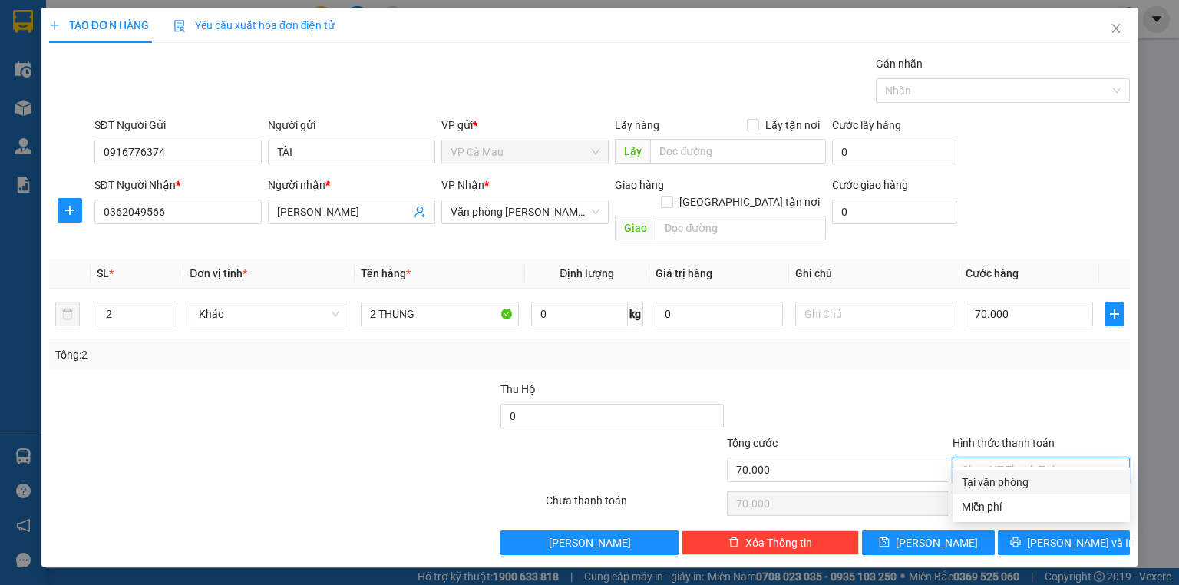
click at [1035, 486] on div "Tại văn phòng" at bounding box center [1041, 482] width 159 height 17
type input "0"
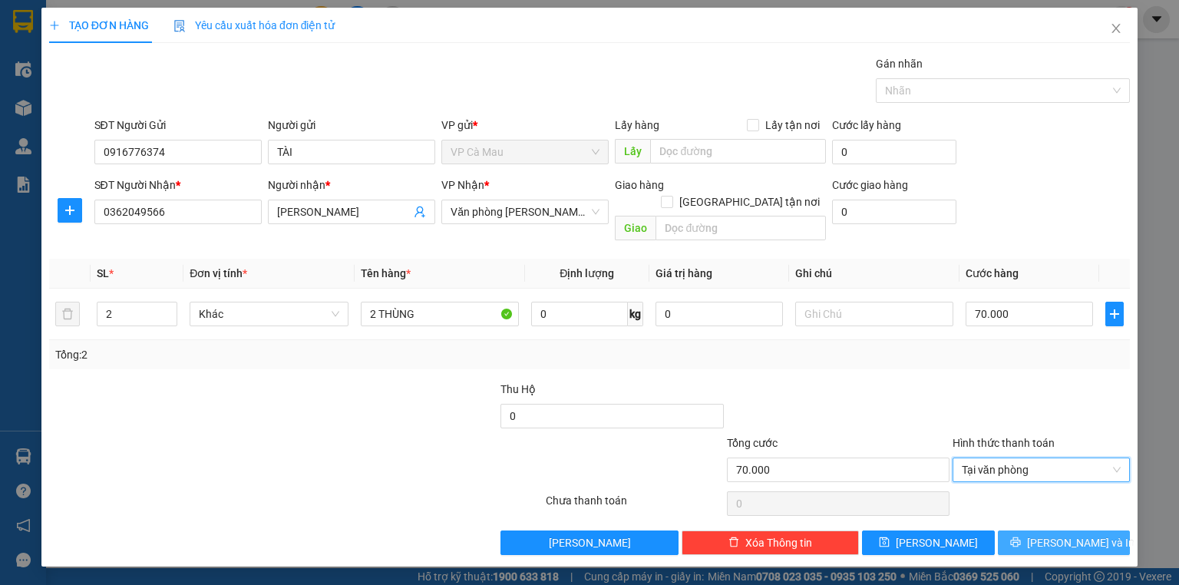
click at [1050, 531] on button "Lưu và In" at bounding box center [1064, 543] width 133 height 25
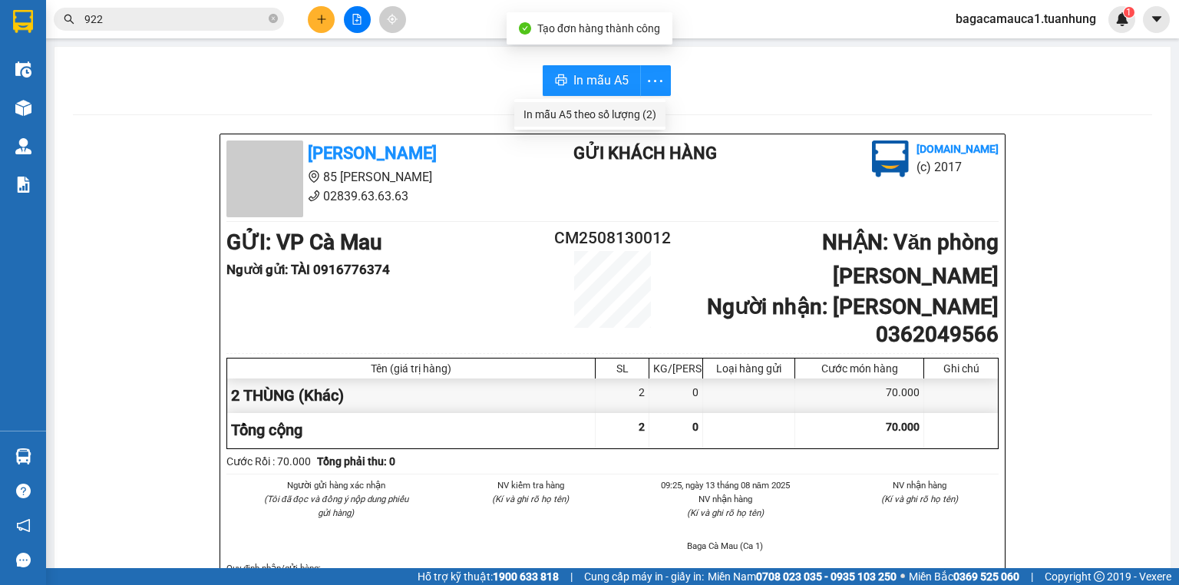
click at [624, 108] on div "In mẫu A5 theo số lượng (2)" at bounding box center [590, 114] width 133 height 17
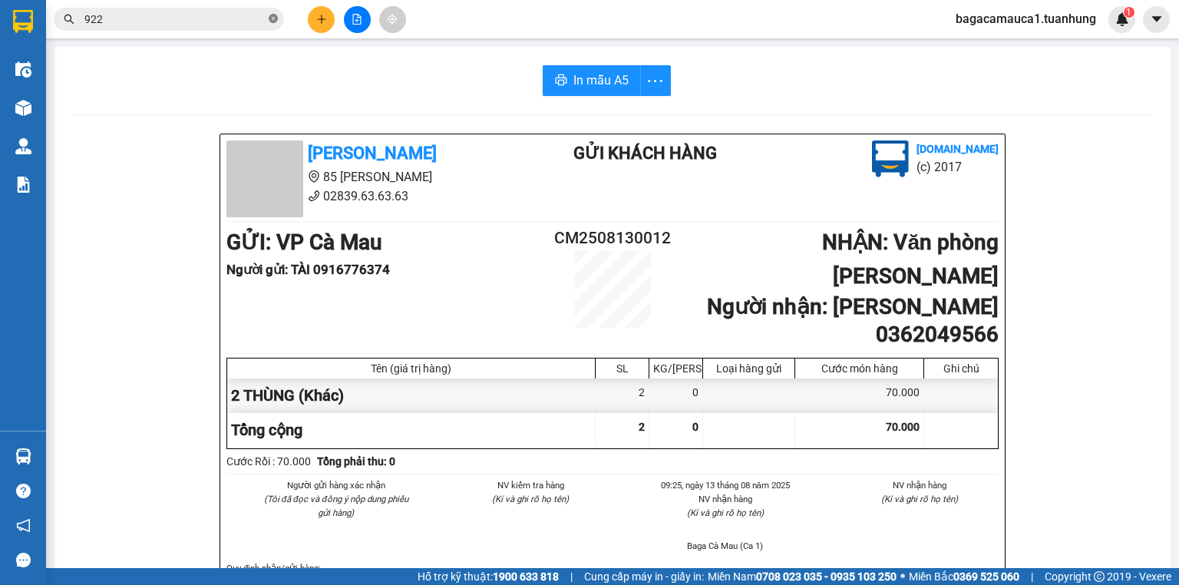
click at [272, 18] on icon "close-circle" at bounding box center [273, 18] width 9 height 9
click at [207, 24] on input "text" at bounding box center [174, 19] width 181 height 17
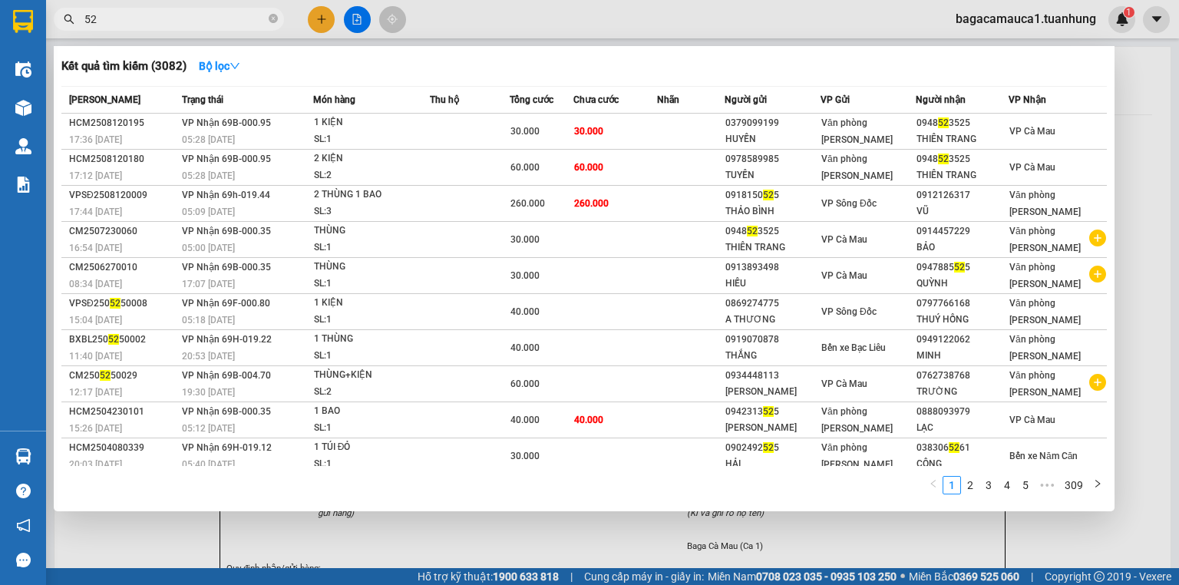
type input "5"
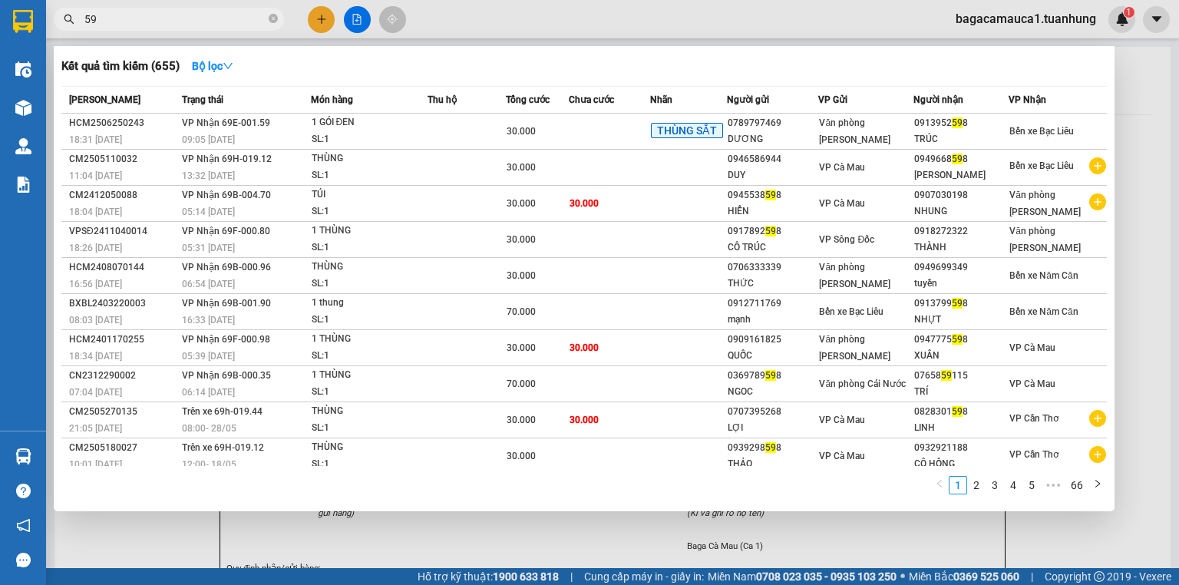
type input "5"
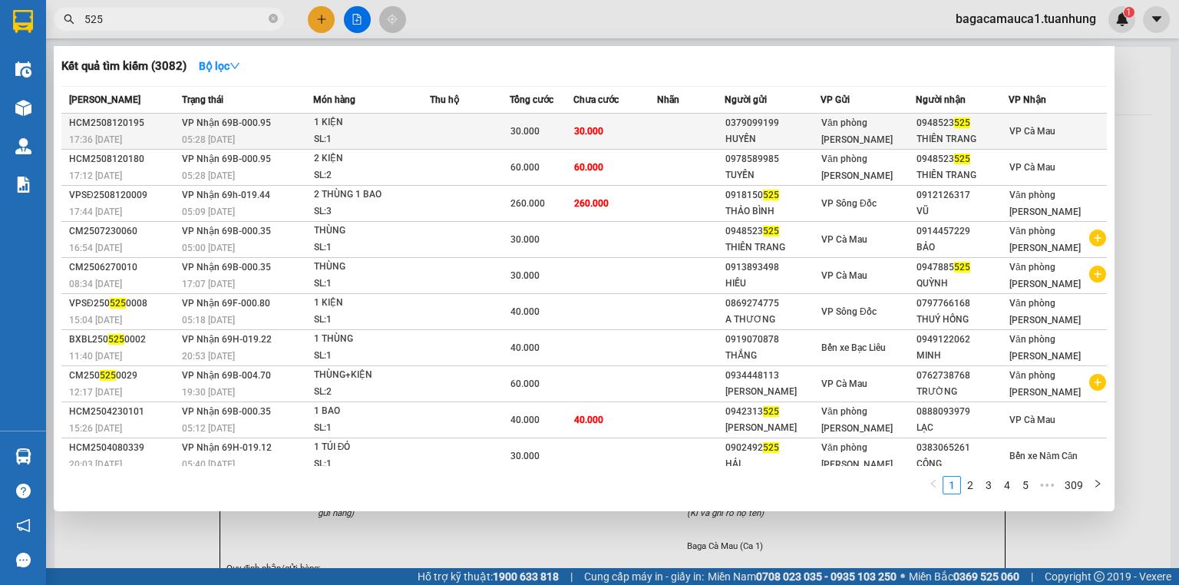
type input "525"
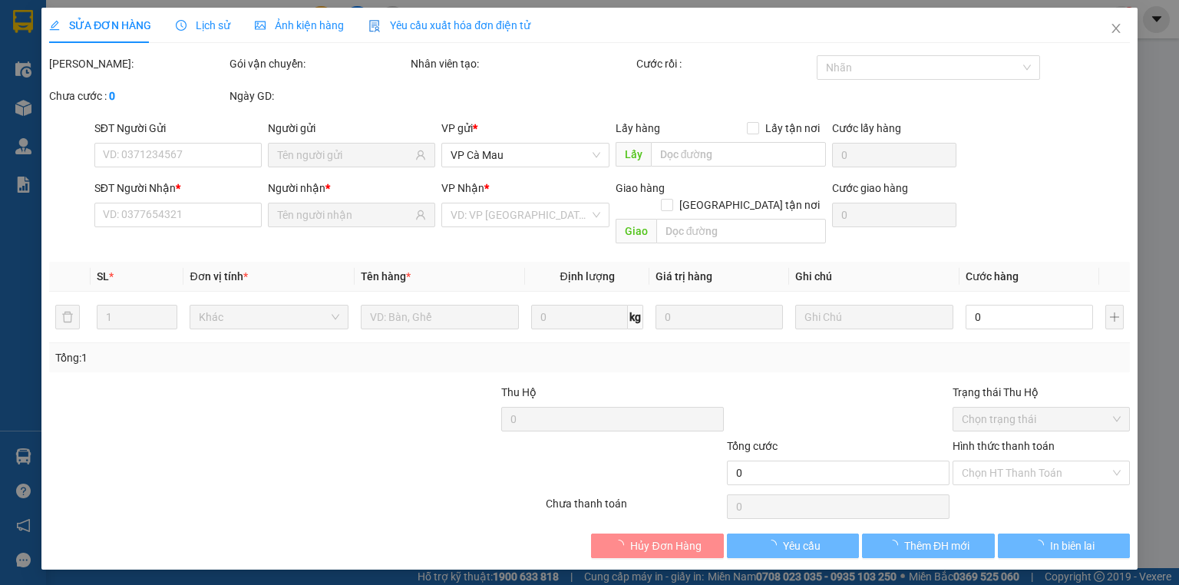
type input "0379099199"
type input "HUYỀN"
type input "0948523525"
type input "THIÊN TRANG"
type input "30.000"
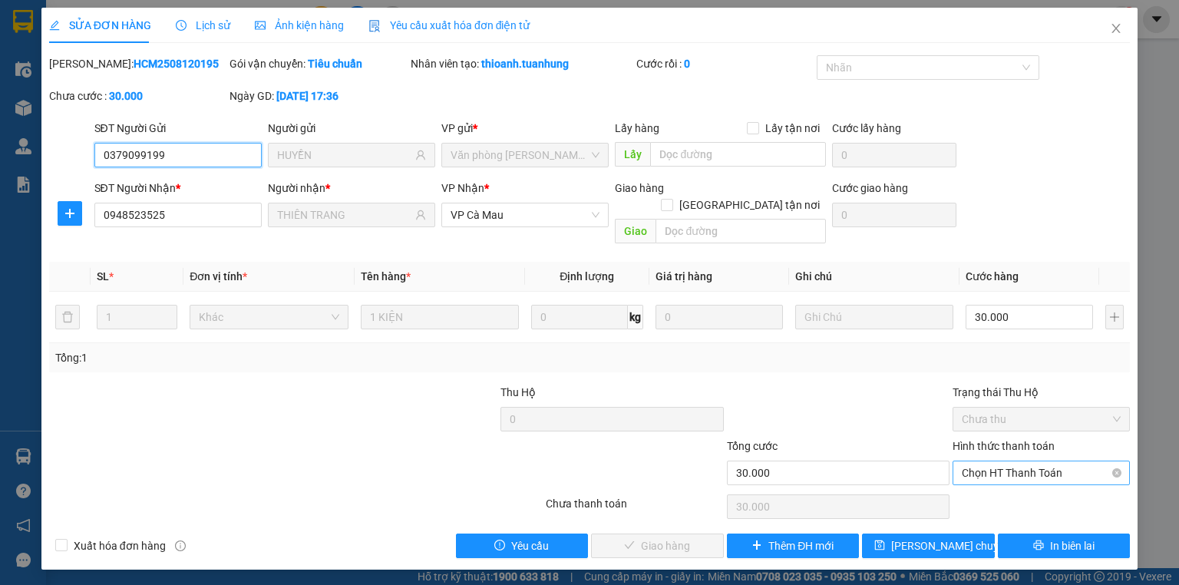
click at [1032, 461] on span "Chọn HT Thanh Toán" at bounding box center [1041, 472] width 159 height 23
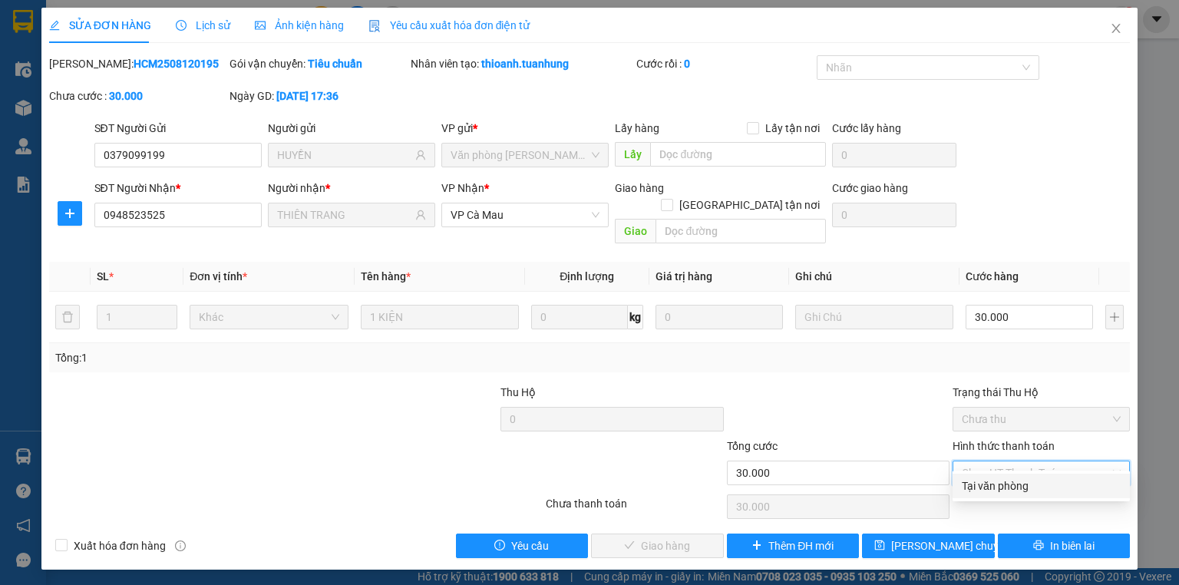
click at [1040, 491] on div "Tại văn phòng" at bounding box center [1041, 486] width 159 height 17
type input "0"
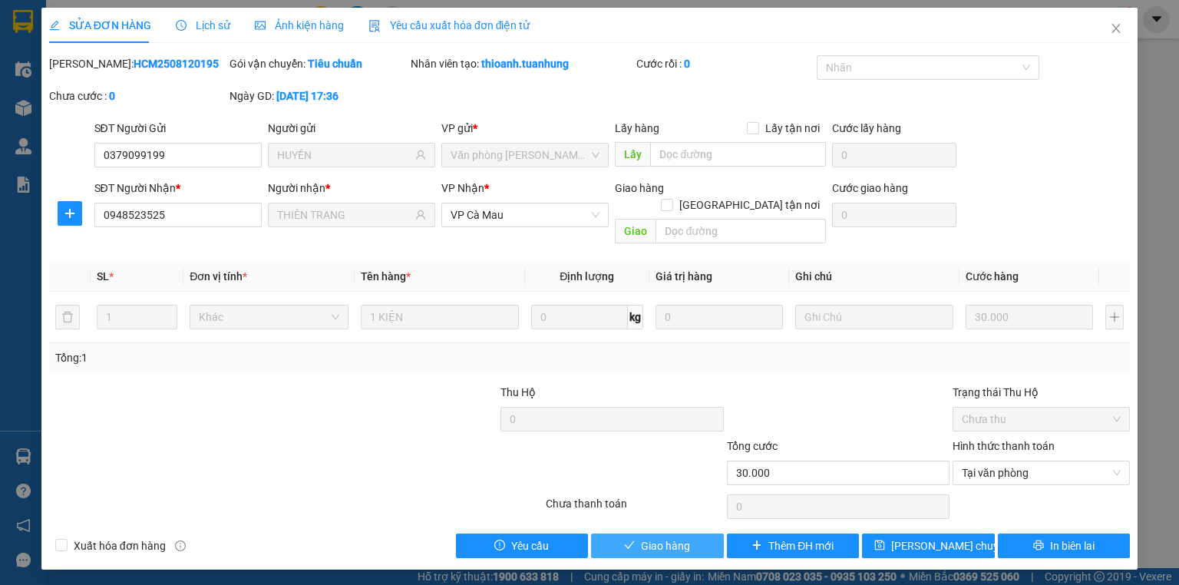
click at [645, 538] on span "Giao hàng" at bounding box center [665, 546] width 49 height 17
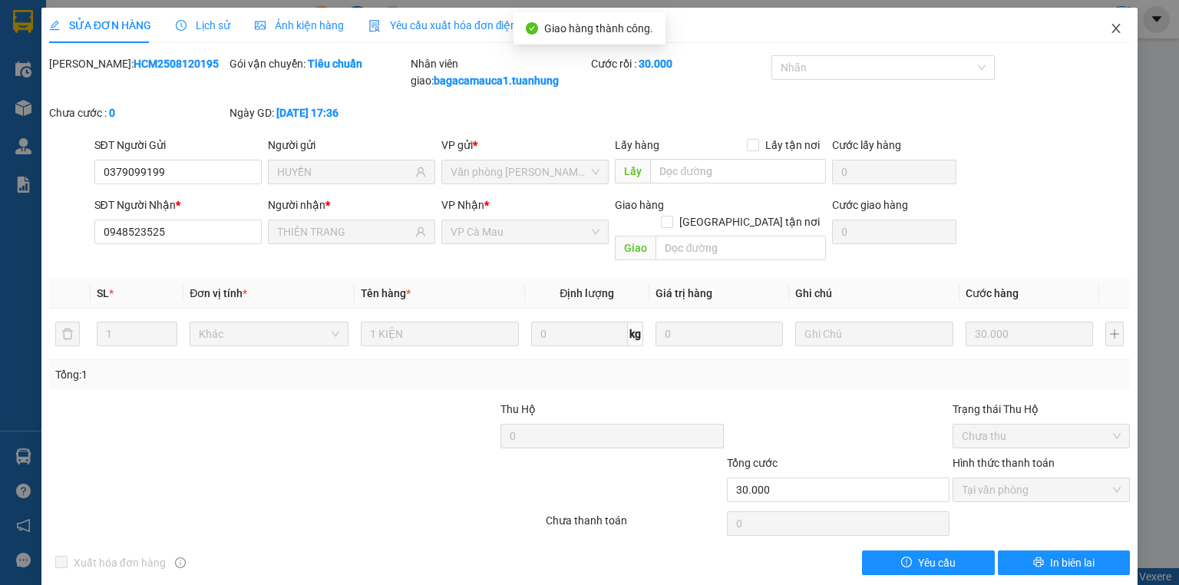
click at [1109, 20] on span "Close" at bounding box center [1116, 29] width 43 height 43
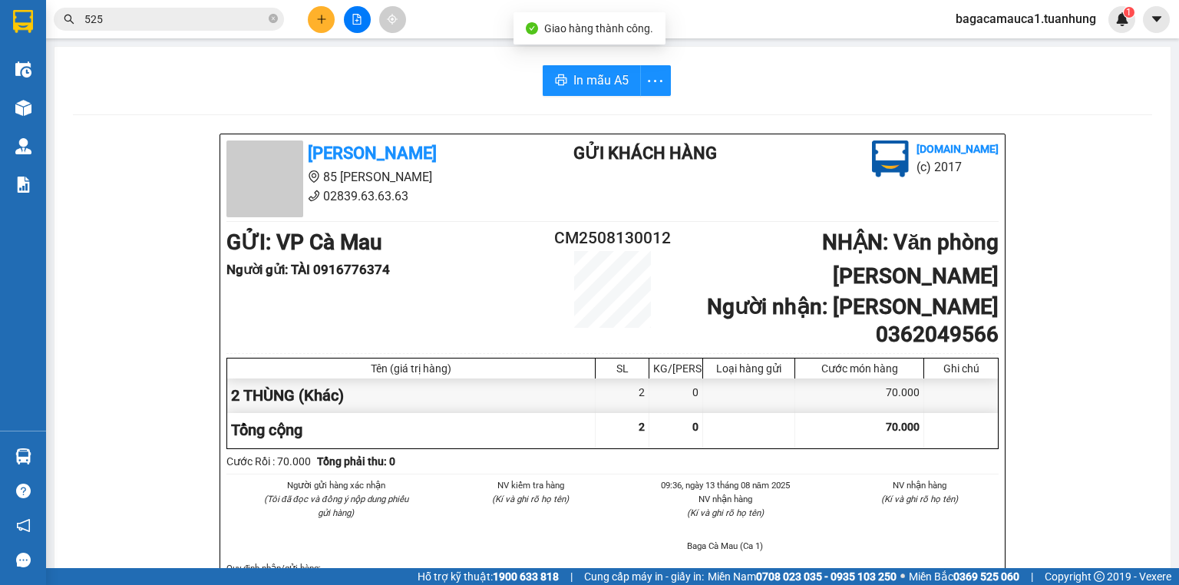
click at [201, 20] on input "525" at bounding box center [174, 19] width 181 height 17
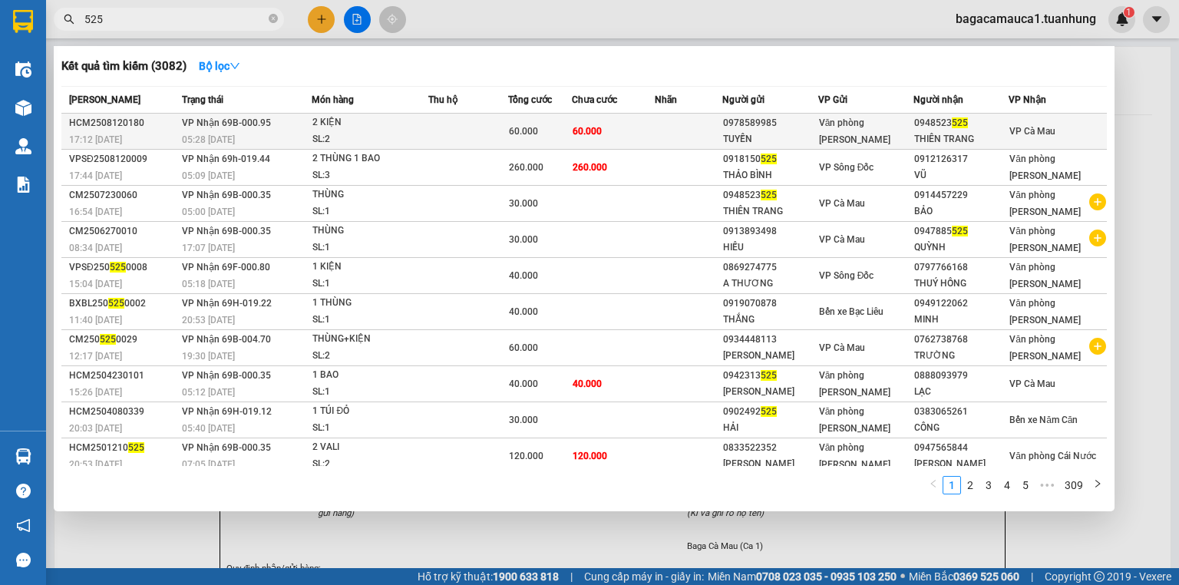
click at [876, 128] on span "Văn [PERSON_NAME] [PERSON_NAME]" at bounding box center [854, 131] width 71 height 28
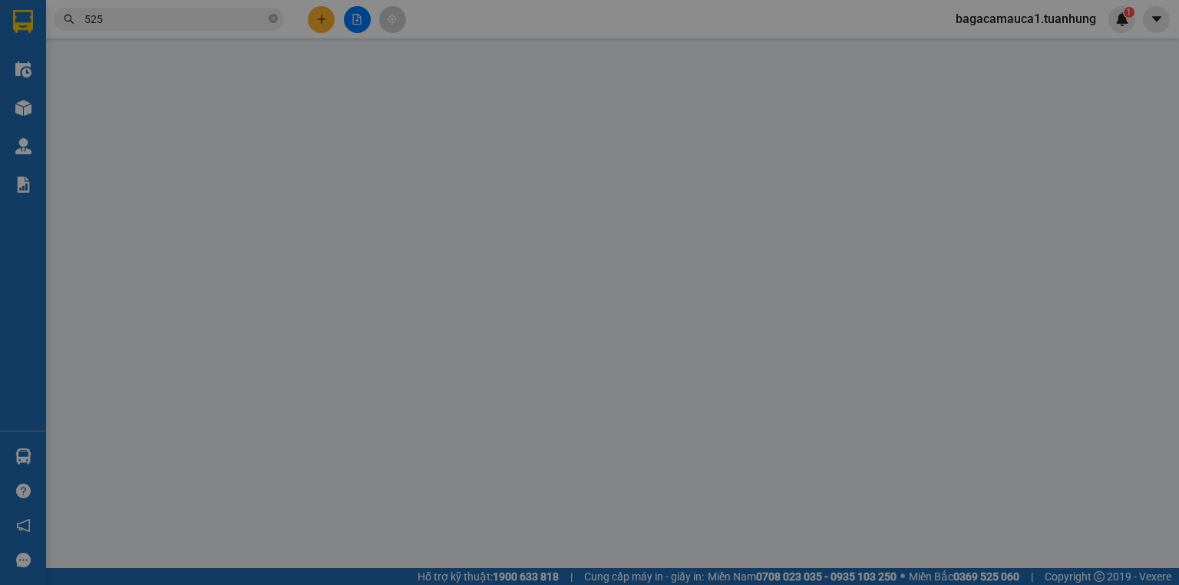
type input "0978589985"
type input "TUYỀN"
type input "0948523525"
type input "THIÊN TRANG"
type input "60.000"
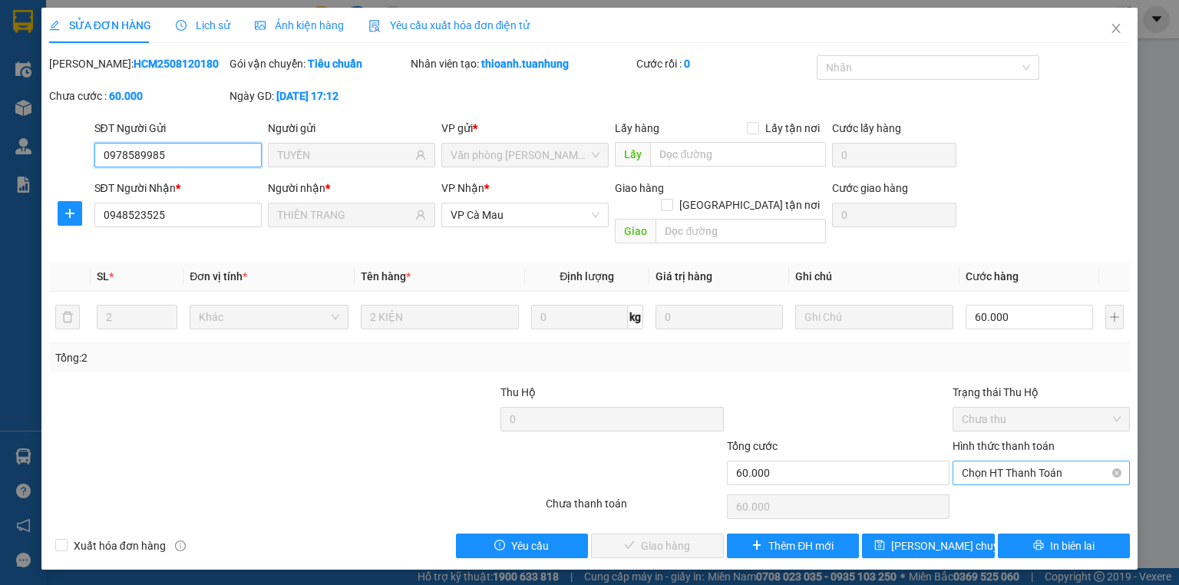
click at [1011, 461] on span "Chọn HT Thanh Toán" at bounding box center [1041, 472] width 159 height 23
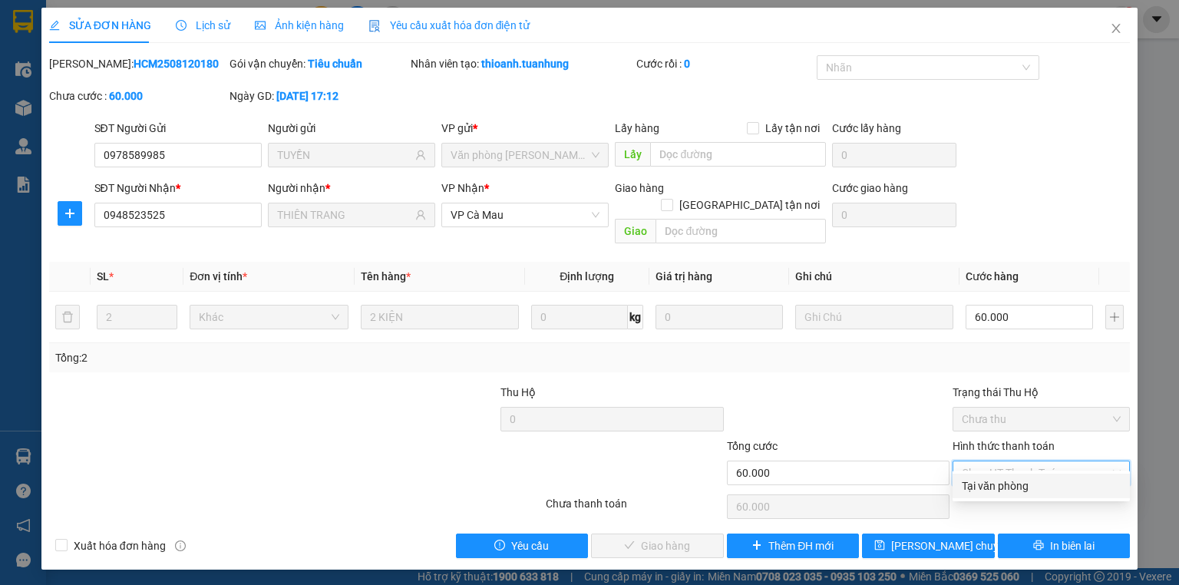
click at [1020, 481] on div "Tại văn phòng" at bounding box center [1041, 486] width 159 height 17
type input "0"
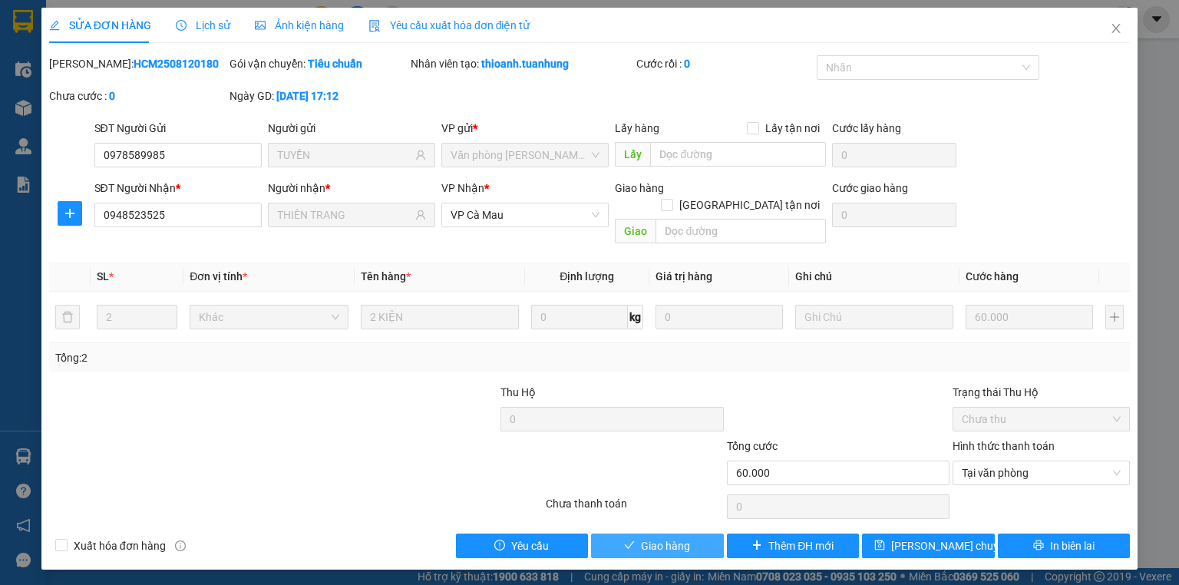
click at [675, 538] on span "Giao hàng" at bounding box center [665, 546] width 49 height 17
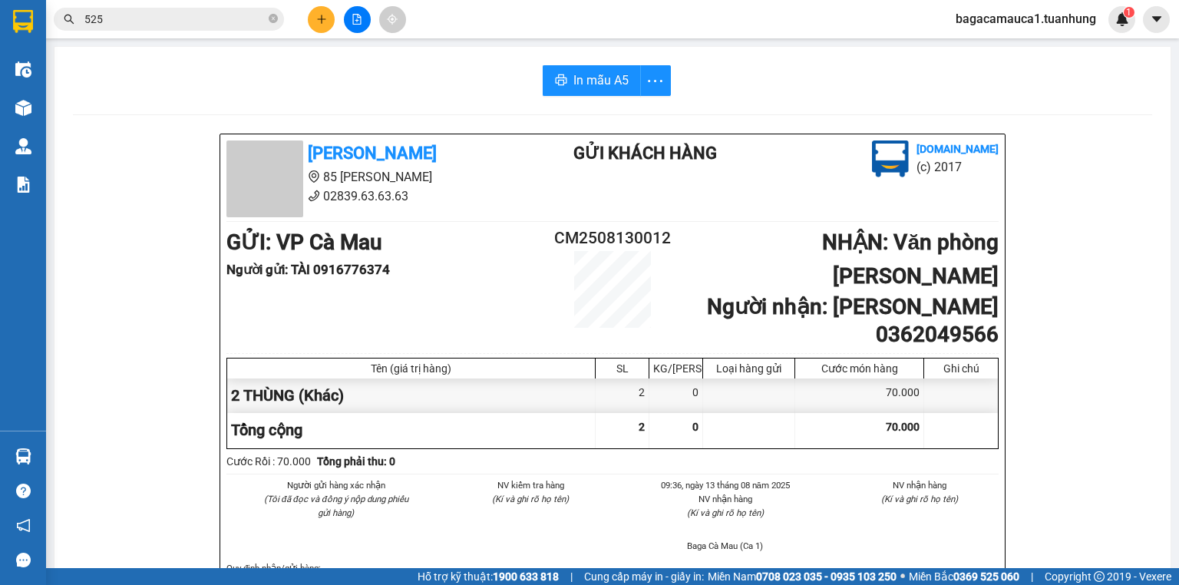
click at [313, 15] on button at bounding box center [321, 19] width 27 height 27
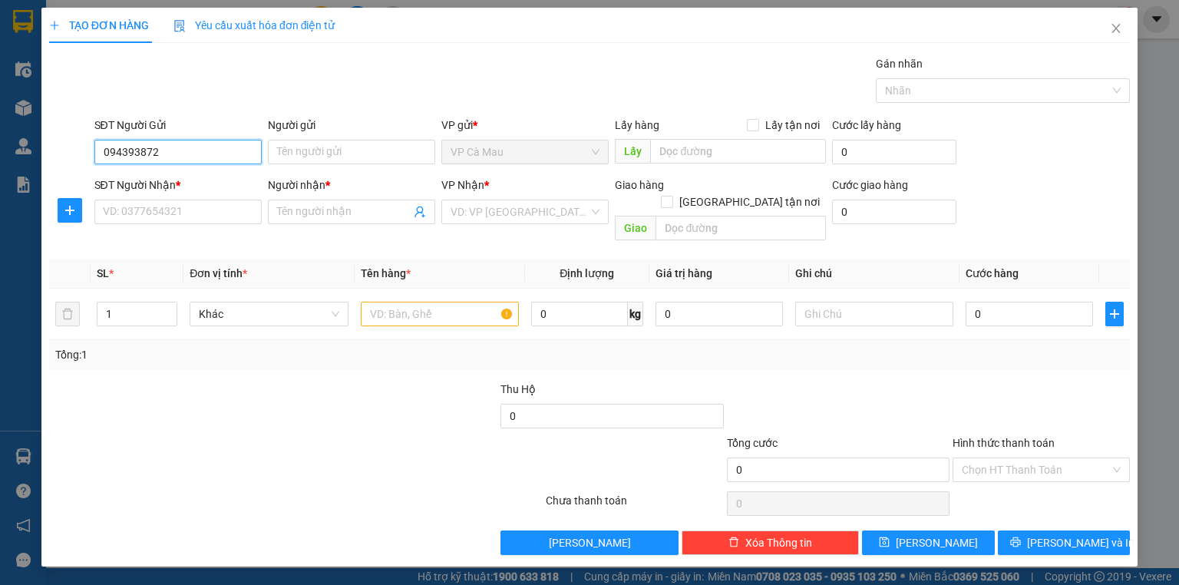
type input "0943938727"
click at [206, 178] on div "0943938727 - NGA" at bounding box center [190, 182] width 173 height 17
type input "NGA"
type input "0943938727"
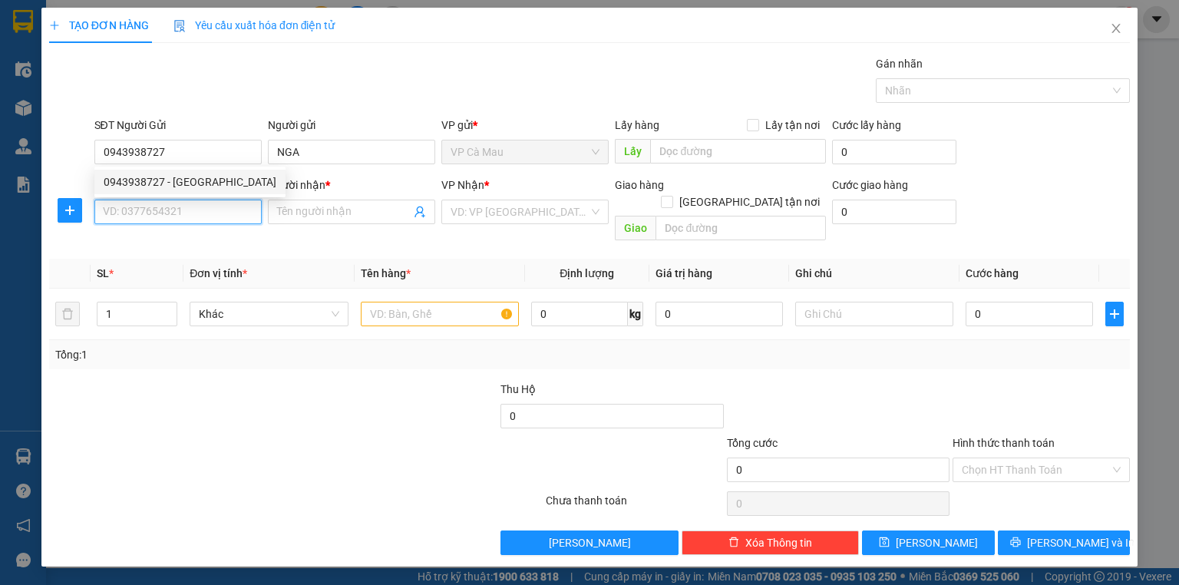
click at [216, 206] on input "SĐT Người Nhận *" at bounding box center [177, 212] width 167 height 25
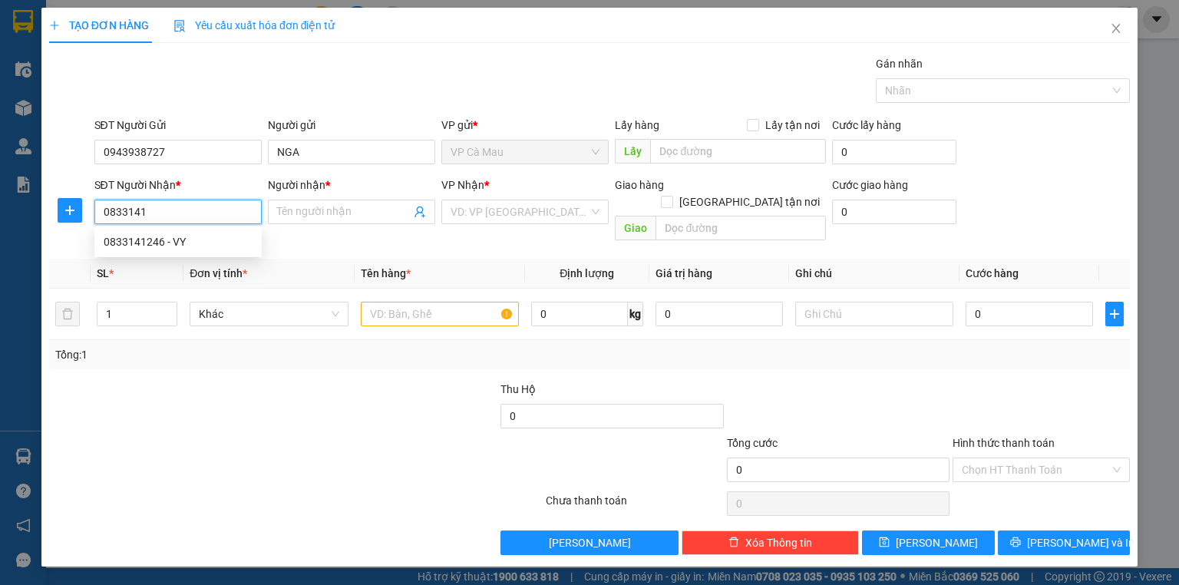
click at [199, 248] on div "0833141246 - VY" at bounding box center [178, 241] width 149 height 17
type input "0833141246"
type input "VY"
type input "0833141246"
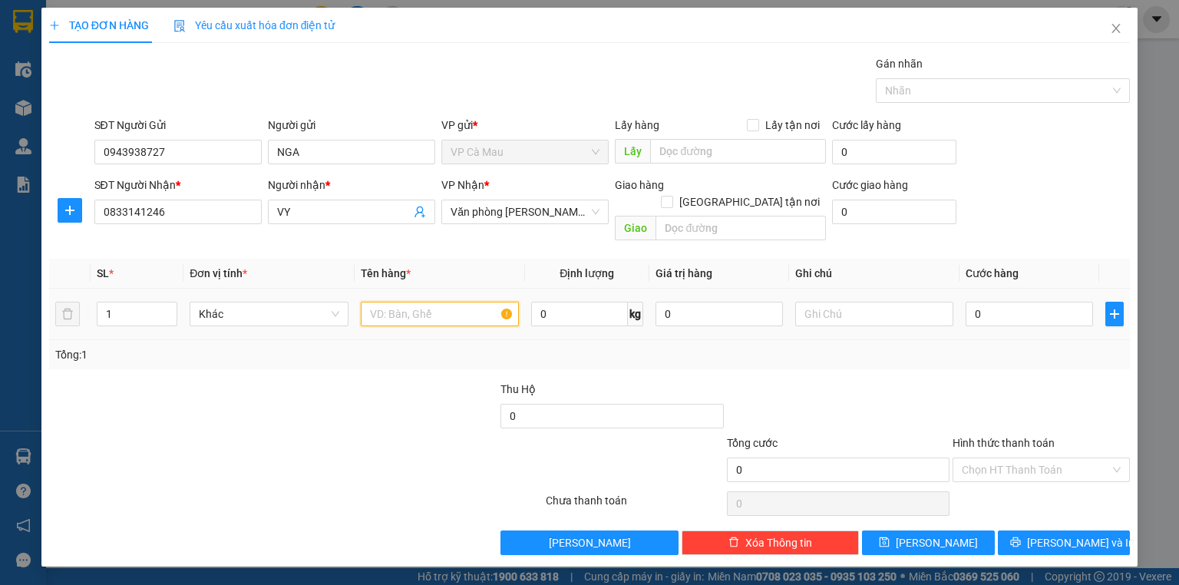
click at [450, 302] on input "text" at bounding box center [440, 314] width 158 height 25
click at [449, 302] on input "text" at bounding box center [440, 314] width 158 height 25
type input "KIỆN"
click at [1071, 302] on input "0" at bounding box center [1029, 314] width 127 height 25
type input "+4"
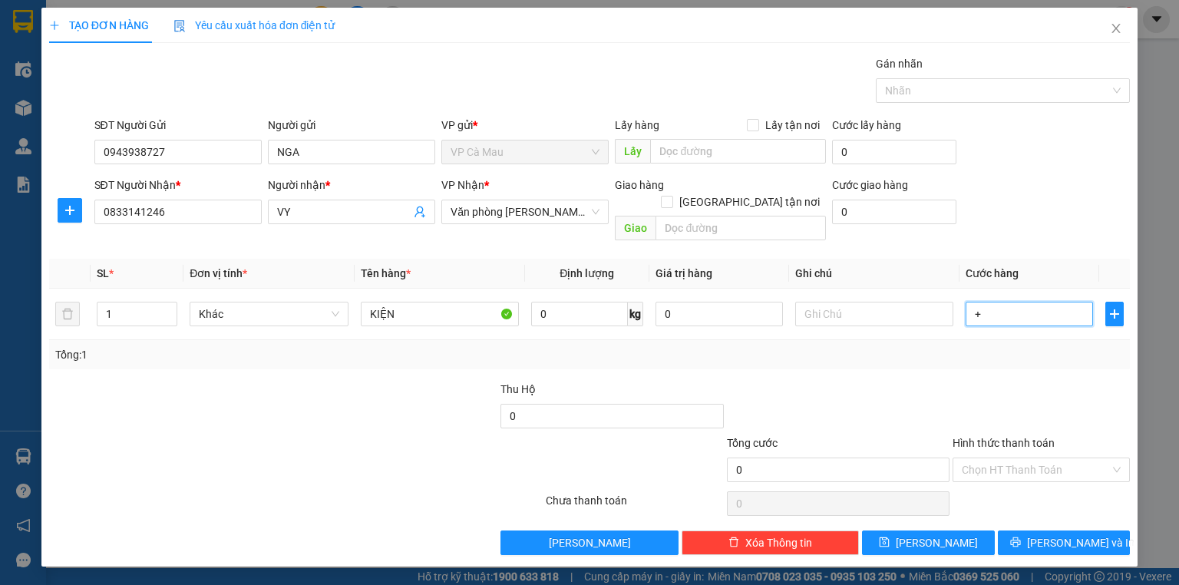
type input "4"
type input "+40"
type input "40"
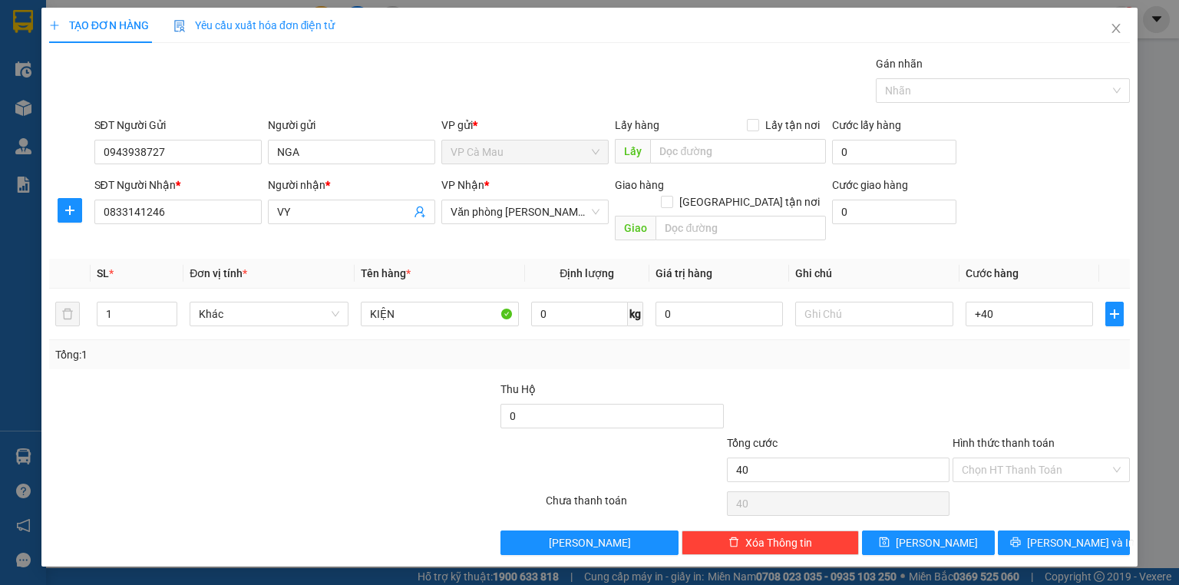
type input "40.000"
click at [946, 381] on div at bounding box center [839, 408] width 226 height 54
drag, startPoint x: 1008, startPoint y: 450, endPoint x: 1011, endPoint y: 468, distance: 18.6
click at [1008, 458] on input "Hình thức thanh toán" at bounding box center [1036, 469] width 148 height 23
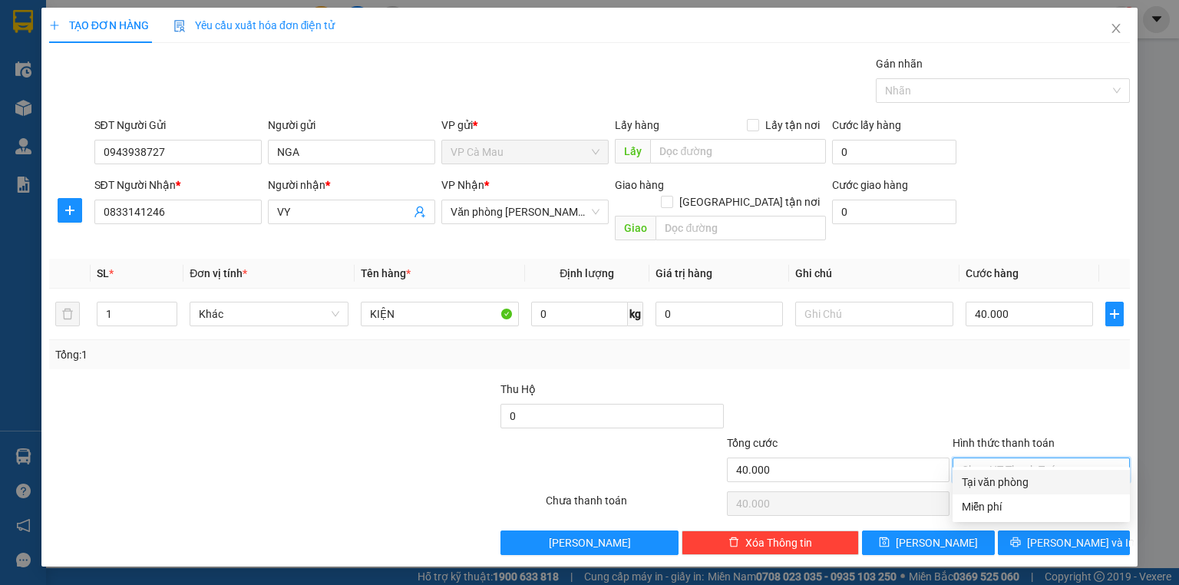
click at [1013, 470] on div "Tại văn phòng" at bounding box center [1041, 482] width 177 height 25
type input "0"
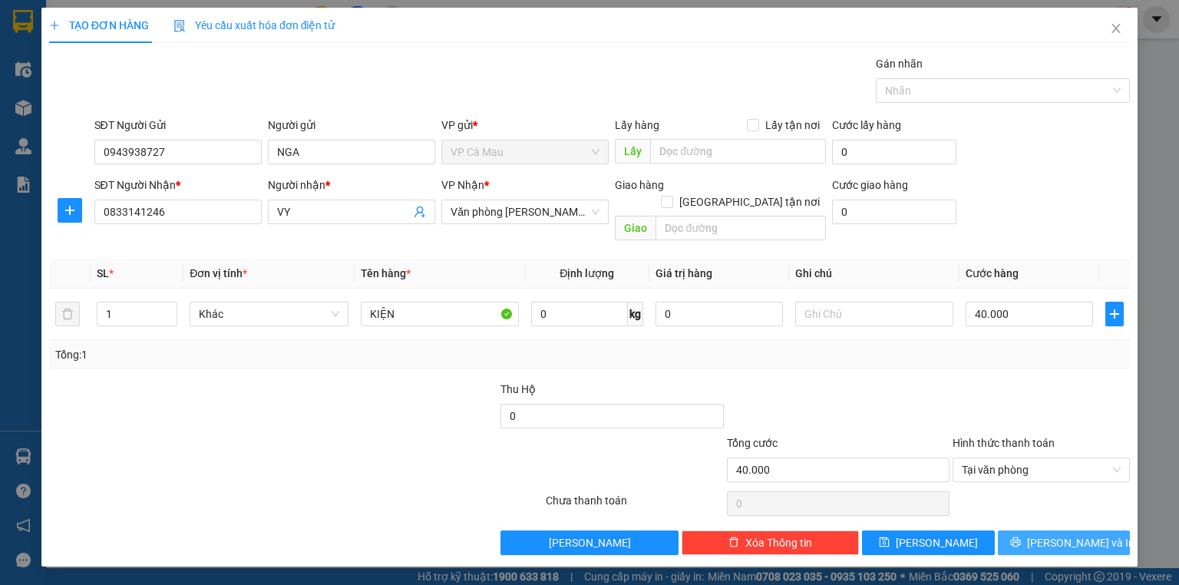
click at [1026, 531] on button "Lưu và In" at bounding box center [1064, 543] width 133 height 25
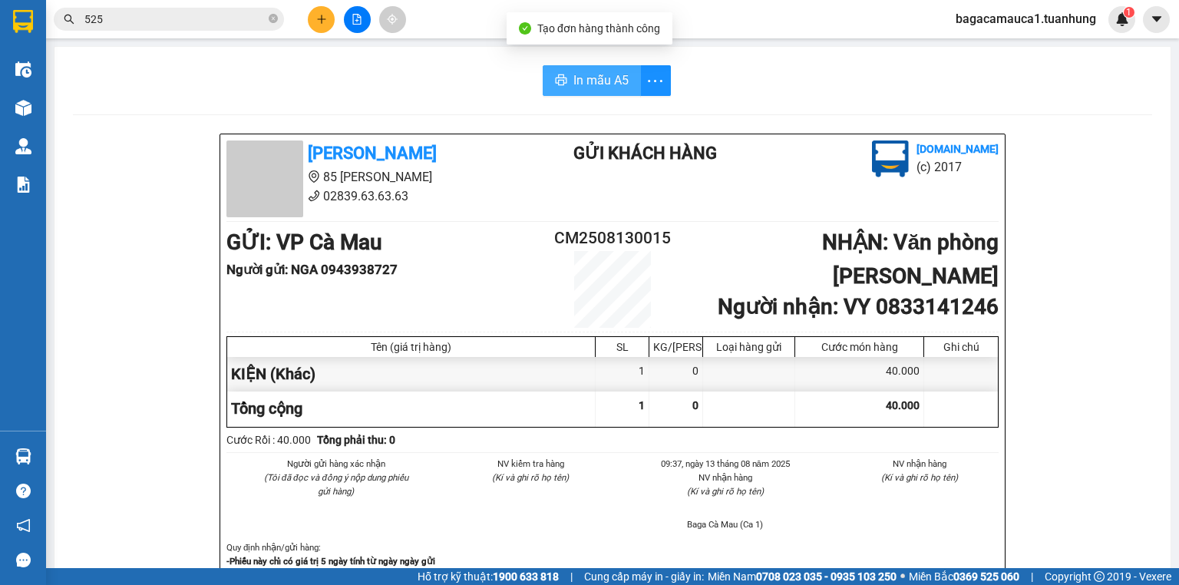
click at [581, 69] on button "In mẫu A5" at bounding box center [592, 80] width 98 height 31
click at [270, 18] on icon "close-circle" at bounding box center [273, 18] width 9 height 9
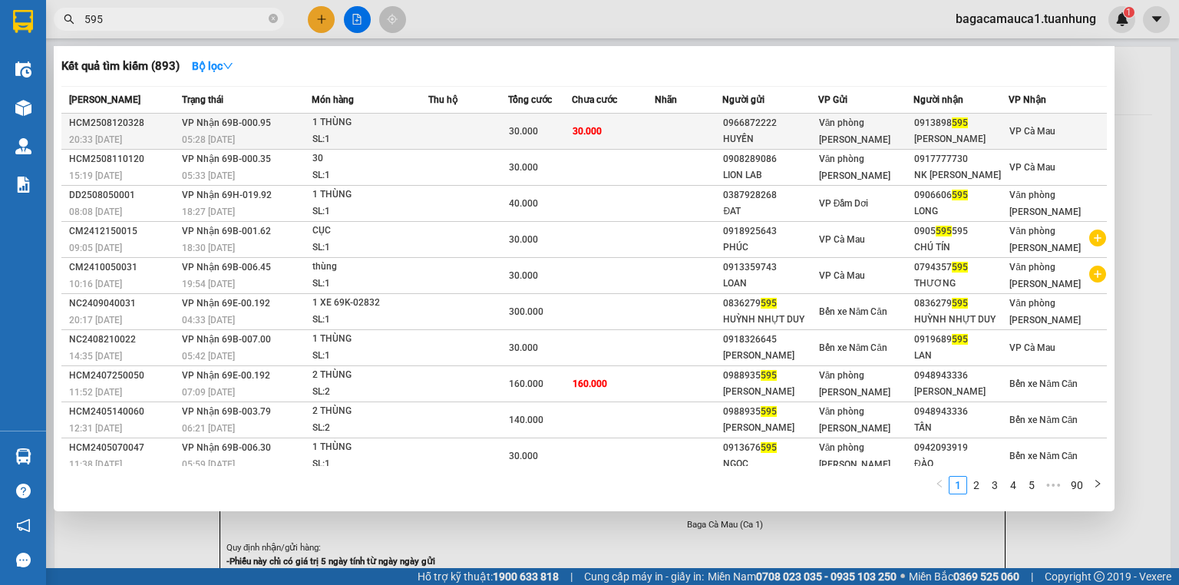
type input "595"
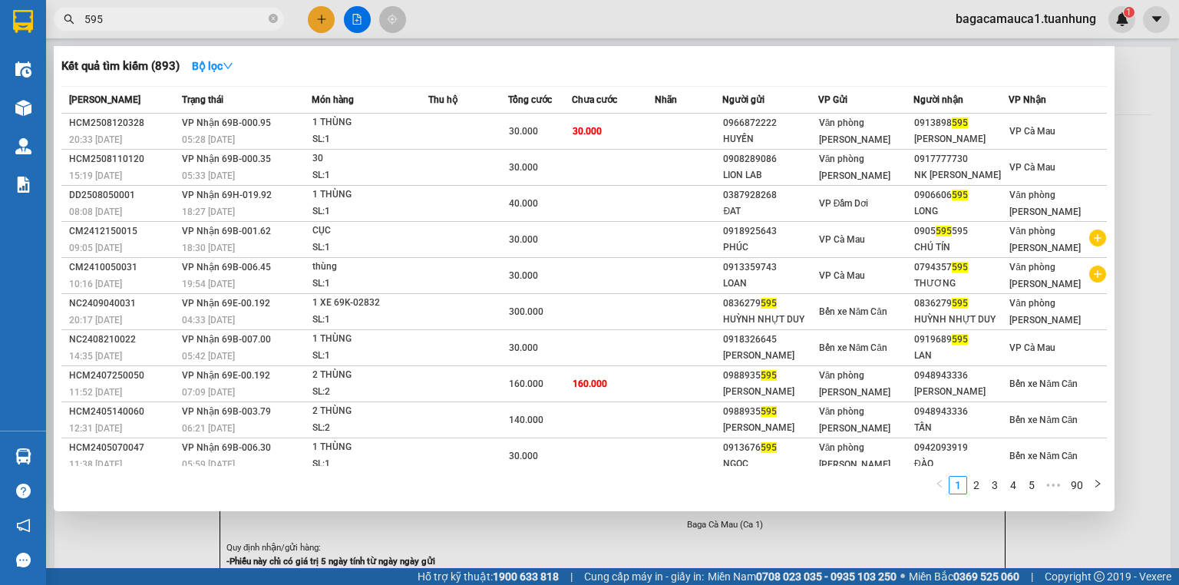
click at [719, 138] on td at bounding box center [689, 132] width 68 height 36
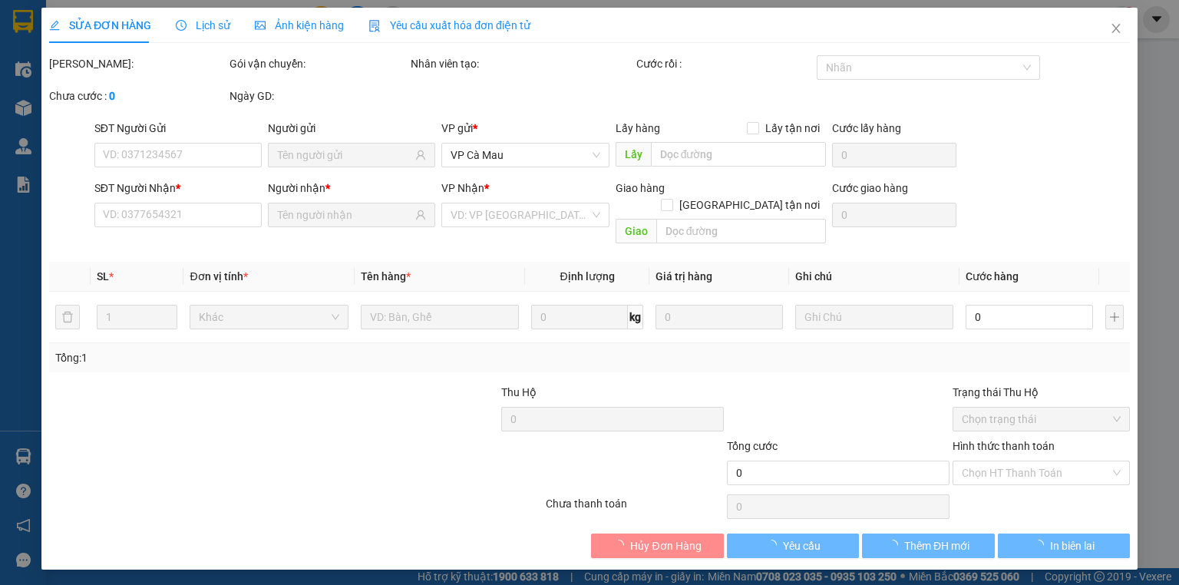
type input "0966872222"
type input "HUYỀN"
type input "0913898595"
type input "[PERSON_NAME]"
type input "30.000"
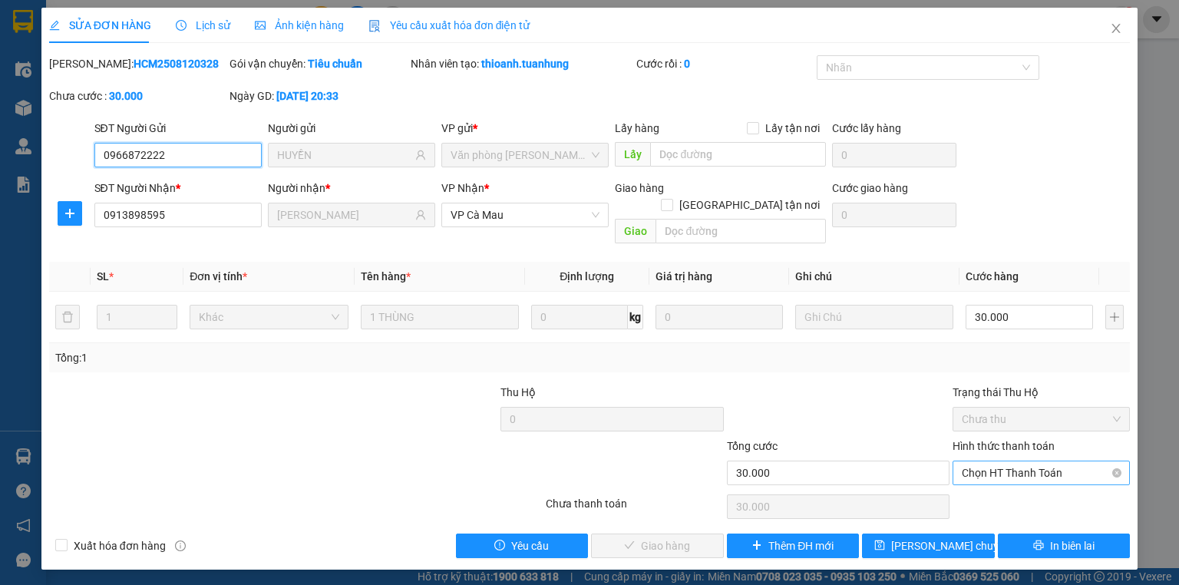
click at [1019, 461] on span "Chọn HT Thanh Toán" at bounding box center [1041, 472] width 159 height 23
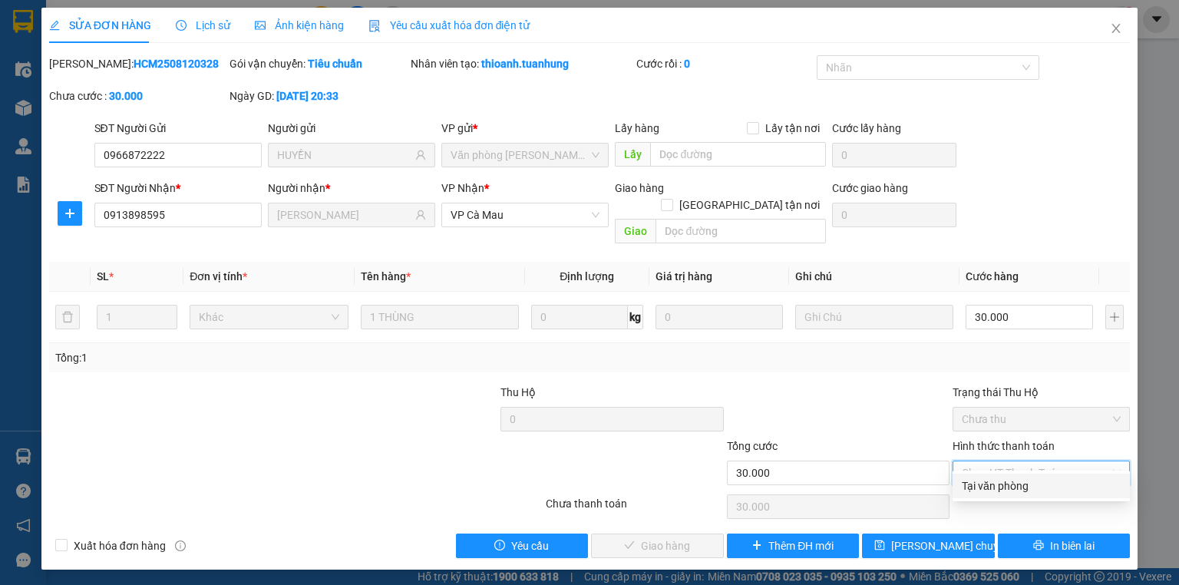
click at [1026, 483] on div "Tại văn phòng" at bounding box center [1041, 486] width 159 height 17
type input "0"
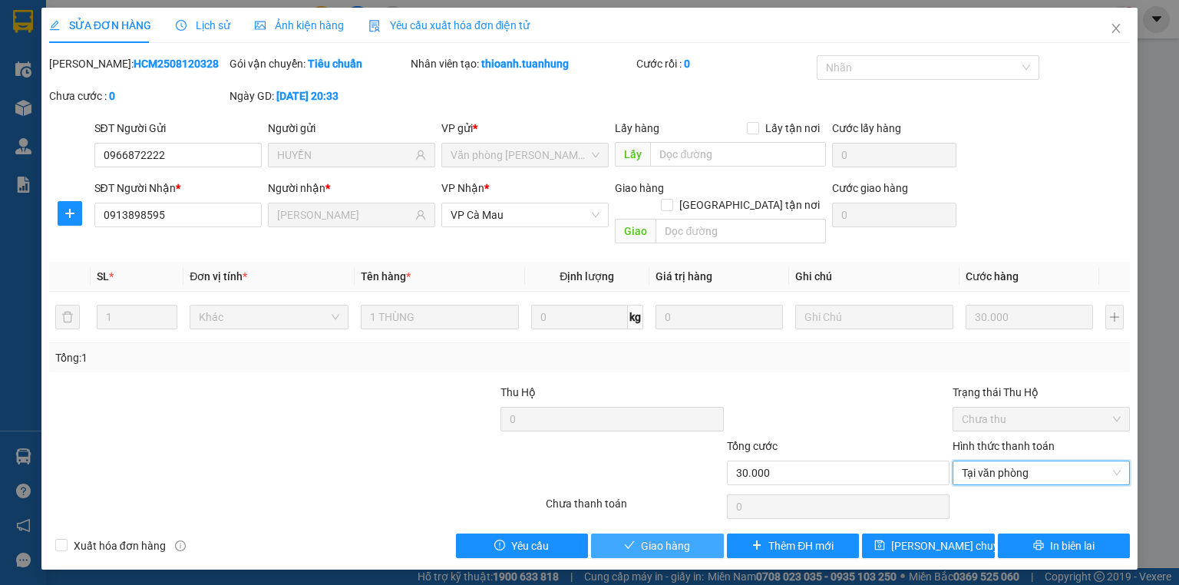
click at [687, 538] on span "Giao hàng" at bounding box center [665, 546] width 49 height 17
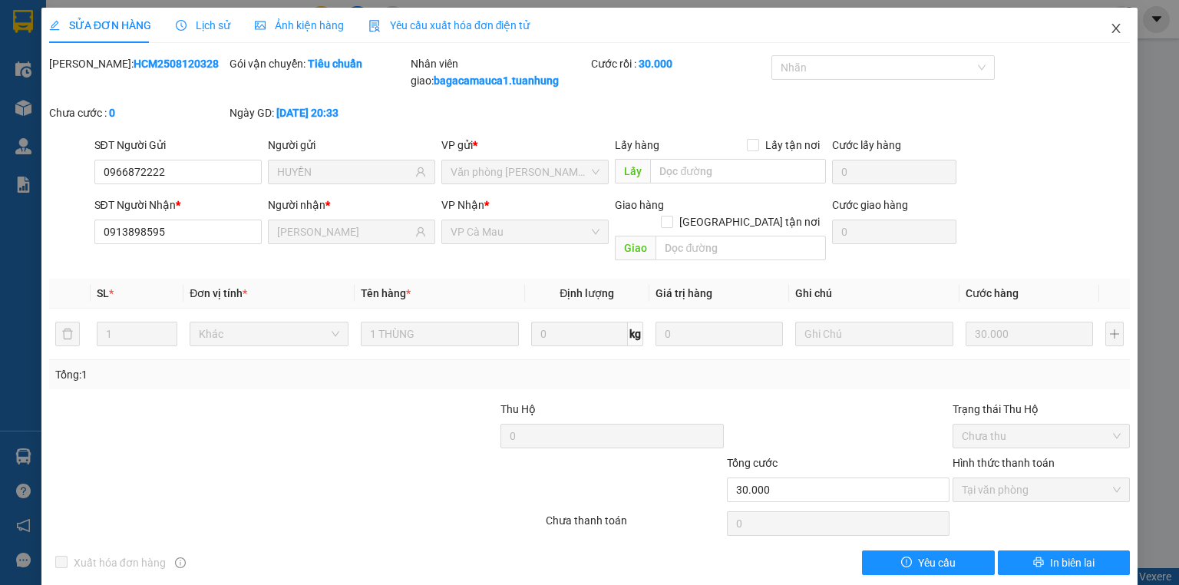
click at [1113, 32] on icon "close" at bounding box center [1117, 28] width 8 height 9
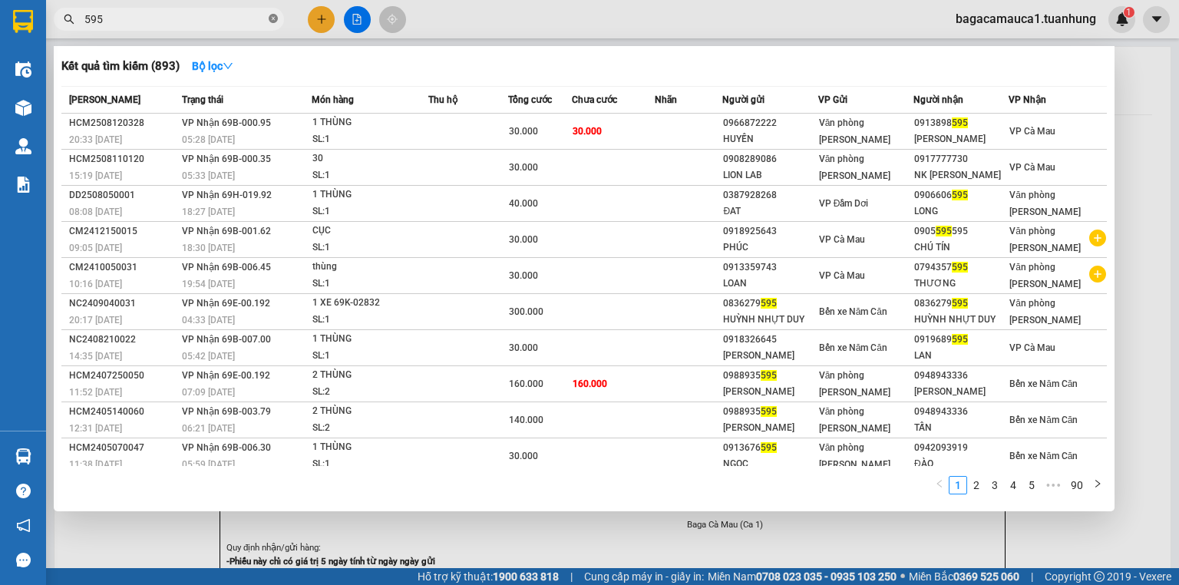
click at [273, 16] on icon "close-circle" at bounding box center [273, 18] width 9 height 9
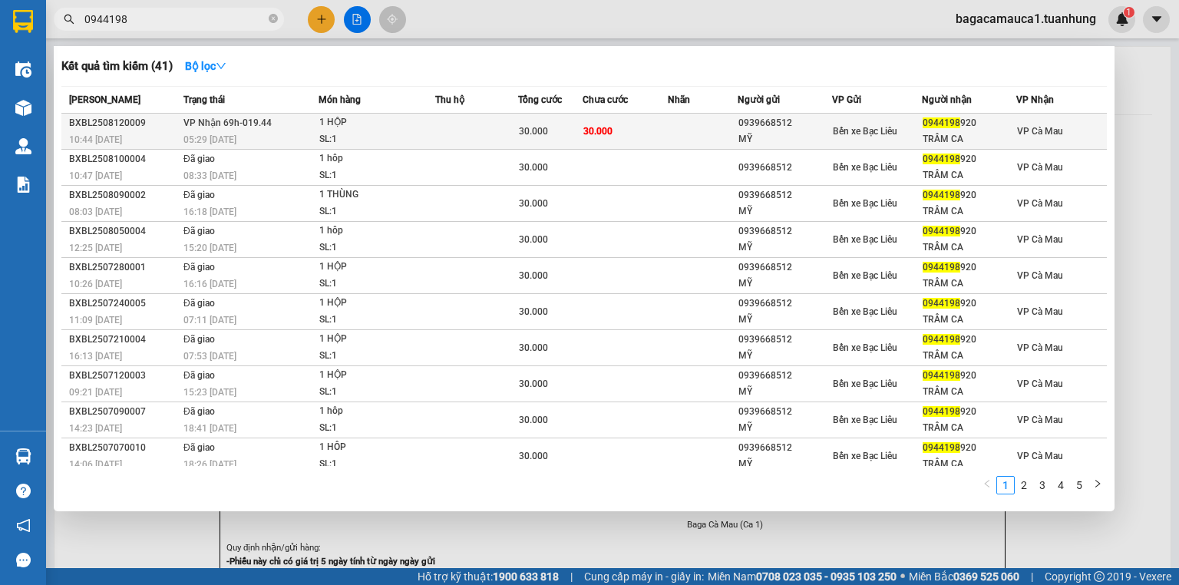
type input "0944198"
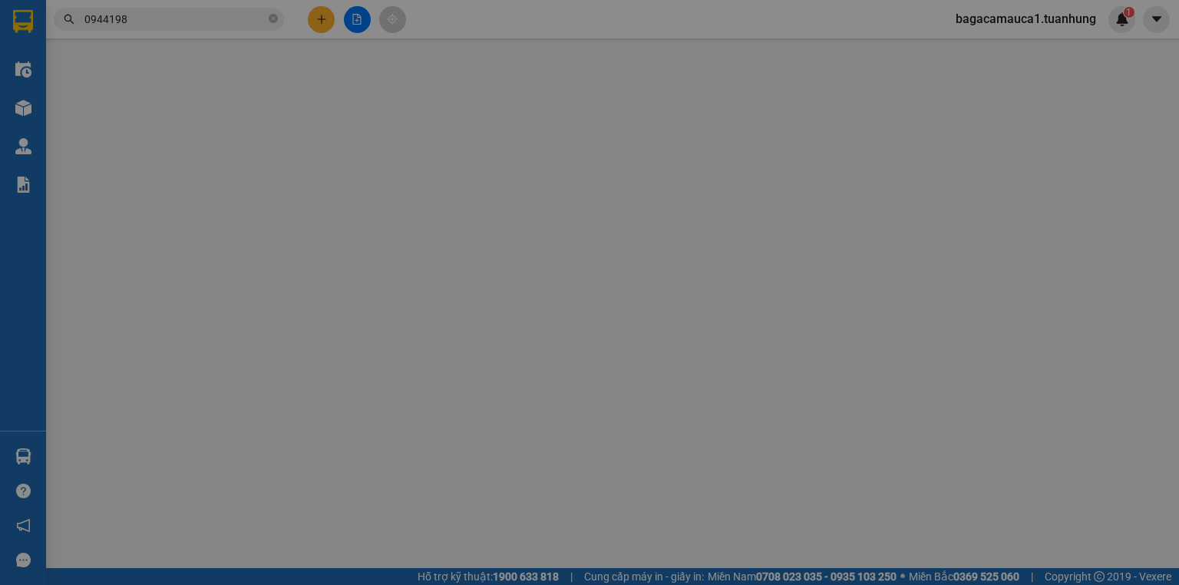
type input "0939668512"
type input "MỸ"
type input "0944198920"
type input "TRÂM CA"
type input "30.000"
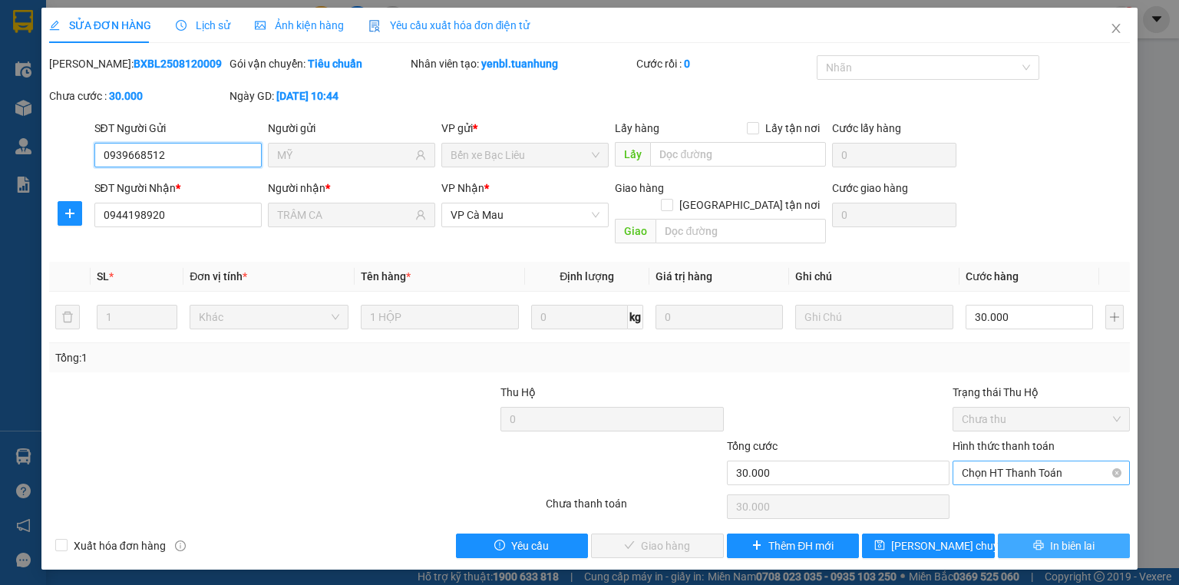
click at [1001, 461] on span "Chọn HT Thanh Toán" at bounding box center [1041, 472] width 159 height 23
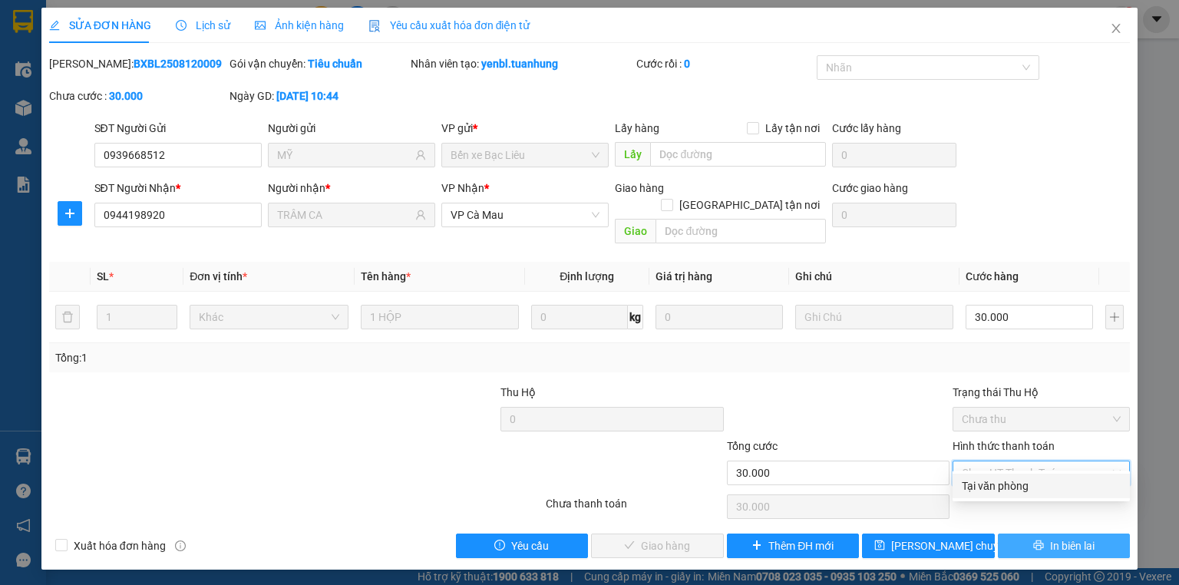
click at [1009, 485] on div "Tại văn phòng" at bounding box center [1041, 486] width 159 height 17
type input "0"
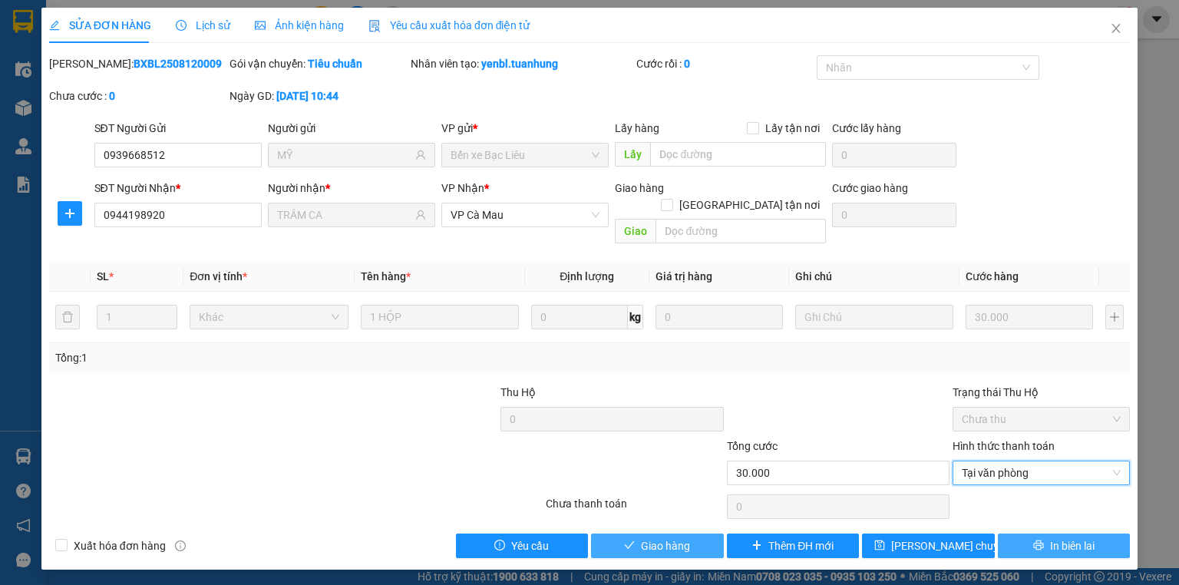
click at [693, 534] on button "Giao hàng" at bounding box center [657, 546] width 133 height 25
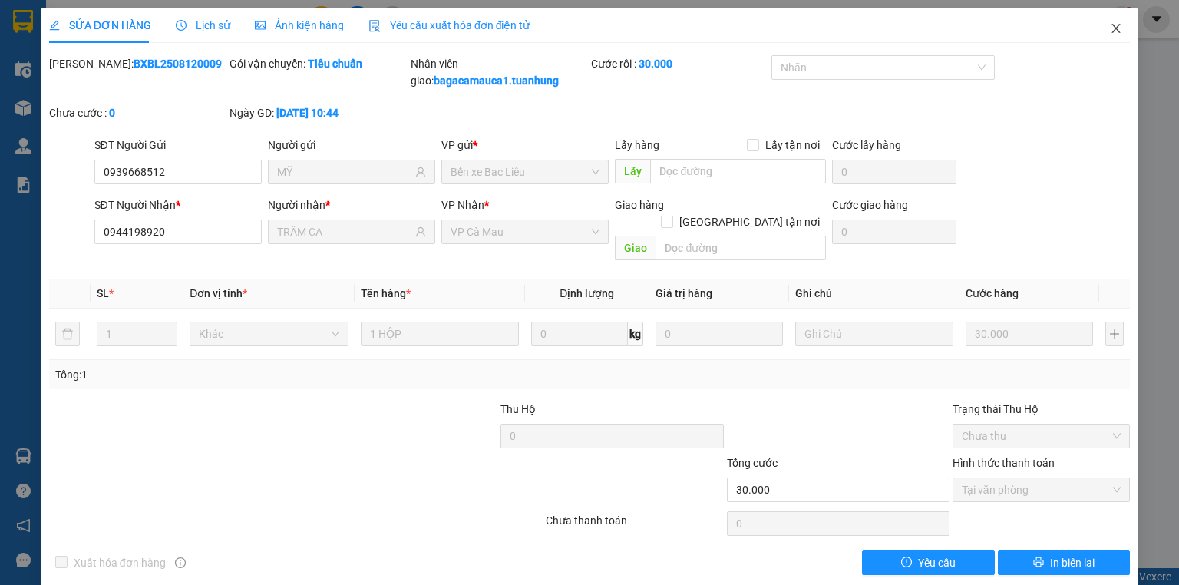
click at [1110, 29] on icon "close" at bounding box center [1116, 28] width 12 height 12
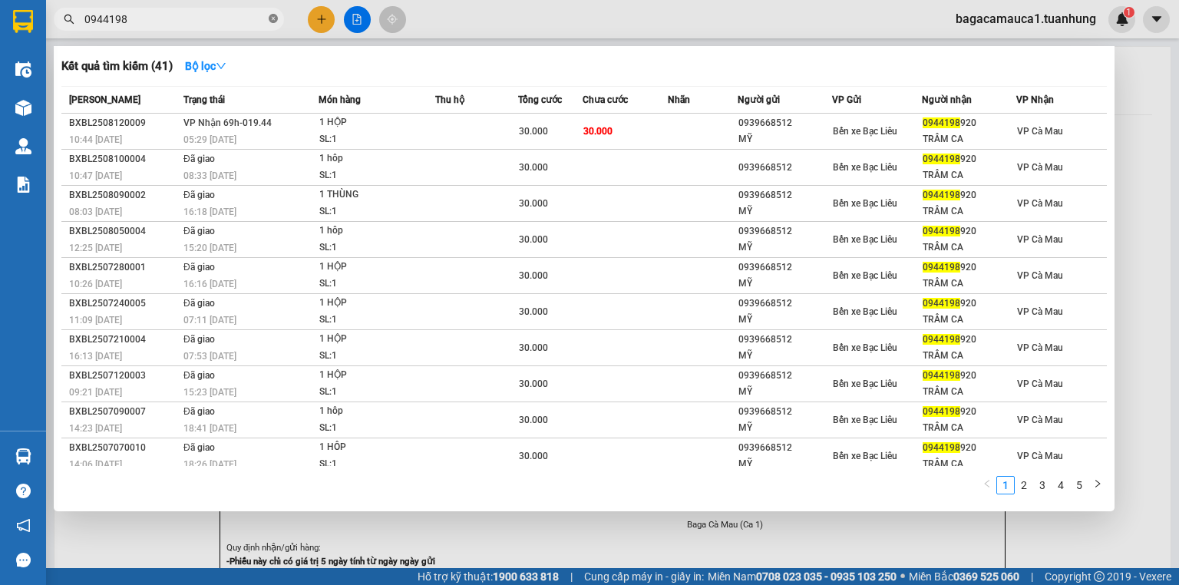
click at [271, 12] on span at bounding box center [273, 19] width 9 height 17
click at [273, 13] on span at bounding box center [273, 19] width 9 height 15
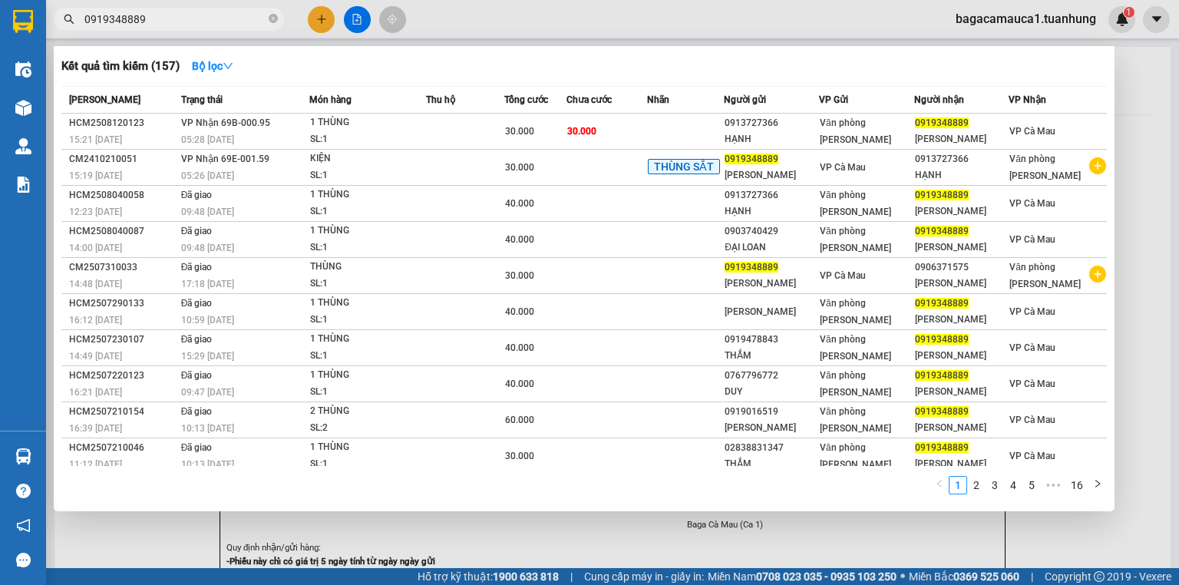
type input "0919348889"
click at [266, 20] on span "0919348889" at bounding box center [169, 19] width 230 height 23
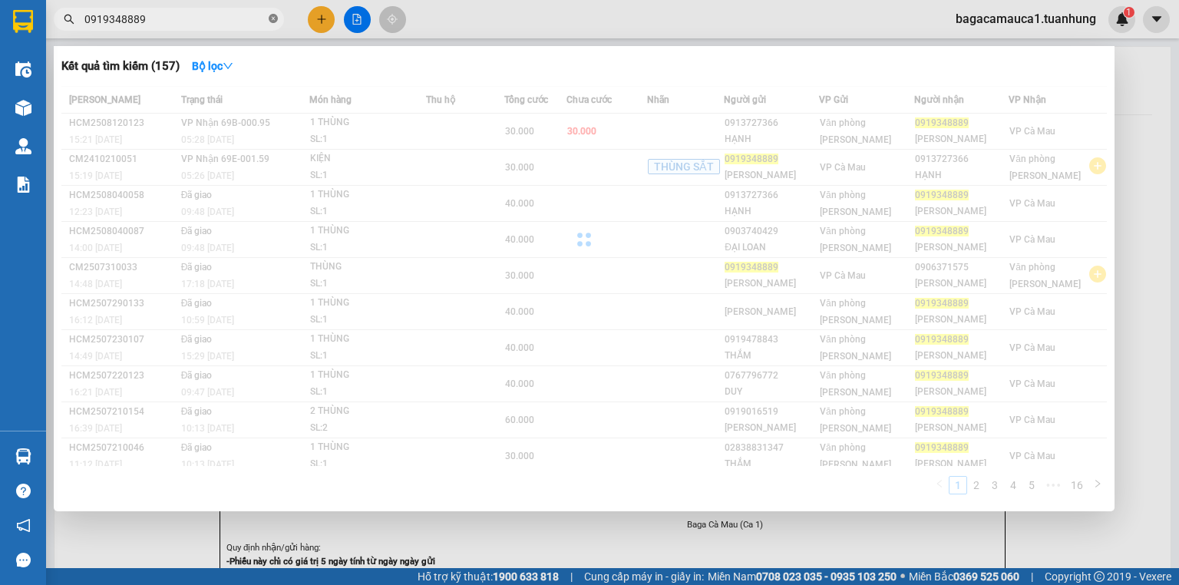
click at [273, 17] on icon "close-circle" at bounding box center [273, 18] width 9 height 9
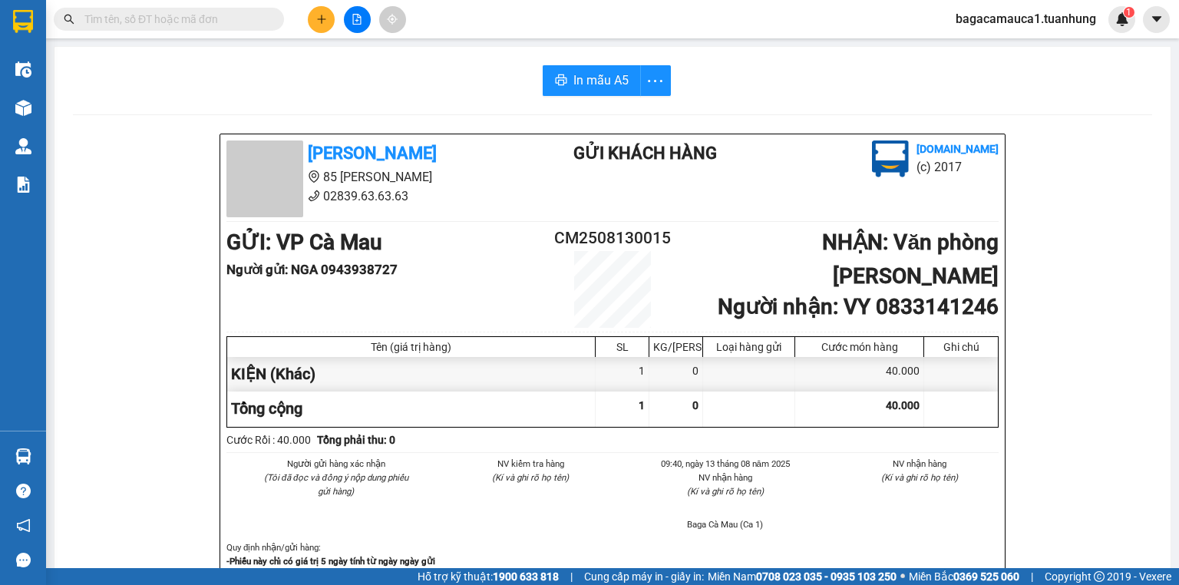
type input "9"
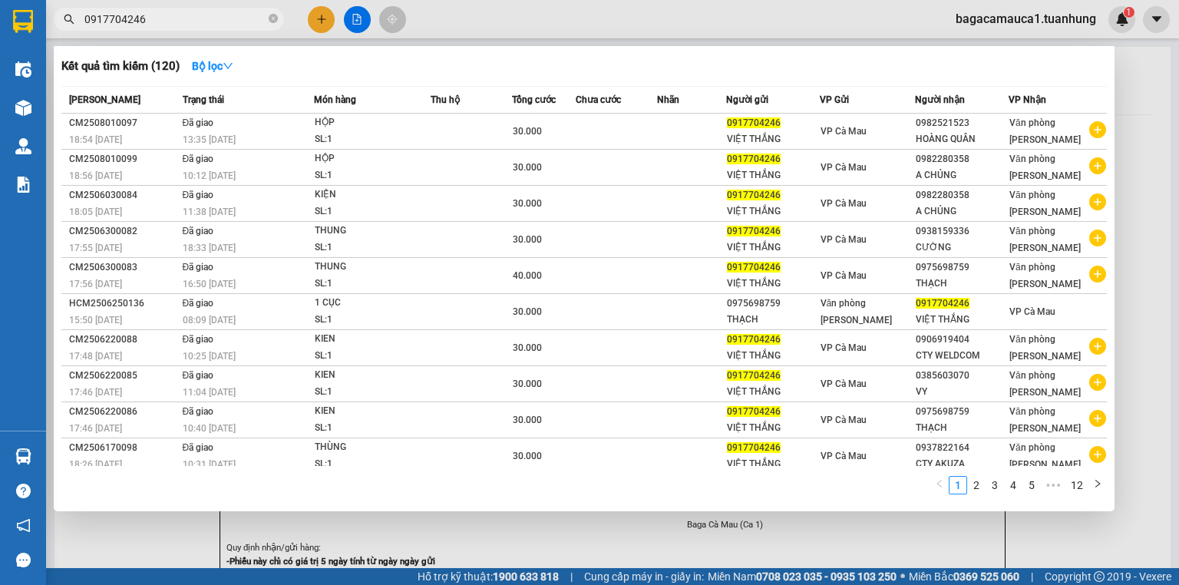
type input "0917704246"
click at [326, 19] on div at bounding box center [589, 292] width 1179 height 585
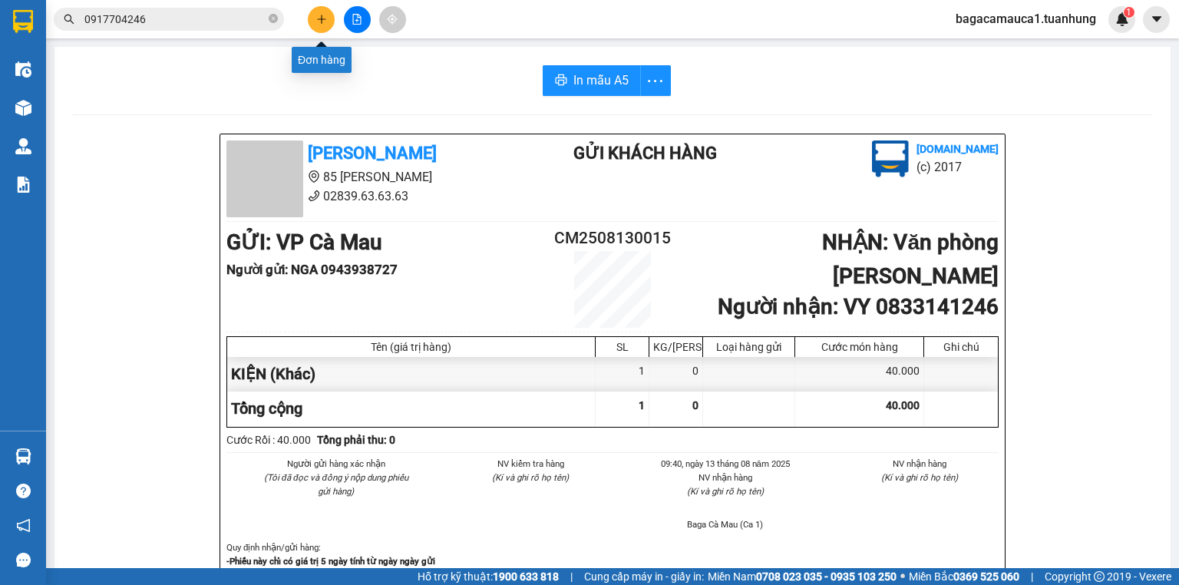
click at [313, 12] on button at bounding box center [321, 19] width 27 height 27
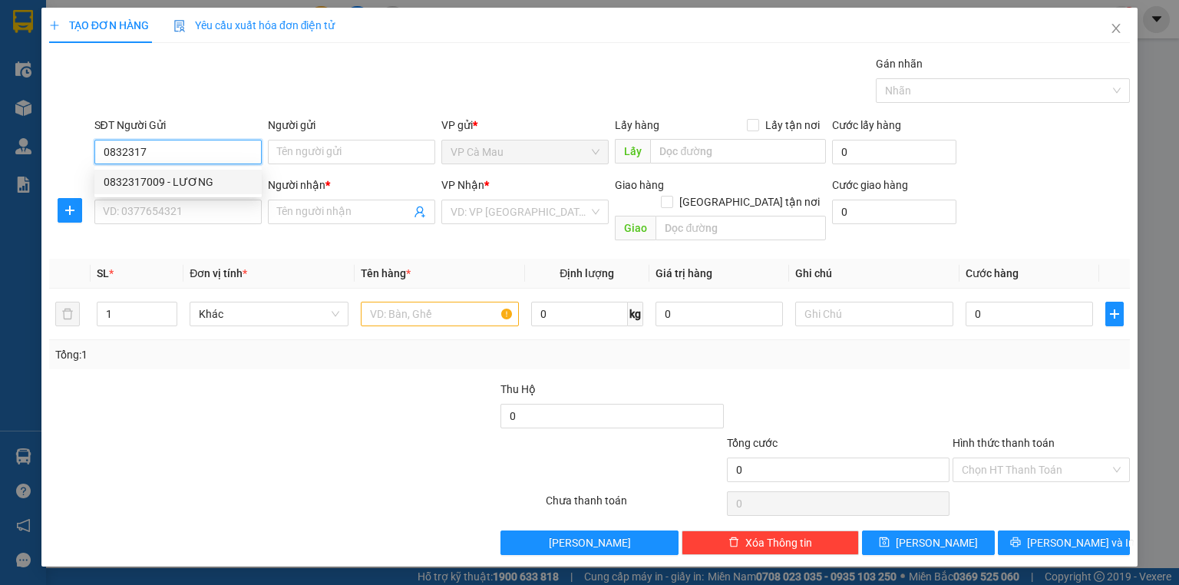
click at [217, 181] on div "0832317009 - LƯƠNG" at bounding box center [178, 182] width 149 height 17
type input "0832317009"
type input "LƯƠNG"
type input "0832317009"
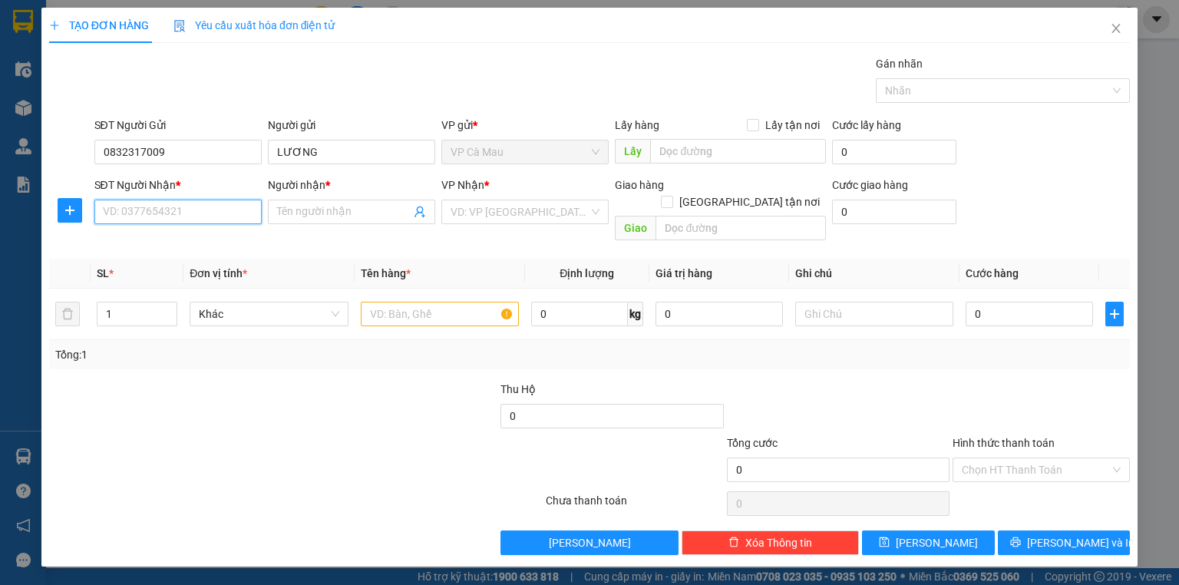
click at [224, 210] on input "SĐT Người Nhận *" at bounding box center [177, 212] width 167 height 25
type input "0938968273"
drag, startPoint x: 286, startPoint y: 184, endPoint x: 291, endPoint y: 200, distance: 17.0
click at [291, 200] on div "Người nhận * Tên người nhận" at bounding box center [351, 204] width 167 height 54
click at [293, 203] on span at bounding box center [351, 212] width 167 height 25
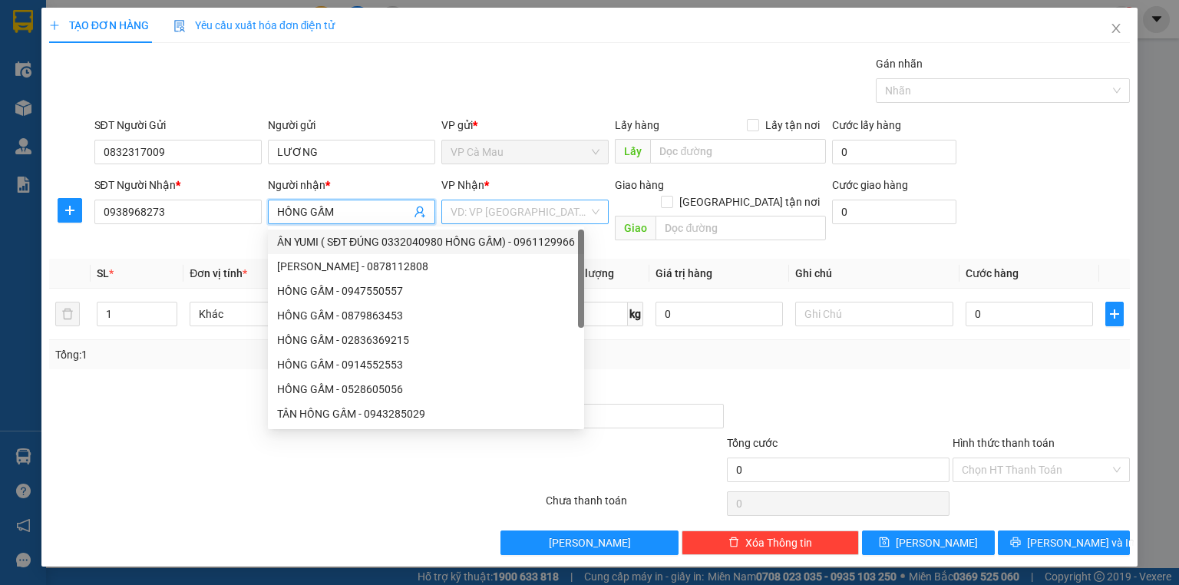
type input "HỒNG GẤM"
click at [555, 200] on input "search" at bounding box center [520, 211] width 138 height 23
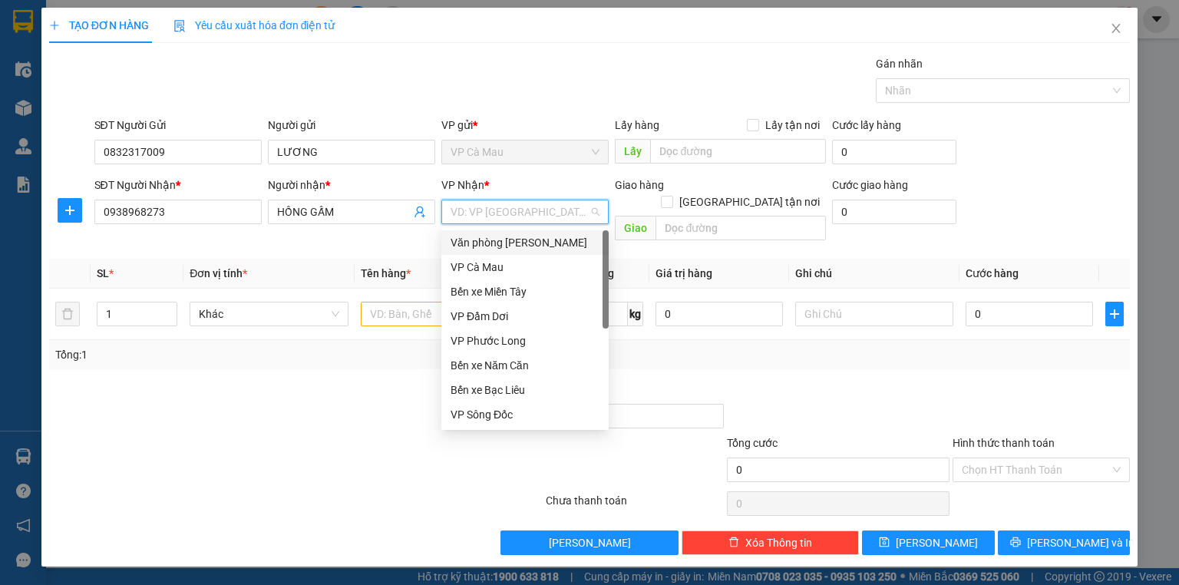
click at [556, 246] on div "Văn [PERSON_NAME] [PERSON_NAME]" at bounding box center [525, 242] width 149 height 17
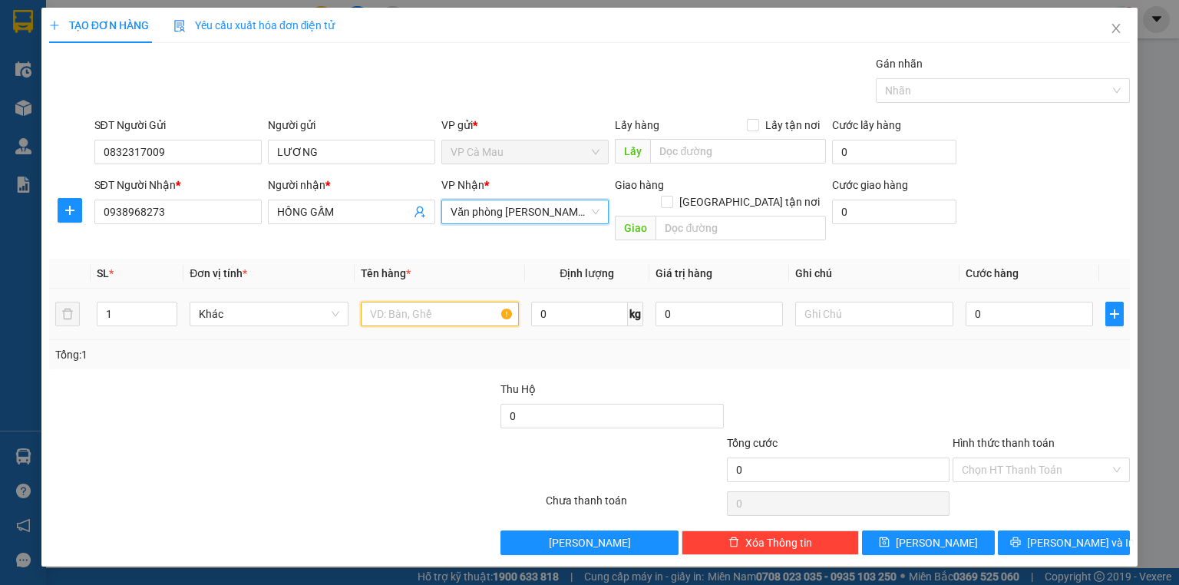
click at [424, 302] on input "text" at bounding box center [440, 314] width 158 height 25
type input "KIỆN"
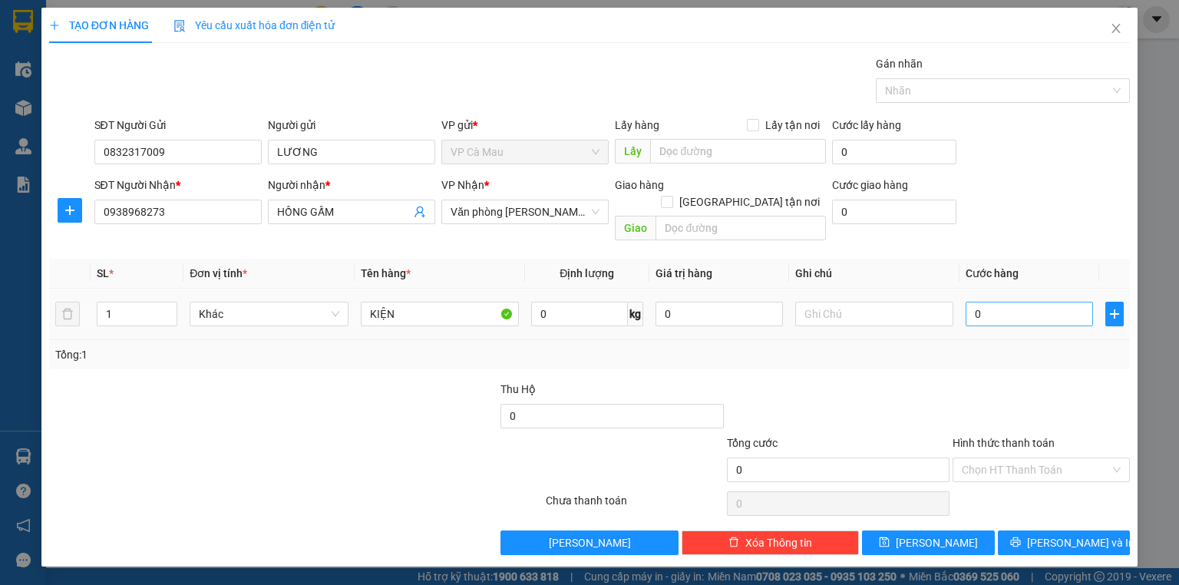
click at [1067, 299] on div "0" at bounding box center [1029, 314] width 127 height 31
drag, startPoint x: 1065, startPoint y: 289, endPoint x: 1060, endPoint y: 301, distance: 13.4
click at [1065, 302] on input "0" at bounding box center [1029, 314] width 127 height 25
click at [1060, 302] on input "0" at bounding box center [1029, 314] width 127 height 25
type input "50.000"
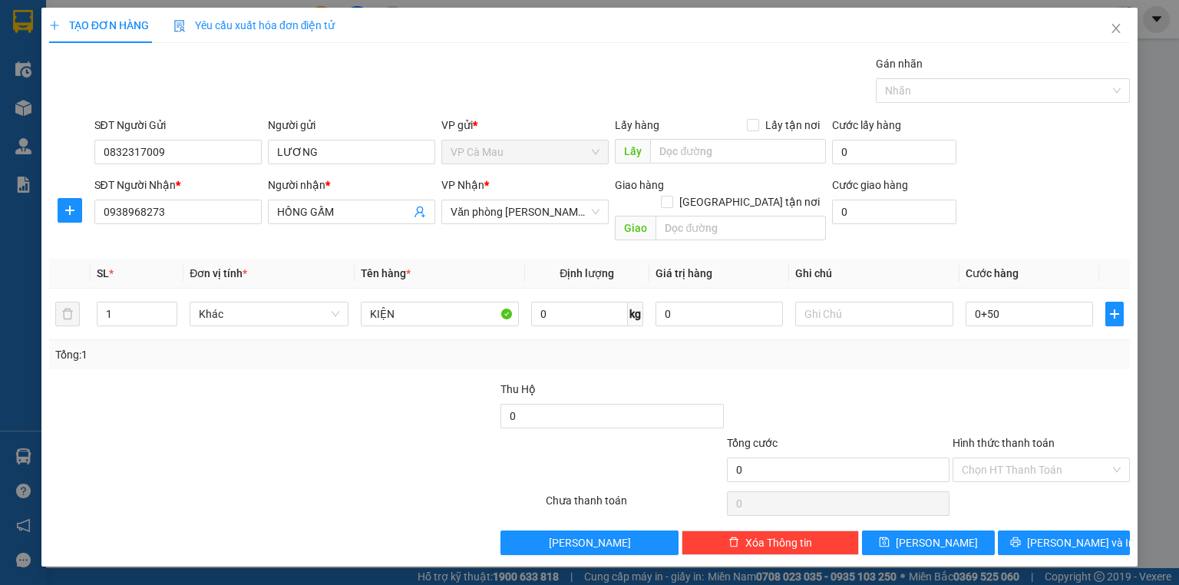
type input "50.000"
click at [1035, 381] on div at bounding box center [1041, 408] width 180 height 54
click at [1050, 531] on button "Lưu và In" at bounding box center [1064, 543] width 133 height 25
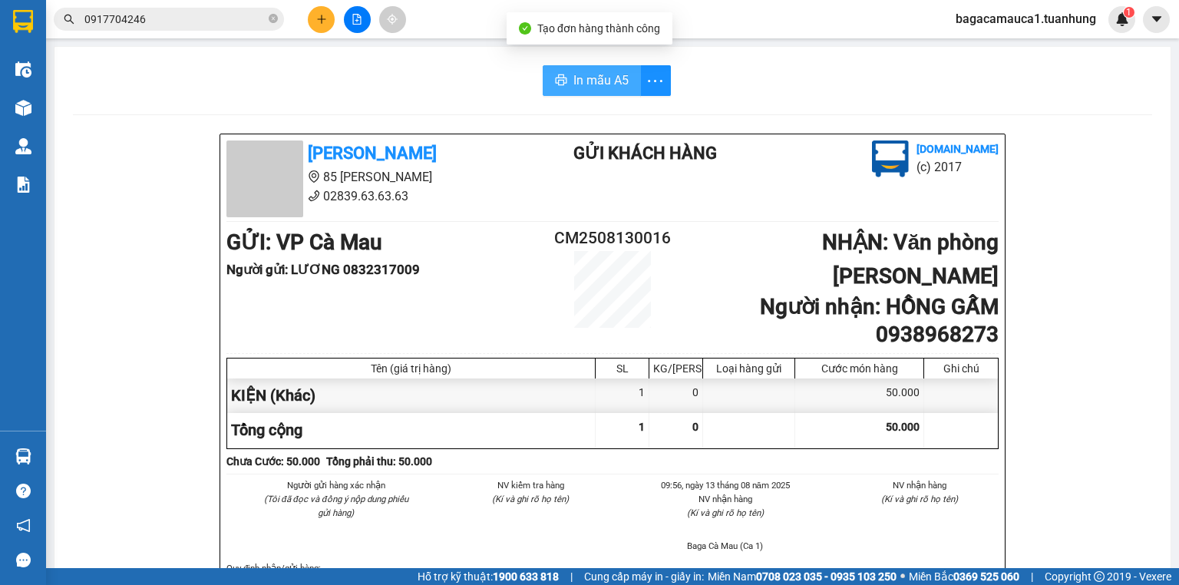
click at [555, 74] on icon "printer" at bounding box center [561, 80] width 12 height 12
click at [805, 577] on strong "0708 023 035 - 0935 103 250" at bounding box center [826, 577] width 141 height 12
click at [812, 571] on strong "0708 023 035 - 0935 103 250" at bounding box center [826, 577] width 141 height 12
click at [275, 17] on icon "close-circle" at bounding box center [273, 18] width 9 height 9
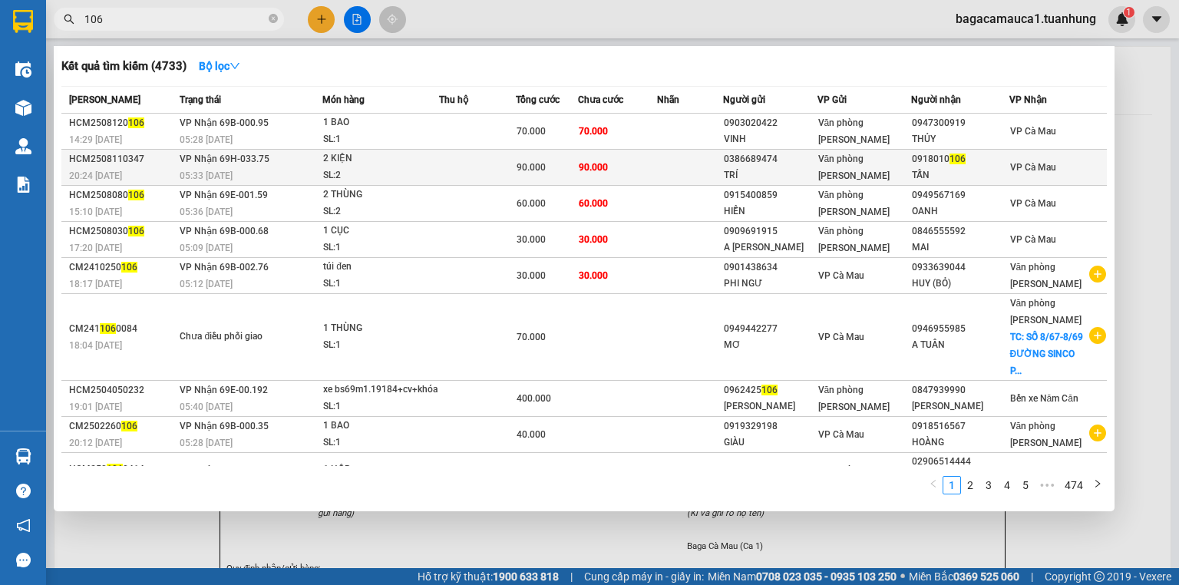
type input "106"
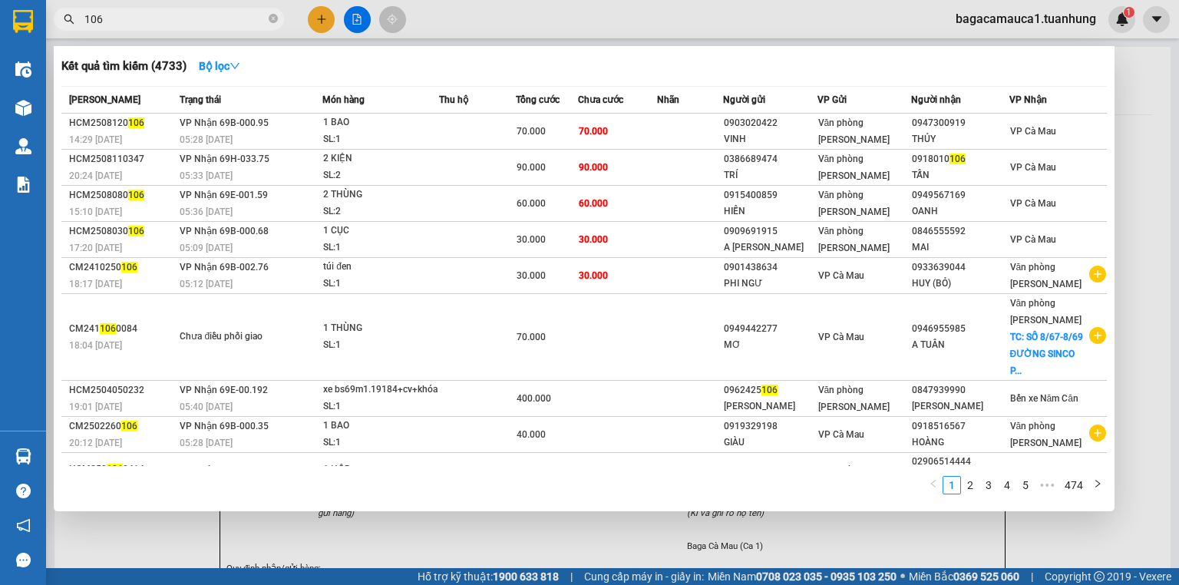
click at [513, 175] on td at bounding box center [477, 168] width 77 height 36
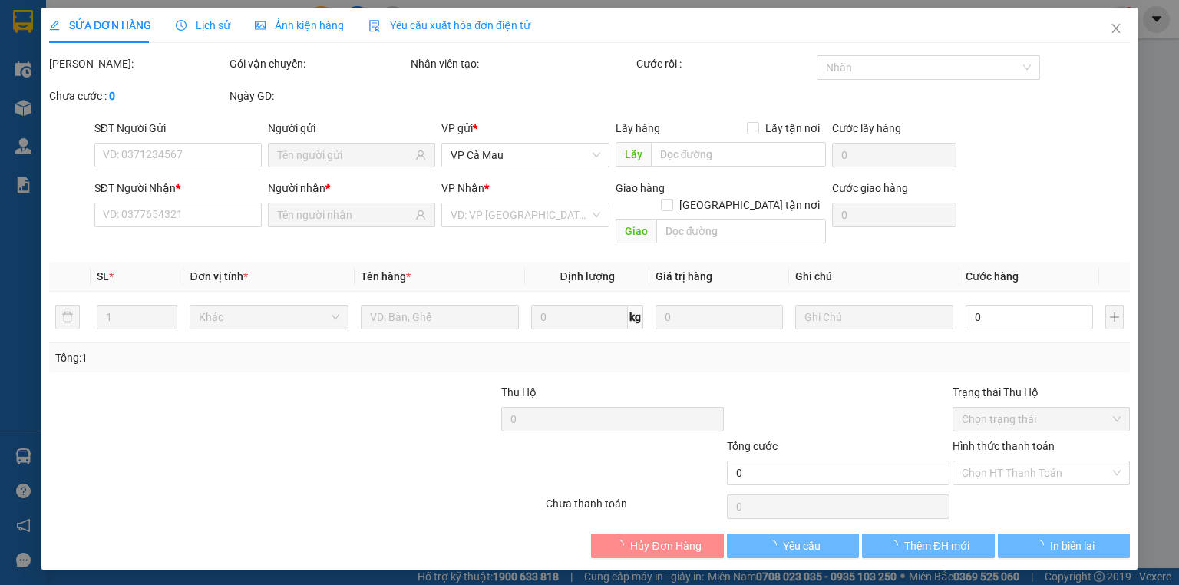
type input "0386689474"
type input "TRÍ"
type input "0918010106"
type input "TẤN"
type input "90.000"
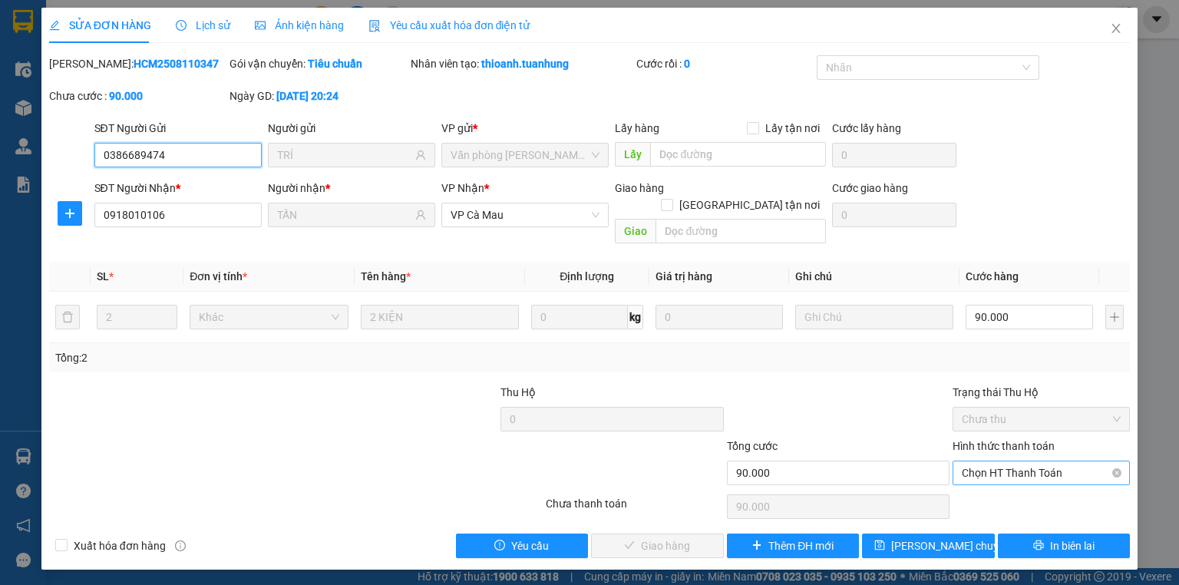
click at [978, 461] on span "Chọn HT Thanh Toán" at bounding box center [1041, 472] width 159 height 23
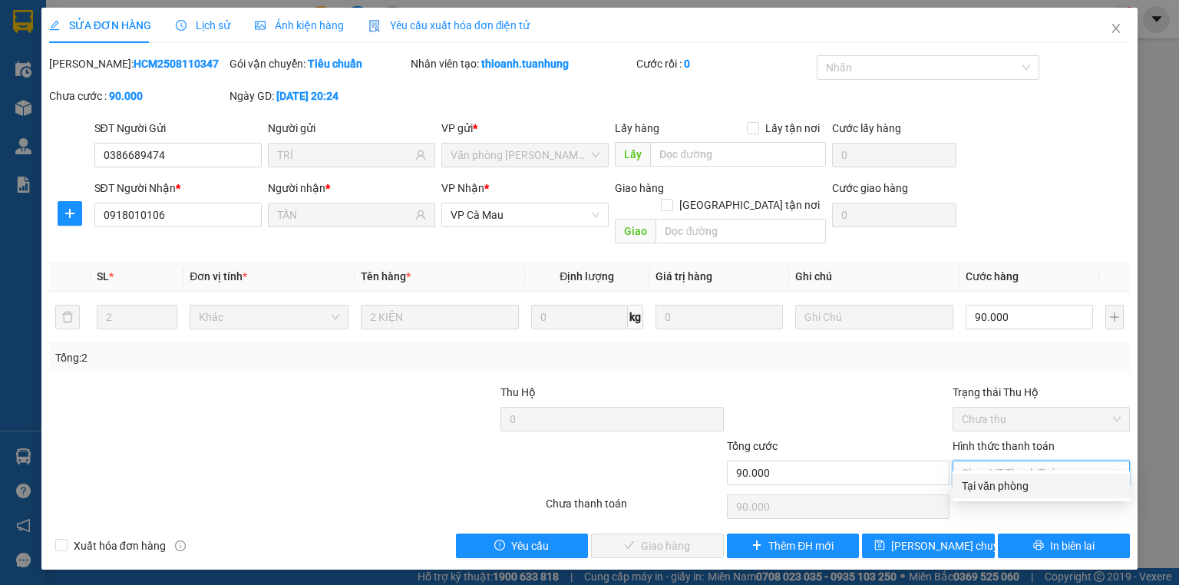
click at [988, 488] on div "Tại văn phòng" at bounding box center [1041, 486] width 159 height 17
type input "0"
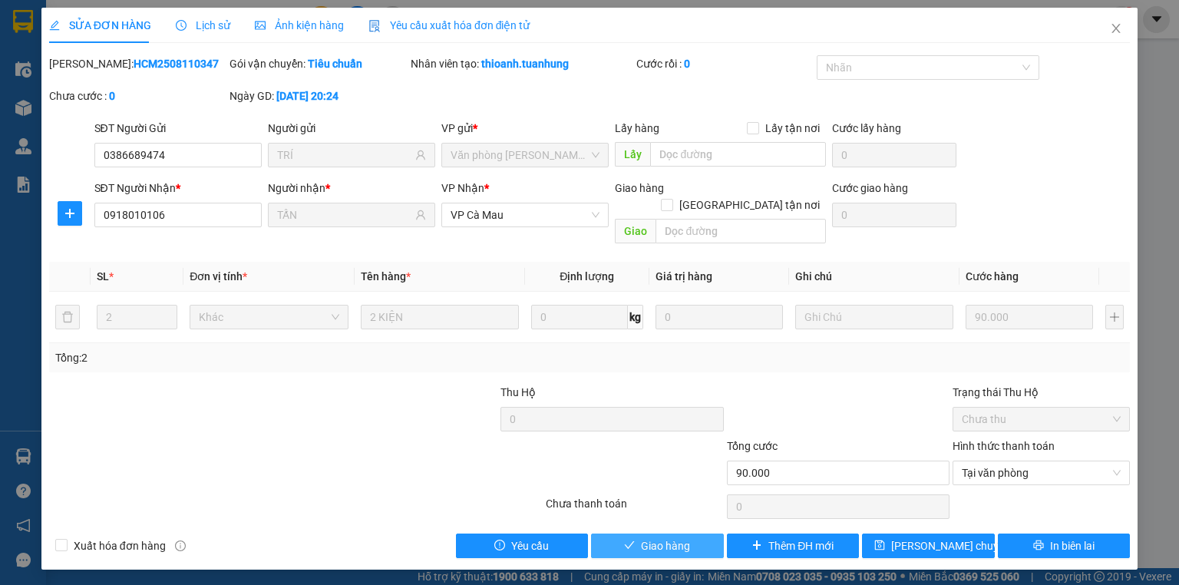
click at [702, 534] on button "Giao hàng" at bounding box center [657, 546] width 133 height 25
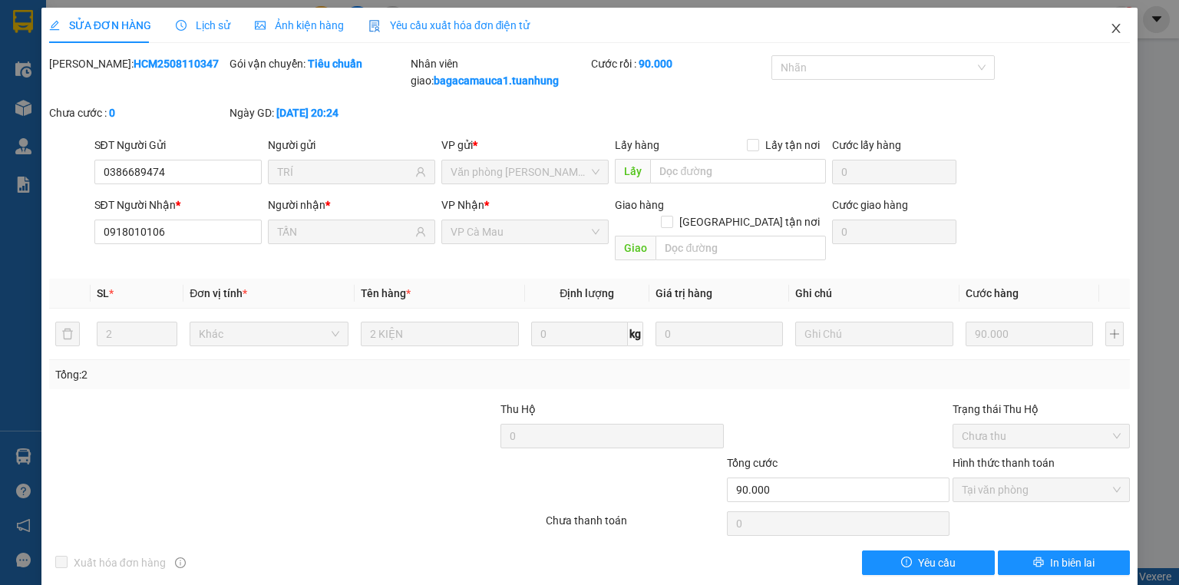
click at [1110, 27] on icon "close" at bounding box center [1116, 28] width 12 height 12
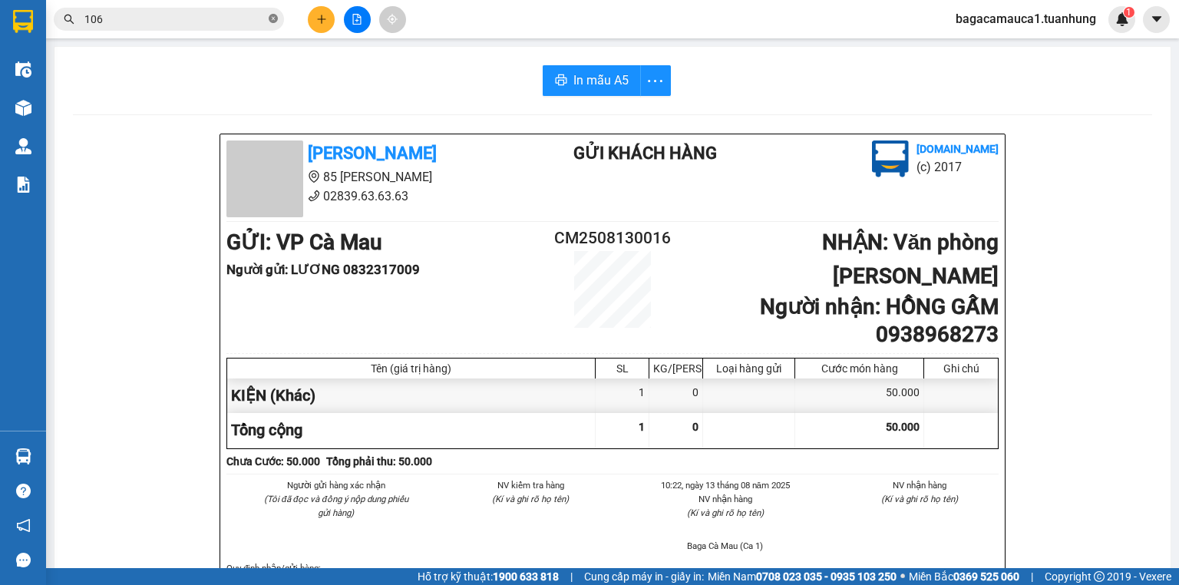
click at [271, 15] on icon "close-circle" at bounding box center [273, 18] width 9 height 9
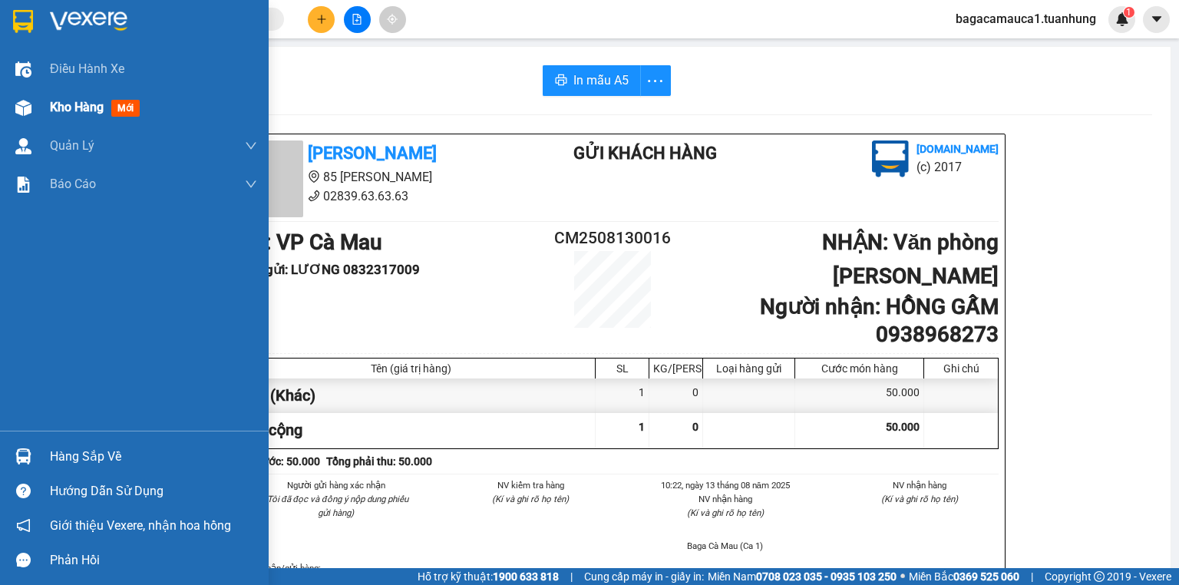
click at [55, 117] on div "Kho hàng mới" at bounding box center [153, 107] width 207 height 38
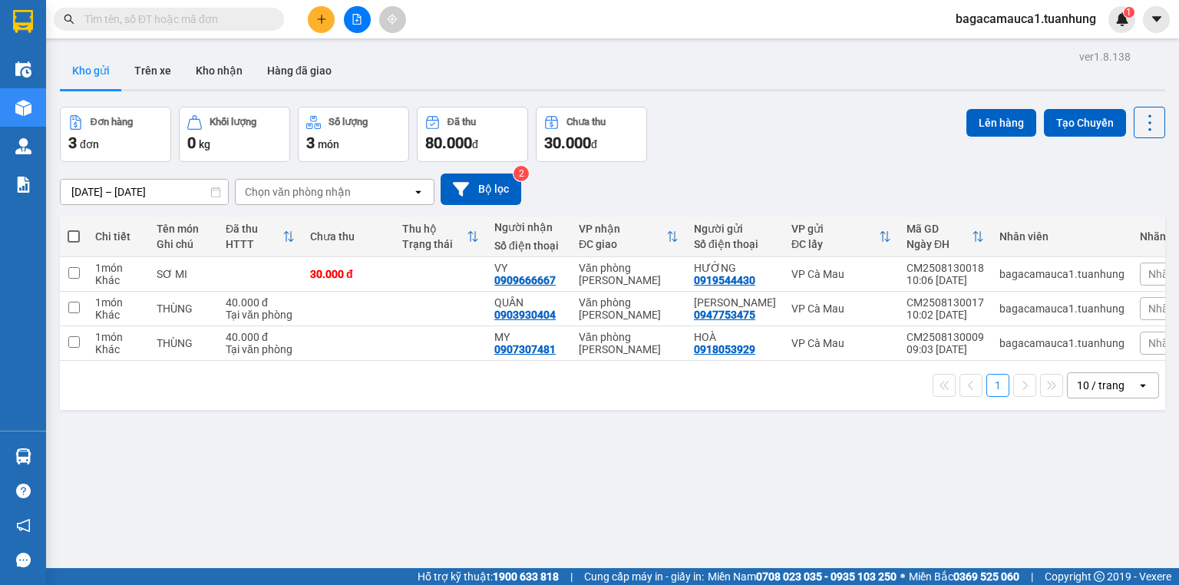
click at [230, 22] on input "text" at bounding box center [174, 19] width 181 height 17
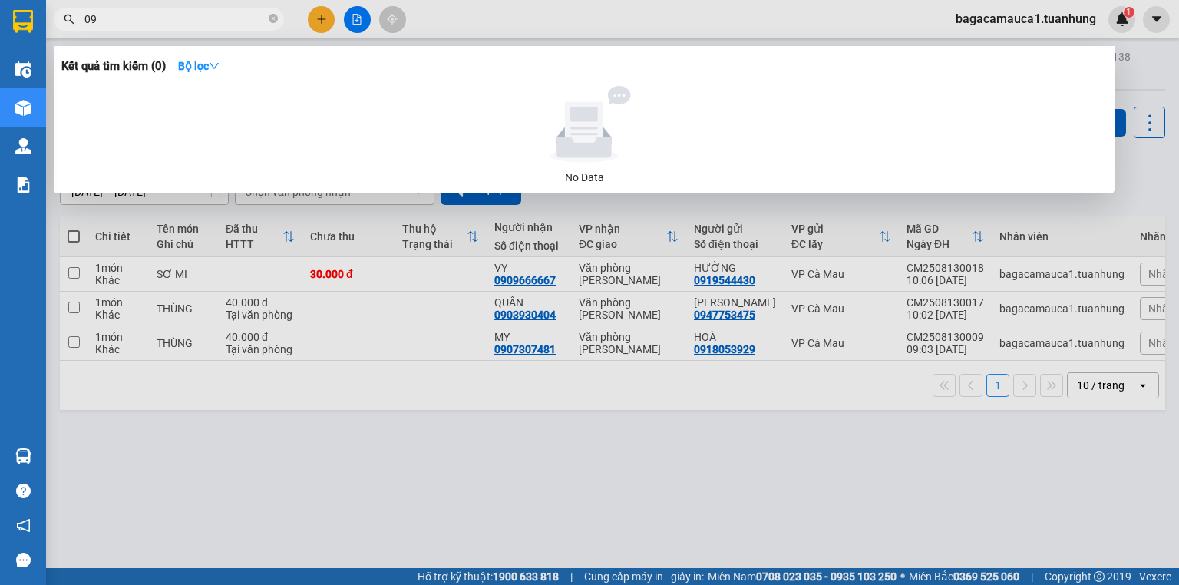
type input "0"
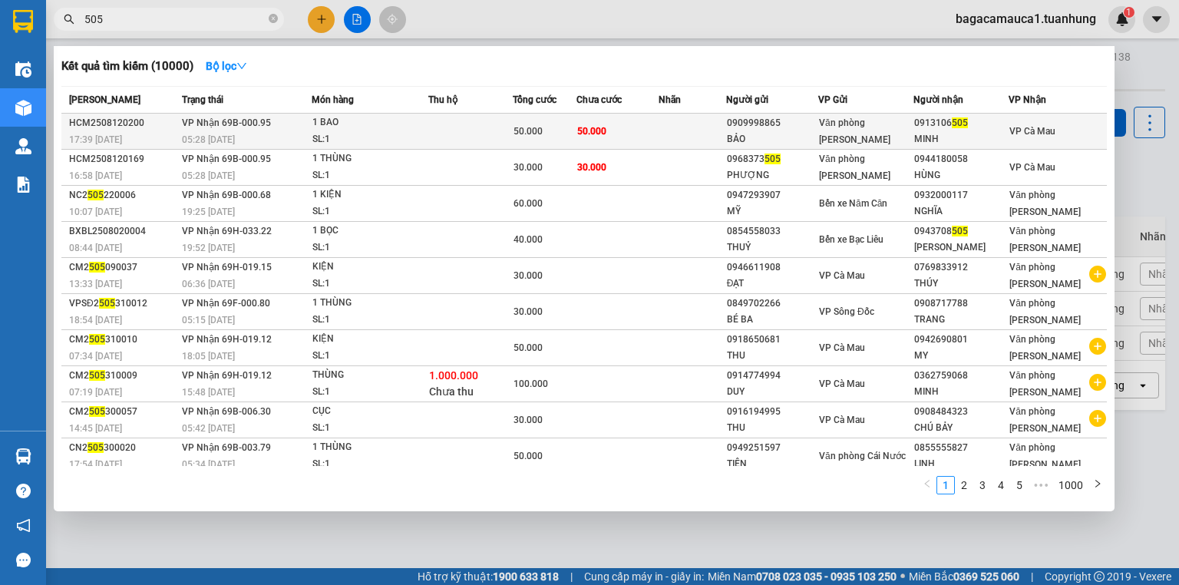
type input "505"
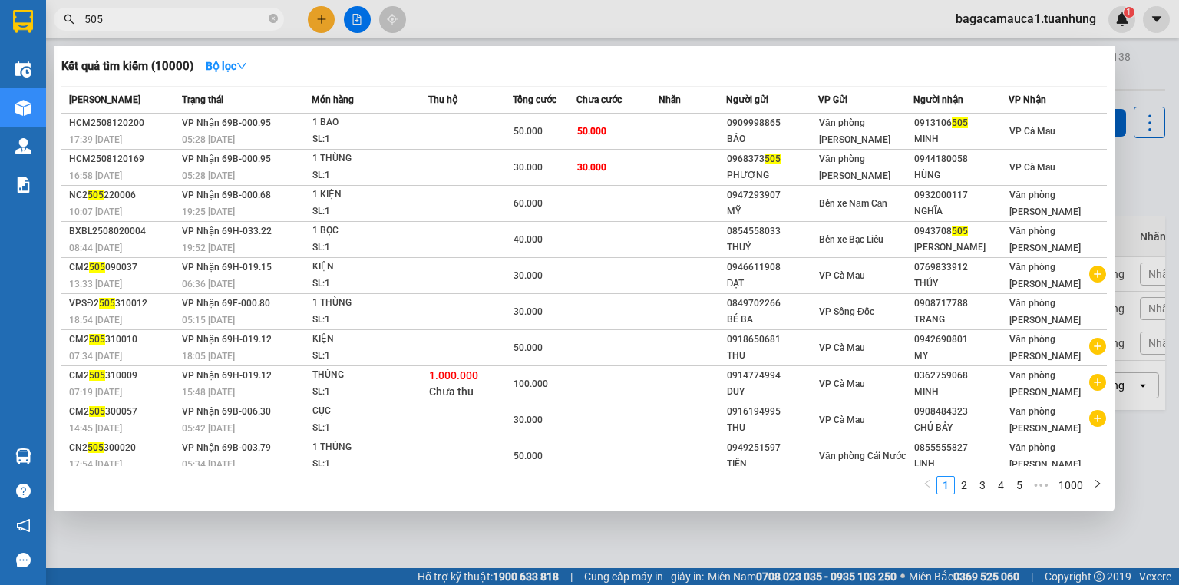
click at [590, 124] on span "50.000" at bounding box center [591, 130] width 29 height 12
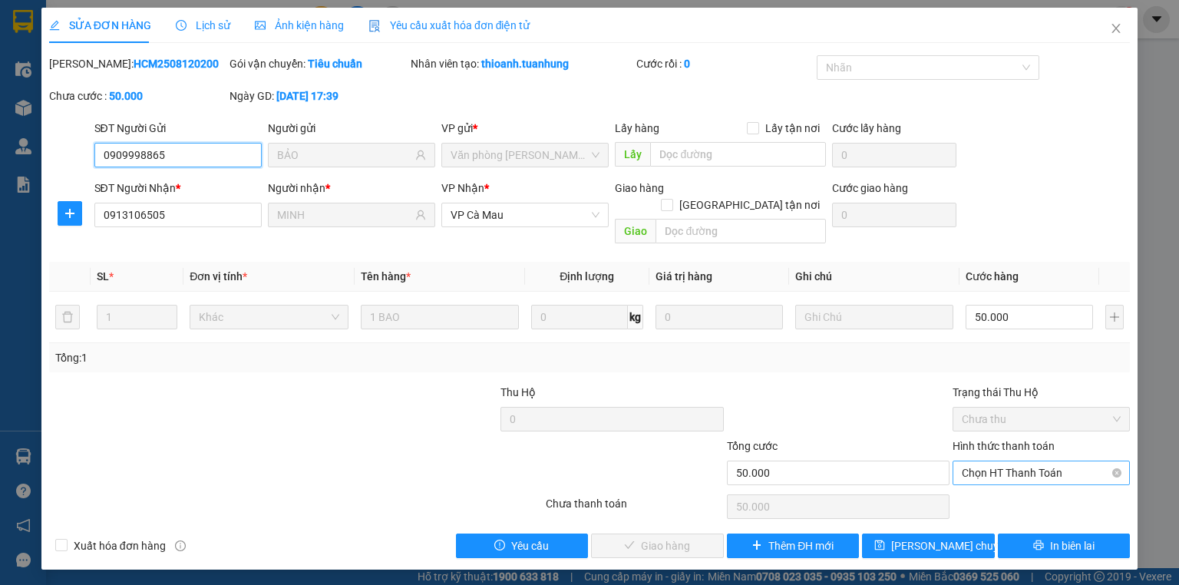
click at [1034, 461] on span "Chọn HT Thanh Toán" at bounding box center [1041, 472] width 159 height 23
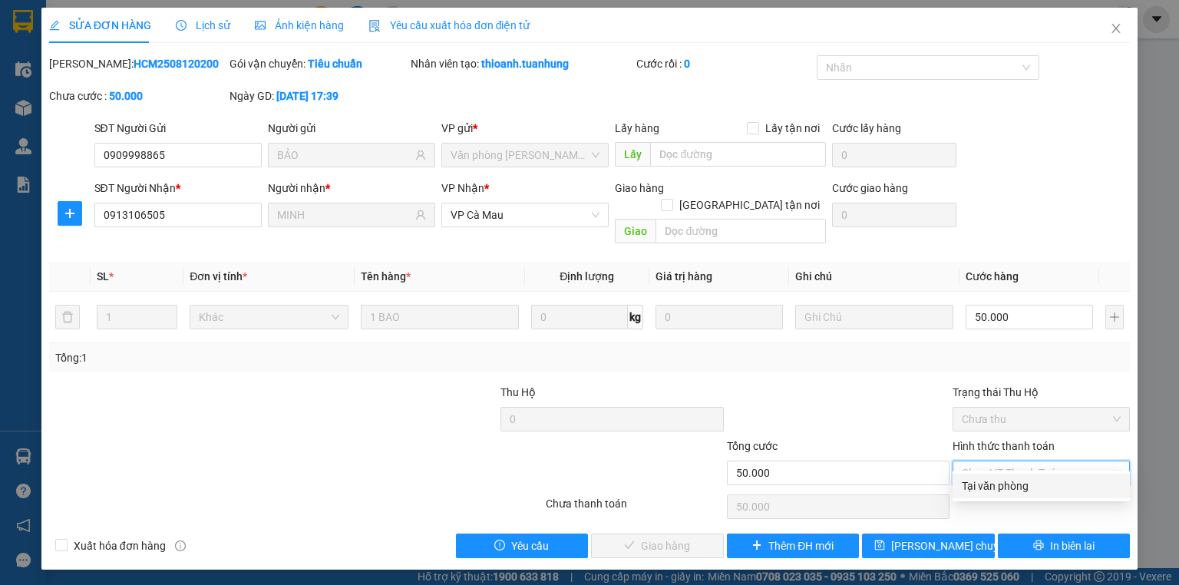
click at [999, 485] on div "Tại văn phòng" at bounding box center [1041, 486] width 159 height 17
type input "0"
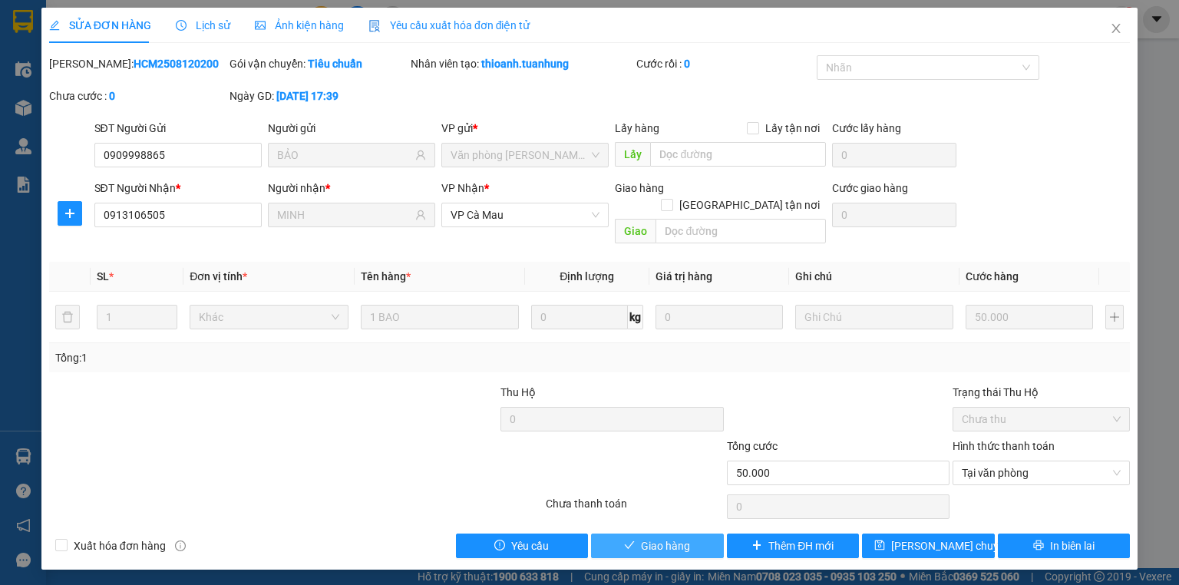
click at [648, 538] on span "Giao hàng" at bounding box center [665, 546] width 49 height 17
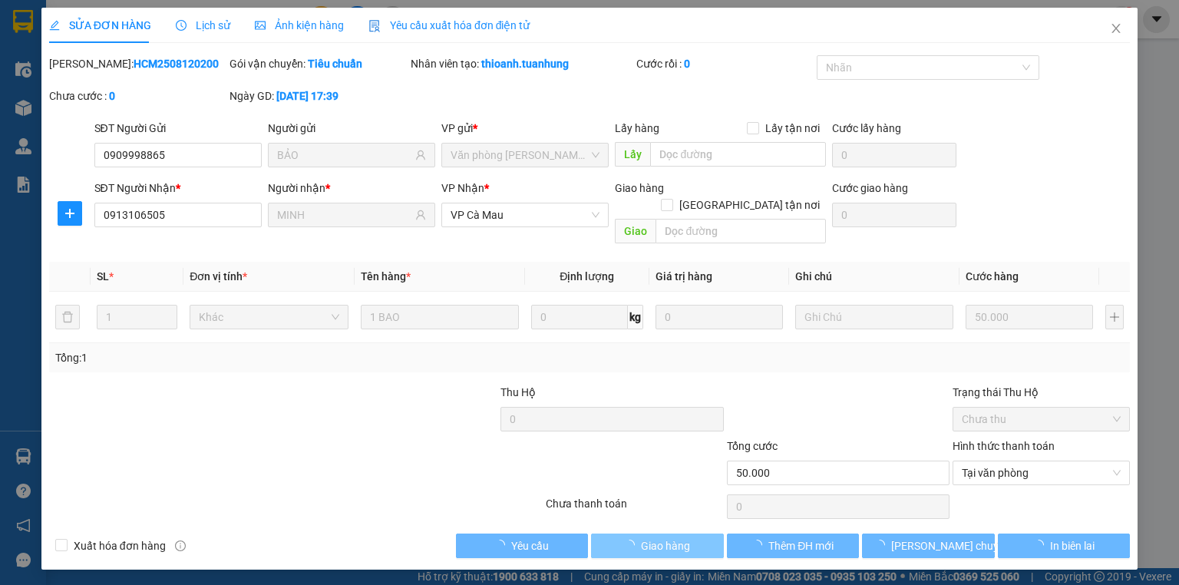
click at [651, 521] on div "Total Paid Fee 0 Total UnPaid Fee 50.000 Cash Collection Total Fee Mã ĐH: HCM25…" at bounding box center [589, 306] width 1081 height 503
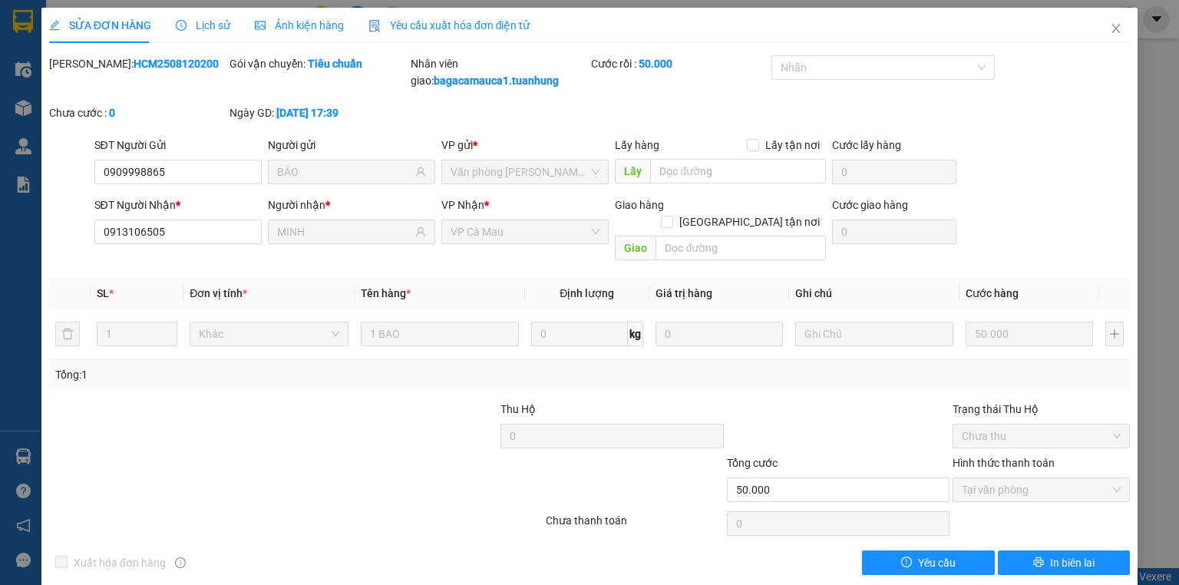
click at [154, 67] on b "HCM2508120200" at bounding box center [176, 64] width 85 height 12
click at [1116, 27] on span "Close" at bounding box center [1116, 29] width 43 height 43
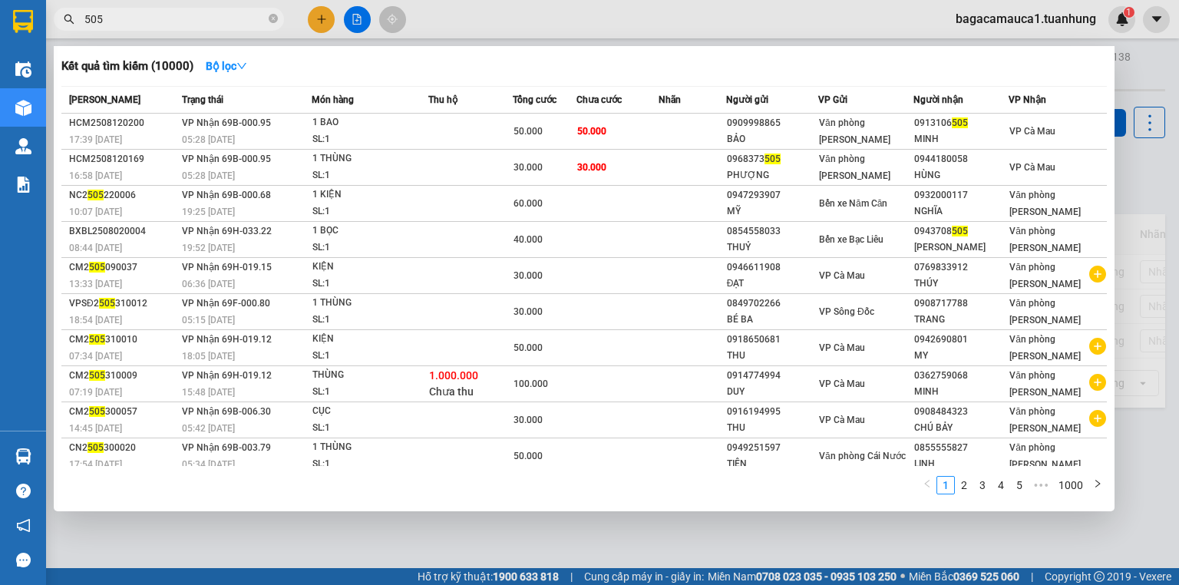
click at [267, 19] on span "505" at bounding box center [169, 19] width 230 height 23
click at [271, 17] on icon "close-circle" at bounding box center [273, 18] width 9 height 9
type input "233"
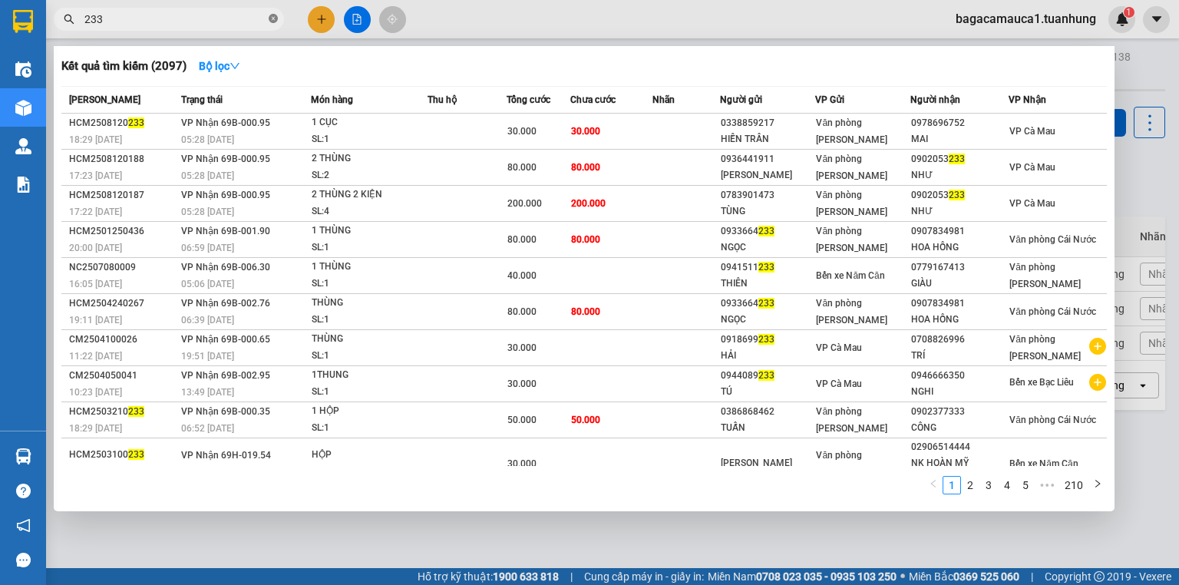
click at [273, 15] on icon "close-circle" at bounding box center [273, 18] width 9 height 9
type input "936"
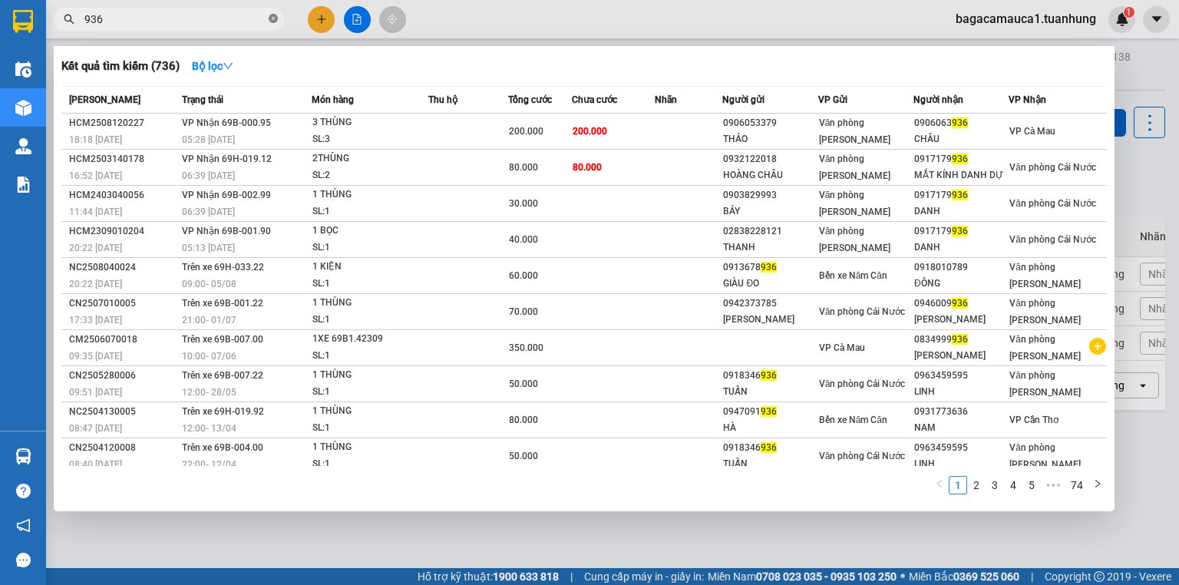
click at [273, 15] on icon "close-circle" at bounding box center [273, 18] width 9 height 9
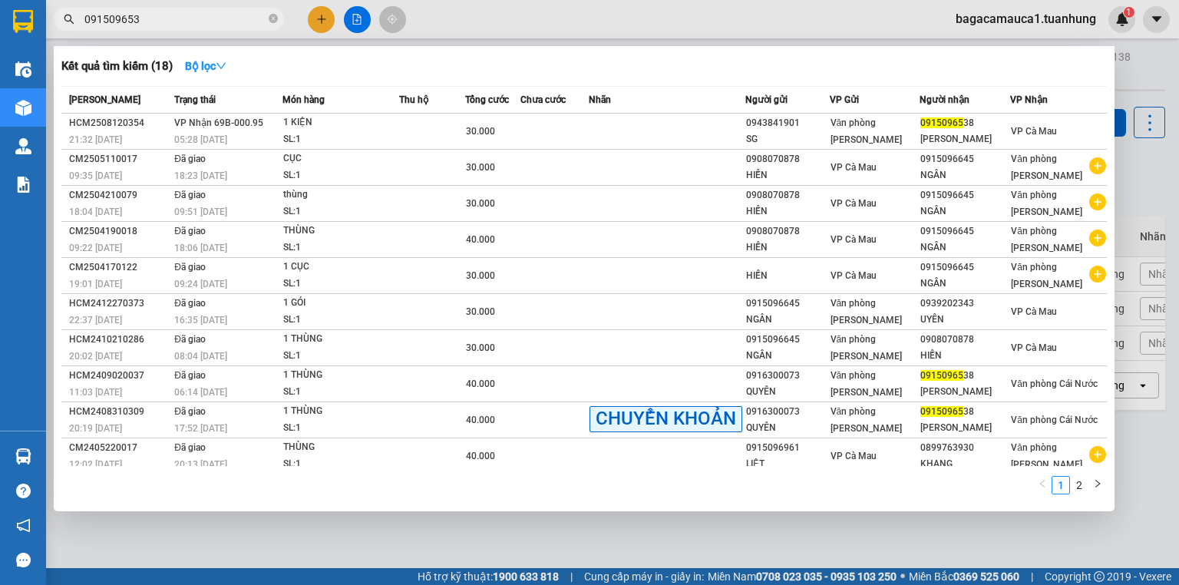
type input "0915096538"
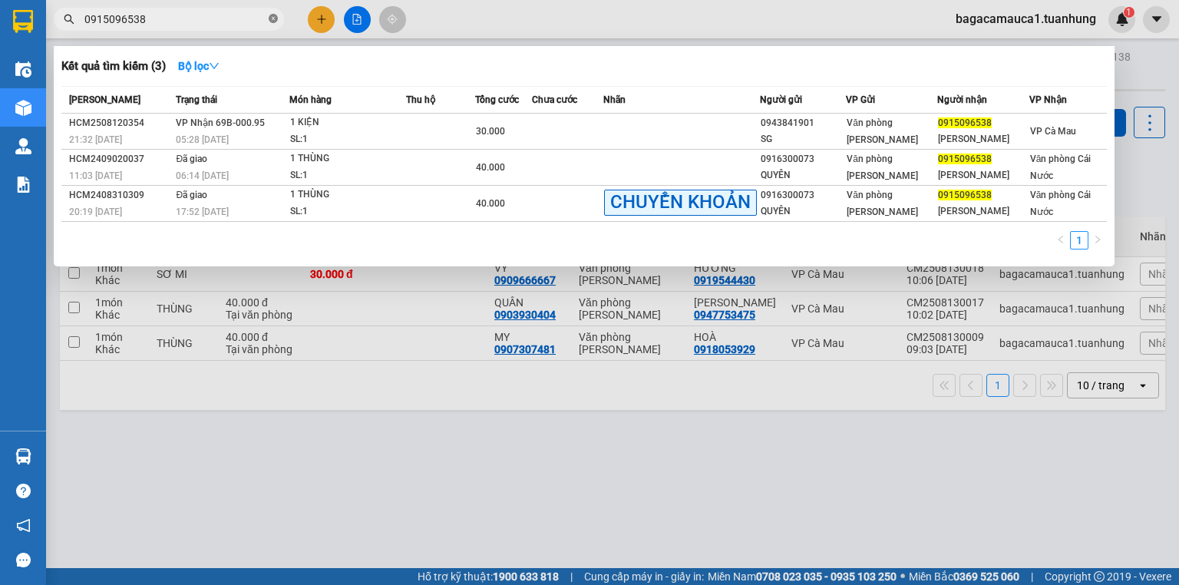
click at [274, 20] on icon "close-circle" at bounding box center [273, 18] width 9 height 9
type input "53233"
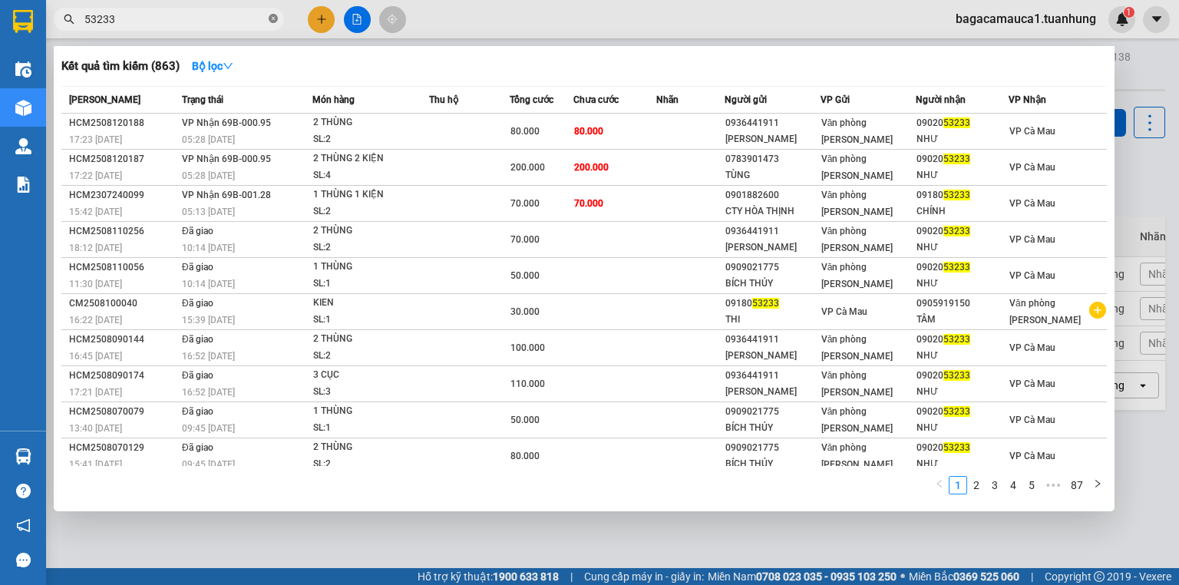
click at [272, 12] on span at bounding box center [273, 19] width 9 height 15
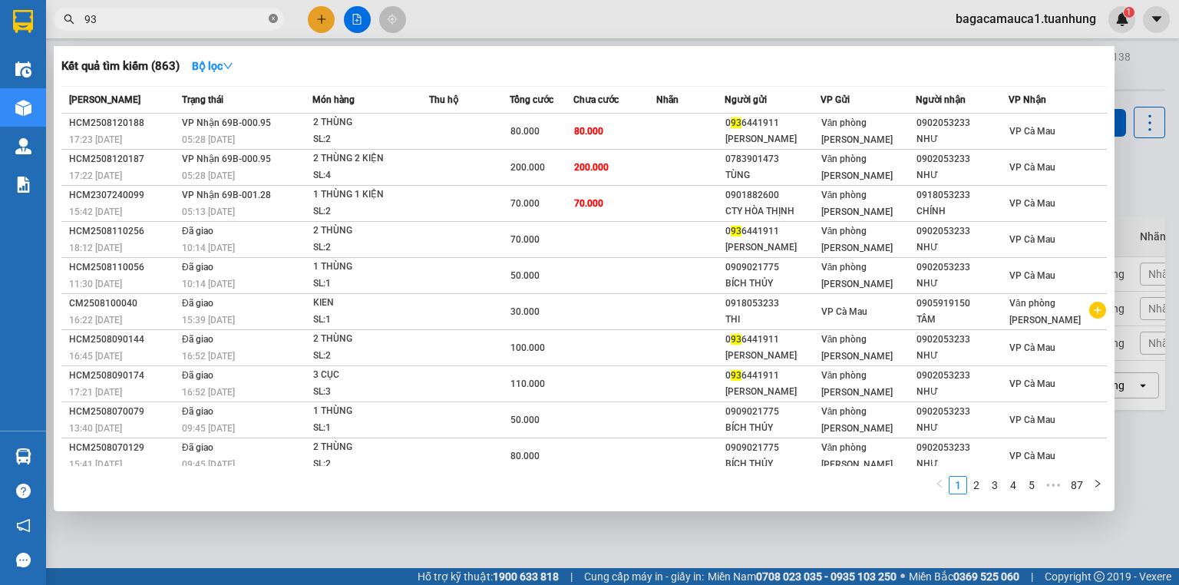
type input "936"
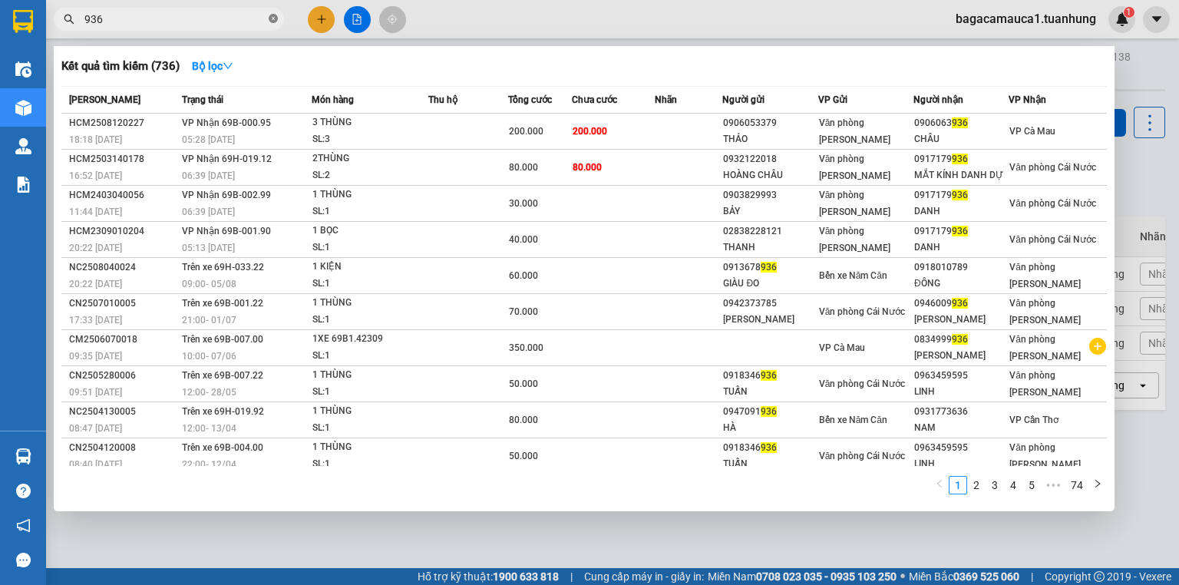
click at [277, 22] on icon "close-circle" at bounding box center [273, 18] width 9 height 9
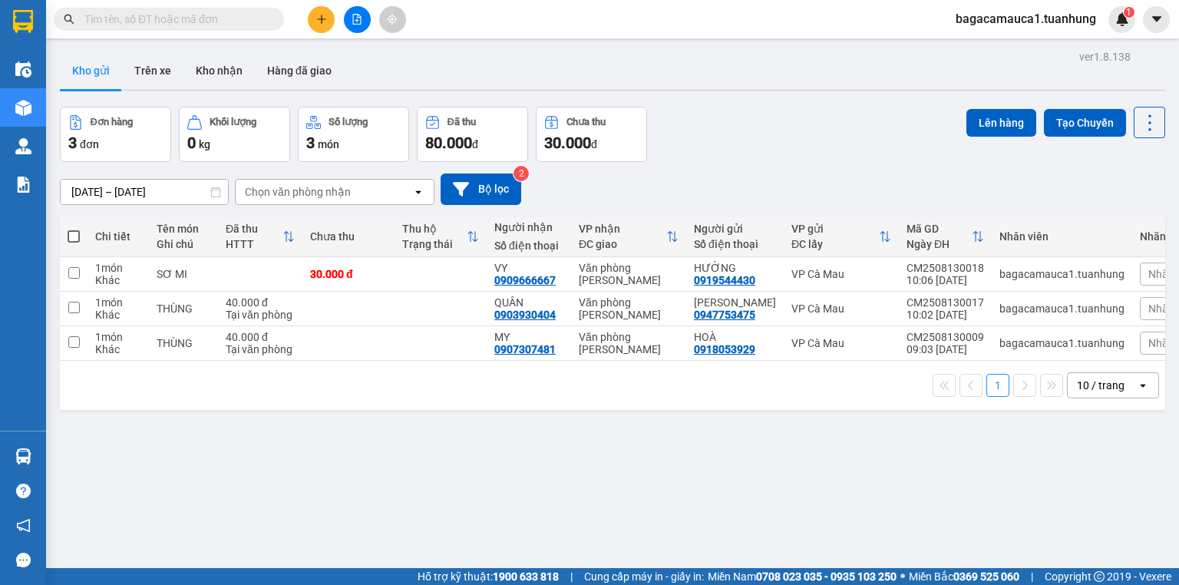
click at [216, 13] on input "text" at bounding box center [174, 19] width 181 height 17
click at [211, 71] on button "Kho nhận" at bounding box center [219, 70] width 71 height 37
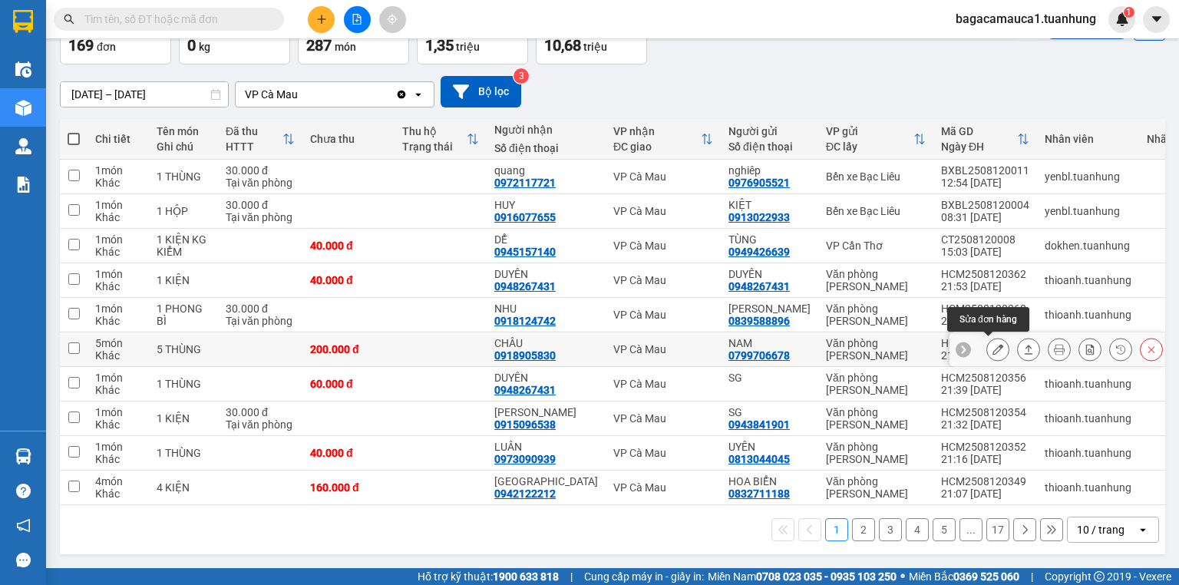
scroll to position [101, 0]
click at [866, 528] on div "1 2 3 4 5 ... 17 10 / trang open" at bounding box center [612, 530] width 1093 height 26
click at [860, 534] on button "2" at bounding box center [863, 529] width 23 height 23
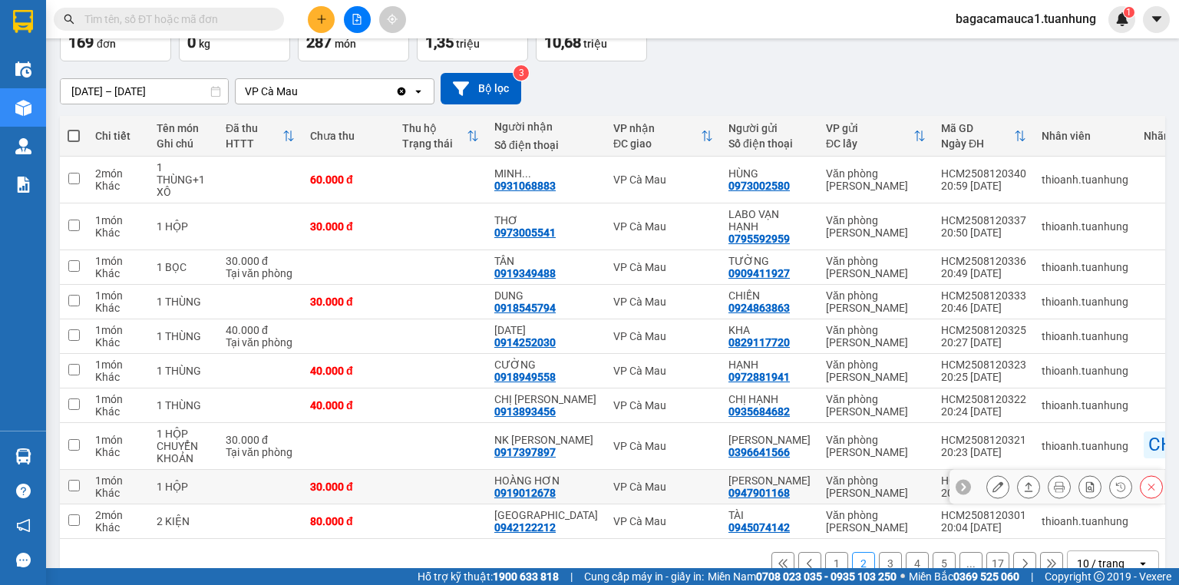
scroll to position [137, 0]
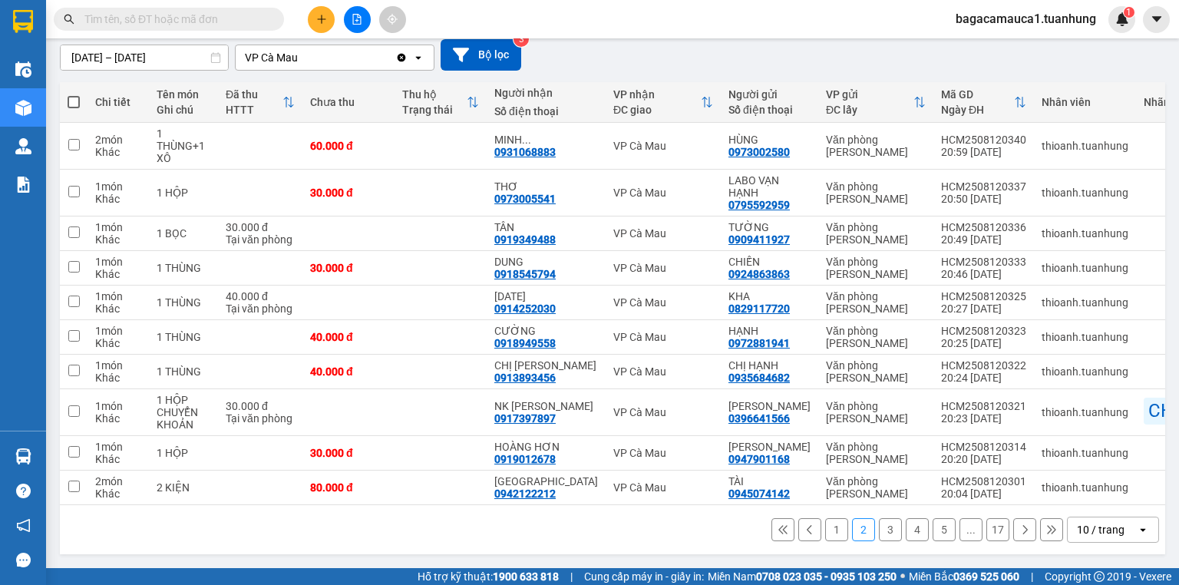
click at [879, 534] on button "3" at bounding box center [890, 529] width 23 height 23
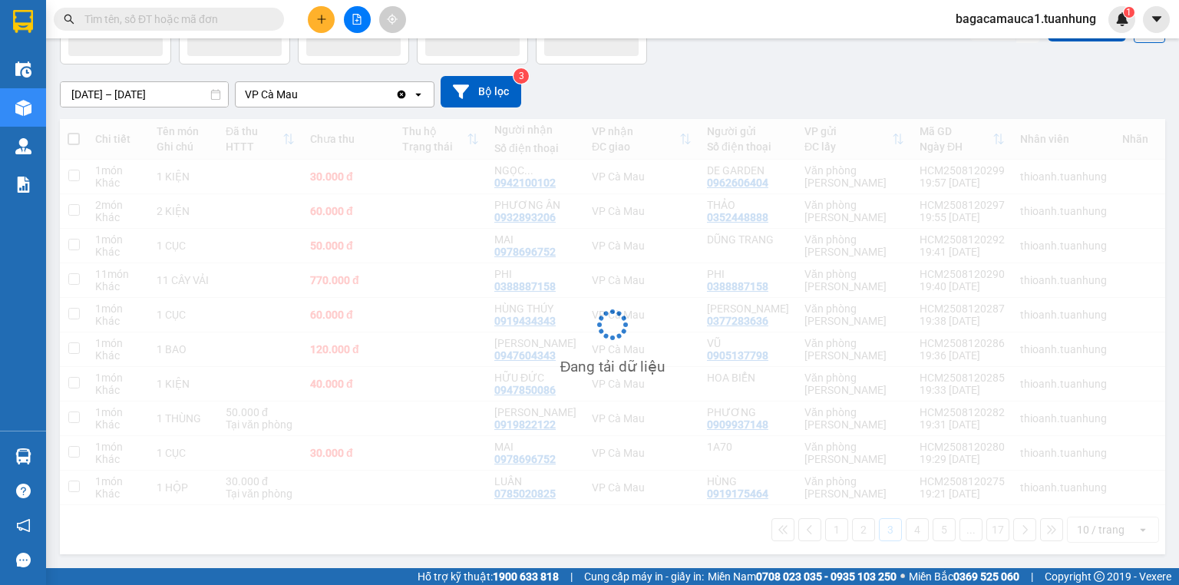
scroll to position [101, 0]
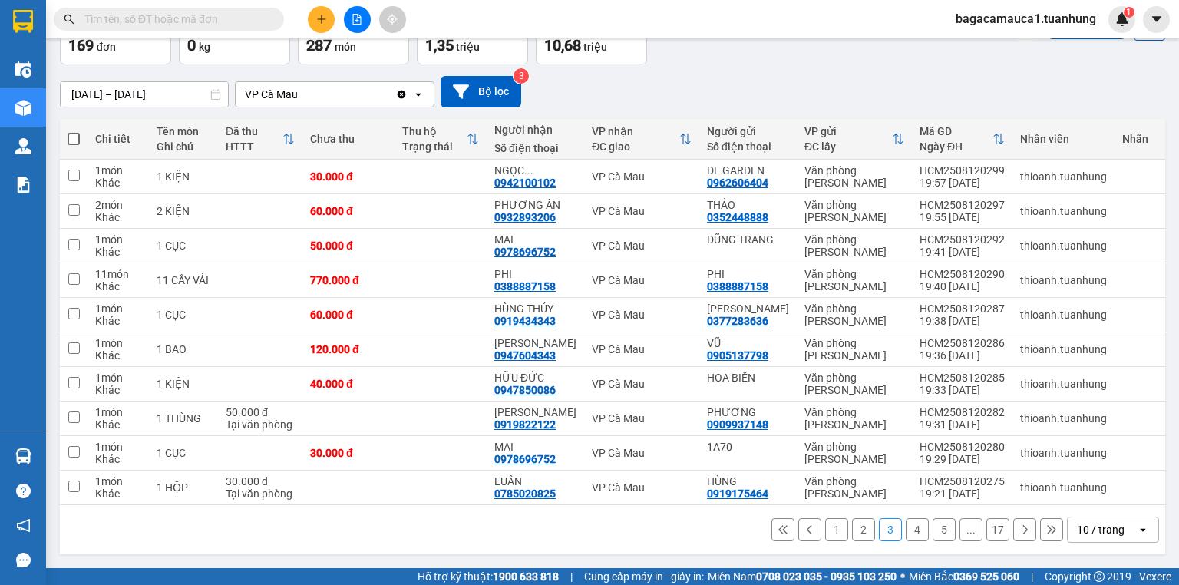
click at [906, 528] on button "4" at bounding box center [917, 529] width 23 height 23
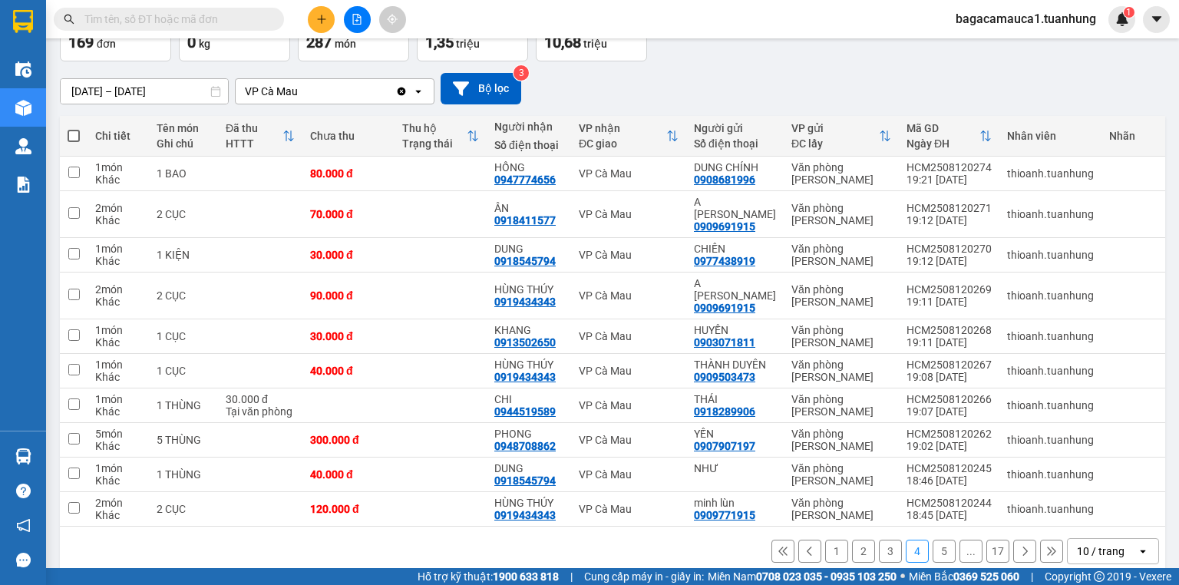
click at [933, 544] on button "5" at bounding box center [944, 551] width 23 height 23
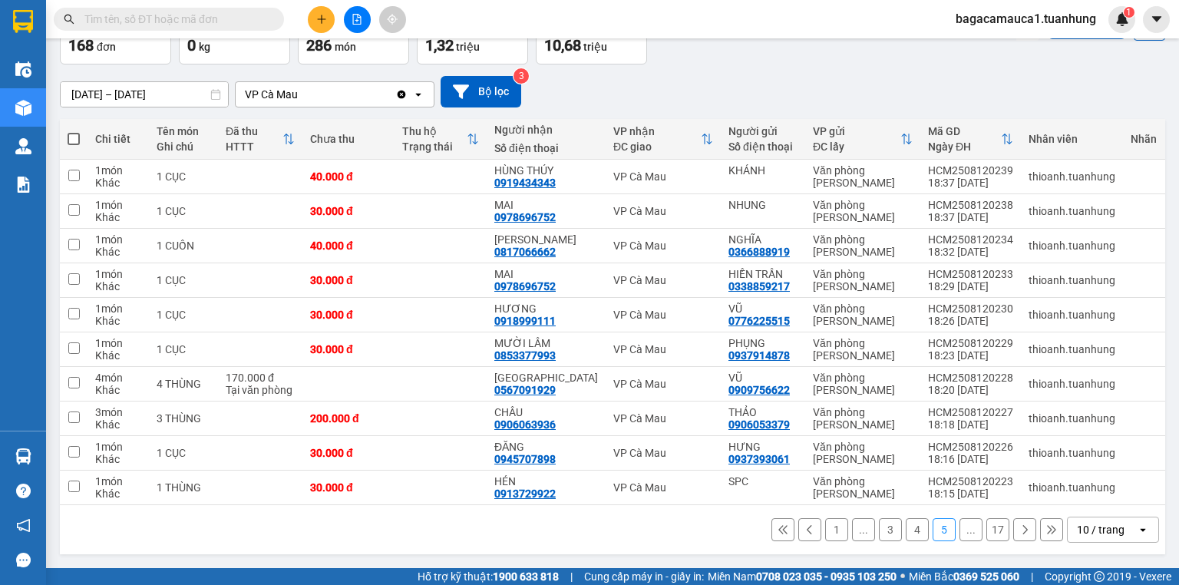
click at [1024, 528] on icon at bounding box center [1026, 529] width 5 height 9
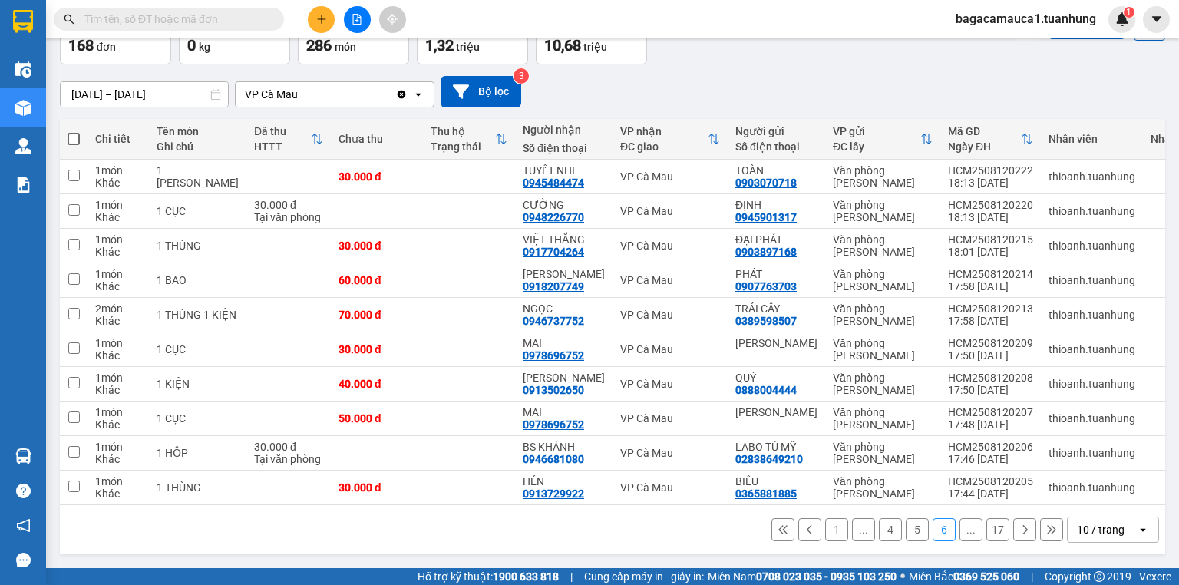
drag, startPoint x: 1016, startPoint y: 528, endPoint x: 1002, endPoint y: 561, distance: 35.1
click at [1002, 561] on div "ver 1.8.138 Kho gửi Trên xe Kho nhận Hàng đã giao Đơn hàng 168 đơn Khối lượng 0…" at bounding box center [613, 255] width 1118 height 612
click at [1024, 452] on icon at bounding box center [1029, 453] width 11 height 11
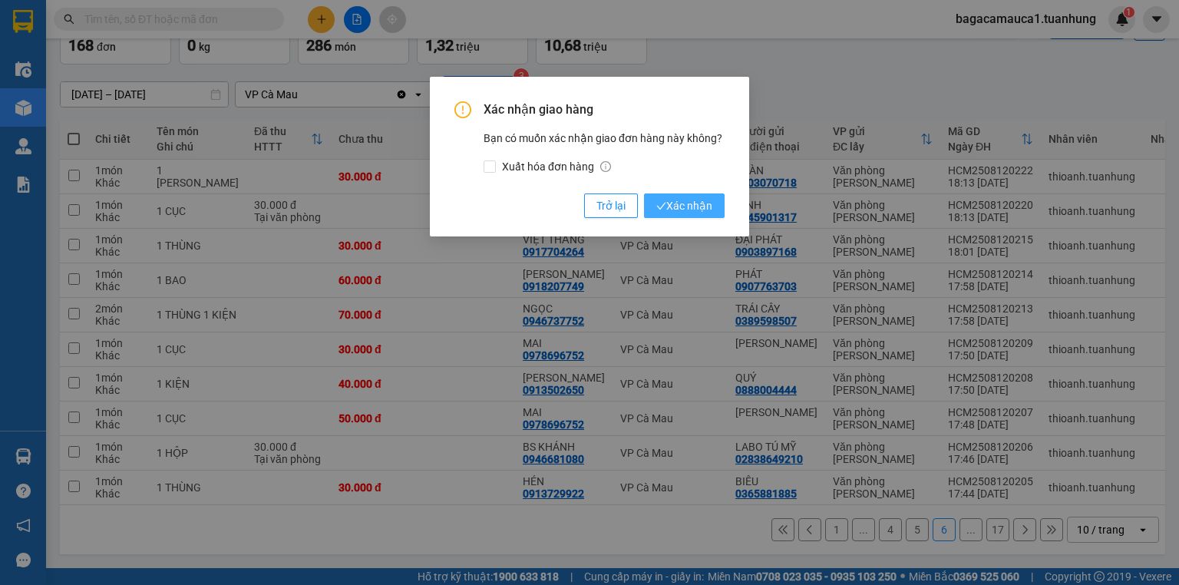
click at [667, 201] on span "Xác nhận" at bounding box center [685, 205] width 56 height 17
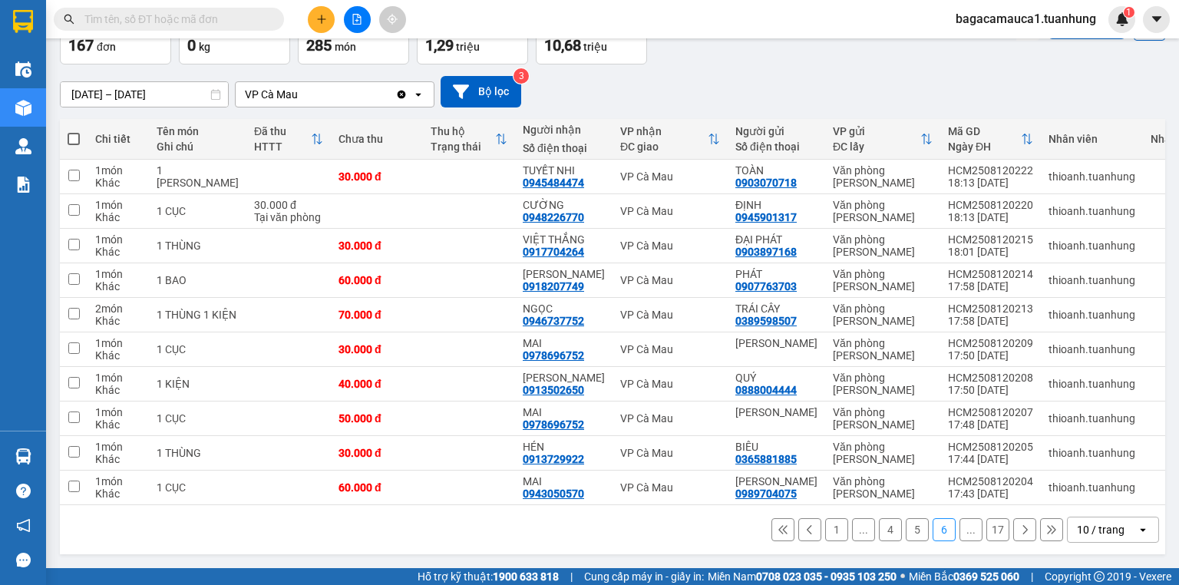
click at [1015, 541] on button at bounding box center [1025, 529] width 23 height 23
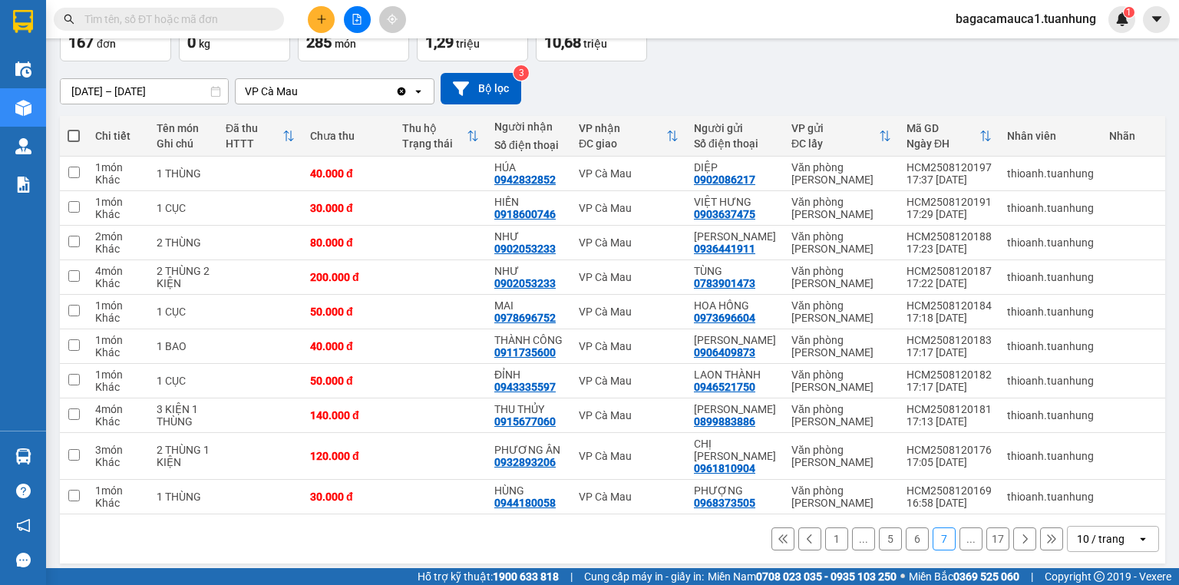
click at [1015, 548] on div "1 ... 5 6 7 ... 17 10 / trang open" at bounding box center [613, 538] width 1106 height 49
click at [1020, 534] on icon at bounding box center [1025, 539] width 11 height 11
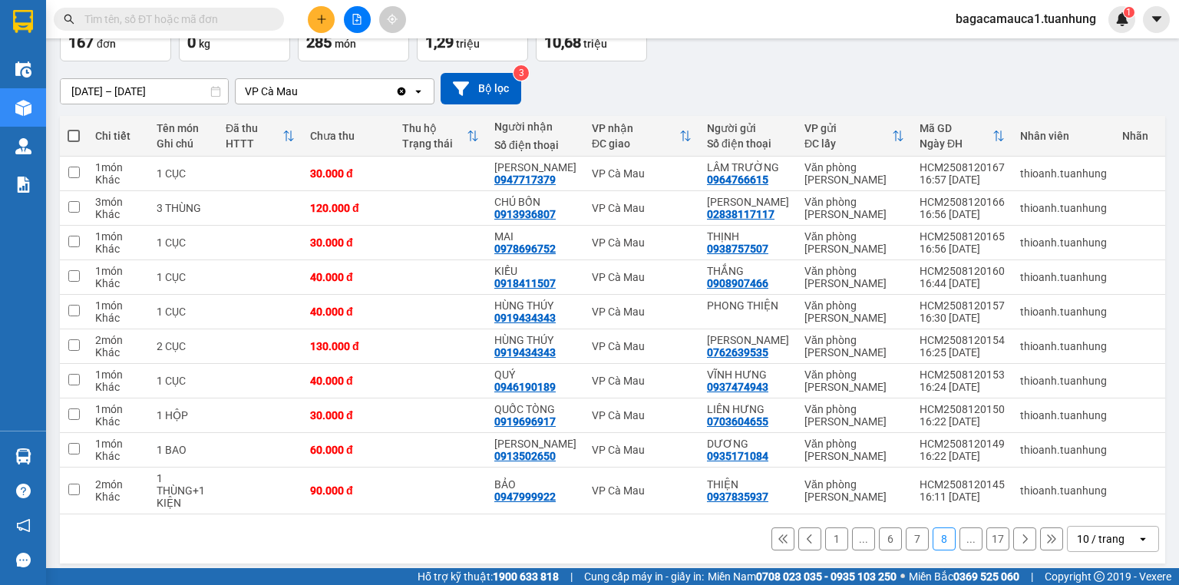
click at [1014, 531] on div "1 ... 6 7 8 ... 17 10 / trang open" at bounding box center [613, 538] width 1106 height 49
click at [1016, 551] on button at bounding box center [1025, 539] width 23 height 23
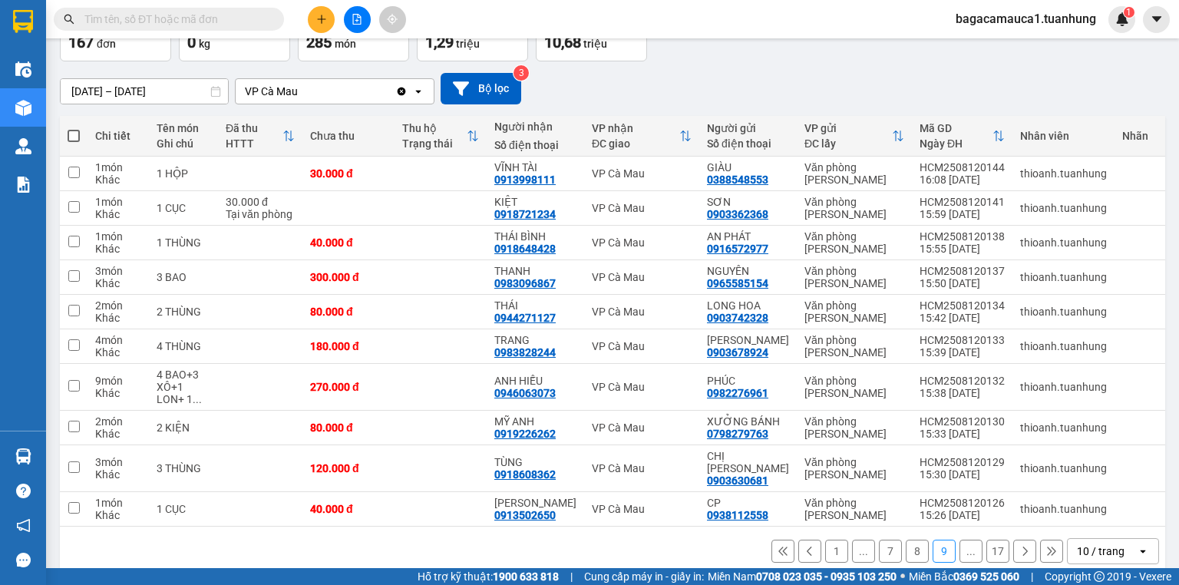
click at [1016, 561] on button at bounding box center [1025, 551] width 23 height 23
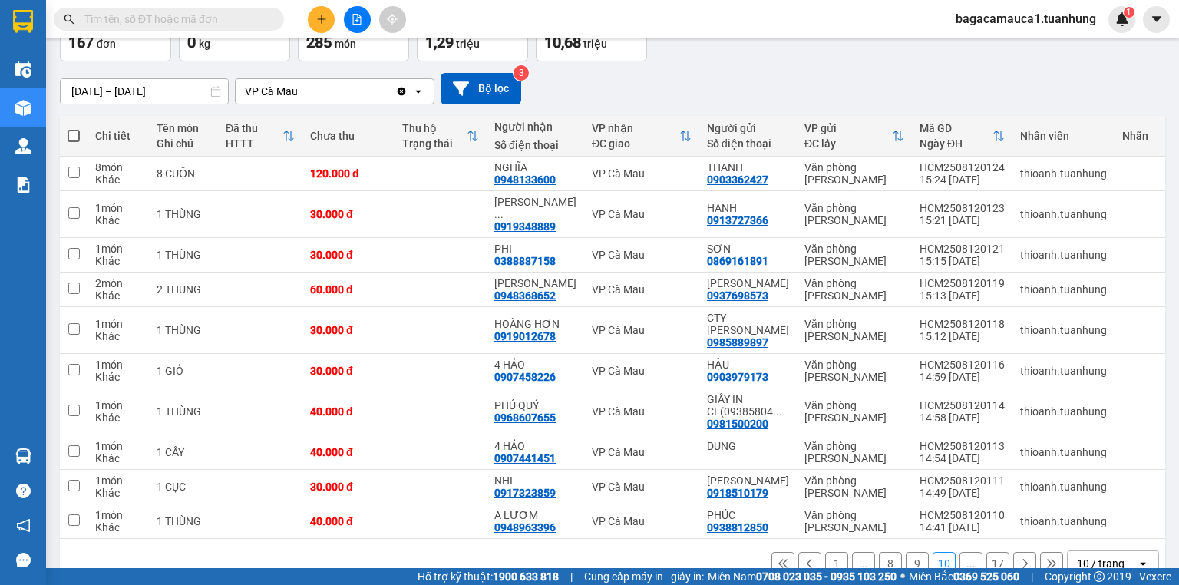
click at [205, 17] on input "text" at bounding box center [174, 19] width 181 height 17
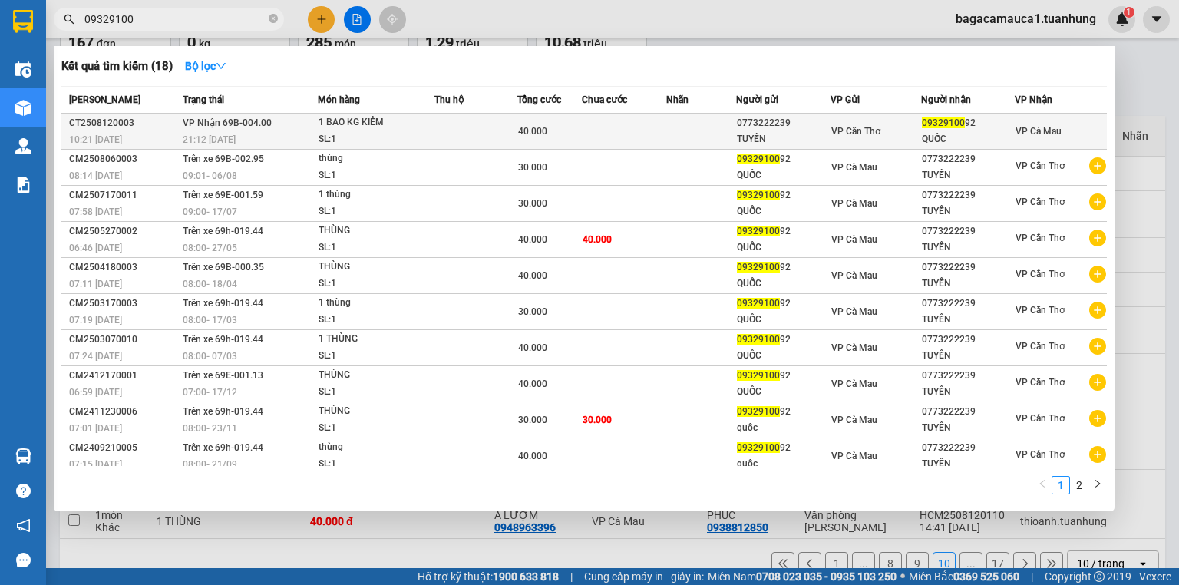
type input "09329100"
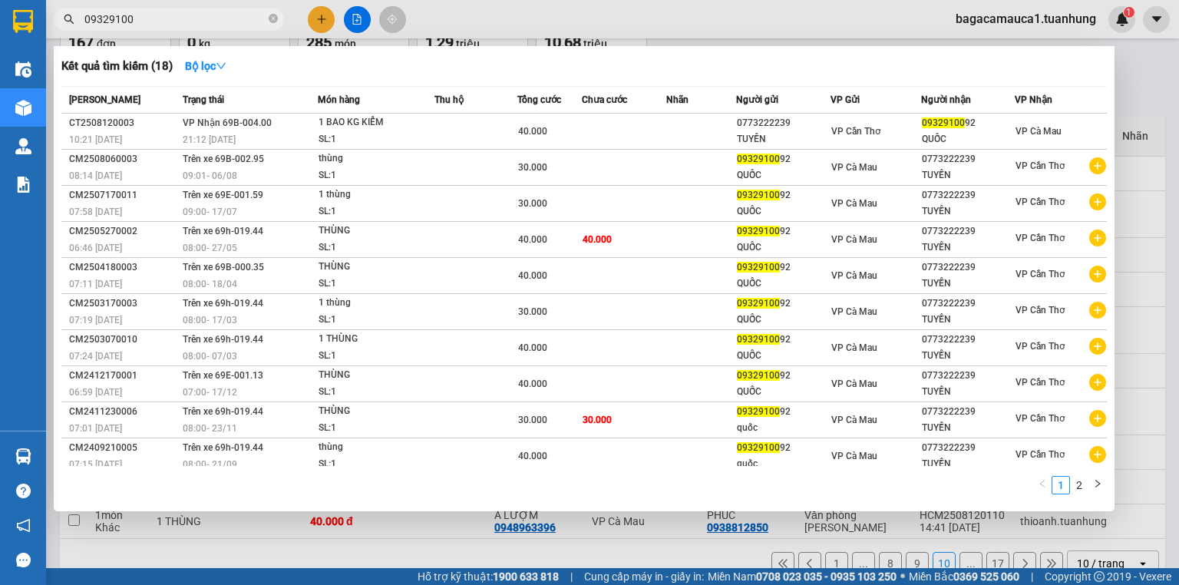
click at [438, 131] on td at bounding box center [476, 132] width 83 height 36
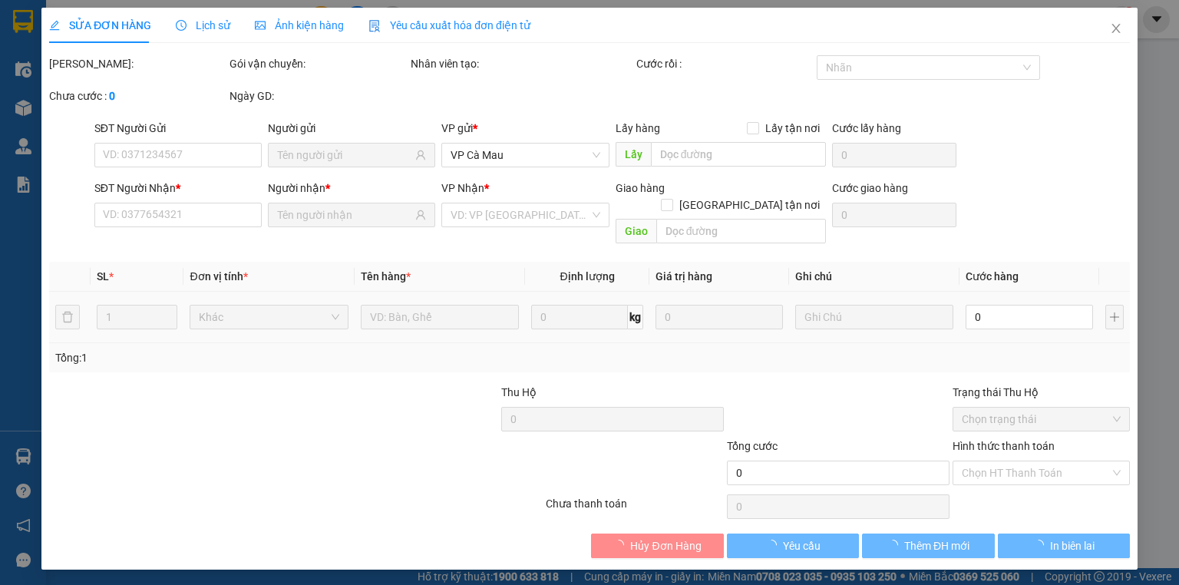
type input "0773222239"
type input "TUYỀN"
type input "0932910092"
type input "QUỐC"
type input "40.000"
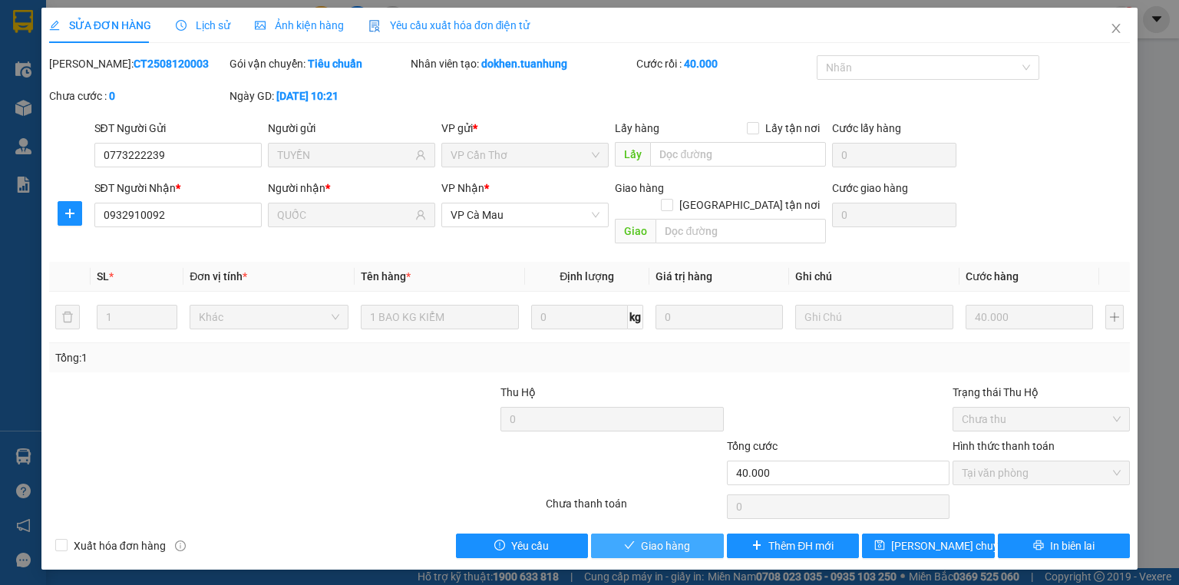
click at [627, 540] on icon "check" at bounding box center [629, 545] width 11 height 11
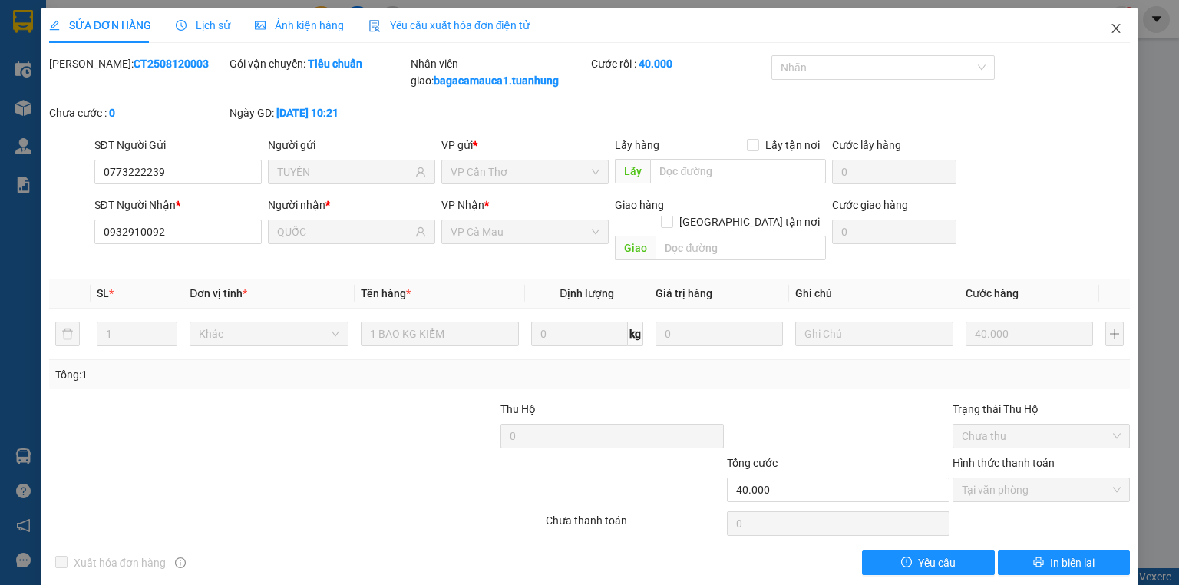
click at [1121, 25] on span "Close" at bounding box center [1116, 29] width 43 height 43
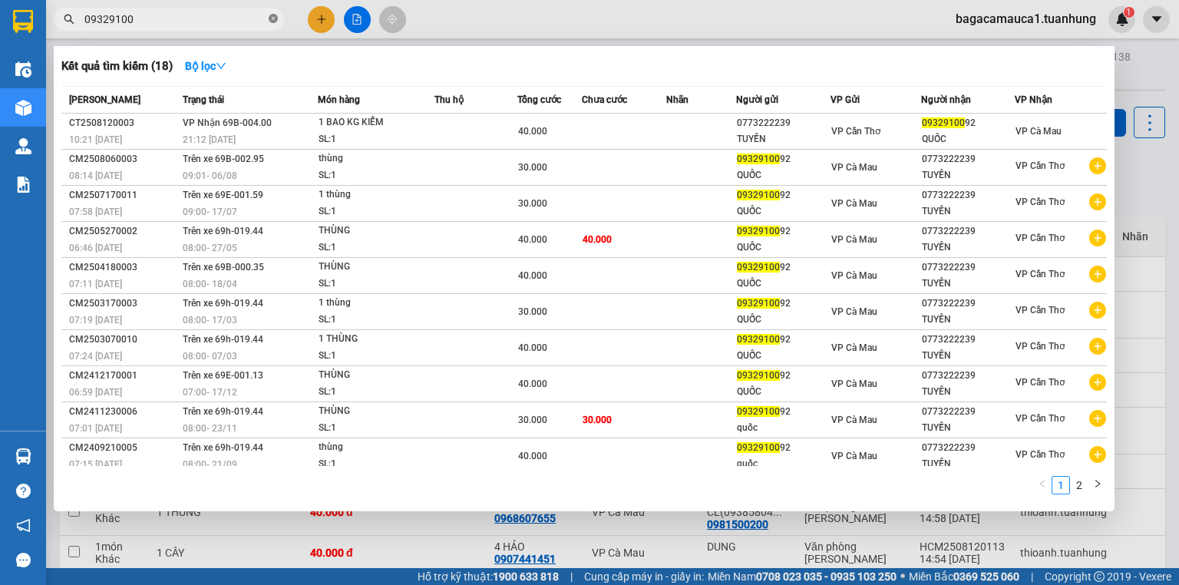
click at [273, 15] on icon "close-circle" at bounding box center [273, 18] width 9 height 9
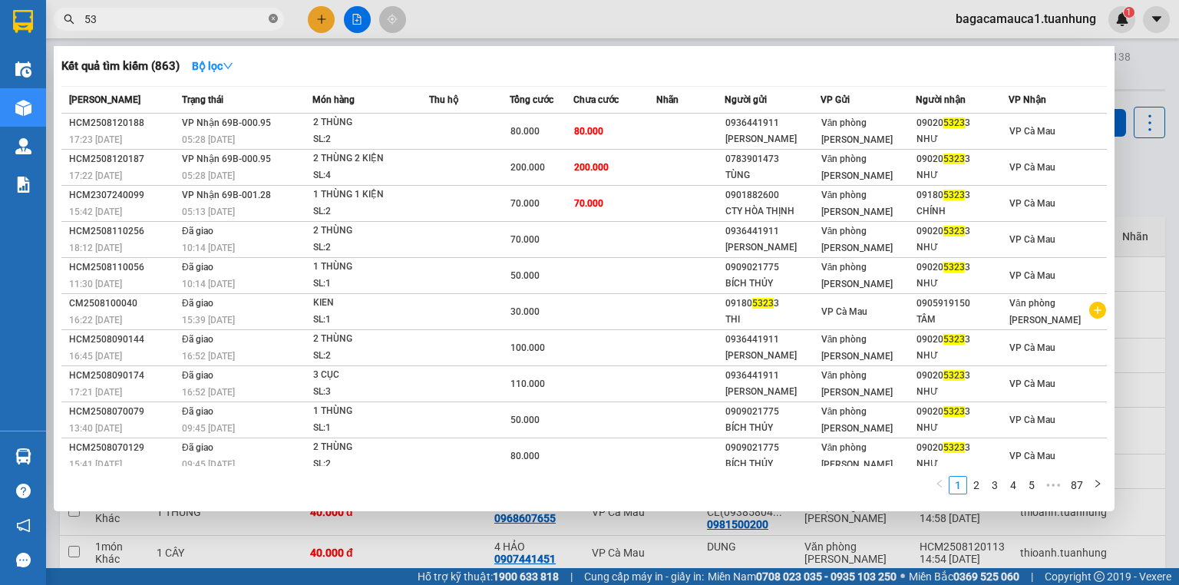
type input "5"
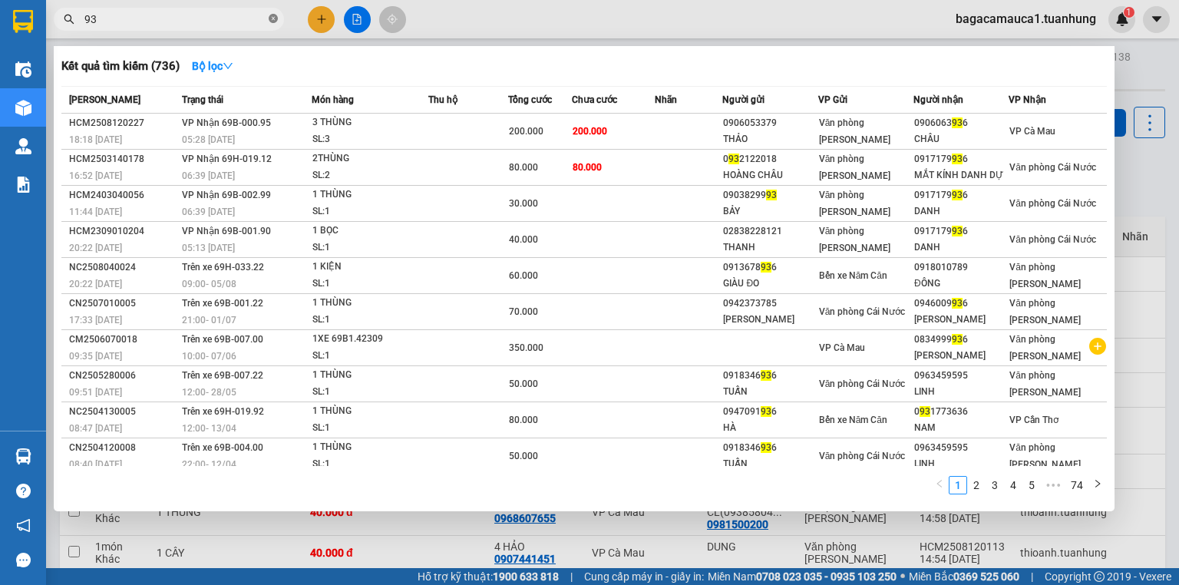
type input "9"
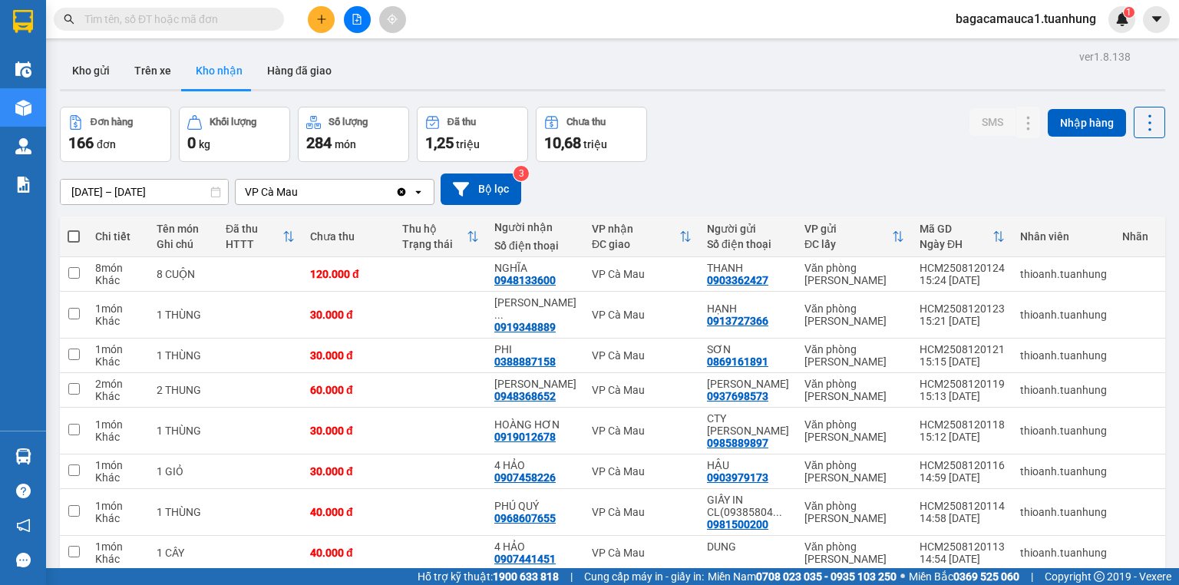
click at [184, 12] on input "text" at bounding box center [174, 19] width 181 height 17
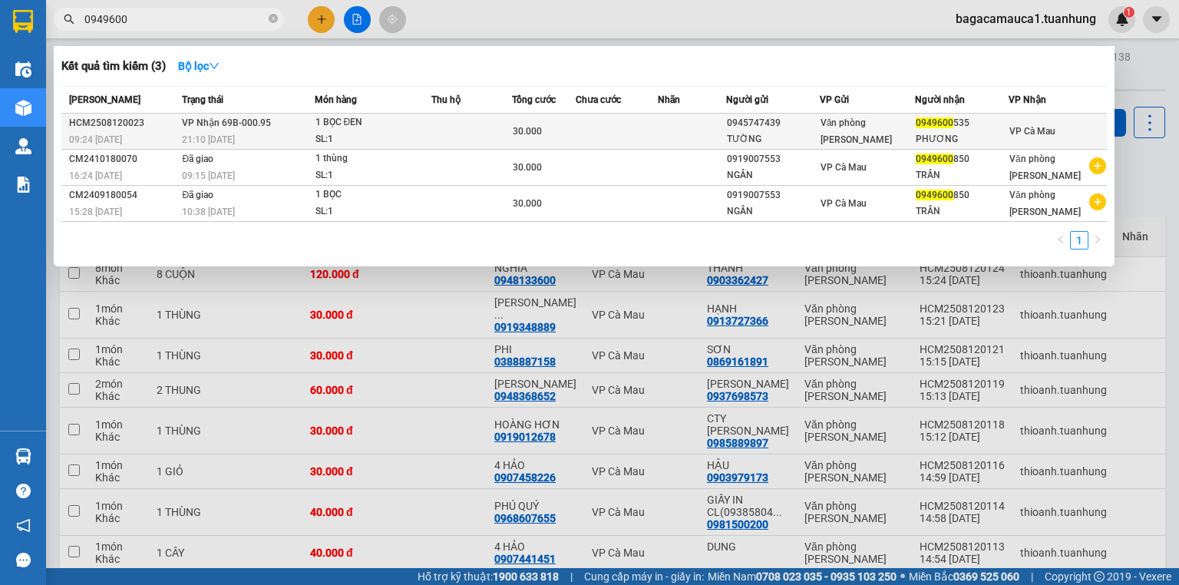
type input "0949600"
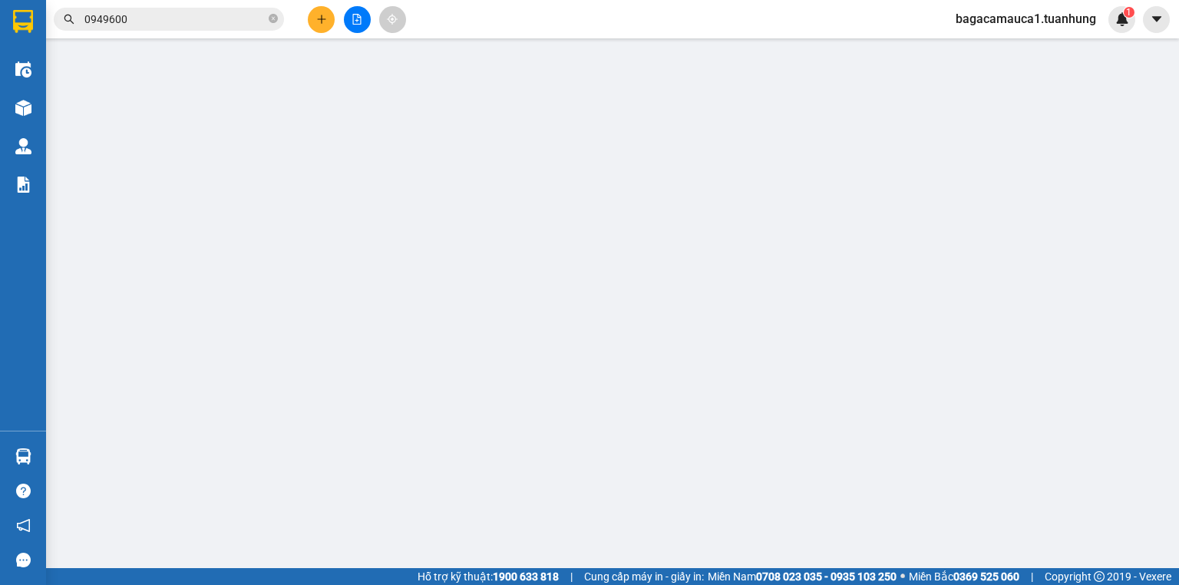
type input "0945747439"
type input "TƯỜNG"
type input "0949600535"
type input "PHƯƠNG"
type input "30.000"
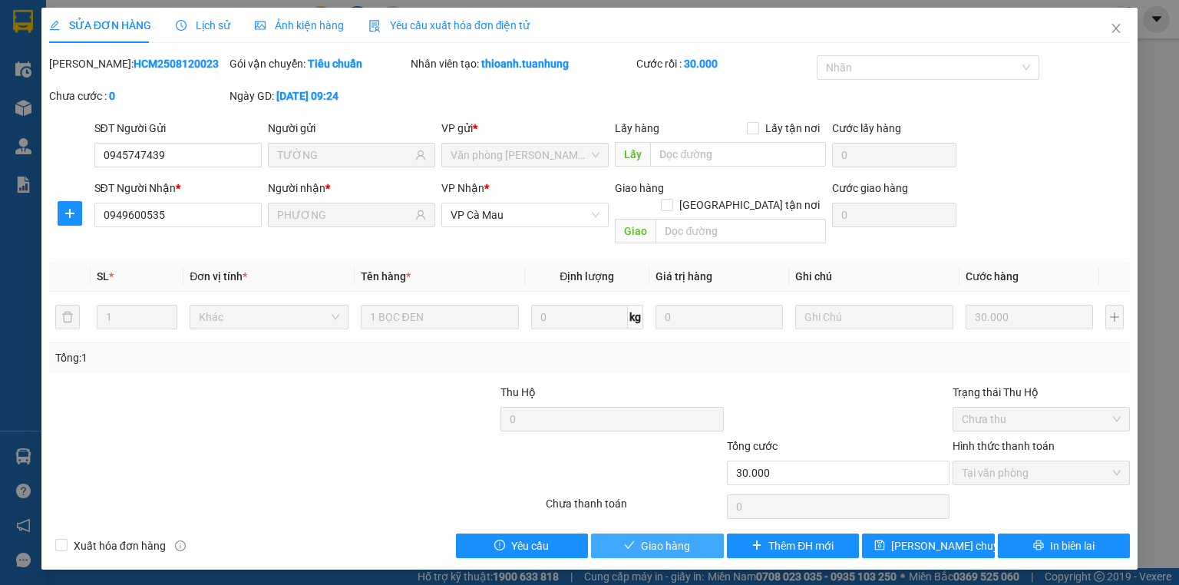
click at [667, 538] on span "Giao hàng" at bounding box center [665, 546] width 49 height 17
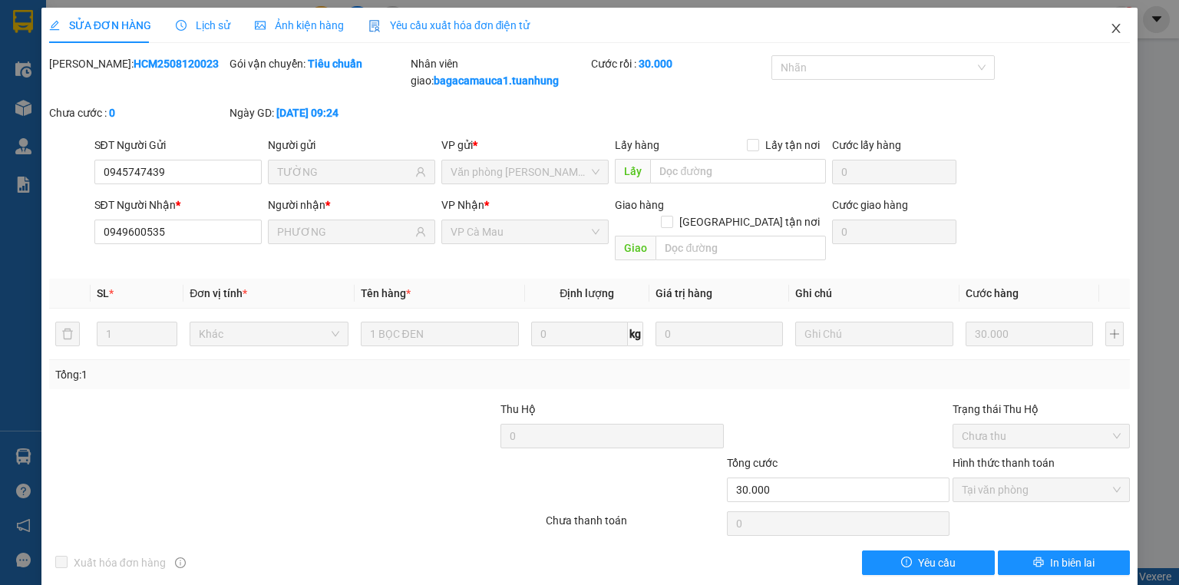
click at [1095, 34] on span "Close" at bounding box center [1116, 29] width 43 height 43
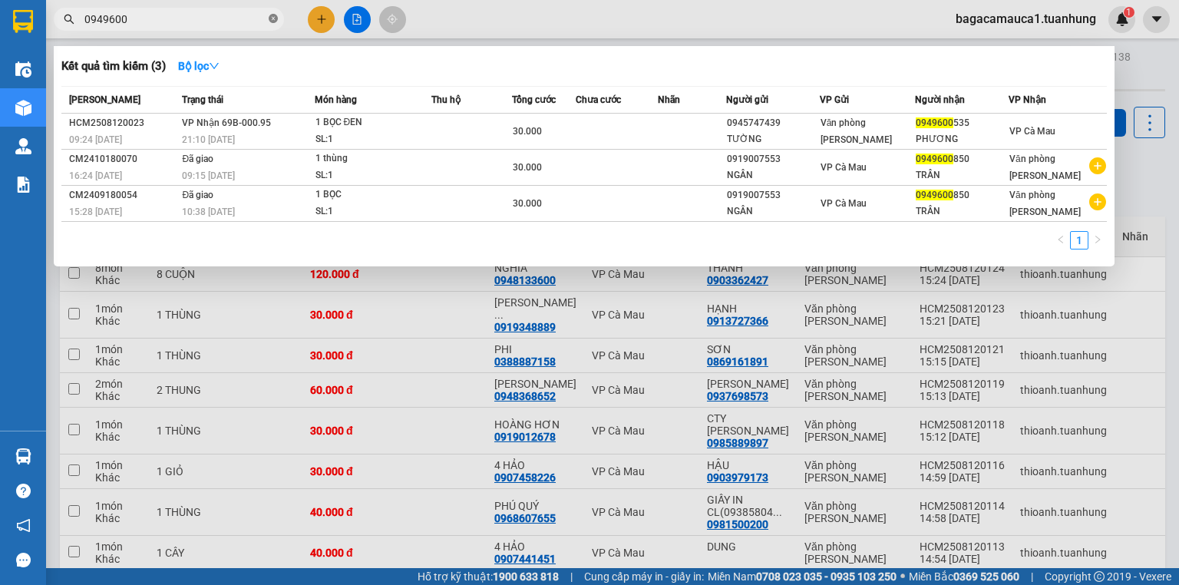
click at [276, 18] on icon "close-circle" at bounding box center [273, 18] width 9 height 9
type input "379"
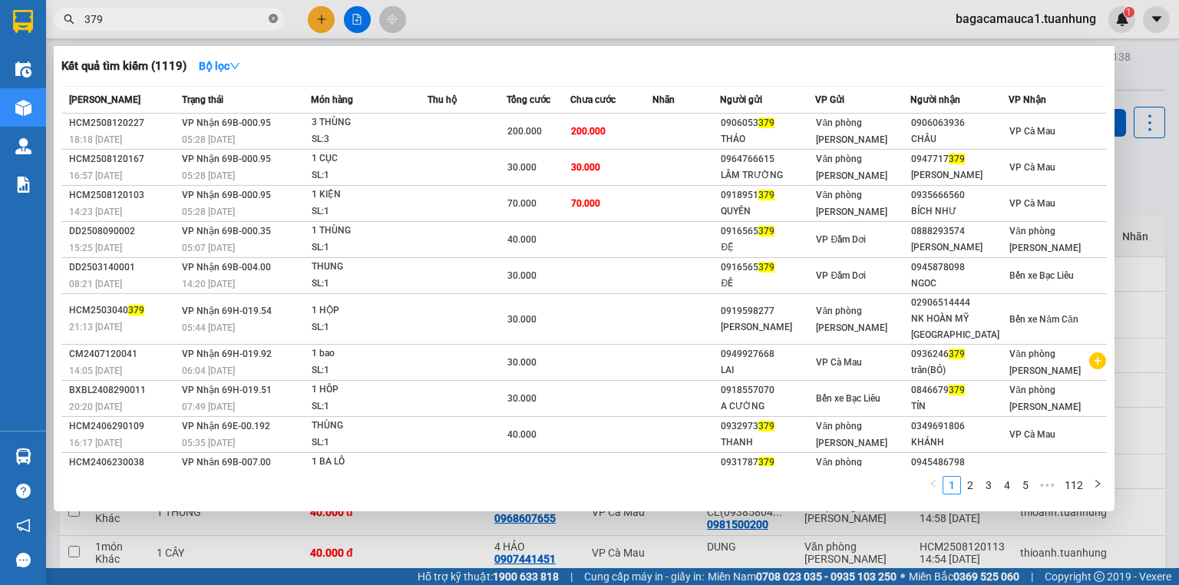
click at [274, 20] on icon "close-circle" at bounding box center [273, 18] width 9 height 9
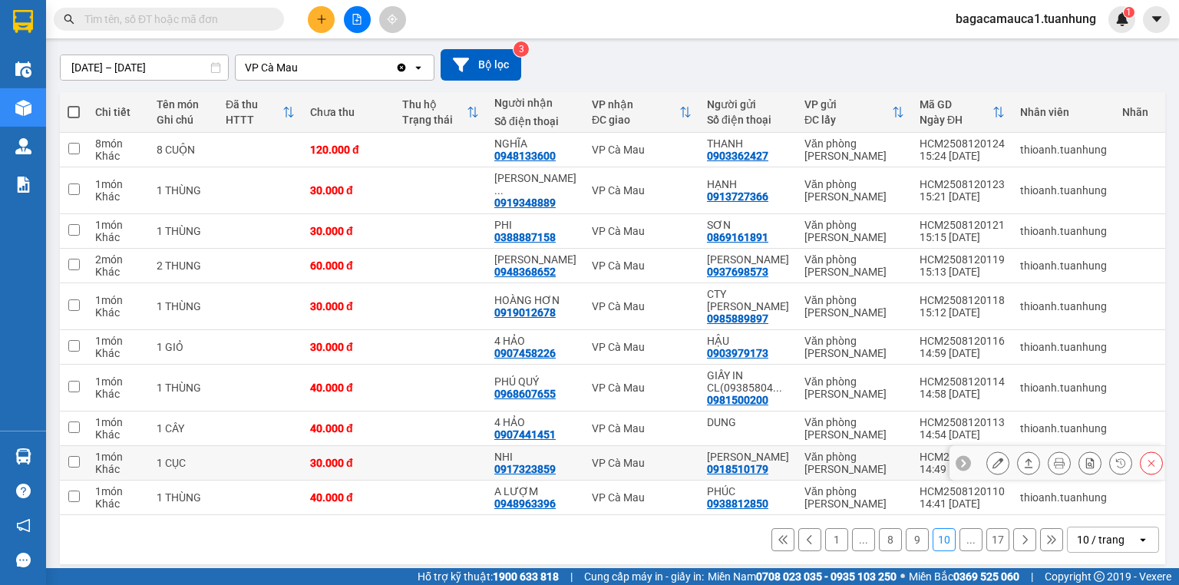
scroll to position [125, 0]
click at [1024, 534] on icon at bounding box center [1026, 538] width 5 height 9
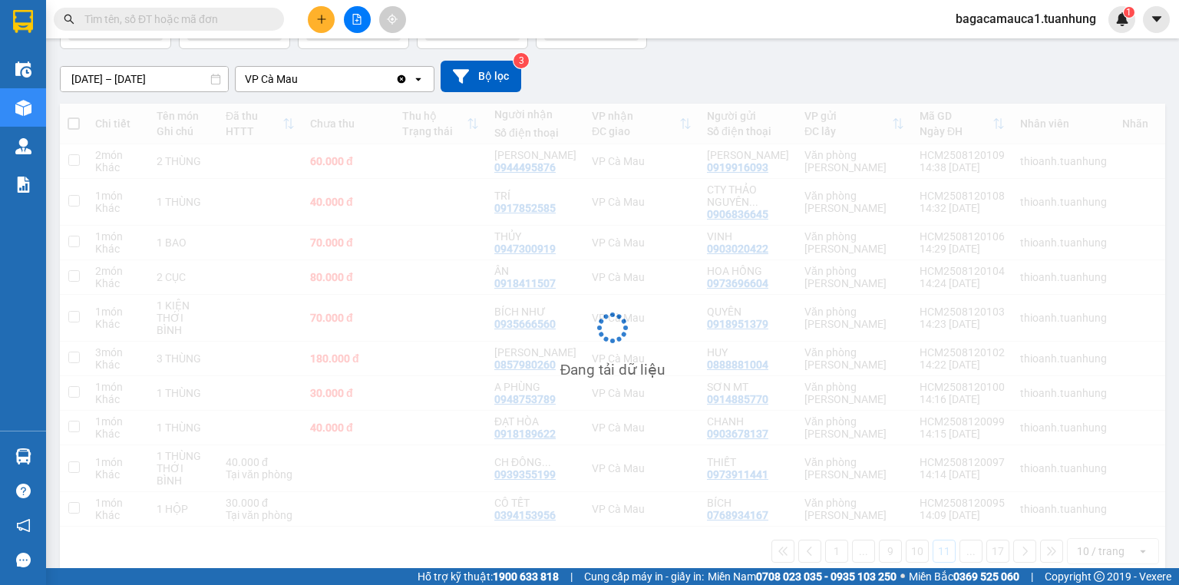
scroll to position [113, 0]
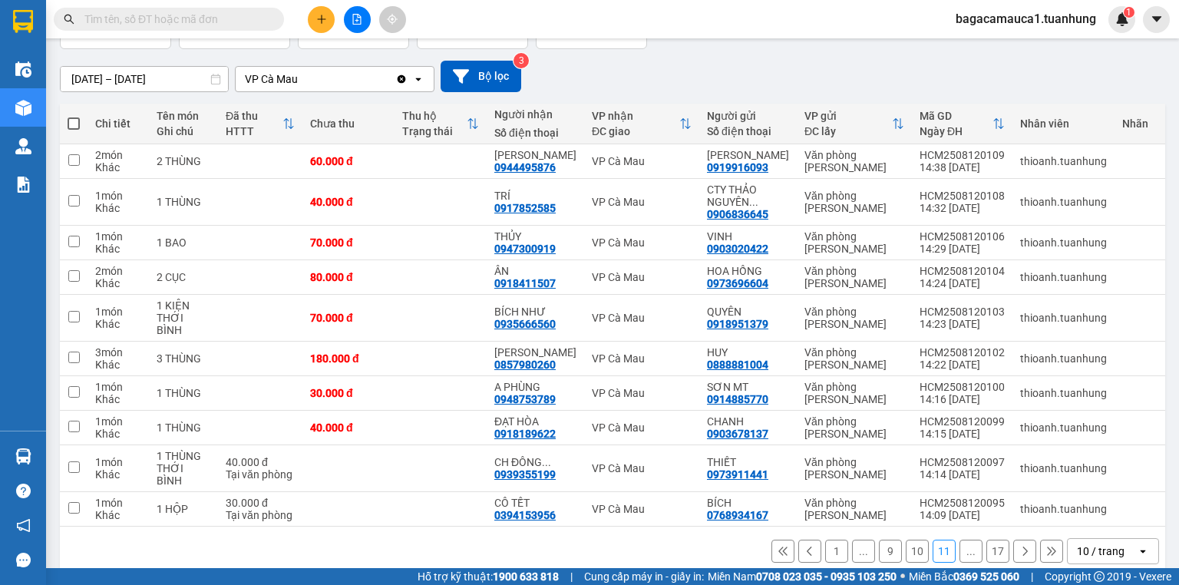
click at [1024, 547] on icon at bounding box center [1026, 551] width 5 height 9
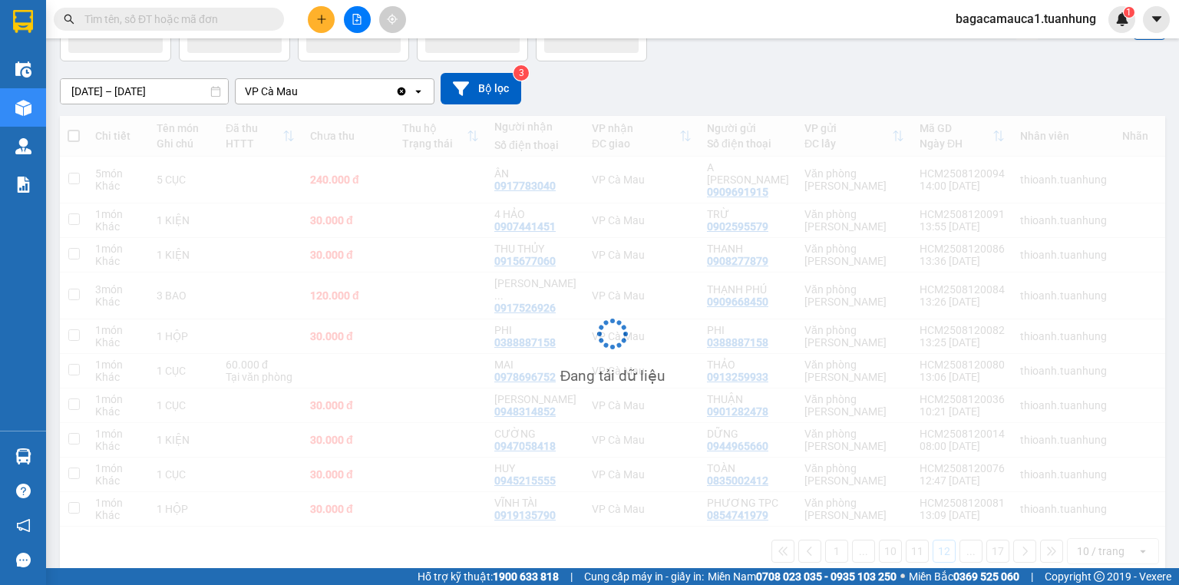
scroll to position [101, 0]
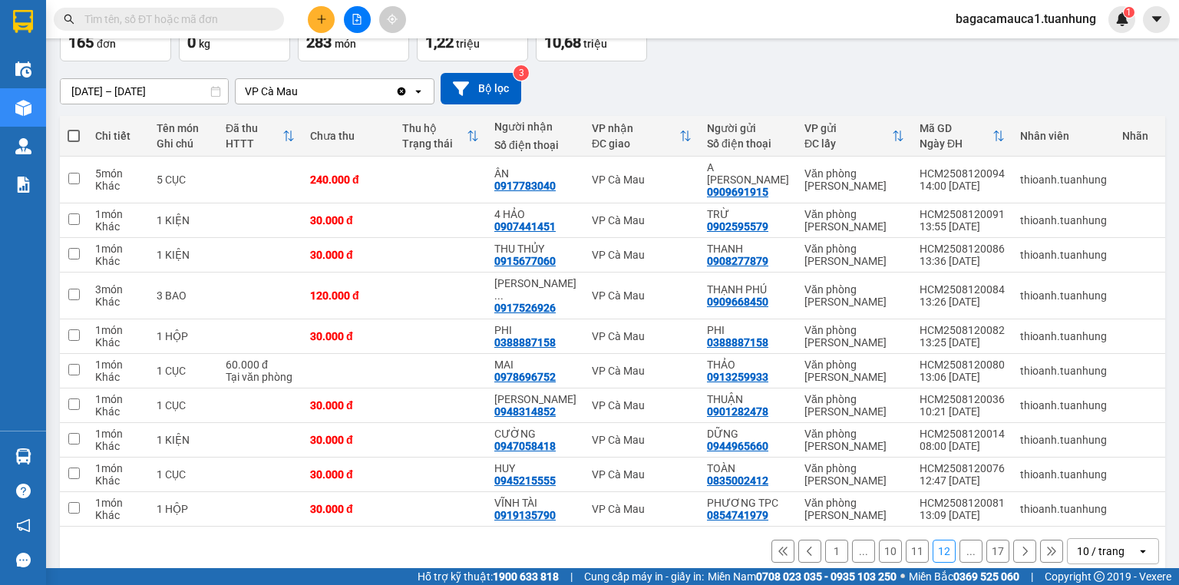
click at [1024, 547] on icon at bounding box center [1026, 551] width 5 height 9
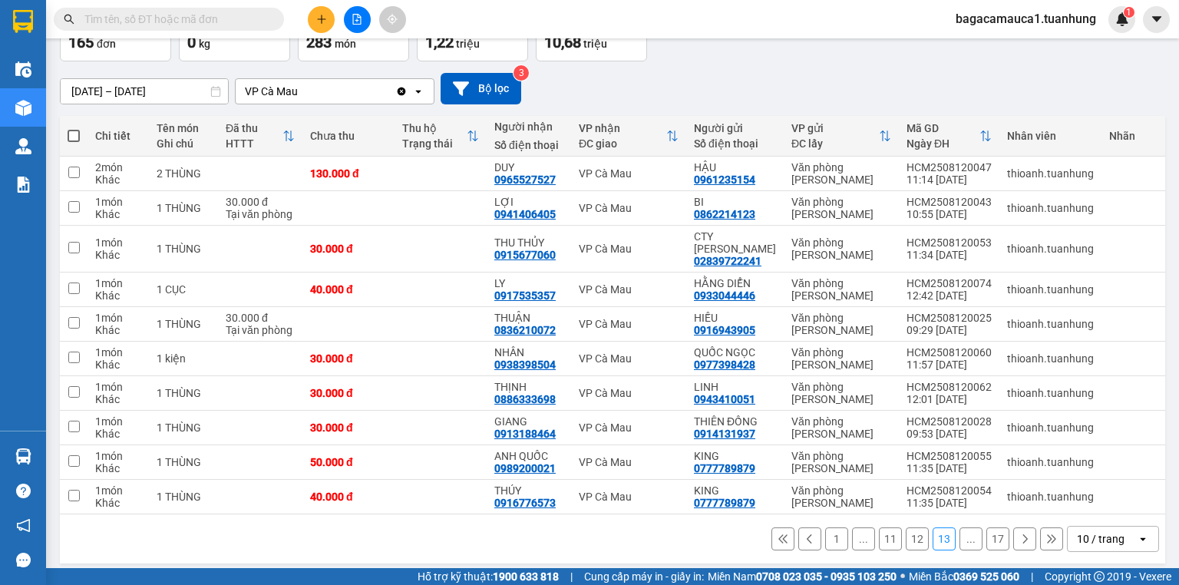
click at [1011, 526] on div "1 ... 11 12 13 ... 17 10 / trang open" at bounding box center [612, 539] width 1093 height 26
click at [1024, 534] on icon at bounding box center [1026, 538] width 5 height 9
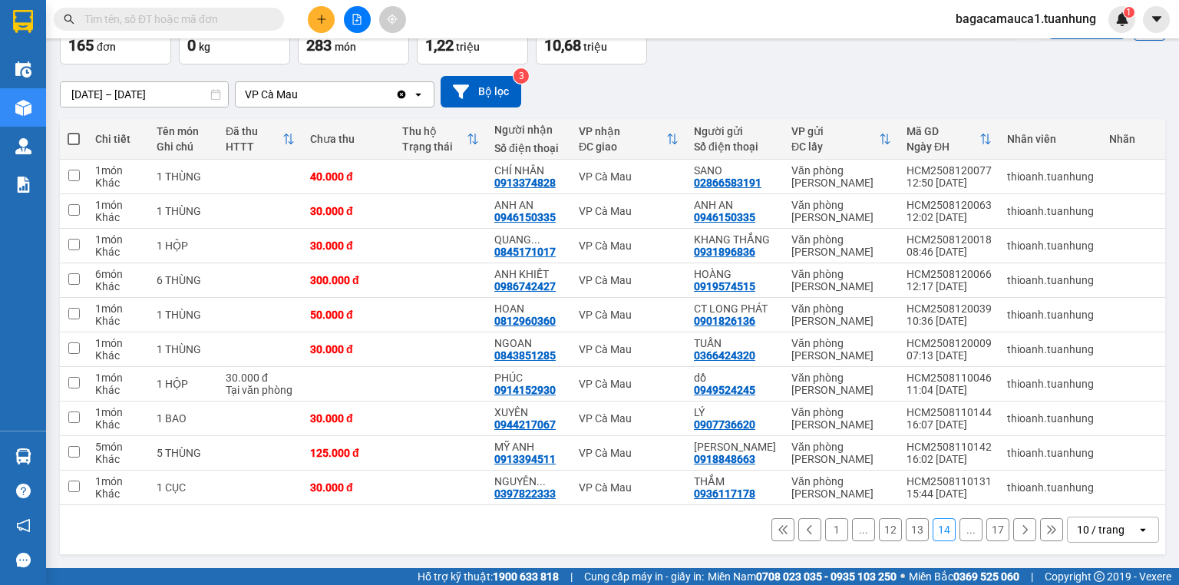
click at [1014, 541] on button at bounding box center [1025, 529] width 23 height 23
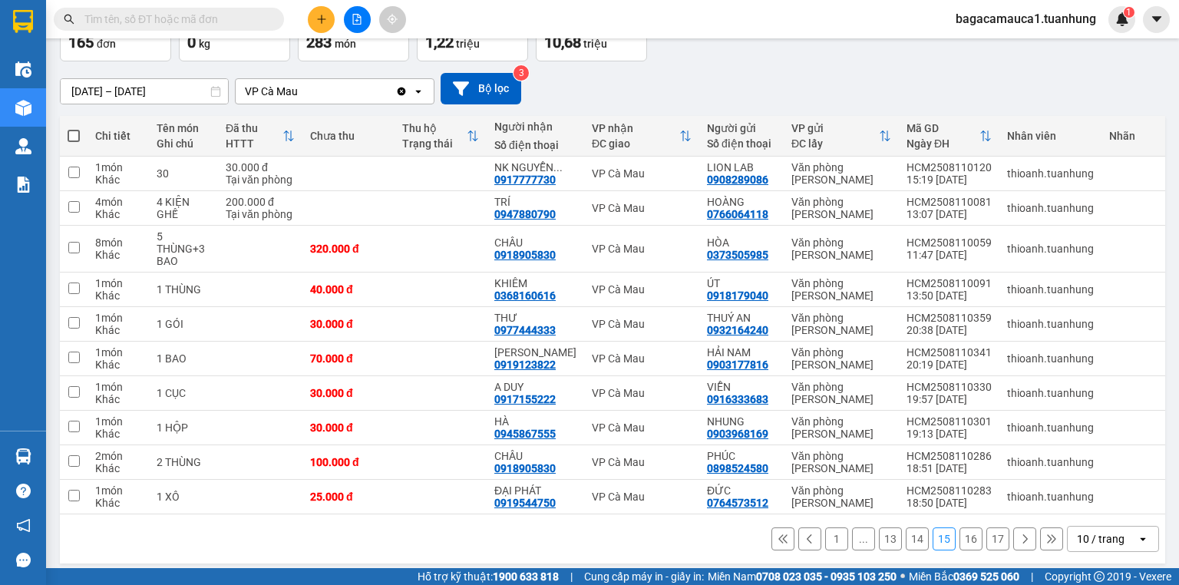
click at [1024, 538] on icon at bounding box center [1026, 538] width 5 height 9
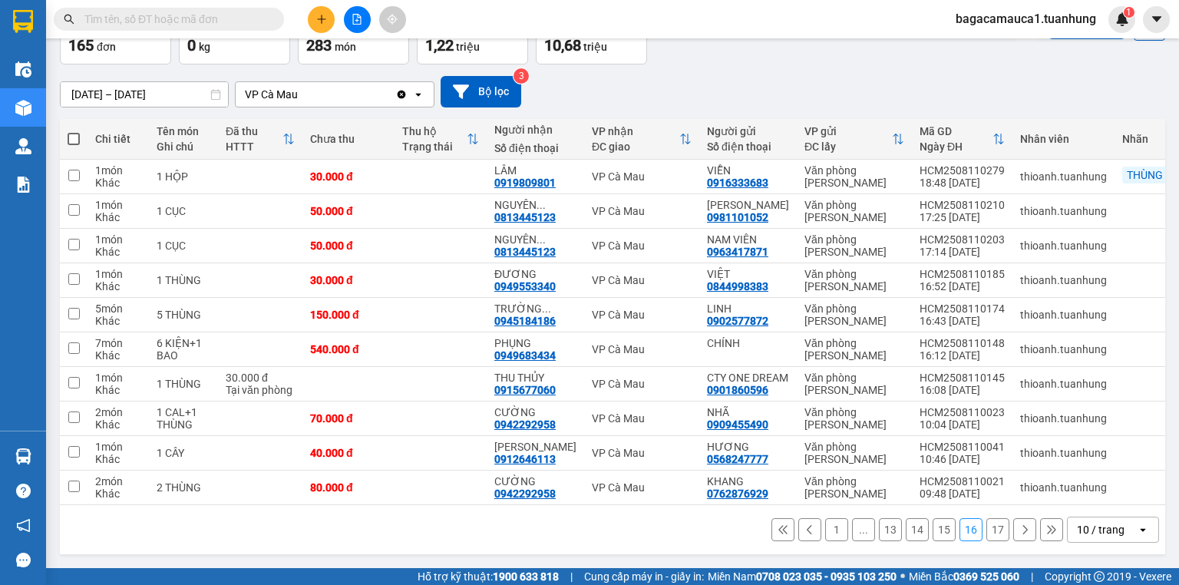
click at [102, 15] on input "text" at bounding box center [174, 19] width 181 height 17
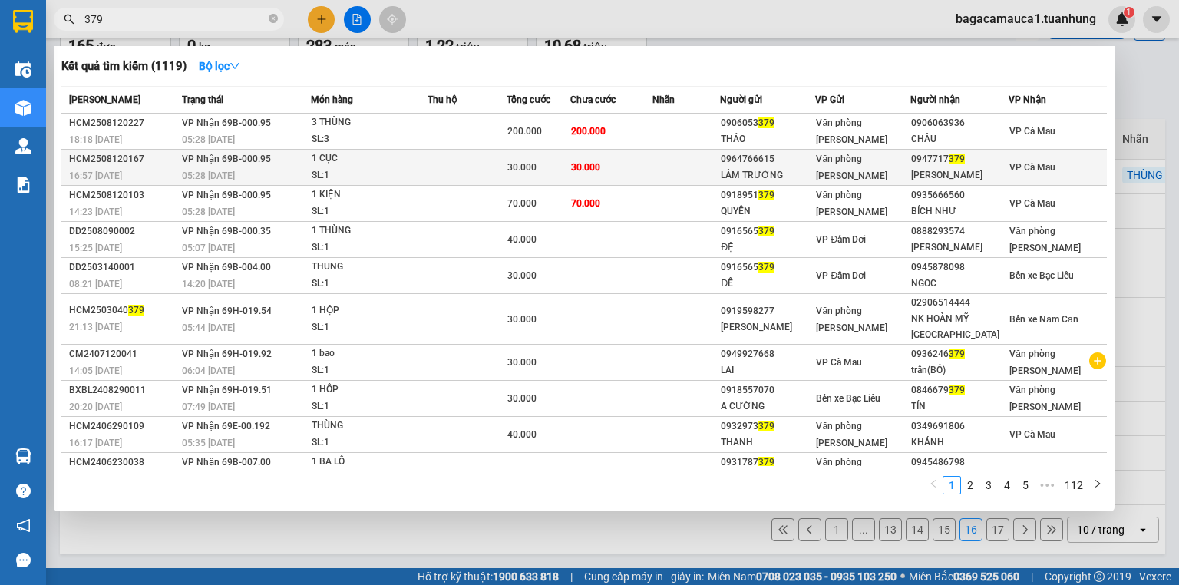
type input "379"
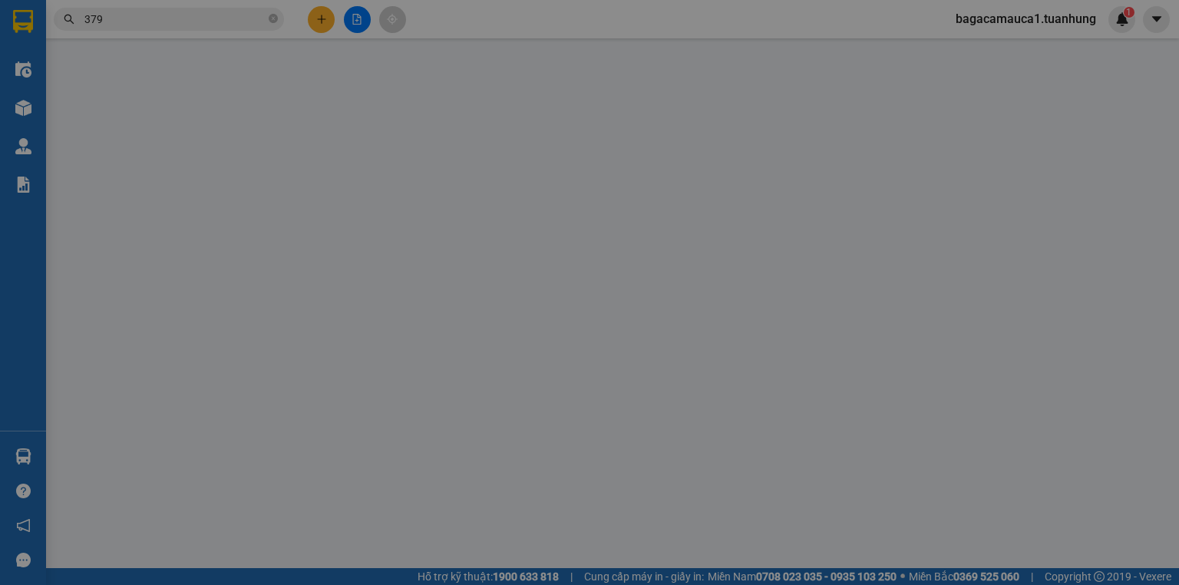
type input "0964766615"
type input "LÂM TRƯỜNG"
type input "0947717379"
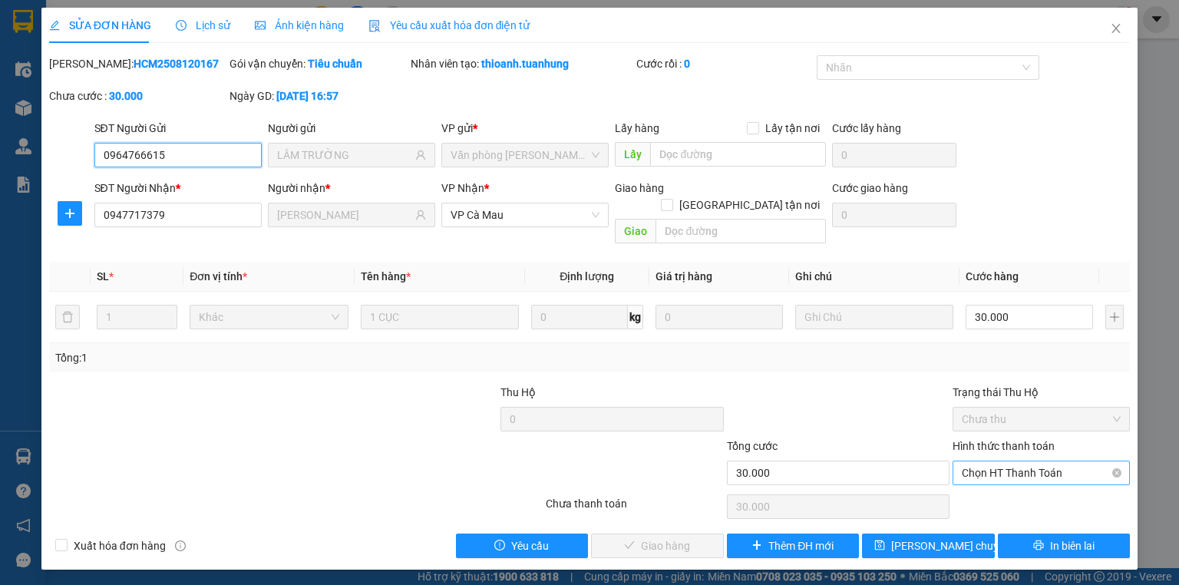
click at [963, 461] on span "Chọn HT Thanh Toán" at bounding box center [1041, 472] width 159 height 23
click at [966, 471] on div "Total Paid Fee 0 Total UnPaid Fee 30.000 Cash Collection Total Fee Mã ĐH: HCM25…" at bounding box center [589, 306] width 1081 height 503
click at [970, 461] on span "Chọn HT Thanh Toán" at bounding box center [1041, 472] width 159 height 23
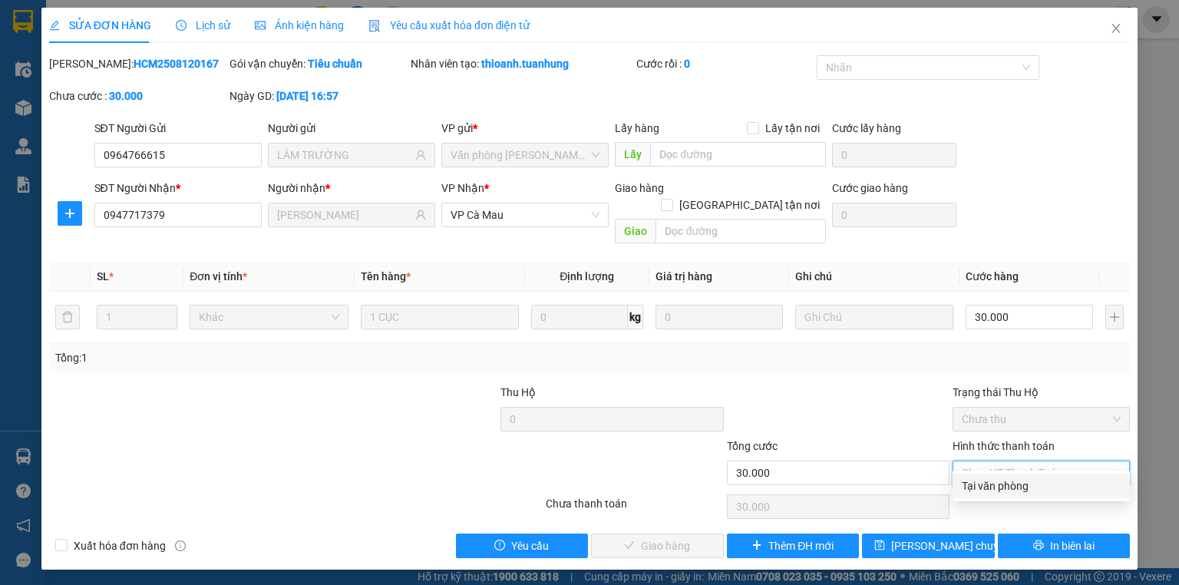
click at [971, 492] on div "Tại văn phòng" at bounding box center [1041, 486] width 159 height 17
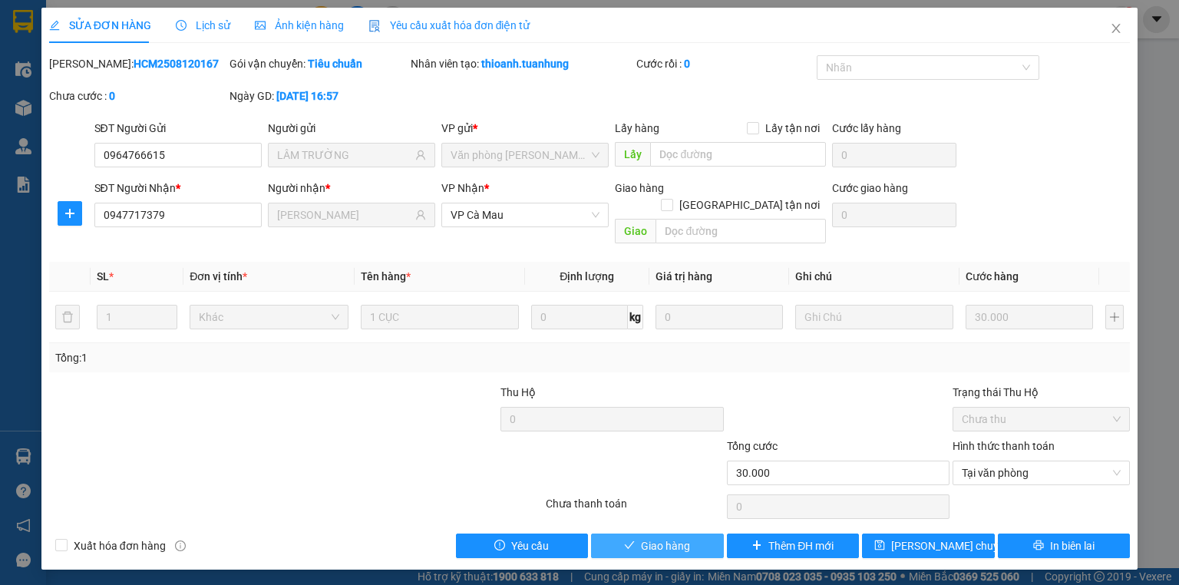
click at [663, 538] on span "Giao hàng" at bounding box center [665, 546] width 49 height 17
